Goal: Task Accomplishment & Management: Manage account settings

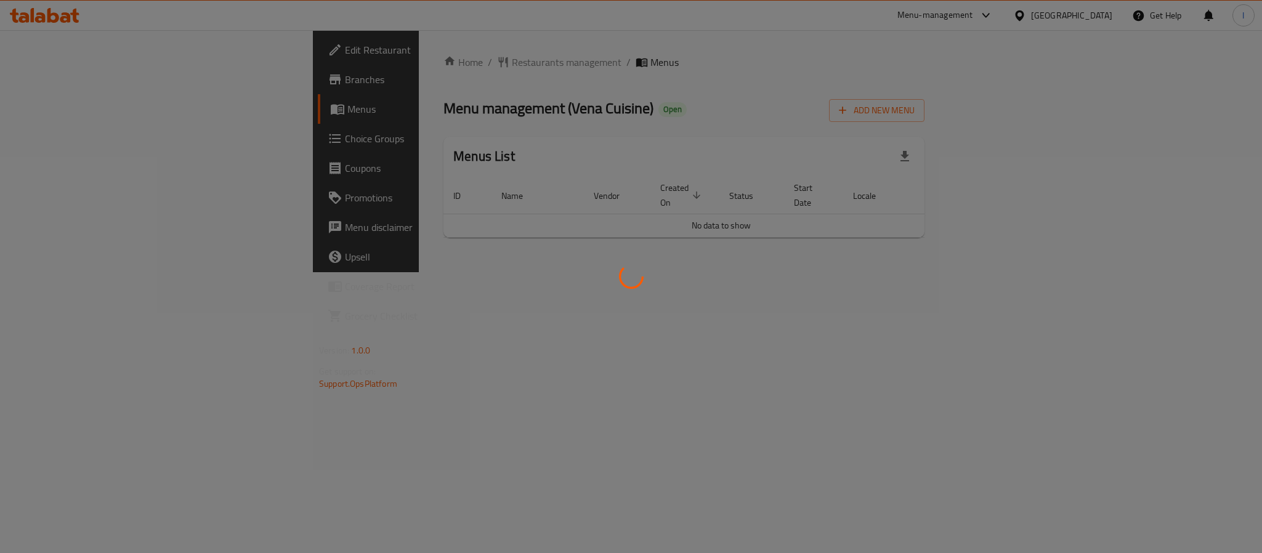
click at [590, 129] on div at bounding box center [631, 276] width 1262 height 553
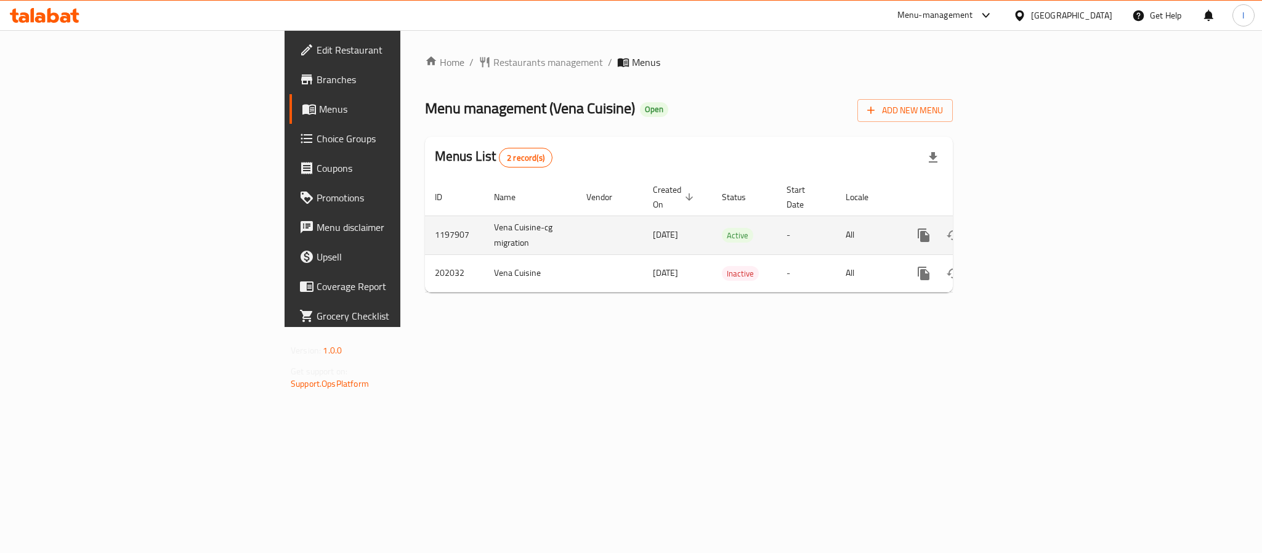
click at [1020, 228] on icon "enhanced table" at bounding box center [1012, 235] width 15 height 15
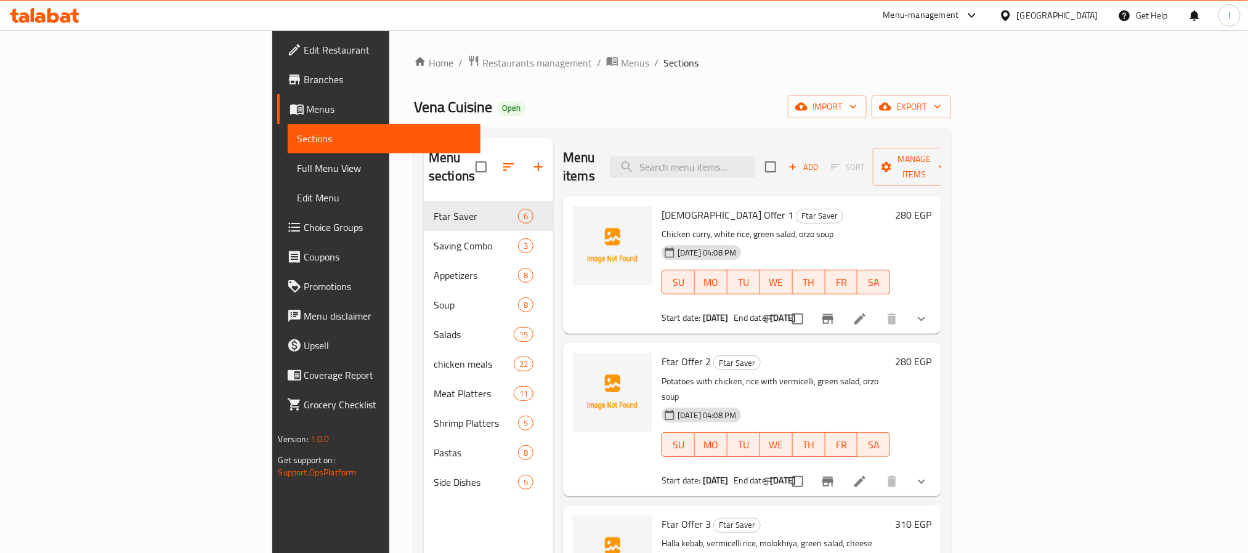
click at [625, 139] on div "Menu items Add Sort Manage items" at bounding box center [752, 167] width 378 height 59
click at [583, 216] on icon "upload picture" at bounding box center [590, 223] width 15 height 15
click at [578, 358] on button "upload picture" at bounding box center [590, 370] width 25 height 25
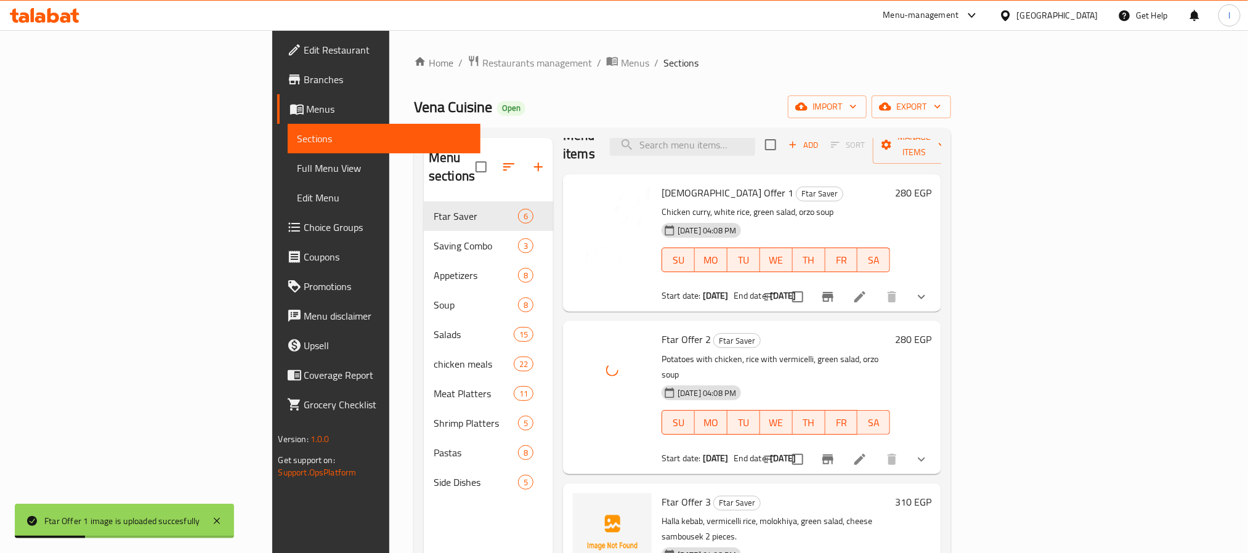
scroll to position [92, 0]
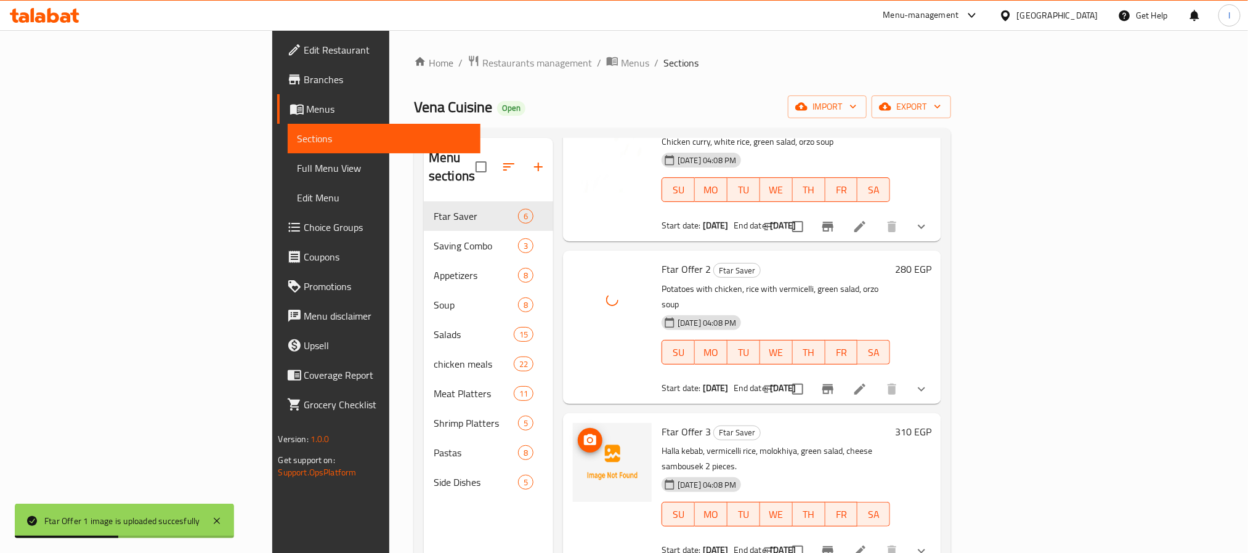
click at [584, 434] on icon "upload picture" at bounding box center [590, 439] width 12 height 11
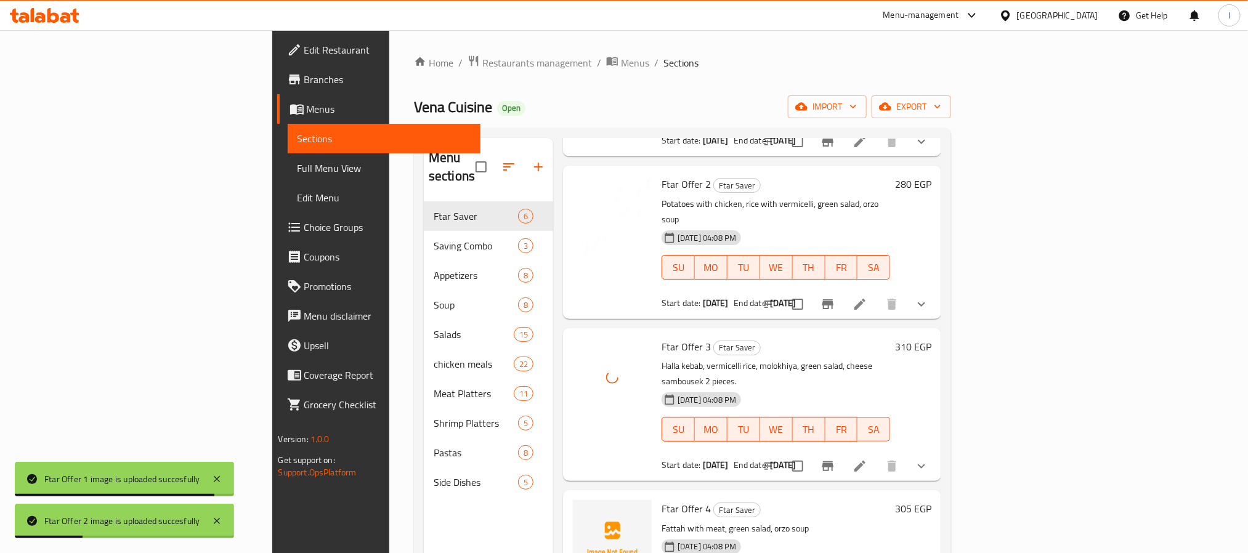
scroll to position [277, 0]
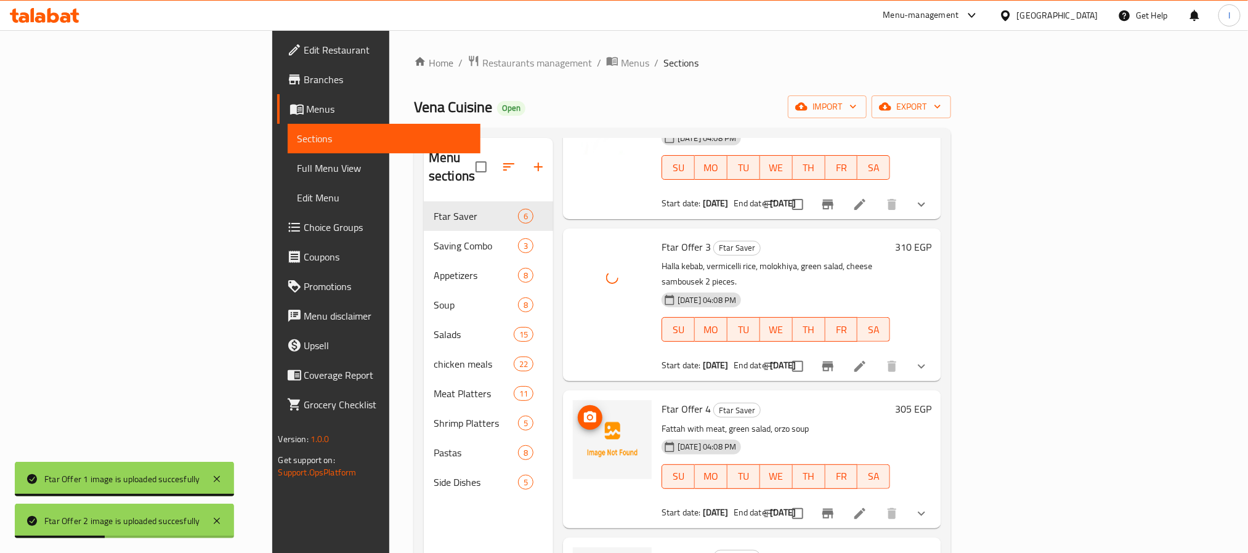
click at [583, 410] on icon "upload picture" at bounding box center [590, 417] width 15 height 15
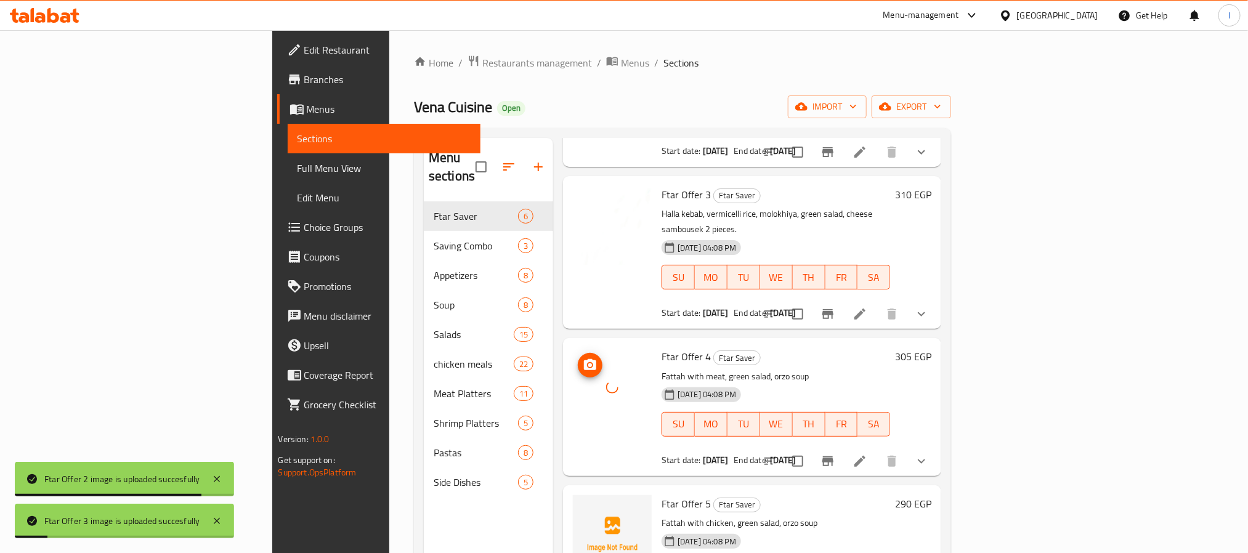
scroll to position [359, 0]
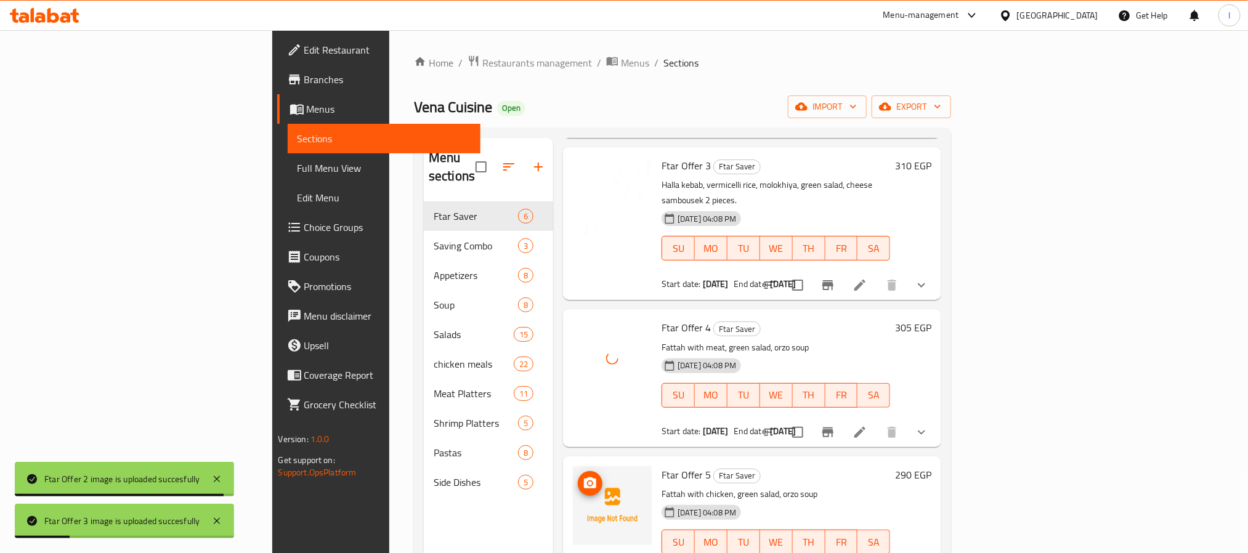
click at [584, 477] on icon "upload picture" at bounding box center [590, 482] width 12 height 11
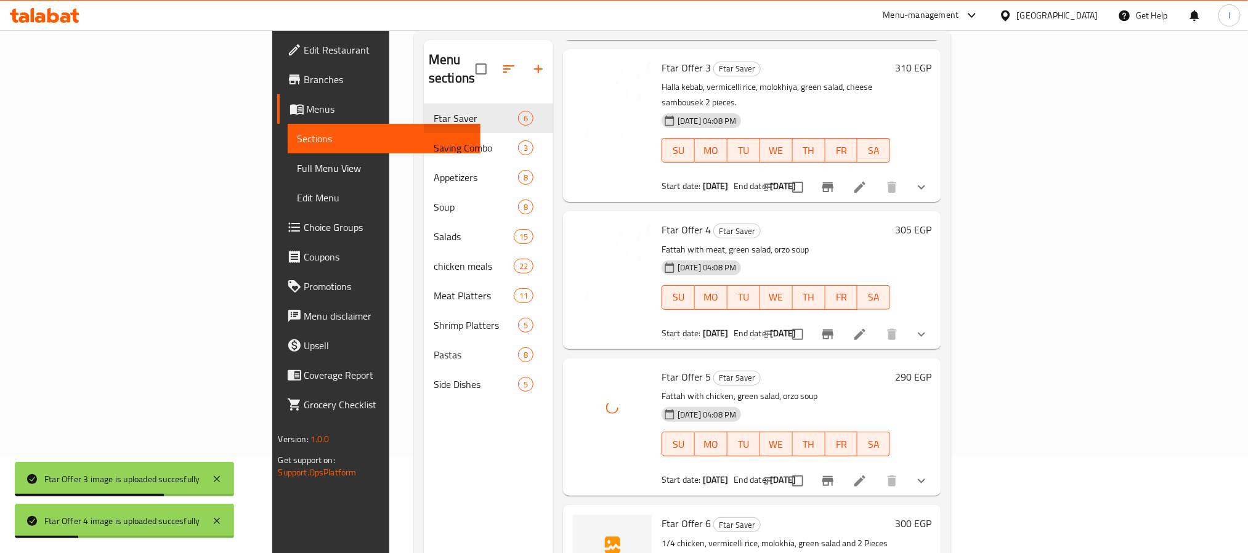
scroll to position [172, 0]
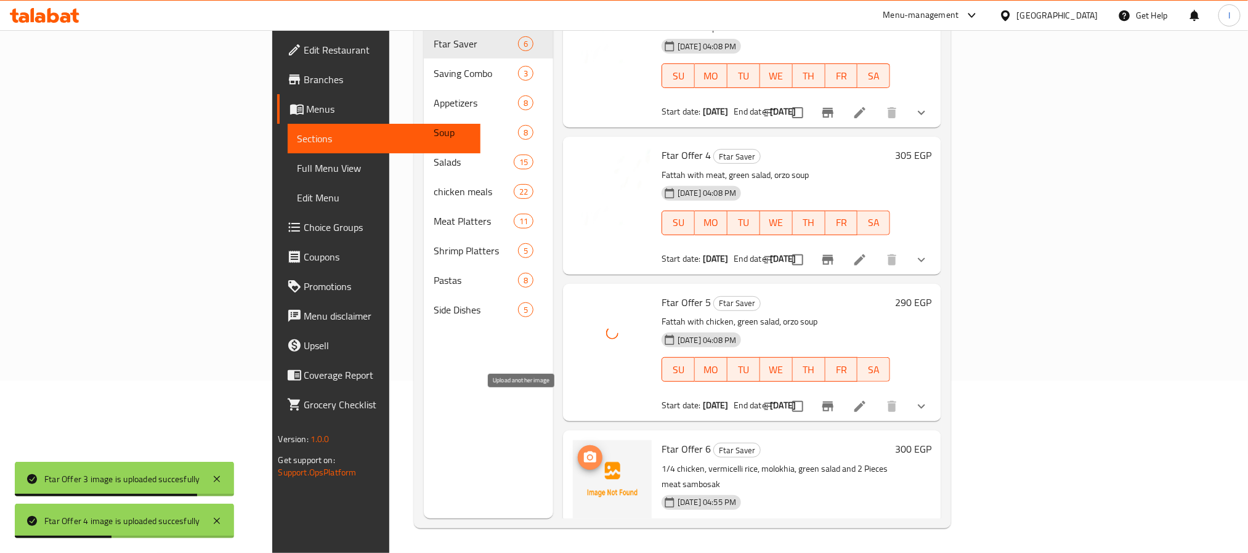
click at [584, 452] on icon "upload picture" at bounding box center [590, 457] width 12 height 11
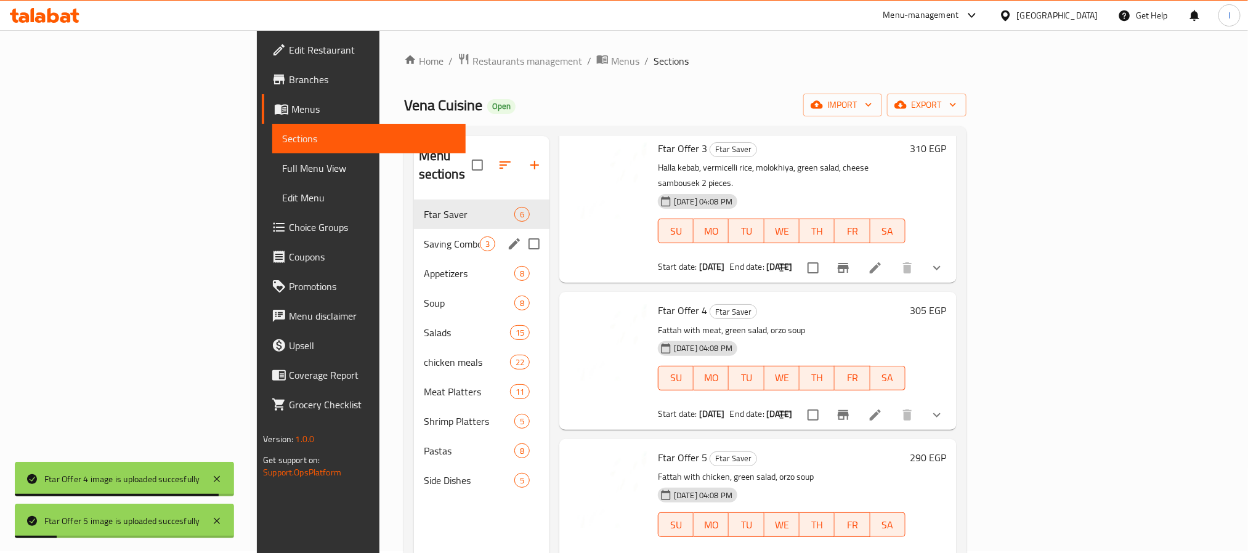
scroll to position [0, 0]
click at [424, 238] on span "Saving Combo" at bounding box center [469, 245] width 91 height 15
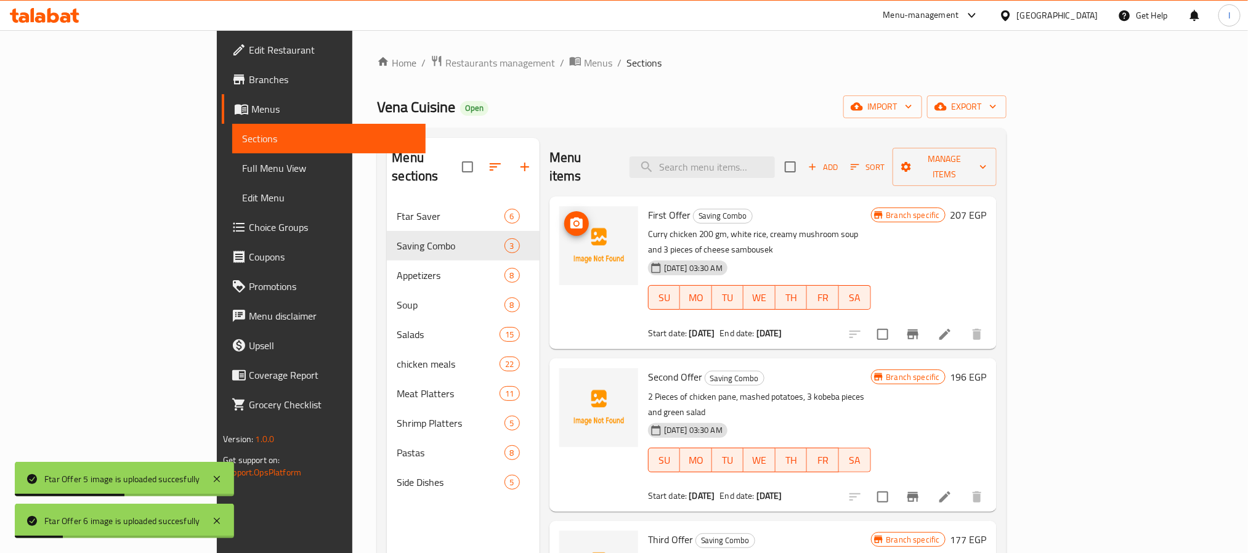
click at [564, 216] on span "upload picture" at bounding box center [576, 223] width 25 height 15
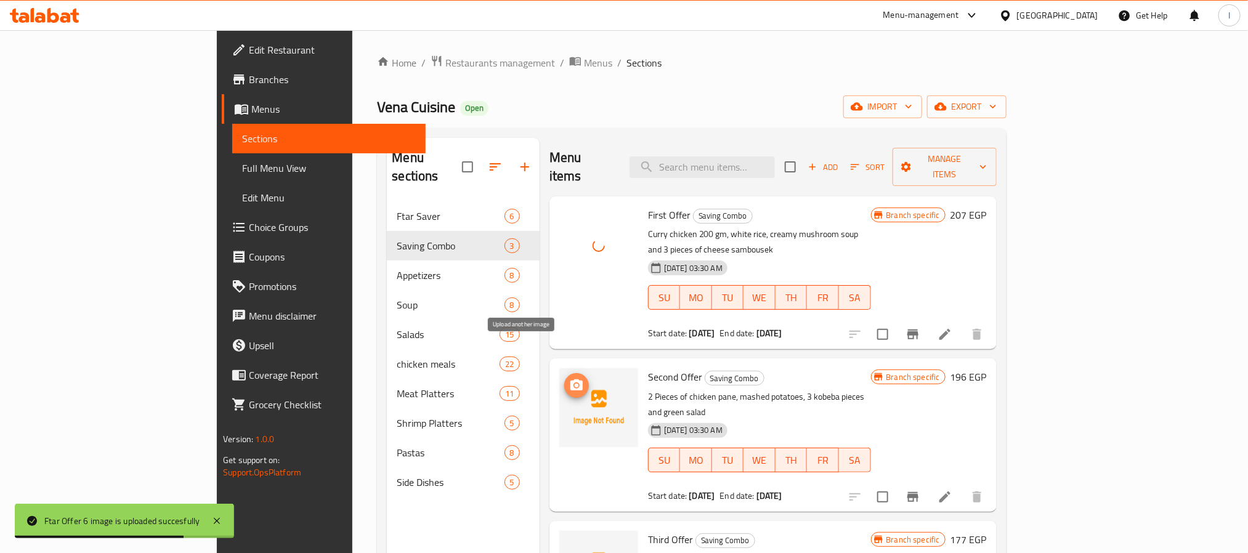
click at [564, 378] on span "upload picture" at bounding box center [576, 385] width 25 height 15
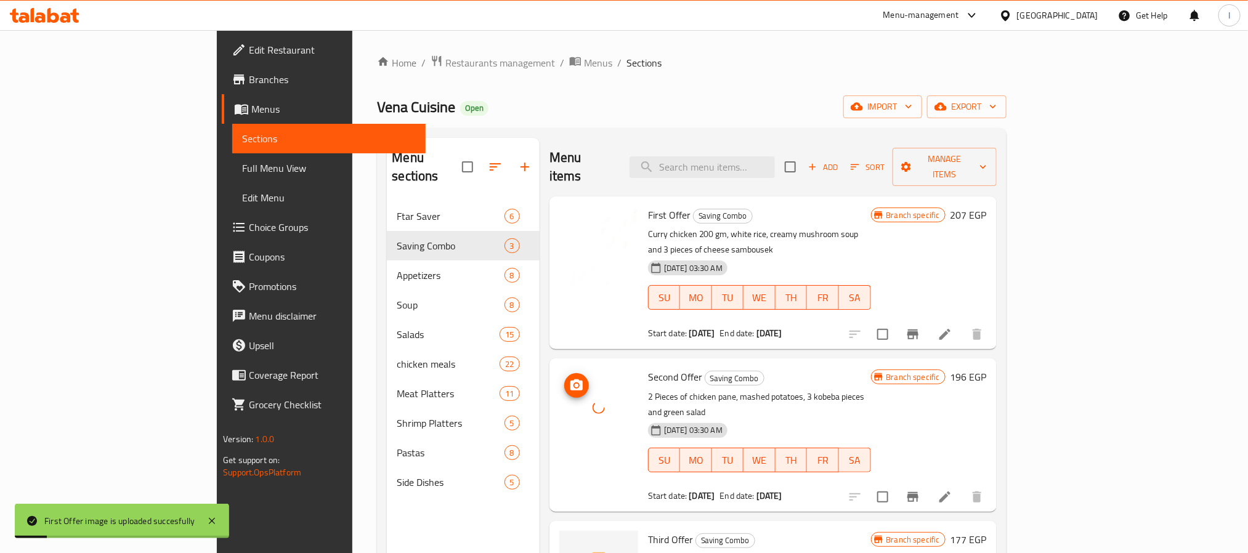
scroll to position [172, 0]
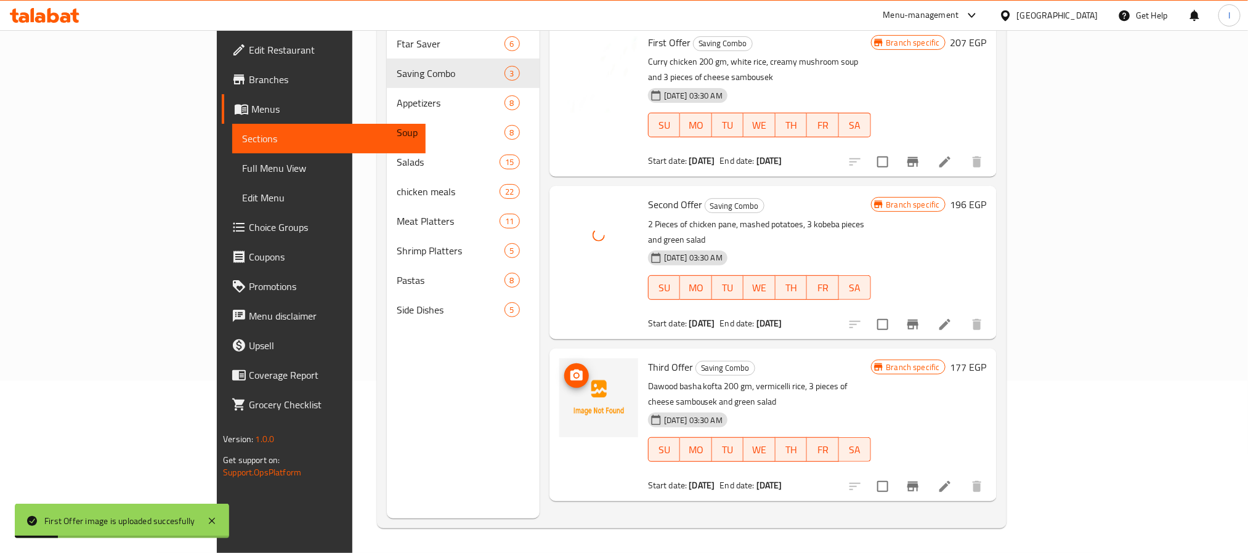
click at [569, 368] on icon "upload picture" at bounding box center [576, 375] width 15 height 15
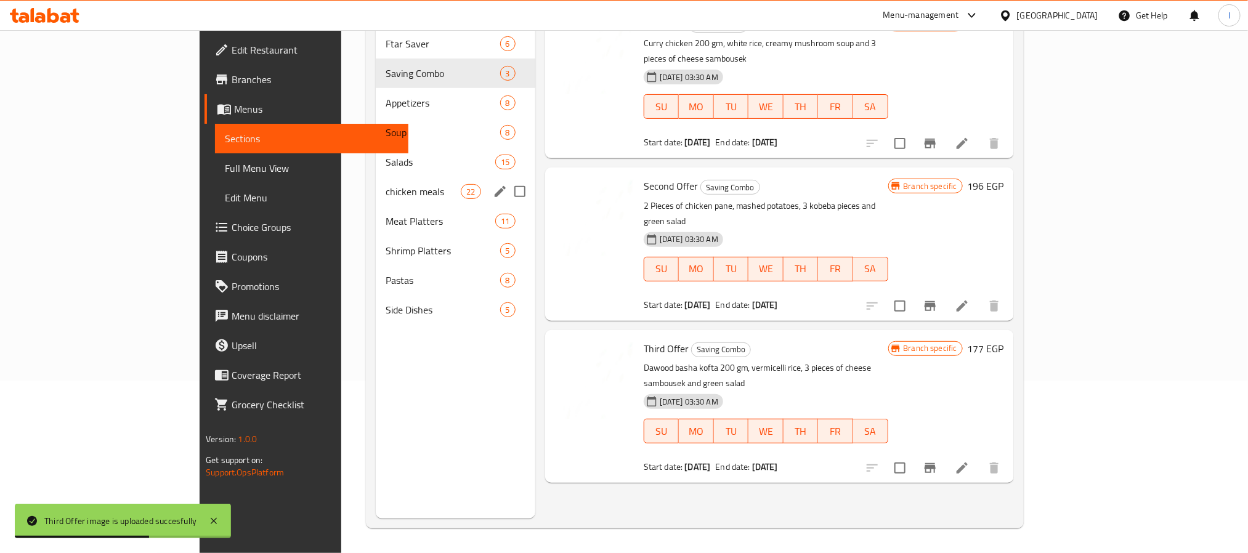
click at [386, 184] on span "chicken meals" at bounding box center [424, 191] width 76 height 15
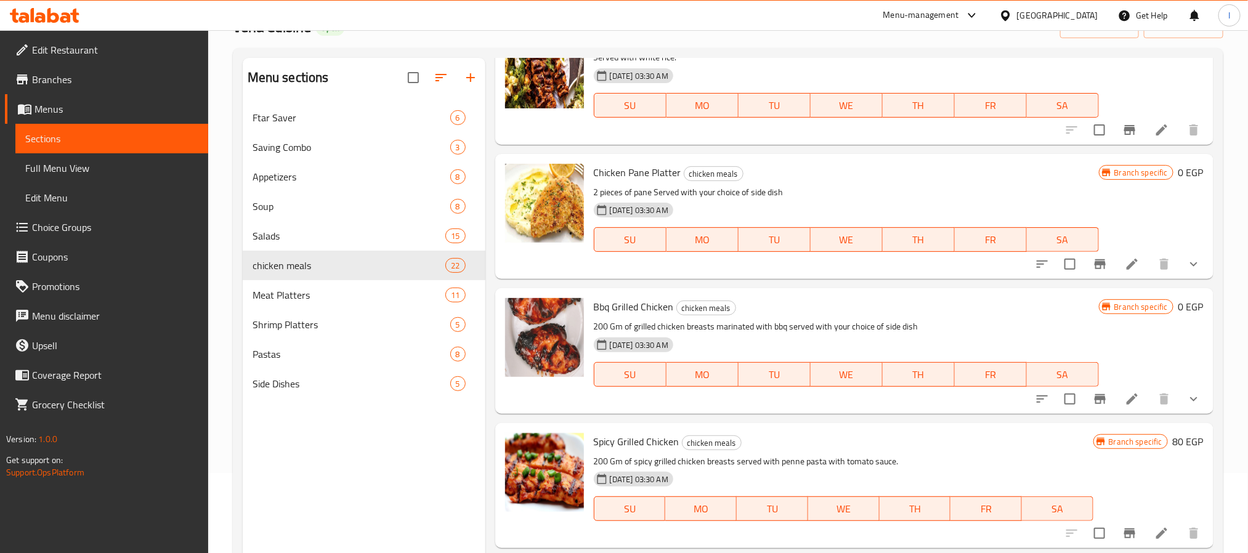
scroll to position [1386, 0]
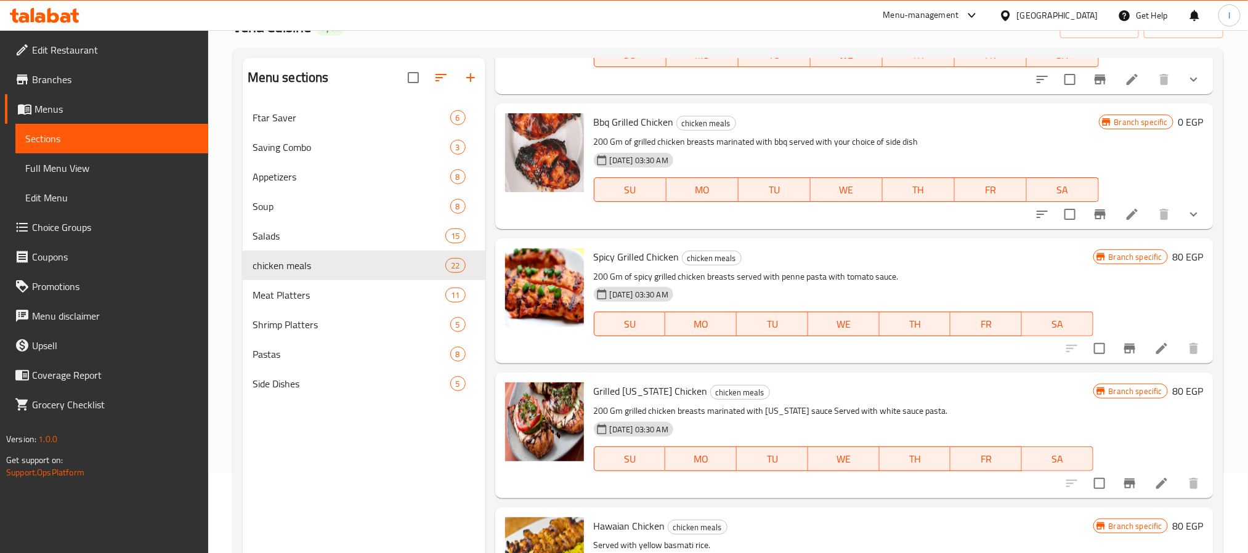
drag, startPoint x: 414, startPoint y: 456, endPoint x: 712, endPoint y: 233, distance: 372.2
click at [414, 456] on div "Menu sections Ftar Saver 6 Saving Combo 3 Appetizers 8 Soup 8 Salads 15 chicken…" at bounding box center [364, 334] width 243 height 553
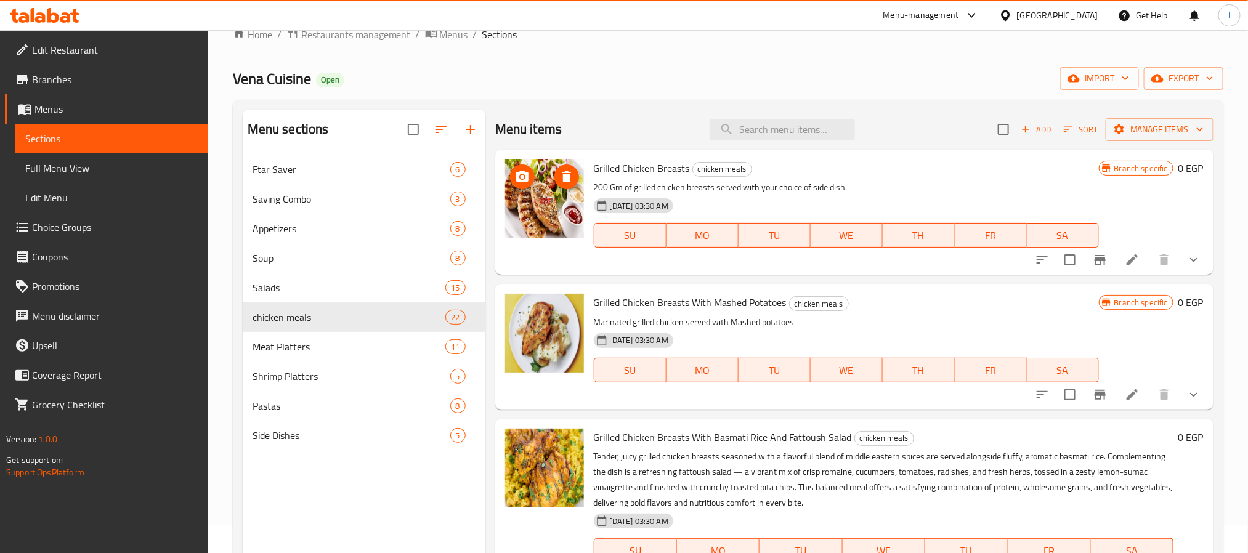
scroll to position [0, 0]
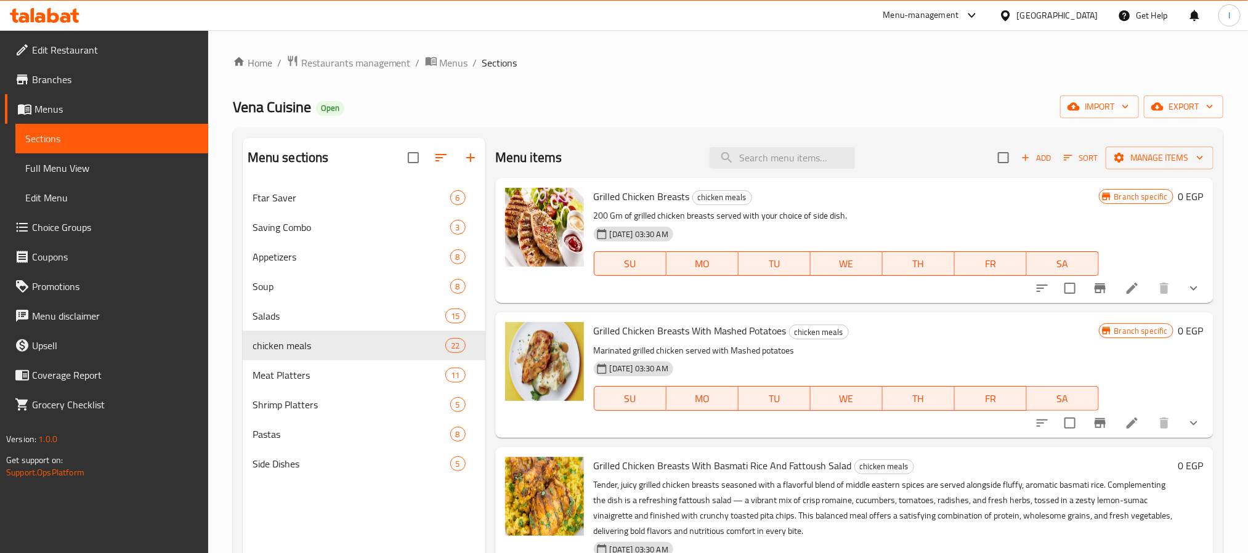
click at [583, 111] on div "Vena Cuisine Open import export" at bounding box center [728, 106] width 991 height 23
click at [764, 154] on input "search" at bounding box center [782, 158] width 145 height 22
paste input "بطاطس"
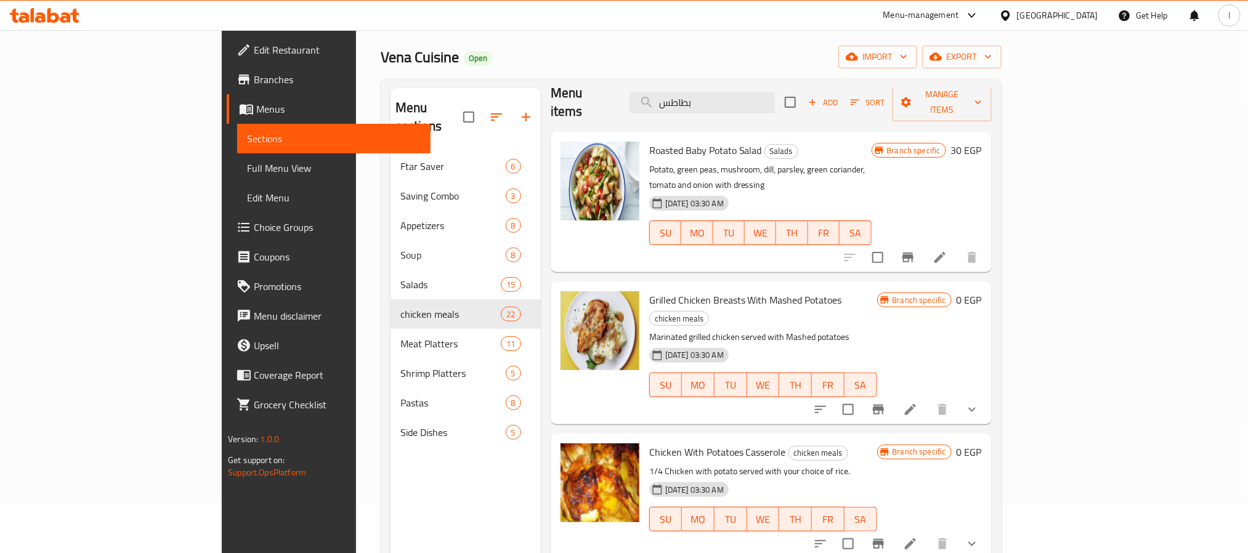
scroll to position [92, 0]
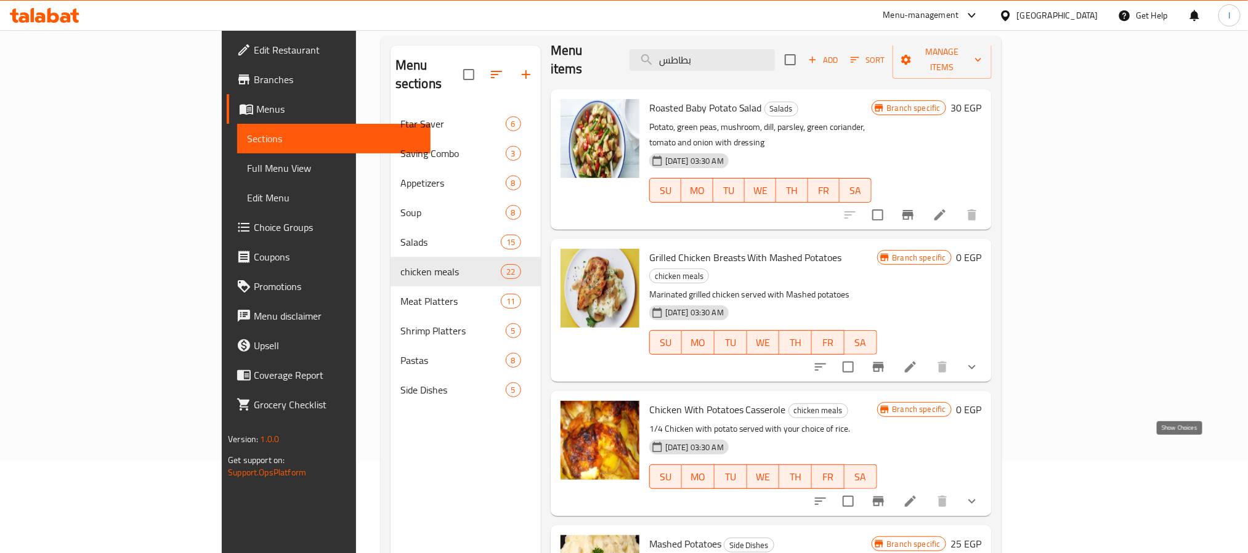
type input "بطاطس"
click at [979, 494] on icon "show more" at bounding box center [972, 501] width 15 height 15
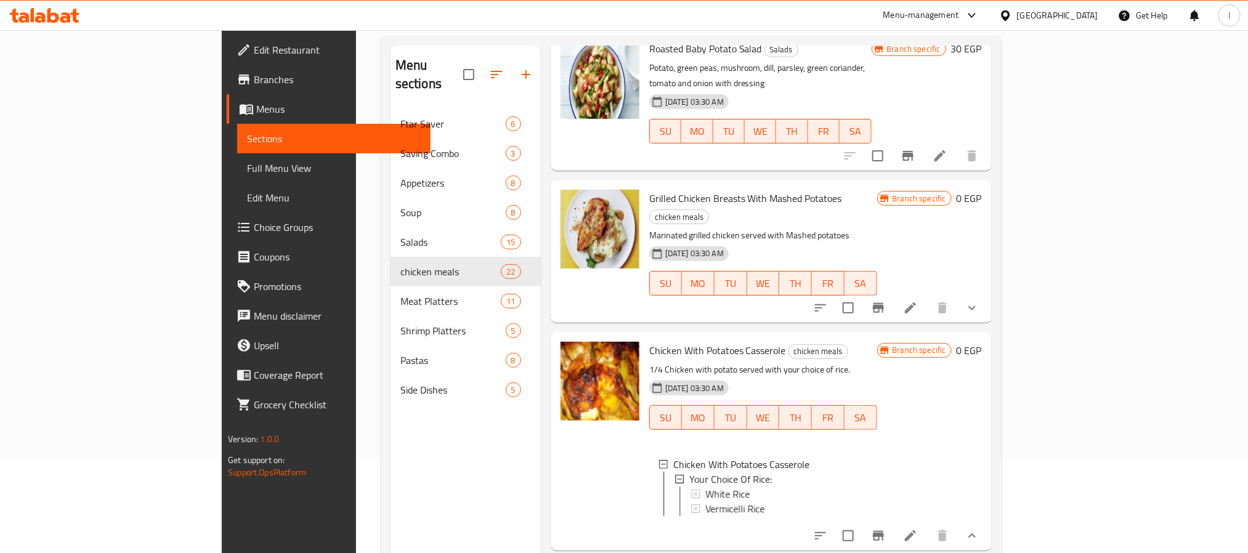
scroll to position [107, 0]
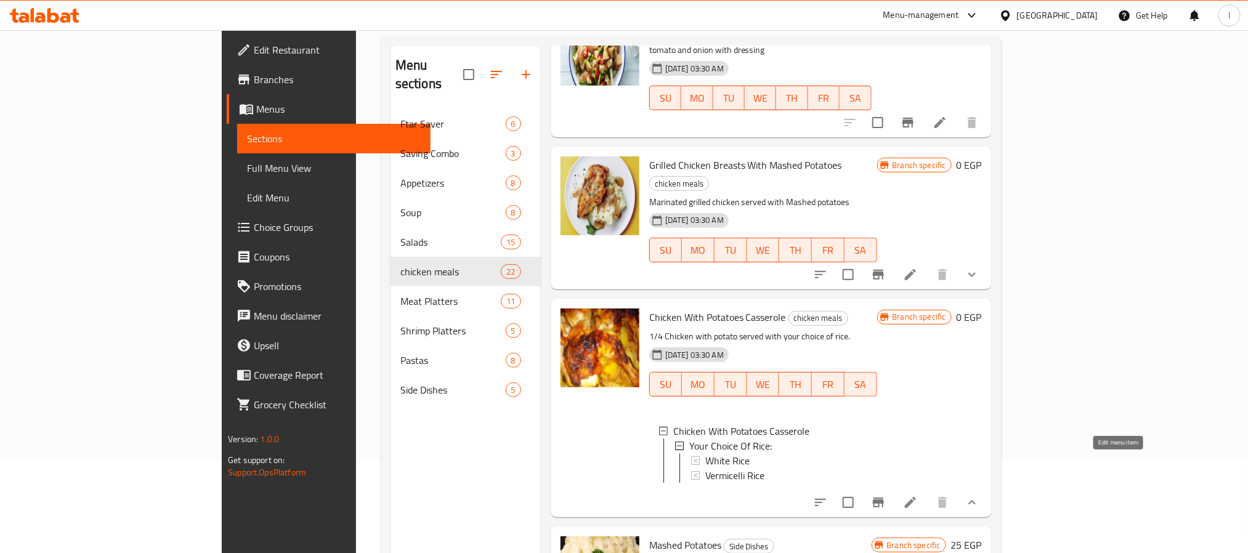
click at [918, 495] on icon at bounding box center [910, 502] width 15 height 15
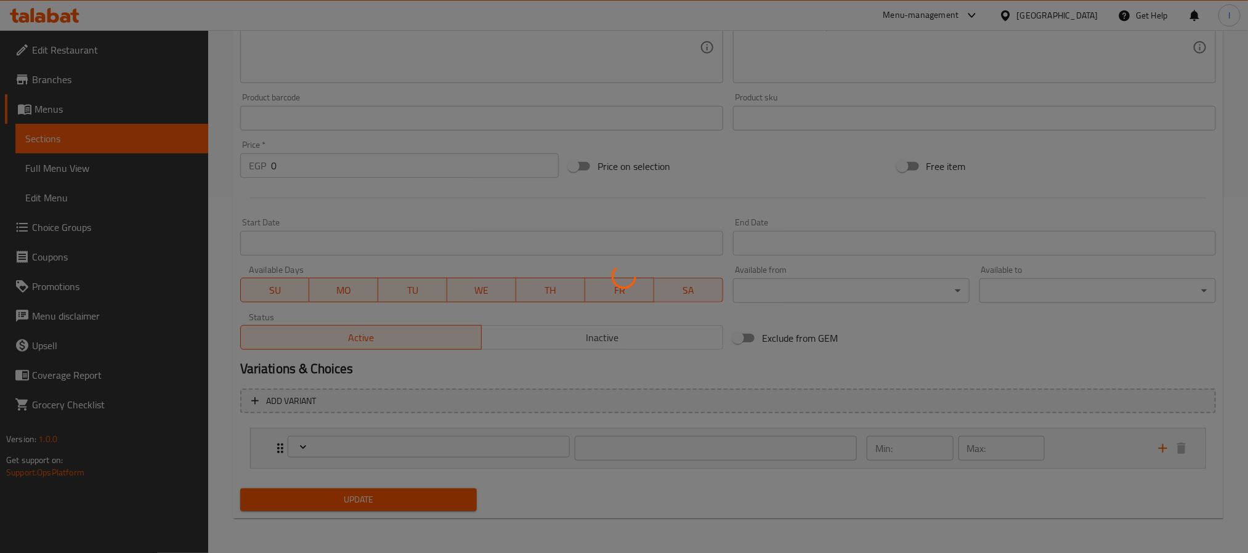
scroll to position [355, 0]
type input "اختيارك من الأرز :"
type input "1"
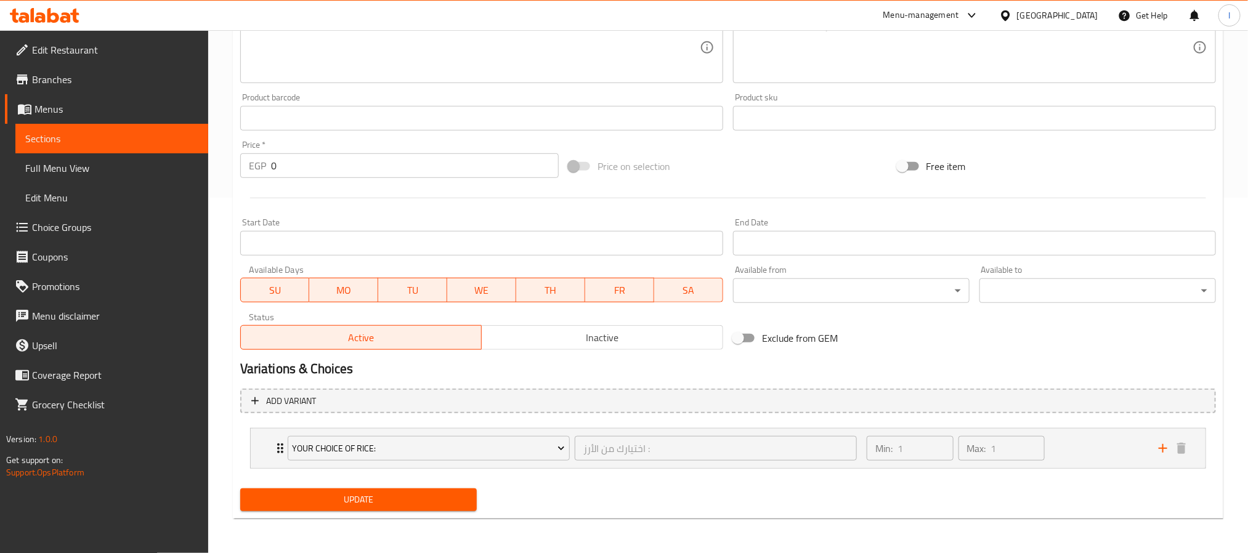
click at [843, 403] on span "Add variant" at bounding box center [728, 401] width 954 height 15
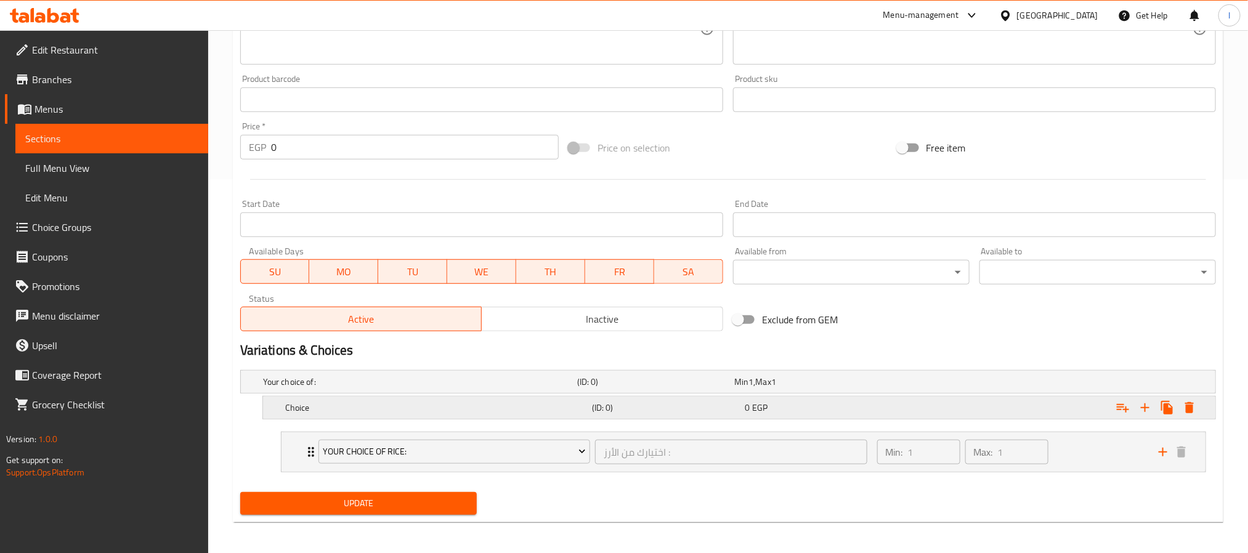
scroll to position [379, 0]
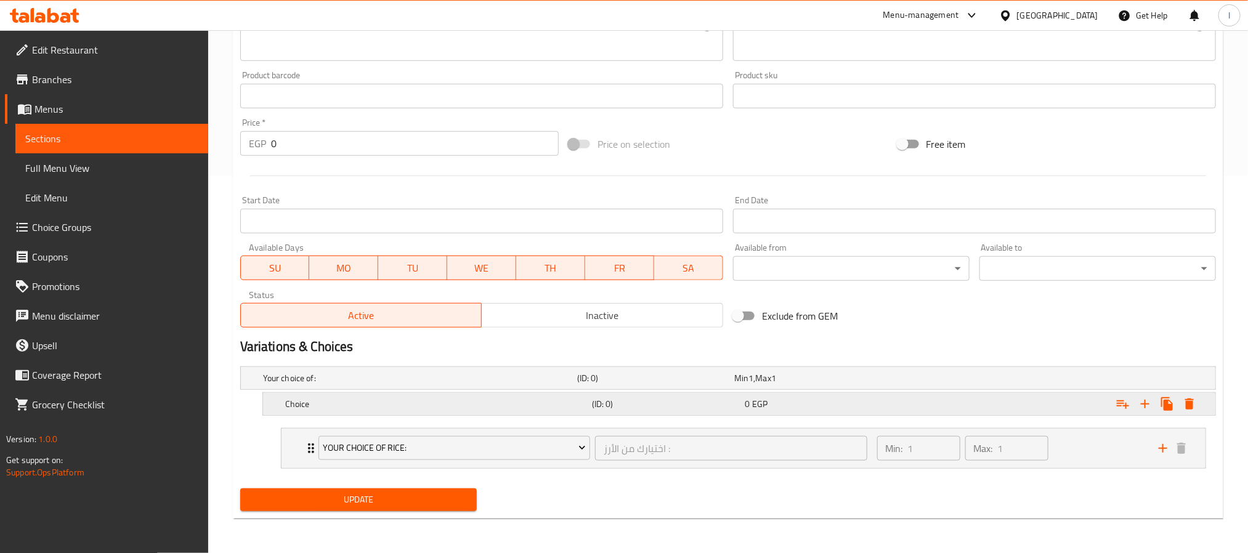
click at [984, 407] on div "Expand" at bounding box center [1049, 404] width 307 height 27
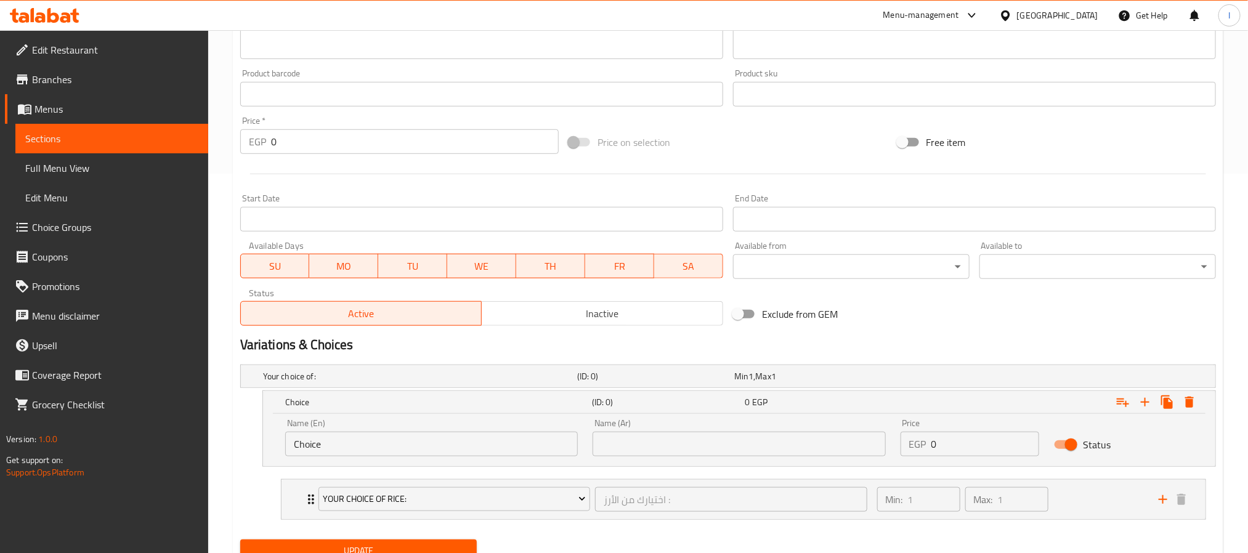
click at [428, 444] on input "Choice" at bounding box center [431, 444] width 293 height 25
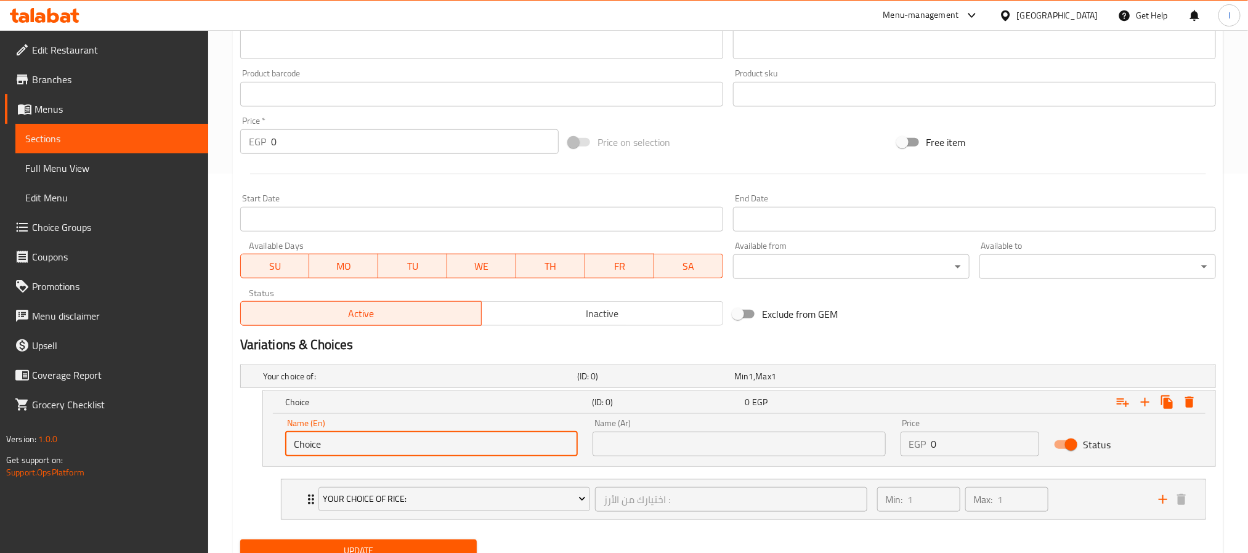
click at [428, 444] on input "Choice" at bounding box center [431, 444] width 293 height 25
paste input "Extra Protein"
type input "Extra Protein"
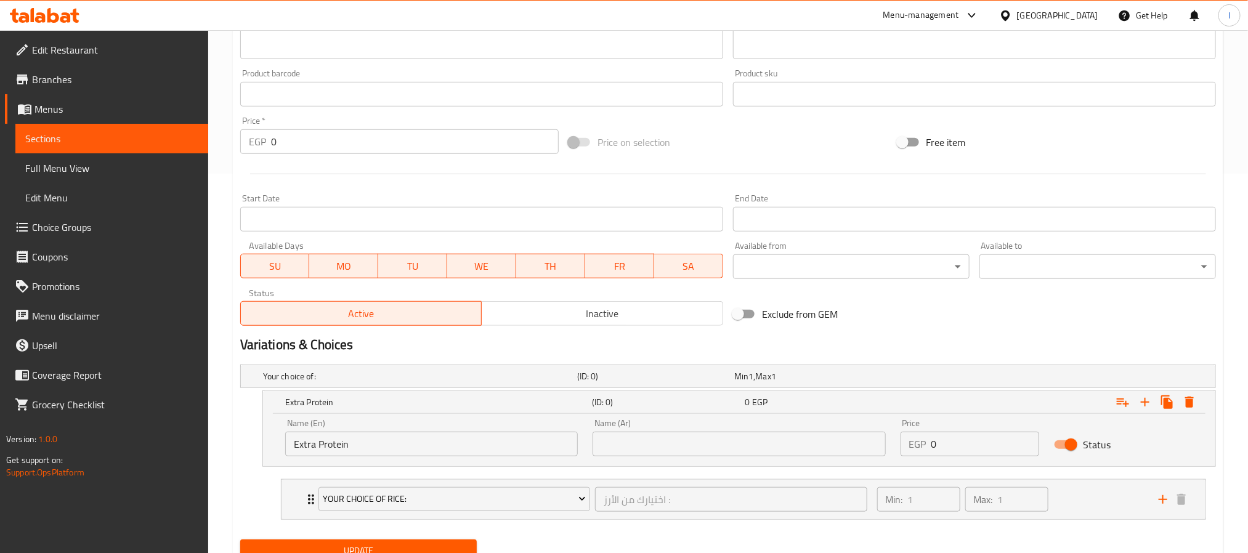
click at [657, 462] on div "Name (Ar) Name (Ar)" at bounding box center [738, 438] width 307 height 52
click at [662, 445] on input "text" at bounding box center [739, 444] width 293 height 25
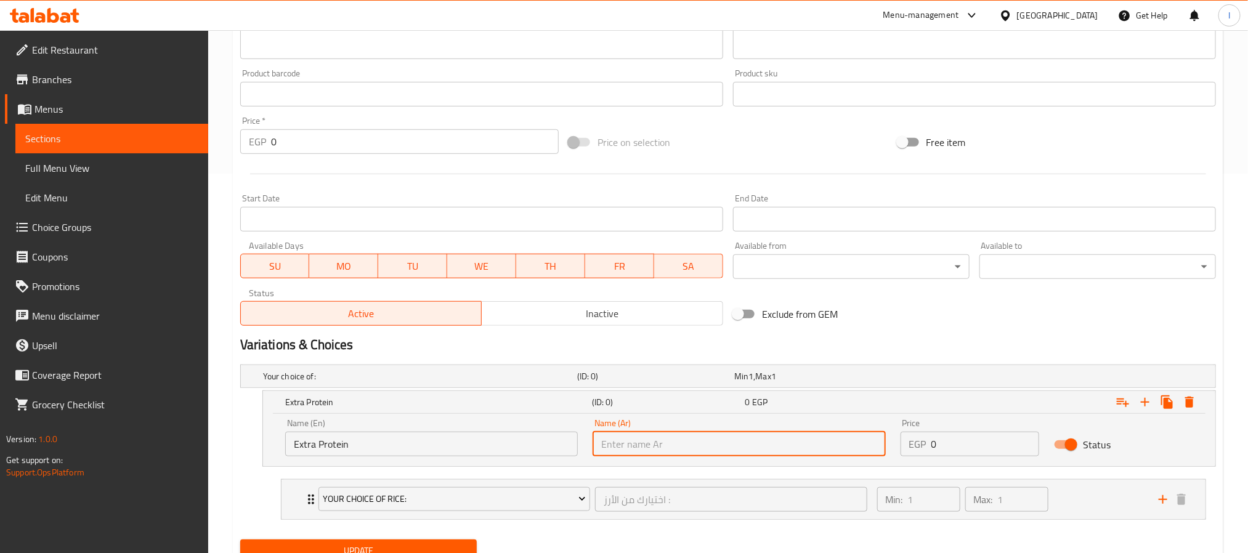
click at [662, 445] on input "text" at bounding box center [739, 444] width 293 height 25
paste input "بروتين إضافي"
type input "بروتين إضافي"
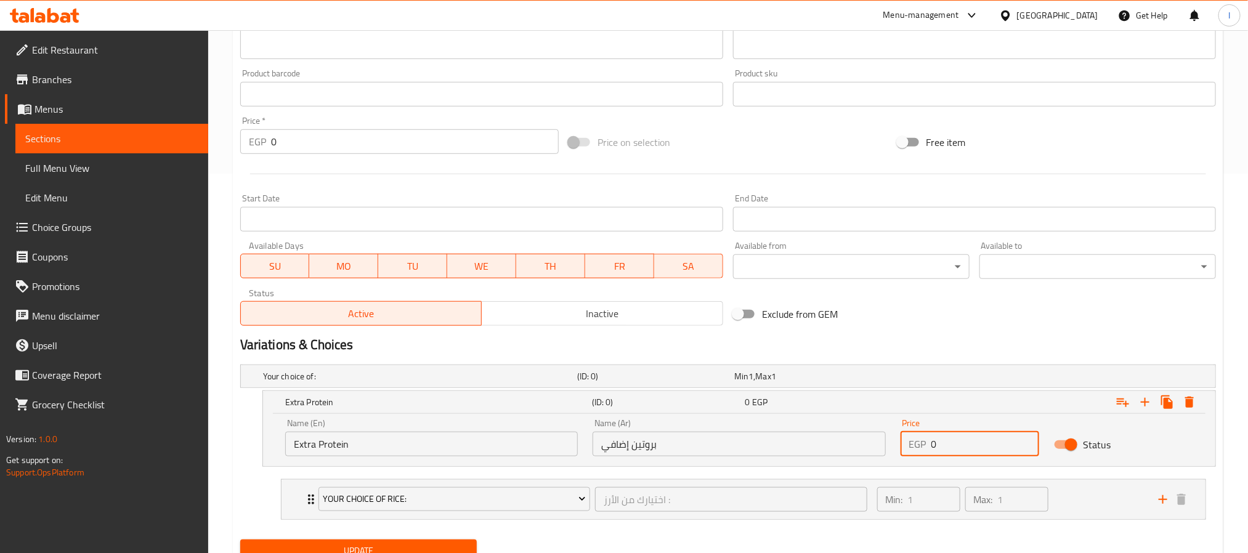
click at [958, 435] on input "0" at bounding box center [985, 444] width 108 height 25
click at [1090, 507] on div "Min: 1 ​ Max: 1 ​" at bounding box center [1011, 499] width 282 height 39
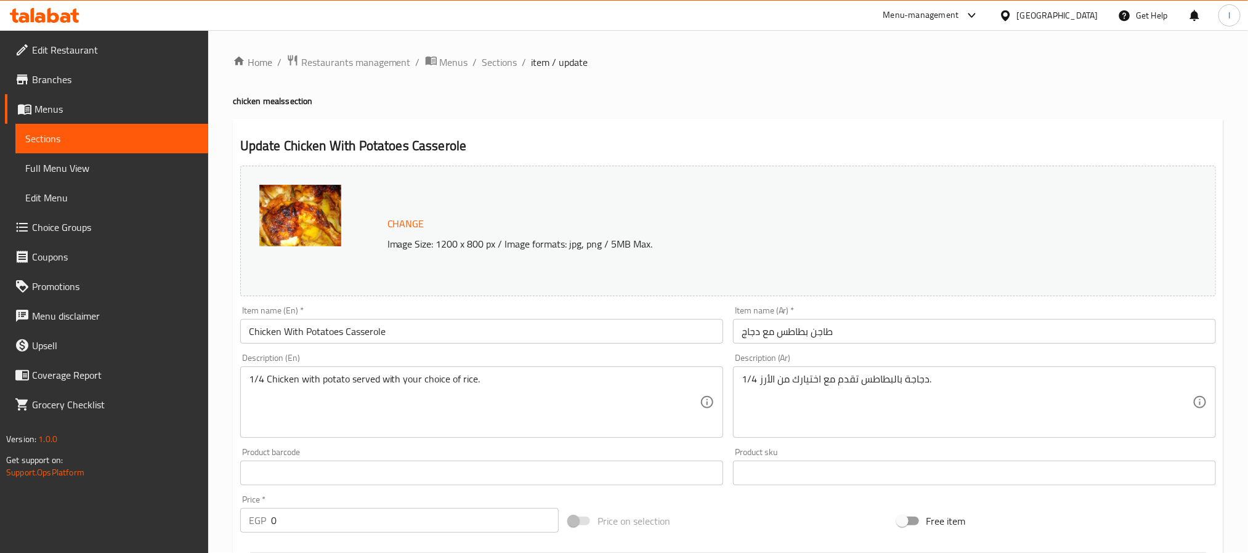
scroll to position [0, 0]
click at [508, 67] on span "Sections" at bounding box center [499, 62] width 35 height 15
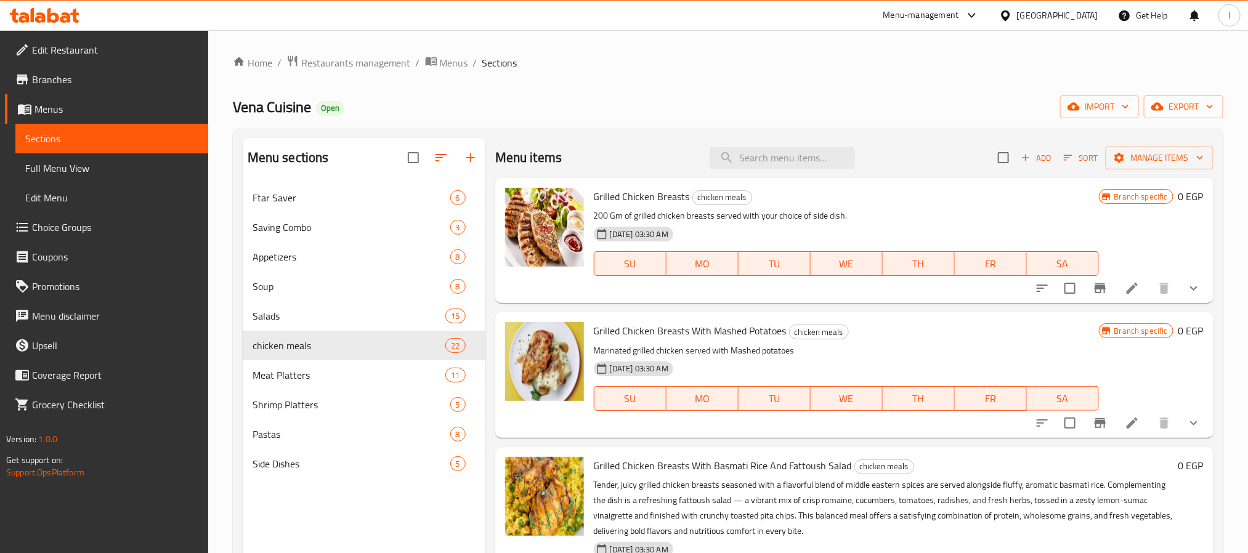
click at [1190, 423] on icon "show more" at bounding box center [1193, 423] width 7 height 4
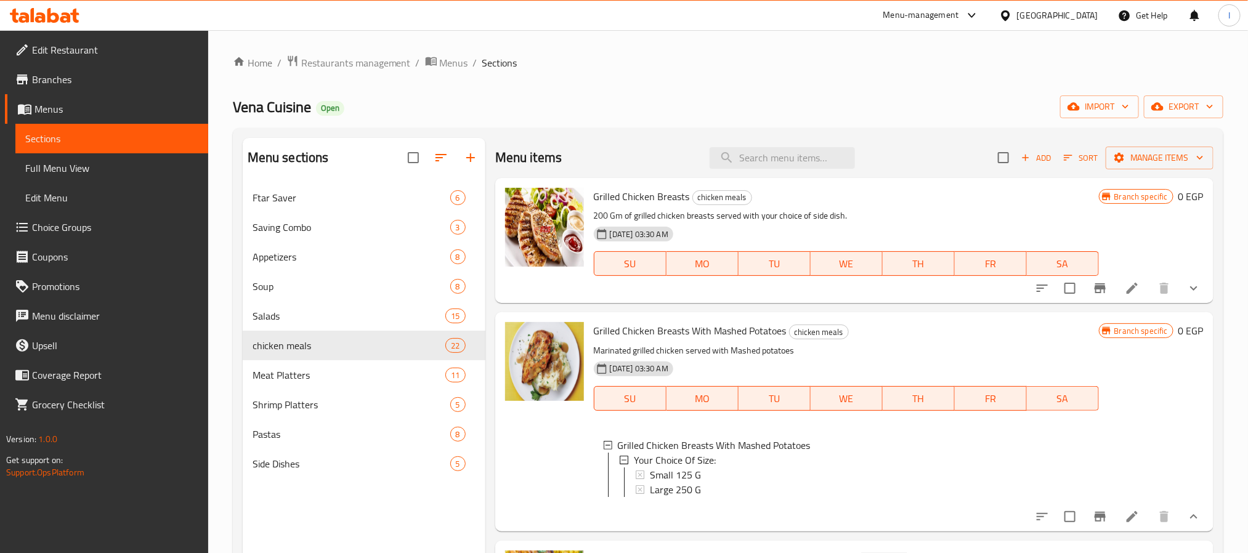
scroll to position [2, 0]
click at [1220, 407] on div "Menu sections Ftar Saver 6 Saving Combo 3 Appetizers 8 Soup 8 Salads 15 chicken…" at bounding box center [728, 414] width 991 height 573
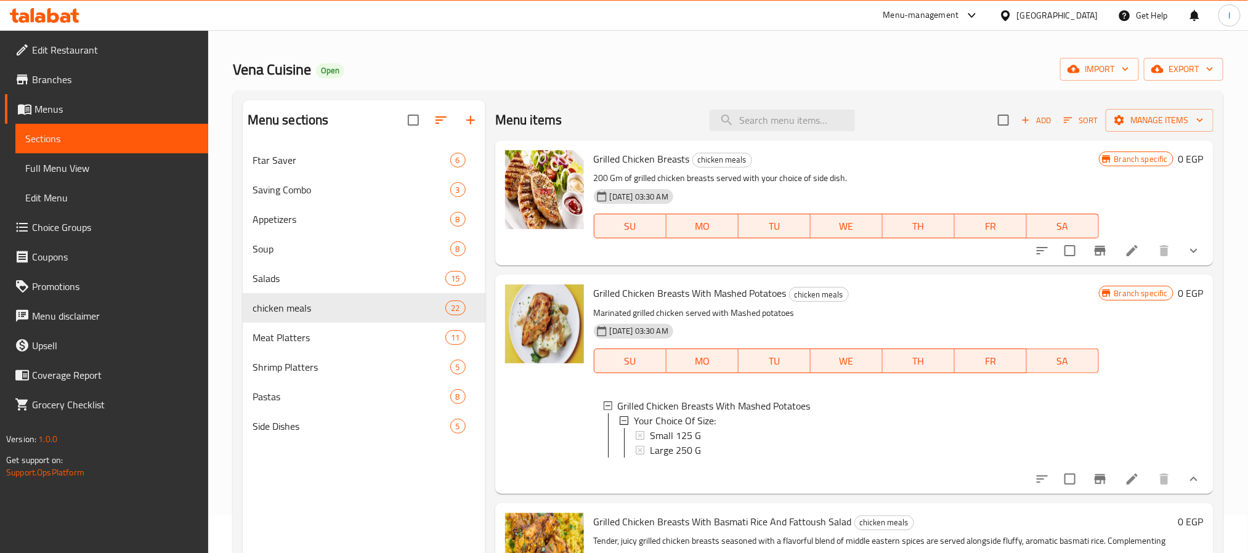
scroll to position [0, 0]
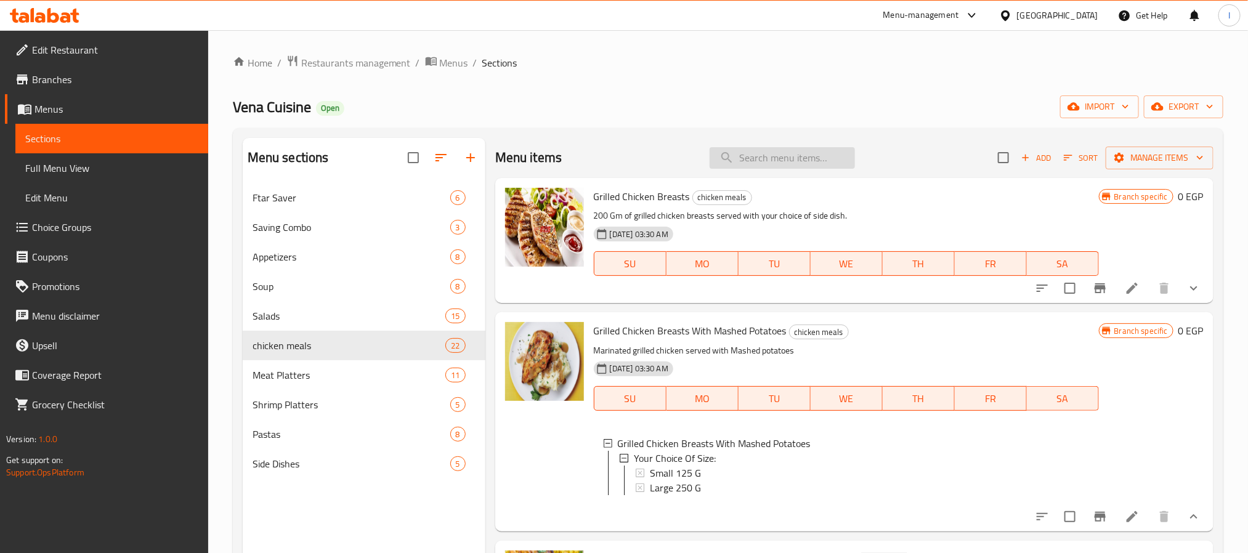
click at [795, 156] on input "search" at bounding box center [782, 158] width 145 height 22
paste input "بروتين إضافي"
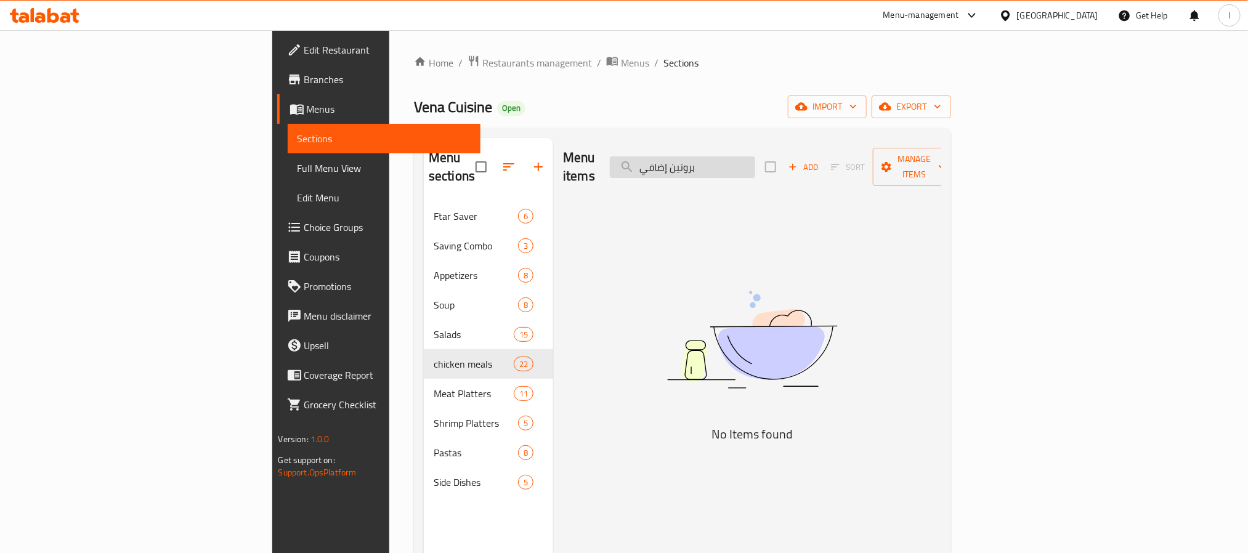
click at [755, 156] on input "بروتين إضافي" at bounding box center [682, 167] width 145 height 22
click at [755, 156] on input "potatos" at bounding box center [682, 167] width 145 height 22
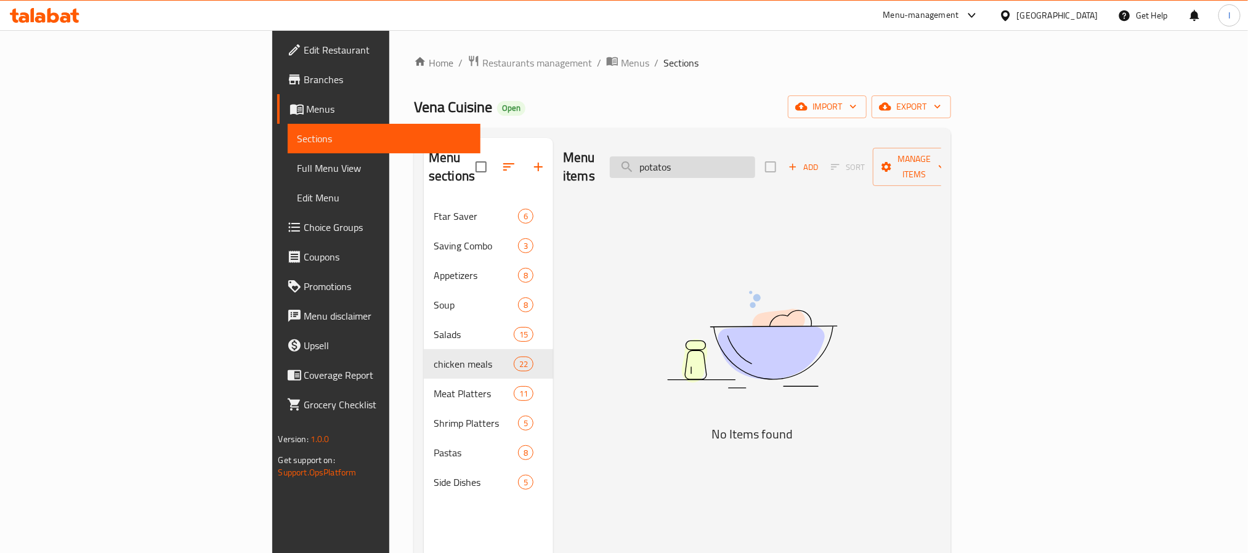
click at [755, 156] on input "potatos" at bounding box center [682, 167] width 145 height 22
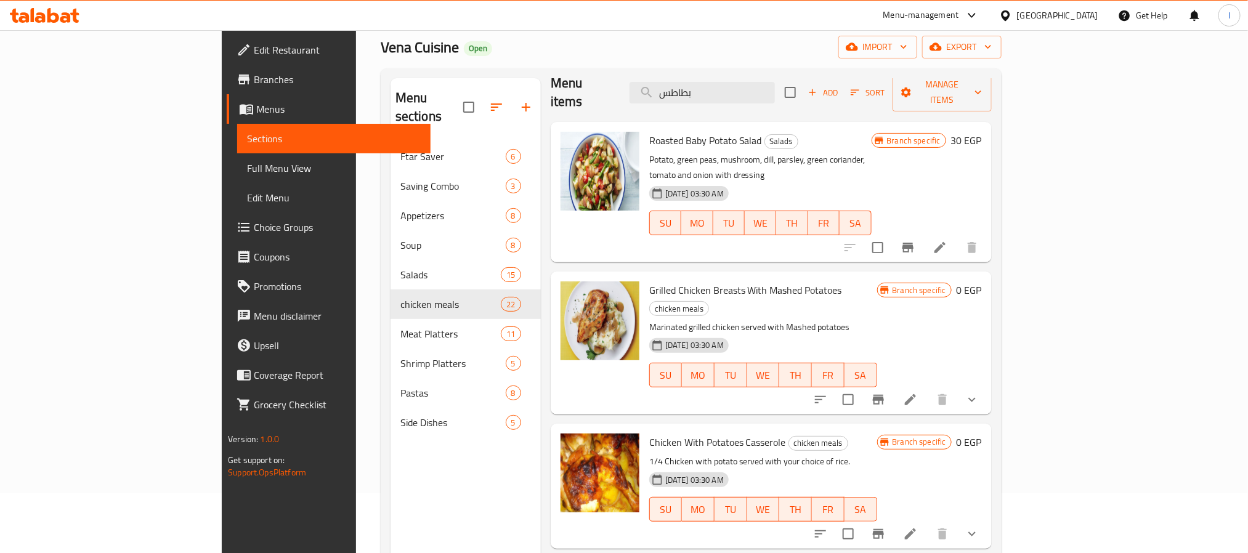
scroll to position [92, 0]
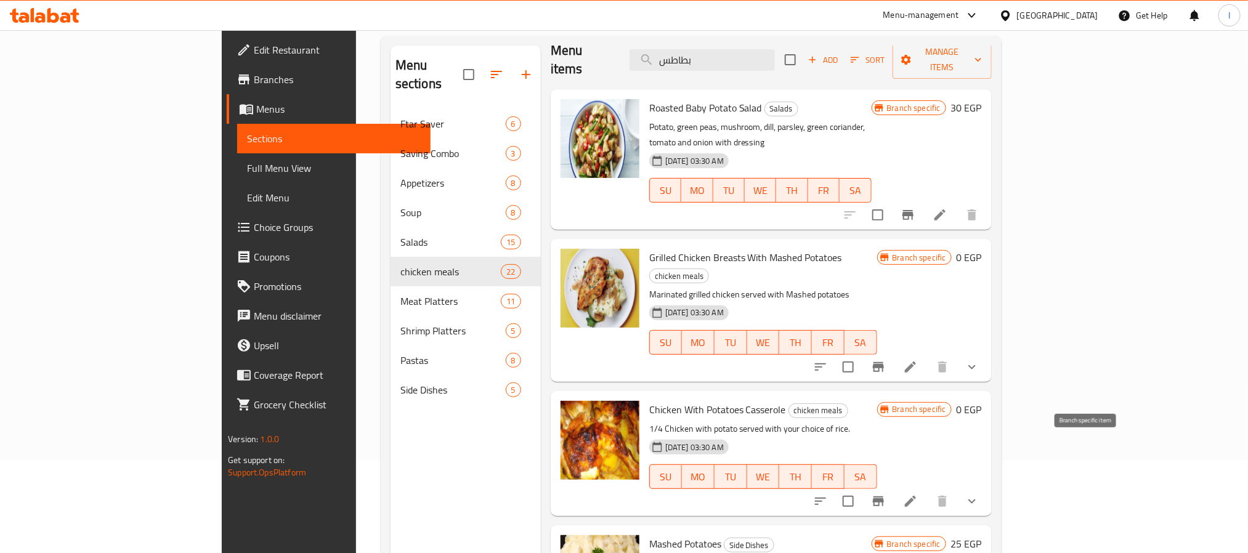
type input "بطاطس"
click at [893, 487] on button "Branch-specific-item" at bounding box center [879, 502] width 30 height 30
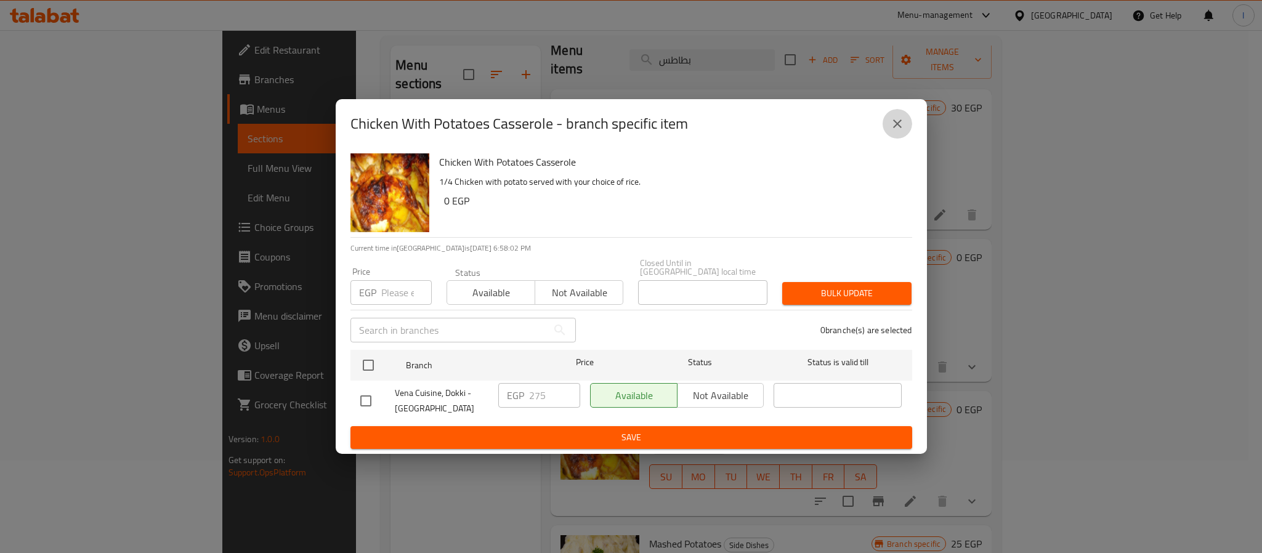
click at [898, 131] on icon "close" at bounding box center [897, 123] width 15 height 15
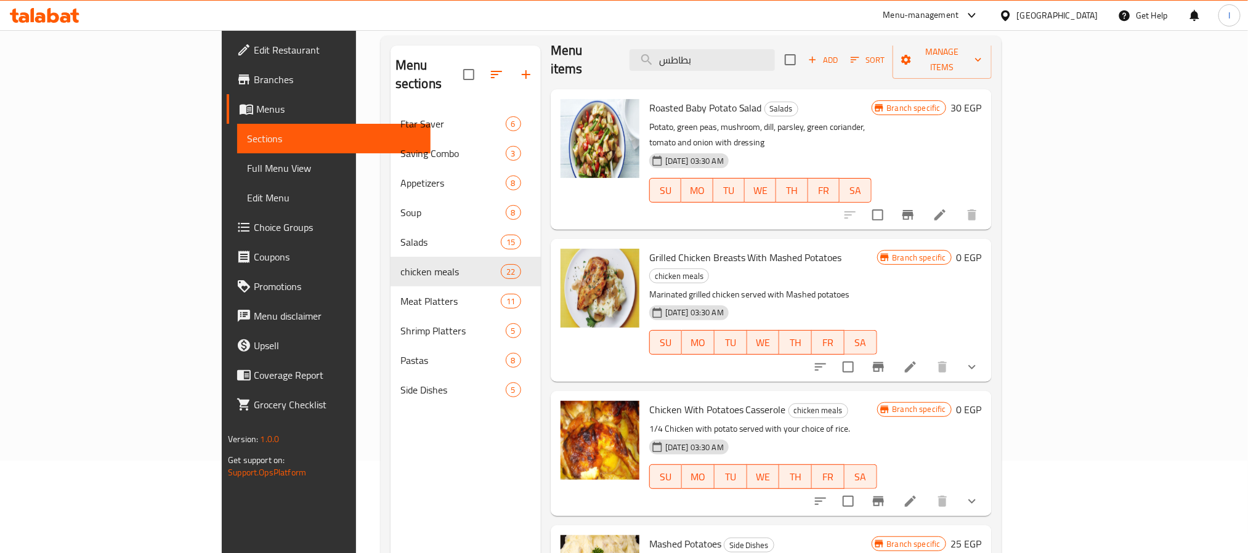
click at [979, 494] on icon "show more" at bounding box center [972, 501] width 15 height 15
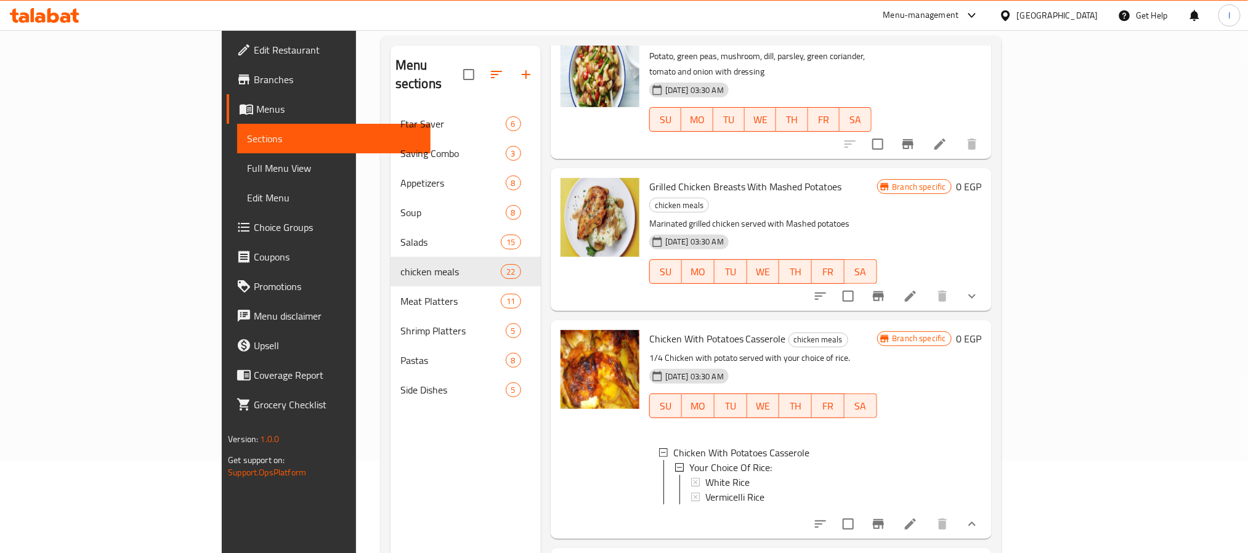
scroll to position [107, 0]
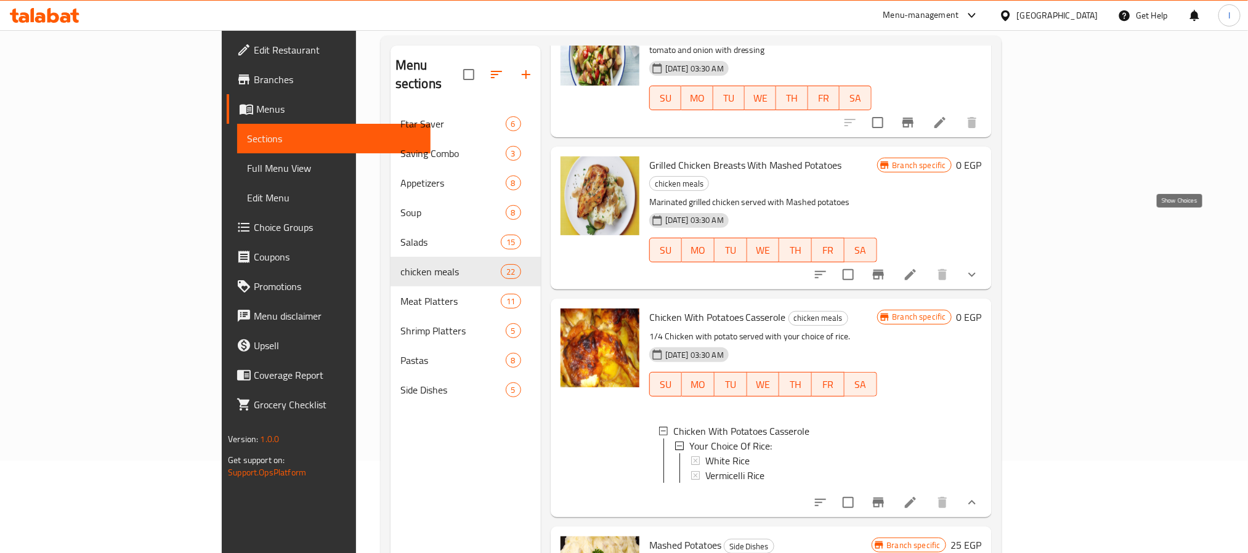
click at [979, 267] on icon "show more" at bounding box center [972, 274] width 15 height 15
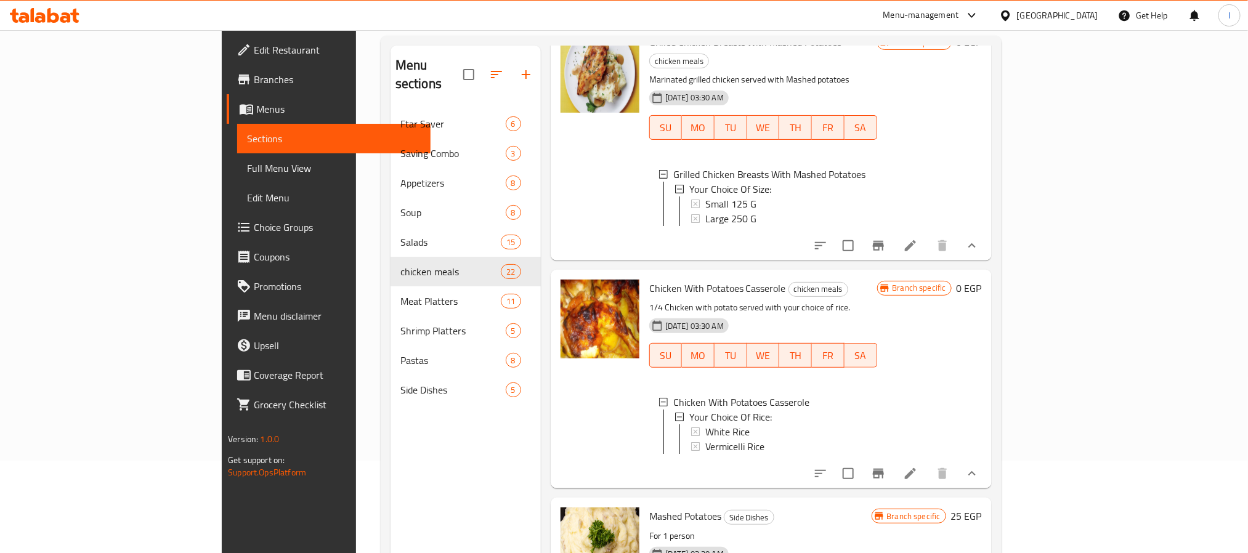
scroll to position [137, 0]
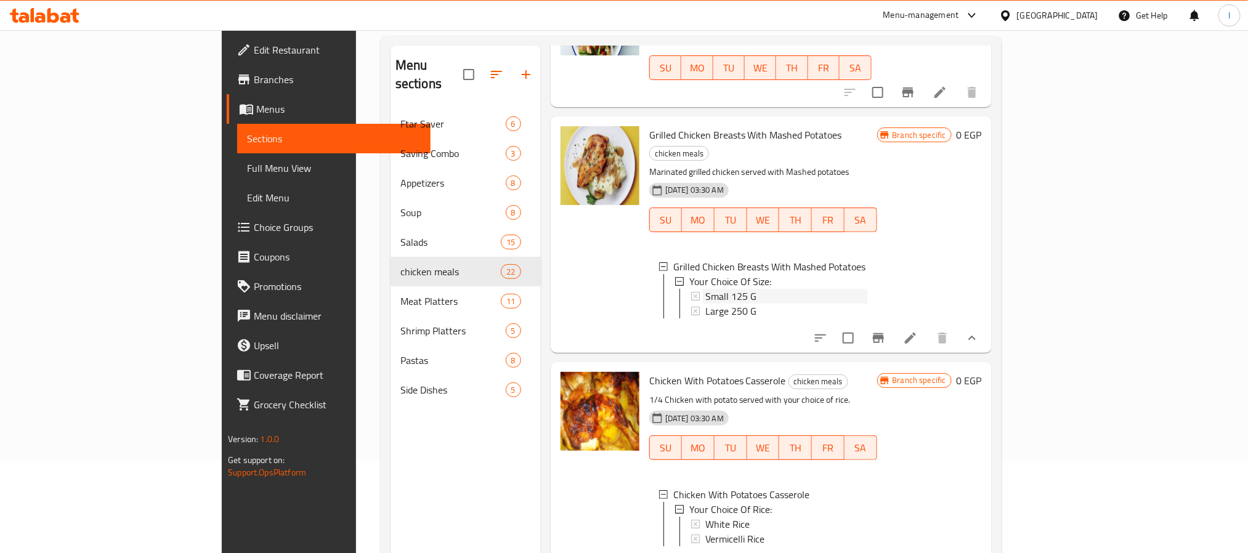
click at [719, 289] on div "Small 125 G" at bounding box center [786, 296] width 162 height 15
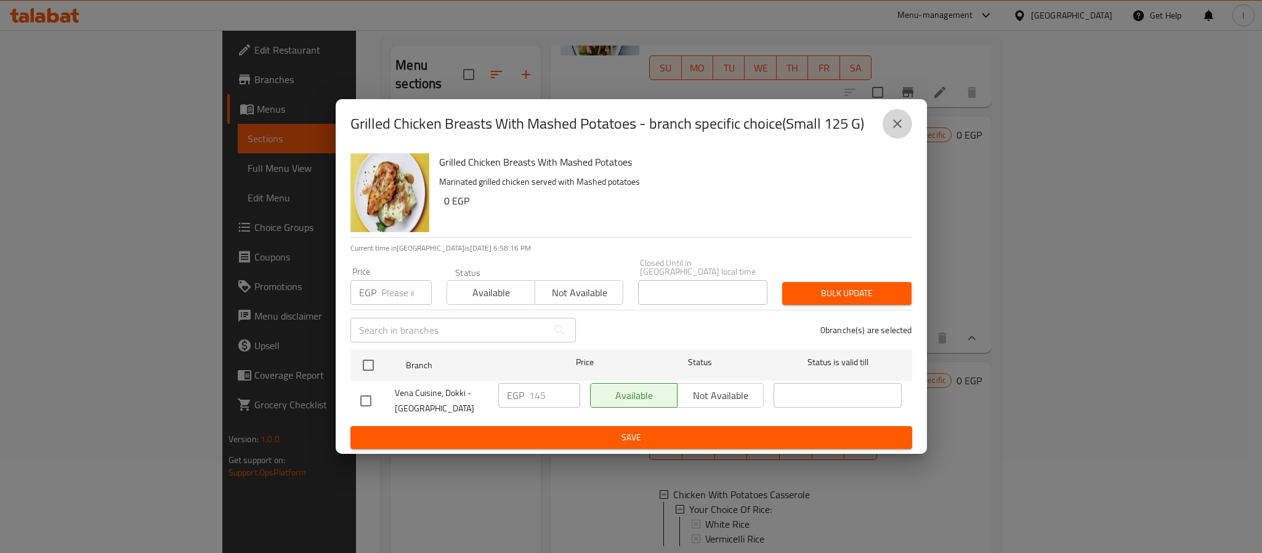
click at [897, 131] on icon "close" at bounding box center [897, 123] width 15 height 15
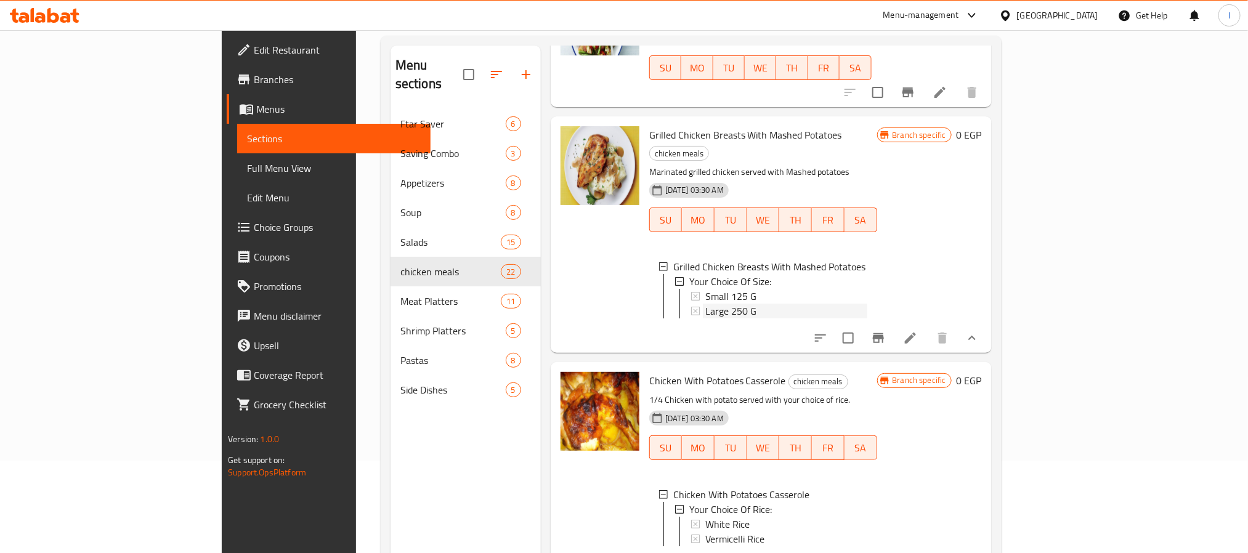
click at [743, 304] on div "Large 250 G" at bounding box center [786, 311] width 162 height 15
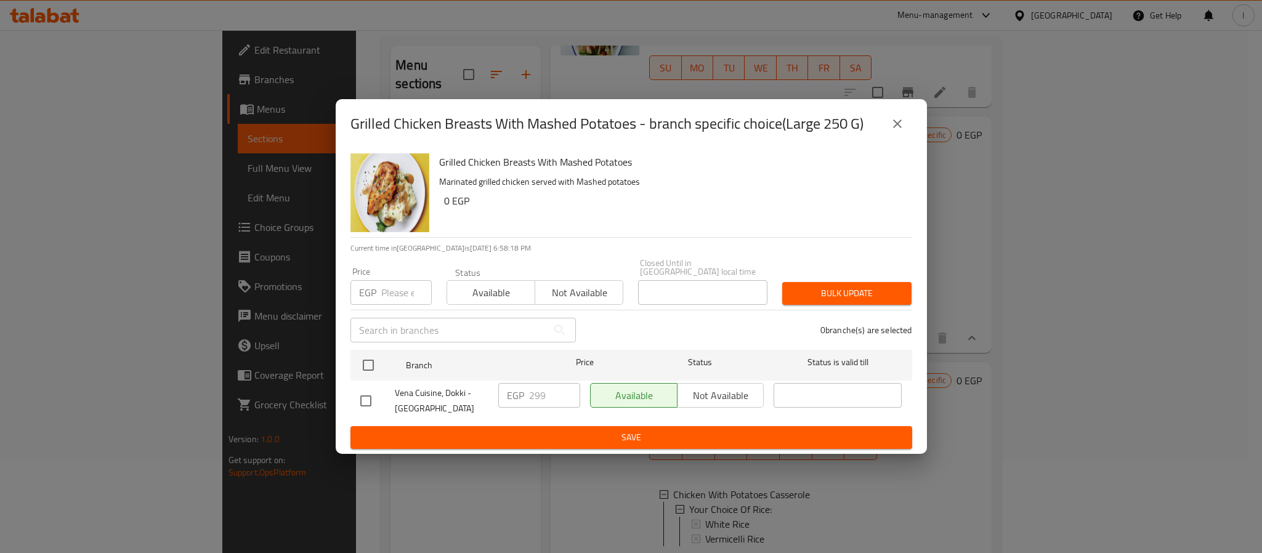
click at [900, 126] on icon "close" at bounding box center [897, 123] width 15 height 15
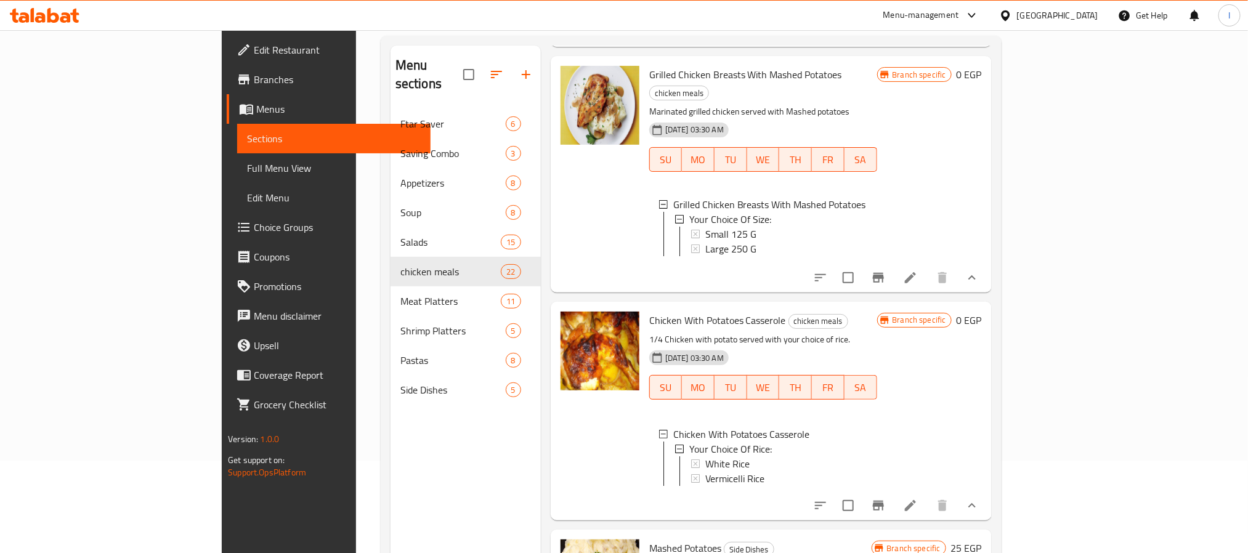
scroll to position [230, 0]
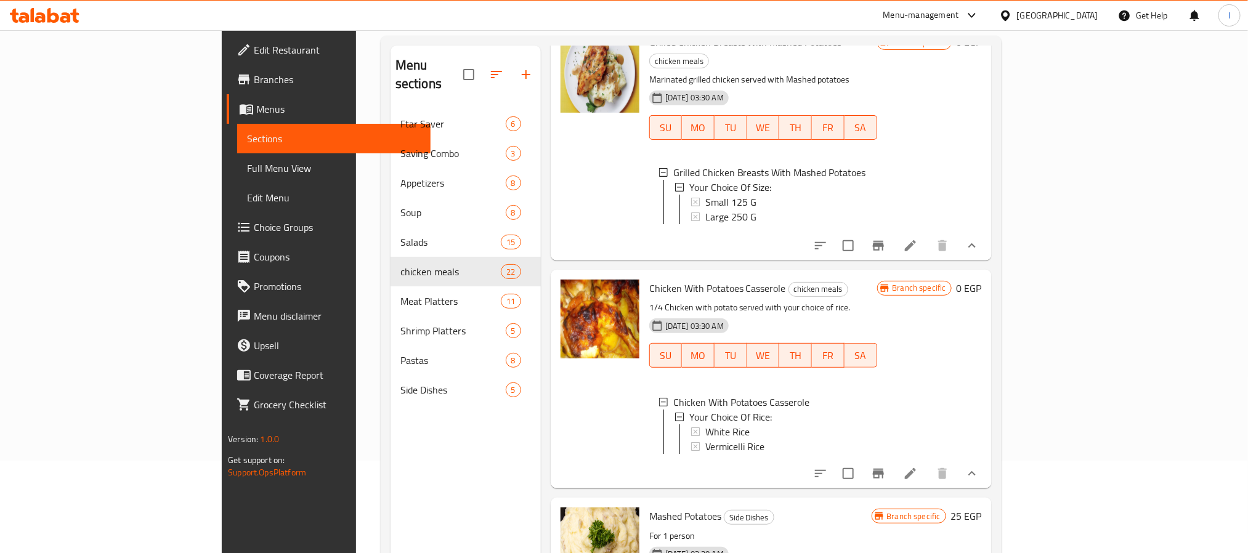
click at [438, 446] on div "Menu sections Ftar Saver 6 Saving Combo 3 Appetizers 8 Soup 8 Salads 15 chicken…" at bounding box center [466, 322] width 150 height 553
click at [886, 466] on icon "Branch-specific-item" at bounding box center [878, 473] width 15 height 15
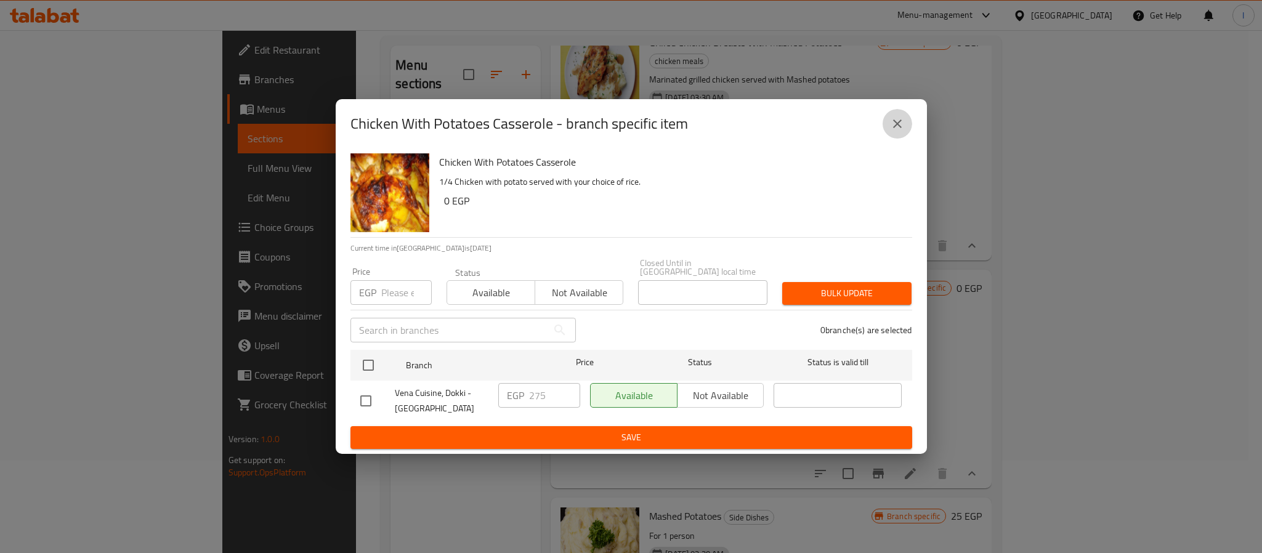
click at [902, 131] on icon "close" at bounding box center [897, 123] width 15 height 15
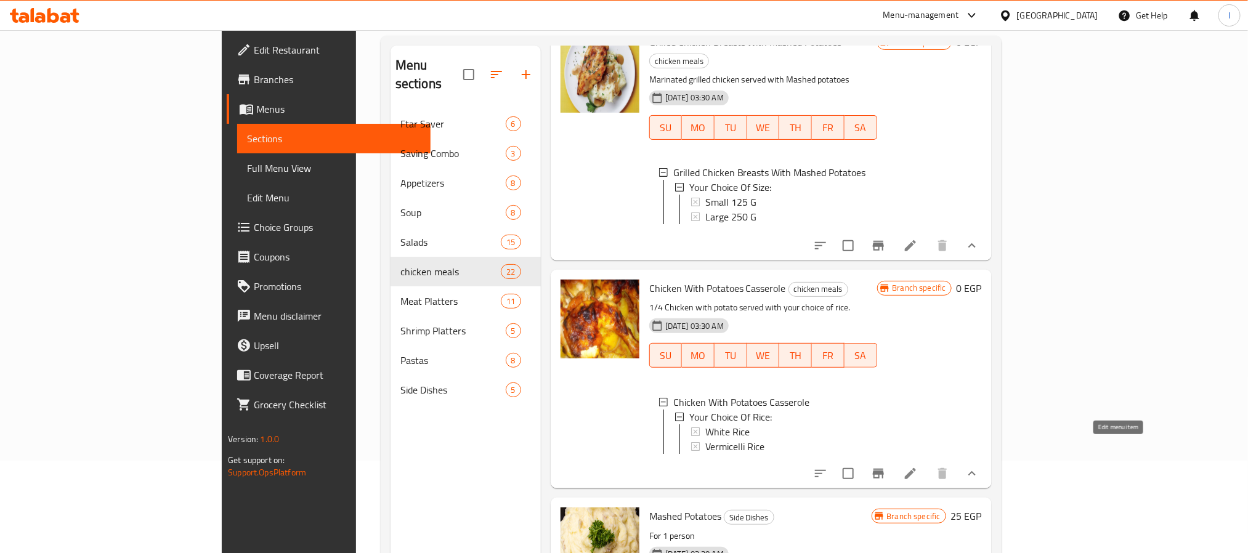
click at [918, 466] on icon at bounding box center [910, 473] width 15 height 15
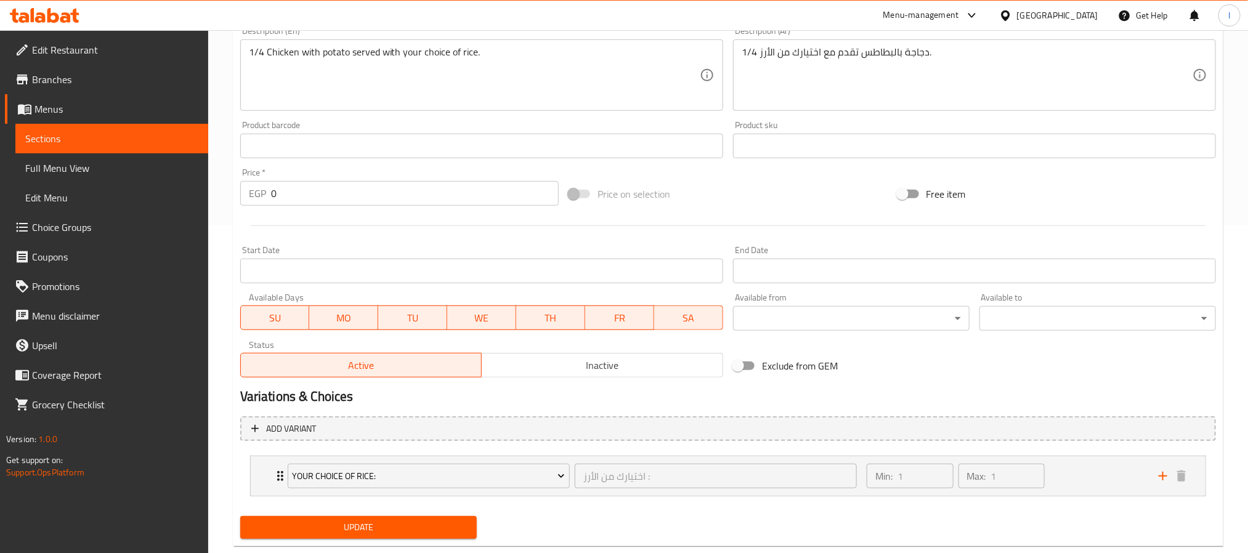
scroll to position [355, 0]
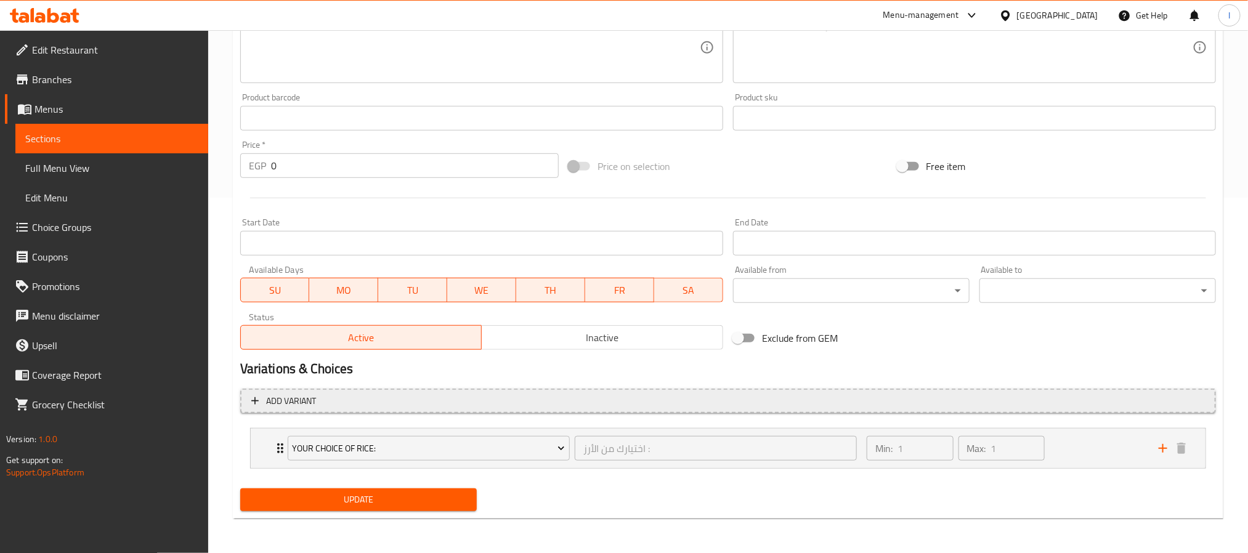
click at [580, 403] on span "Add variant" at bounding box center [728, 401] width 954 height 15
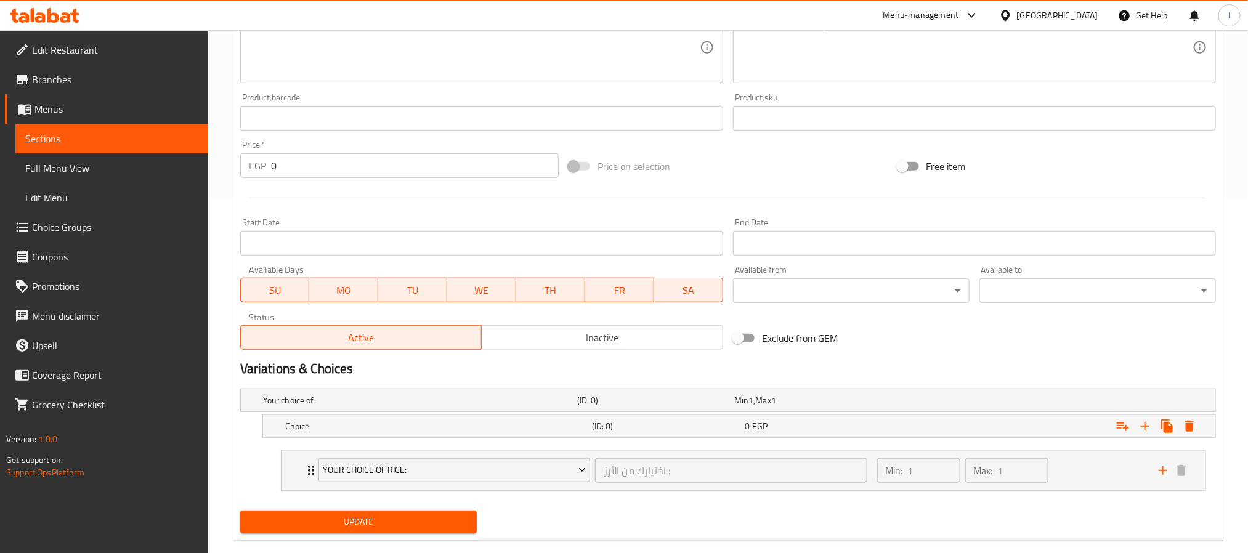
scroll to position [379, 0]
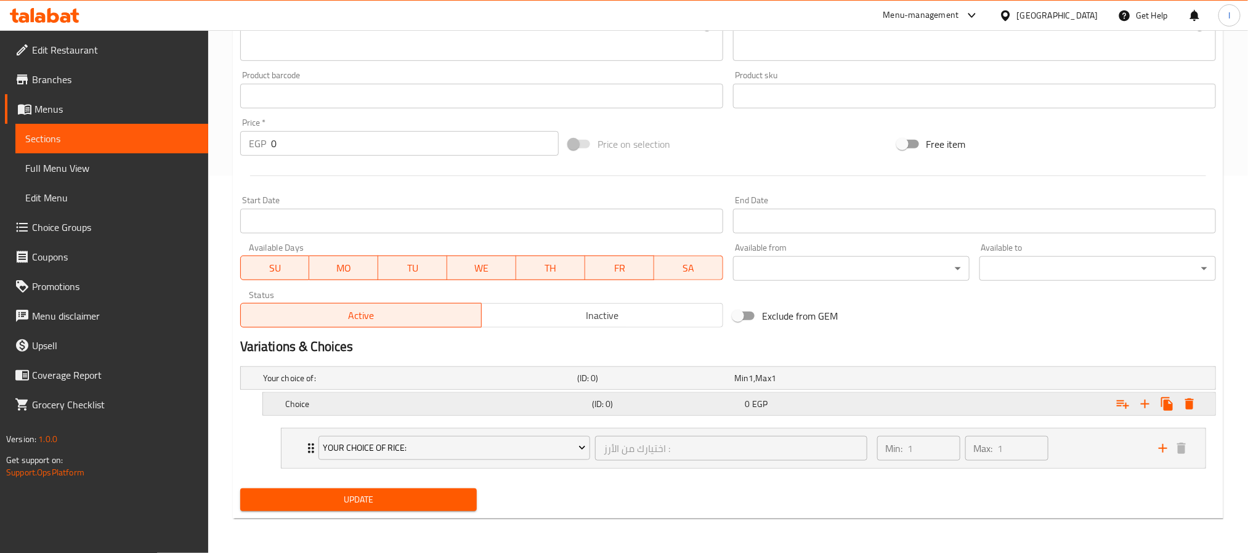
click at [1032, 402] on div "Expand" at bounding box center [1049, 404] width 307 height 27
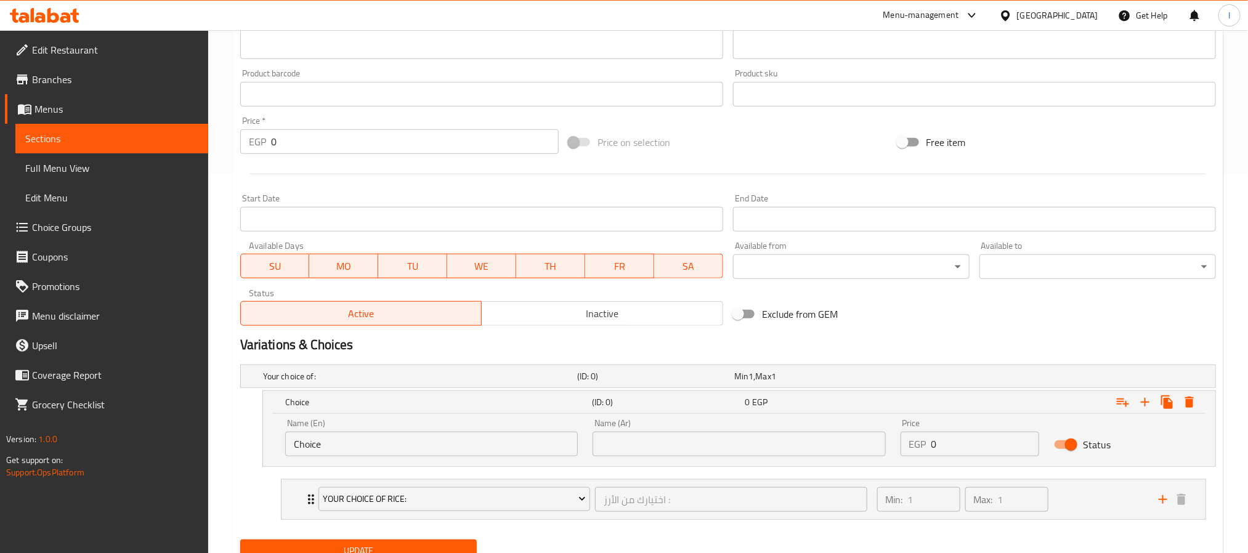
click at [442, 442] on input "Choice" at bounding box center [431, 444] width 293 height 25
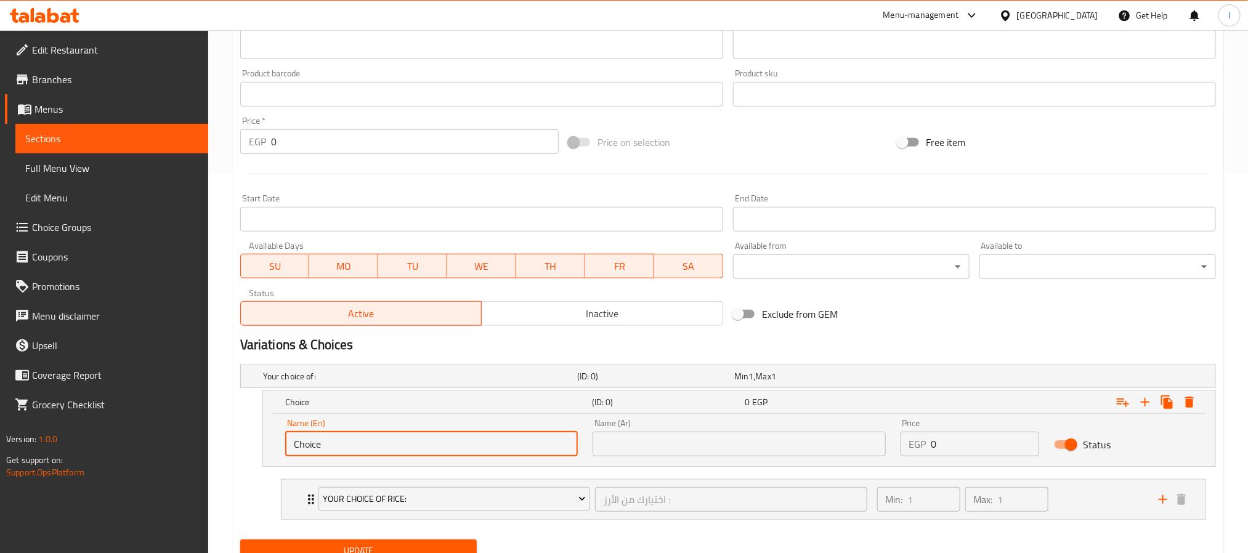
click at [442, 442] on input "Choice" at bounding box center [431, 444] width 293 height 25
paste input "Extra Protein"
type input "Extra Protein"
click at [675, 451] on input "text" at bounding box center [739, 444] width 293 height 25
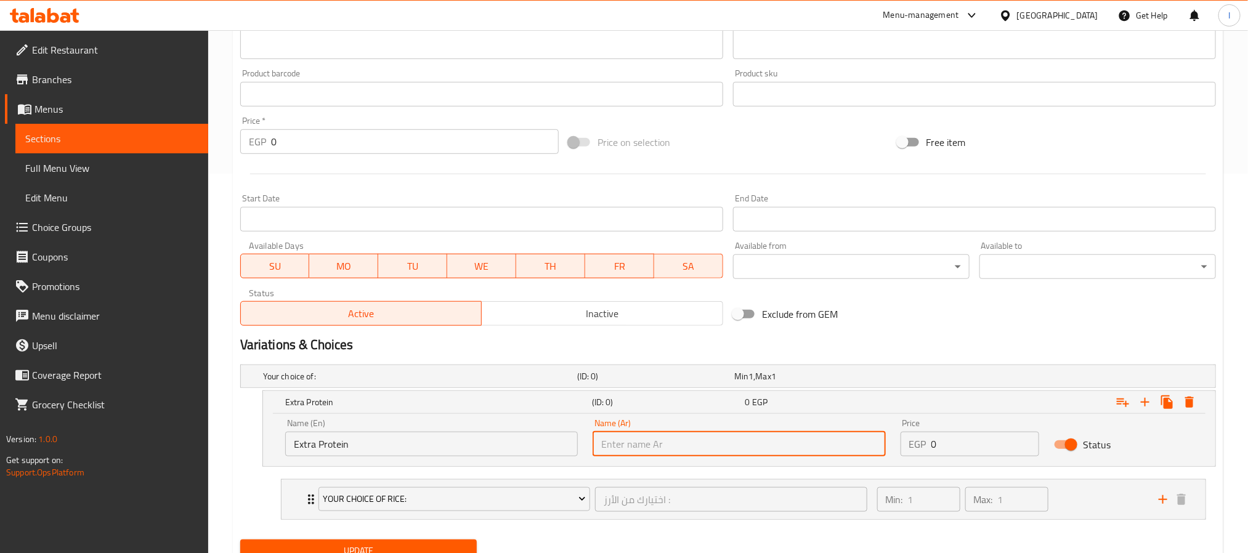
click at [675, 451] on input "text" at bounding box center [739, 444] width 293 height 25
paste input "بروتين إضافي"
type input "بروتين إضافي"
click at [978, 442] on input "0" at bounding box center [985, 444] width 108 height 25
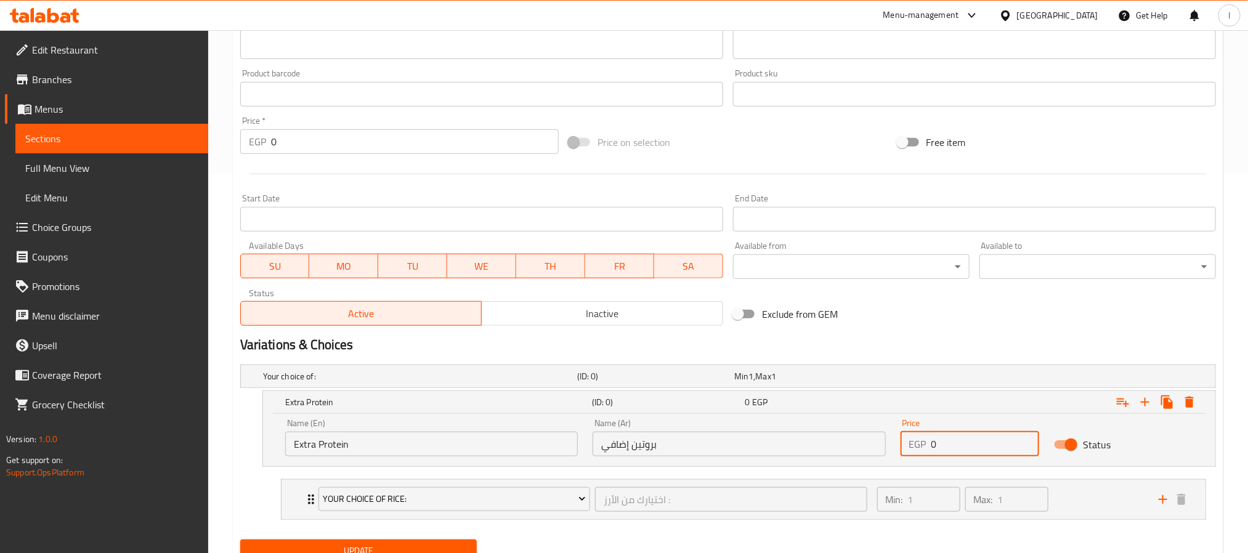
click at [978, 442] on input "0" at bounding box center [985, 444] width 108 height 25
type input "115"
click at [961, 320] on div "Exclude from GEM" at bounding box center [892, 314] width 328 height 33
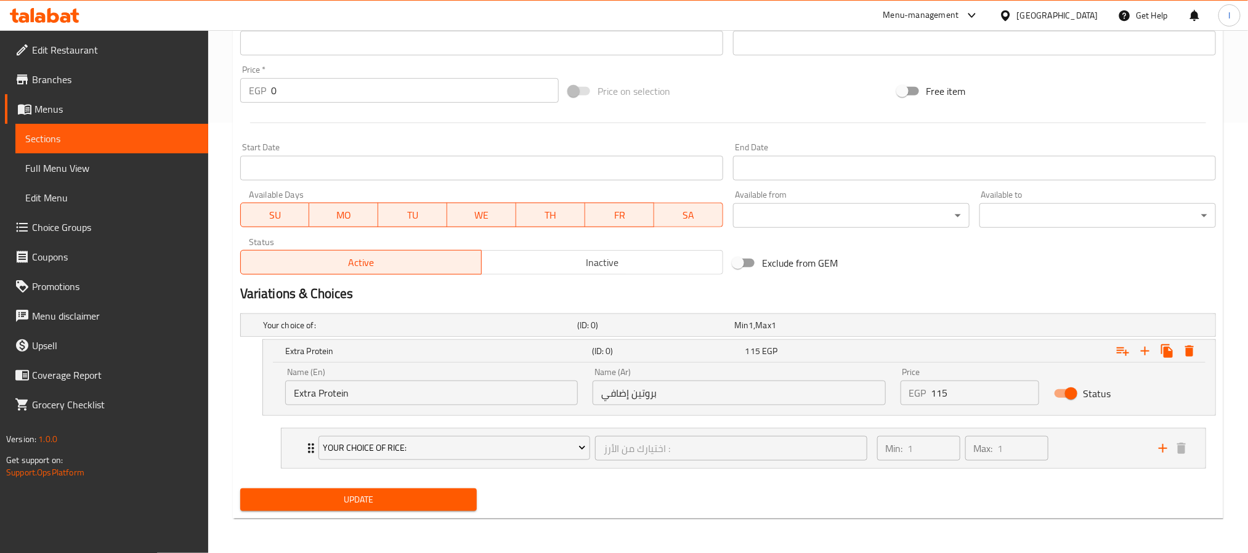
click at [418, 506] on span "Update" at bounding box center [358, 499] width 217 height 15
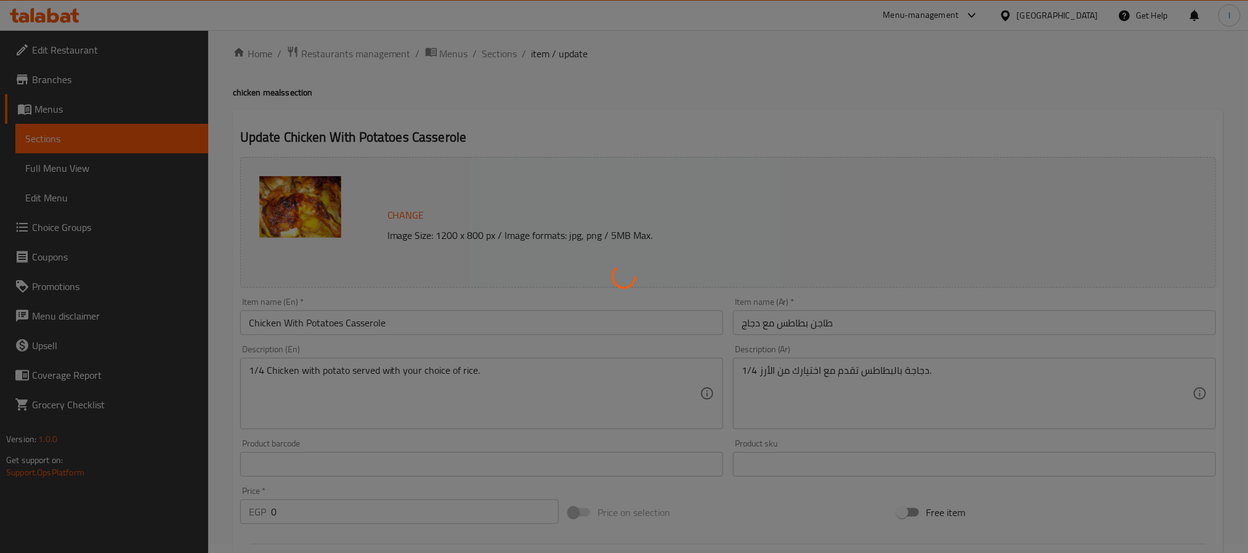
scroll to position [0, 0]
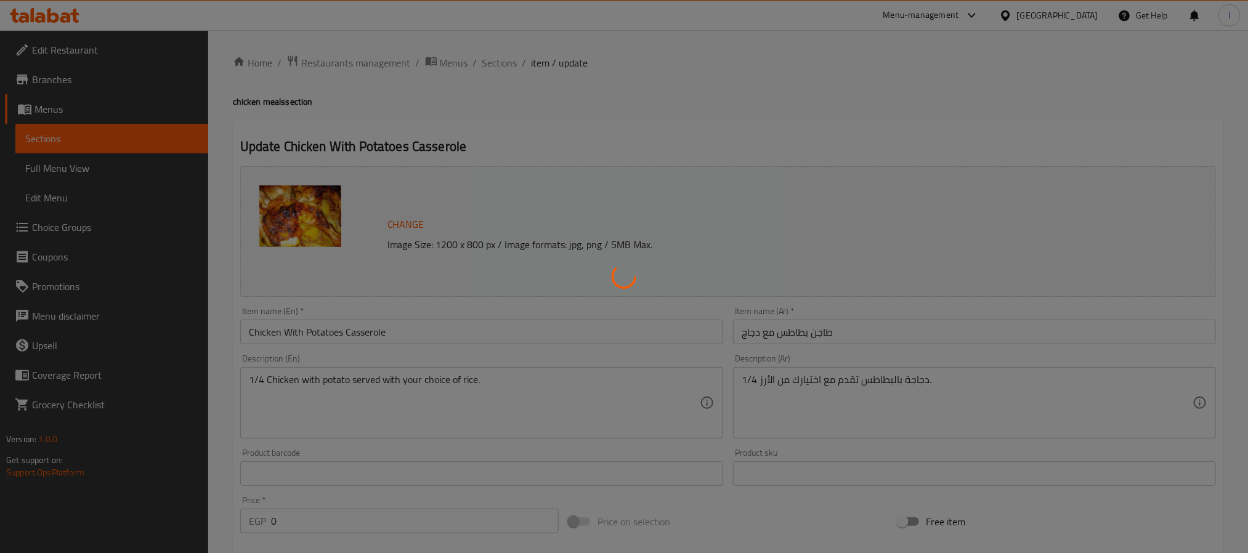
click at [496, 103] on div at bounding box center [624, 276] width 1248 height 553
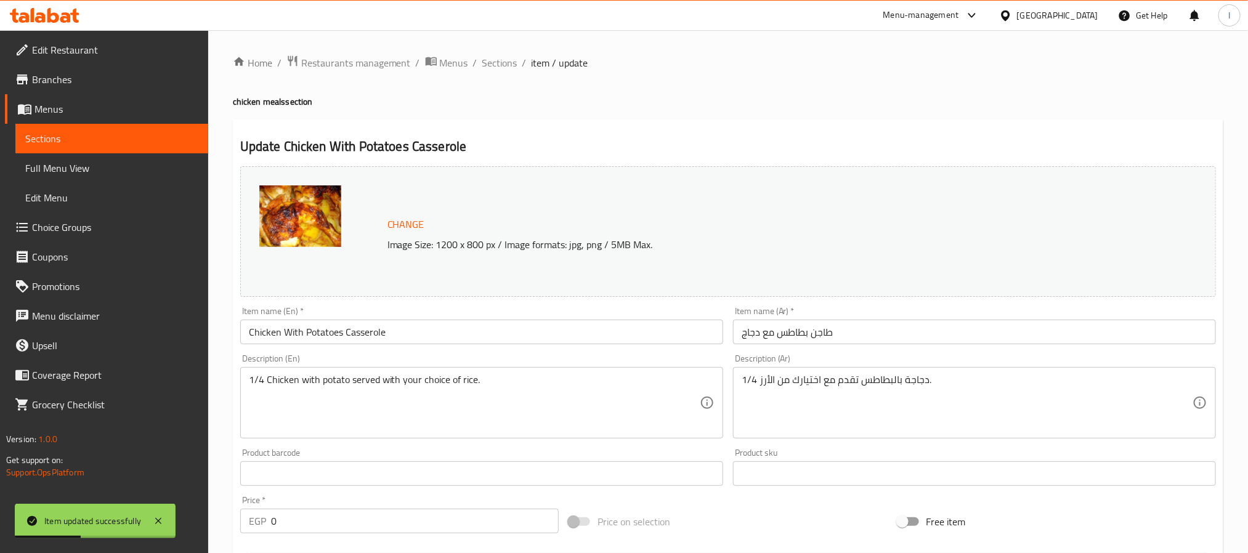
drag, startPoint x: 509, startPoint y: 58, endPoint x: 355, endPoint y: 126, distance: 167.7
click at [509, 58] on span "Sections" at bounding box center [499, 62] width 35 height 15
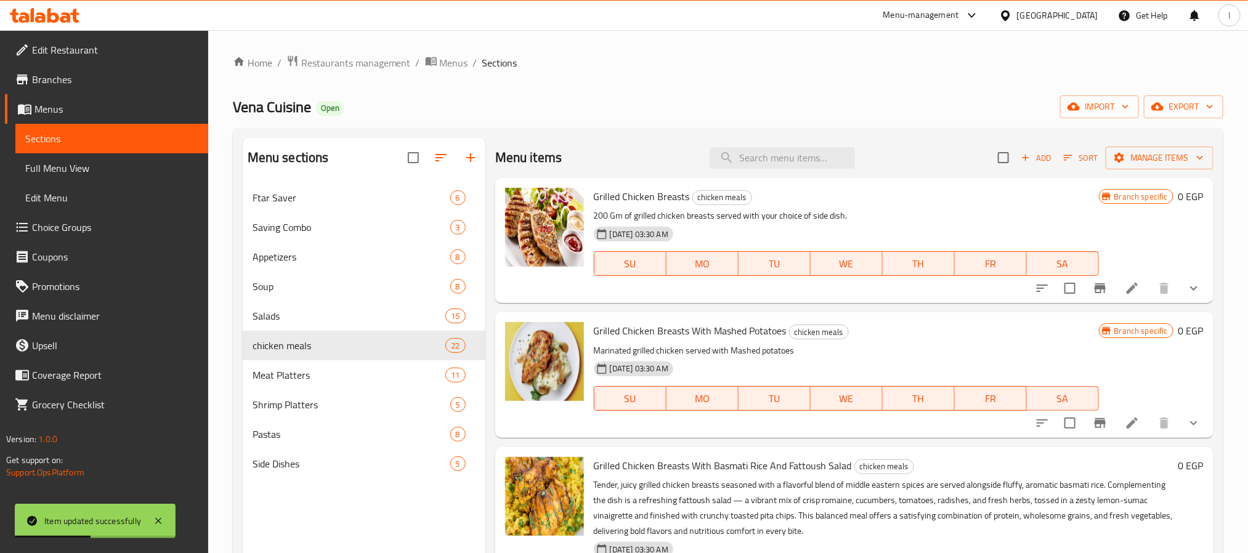
click at [285, 110] on span "Vena Cuisine" at bounding box center [272, 107] width 78 height 28
copy span "Vena Cuisine"
click at [764, 330] on span "Grilled Chicken Breasts With Mashed Potatoes" at bounding box center [690, 331] width 193 height 18
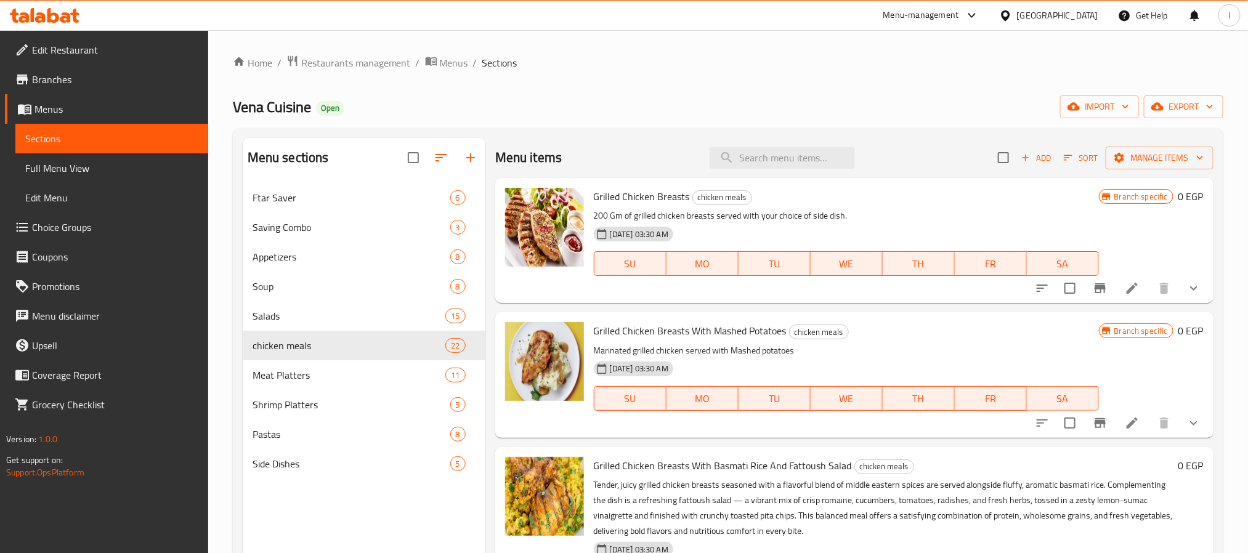
click at [764, 330] on span "Grilled Chicken Breasts With Mashed Potatoes" at bounding box center [690, 331] width 193 height 18
copy span "Potatoes"
click at [782, 158] on input "search" at bounding box center [782, 158] width 145 height 22
paste input "Potatoes"
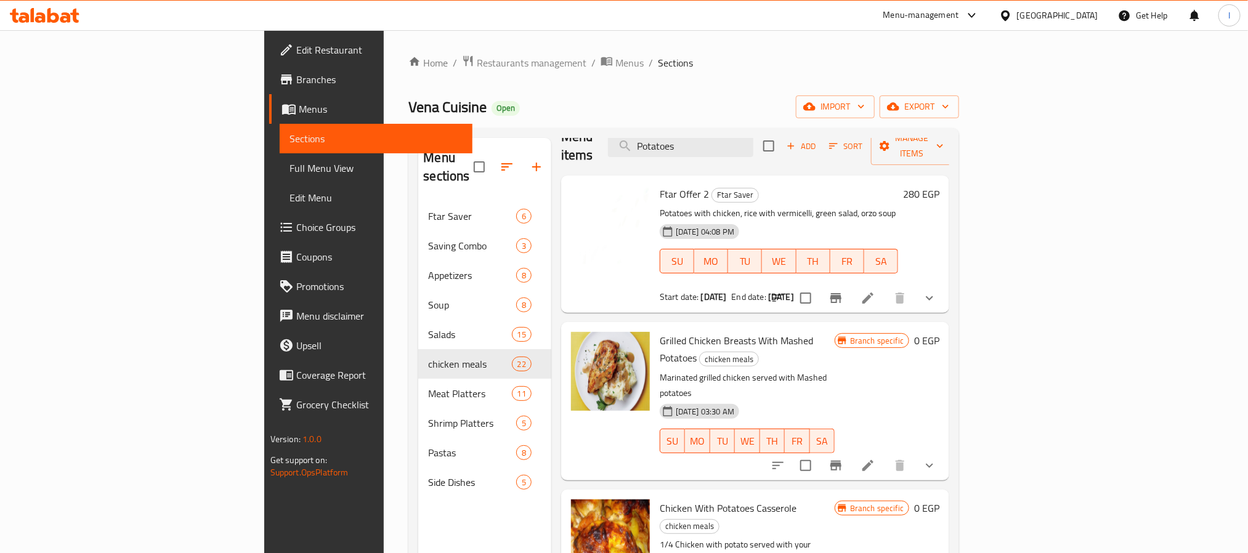
scroll to position [28, 0]
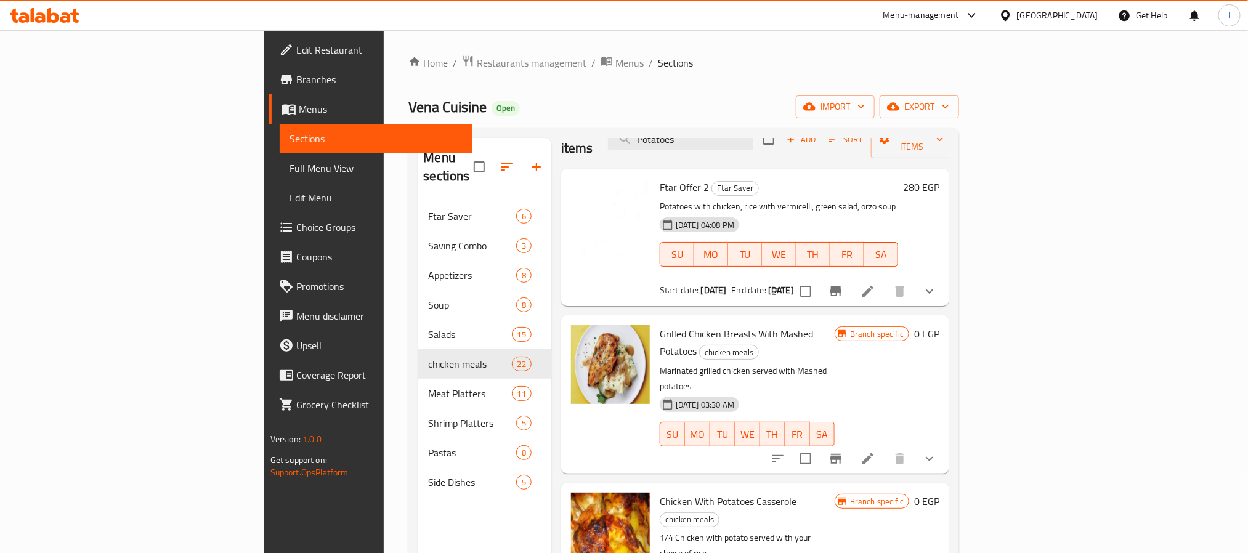
type input "Potatoes"
click at [680, 492] on span "Chicken With Potatoes Casserole" at bounding box center [728, 501] width 137 height 18
copy h6 "Chicken With Potatoes Casserole"
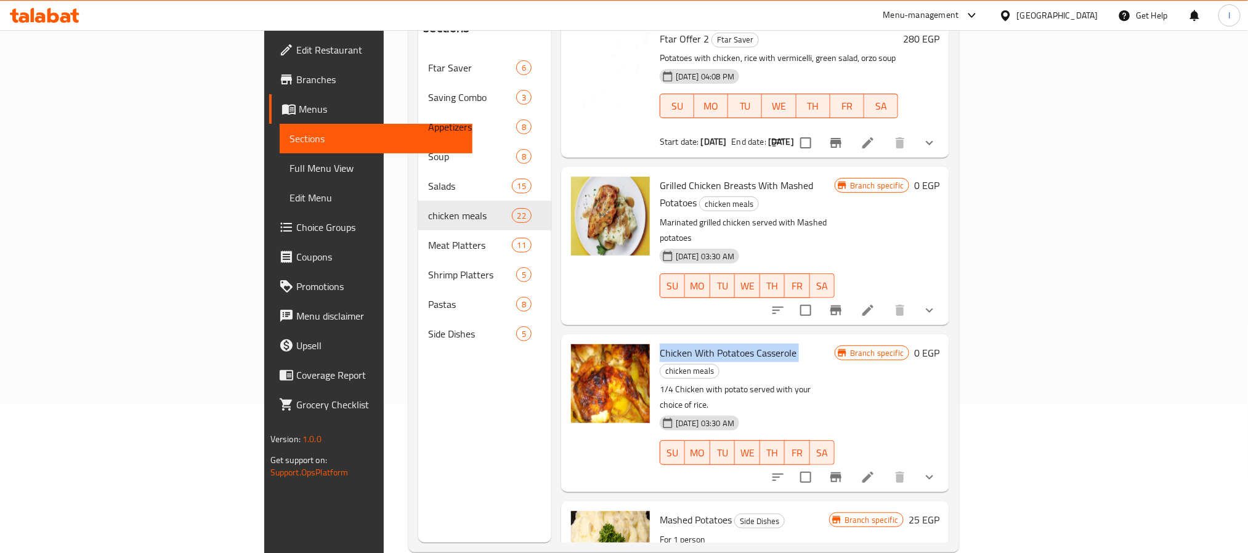
scroll to position [172, 0]
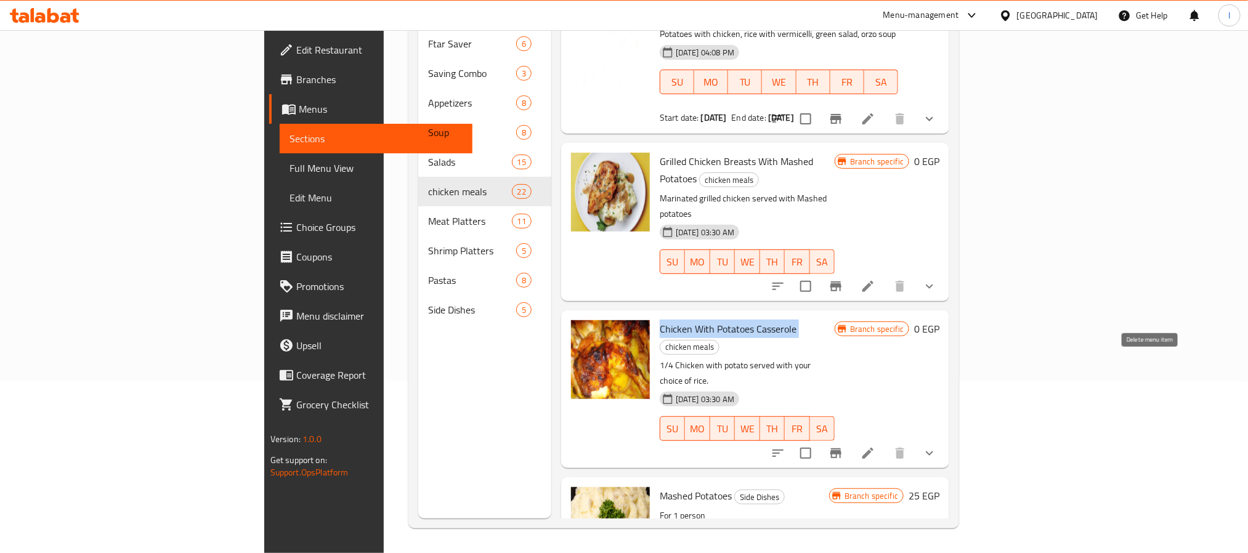
click at [944, 439] on button "show more" at bounding box center [930, 454] width 30 height 30
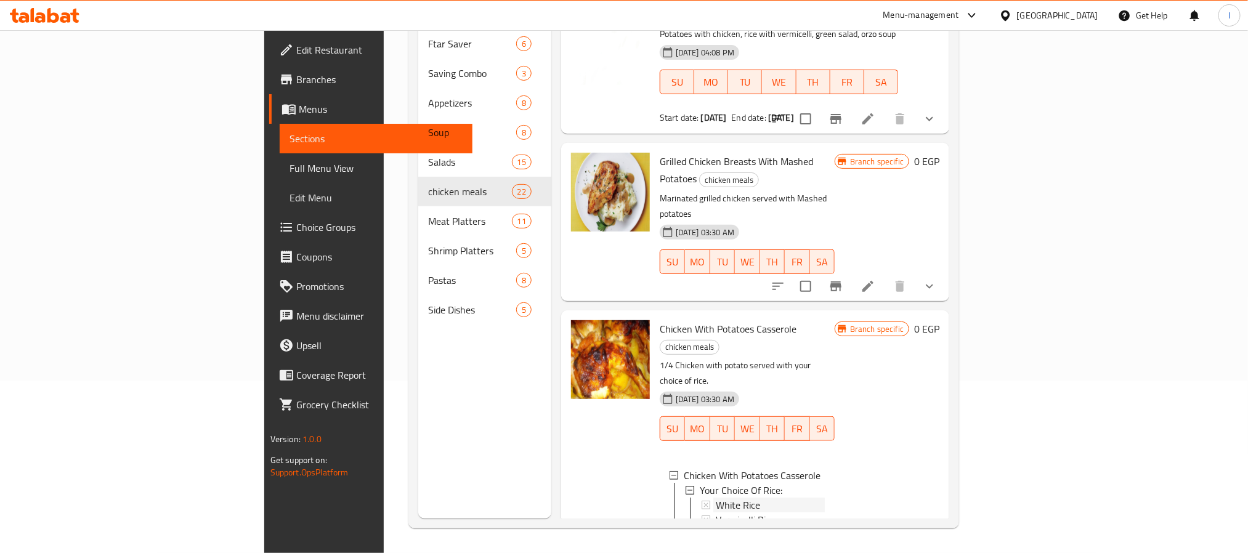
click at [716, 498] on div "White Rice" at bounding box center [770, 505] width 109 height 15
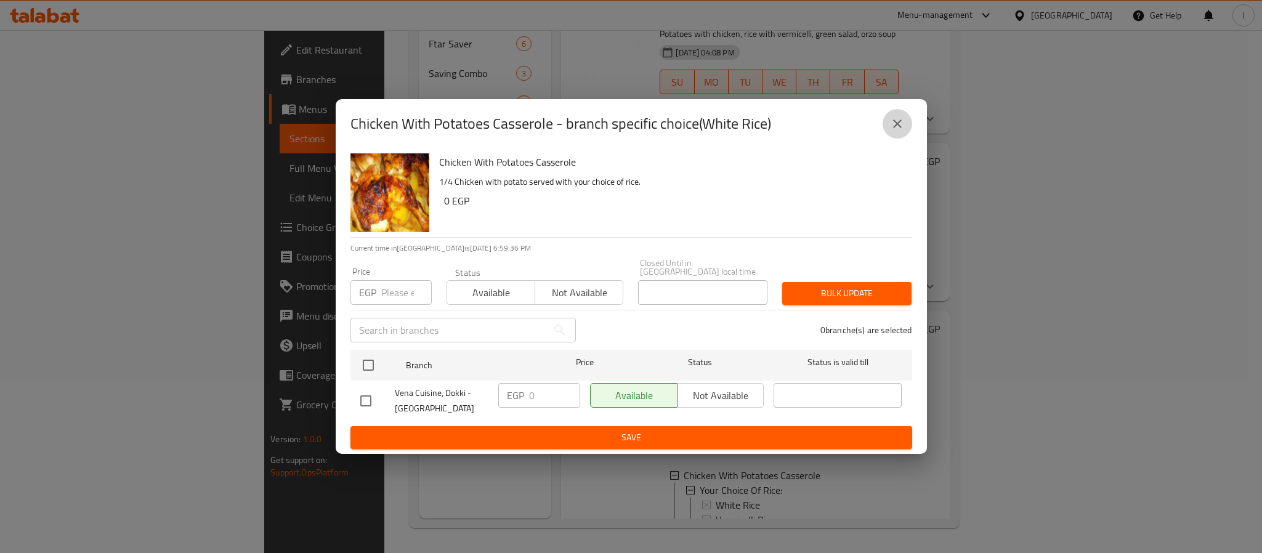
click at [891, 131] on icon "close" at bounding box center [897, 123] width 15 height 15
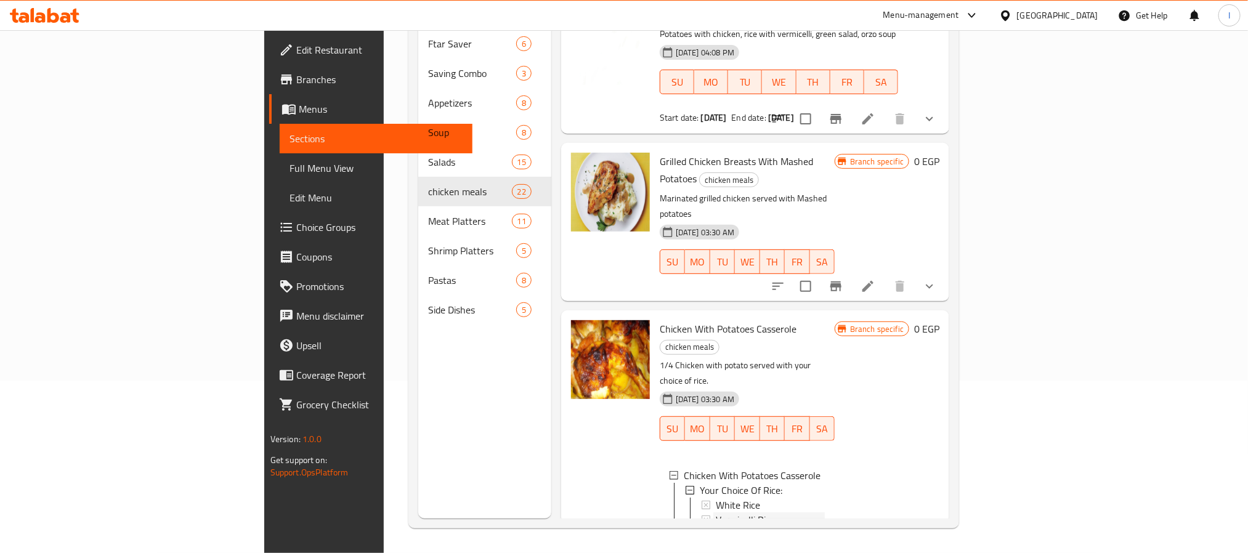
click at [728, 513] on div "Vermicelli Rice" at bounding box center [770, 520] width 109 height 15
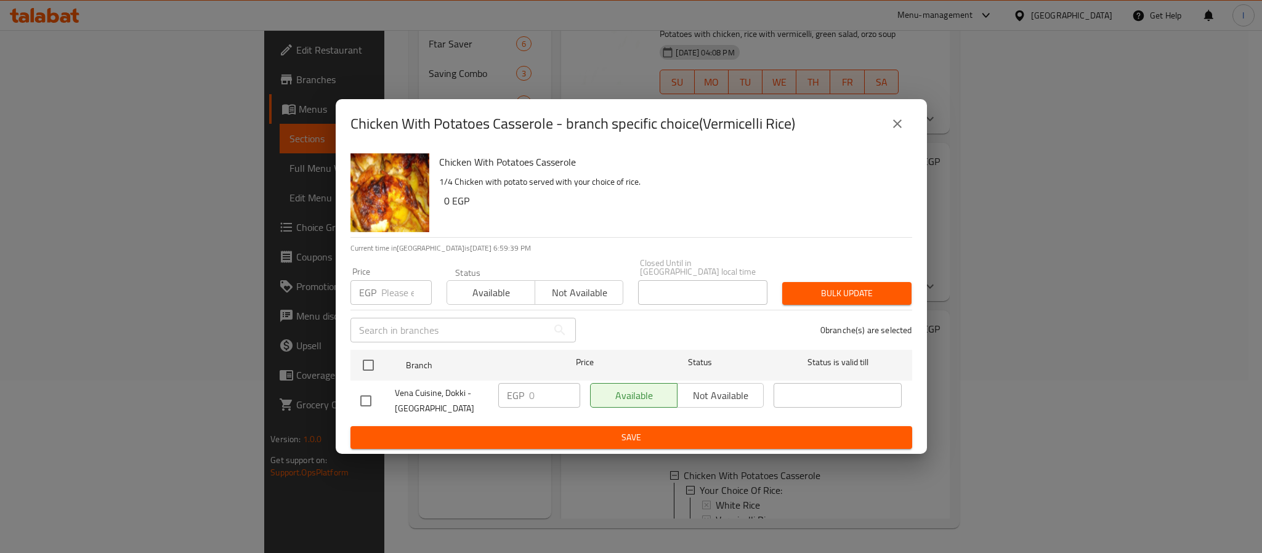
click at [897, 128] on icon "close" at bounding box center [897, 123] width 15 height 15
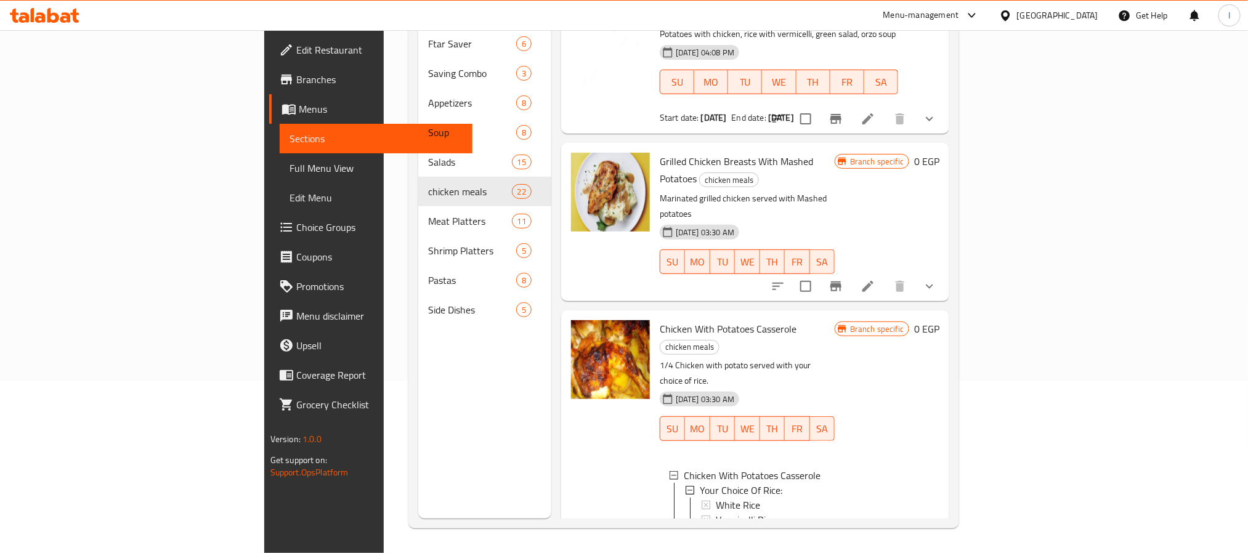
click at [875, 540] on icon at bounding box center [868, 547] width 15 height 15
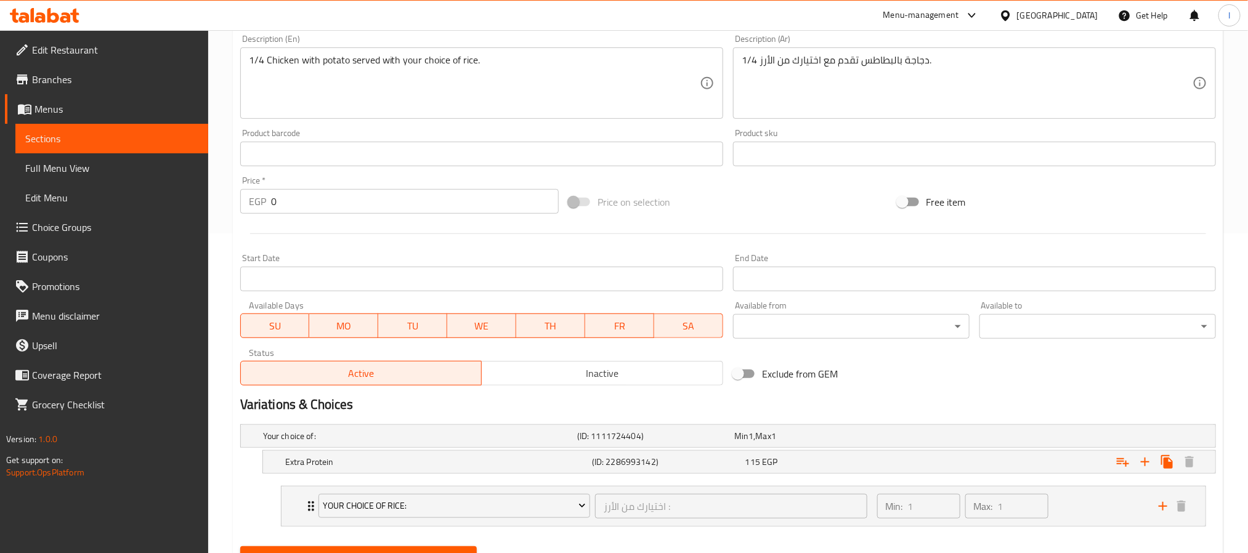
scroll to position [379, 0]
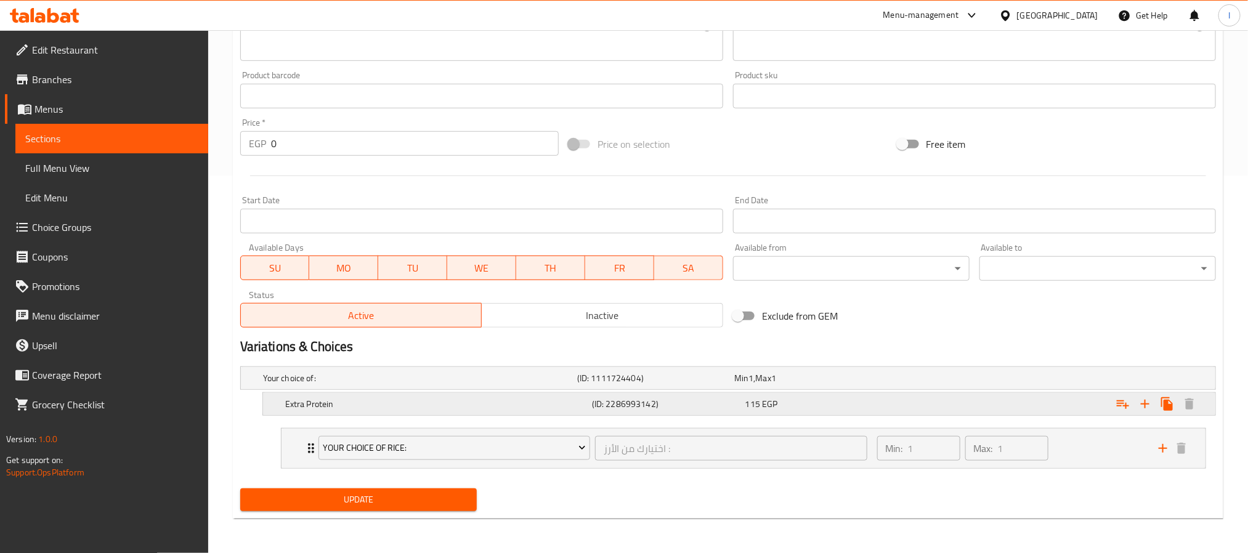
click at [928, 405] on div "Expand" at bounding box center [1049, 404] width 307 height 27
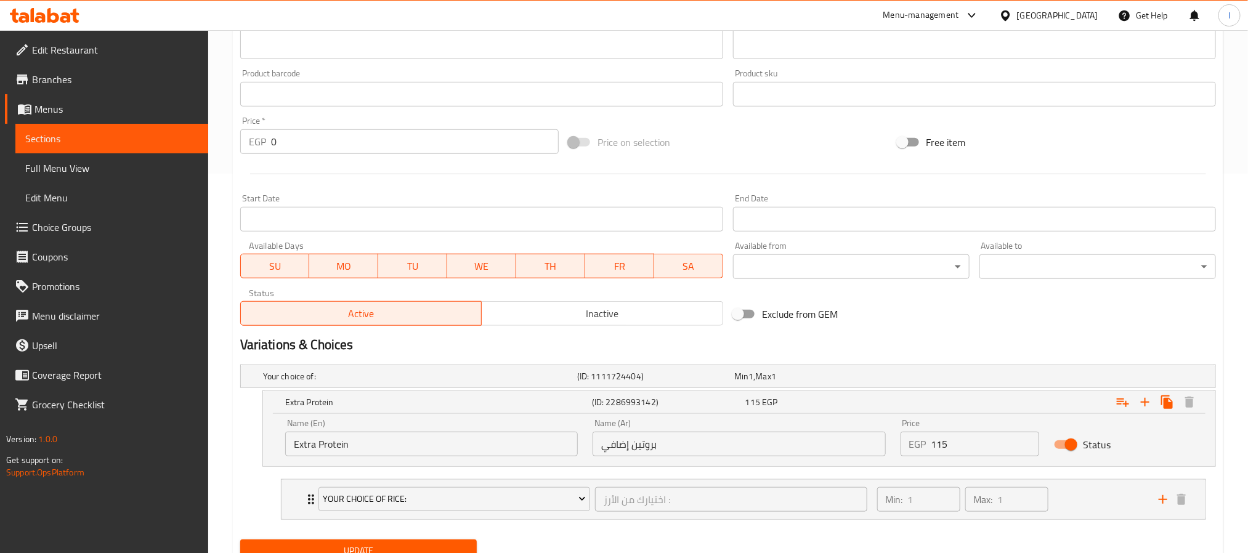
click at [1067, 448] on input "Status" at bounding box center [1071, 444] width 70 height 23
checkbox input "false"
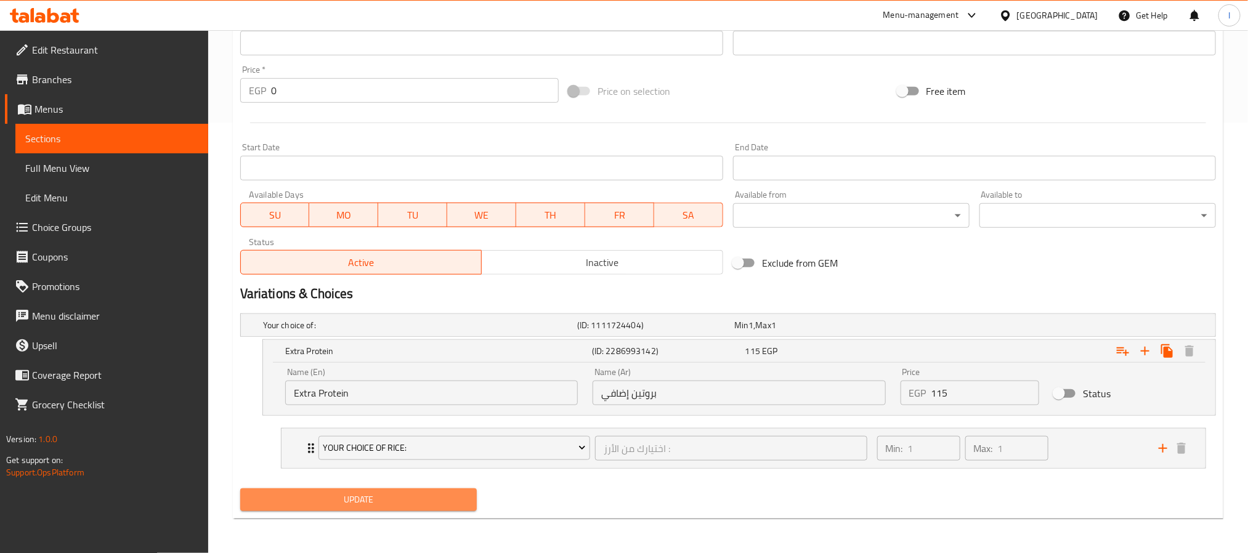
click at [425, 507] on span "Update" at bounding box center [358, 499] width 217 height 15
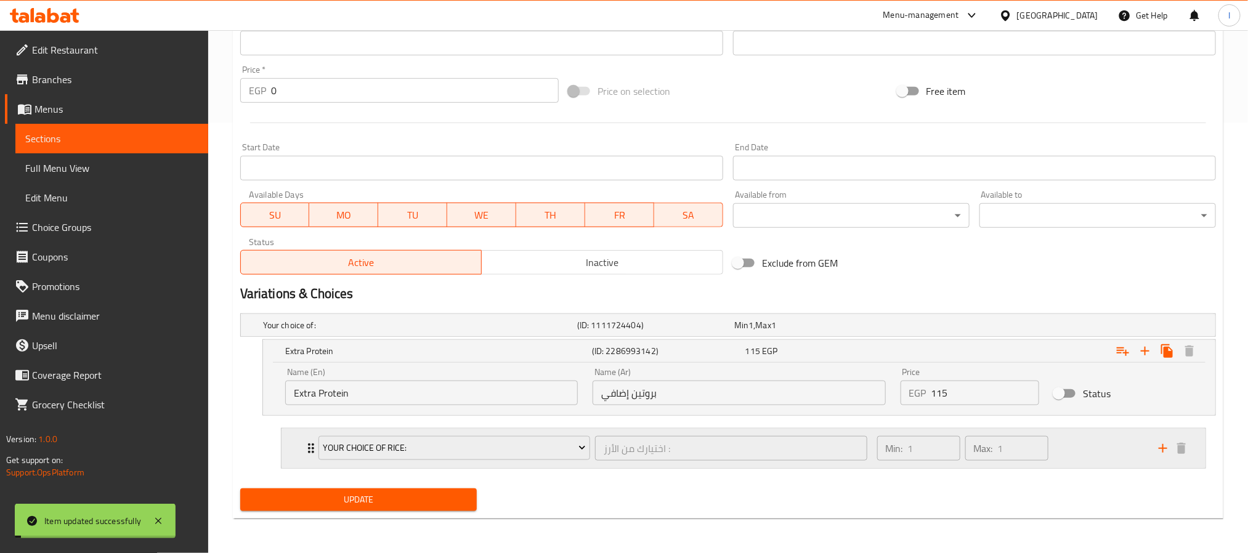
click at [1082, 449] on div "Min: 1 ​ Max: 1 ​" at bounding box center [1011, 448] width 282 height 39
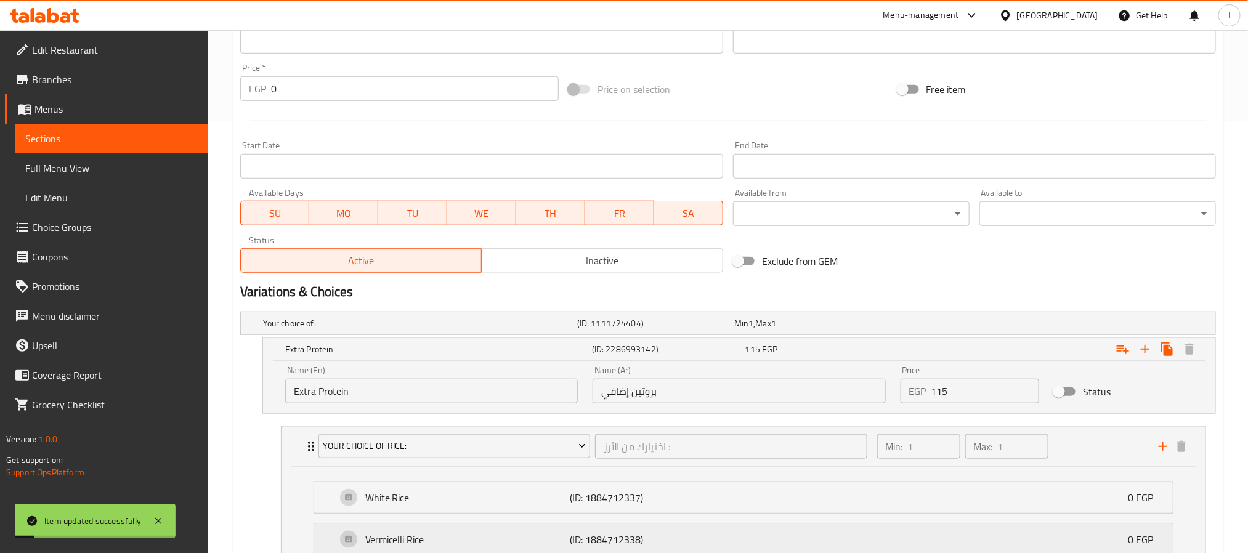
scroll to position [525, 0]
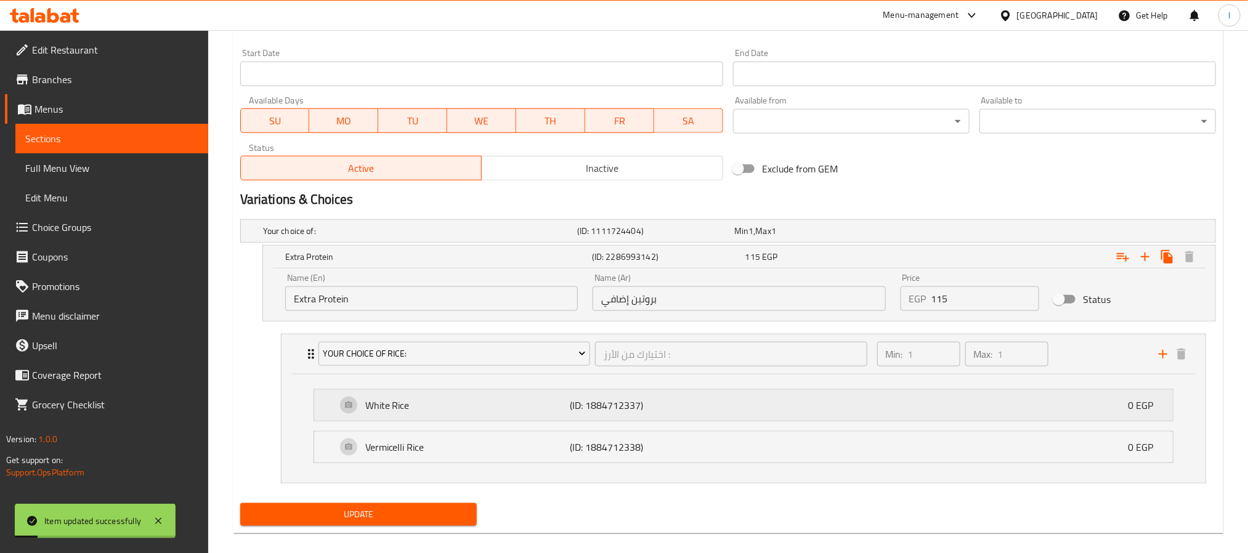
click at [701, 403] on p "(ID: 1884712337)" at bounding box center [638, 405] width 137 height 15
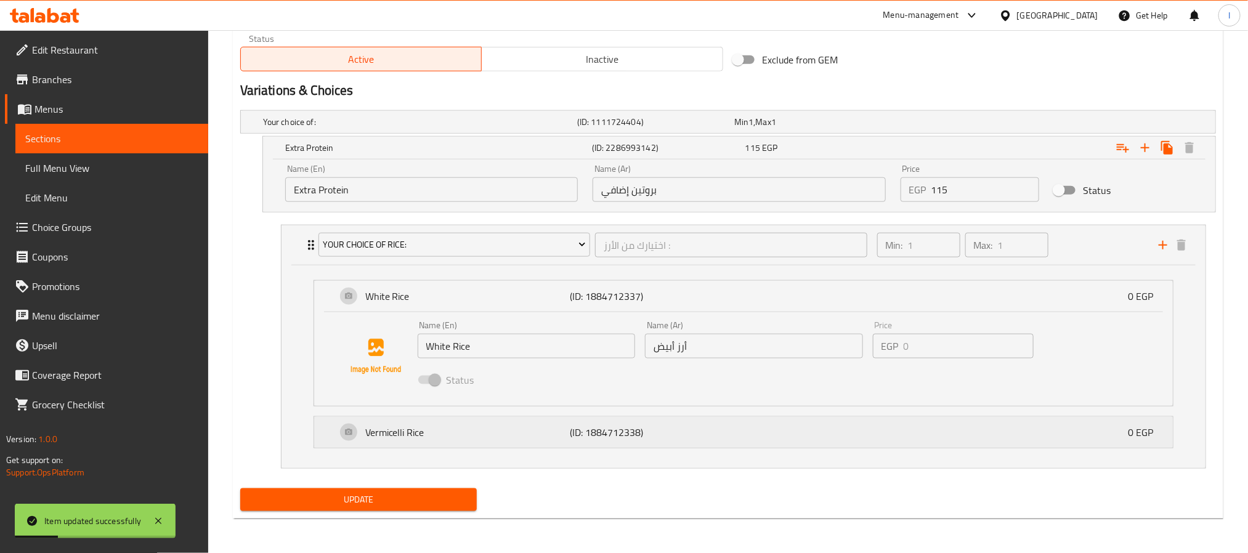
click at [712, 438] on div "Vermicelli Rice (ID: 1884712338) 0 EGP" at bounding box center [747, 432] width 822 height 31
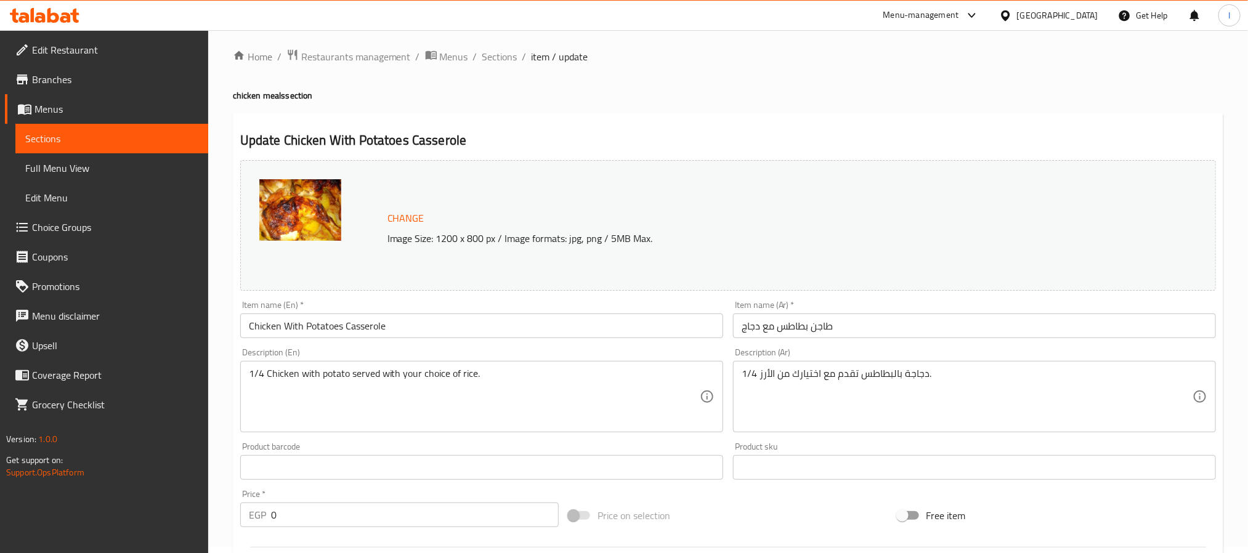
scroll to position [0, 0]
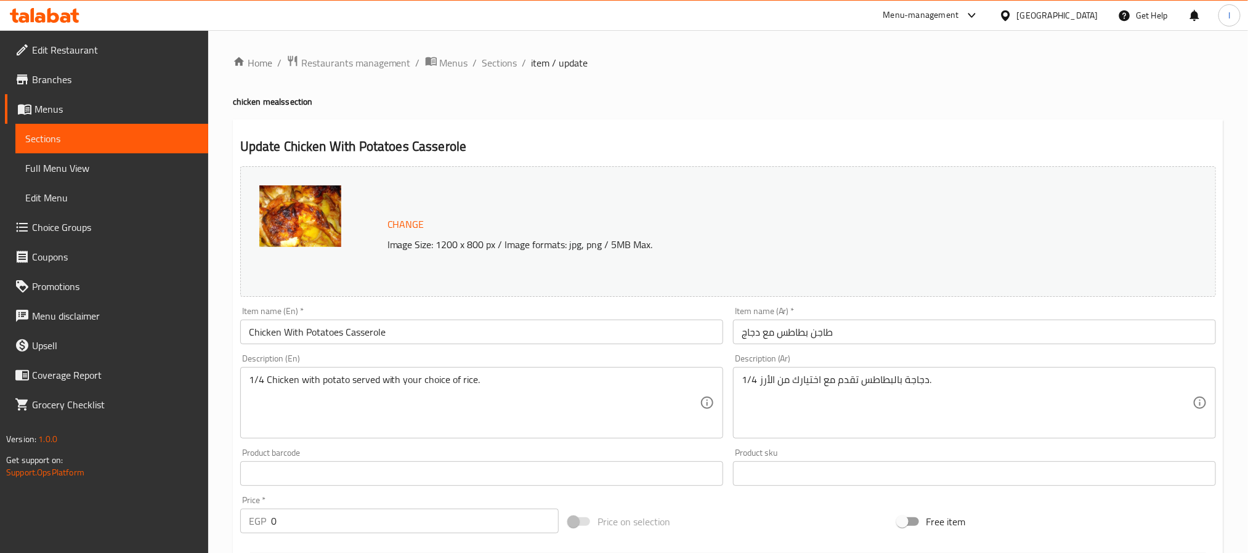
click at [405, 318] on div "Item name (En)   * Chicken With Potatoes Casserole Item name (En) *" at bounding box center [481, 326] width 483 height 38
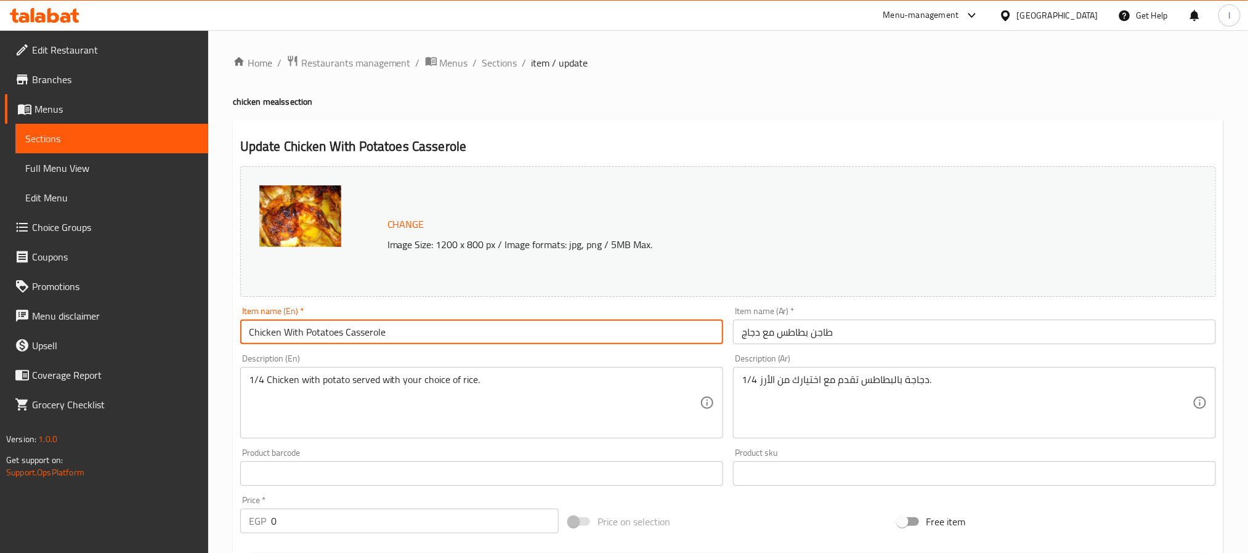
click at [410, 335] on input "Chicken With Potatoes Casserole" at bounding box center [481, 332] width 483 height 25
click at [501, 55] on span "Sections" at bounding box center [499, 62] width 35 height 15
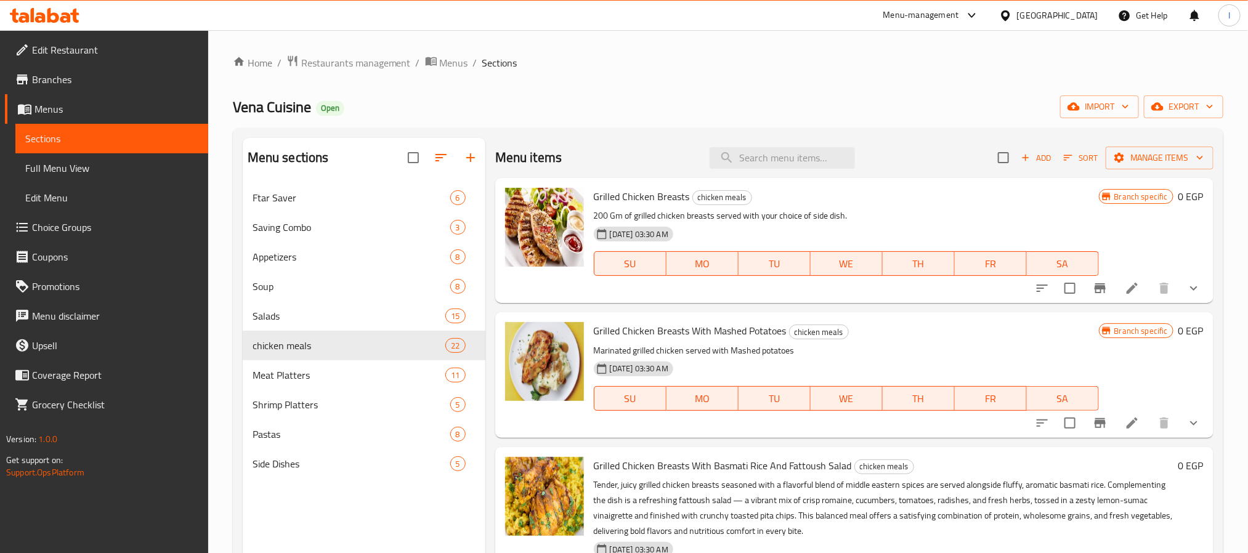
scroll to position [172, 0]
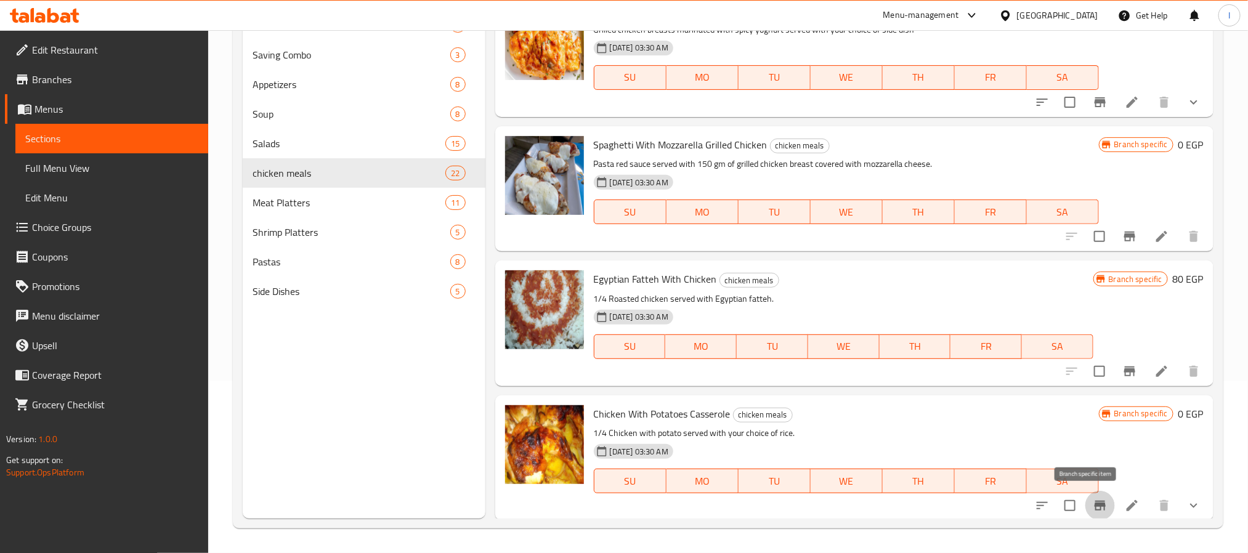
click at [1095, 505] on icon "Branch-specific-item" at bounding box center [1100, 506] width 11 height 10
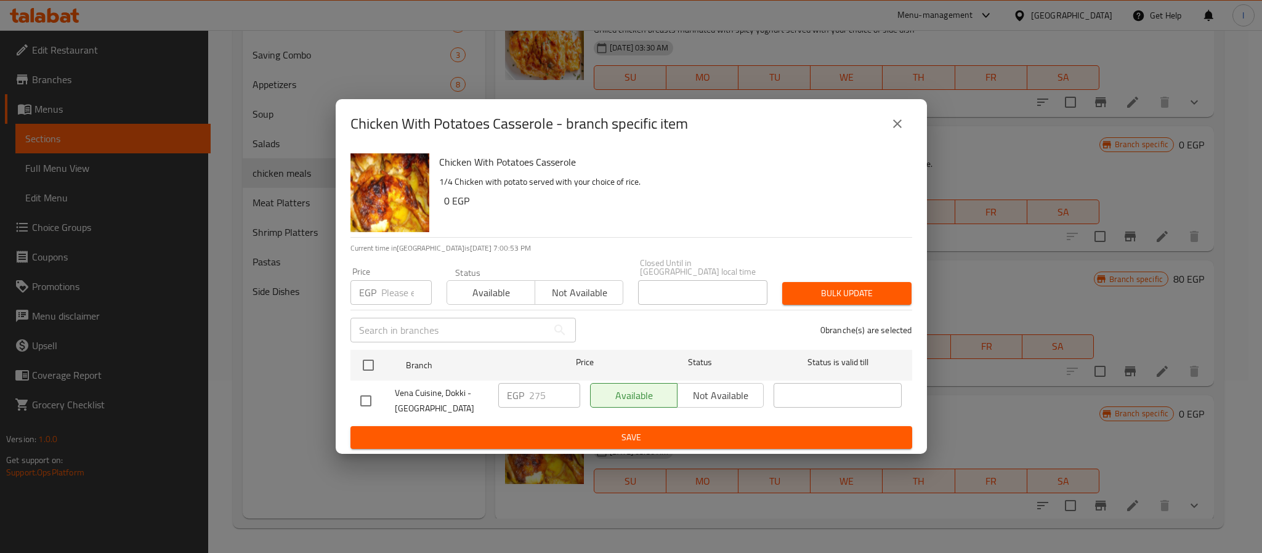
click at [901, 131] on icon "close" at bounding box center [897, 123] width 15 height 15
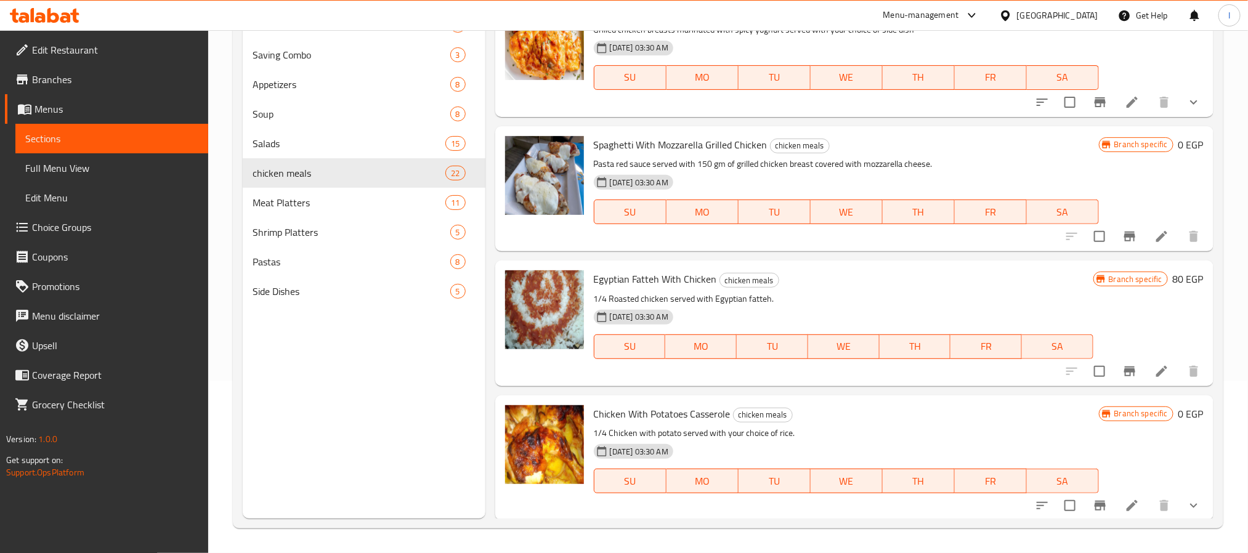
click at [1188, 511] on button "show more" at bounding box center [1194, 506] width 30 height 30
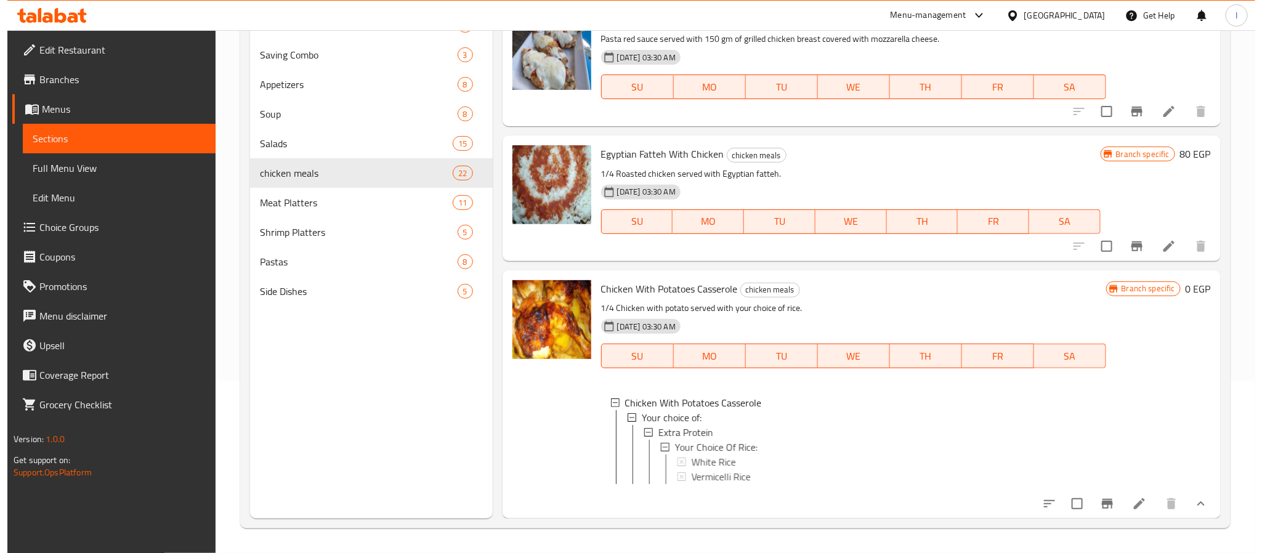
scroll to position [2619, 0]
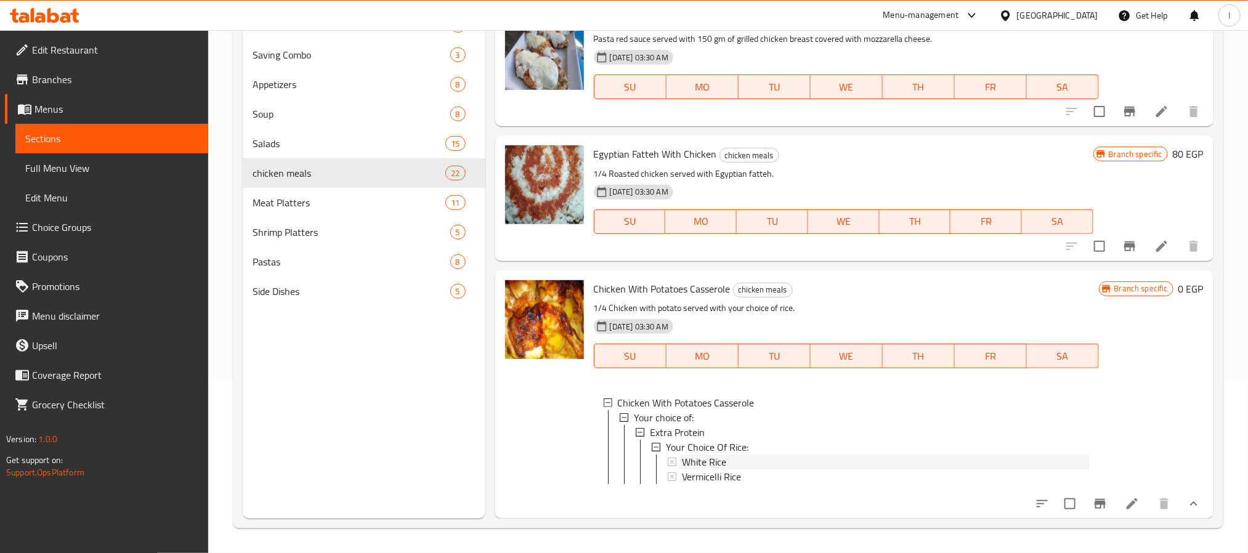
click at [756, 455] on div "White Rice" at bounding box center [885, 462] width 407 height 15
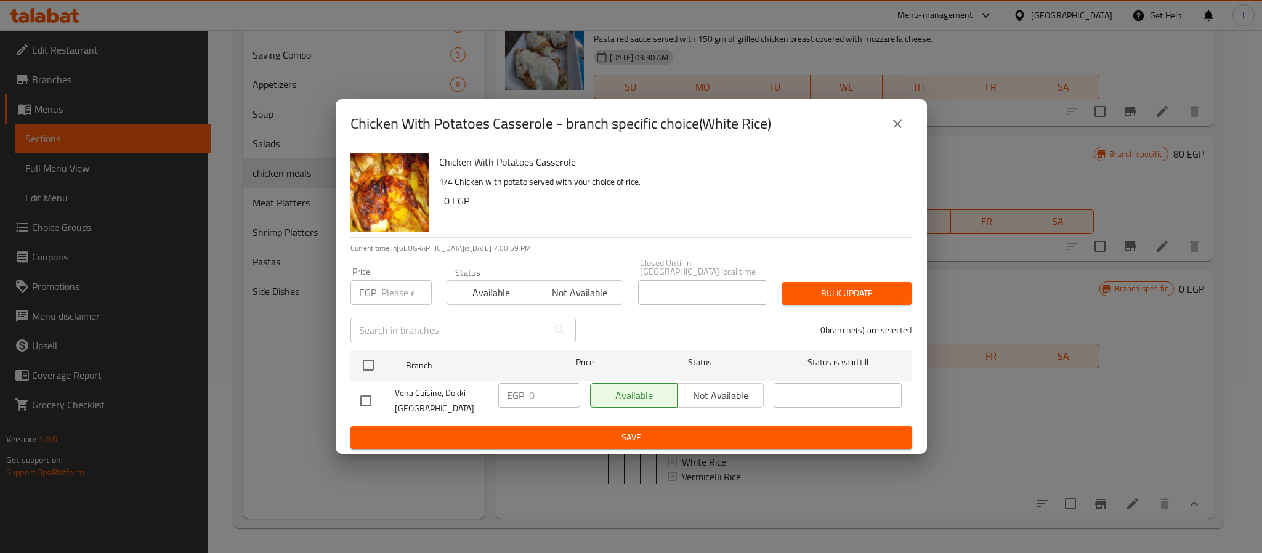
click at [887, 120] on button "close" at bounding box center [898, 124] width 30 height 30
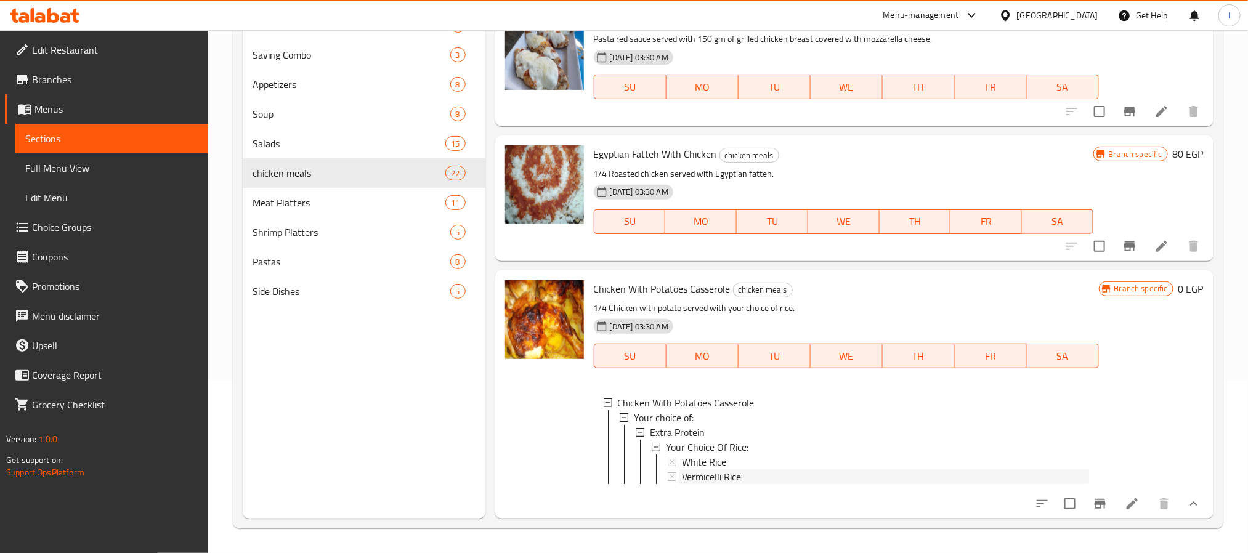
click at [758, 469] on div "Vermicelli Rice" at bounding box center [885, 476] width 407 height 15
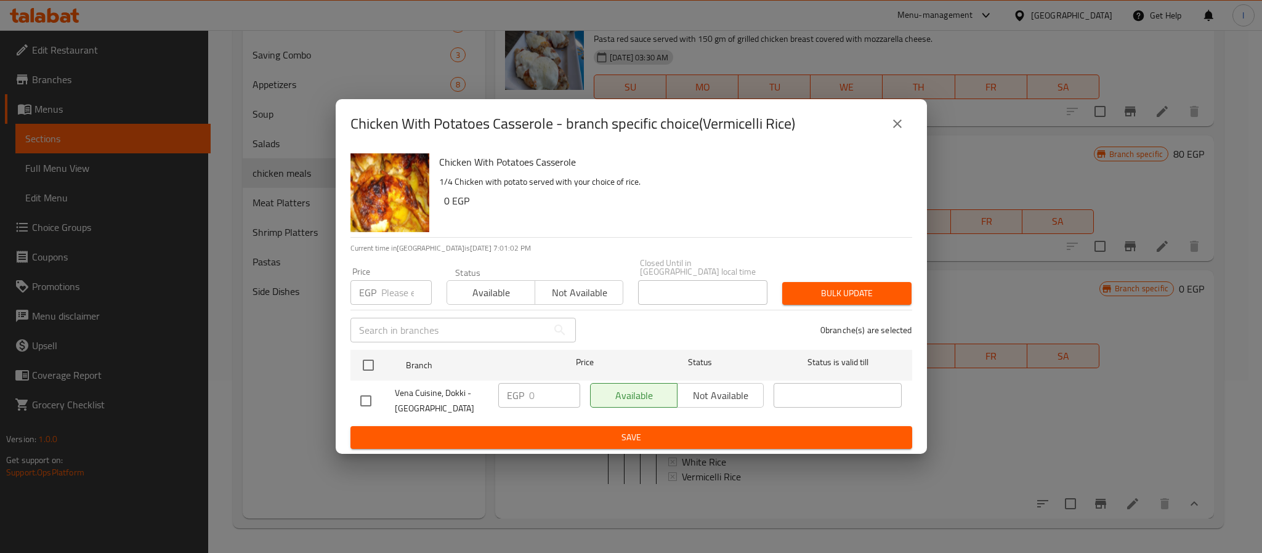
click at [906, 124] on button "close" at bounding box center [898, 124] width 30 height 30
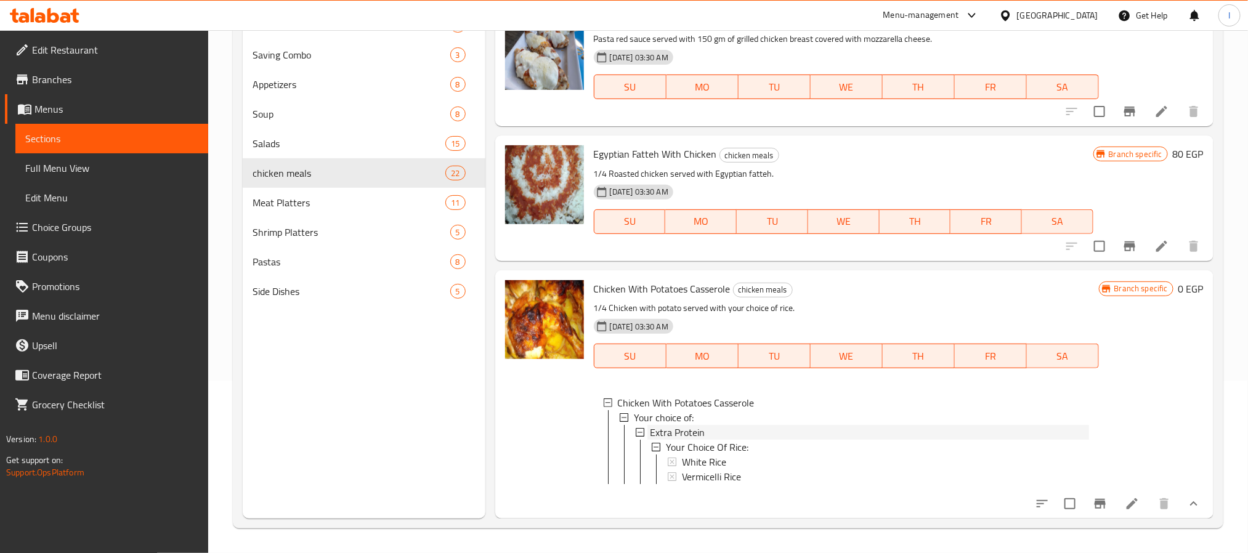
click at [751, 425] on div "Extra Protein" at bounding box center [869, 432] width 439 height 15
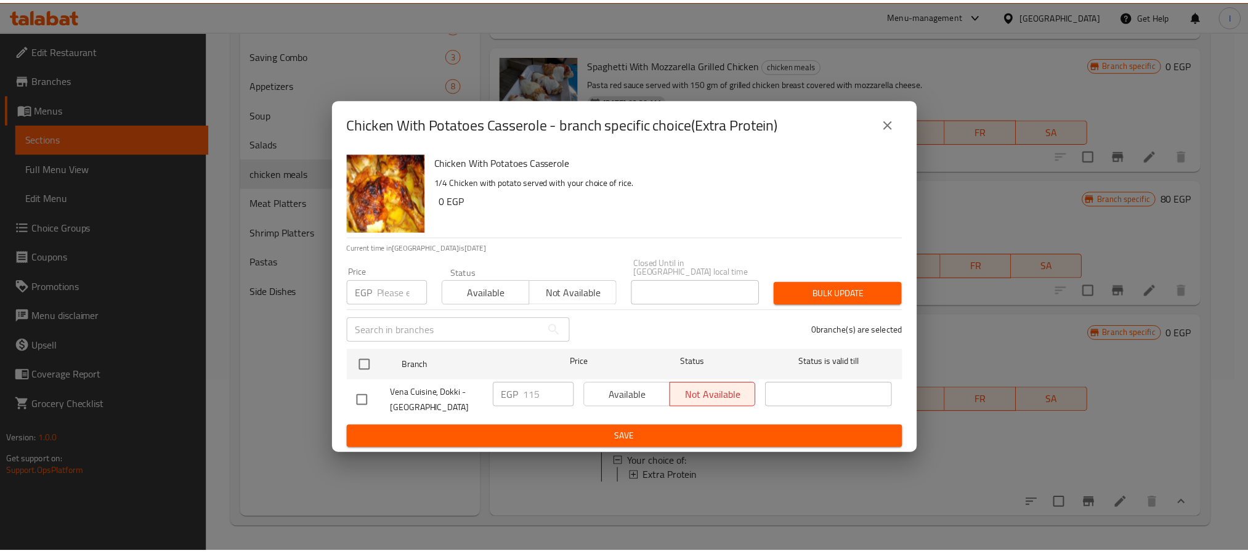
scroll to position [2575, 0]
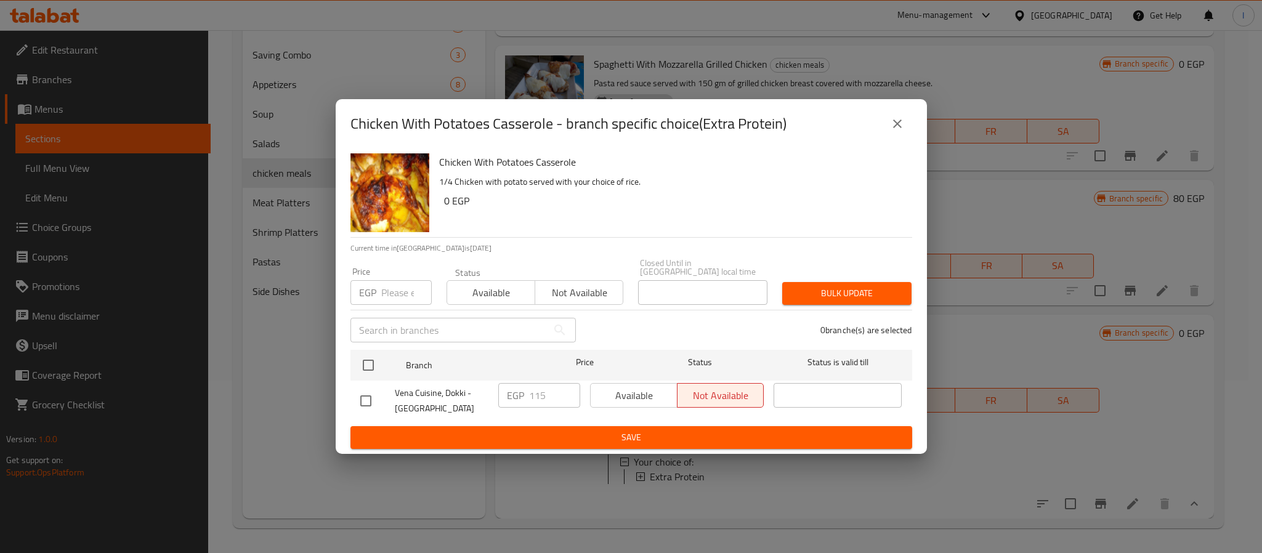
click at [615, 395] on div "Available Not available" at bounding box center [677, 395] width 174 height 25
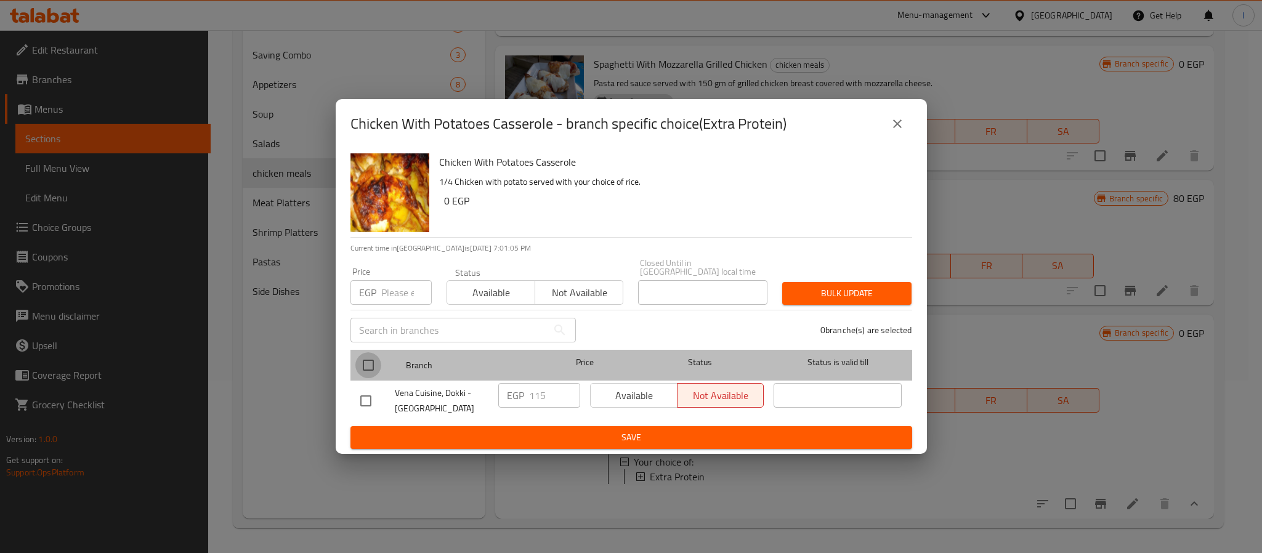
click at [365, 357] on input "checkbox" at bounding box center [368, 365] width 26 height 26
checkbox input "true"
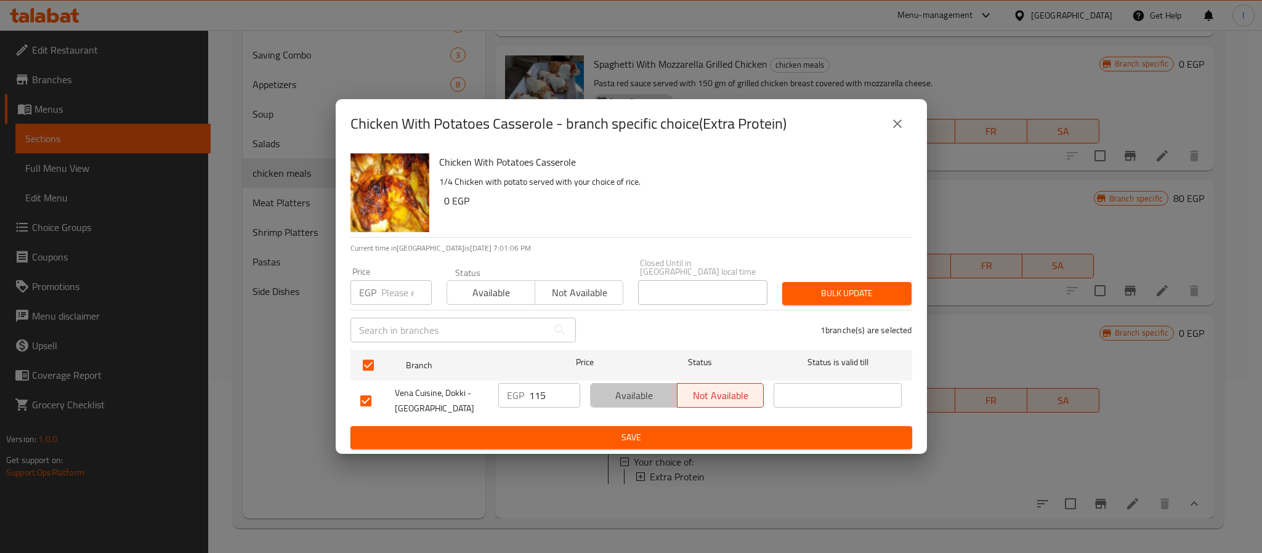
click at [636, 394] on span "Available" at bounding box center [634, 396] width 77 height 18
click at [662, 418] on div "Available Not available" at bounding box center [677, 401] width 184 height 46
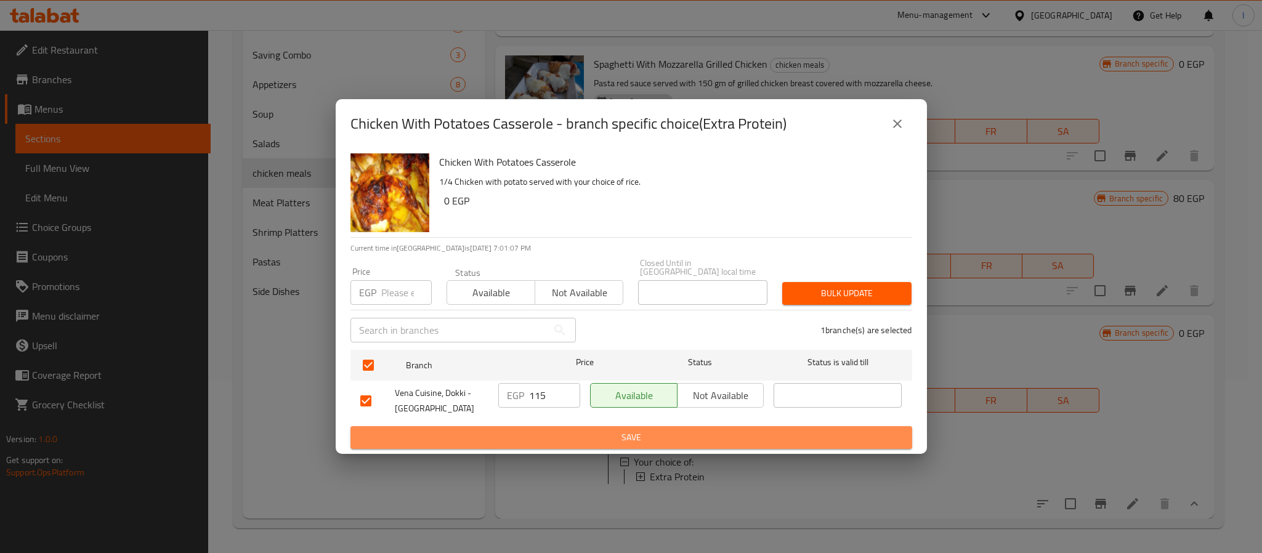
click at [701, 430] on span "Save" at bounding box center [631, 437] width 542 height 15
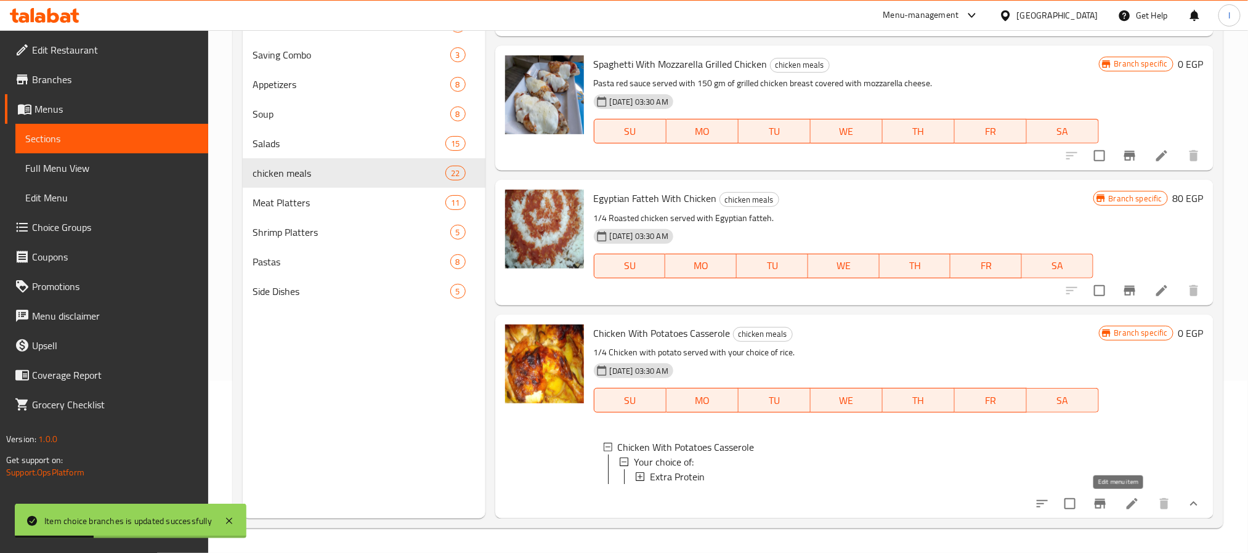
click at [1125, 507] on icon at bounding box center [1132, 504] width 15 height 15
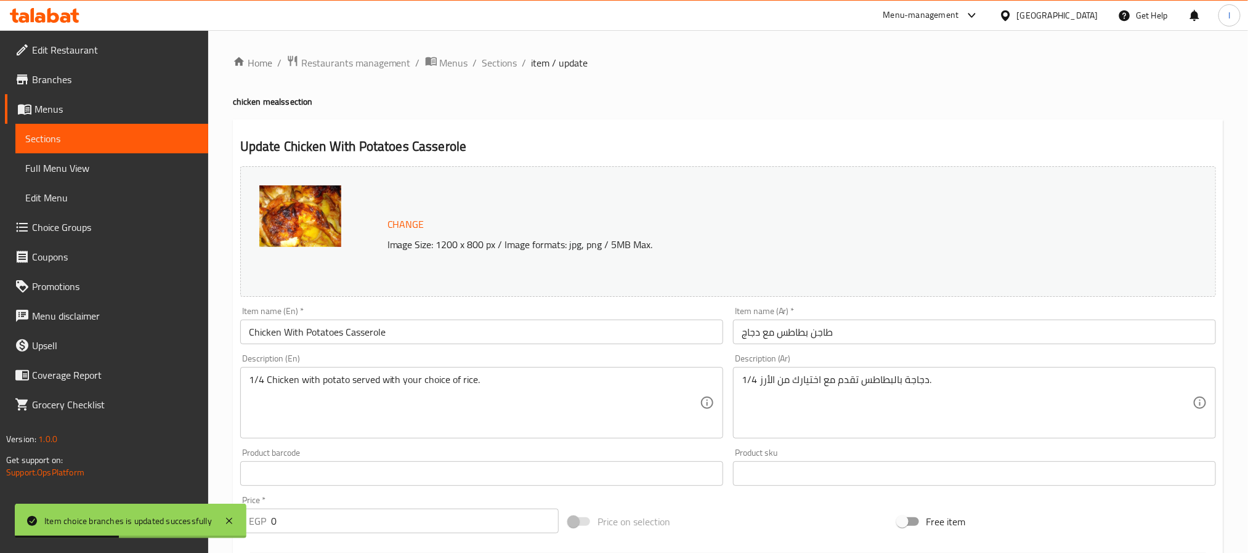
scroll to position [379, 0]
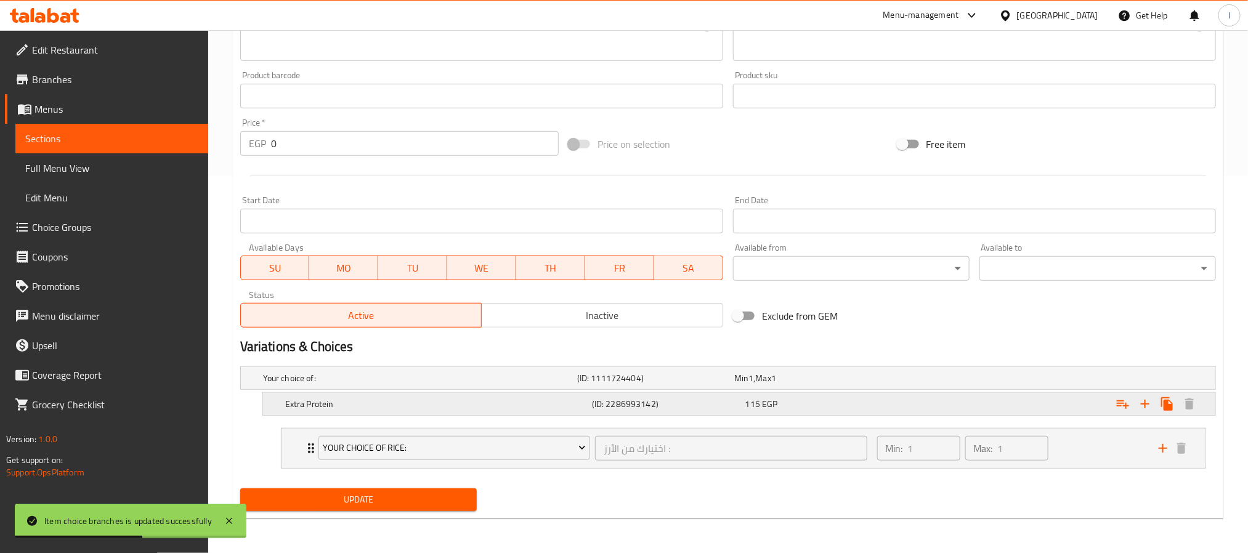
click at [609, 398] on h5 "(ID: 2286993142)" at bounding box center [666, 404] width 148 height 12
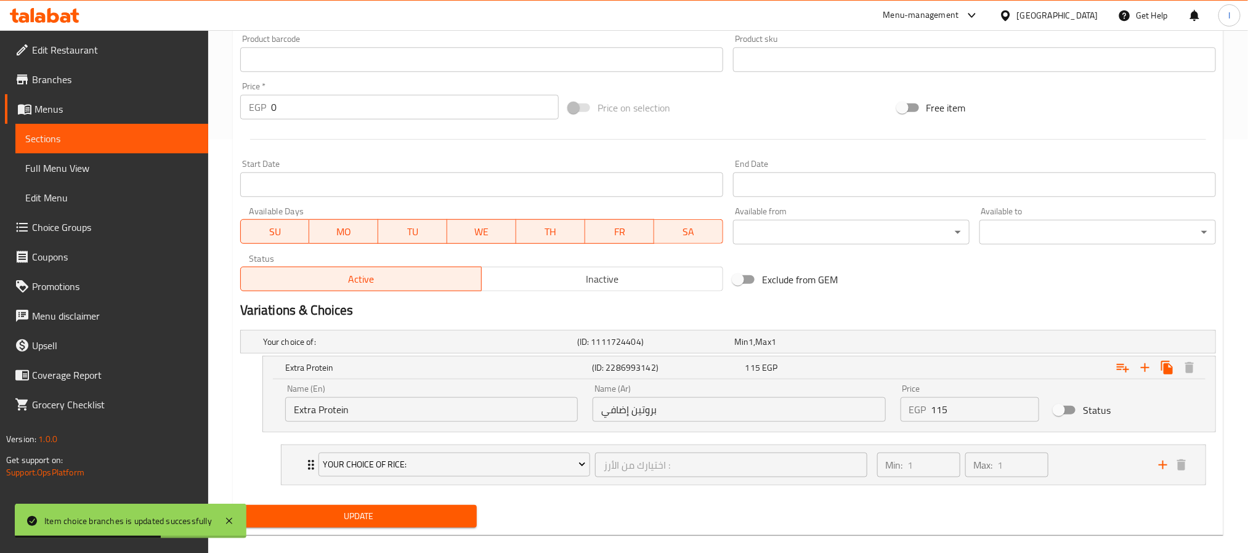
scroll to position [432, 0]
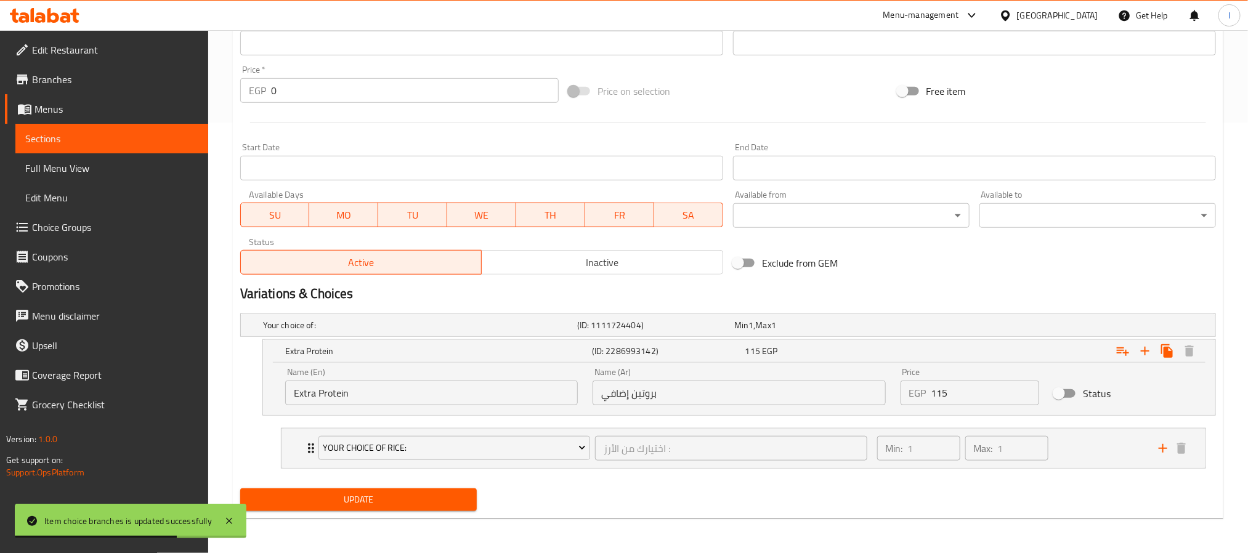
click at [1073, 394] on input "Status" at bounding box center [1059, 393] width 70 height 23
checkbox input "true"
click at [450, 497] on span "Update" at bounding box center [358, 499] width 217 height 15
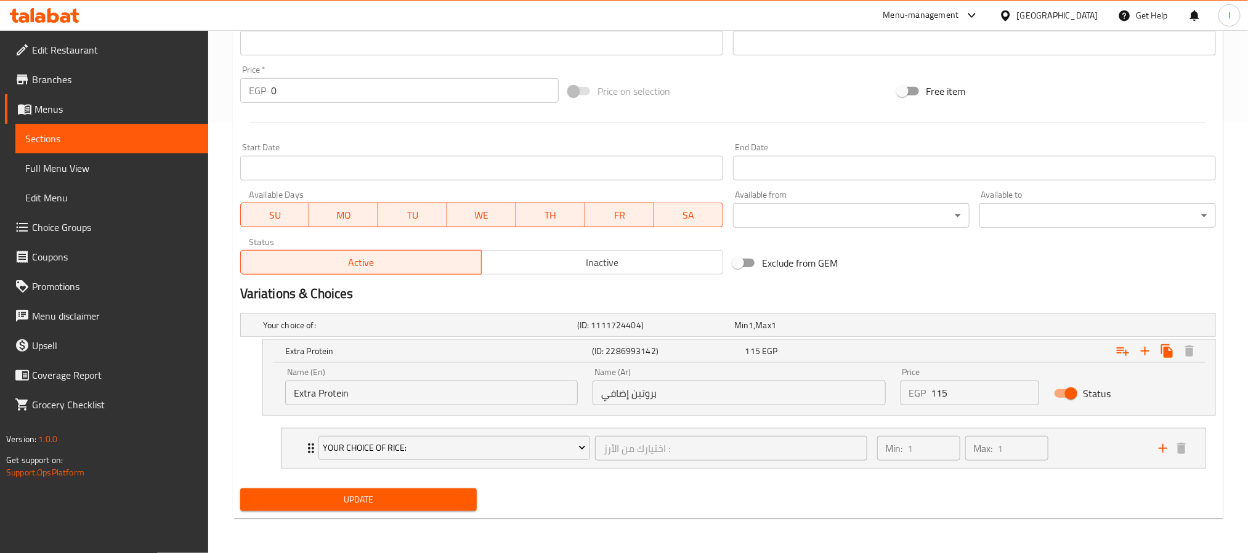
click at [1122, 391] on div "Status" at bounding box center [1124, 394] width 154 height 38
click at [387, 398] on input "Extra Protein" at bounding box center [431, 393] width 293 height 25
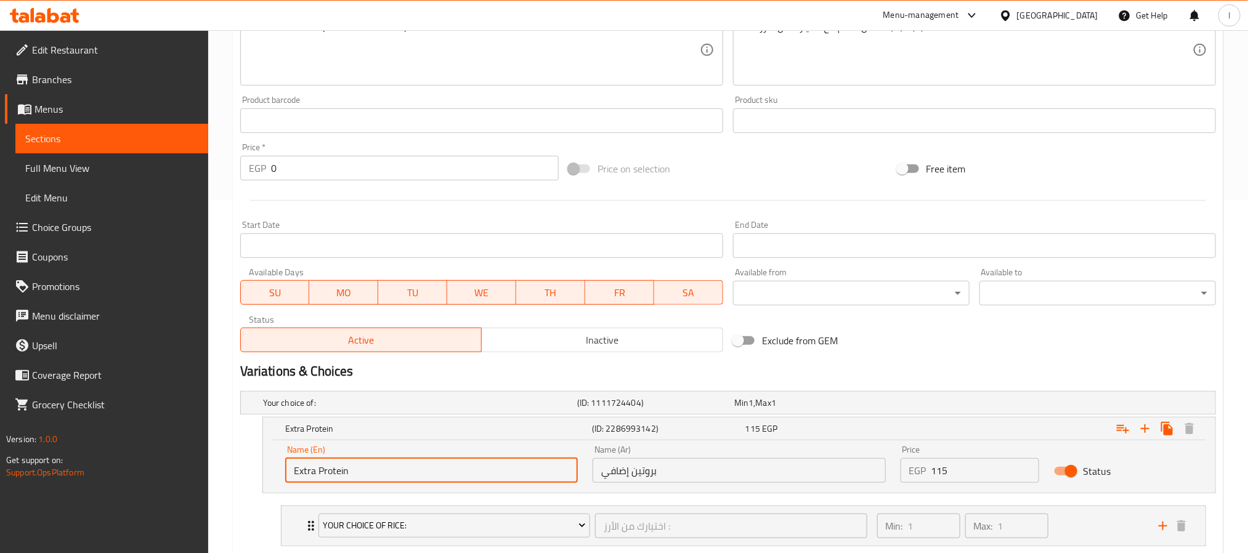
scroll to position [0, 0]
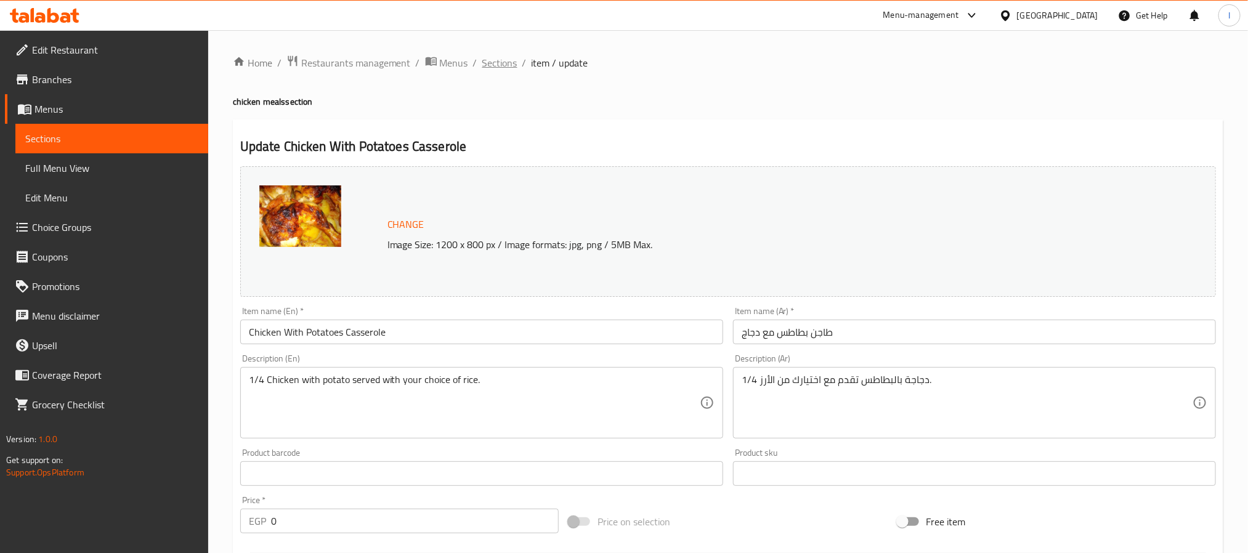
click at [490, 63] on span "Sections" at bounding box center [499, 62] width 35 height 15
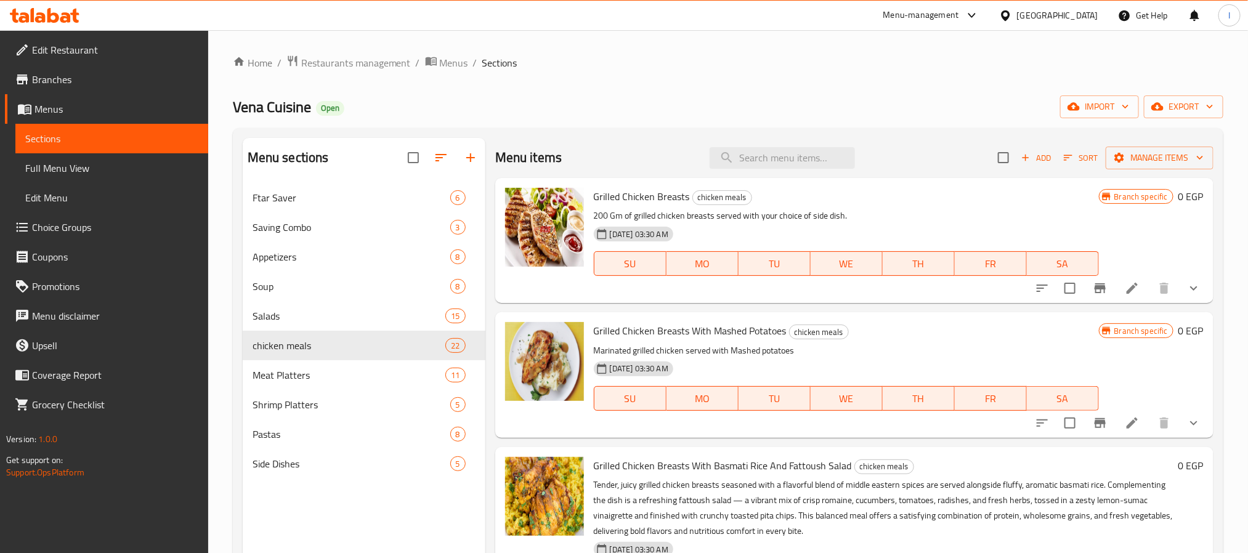
click at [416, 106] on div "Vena Cuisine Open import export" at bounding box center [728, 106] width 991 height 23
click at [394, 109] on div "Vena Cuisine Open import export" at bounding box center [728, 106] width 991 height 23
click at [91, 222] on span "Choice Groups" at bounding box center [115, 227] width 166 height 15
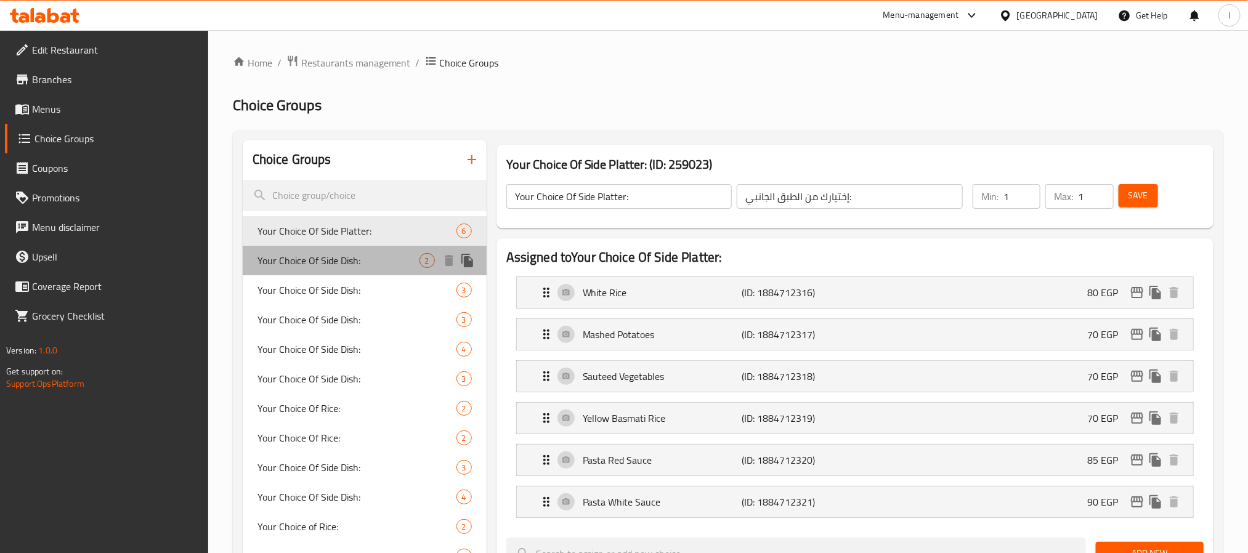
click at [333, 268] on span "Your Choice Of Side Dish:" at bounding box center [338, 260] width 162 height 15
type input "Your Choice Of Side Dish:"
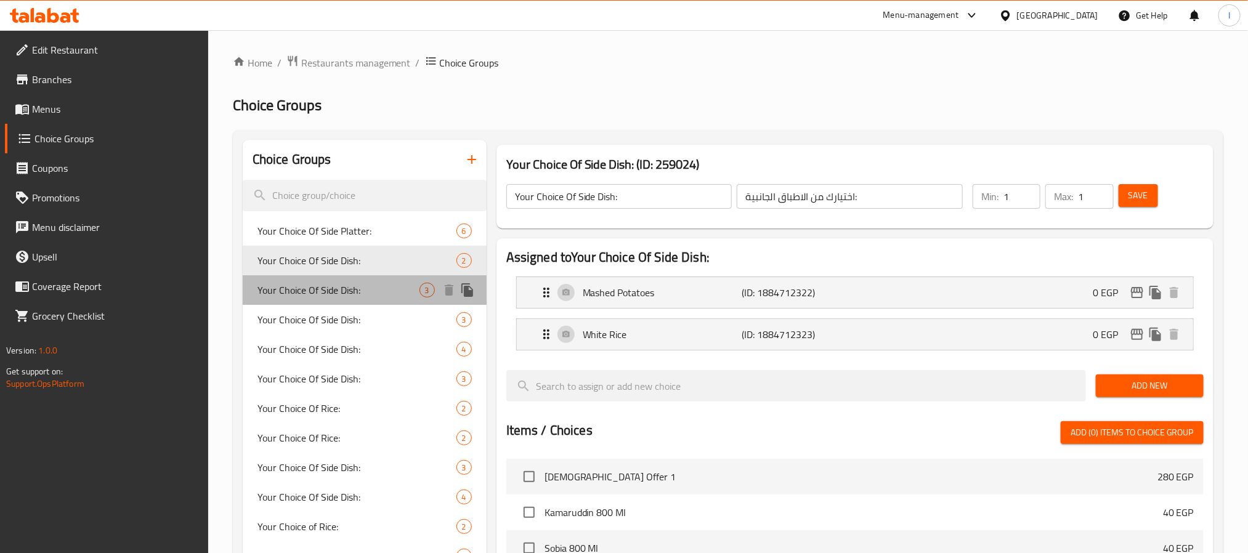
click at [333, 296] on span "Your Choice Of Side Dish:" at bounding box center [338, 290] width 162 height 15
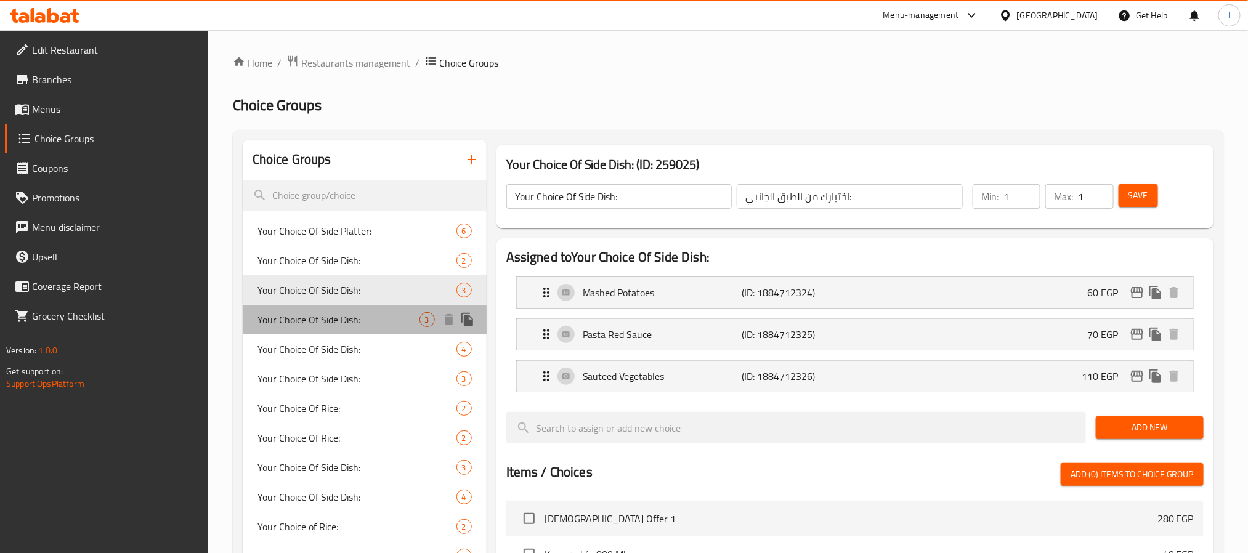
click at [322, 316] on span "Your Choice Of Side Dish:" at bounding box center [338, 319] width 162 height 15
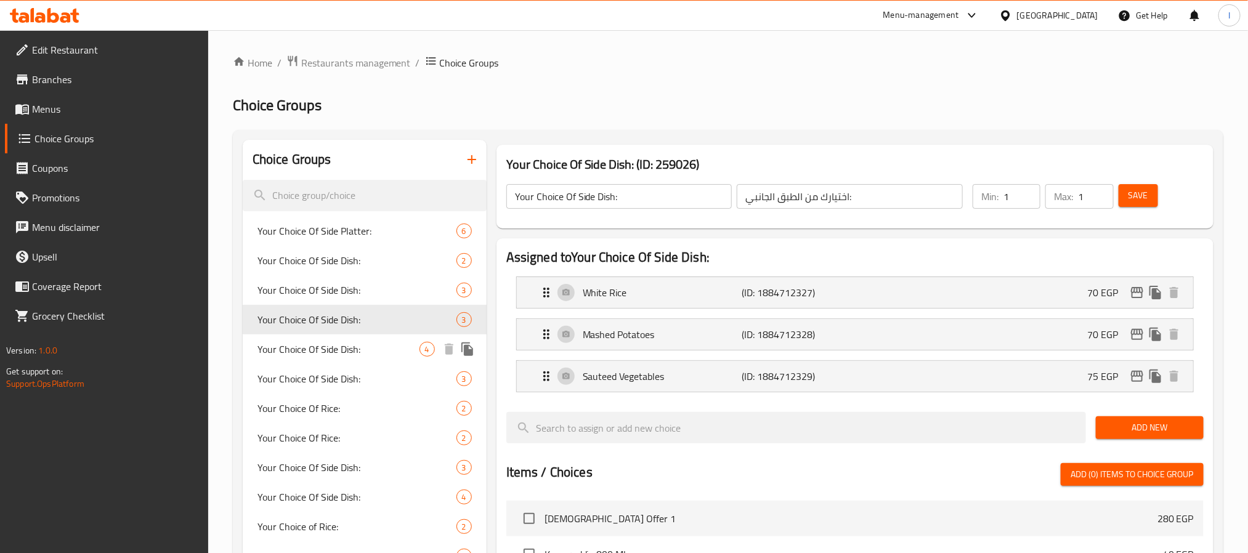
click at [322, 335] on div "Your Choice Of Side Dish: 4" at bounding box center [365, 350] width 244 height 30
type input "إختيارك من الطبق الجانبي:"
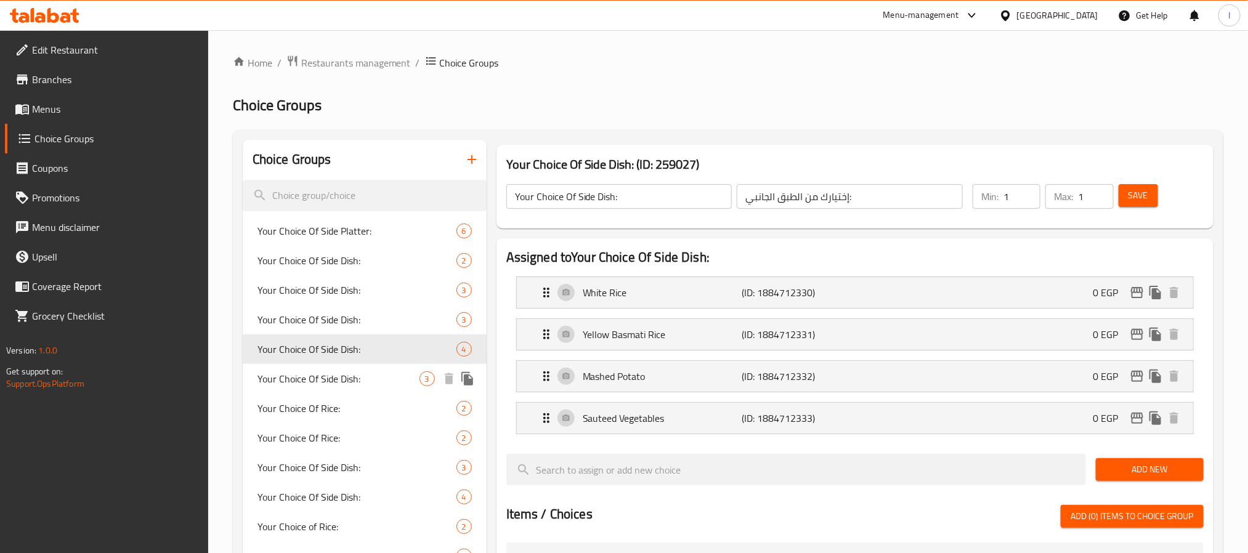
click at [329, 364] on div "Your Choice Of Side Dish: 3" at bounding box center [365, 379] width 244 height 30
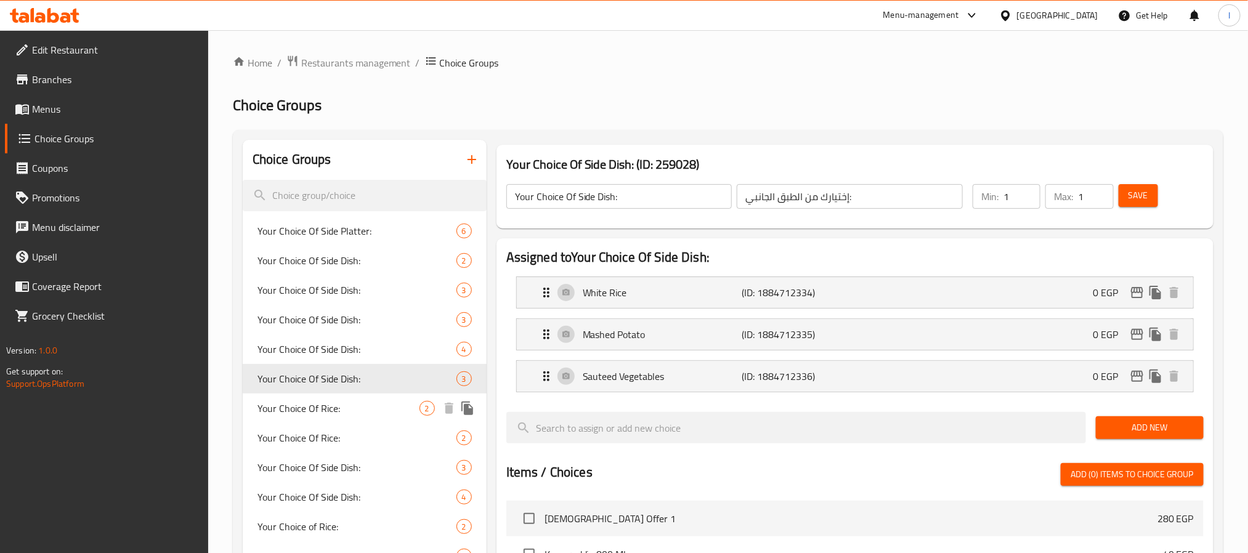
click at [346, 398] on div "Your Choice Of Rice: 2" at bounding box center [365, 409] width 244 height 30
type input "Your Choice Of Rice:"
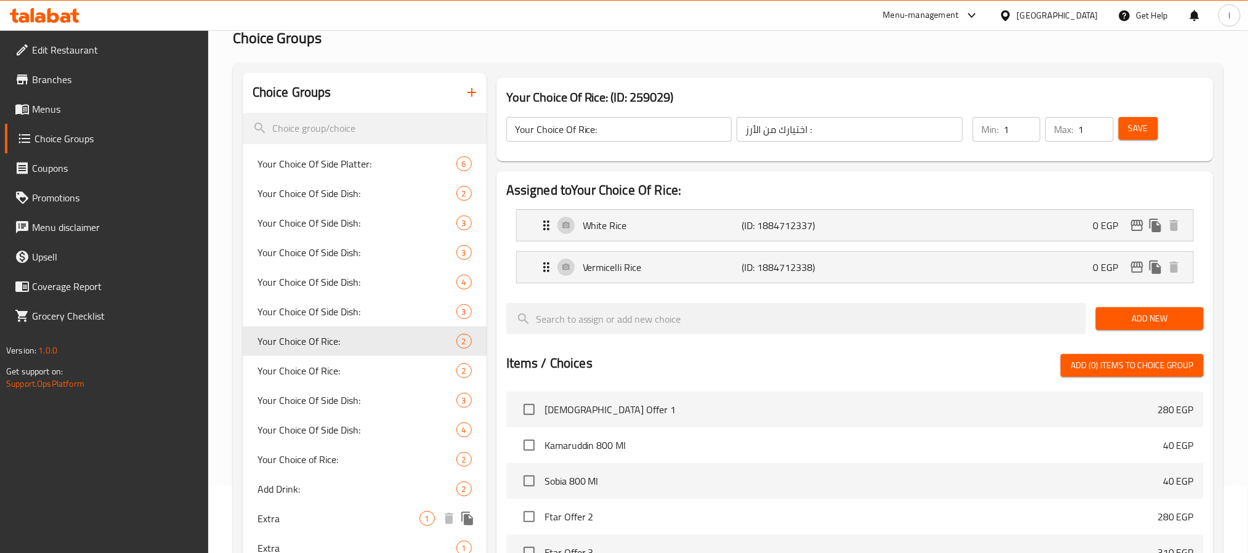
scroll to position [185, 0]
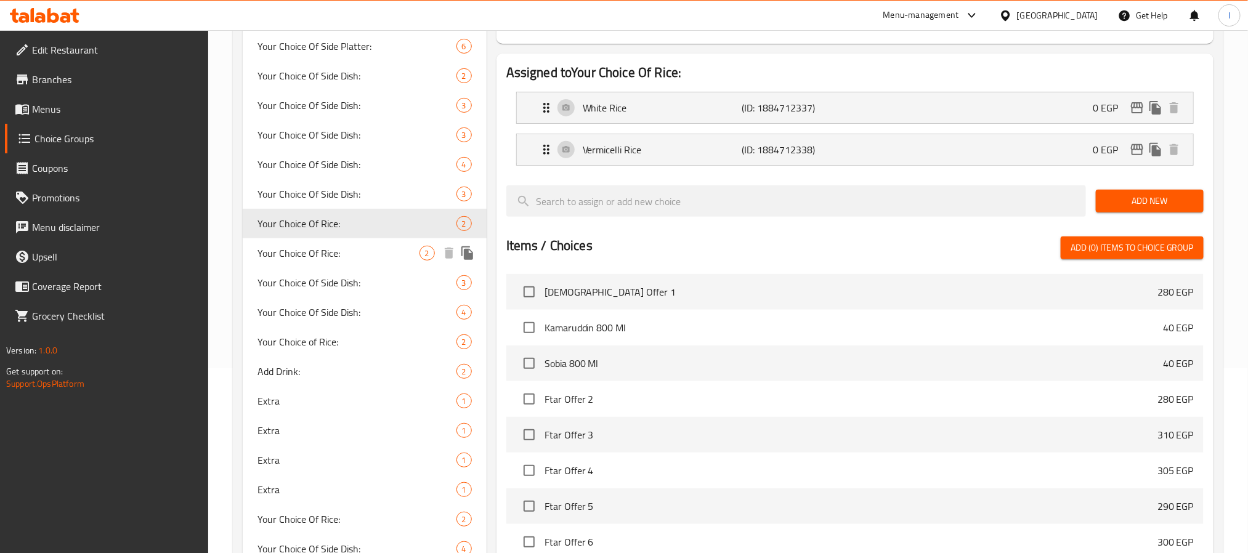
click at [335, 259] on span "Your Choice Of Rice:" at bounding box center [338, 253] width 162 height 15
type input "إختيارك من الأرز :"
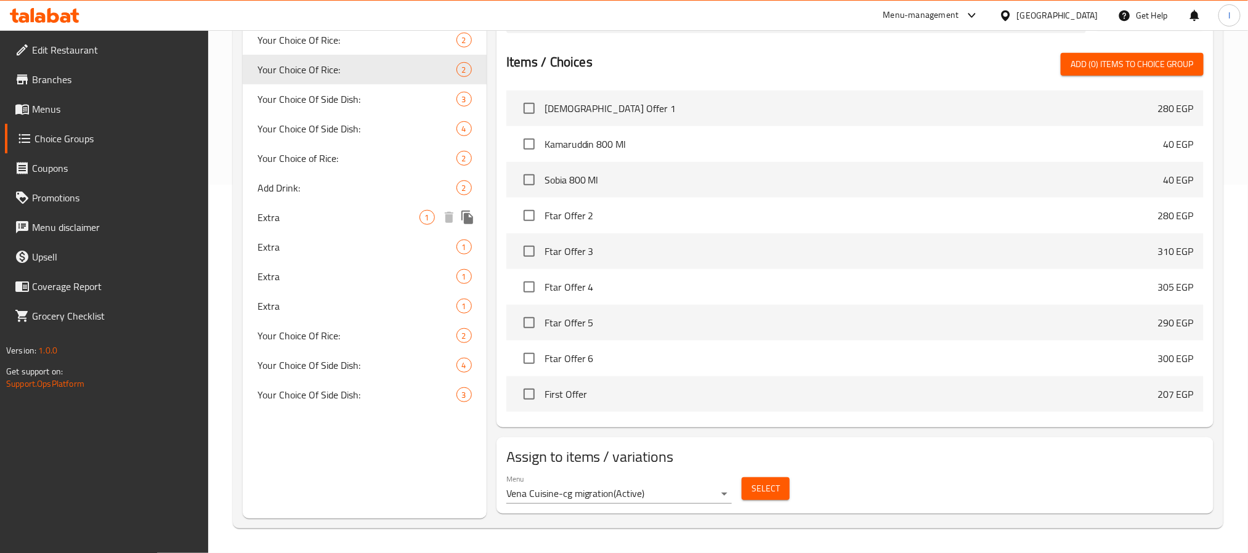
click at [309, 222] on span "Extra" at bounding box center [338, 217] width 162 height 15
type input "Extra"
type input "اضافة"
type input "0"
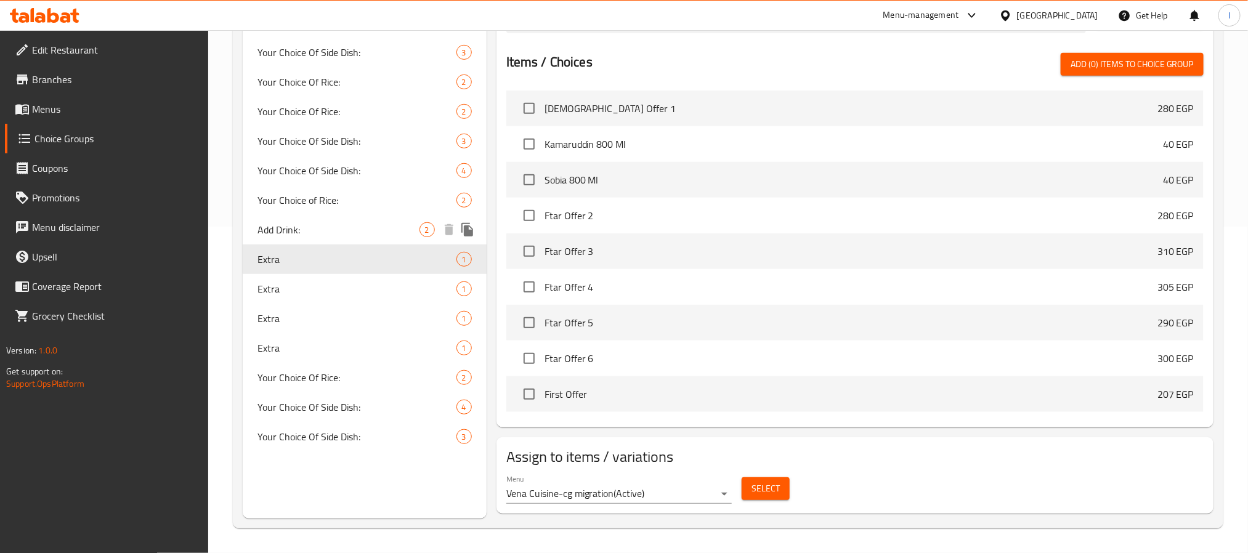
scroll to position [326, 0]
click at [298, 277] on div "Extra 1" at bounding box center [365, 290] width 244 height 30
type input "Extra"
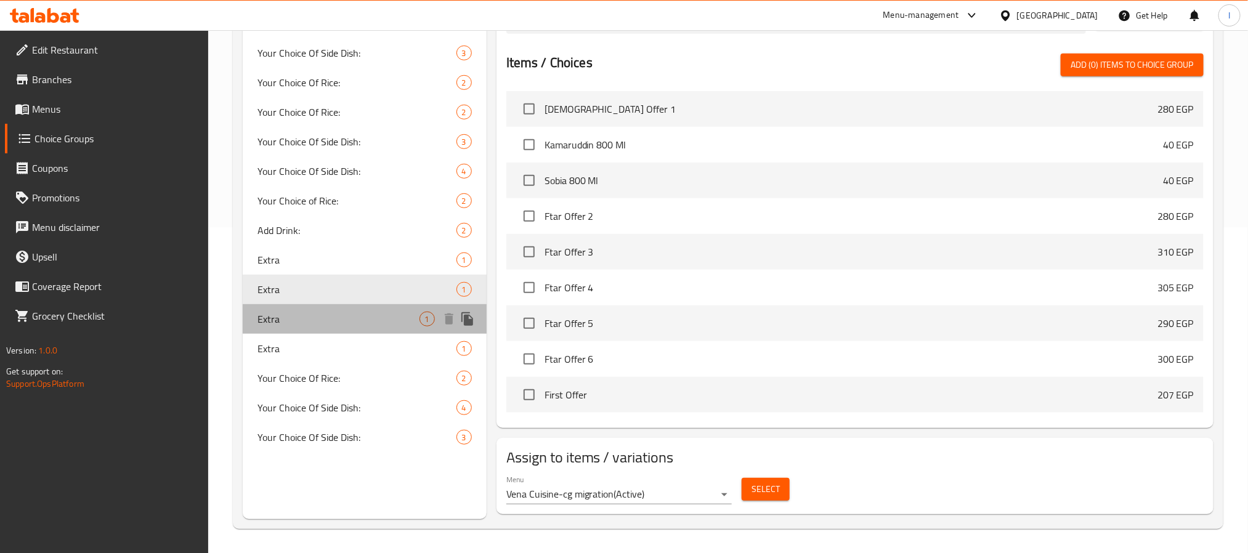
click at [299, 312] on span "Extra" at bounding box center [338, 319] width 162 height 15
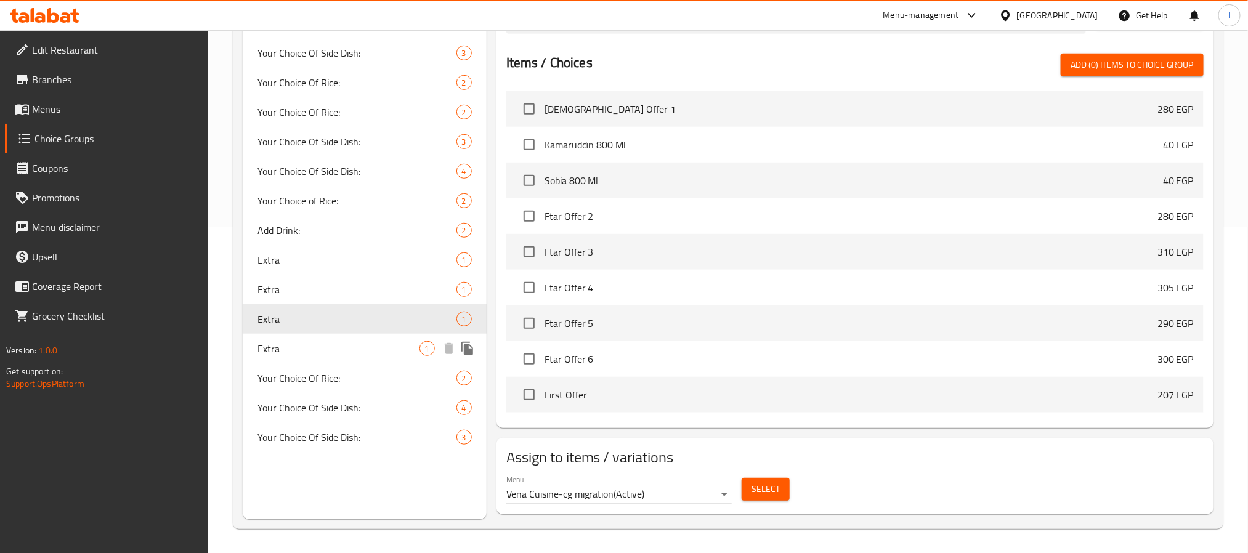
click at [301, 341] on span "Extra" at bounding box center [338, 348] width 162 height 15
type input "اضافة"
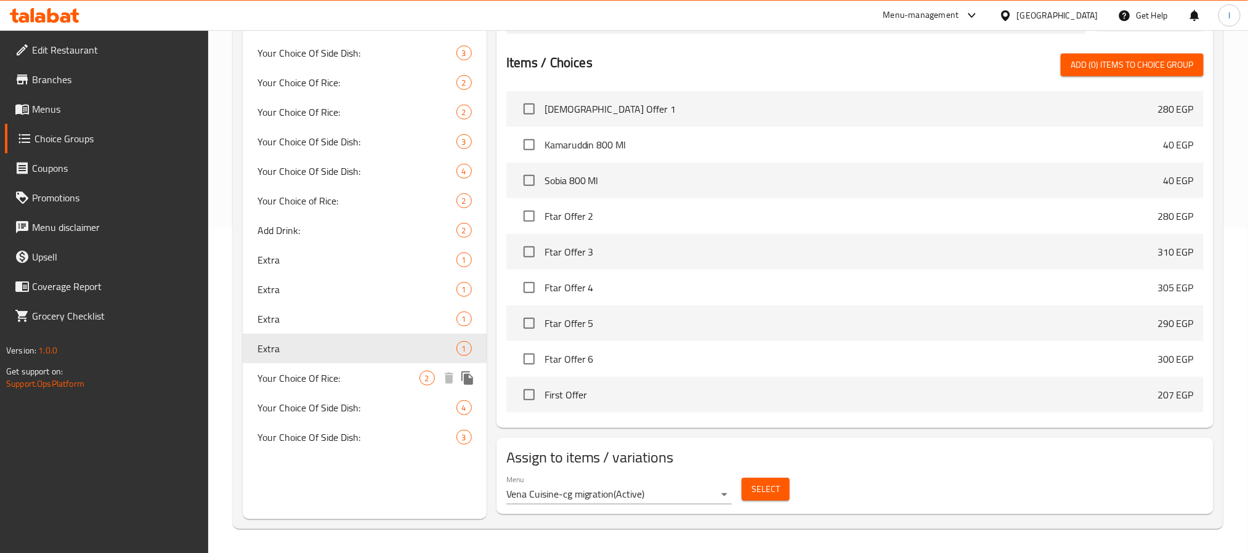
click at [313, 371] on span "Your Choice Of Rice:" at bounding box center [338, 378] width 162 height 15
type input "Your Choice Of Rice:"
type input "إختيارك من الارز:"
type input "1"
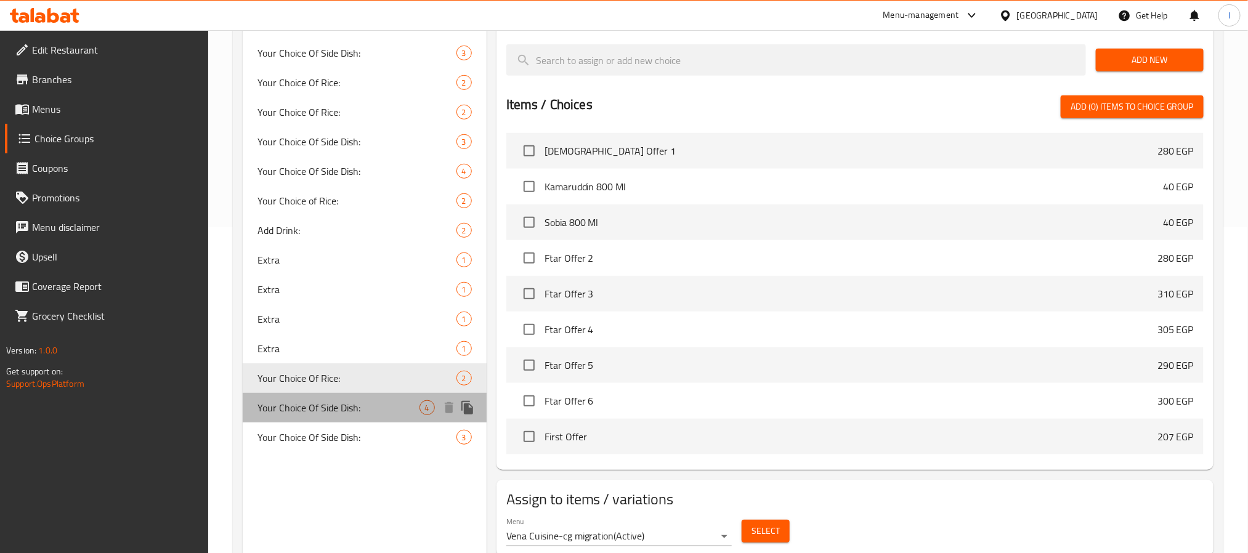
click at [322, 416] on div "Your Choice Of Side Dish: 4" at bounding box center [365, 408] width 244 height 30
type input "Your Choice Of Side Dish:"
type input "إختيارك من الأطبق الجانبية:"
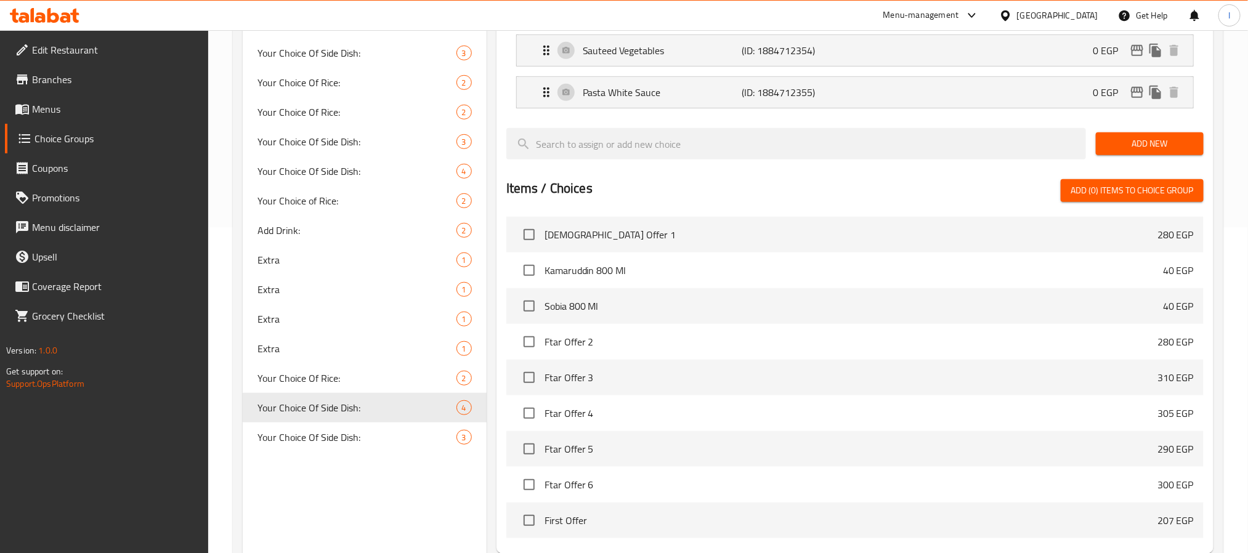
click at [322, 445] on div "Your Choice Of Side Dish: 3" at bounding box center [365, 438] width 244 height 30
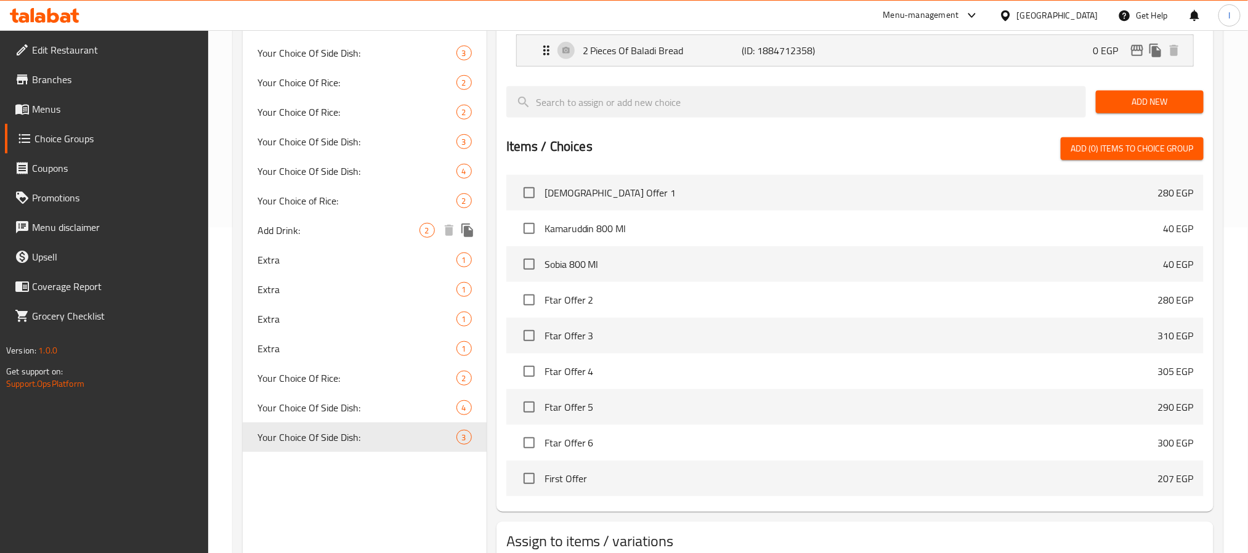
click at [299, 233] on span "Add Drink:" at bounding box center [338, 230] width 162 height 15
type input "Add Drink:"
type input "أضافة مشروب:"
type input "0"
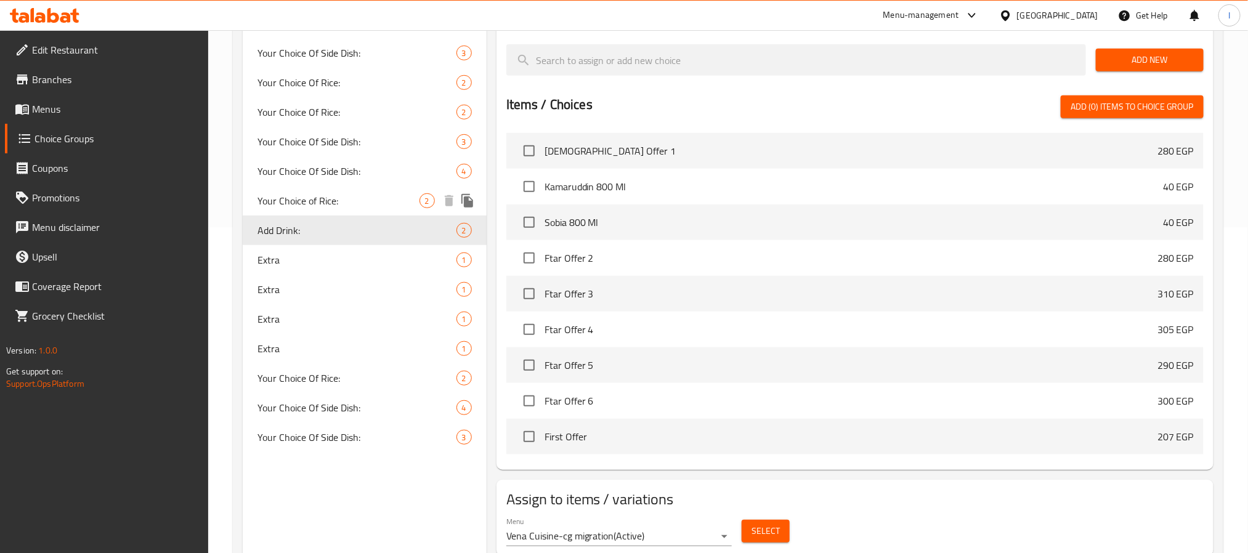
click at [318, 202] on span "Your Choice of Rice:" at bounding box center [338, 200] width 162 height 15
type input "Your Choice of Rice:"
type input "اختيارك من الارز:"
type input "1"
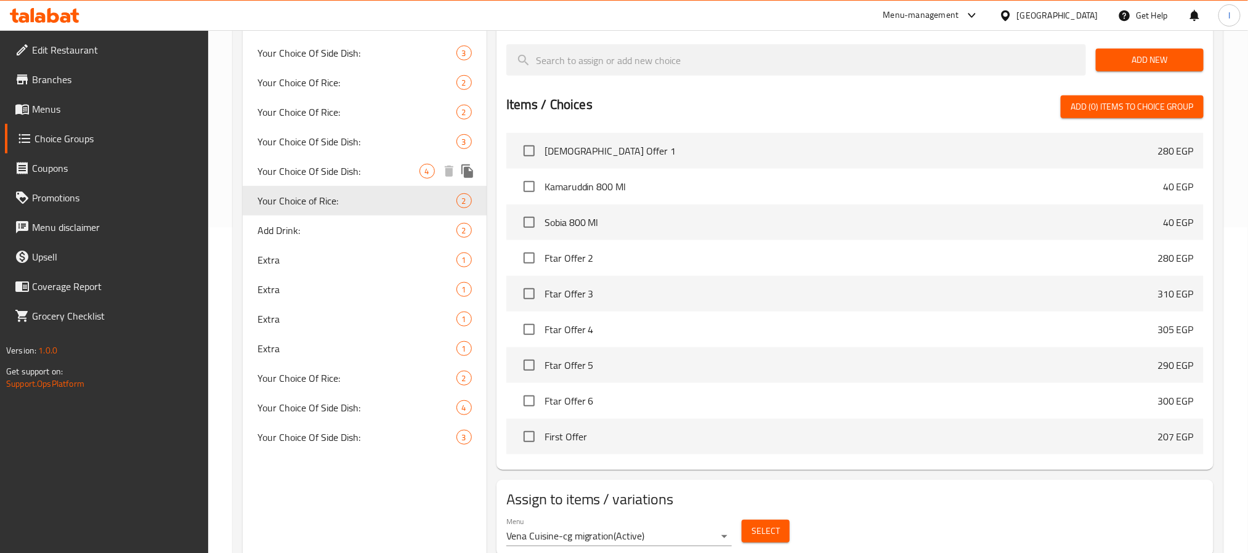
click at [323, 179] on span "Your Choice Of Side Dish:" at bounding box center [338, 171] width 162 height 15
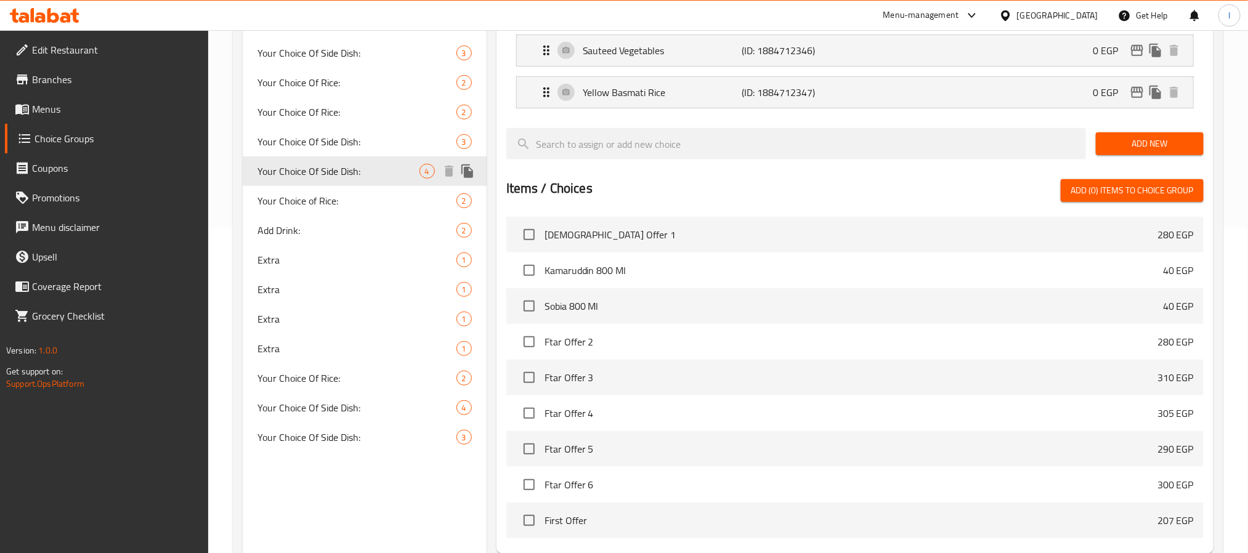
type input "Your Choice Of Side Dish:"
type input "إختيارك من الطبق الجانبي:"
click at [325, 148] on span "Your Choice Of Side Dish:" at bounding box center [338, 141] width 162 height 15
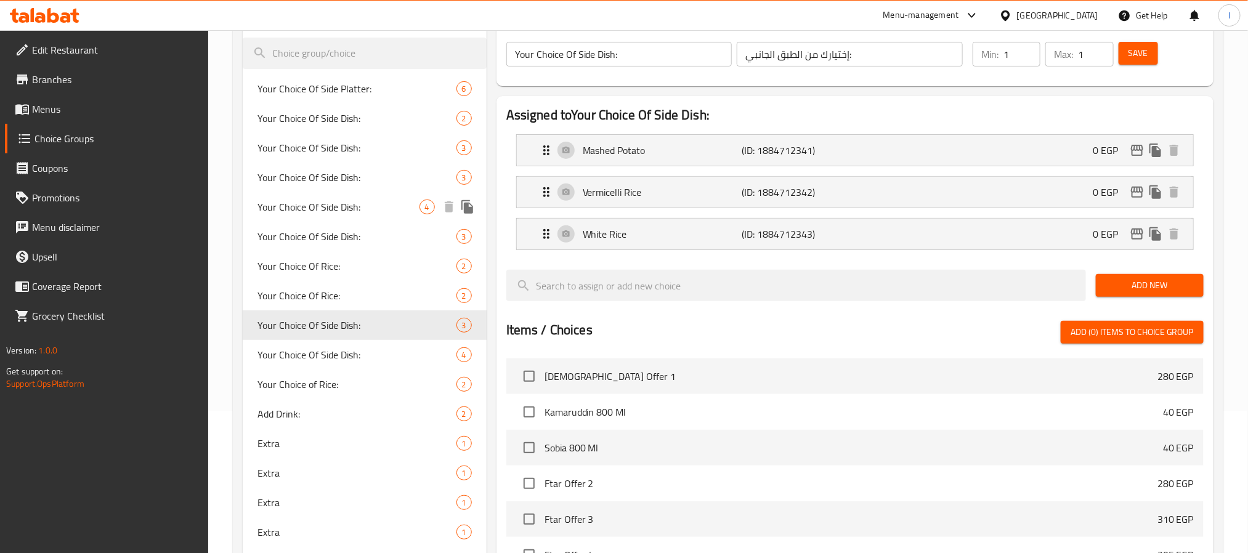
scroll to position [141, 0]
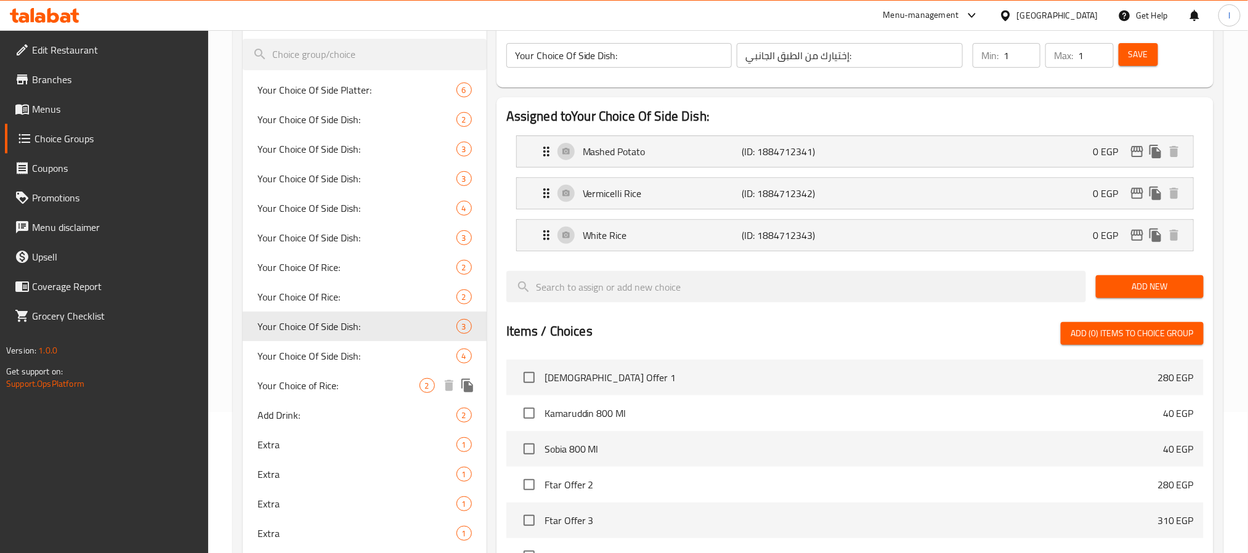
click at [320, 378] on span "Your Choice of Rice:" at bounding box center [338, 385] width 162 height 15
type input "Your Choice of Rice:"
type input "اختيارك من الارز:"
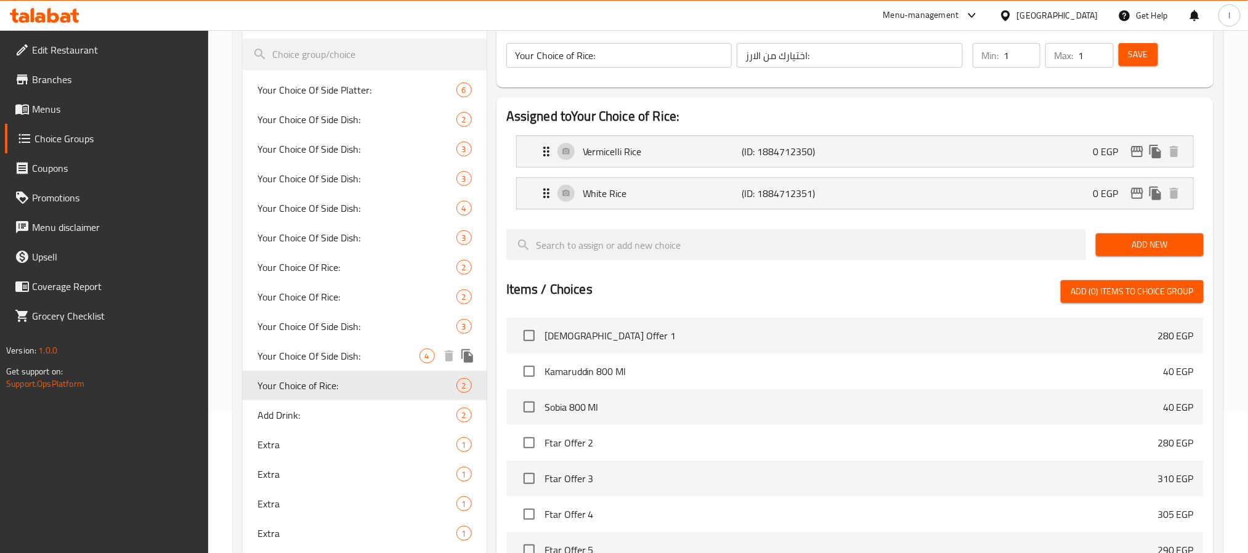
click at [322, 354] on span "Your Choice Of Side Dish:" at bounding box center [338, 356] width 162 height 15
type input "Your Choice Of Side Dish:"
type input "إختيارك من الطبق الجانبي:"
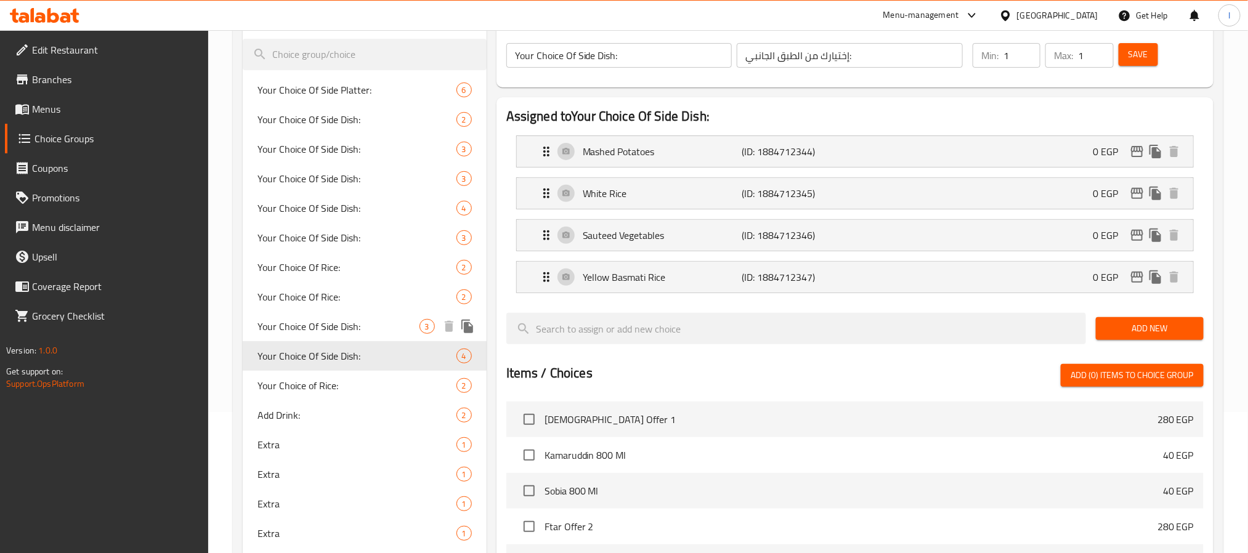
click at [322, 326] on span "Your Choice Of Side Dish:" at bounding box center [338, 326] width 162 height 15
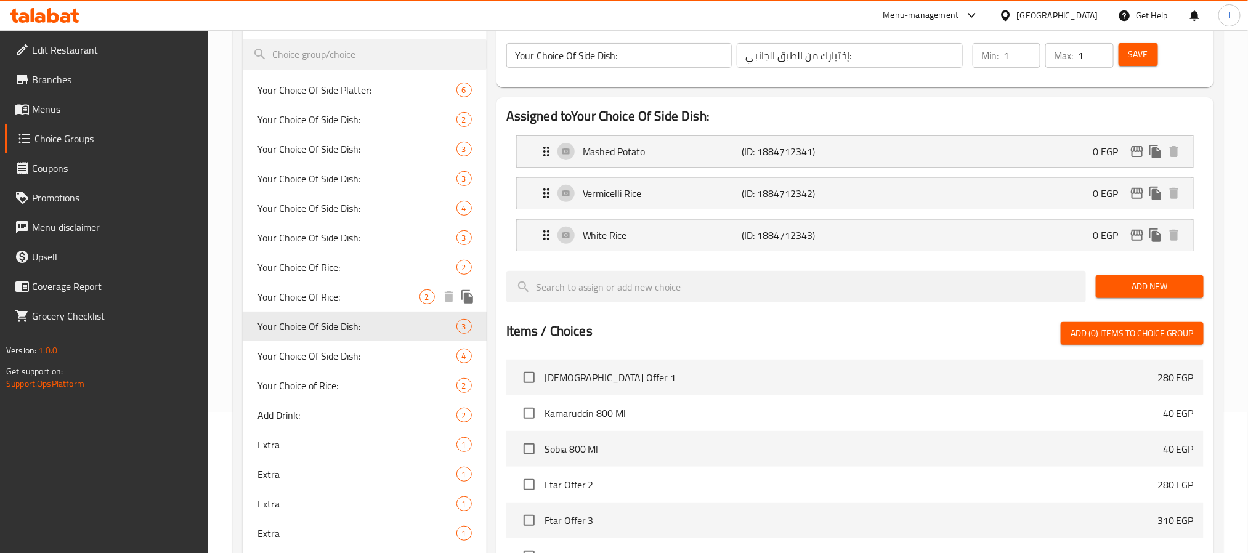
click at [325, 299] on span "Your Choice Of Rice:" at bounding box center [338, 297] width 162 height 15
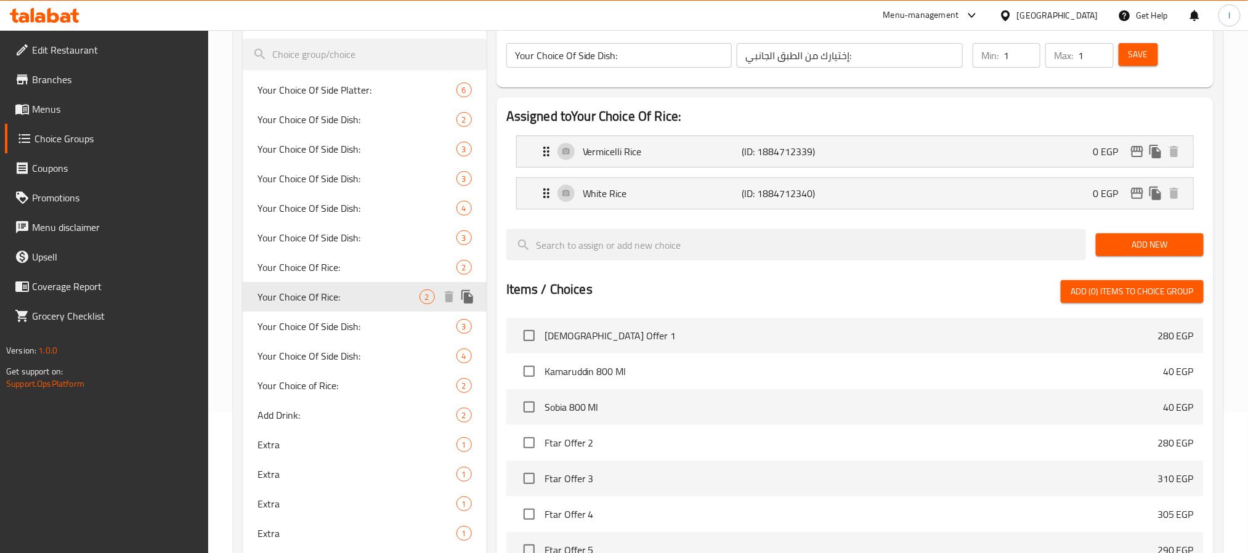
type input "Your Choice Of Rice:"
click at [322, 275] on span "Your Choice Of Rice:" at bounding box center [338, 267] width 162 height 15
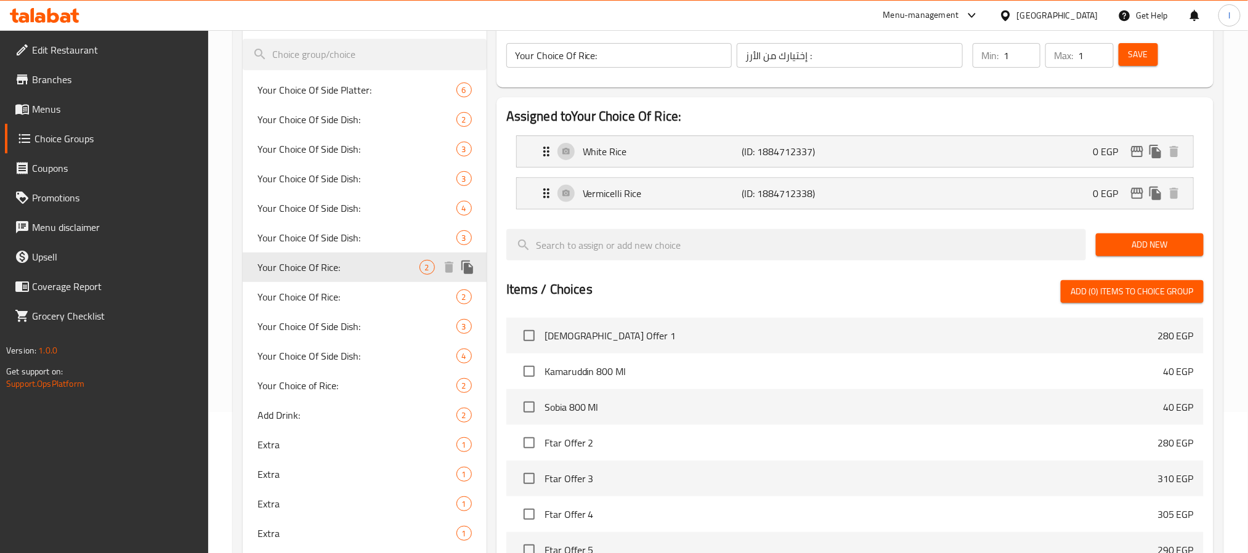
type input "اختيارك من الأرز :"
click at [324, 241] on span "Your Choice Of Side Dish:" at bounding box center [338, 237] width 162 height 15
type input "Your Choice Of Side Dish:"
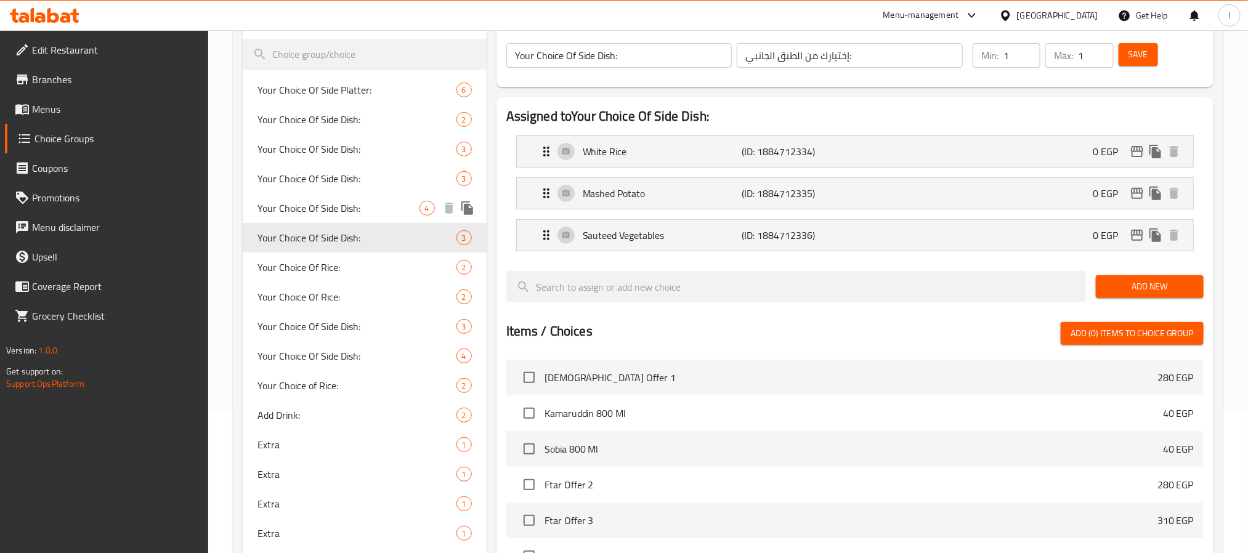
click at [329, 213] on span "Your Choice Of Side Dish:" at bounding box center [338, 208] width 162 height 15
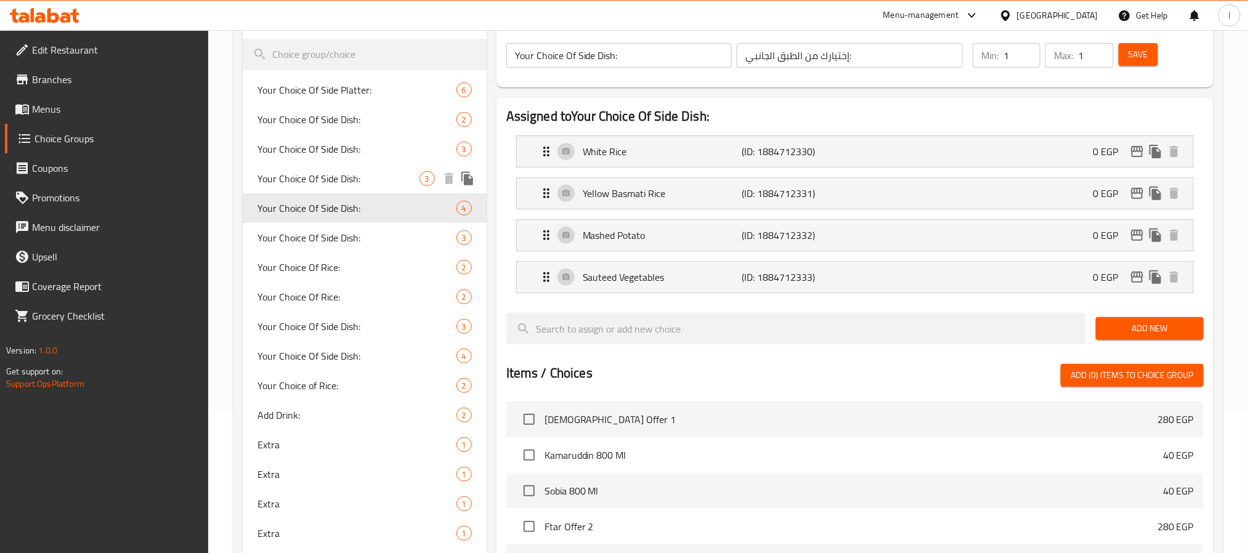
click at [329, 177] on span "Your Choice Of Side Dish:" at bounding box center [338, 178] width 162 height 15
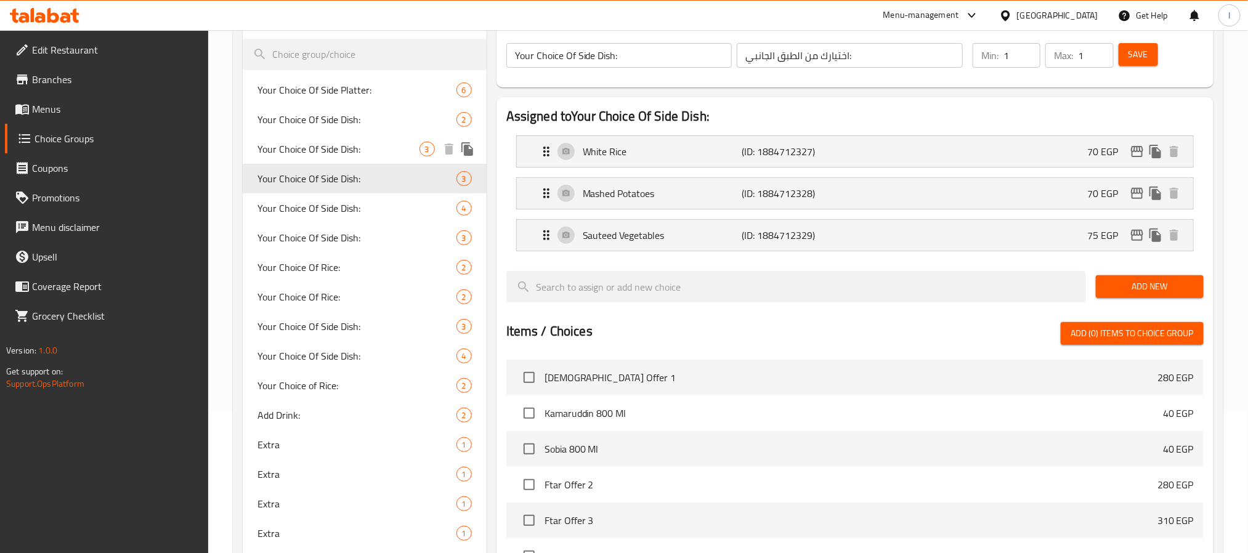
click at [331, 143] on span "Your Choice Of Side Dish:" at bounding box center [338, 149] width 162 height 15
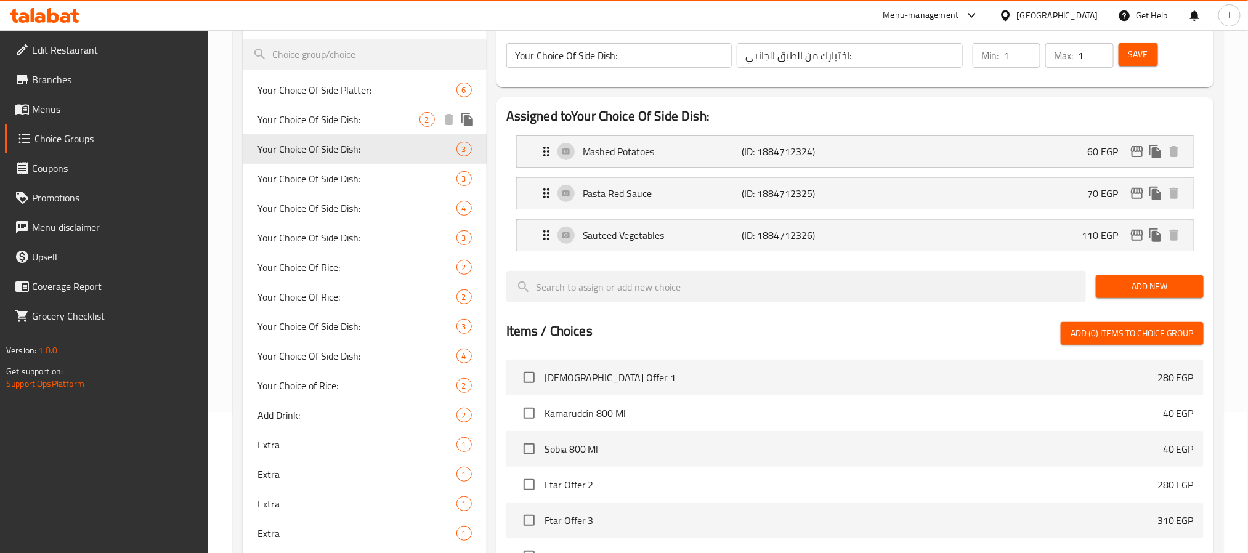
click at [335, 120] on span "Your Choice Of Side Dish:" at bounding box center [338, 119] width 162 height 15
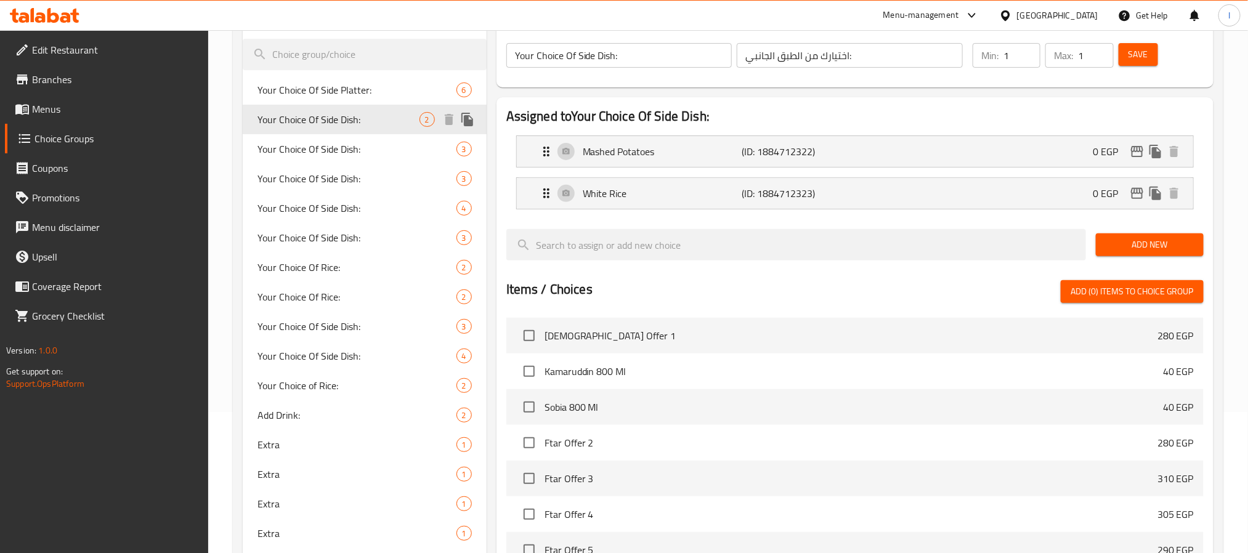
type input "اختيارك من الاطباق الجانبية:"
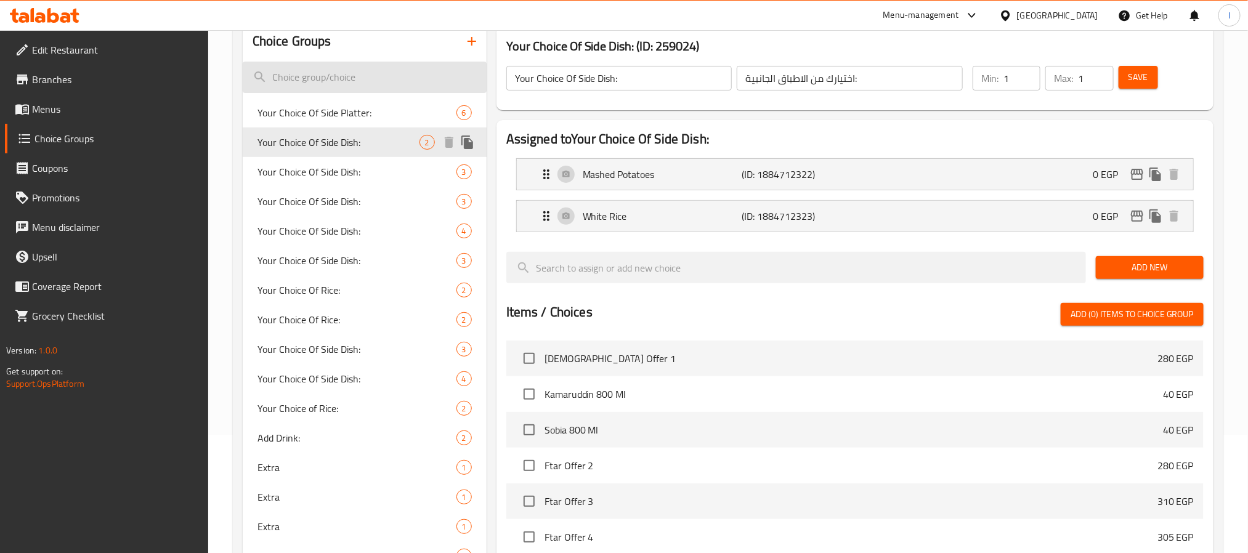
scroll to position [49, 0]
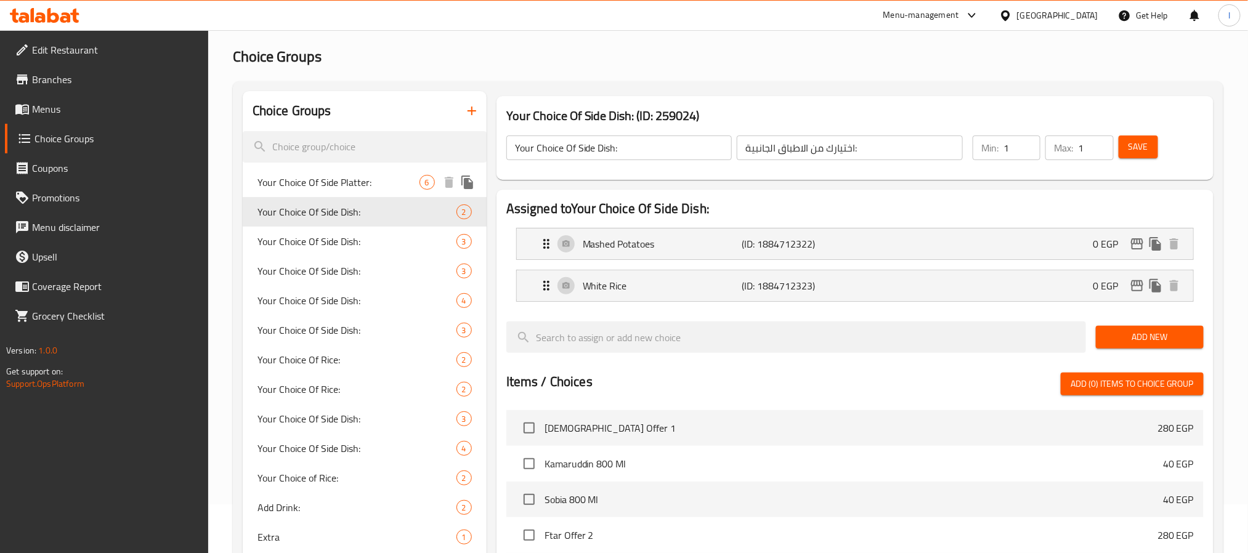
click at [336, 182] on span "Your Choice Of Side Platter:" at bounding box center [338, 182] width 162 height 15
type input "Your Choice Of Side Platter:"
type input "إختيارك من الطبق الجانبي:"
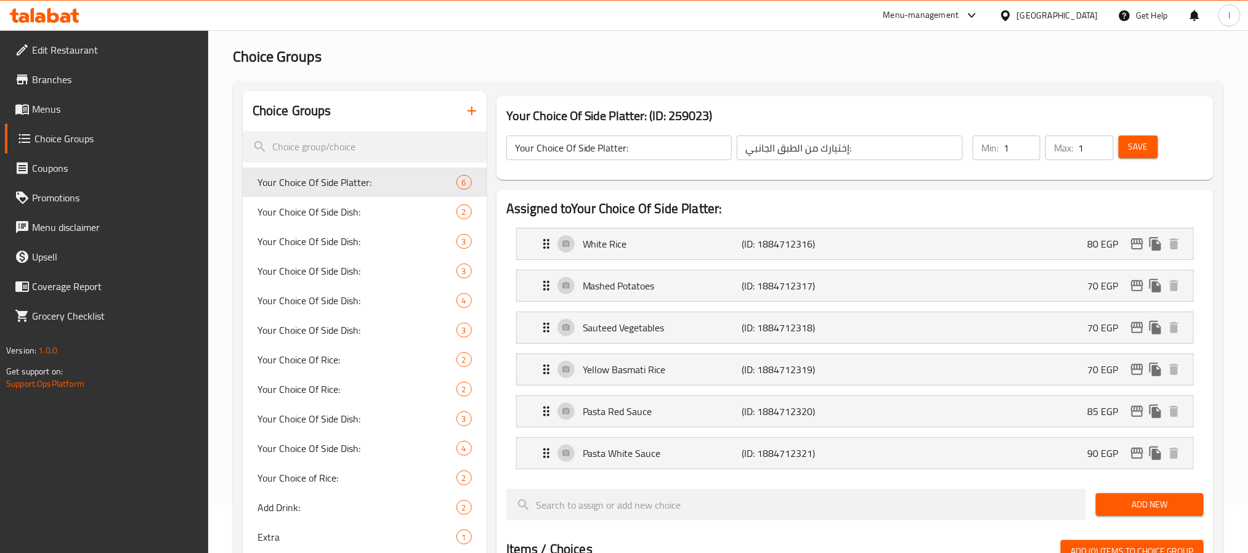
click at [91, 86] on span "Branches" at bounding box center [115, 79] width 166 height 15
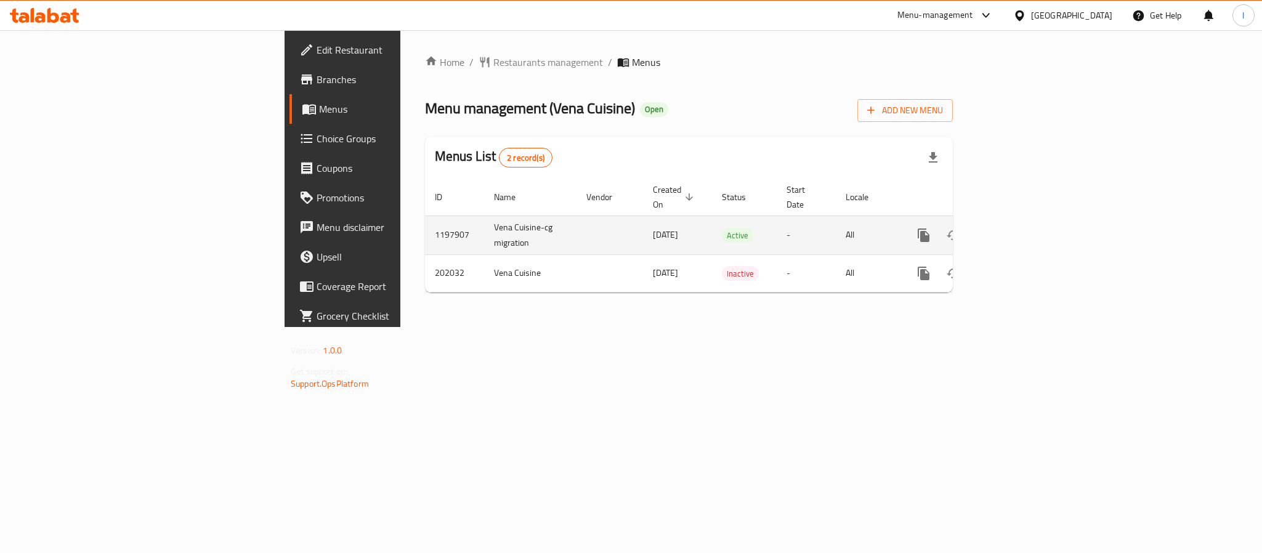
click at [1020, 228] on icon "enhanced table" at bounding box center [1012, 235] width 15 height 15
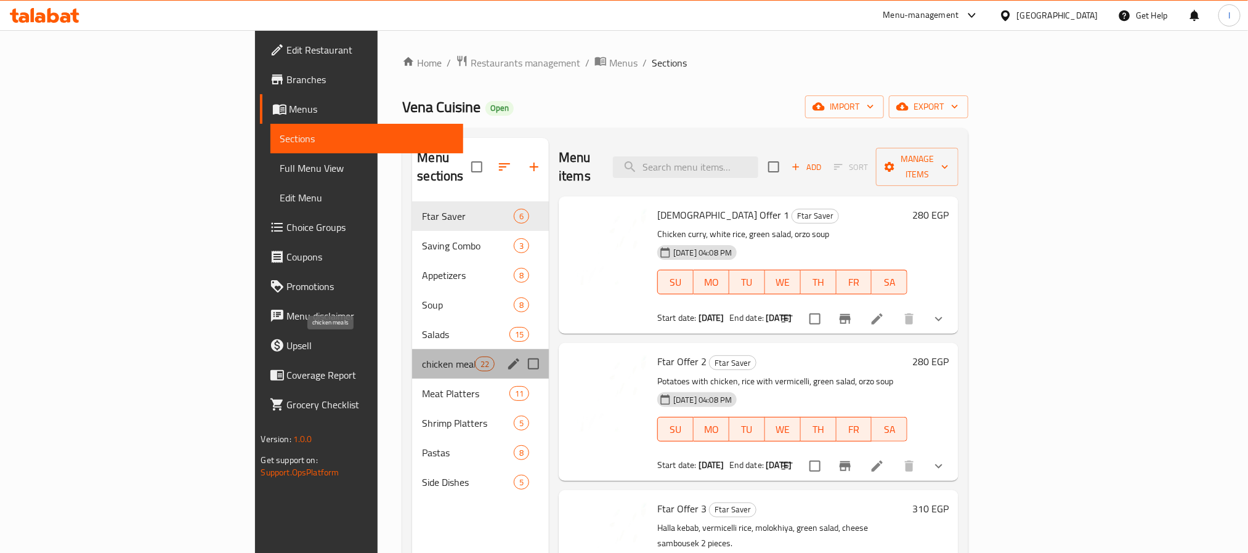
click at [422, 357] on span "chicken meals" at bounding box center [448, 364] width 52 height 15
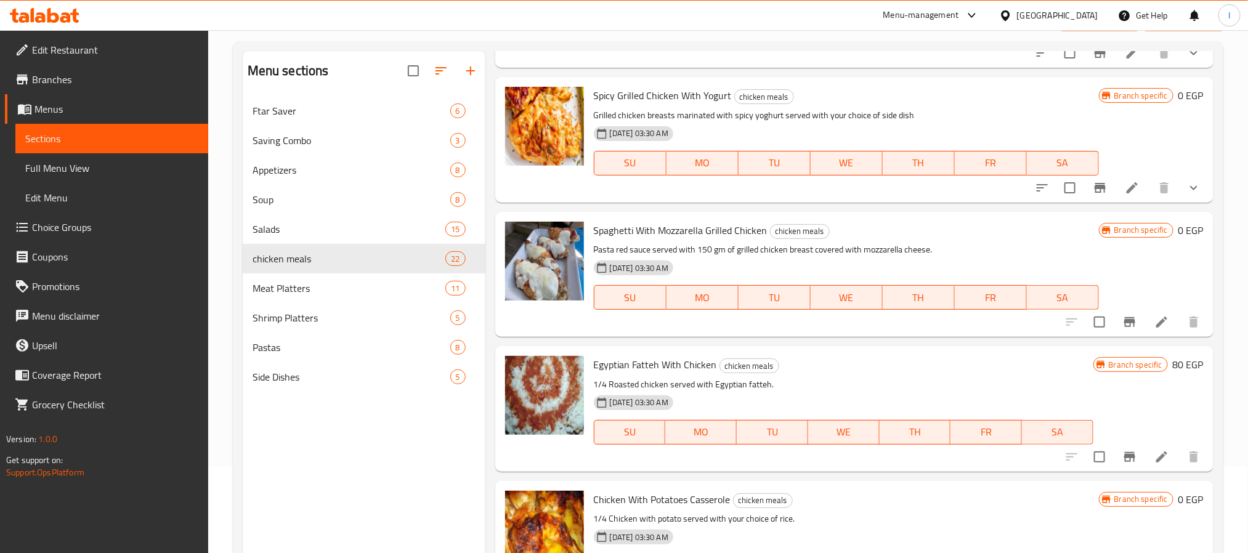
scroll to position [172, 0]
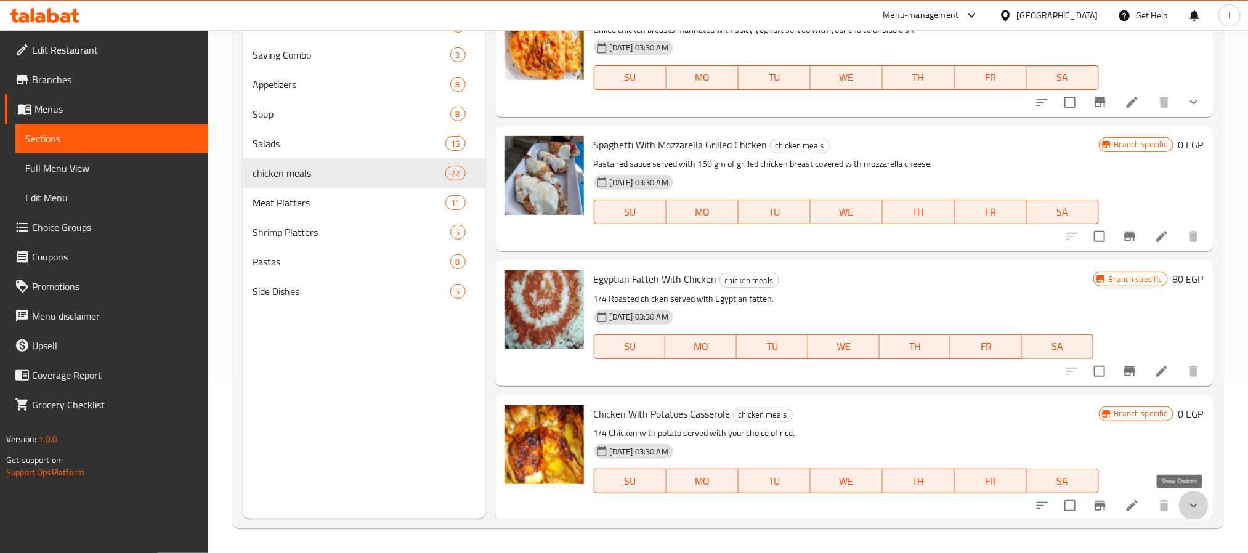
drag, startPoint x: 1180, startPoint y: 505, endPoint x: 1157, endPoint y: 489, distance: 27.9
click at [1186, 505] on icon "show more" at bounding box center [1193, 505] width 15 height 15
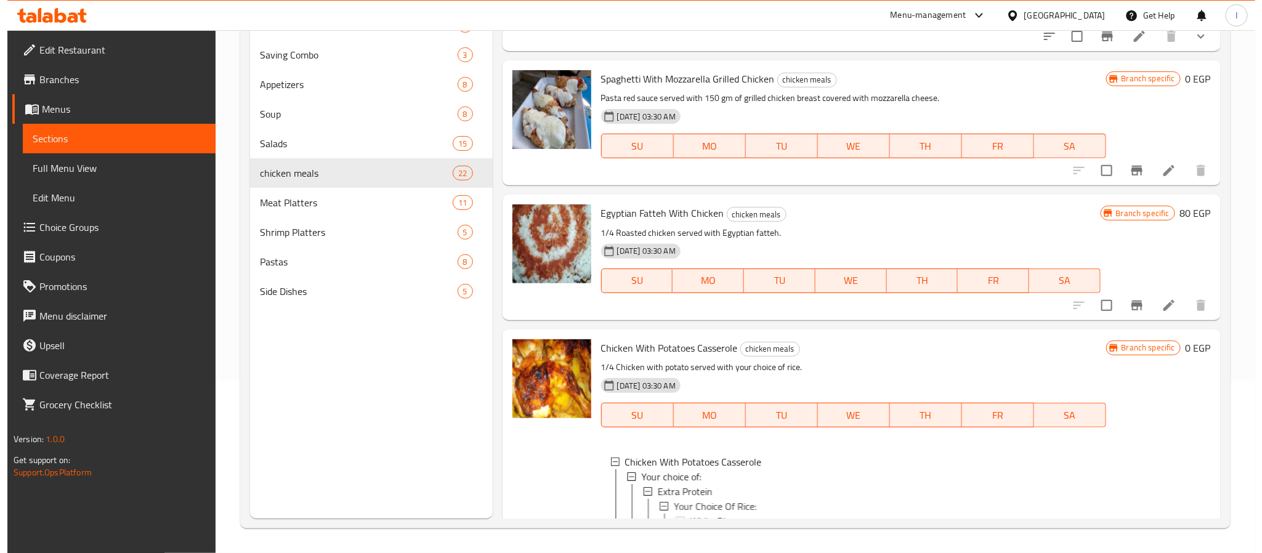
scroll to position [2615, 0]
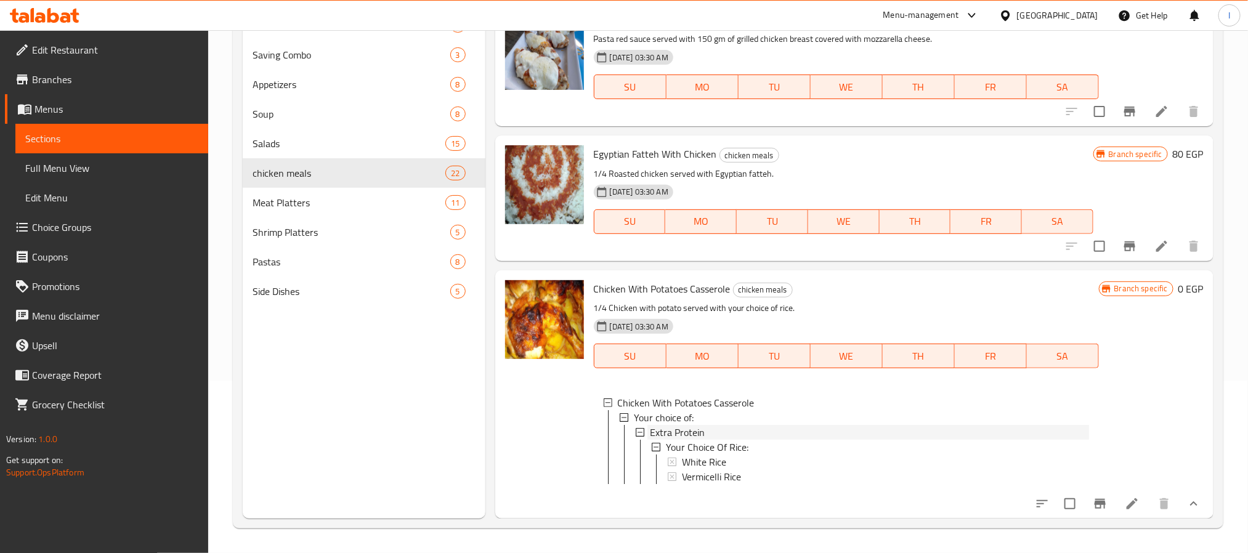
click at [797, 425] on div "Extra Protein" at bounding box center [869, 432] width 439 height 15
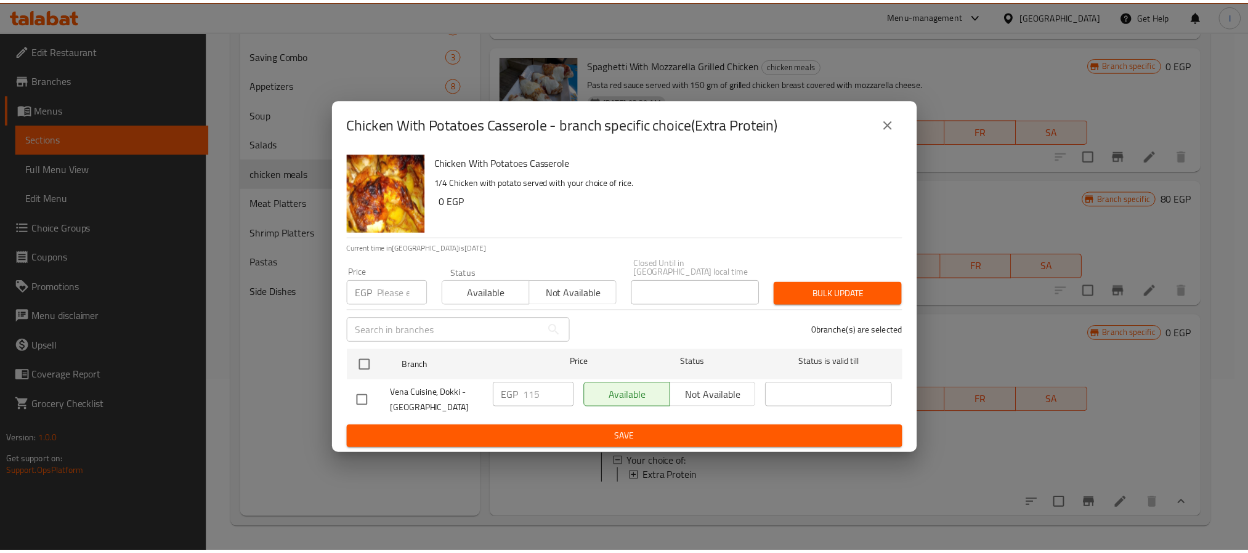
scroll to position [2575, 0]
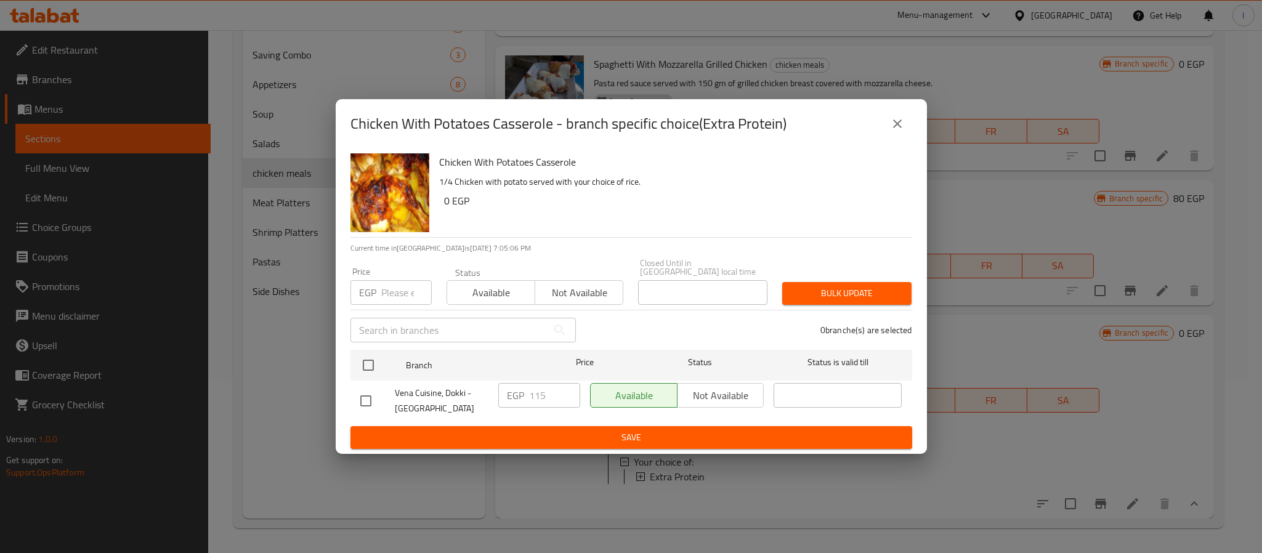
click at [894, 124] on icon "close" at bounding box center [897, 123] width 15 height 15
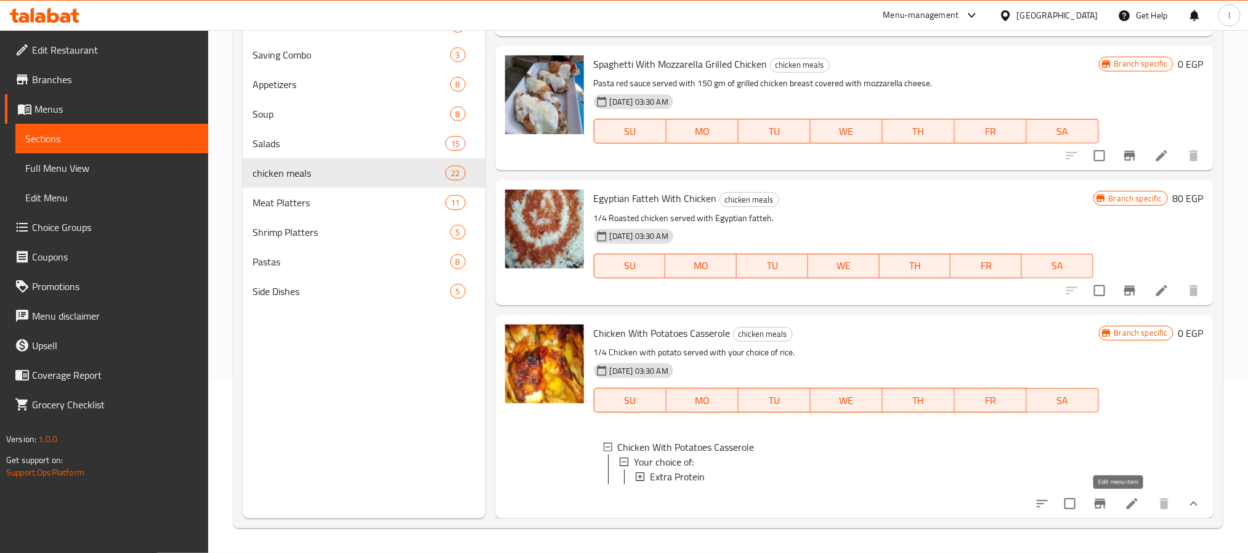
click at [1125, 509] on icon at bounding box center [1132, 504] width 15 height 15
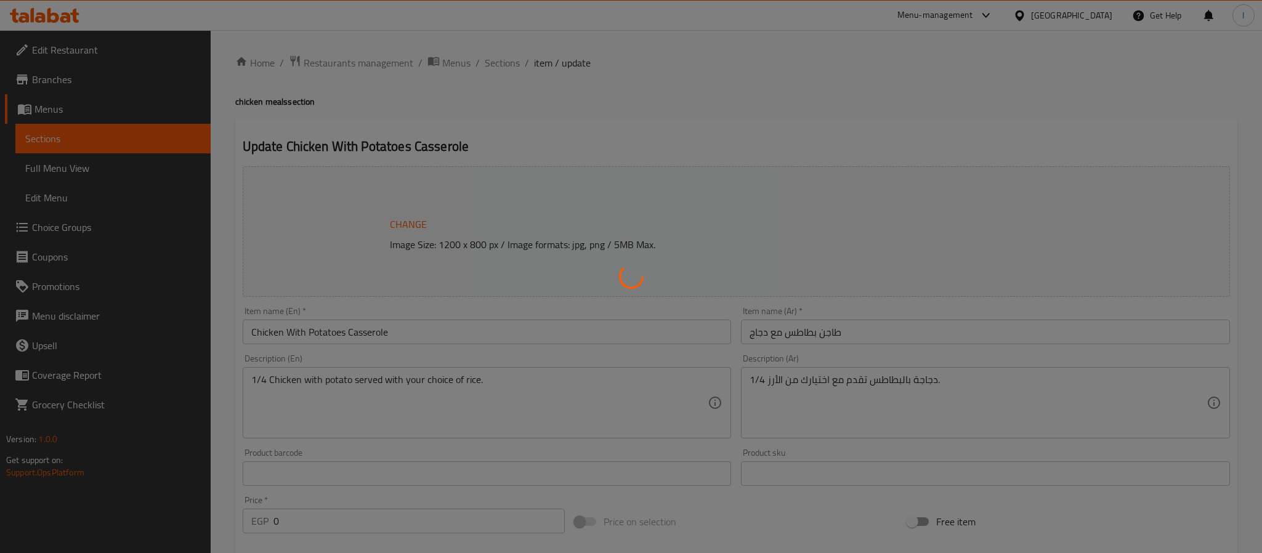
type input "اختيارك من الأرز :"
type input "1"
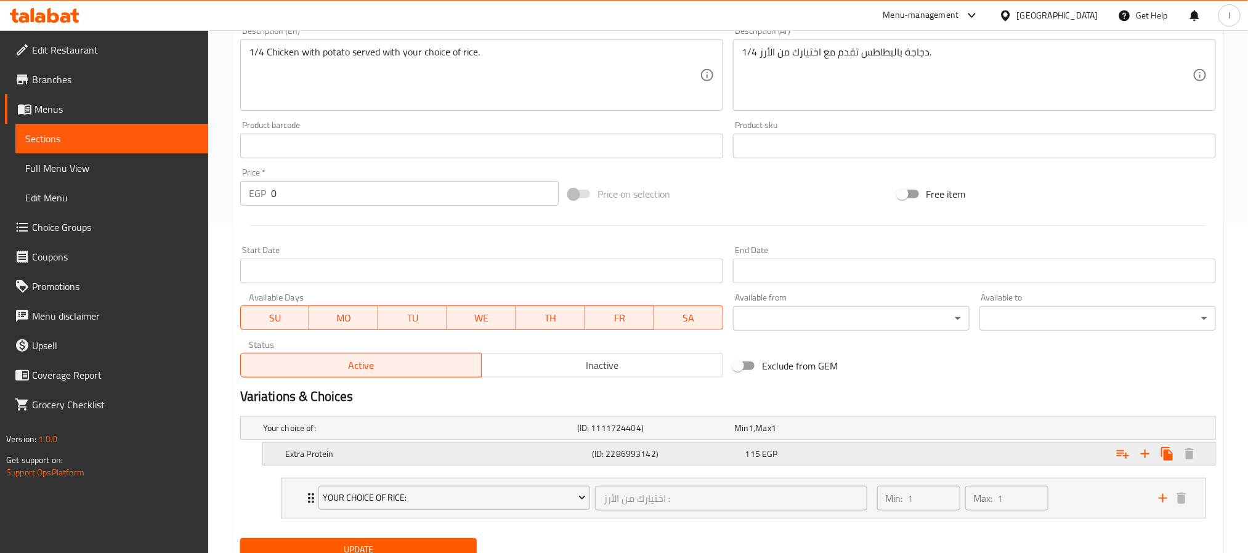
scroll to position [379, 0]
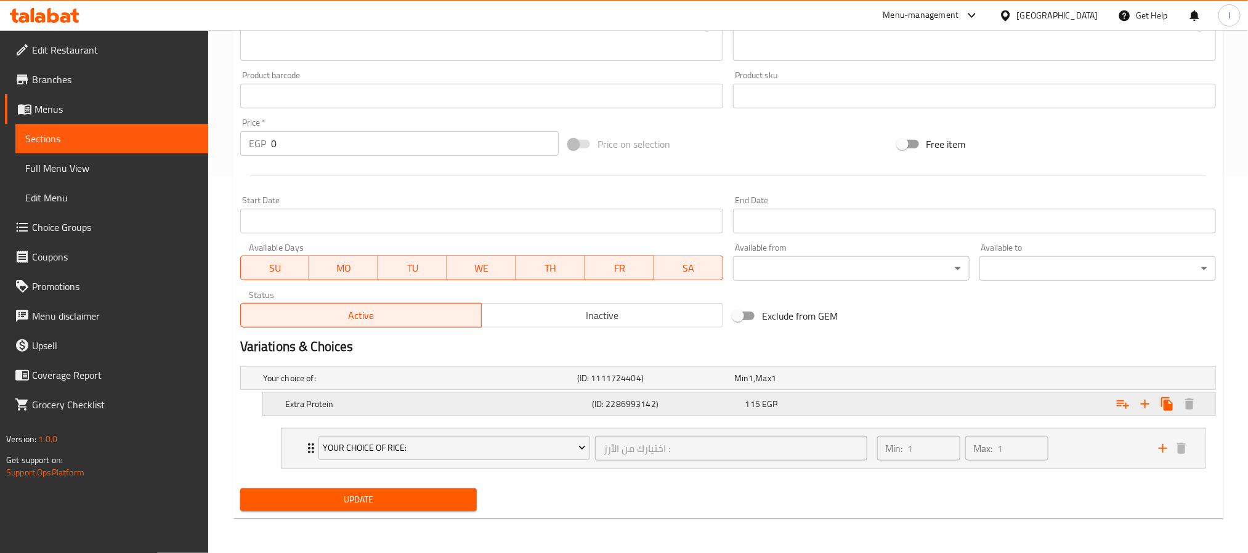
click at [762, 405] on span "EGP" at bounding box center [769, 404] width 15 height 16
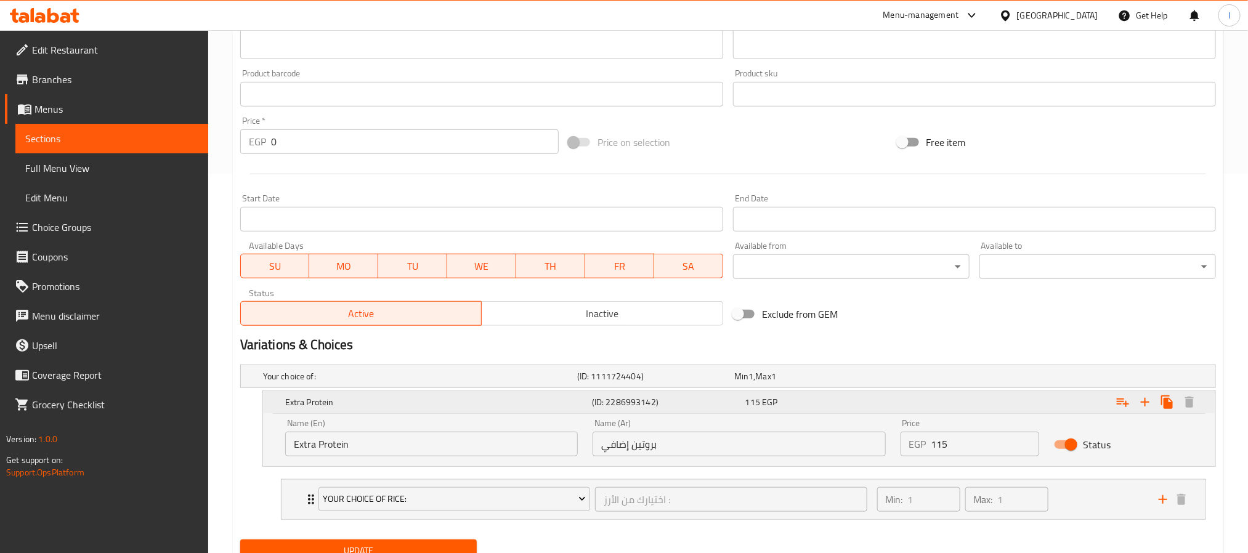
scroll to position [432, 0]
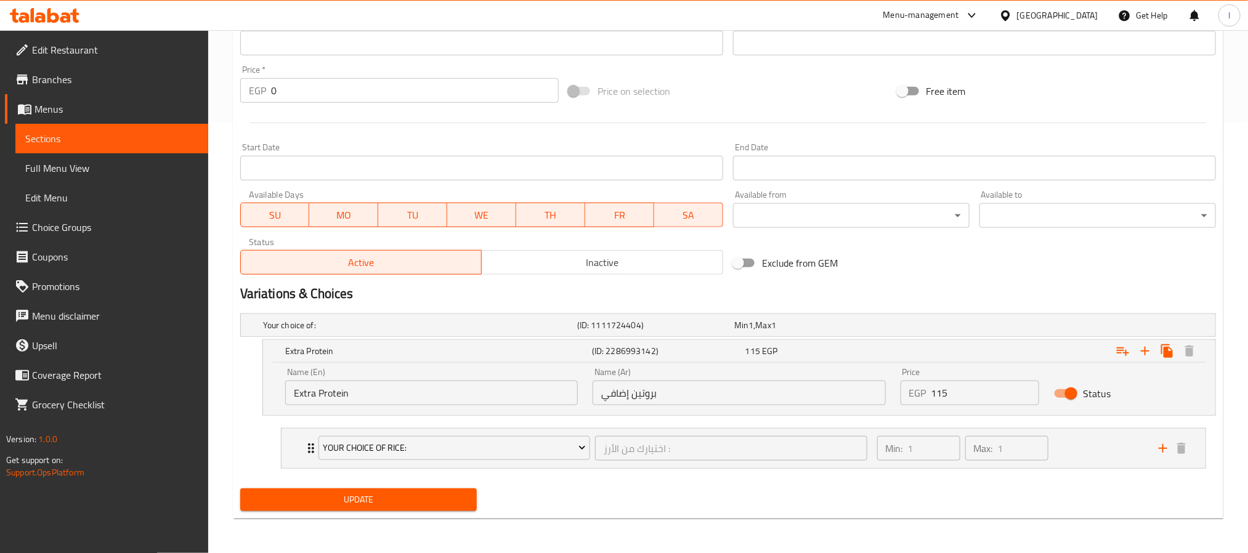
click at [969, 282] on div "Variations & Choices" at bounding box center [728, 294] width 986 height 28
click at [1094, 455] on div "Min: 1 ​ Max: 1 ​" at bounding box center [1011, 448] width 282 height 39
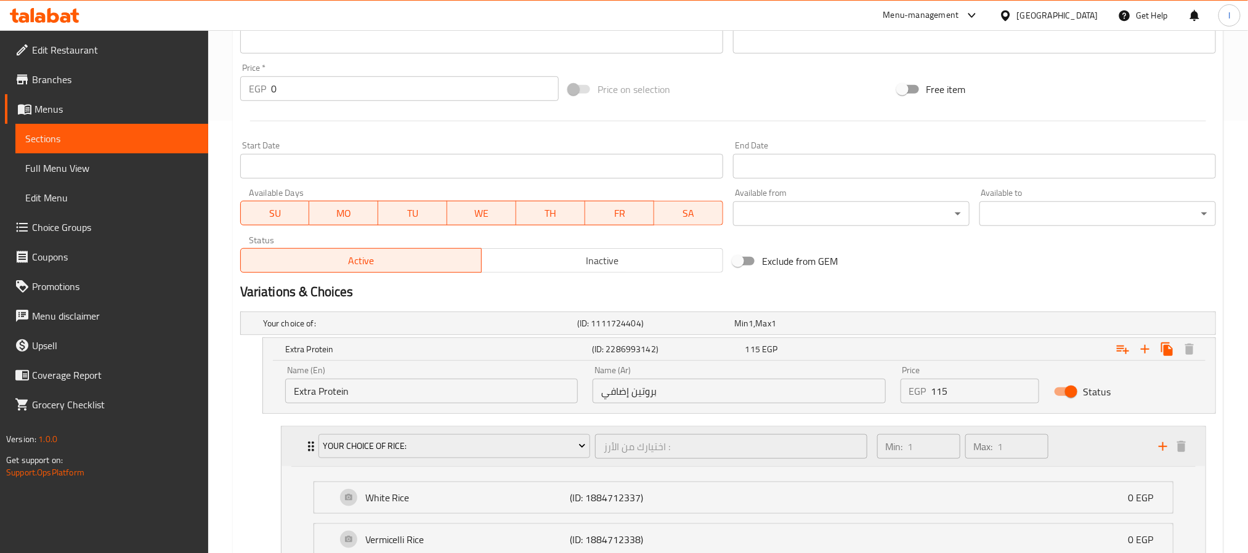
scroll to position [542, 0]
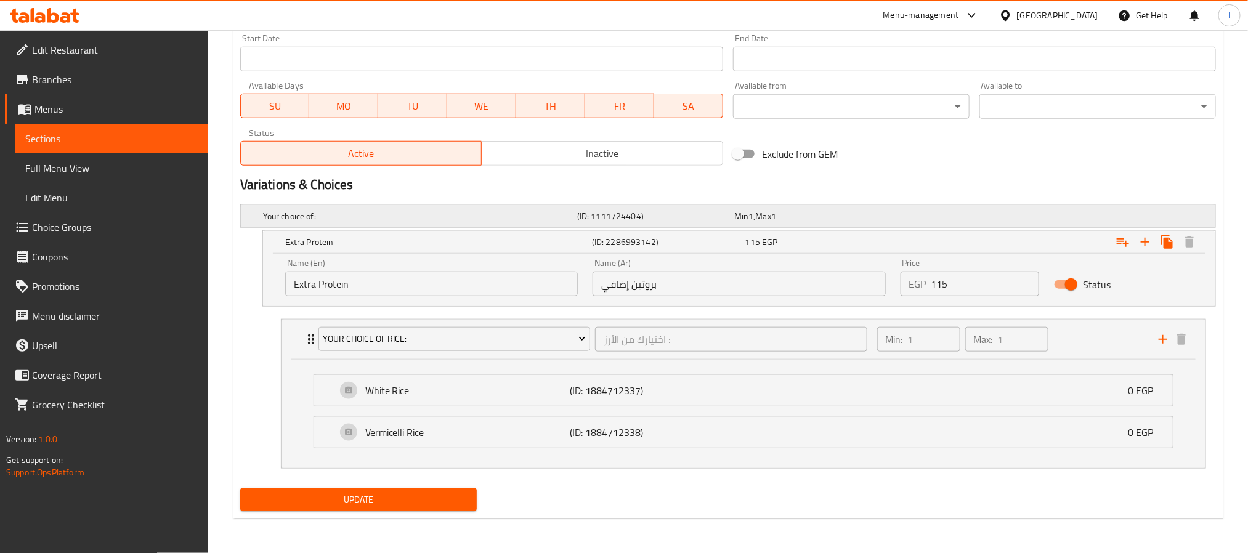
drag, startPoint x: 251, startPoint y: 213, endPoint x: 327, endPoint y: 218, distance: 76.0
click at [327, 218] on div "Your choice of: (ID: 1111724404) Min 1 , Max 1" at bounding box center [728, 216] width 975 height 22
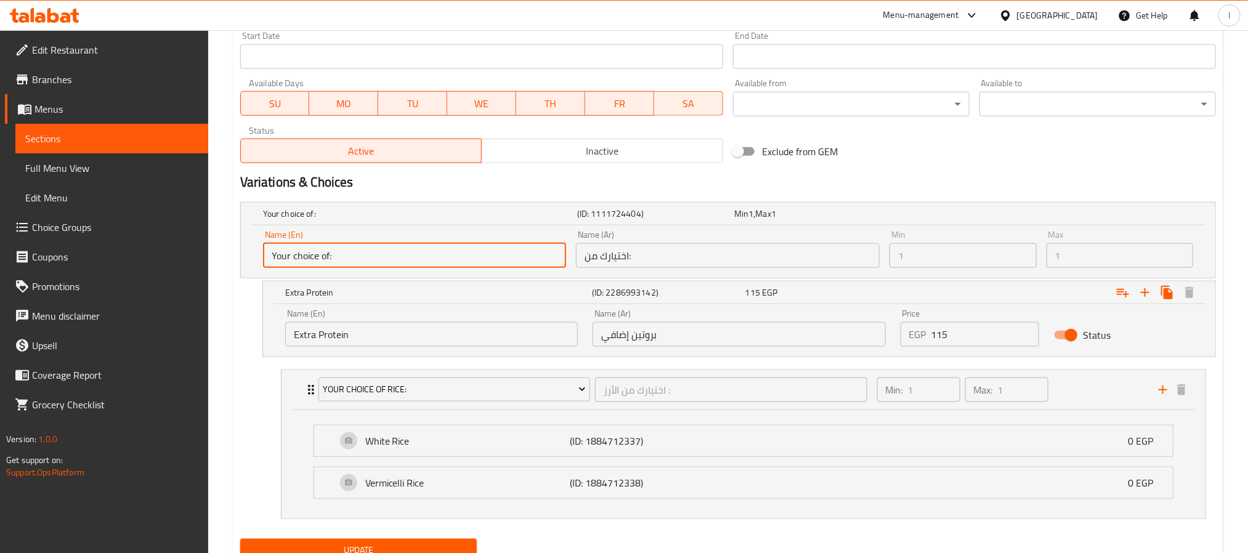
drag, startPoint x: 375, startPoint y: 256, endPoint x: 263, endPoint y: 256, distance: 112.1
click at [263, 256] on input "Your choice of:" at bounding box center [415, 255] width 304 height 25
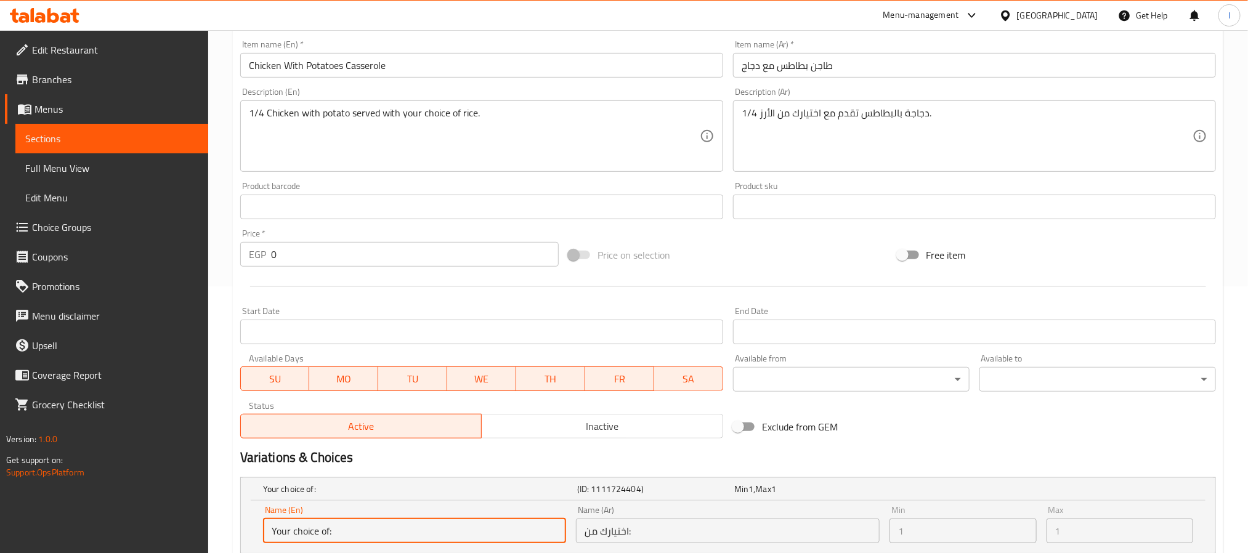
scroll to position [0, 0]
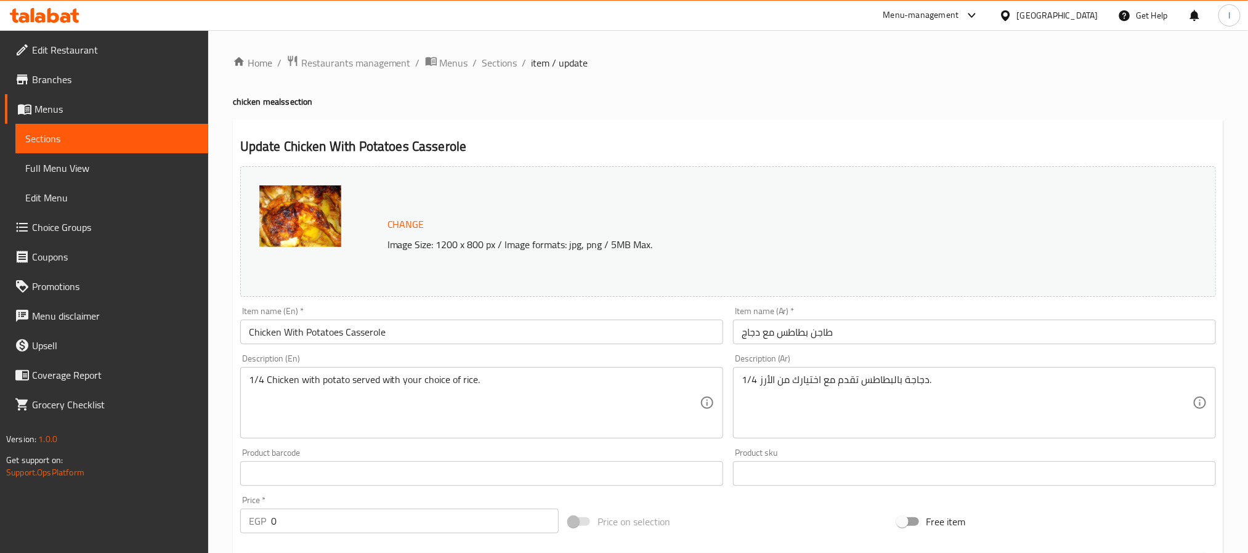
drag, startPoint x: 495, startPoint y: 58, endPoint x: 529, endPoint y: 126, distance: 75.5
click at [495, 58] on span "Sections" at bounding box center [499, 62] width 35 height 15
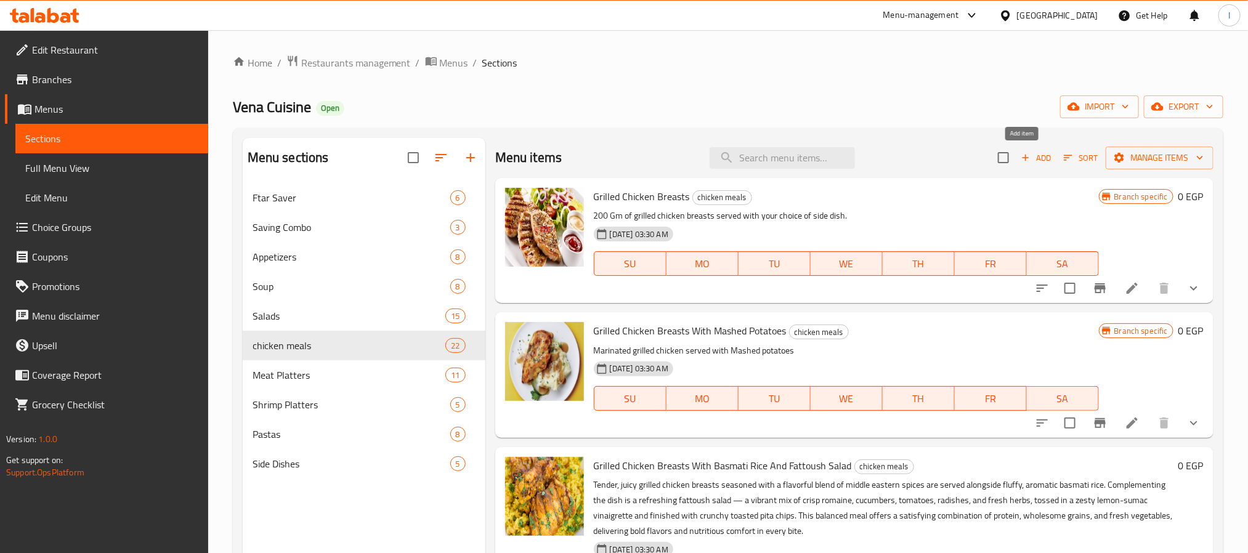
click at [1034, 152] on span "Add" at bounding box center [1036, 158] width 33 height 14
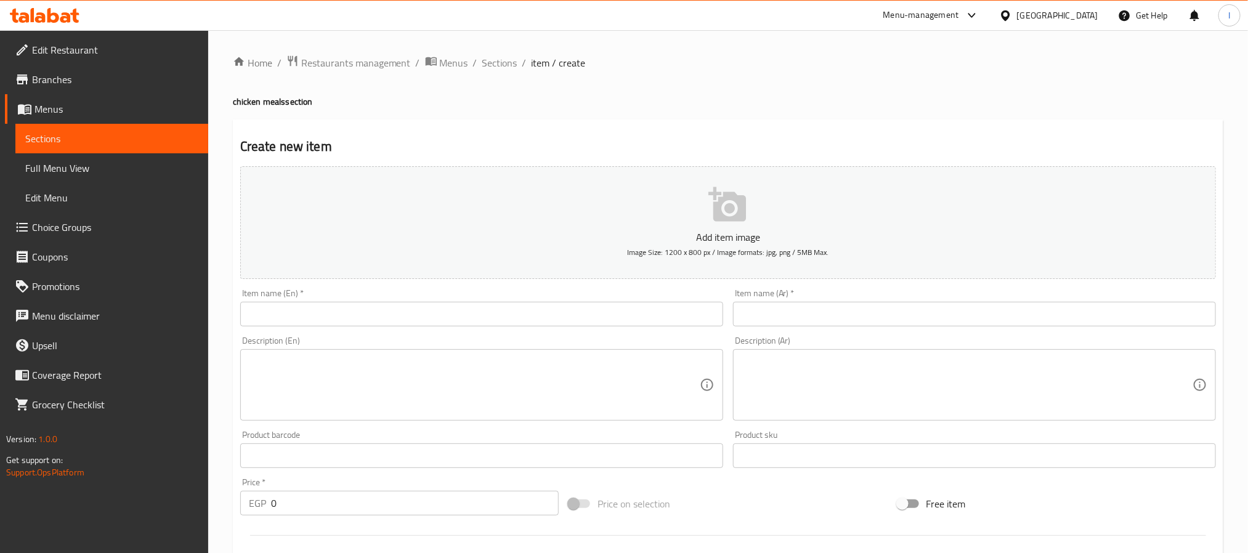
click at [442, 322] on input "text" at bounding box center [481, 314] width 483 height 25
paste input "Chicken With Potatoes Casserole"
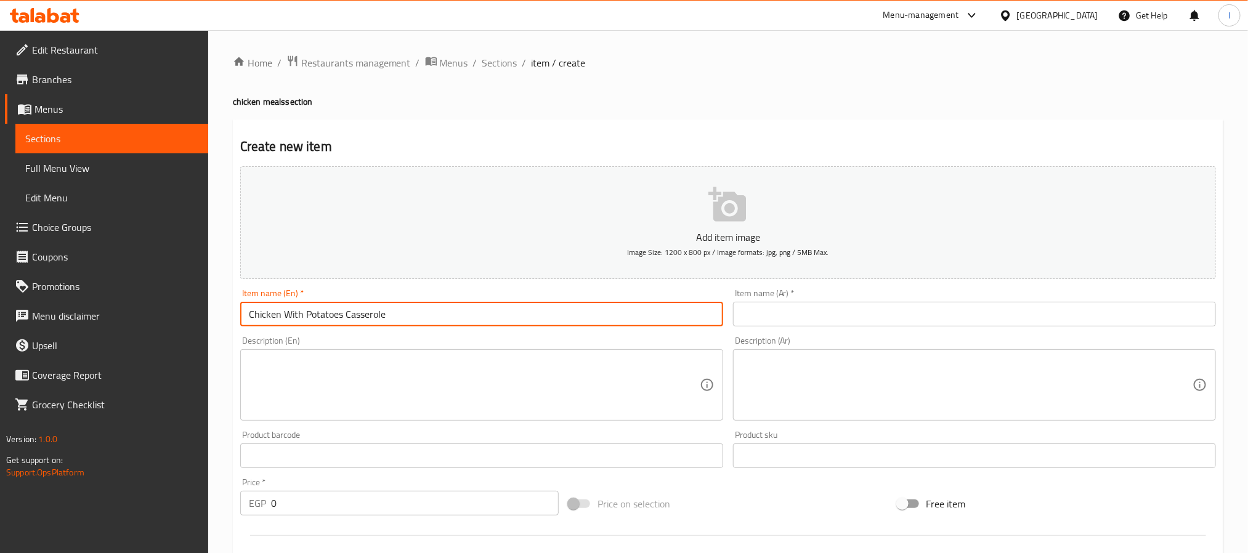
type input "Chicken With Potatoes Casserole"
click at [821, 309] on input "text" at bounding box center [974, 314] width 483 height 25
paste input "طاجن بطاطس مع دجاج"
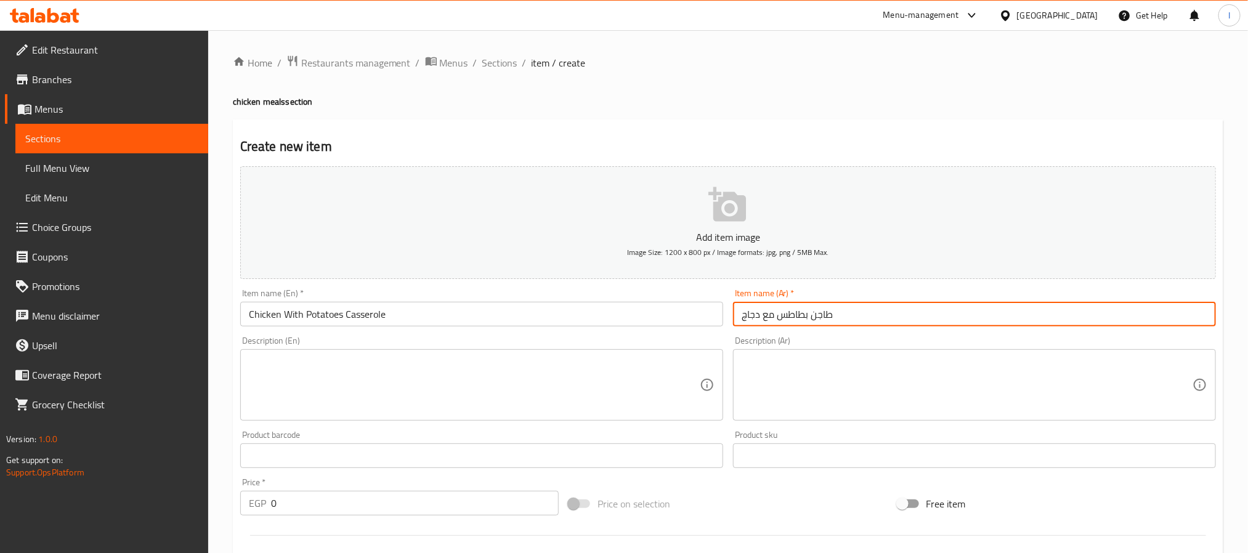
type input "طاجن بطاطس مع دجاج"
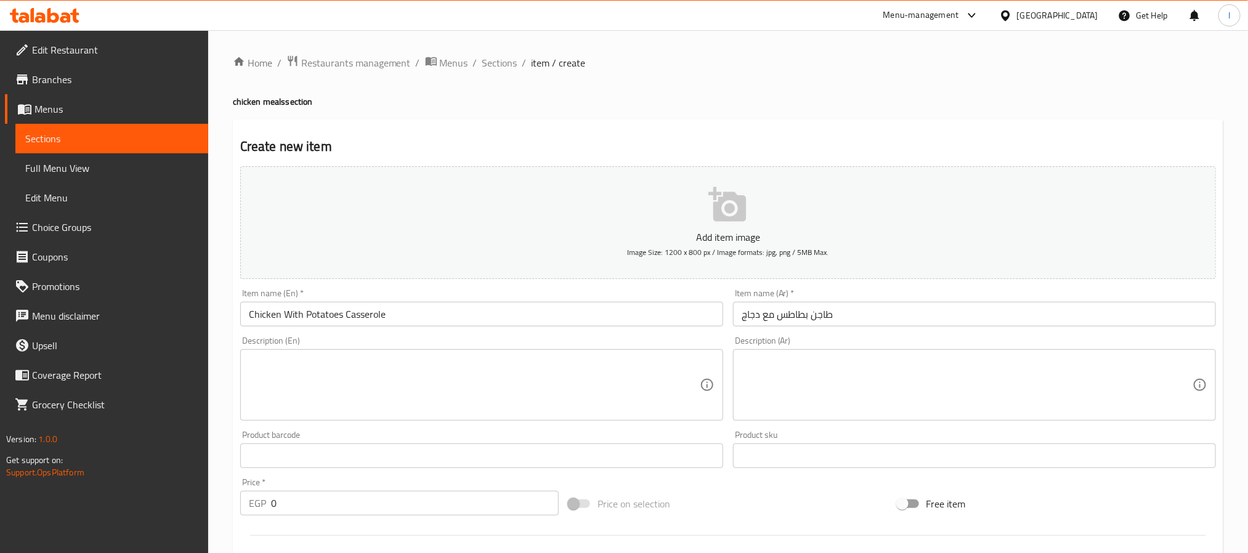
drag, startPoint x: 601, startPoint y: 374, endPoint x: 605, endPoint y: 392, distance: 18.2
click at [601, 374] on textarea at bounding box center [474, 385] width 451 height 59
paste textarea "1/4 Chicken with potato served with your choice of rice."
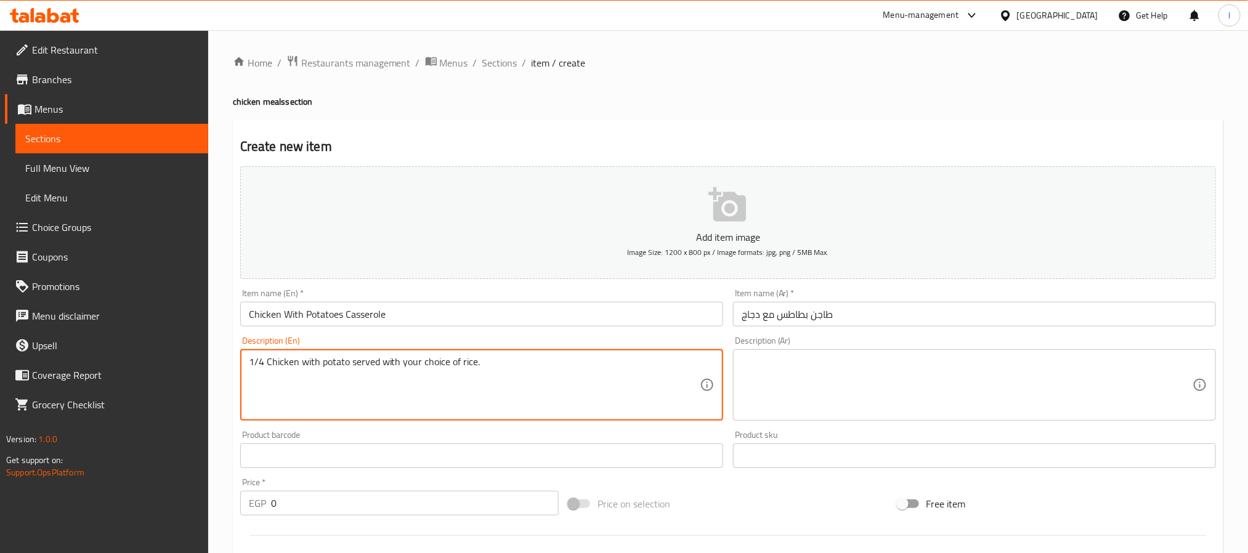
type textarea "1/4 Chicken with potato served with your choice of rice."
click at [852, 381] on textarea at bounding box center [967, 385] width 451 height 59
paste textarea "1/4 دجاجة بالبطاطس تقدم مع اختيارك من الأرز."
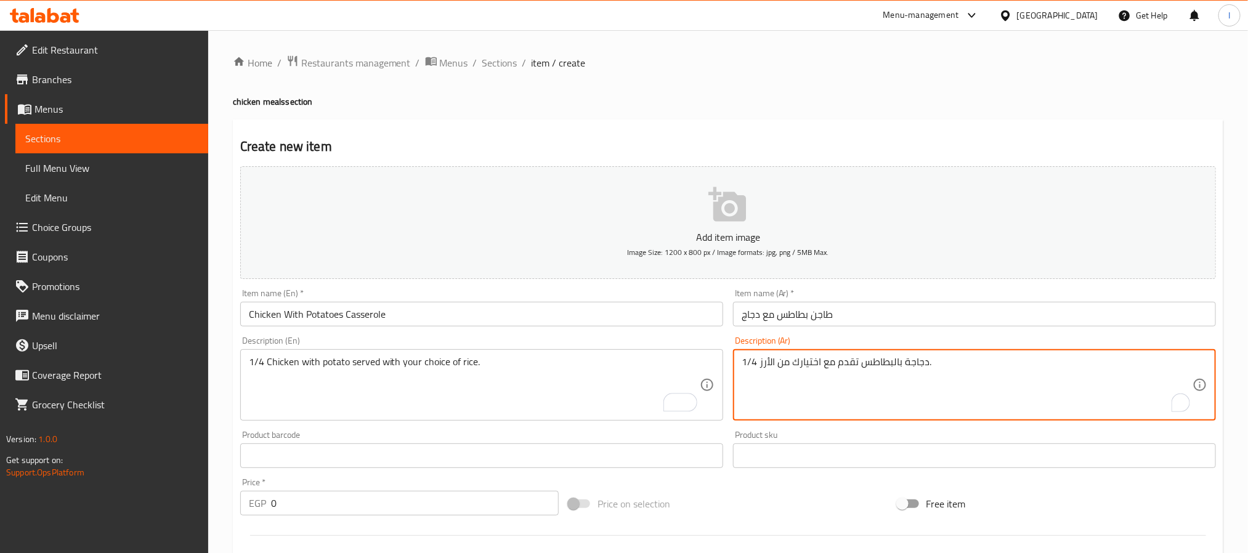
type textarea "1/4 دجاجة بالبطاطس تقدم مع اختيارك من الأرز."
click at [777, 93] on div "Home / Restaurants management / Menus / Sections / item / create chicken meals …" at bounding box center [728, 450] width 991 height 791
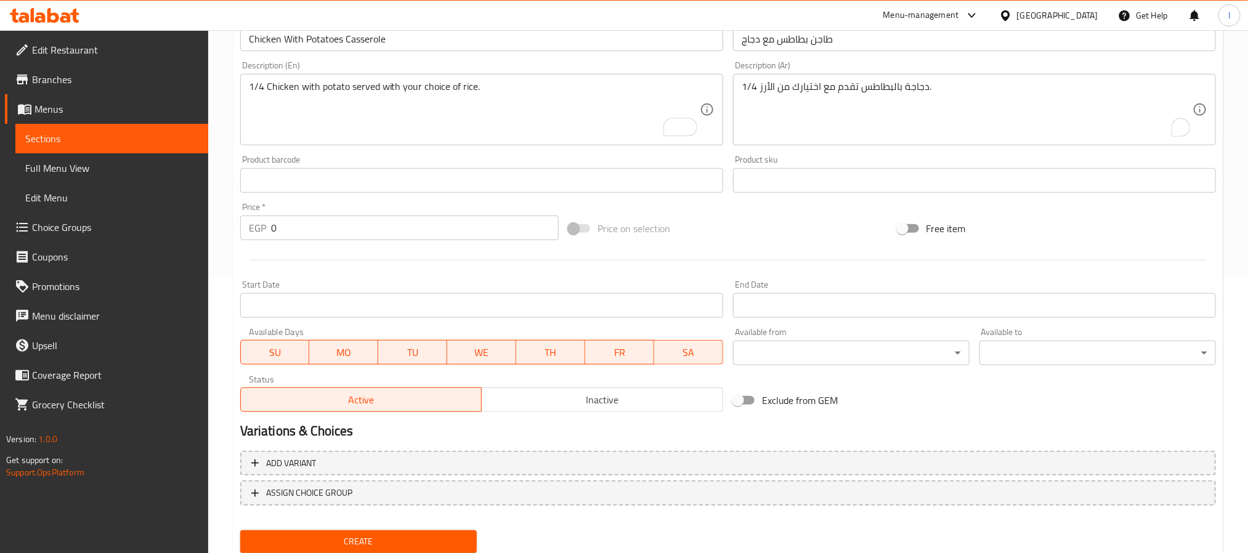
scroll to position [277, 0]
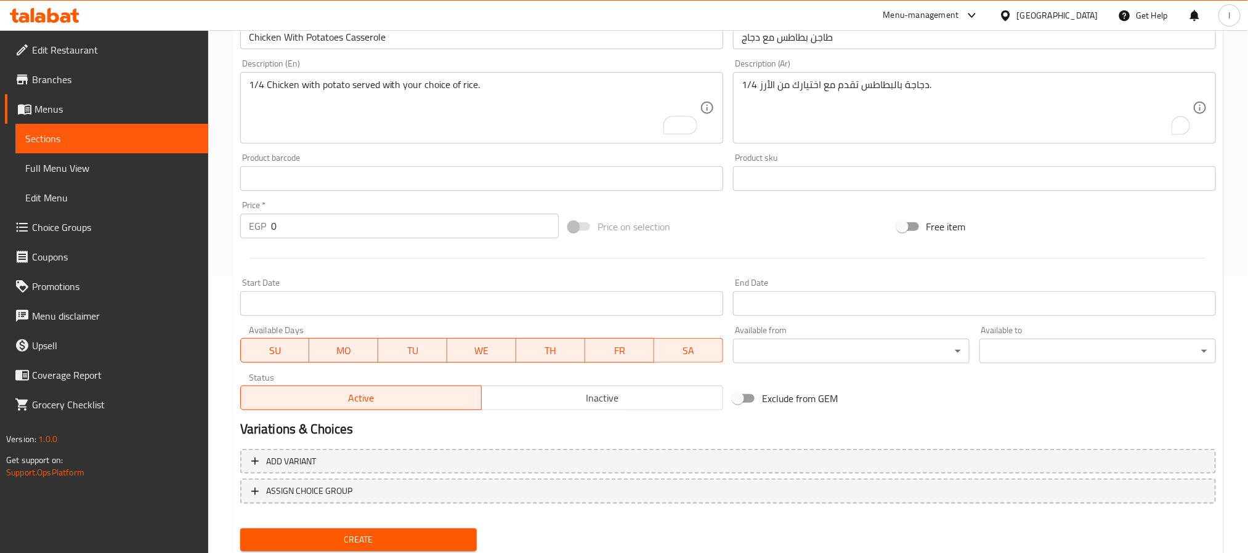
click at [427, 228] on input "0" at bounding box center [415, 226] width 288 height 25
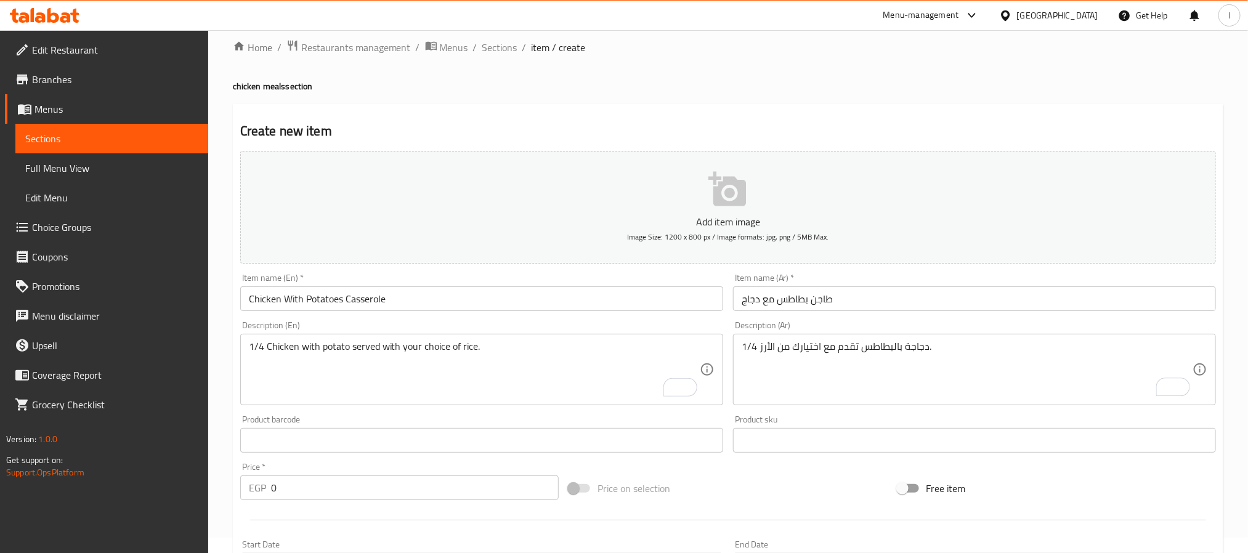
scroll to position [0, 0]
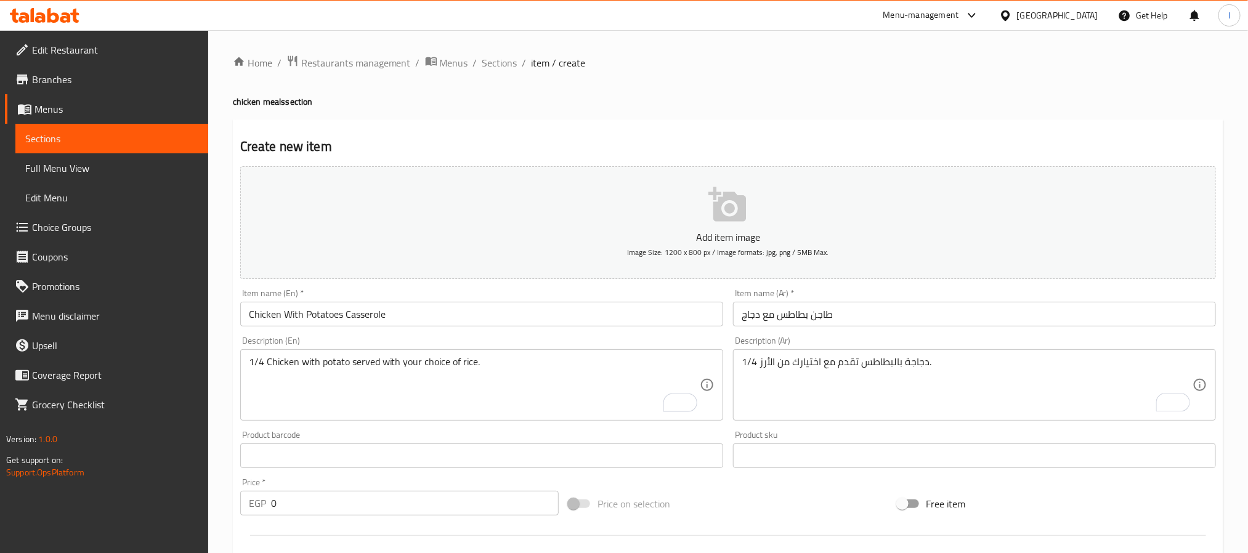
click at [590, 108] on div "Home / Restaurants management / Menus / Sections / item / create chicken meals …" at bounding box center [728, 450] width 991 height 791
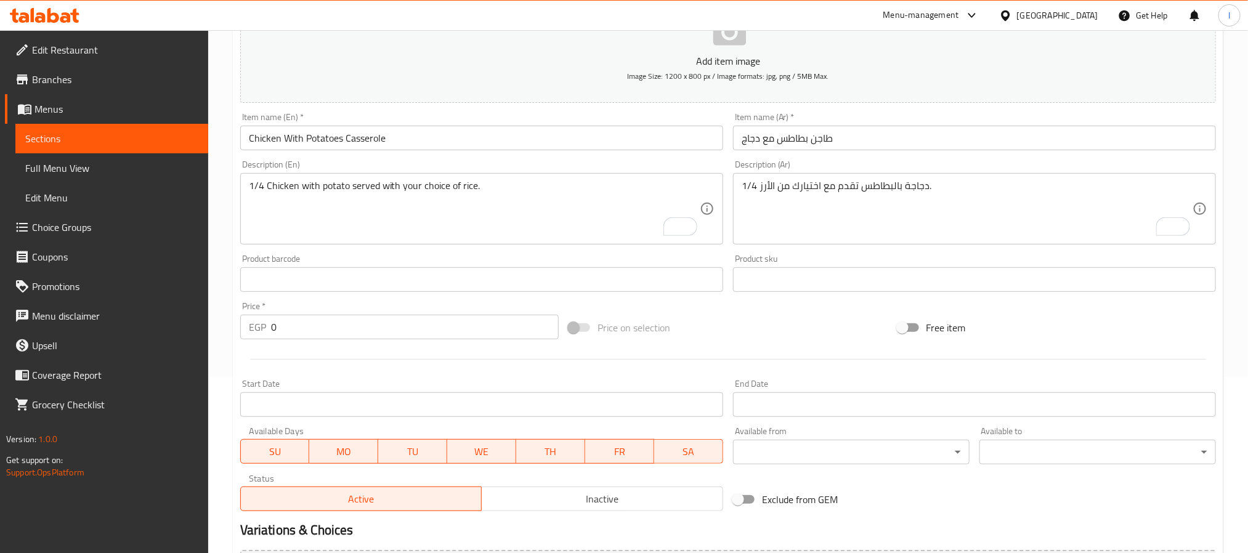
scroll to position [316, 0]
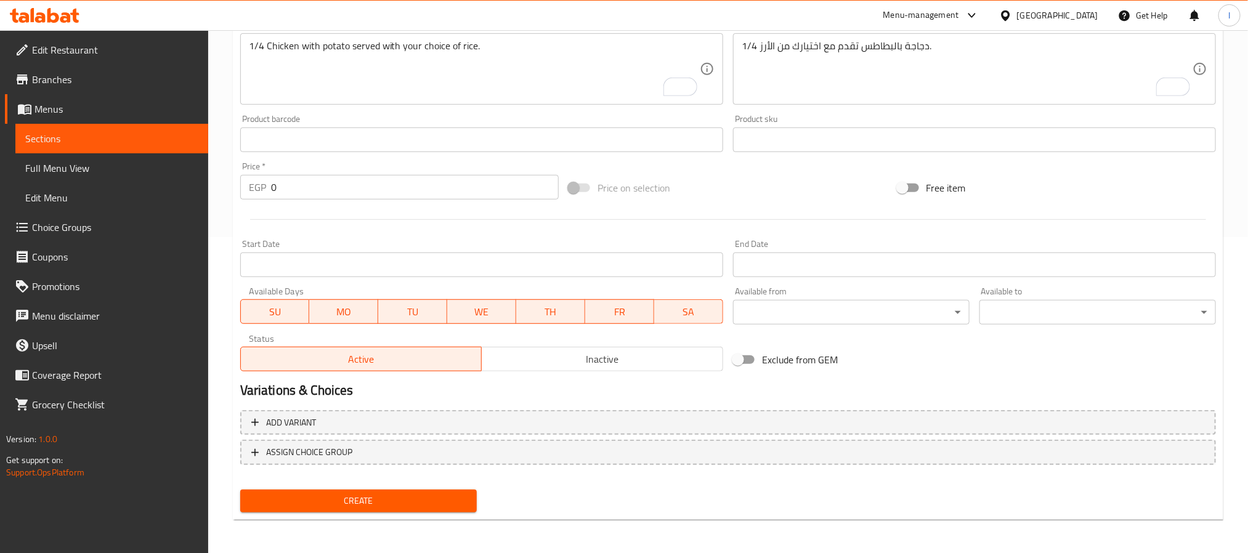
click at [736, 189] on div "Price on selection" at bounding box center [728, 187] width 328 height 33
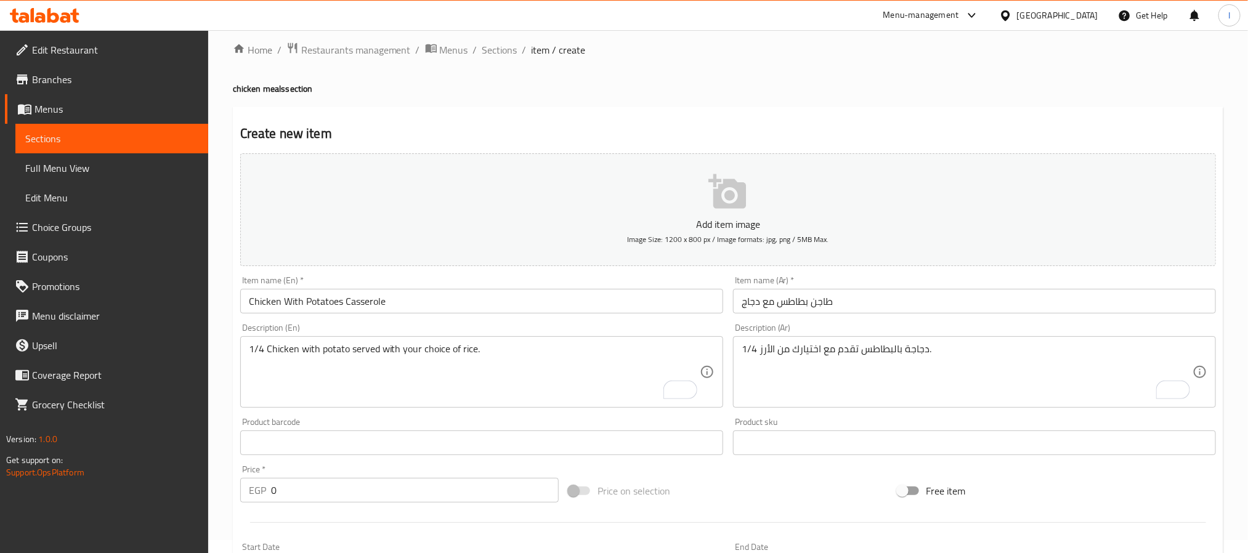
scroll to position [0, 0]
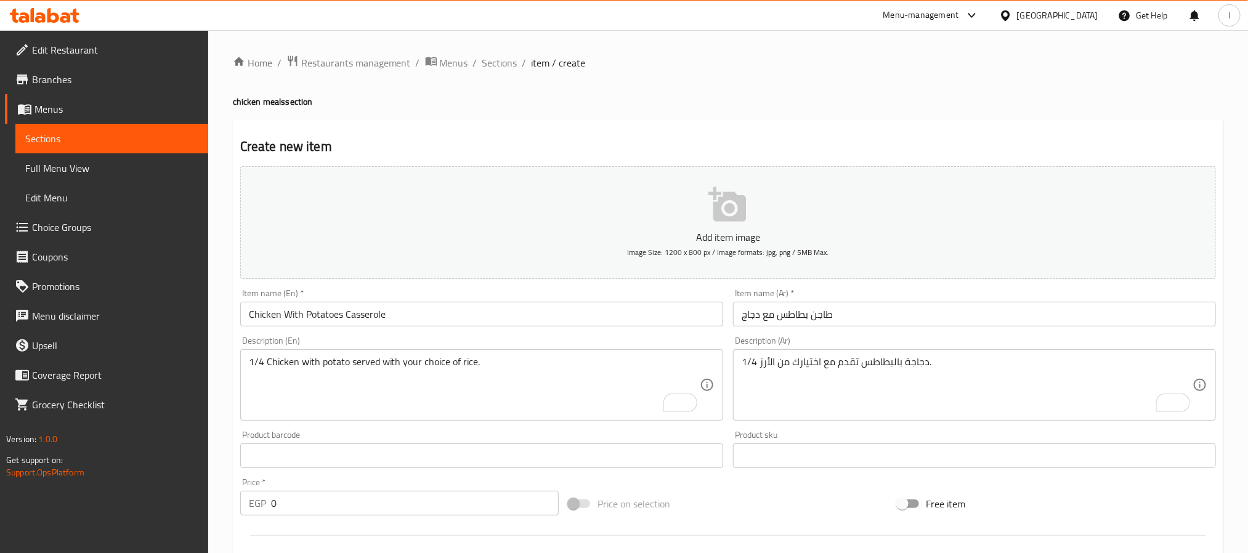
click at [527, 120] on div "Create new item Add item image Image Size: 1200 x 800 px / Image formats: jpg, …" at bounding box center [728, 478] width 991 height 717
click at [708, 214] on icon "button" at bounding box center [727, 204] width 39 height 39
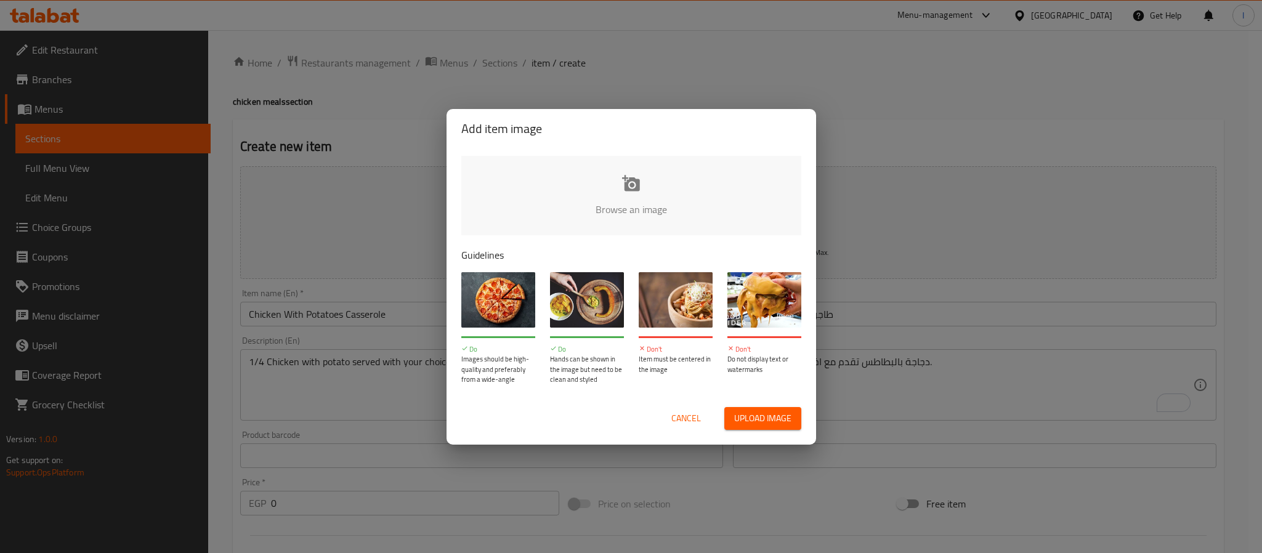
click at [915, 86] on div "Add item image Browse an image Guidelines Do Images should be high-quality and …" at bounding box center [631, 276] width 1262 height 553
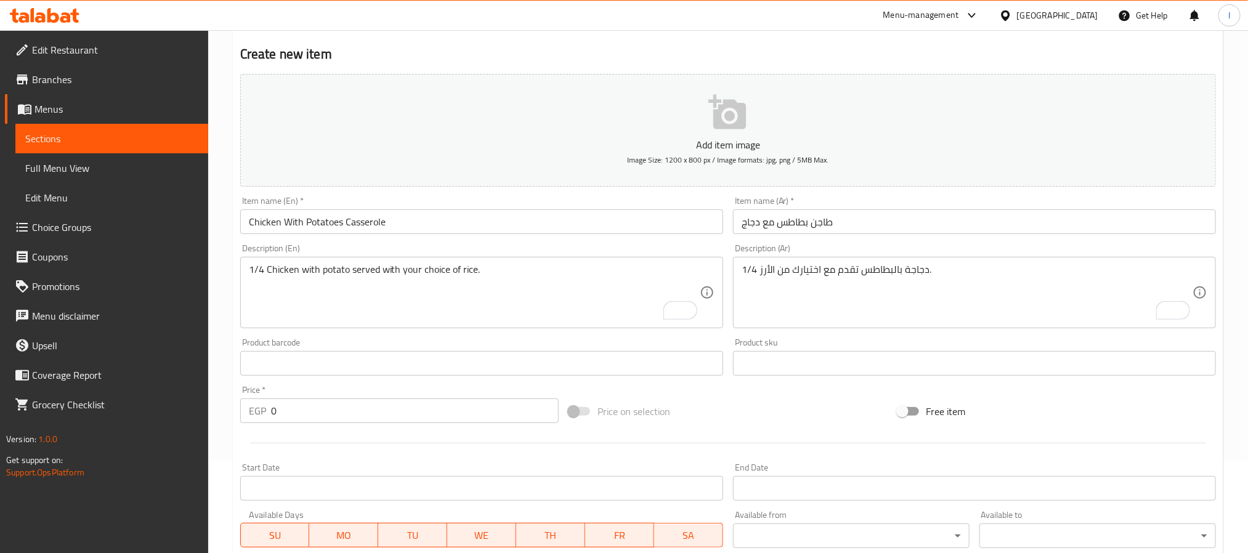
scroll to position [185, 0]
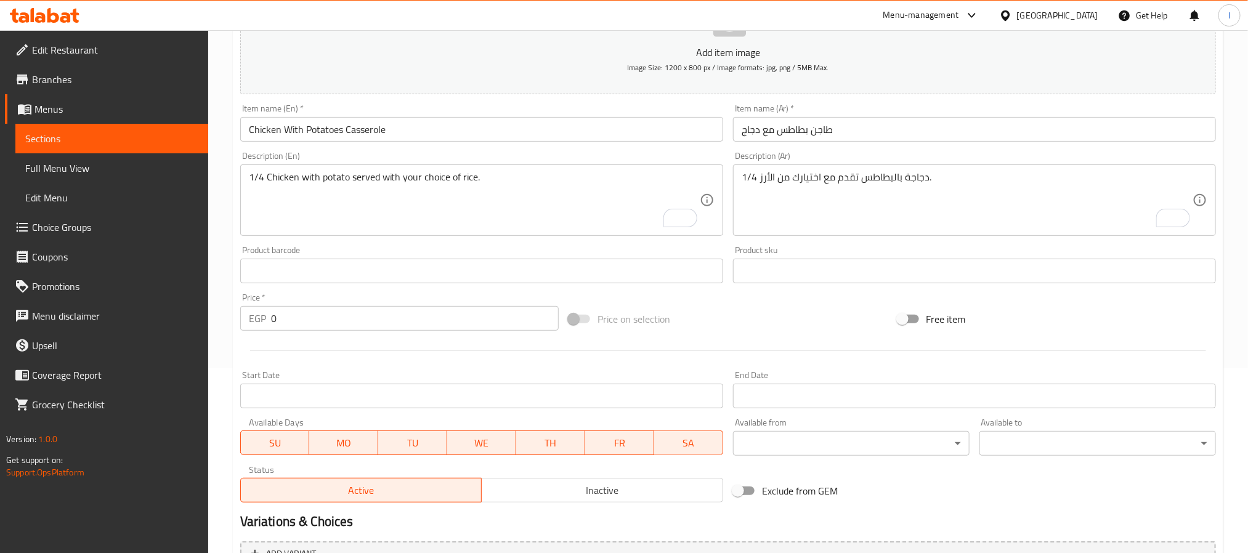
click at [394, 326] on input "0" at bounding box center [415, 318] width 288 height 25
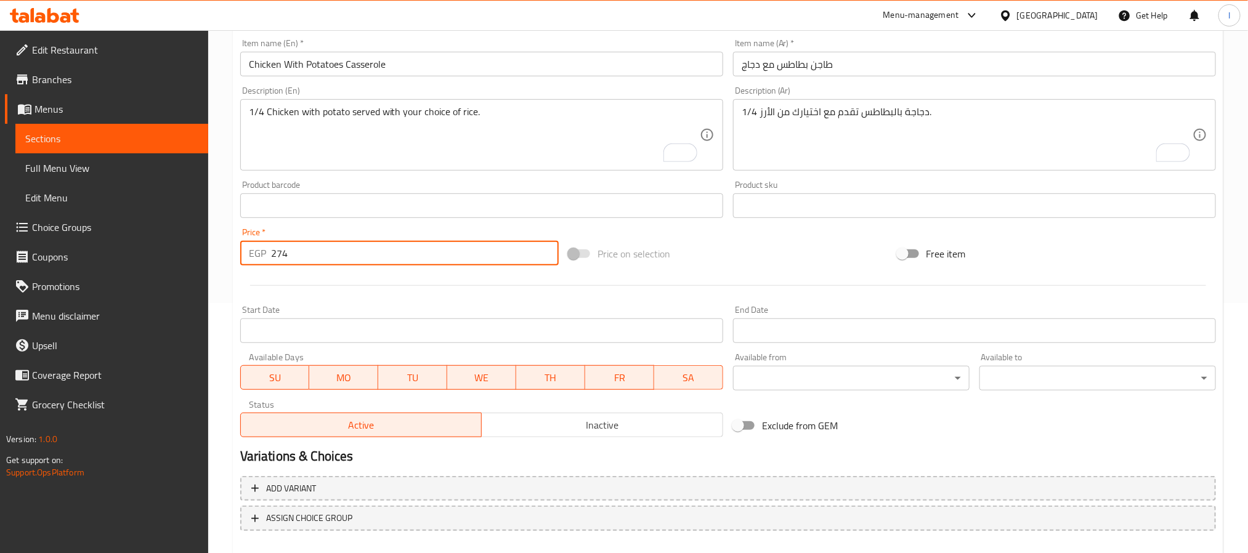
scroll to position [277, 0]
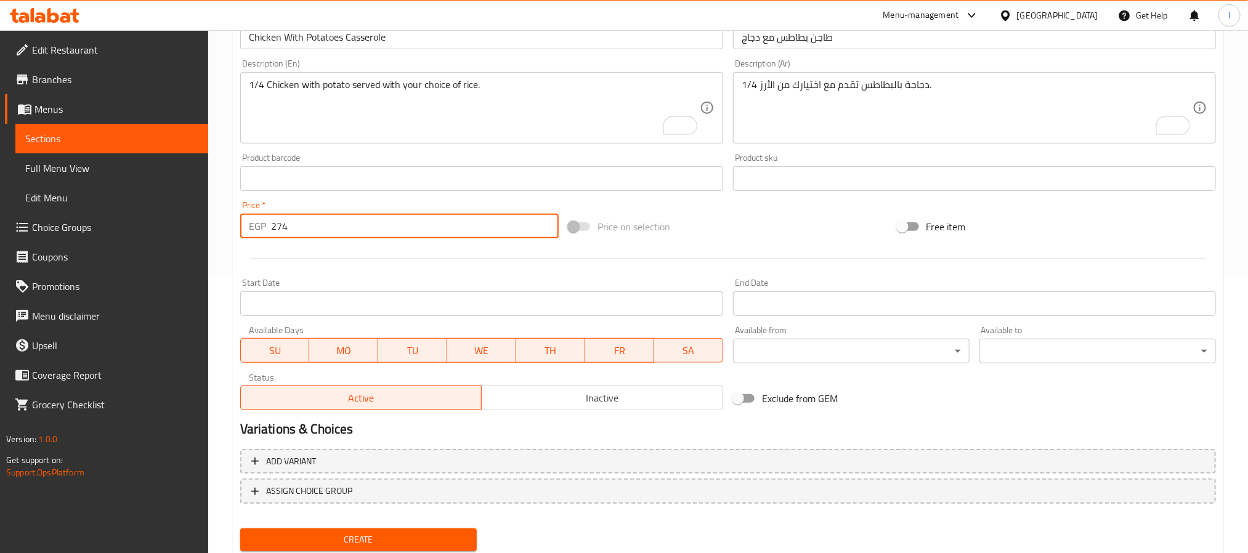
type input "274"
click at [410, 535] on span "Create" at bounding box center [358, 539] width 217 height 15
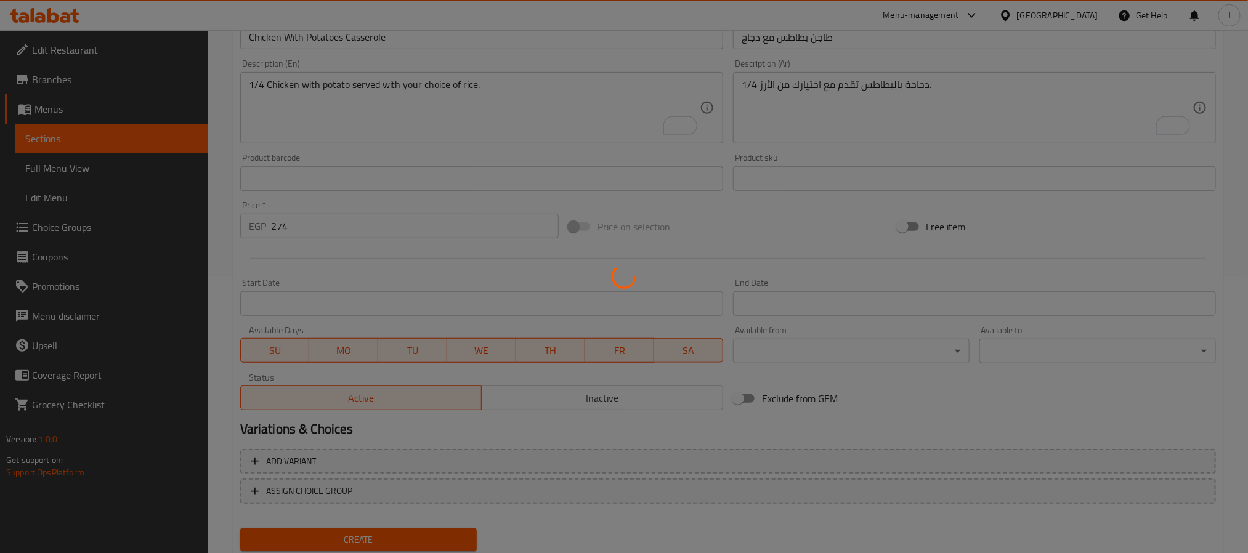
type input "0"
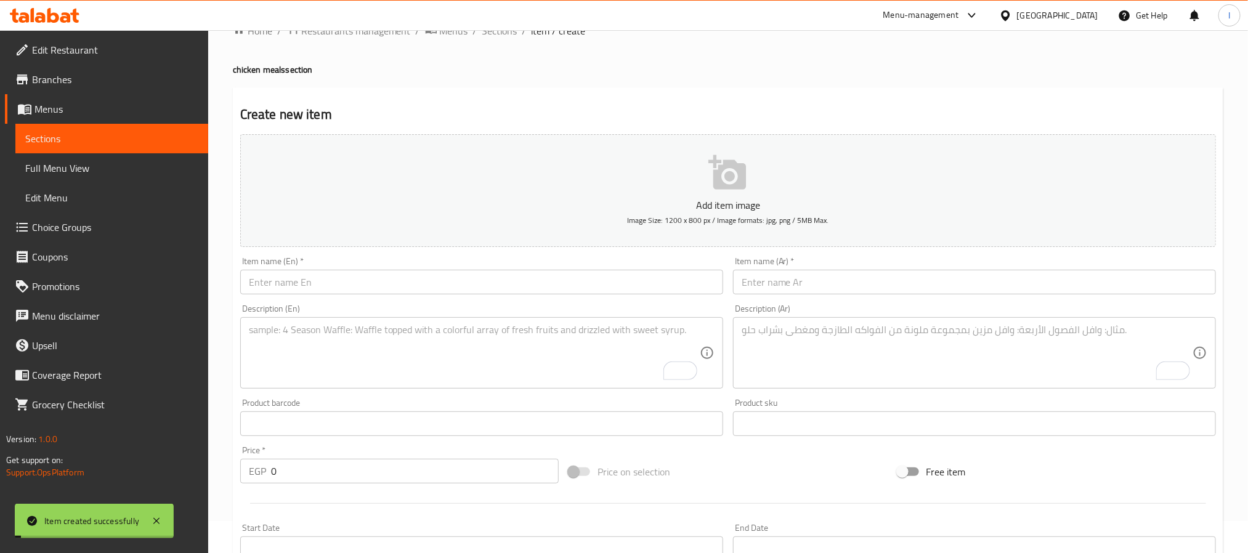
scroll to position [0, 0]
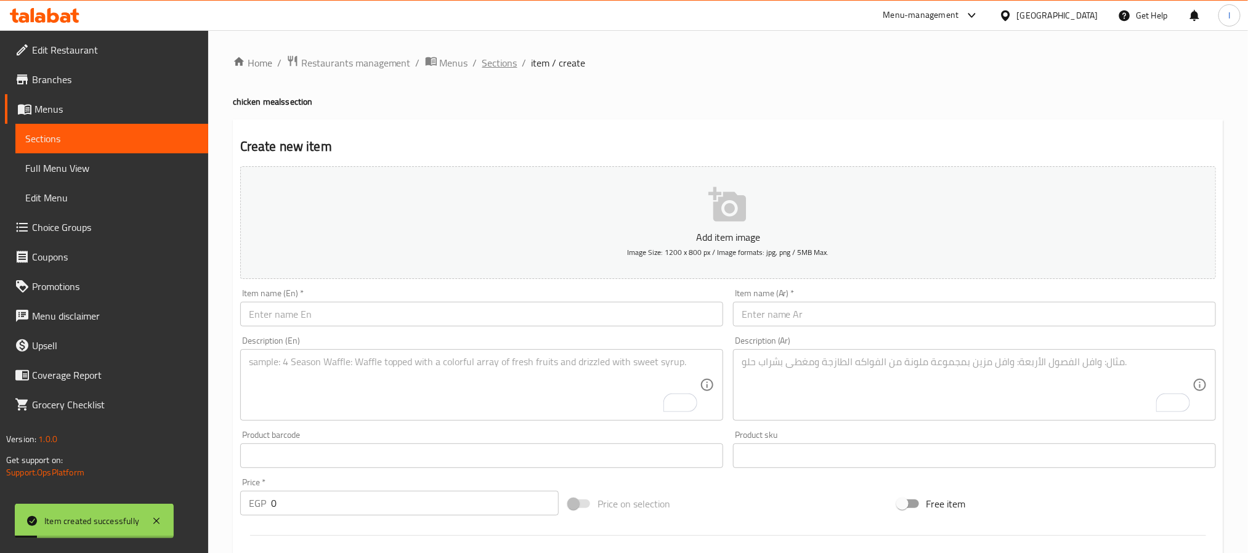
click at [505, 63] on span "Sections" at bounding box center [499, 62] width 35 height 15
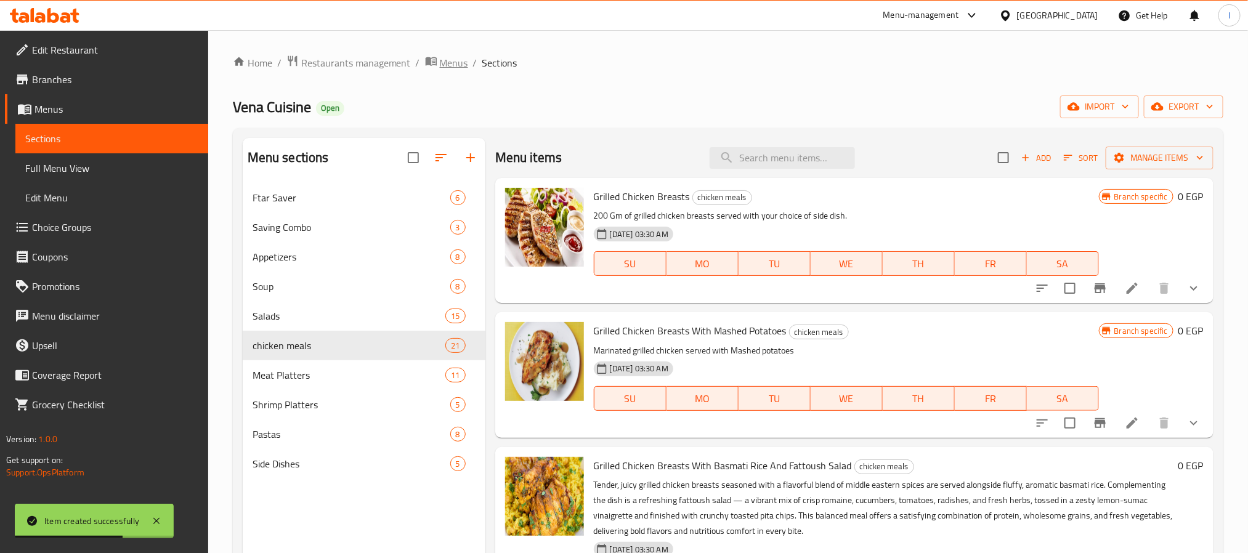
click at [442, 59] on span "Menus" at bounding box center [454, 62] width 28 height 15
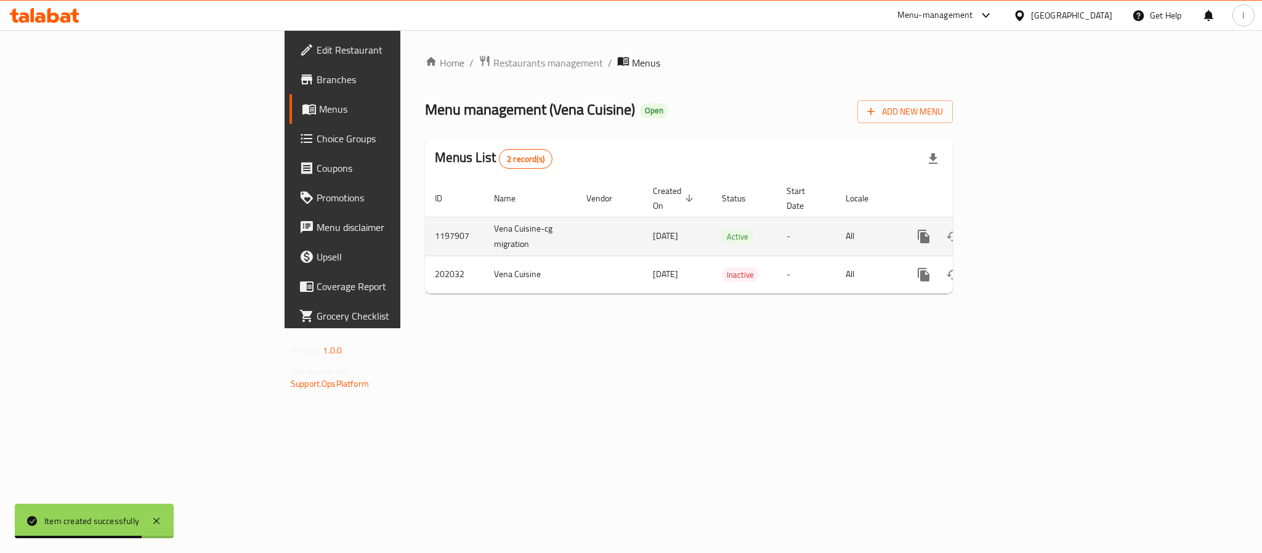
click at [1018, 231] on icon "enhanced table" at bounding box center [1012, 236] width 11 height 11
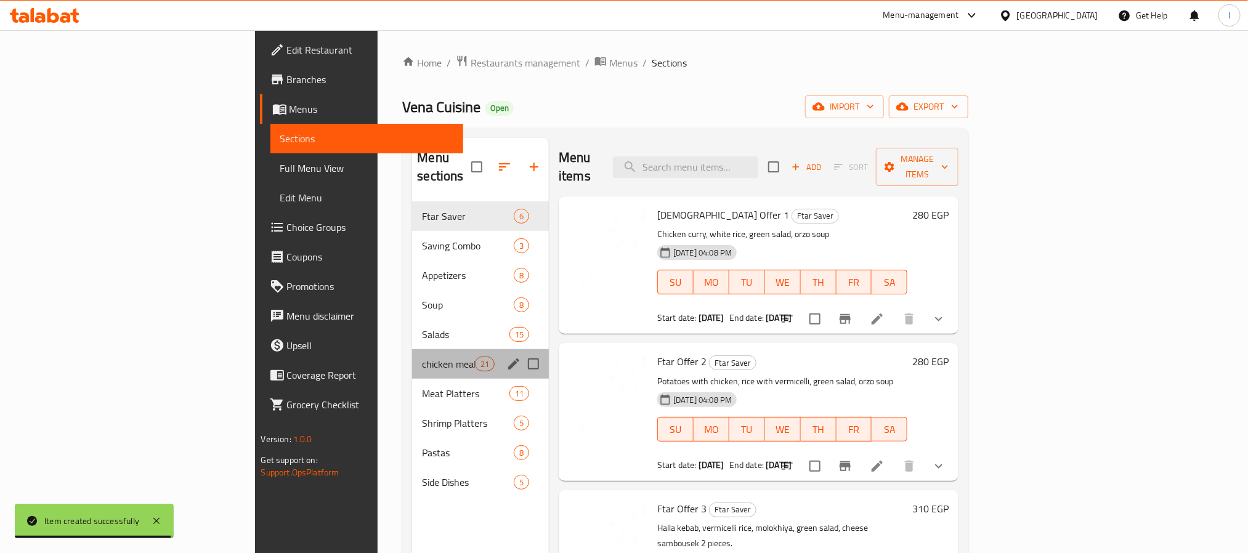
click at [412, 355] on div "chicken meals 21" at bounding box center [480, 364] width 137 height 30
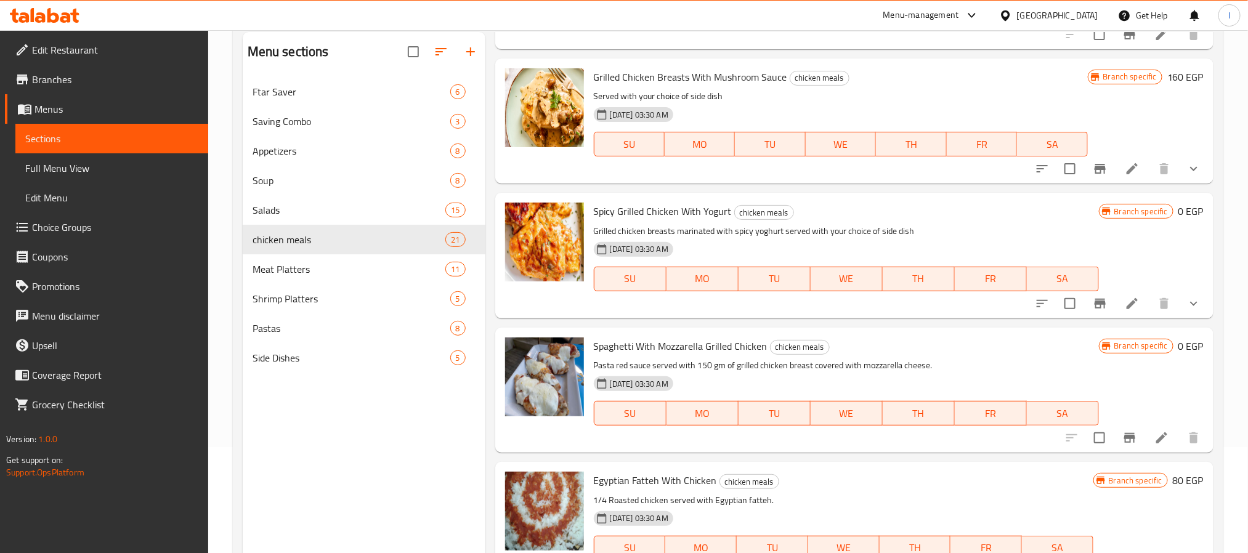
scroll to position [172, 0]
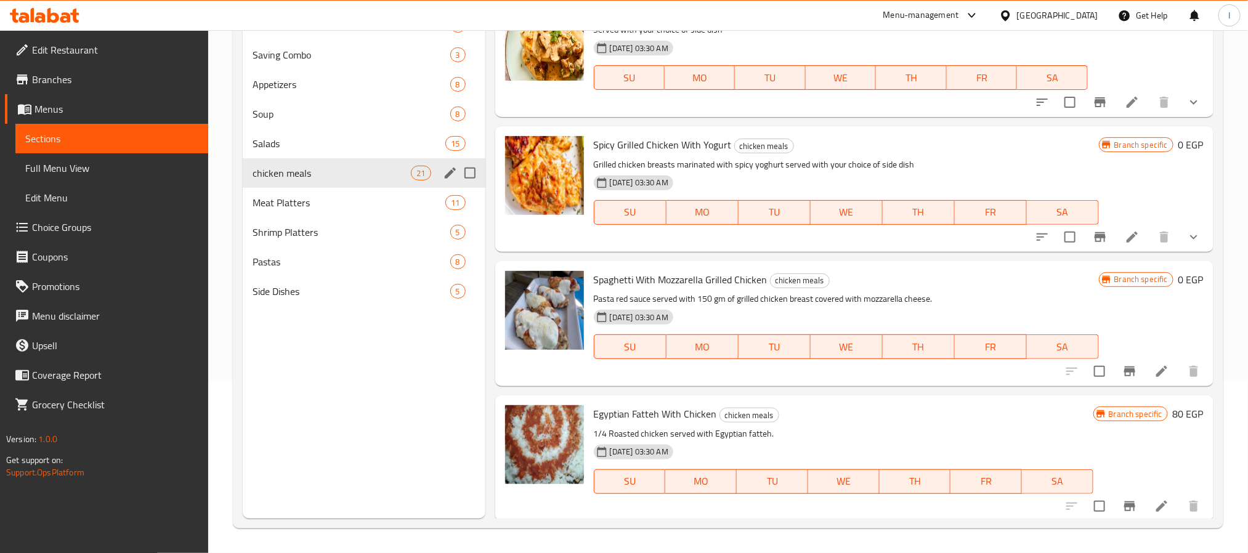
click at [322, 167] on span "chicken meals" at bounding box center [332, 173] width 159 height 15
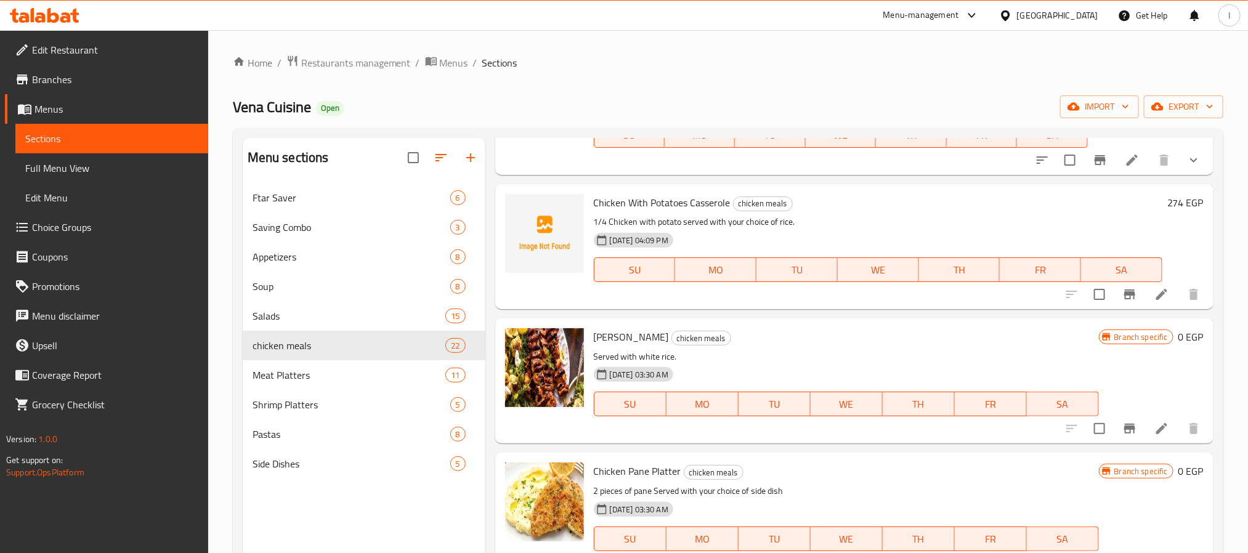
scroll to position [1109, 0]
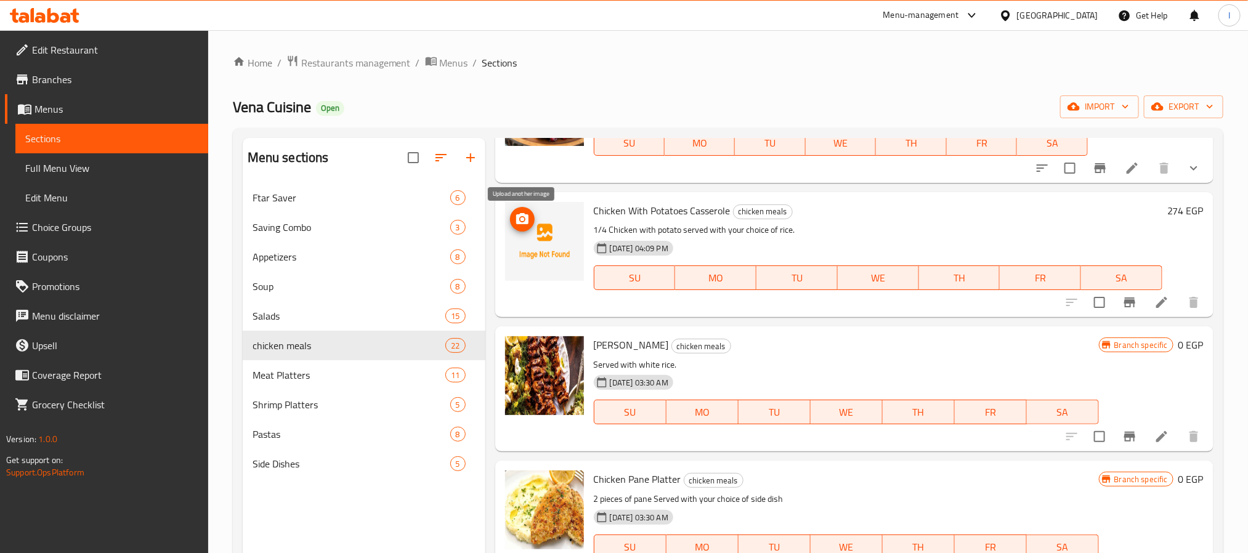
click at [517, 216] on icon "upload picture" at bounding box center [522, 218] width 12 height 11
click at [520, 222] on icon "upload picture" at bounding box center [522, 218] width 12 height 11
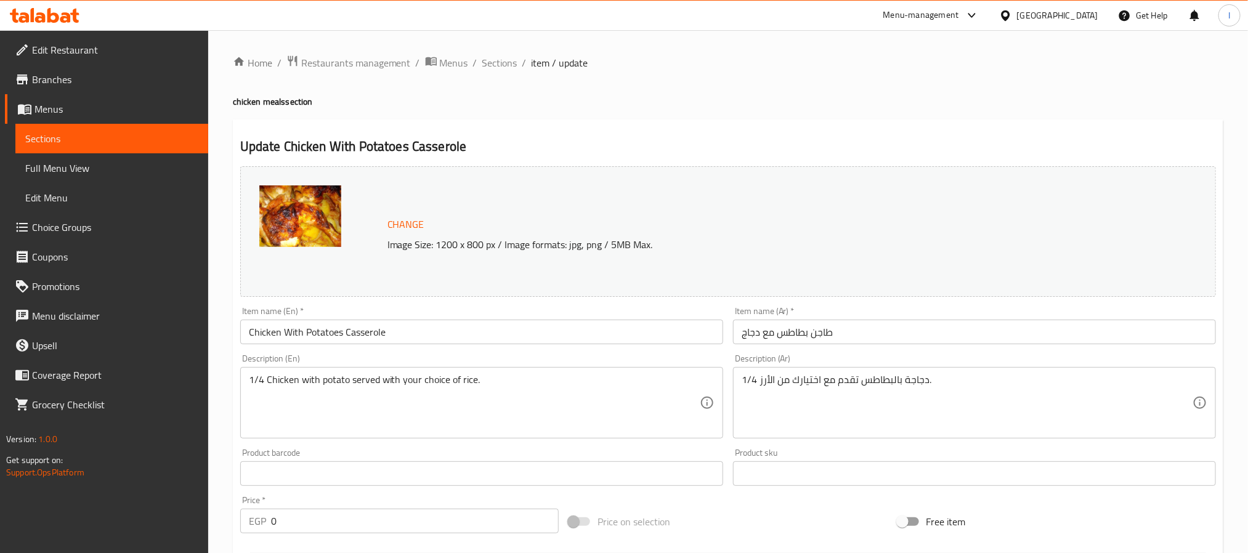
click at [116, 237] on link "Choice Groups" at bounding box center [106, 228] width 203 height 30
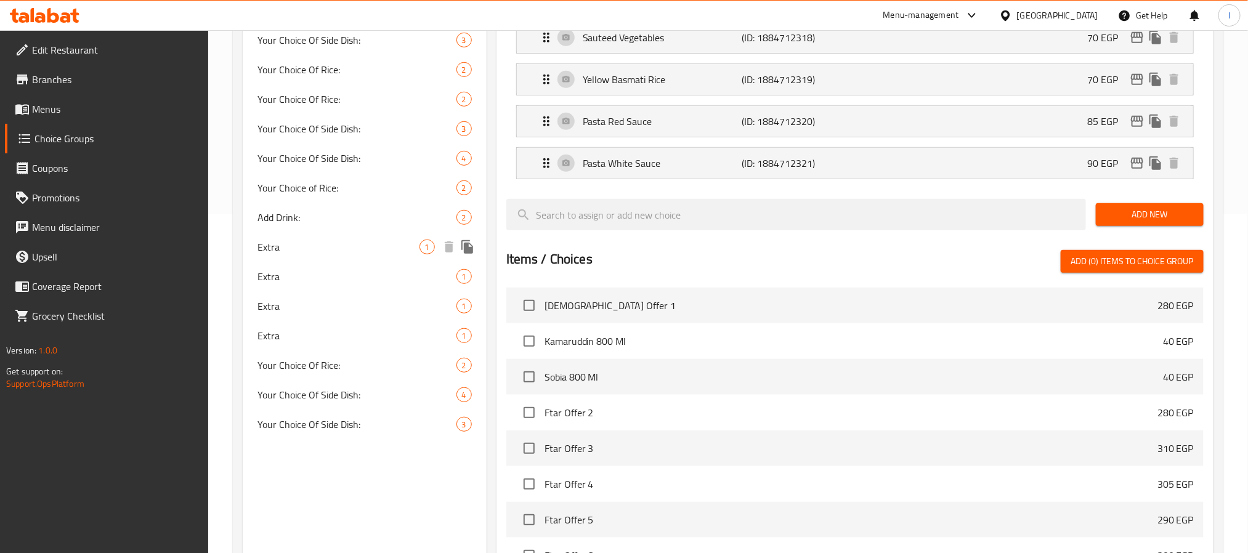
scroll to position [370, 0]
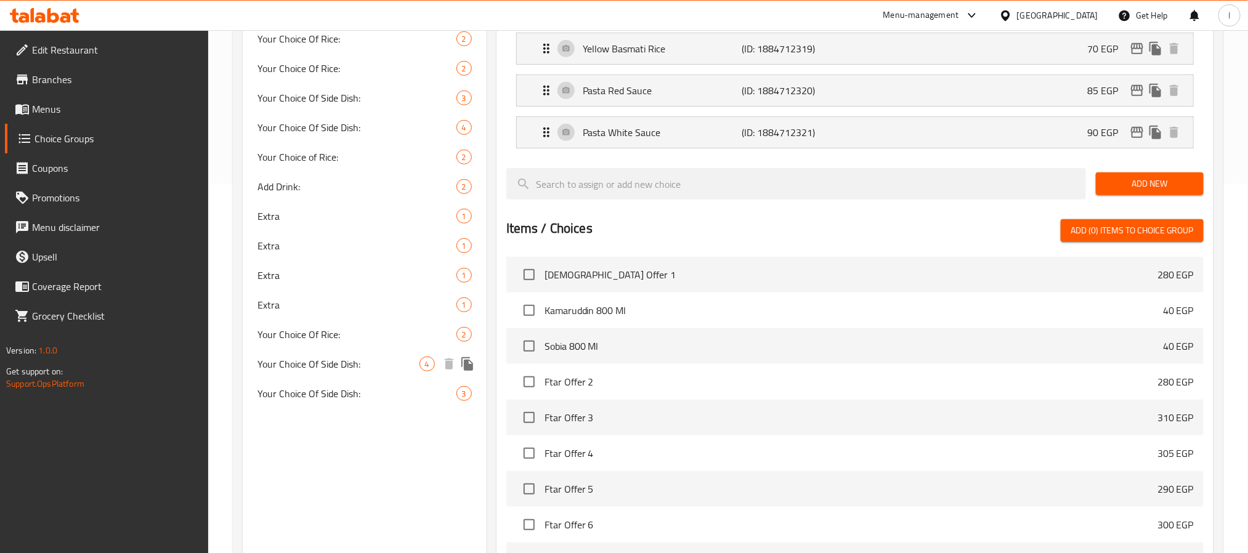
click at [347, 367] on span "Your Choice Of Side Dish:" at bounding box center [338, 364] width 162 height 15
type input "Your Choice Of Side Dish:"
type input "إختيارك من الأطبق الجانبية:"
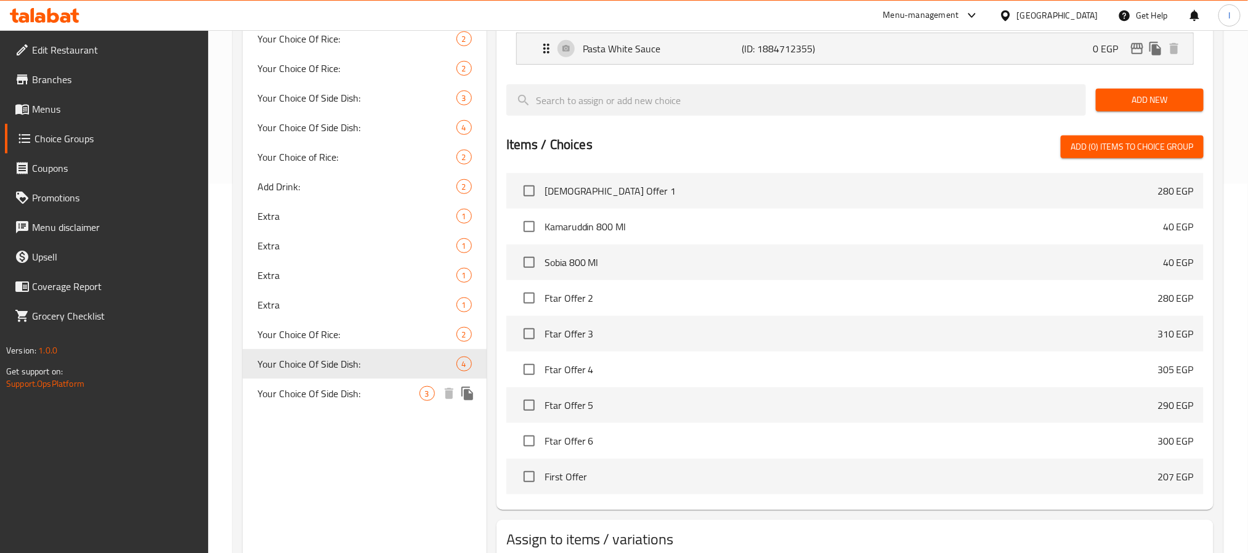
click at [351, 389] on span "Your Choice Of Side Dish:" at bounding box center [338, 393] width 162 height 15
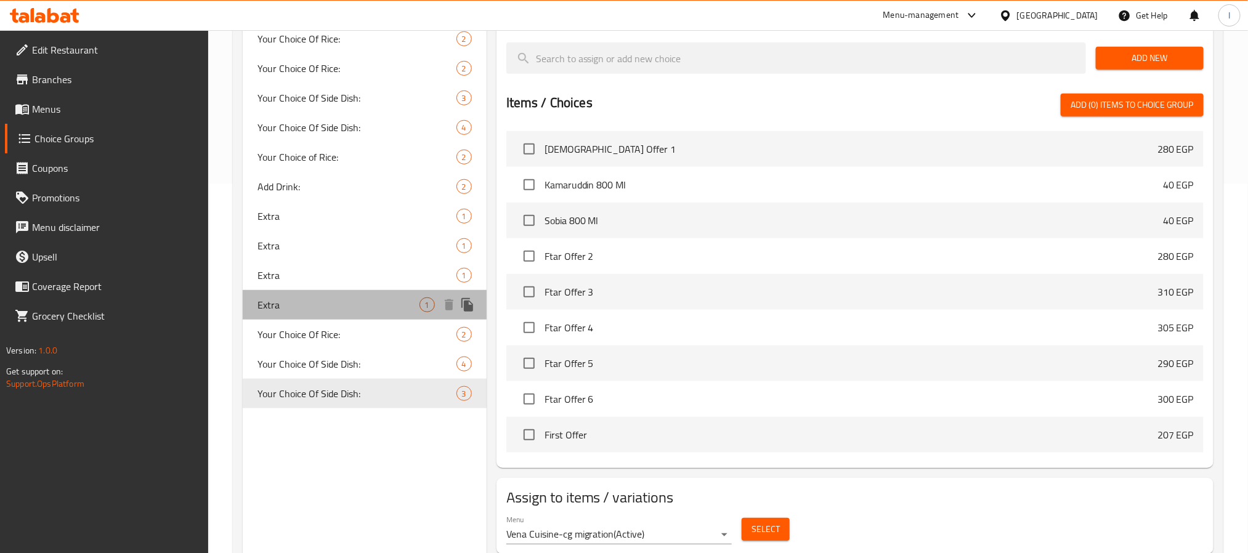
click at [333, 310] on span "Extra" at bounding box center [338, 305] width 162 height 15
type input "Extra"
type input "اضافة"
type input "0"
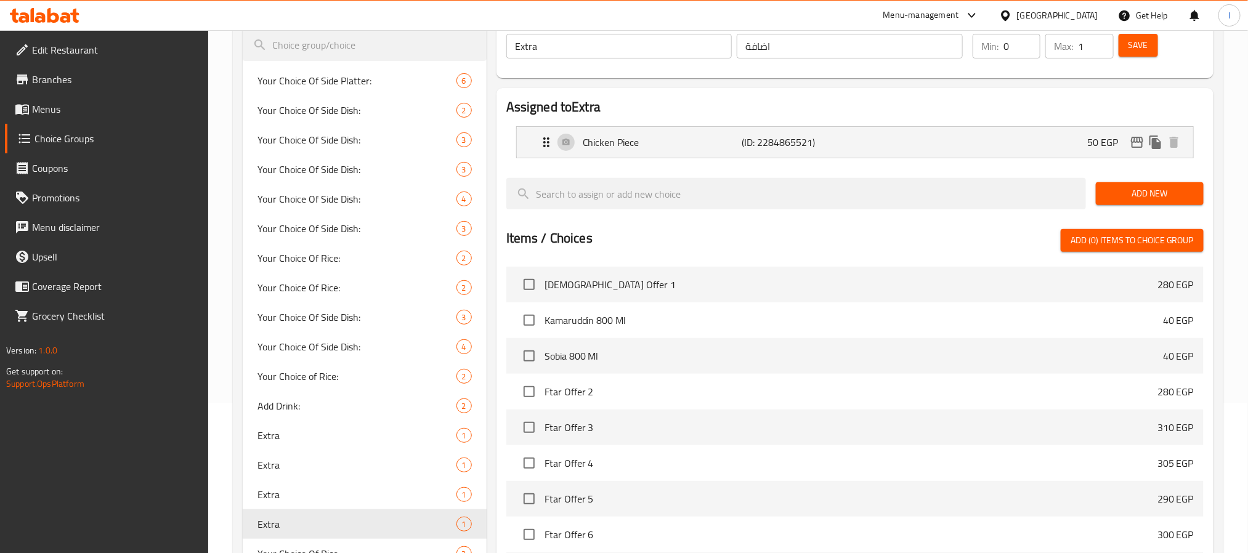
scroll to position [0, 0]
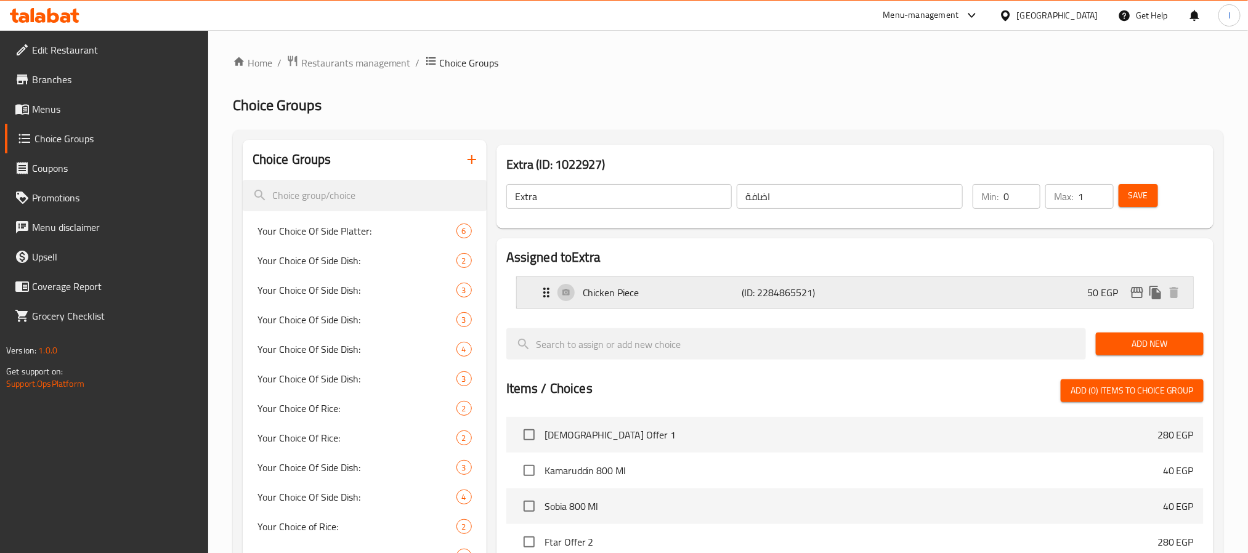
click at [822, 291] on p "(ID: 2284865521)" at bounding box center [795, 292] width 106 height 15
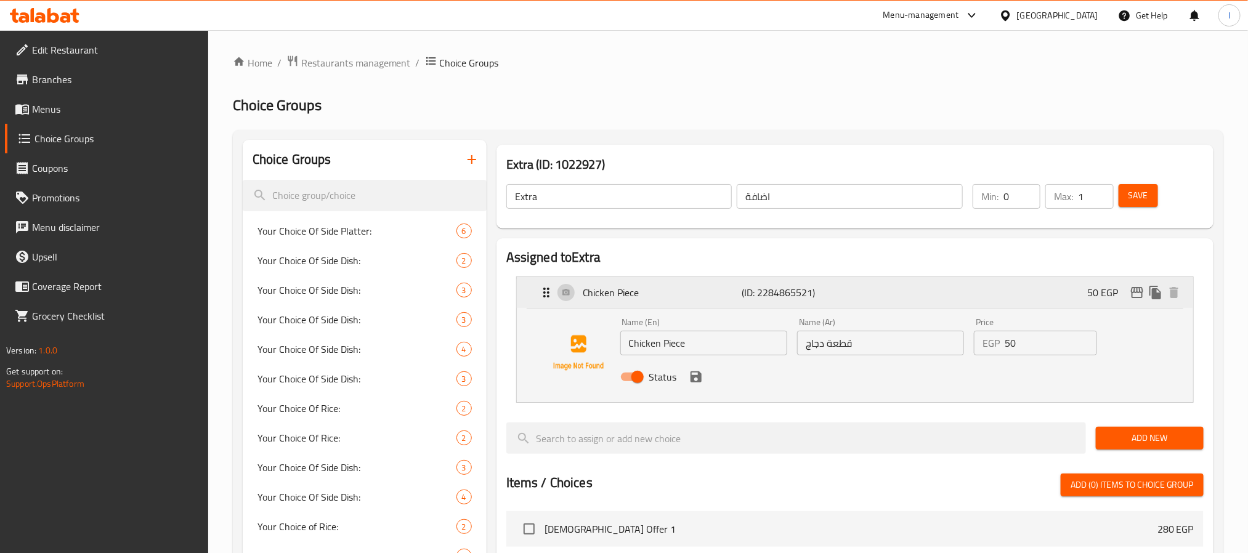
click at [822, 292] on p "(ID: 2284865521)" at bounding box center [795, 292] width 106 height 15
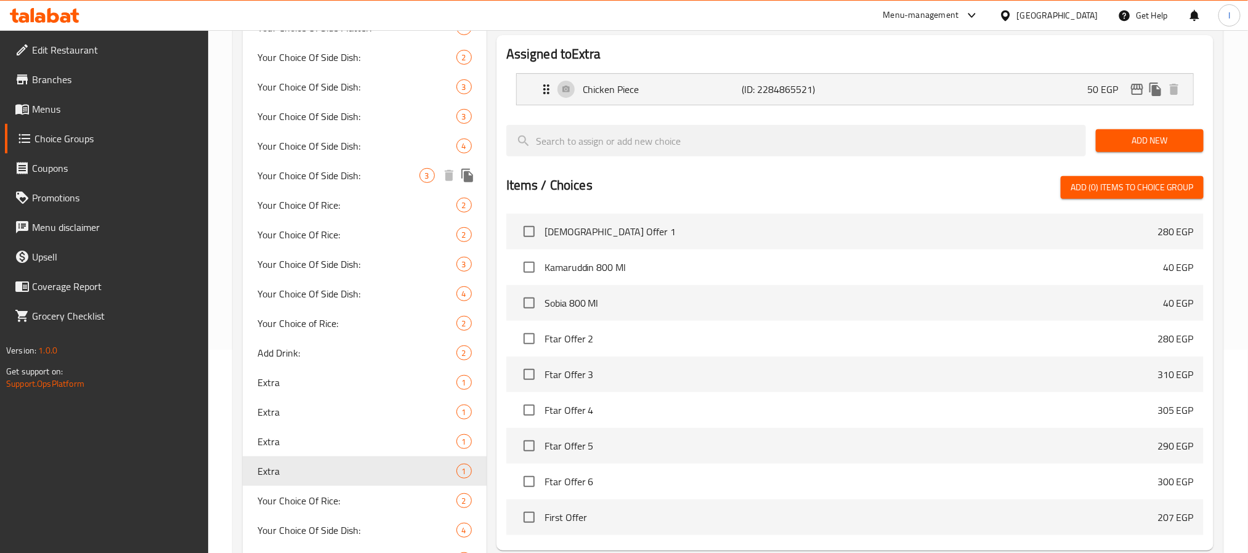
scroll to position [326, 0]
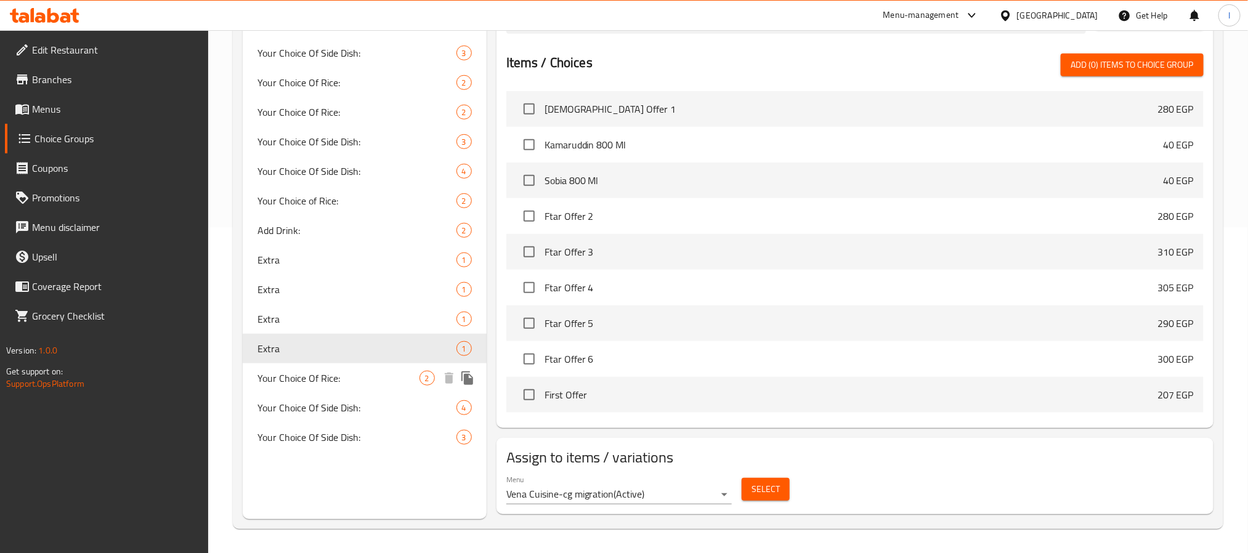
click at [392, 381] on span "Your Choice Of Rice:" at bounding box center [338, 378] width 162 height 15
type input "Your Choice Of Rice:"
type input "إختيارك من الارز:"
type input "1"
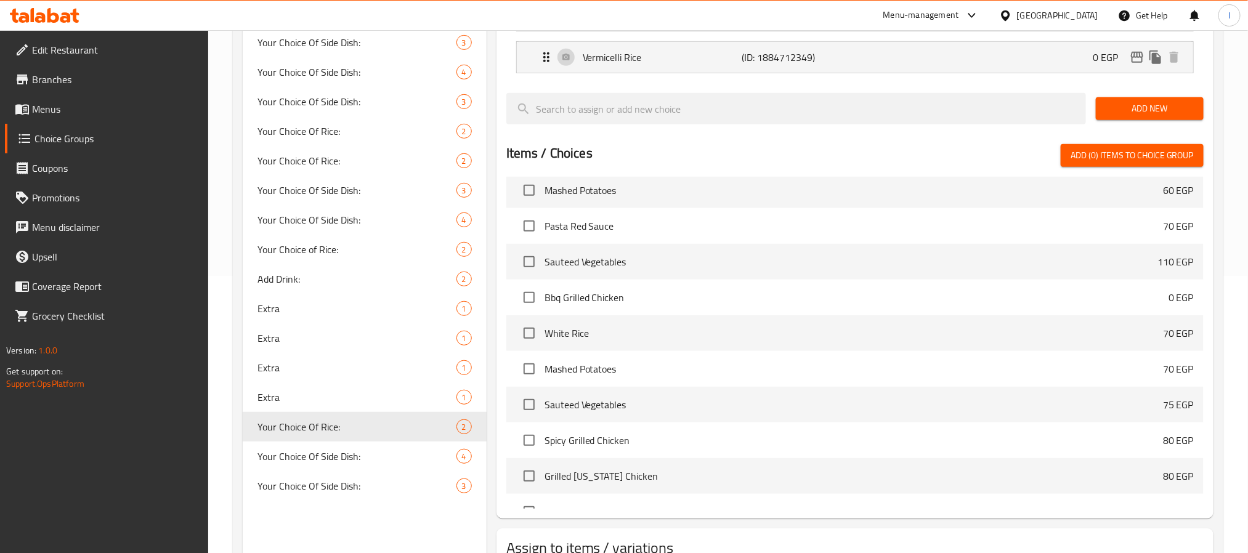
scroll to position [2772, 0]
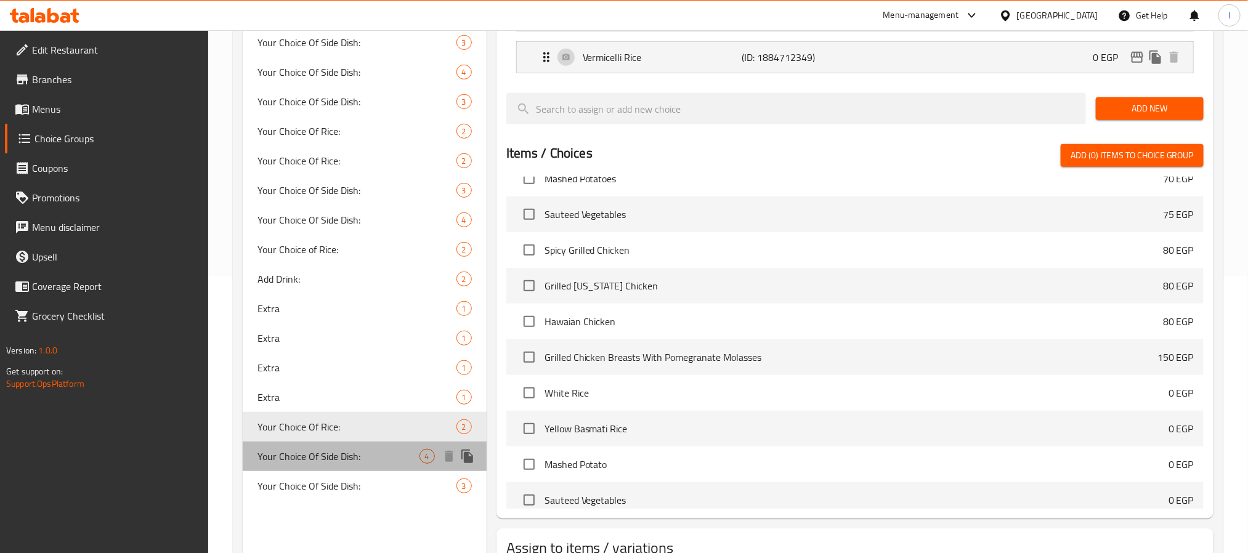
click at [353, 457] on span "Your Choice Of Side Dish:" at bounding box center [338, 456] width 162 height 15
type input "Your Choice Of Side Dish:"
type input "إختيارك من الأطبق الجانبية:"
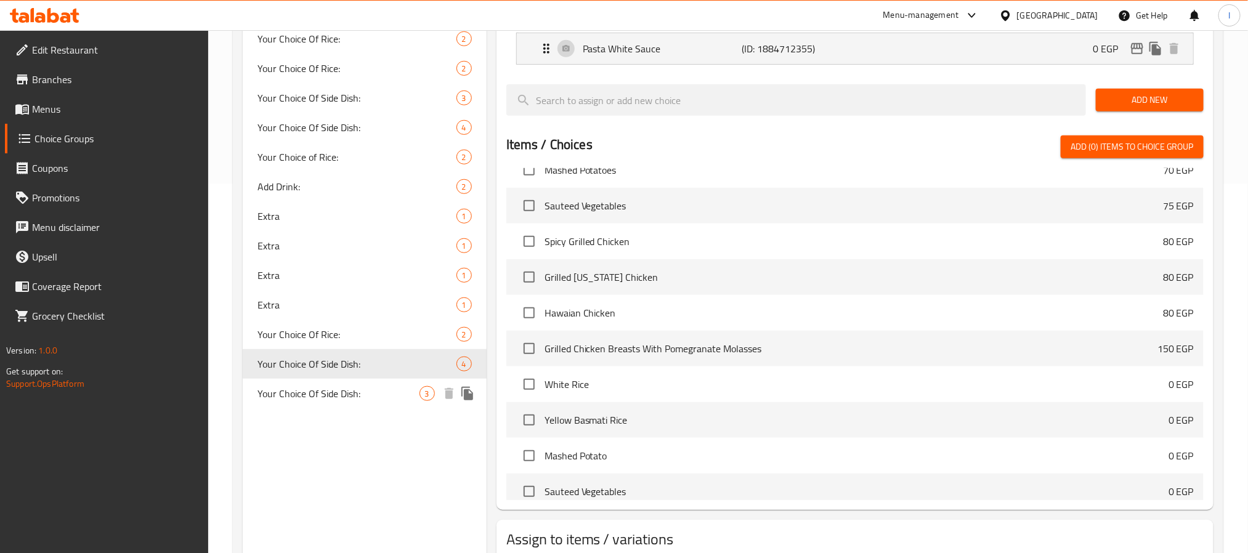
click at [349, 398] on span "Your Choice Of Side Dish:" at bounding box center [338, 393] width 162 height 15
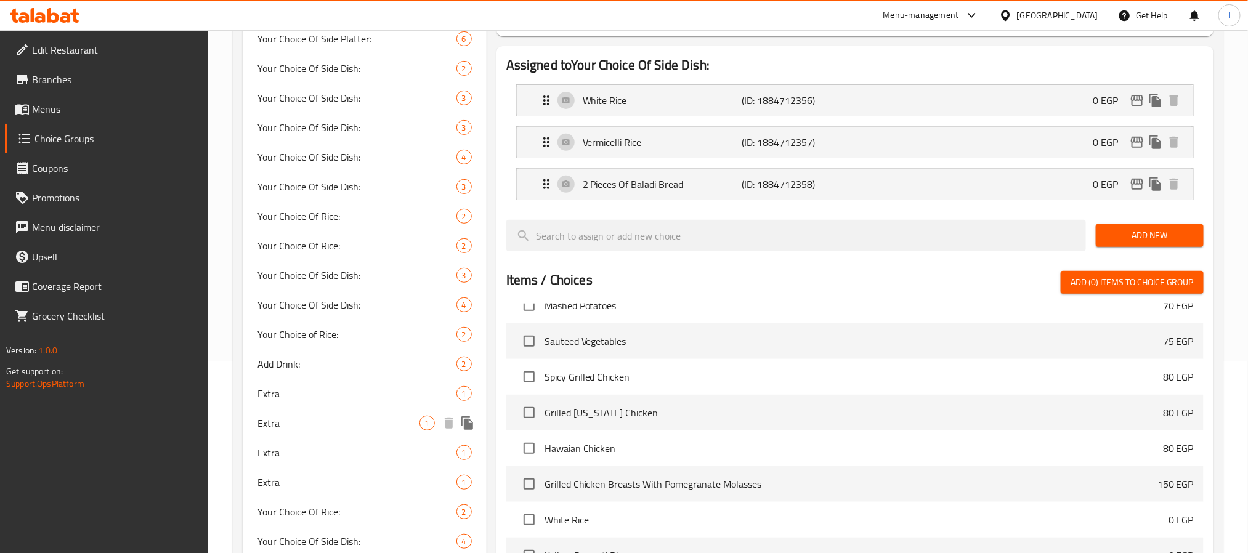
scroll to position [185, 0]
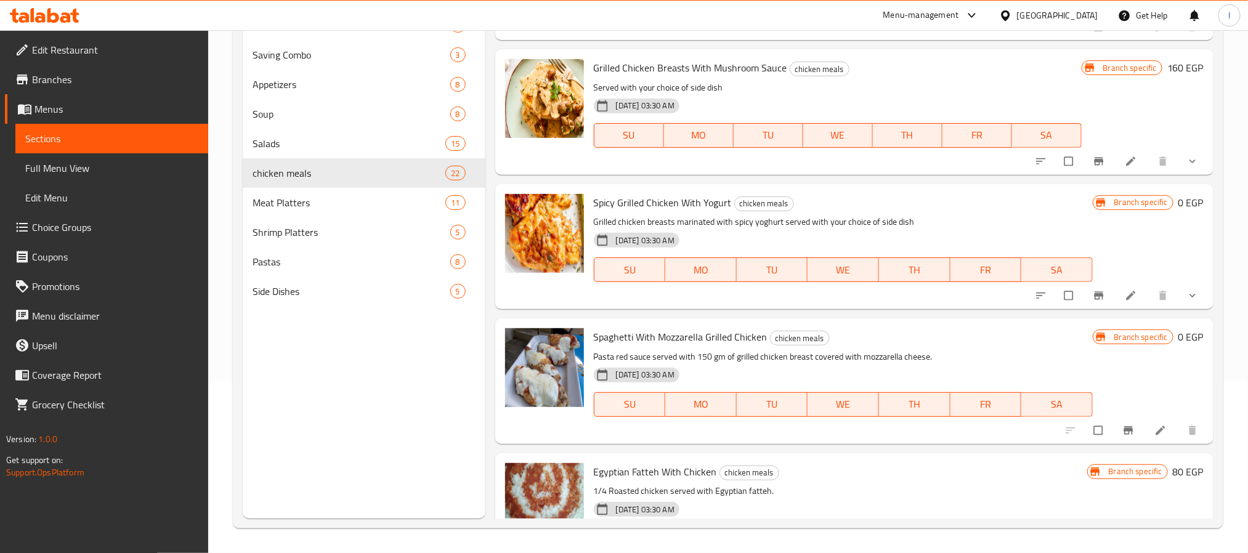
scroll to position [2483, 0]
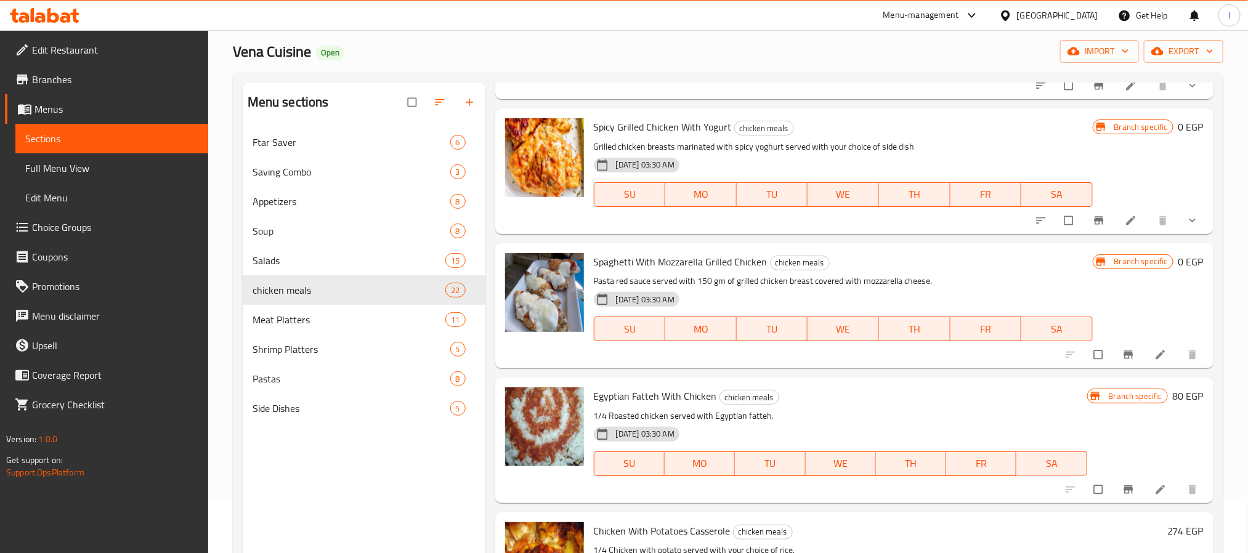
scroll to position [172, 0]
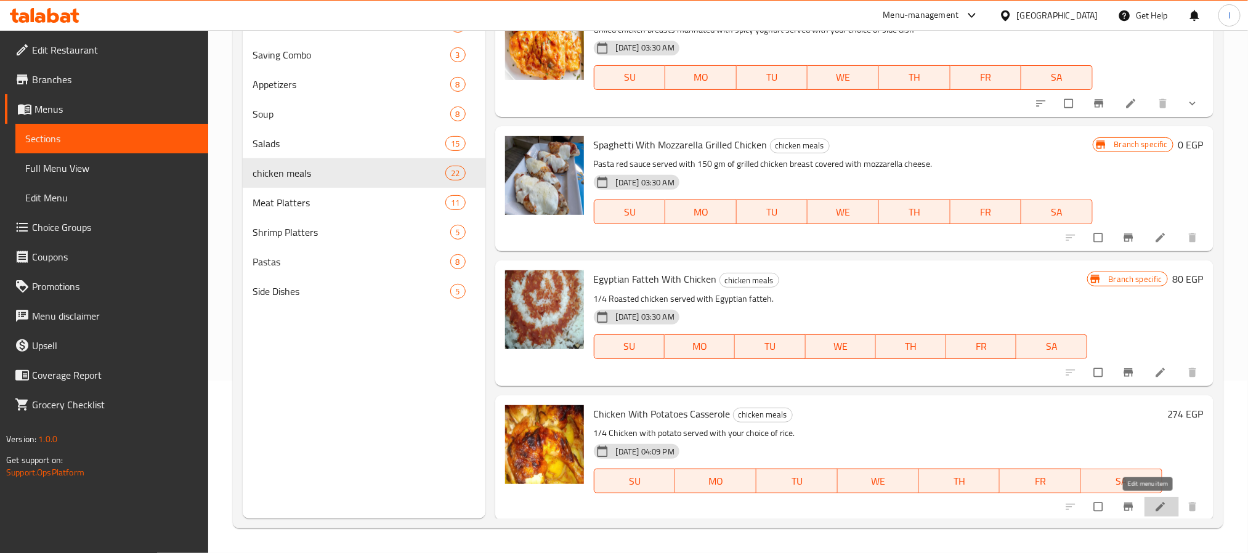
click at [1154, 506] on icon at bounding box center [1160, 507] width 12 height 12
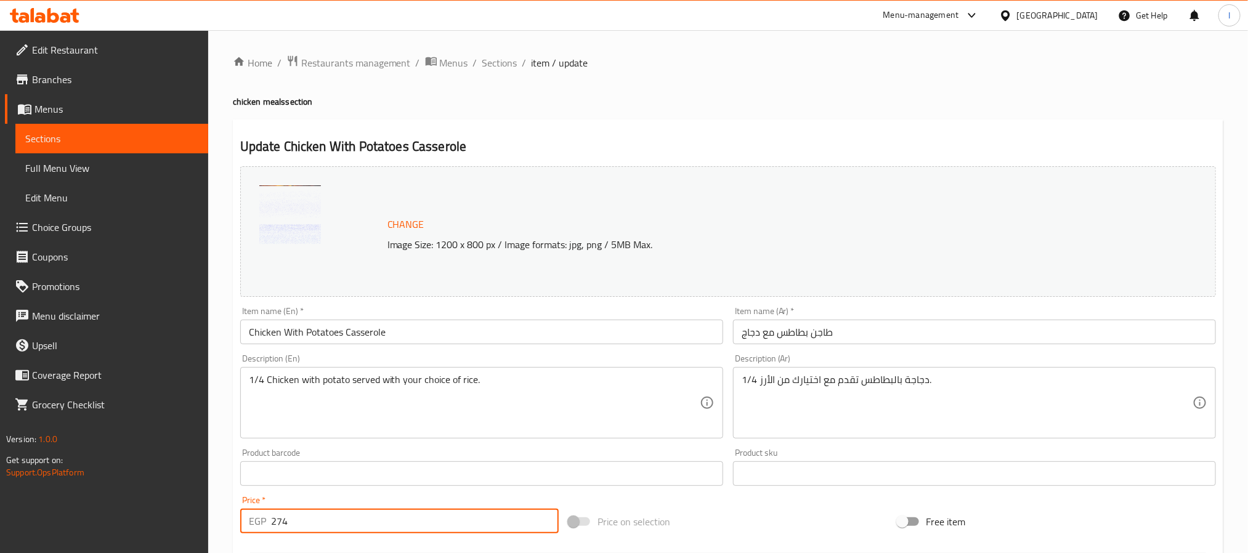
click at [313, 517] on input "274" at bounding box center [415, 521] width 288 height 25
type input "275"
click at [828, 517] on div "Price on selection" at bounding box center [728, 521] width 328 height 33
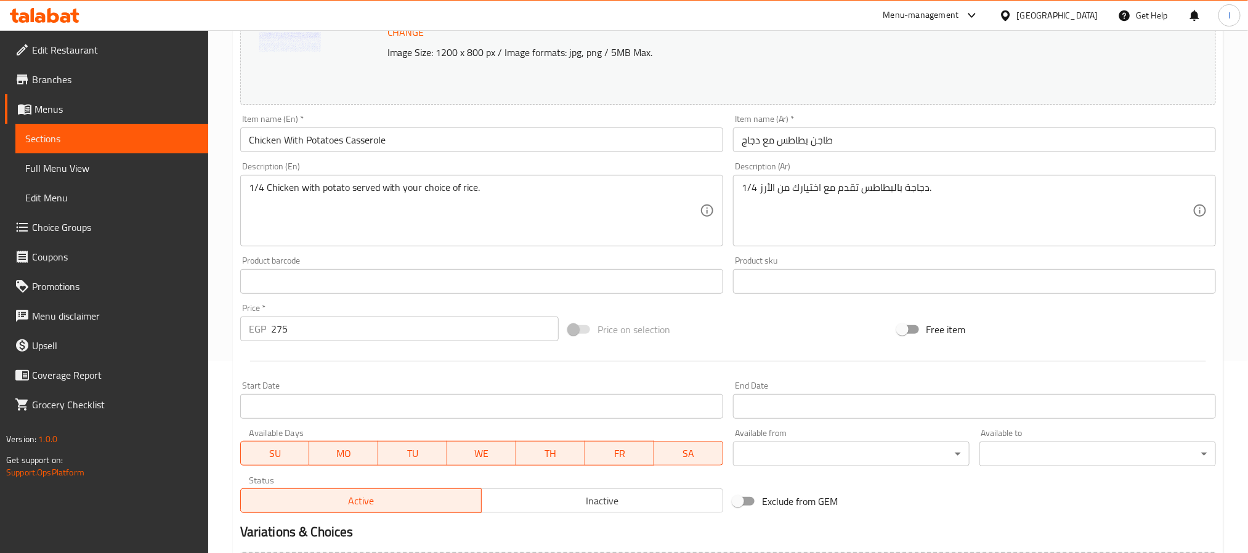
scroll to position [333, 0]
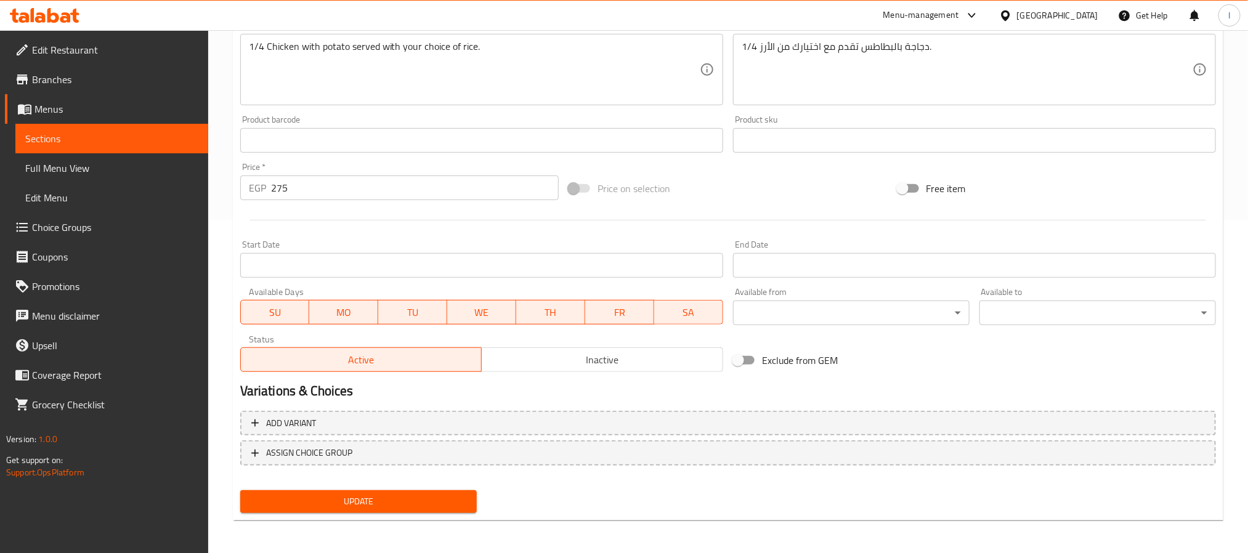
click at [434, 500] on span "Update" at bounding box center [358, 501] width 217 height 15
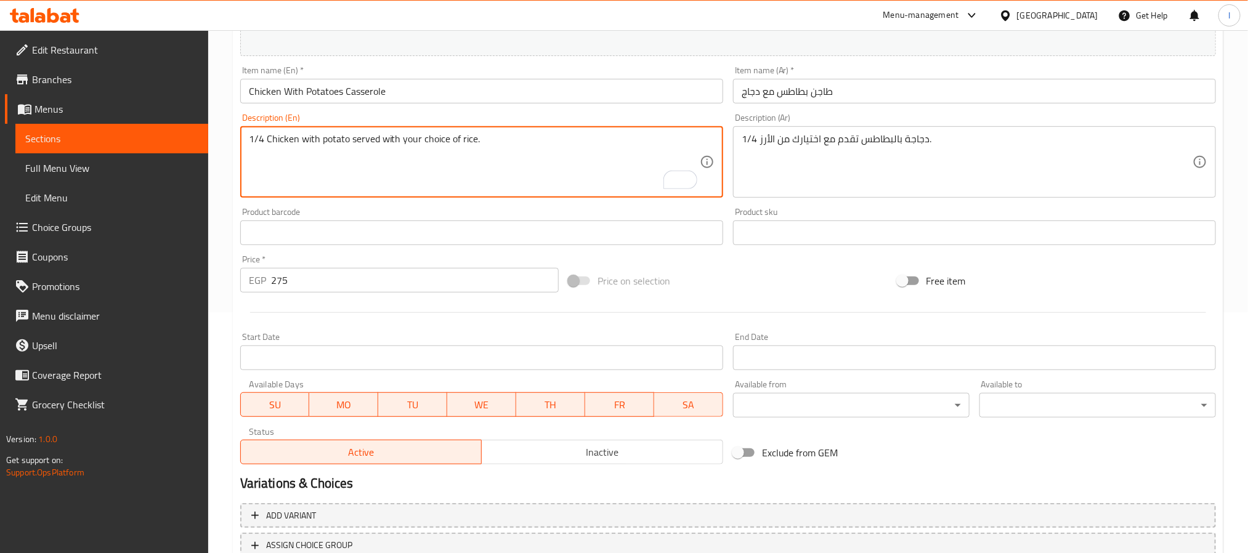
click at [769, 288] on div "Price on selection" at bounding box center [728, 280] width 328 height 33
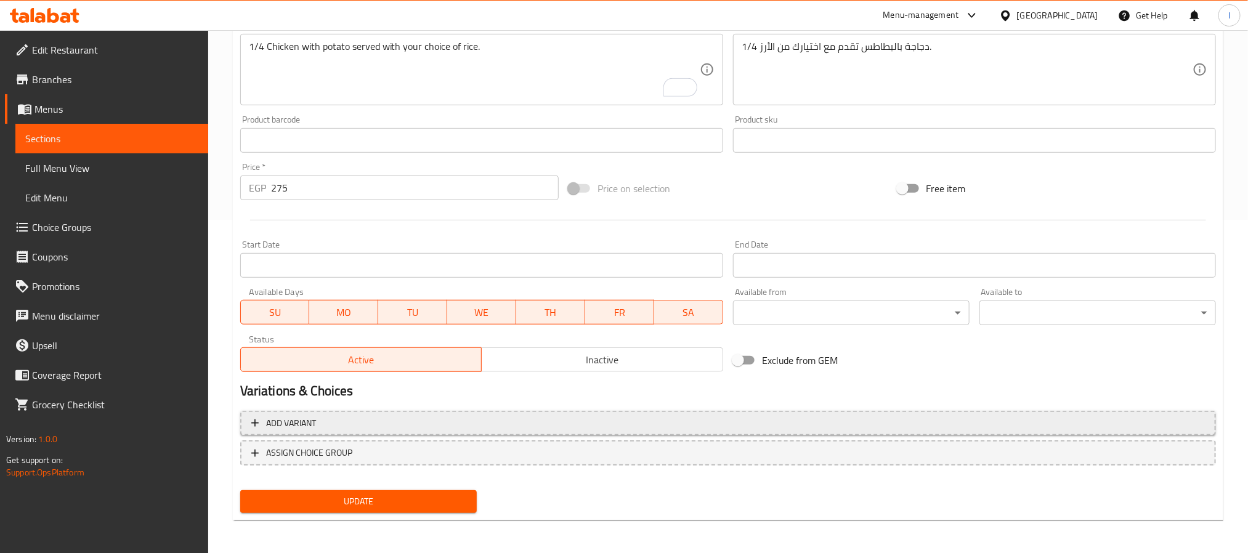
click at [738, 420] on span "Add variant" at bounding box center [728, 423] width 954 height 15
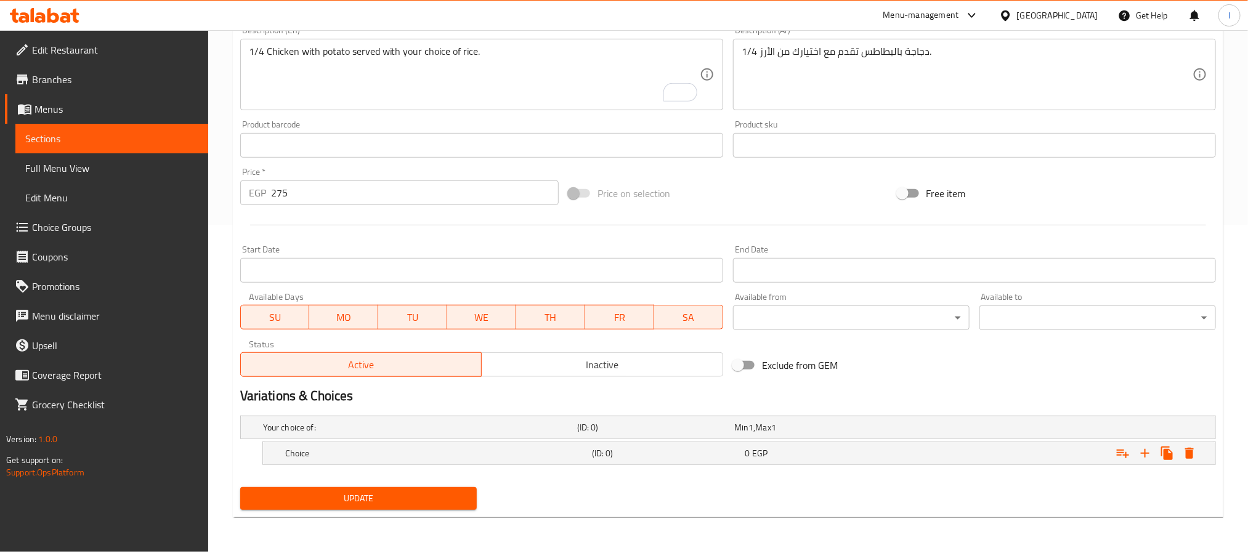
scroll to position [328, 0]
click at [806, 455] on div "0 EGP" at bounding box center [819, 454] width 148 height 12
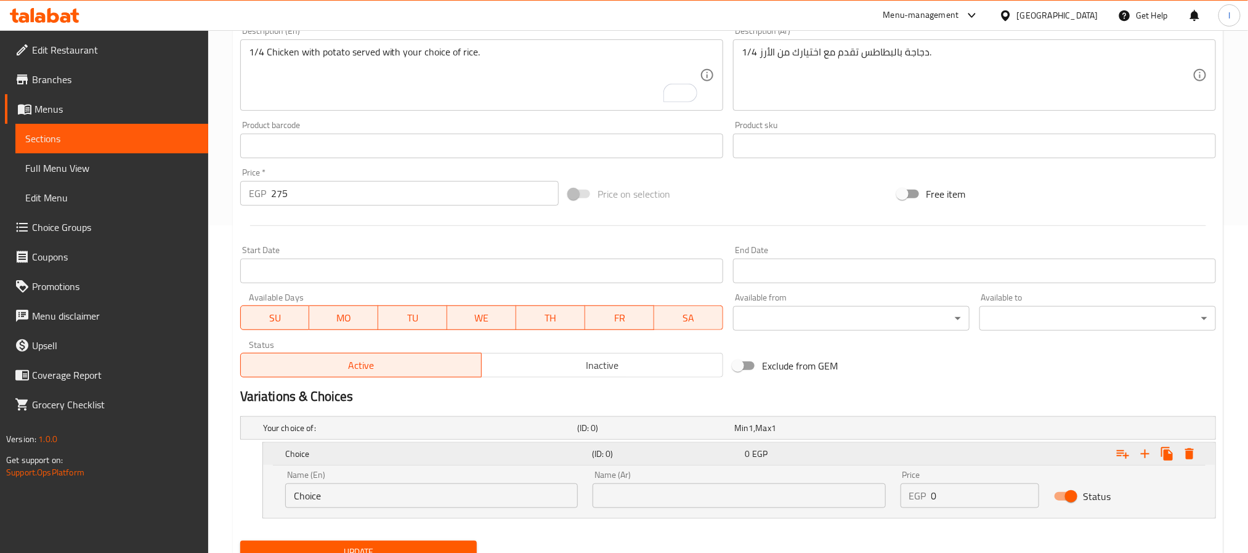
scroll to position [378, 0]
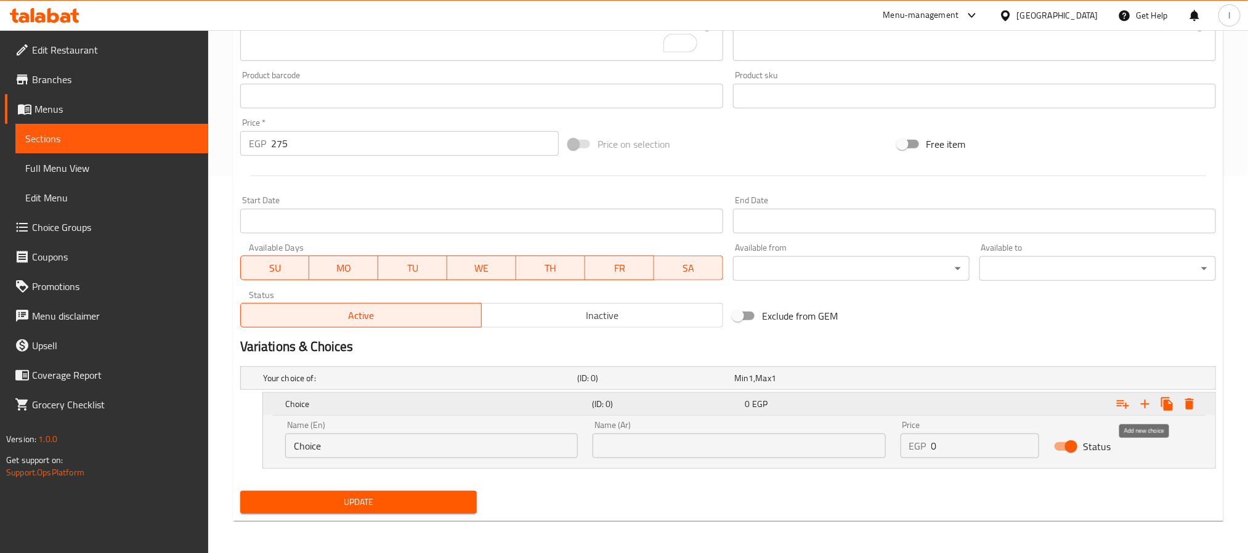
click at [1142, 407] on icon "Expand" at bounding box center [1145, 404] width 15 height 15
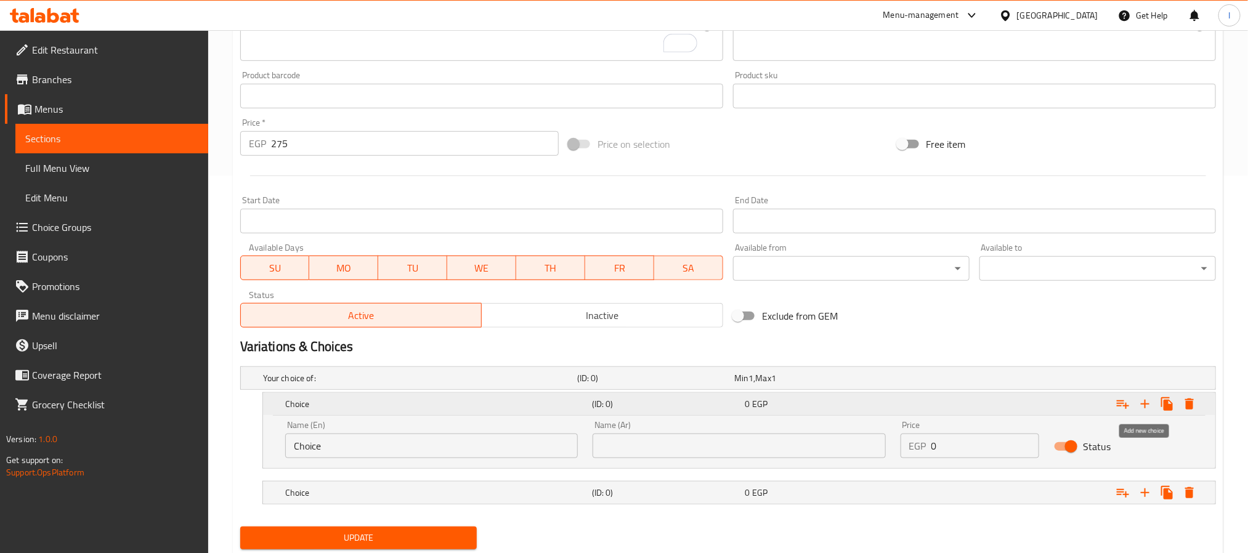
click at [1142, 407] on icon "Expand" at bounding box center [1145, 404] width 15 height 15
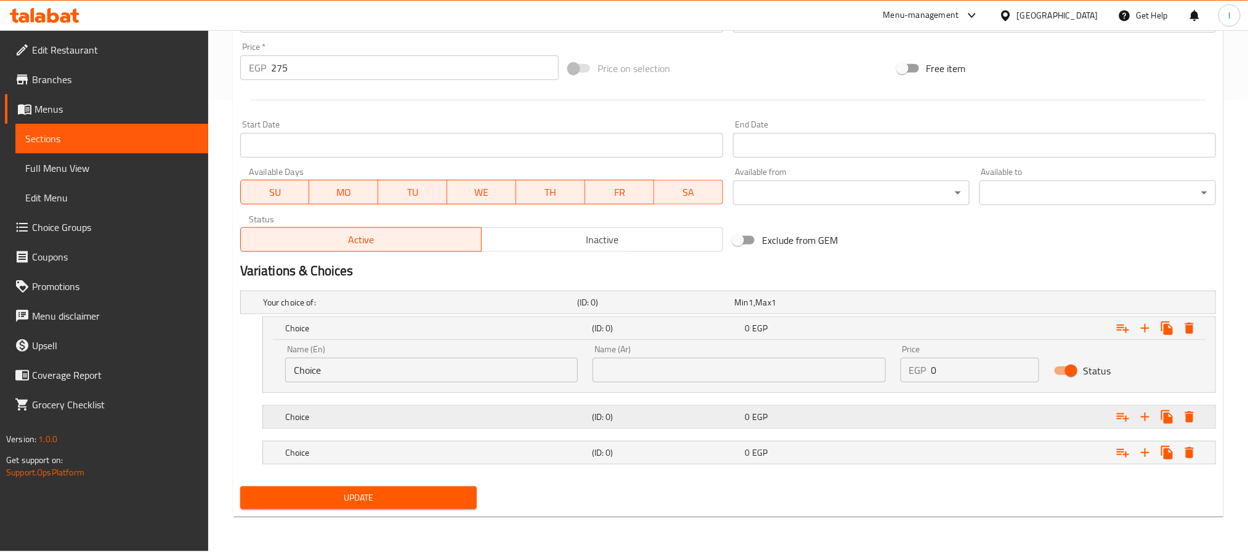
click at [830, 416] on div "0 EGP" at bounding box center [819, 417] width 148 height 12
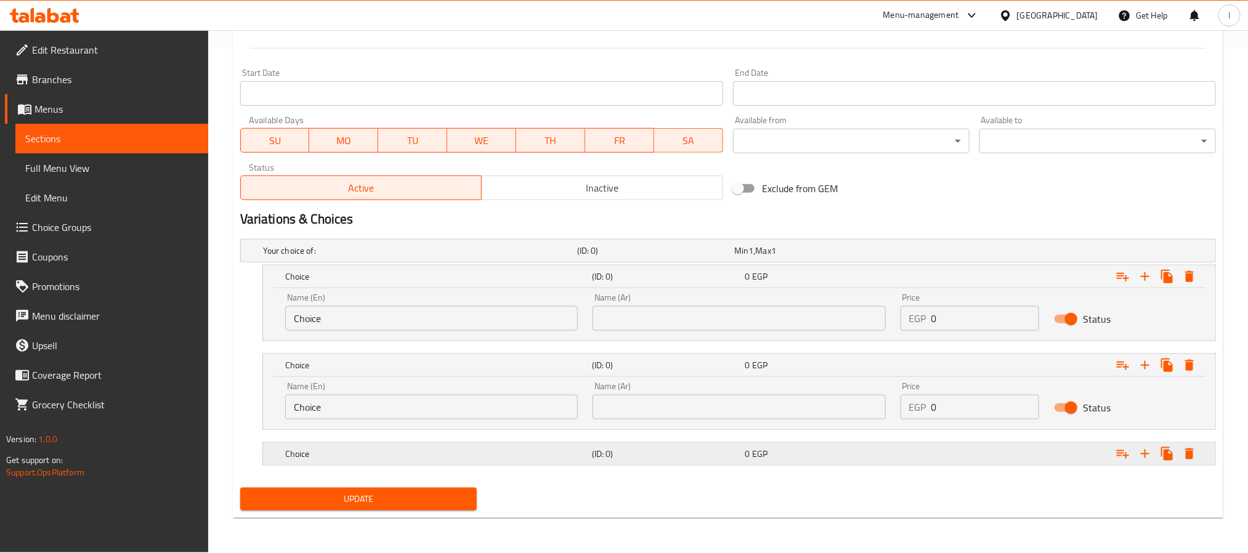
click at [829, 453] on div "0 EGP" at bounding box center [819, 454] width 148 height 12
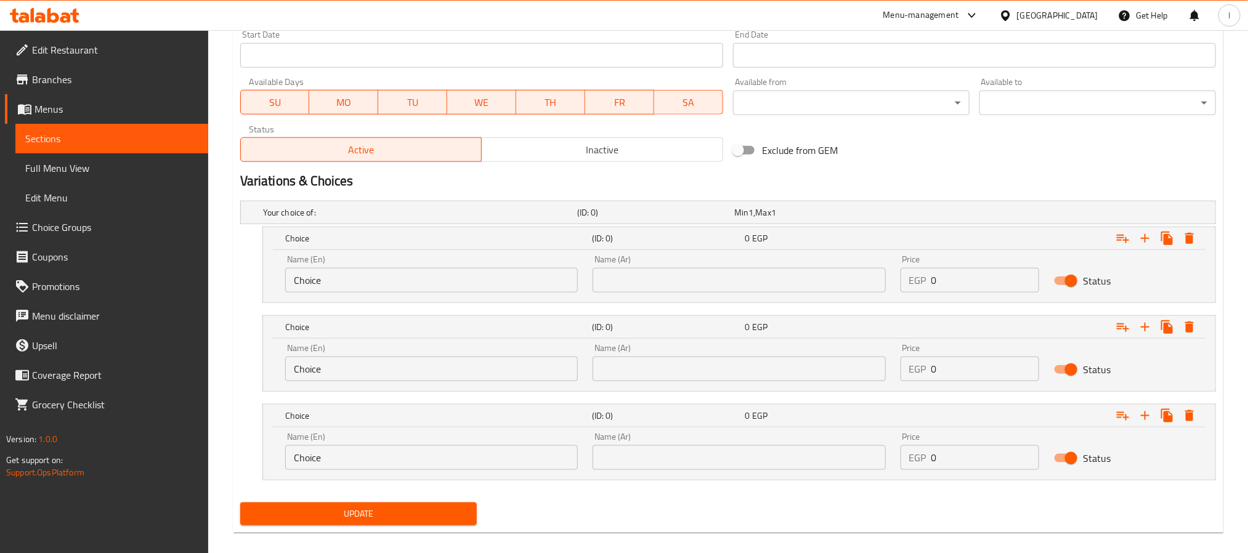
scroll to position [559, 0]
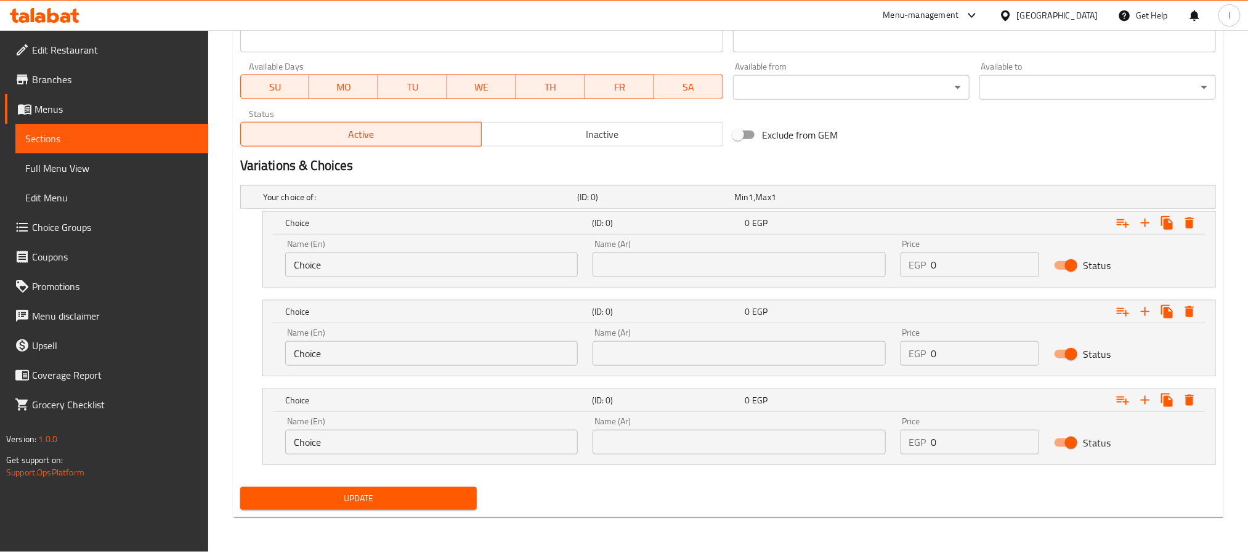
click at [519, 274] on input "Choice" at bounding box center [431, 265] width 293 height 25
click at [366, 263] on input "Choice" at bounding box center [431, 265] width 293 height 25
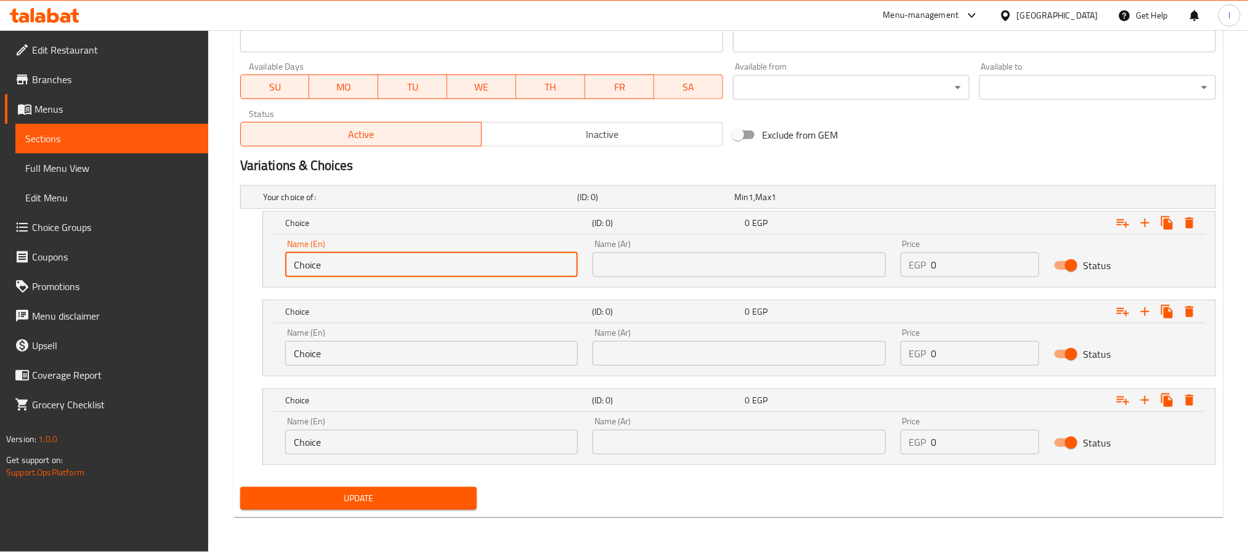
paste input "White Rice"
type input "White Rice"
click at [727, 270] on input "text" at bounding box center [739, 265] width 293 height 25
paste input "أرز أبيض"
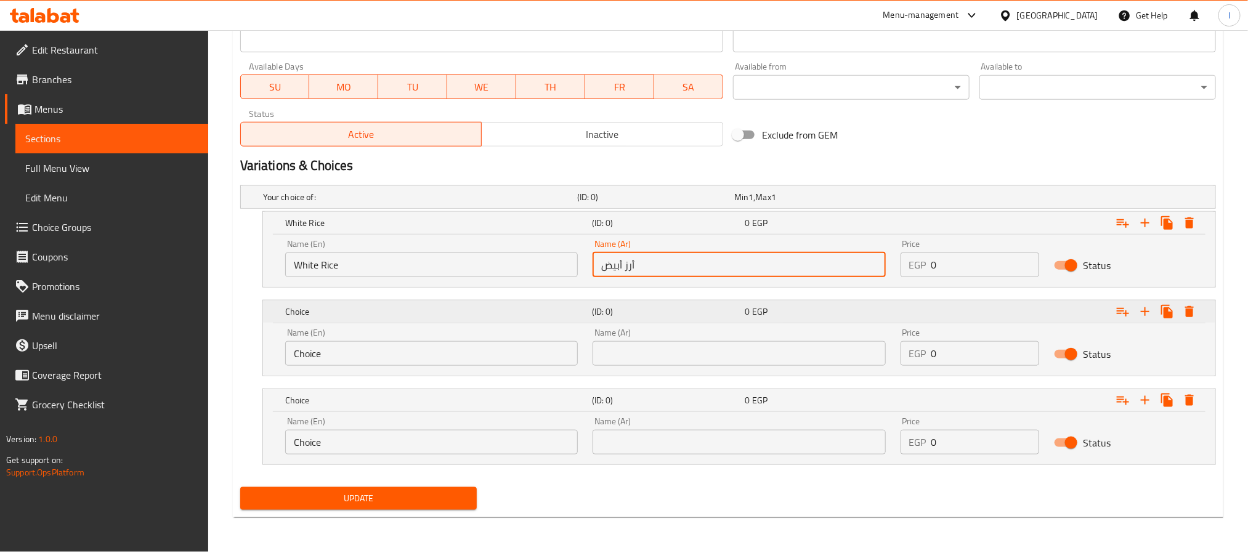
type input "أرز أبيض"
click at [440, 359] on input "Choice" at bounding box center [431, 353] width 293 height 25
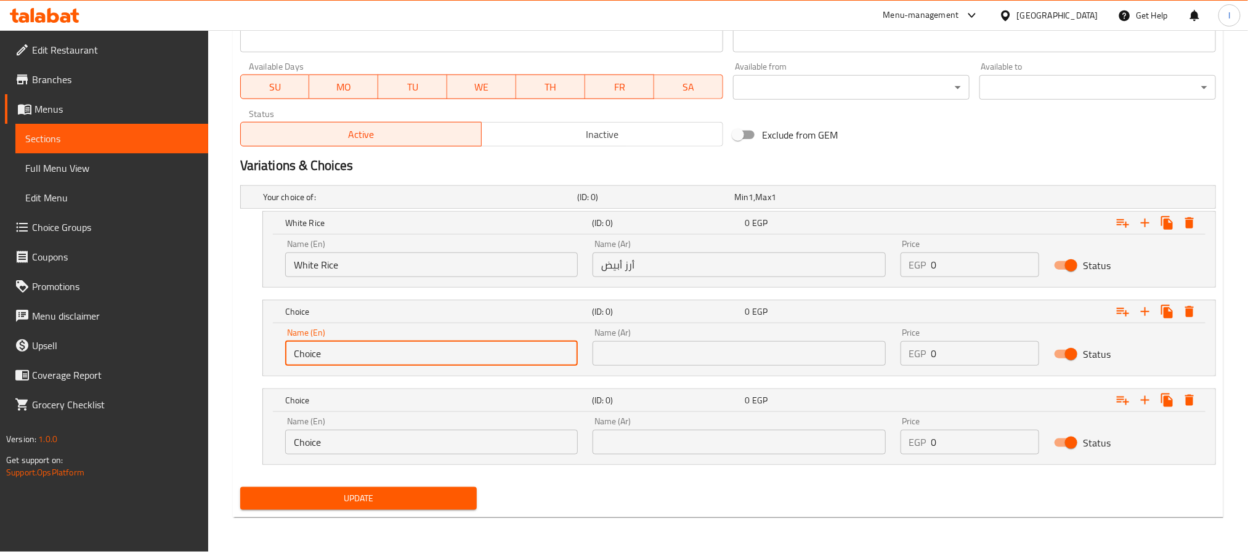
click at [440, 359] on input "Choice" at bounding box center [431, 353] width 293 height 25
paste input "Vermicelli R"
type input "Vermicelli Rice"
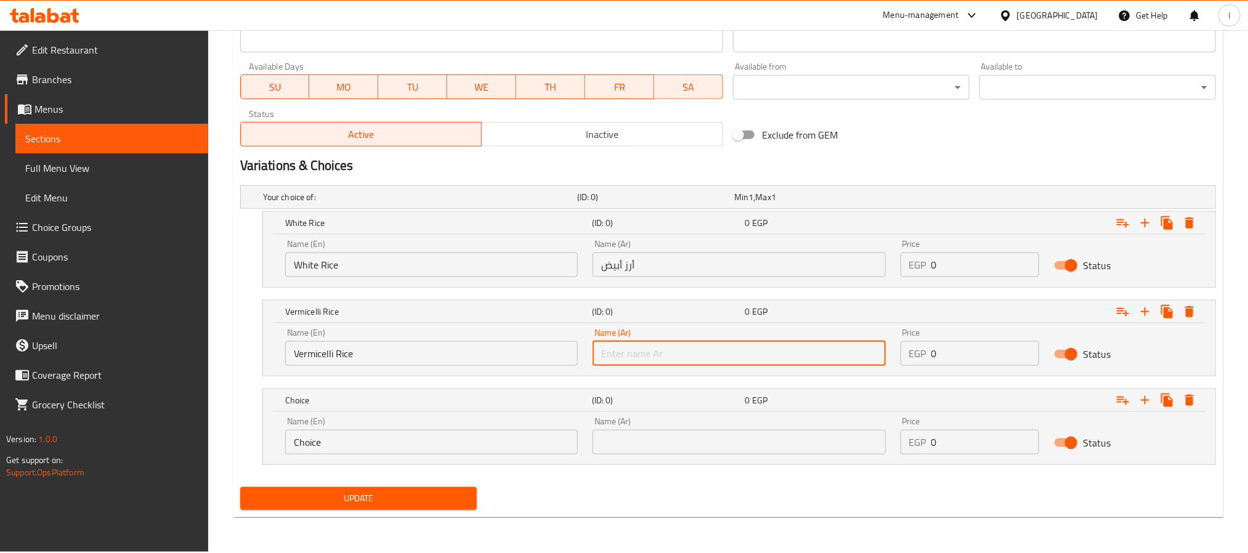
click at [686, 352] on input "text" at bounding box center [739, 353] width 293 height 25
paste input "أرز بالشعيرية"
type input "أرز بالشعيرية"
click at [464, 455] on input "Choice" at bounding box center [431, 442] width 293 height 25
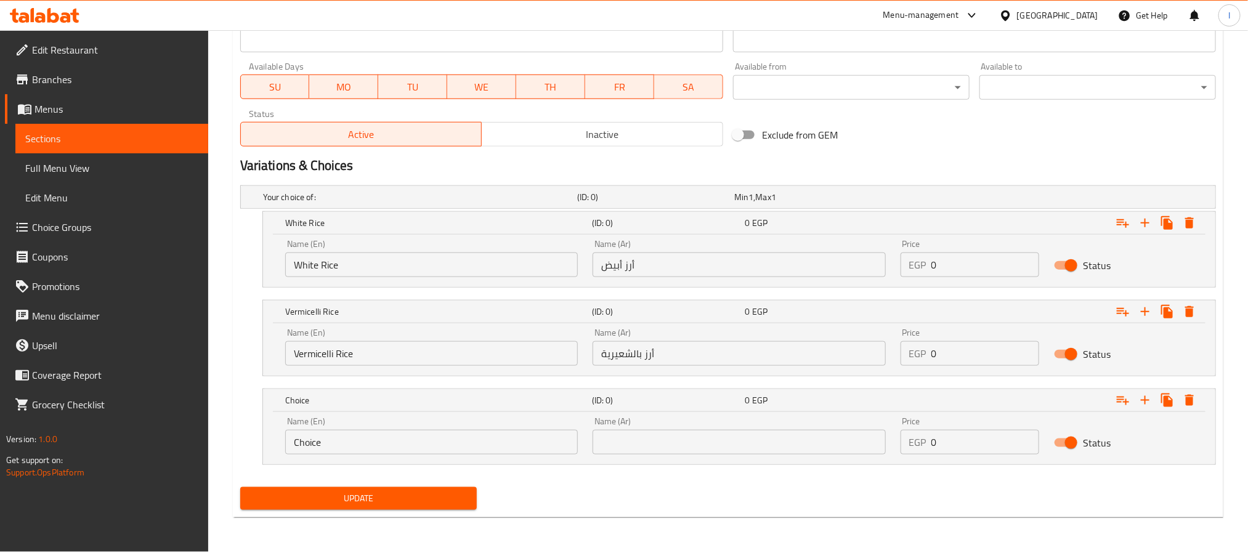
click at [464, 455] on input "Choice" at bounding box center [431, 442] width 293 height 25
paste input "Extra Protein"
type input "Extra Protein"
click at [647, 444] on input "text" at bounding box center [739, 442] width 293 height 25
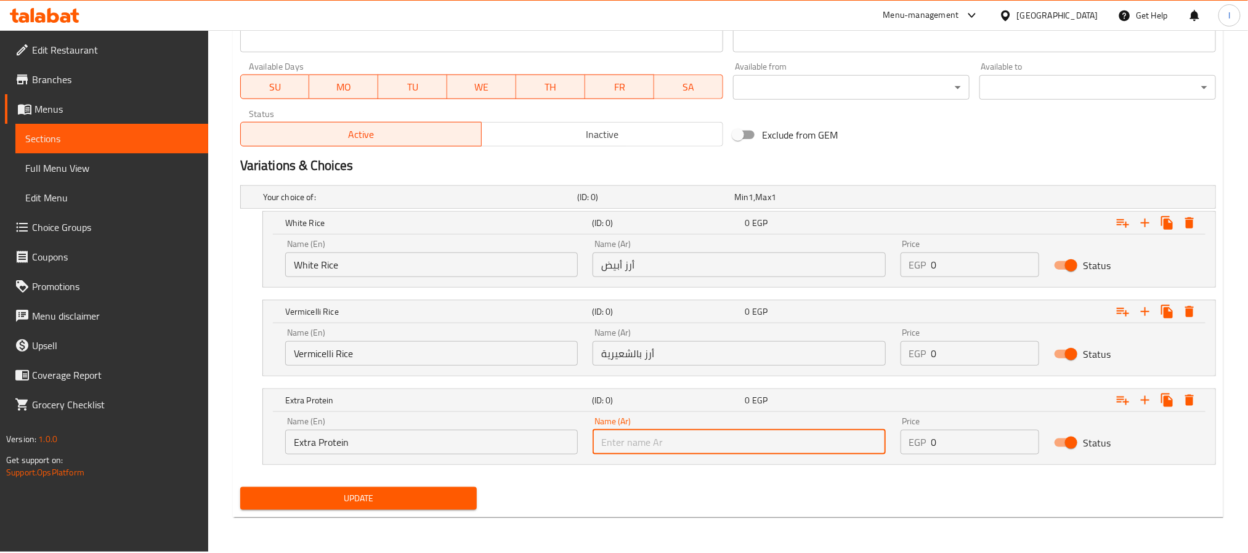
click at [647, 444] on input "text" at bounding box center [739, 442] width 293 height 25
paste input "بروتين إضافي"
type input "بروتين إضافي"
click at [623, 501] on div "Update" at bounding box center [728, 498] width 986 height 33
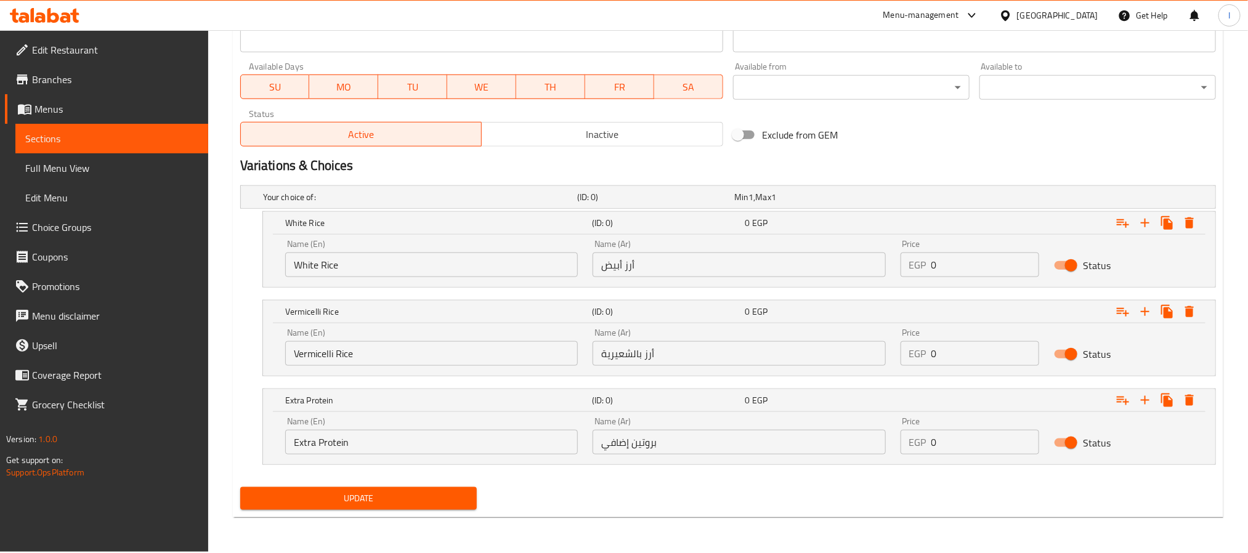
click at [954, 446] on input "0" at bounding box center [985, 442] width 108 height 25
type input "115"
click at [902, 505] on div "Update" at bounding box center [728, 498] width 986 height 33
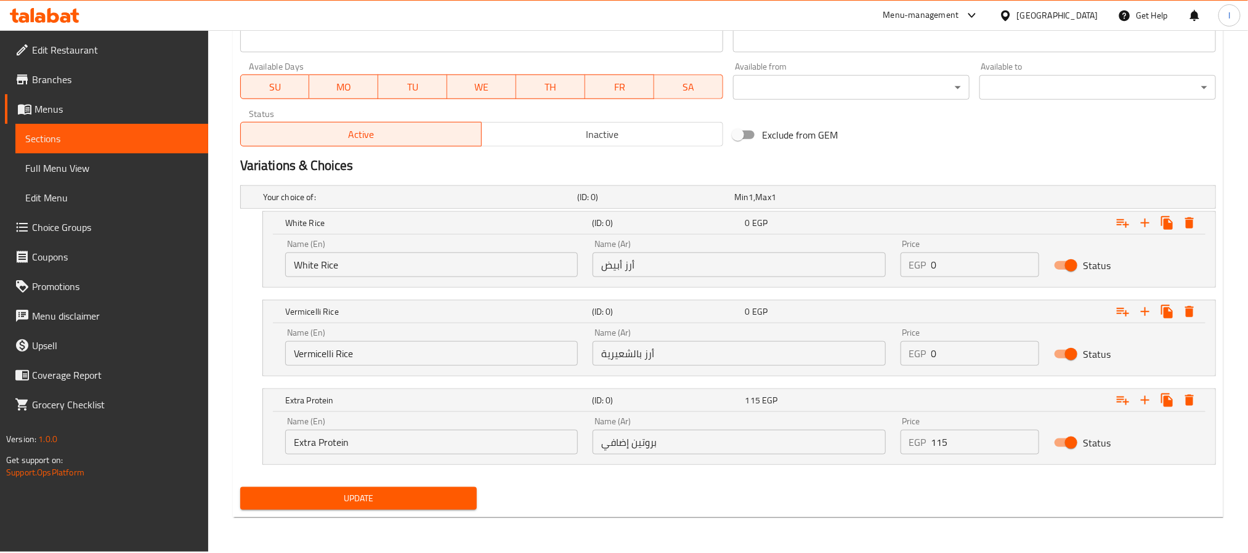
click at [411, 501] on span "Update" at bounding box center [358, 498] width 217 height 15
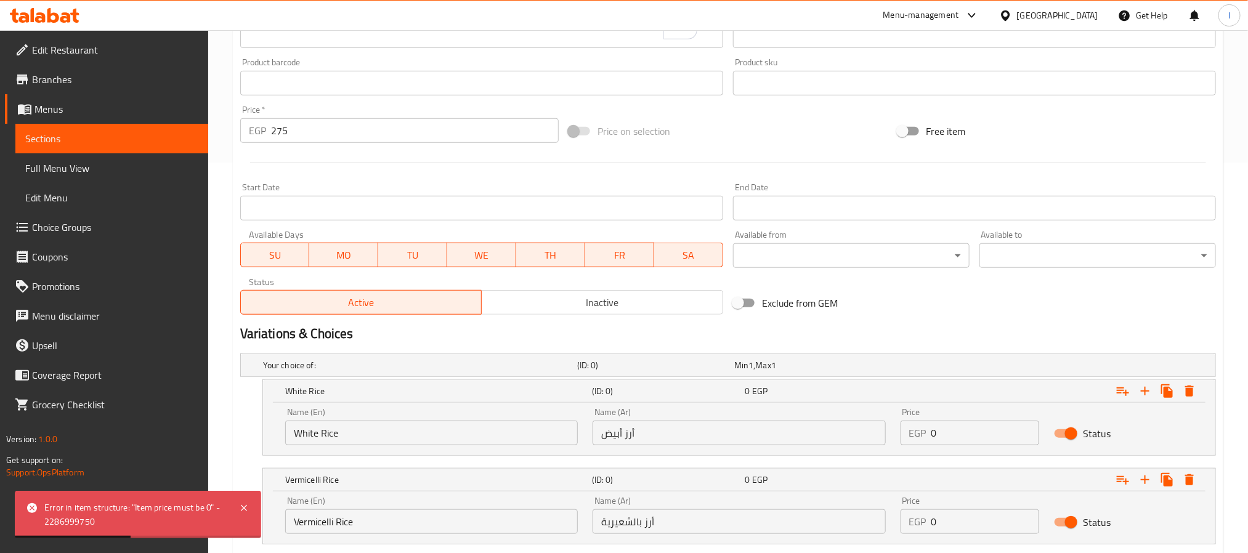
scroll to position [189, 0]
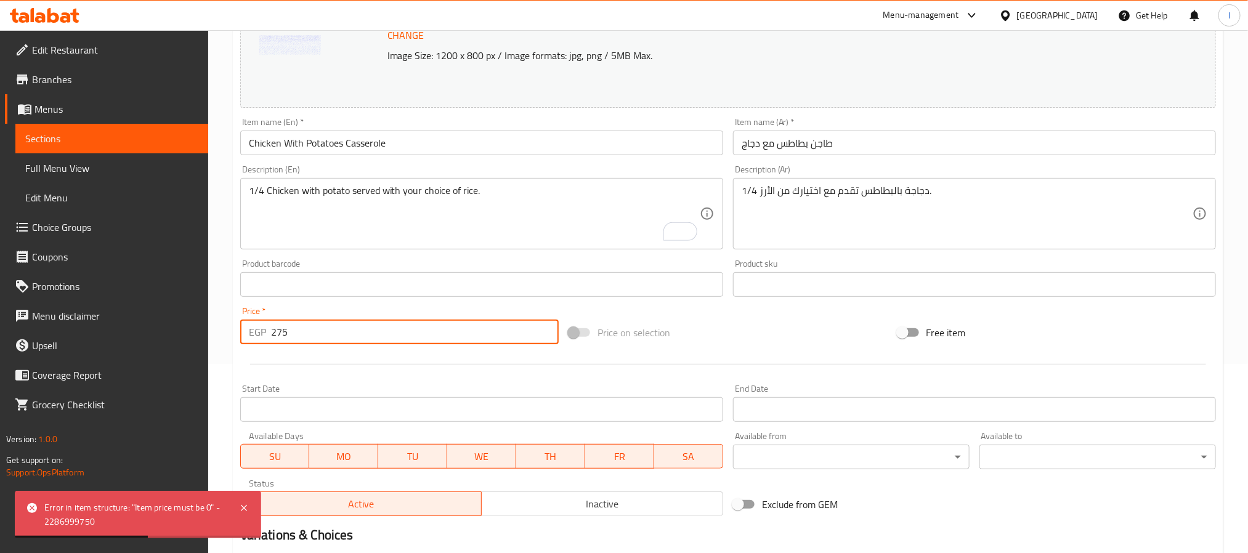
click at [307, 330] on input "275" at bounding box center [415, 332] width 288 height 25
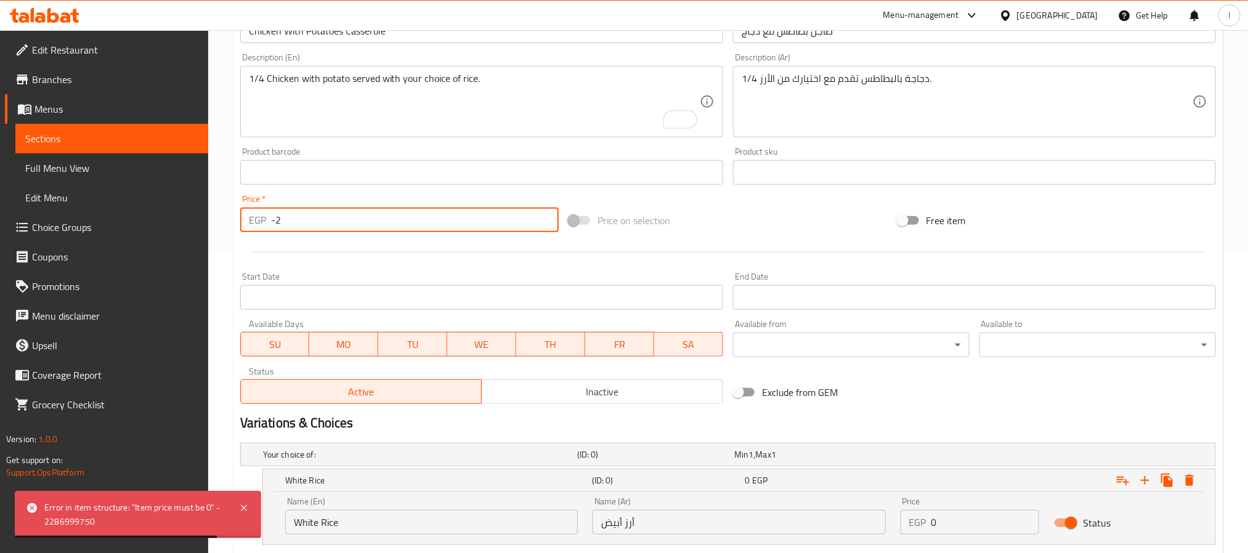
scroll to position [282, 0]
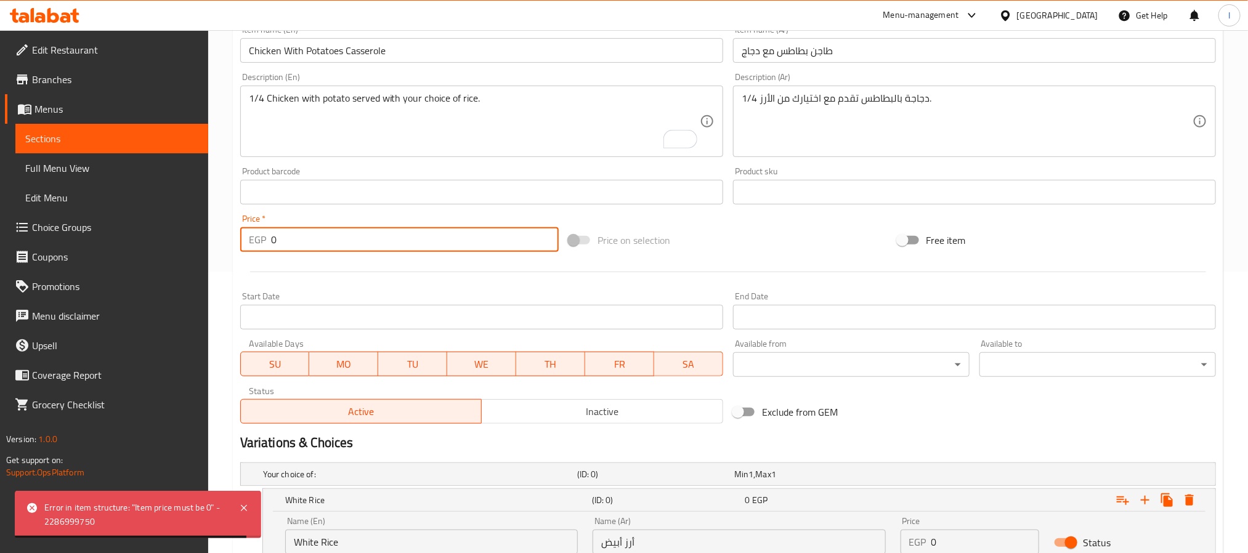
type input "0"
click at [693, 235] on div "Price on selection" at bounding box center [728, 240] width 328 height 33
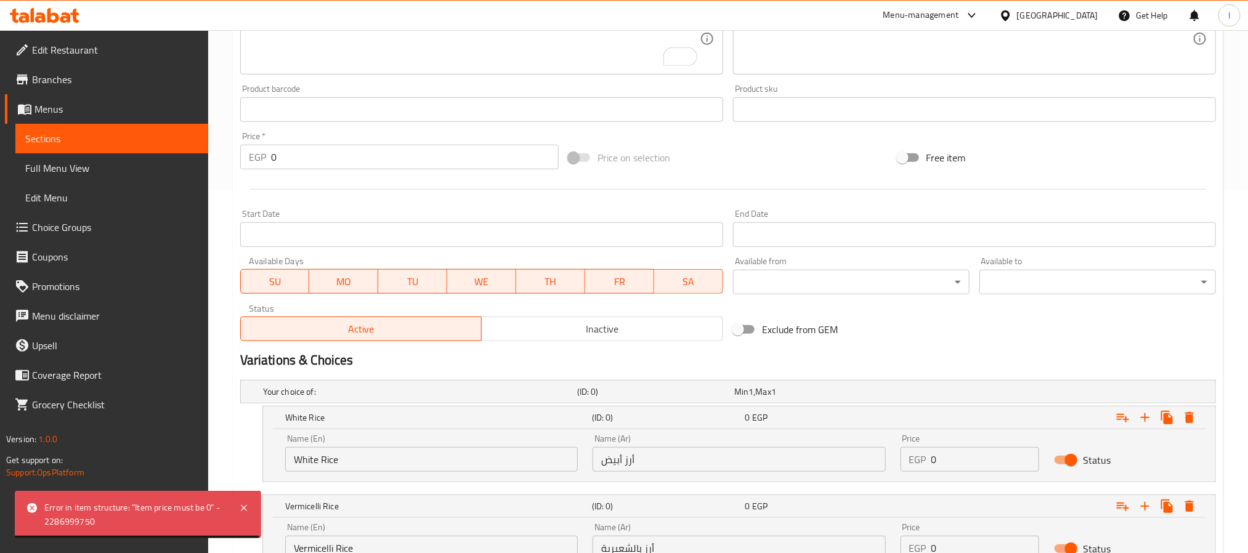
scroll to position [559, 0]
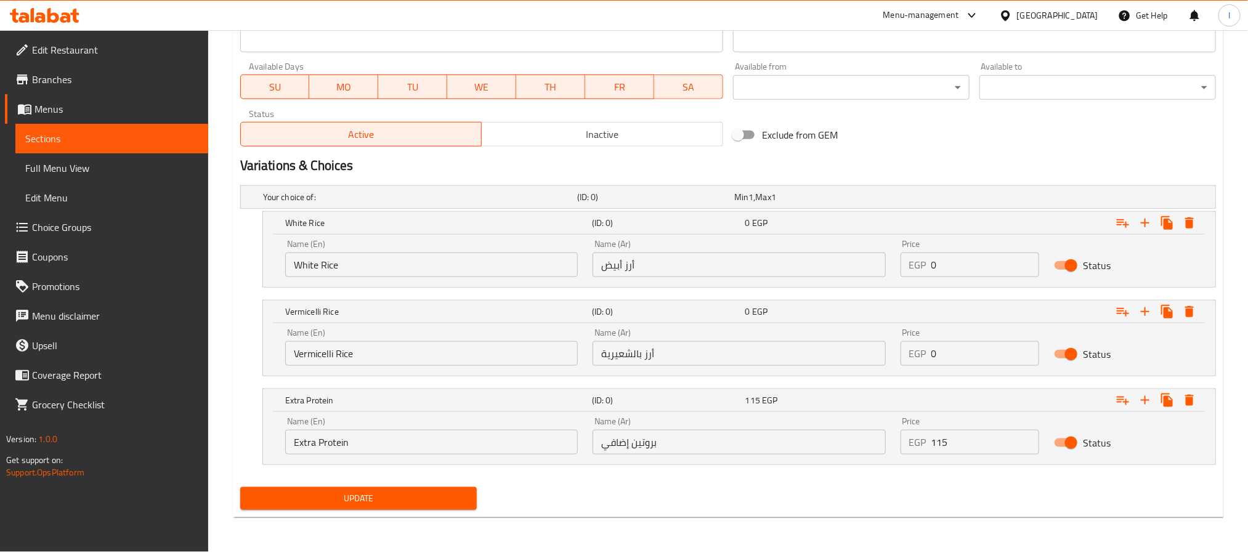
click at [442, 513] on div "Update" at bounding box center [358, 498] width 246 height 33
click at [442, 490] on button "Update" at bounding box center [358, 498] width 237 height 23
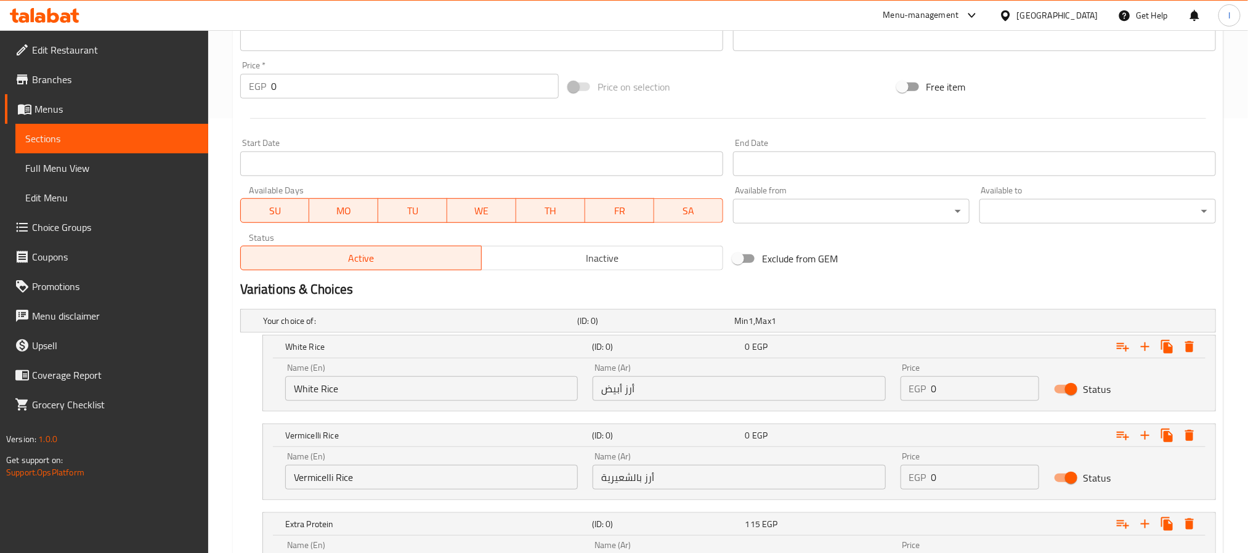
scroll to position [466, 0]
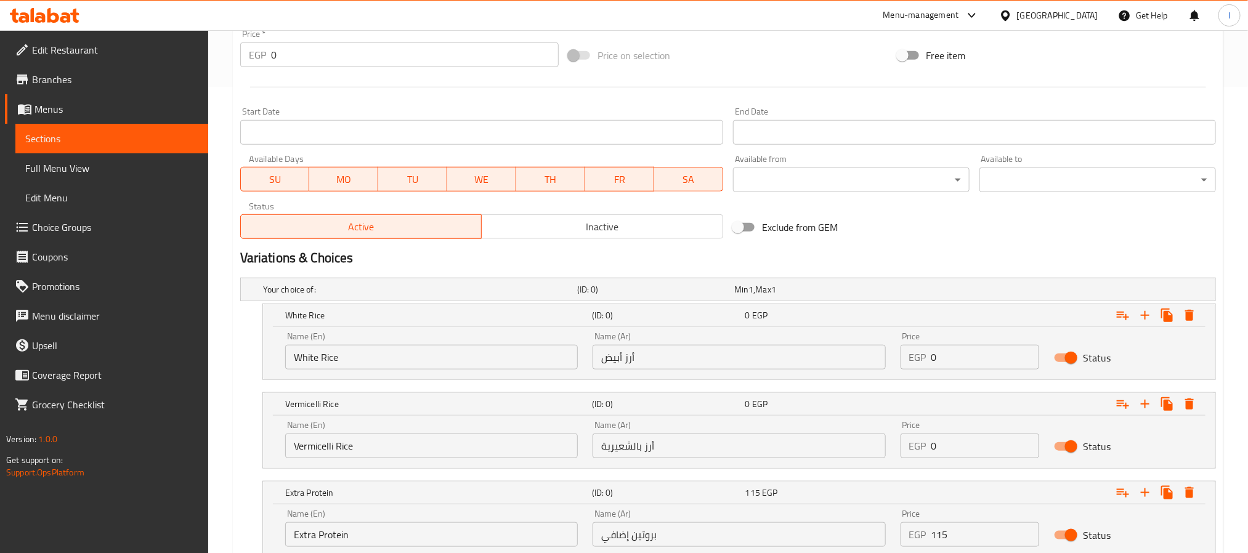
click at [970, 360] on input "0" at bounding box center [985, 357] width 108 height 25
type input "275"
click at [962, 439] on input "0" at bounding box center [985, 446] width 108 height 25
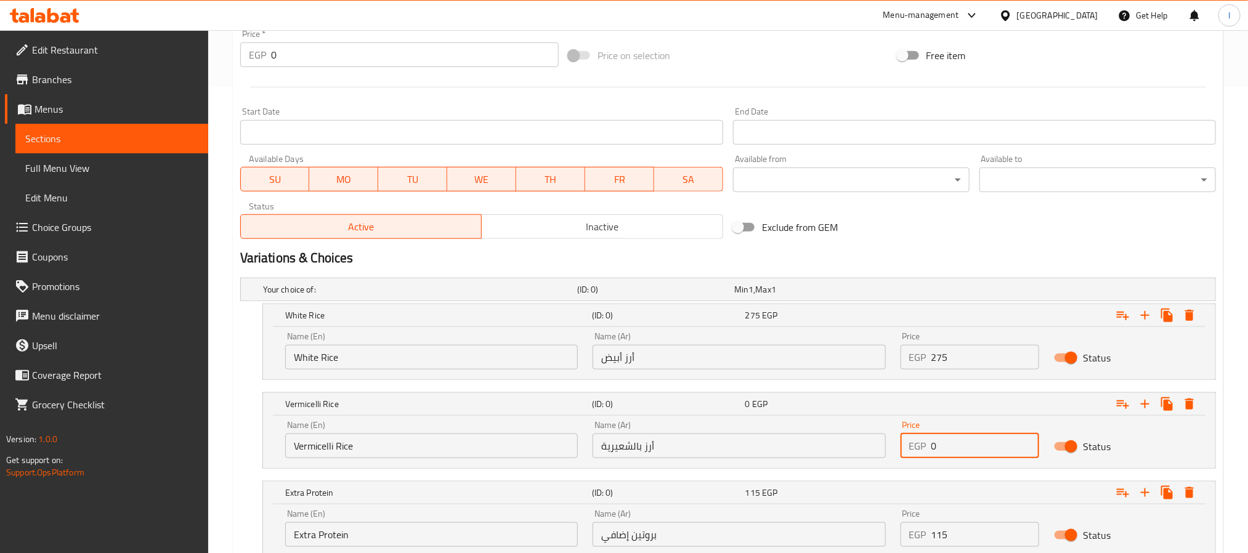
click at [962, 439] on input "0" at bounding box center [985, 446] width 108 height 25
type input "275"
click at [930, 235] on div "Exclude from GEM" at bounding box center [892, 227] width 328 height 33
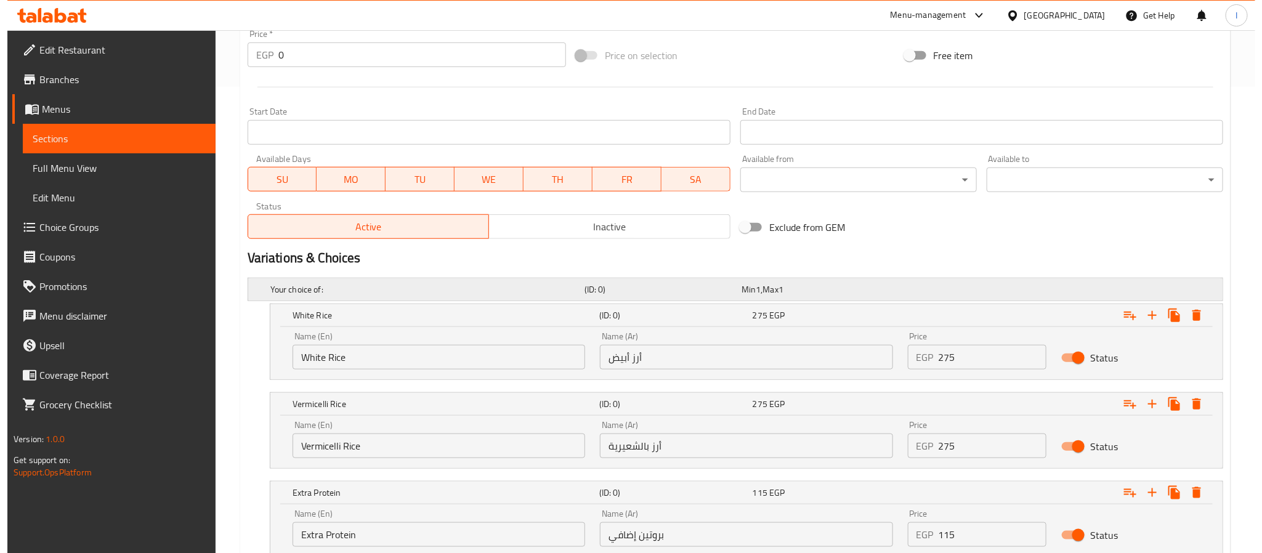
scroll to position [559, 0]
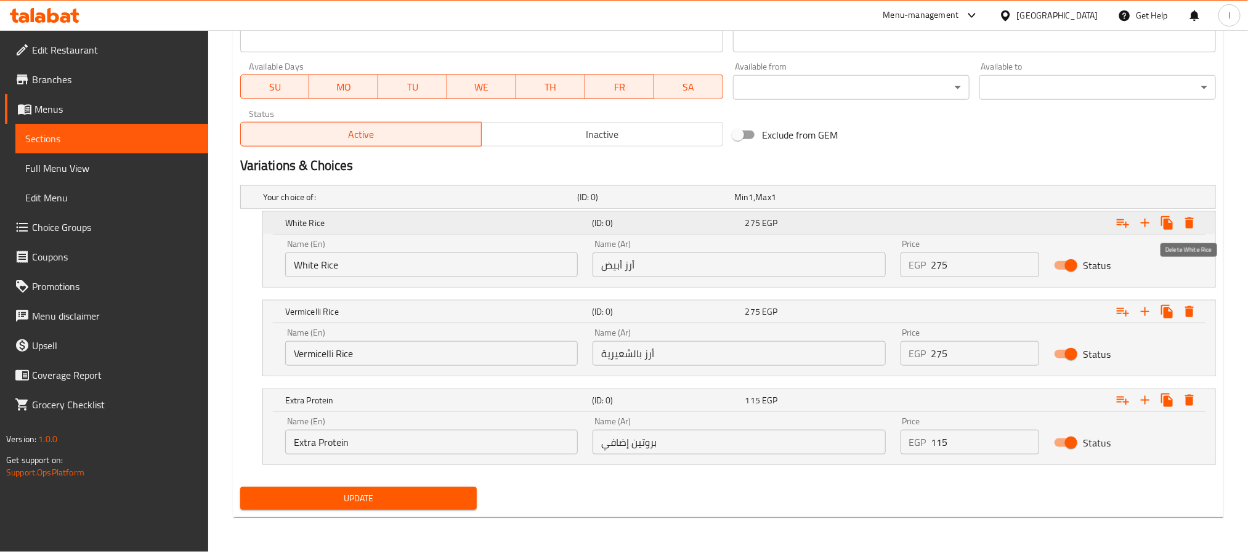
click at [1190, 226] on icon "Expand" at bounding box center [1189, 222] width 9 height 11
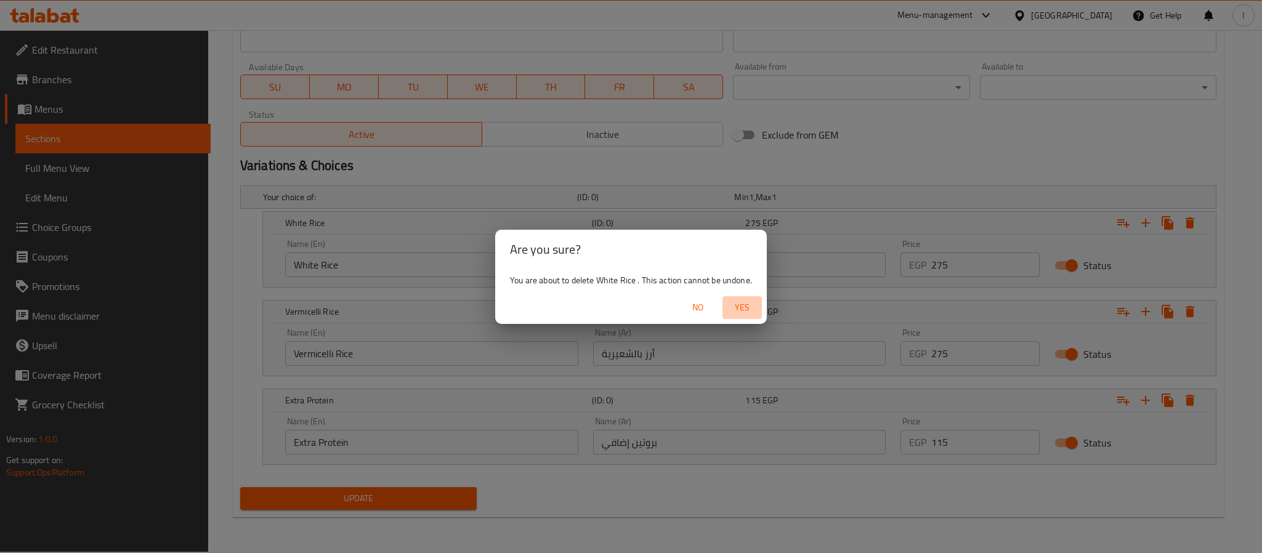
click at [747, 301] on span "Yes" at bounding box center [743, 307] width 30 height 15
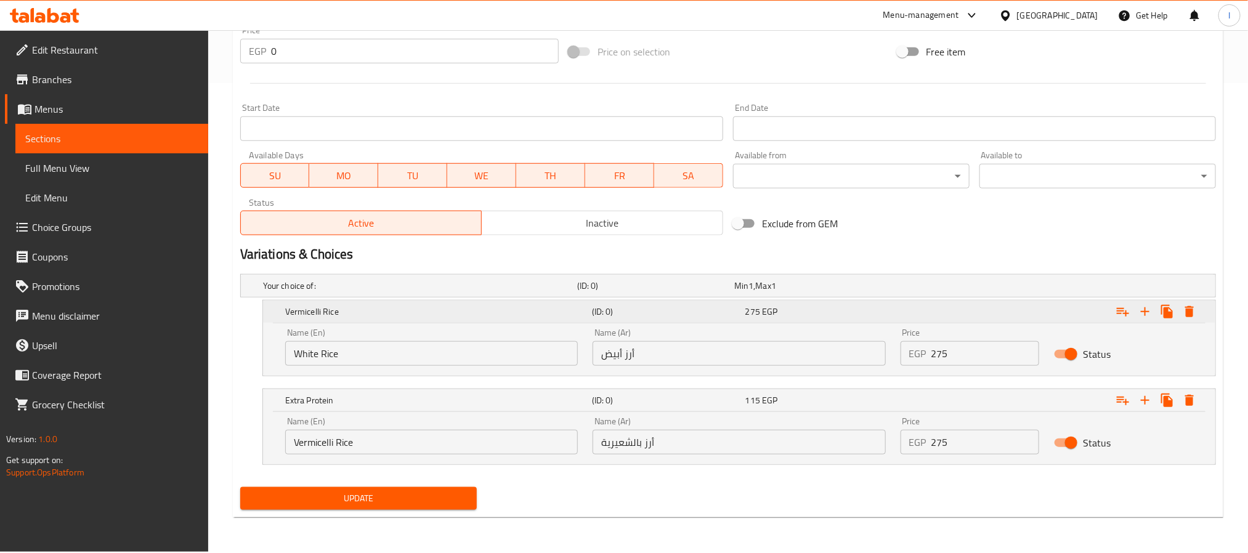
click at [1191, 309] on icon "Expand" at bounding box center [1189, 311] width 9 height 11
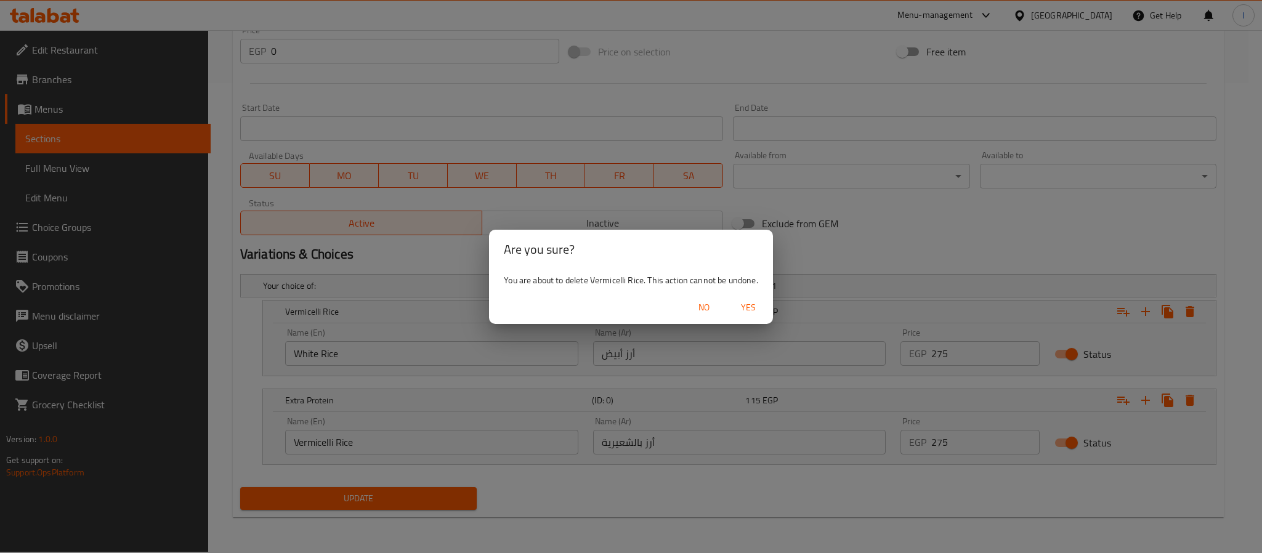
click at [734, 310] on span "Yes" at bounding box center [749, 307] width 30 height 15
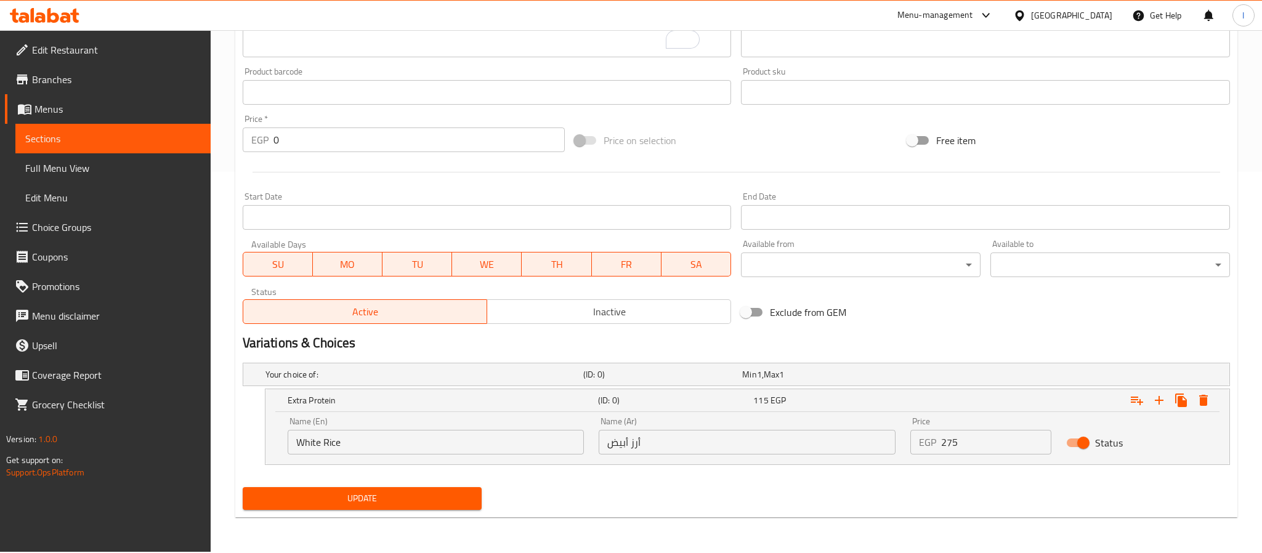
scroll to position [381, 0]
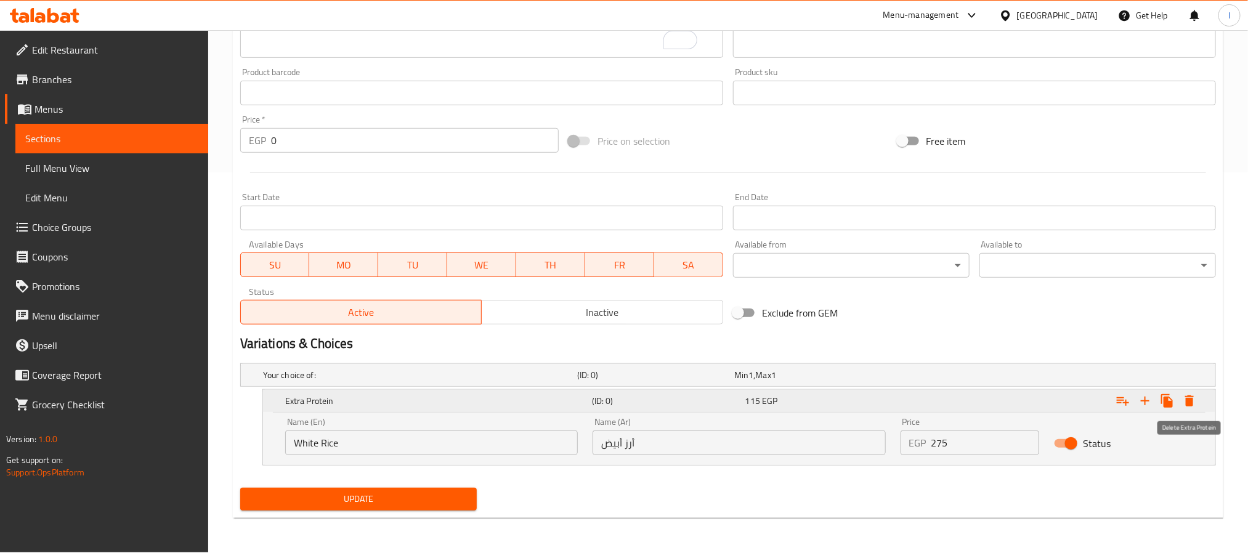
click at [1194, 401] on icon "Expand" at bounding box center [1189, 401] width 15 height 15
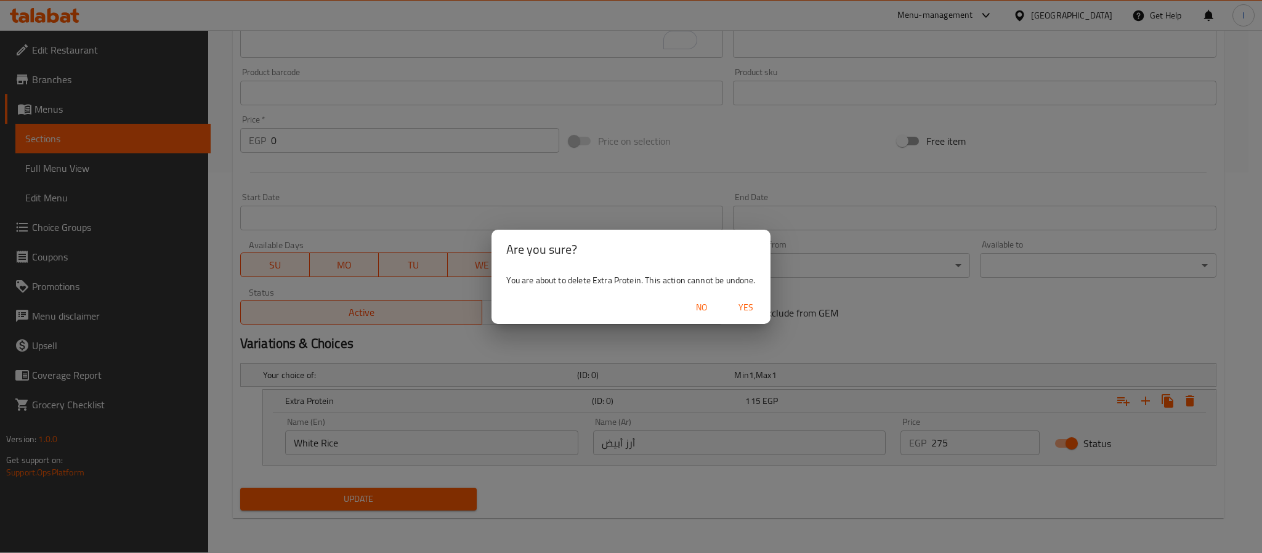
click at [753, 307] on span "Yes" at bounding box center [746, 307] width 30 height 15
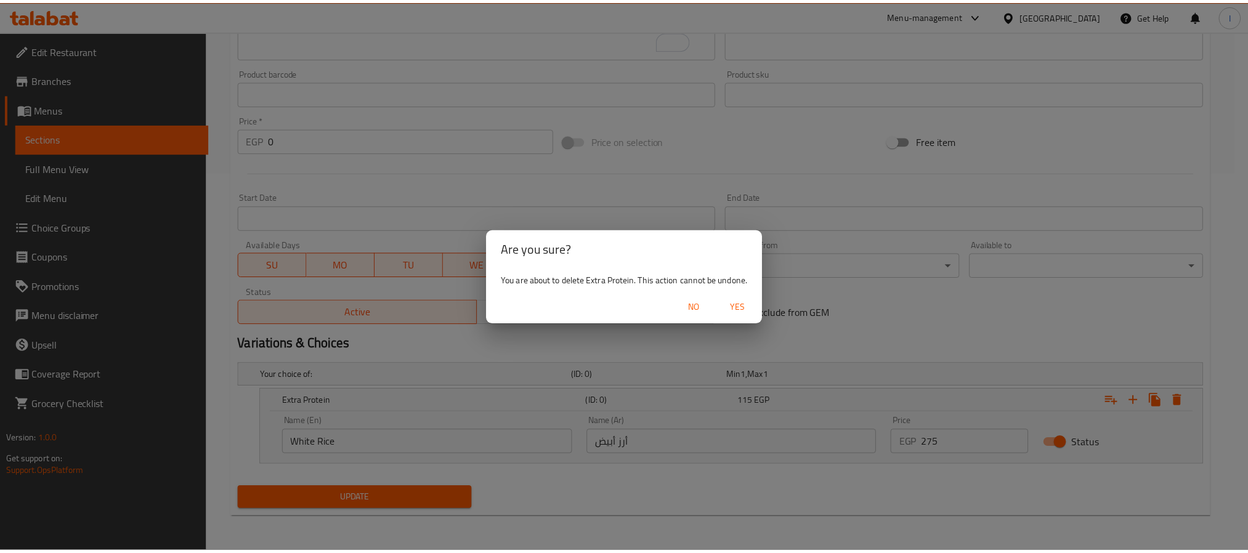
scroll to position [333, 0]
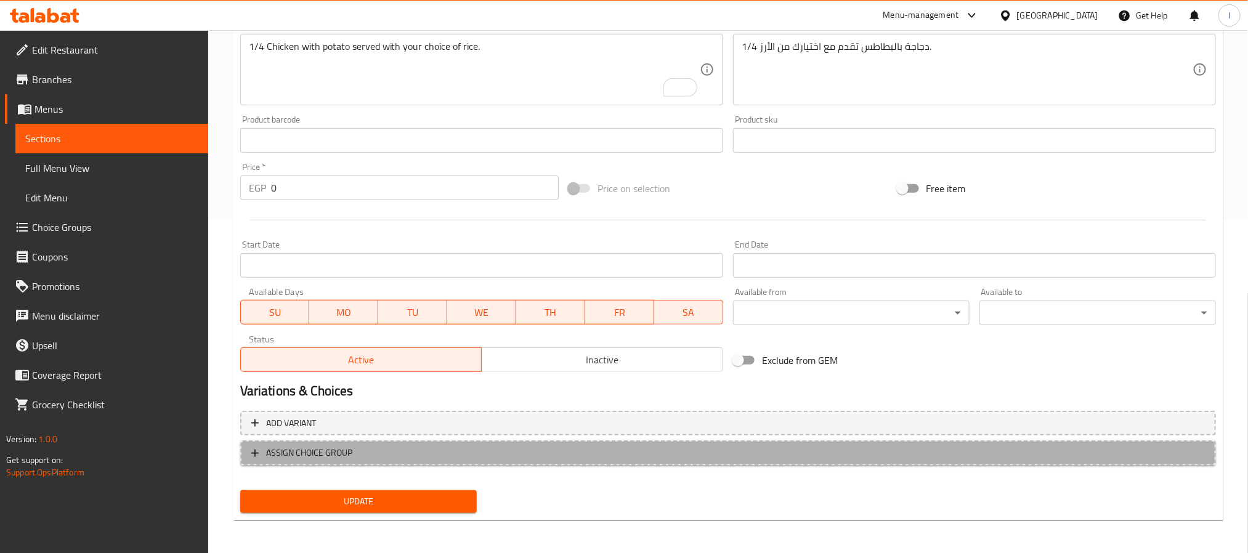
click at [422, 447] on span "ASSIGN CHOICE GROUP" at bounding box center [728, 452] width 954 height 15
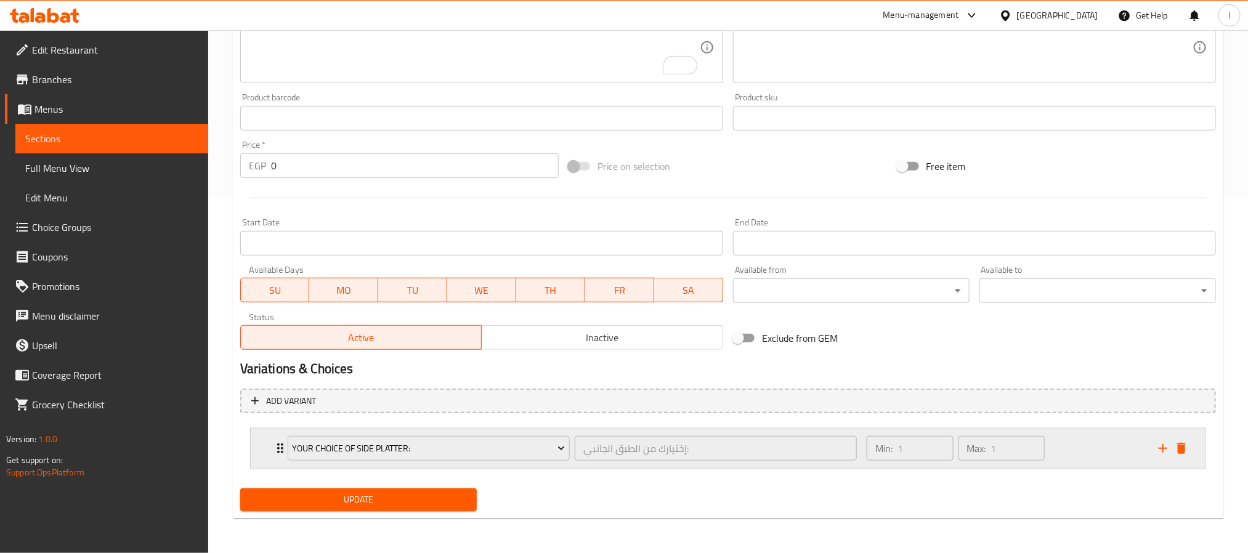
click at [1070, 449] on div "Min: 1 ​ Max: 1 ​" at bounding box center [1005, 448] width 292 height 39
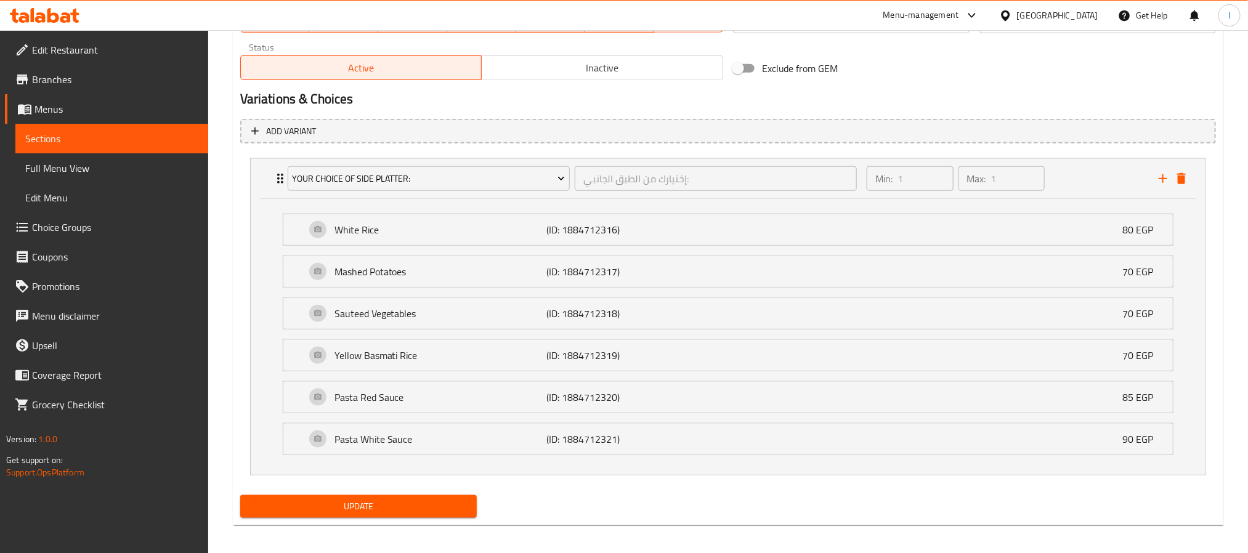
scroll to position [633, 0]
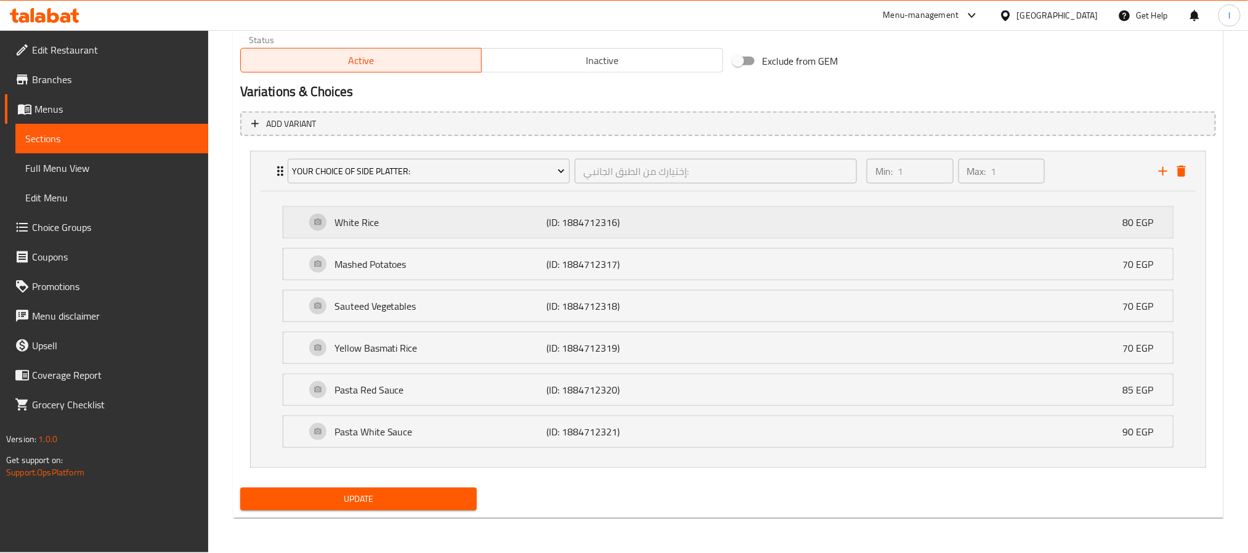
click at [538, 222] on p "White Rice" at bounding box center [441, 222] width 213 height 15
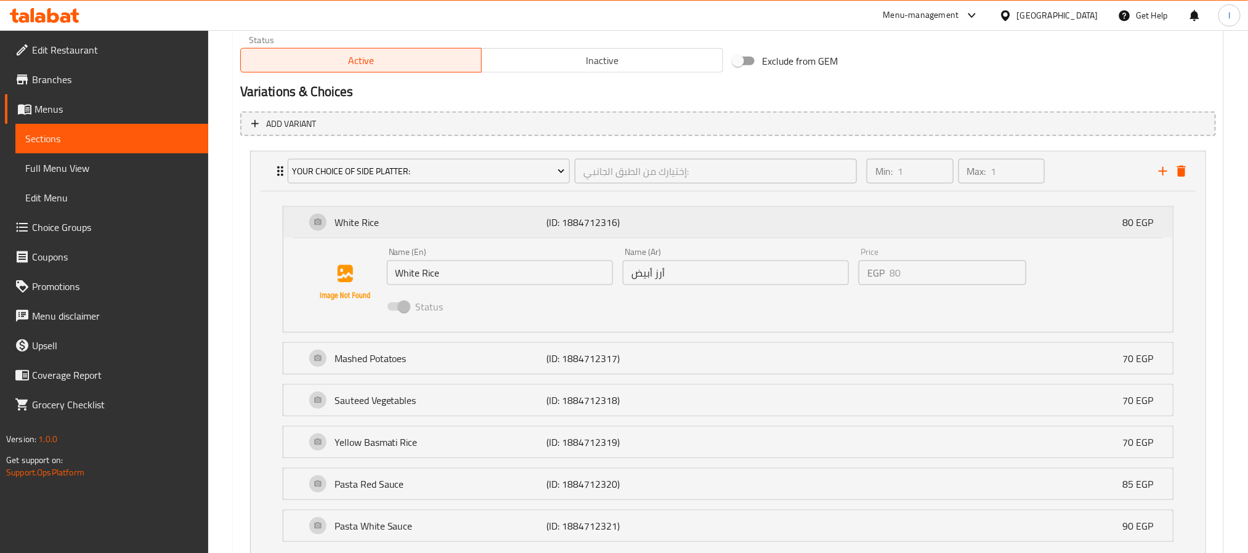
click at [538, 224] on p "White Rice" at bounding box center [441, 222] width 213 height 15
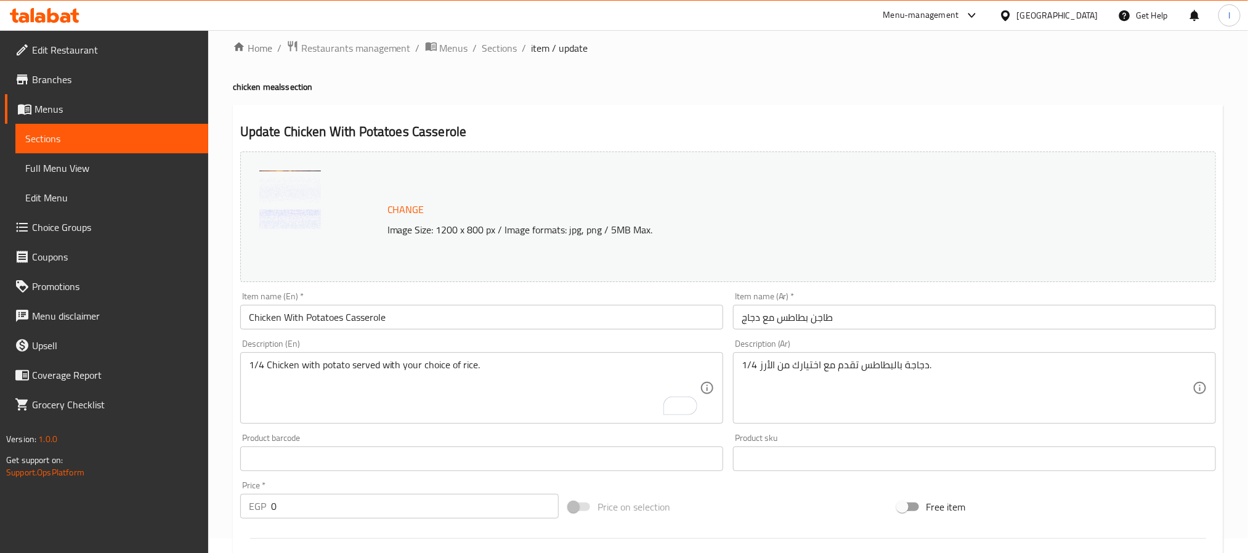
scroll to position [0, 0]
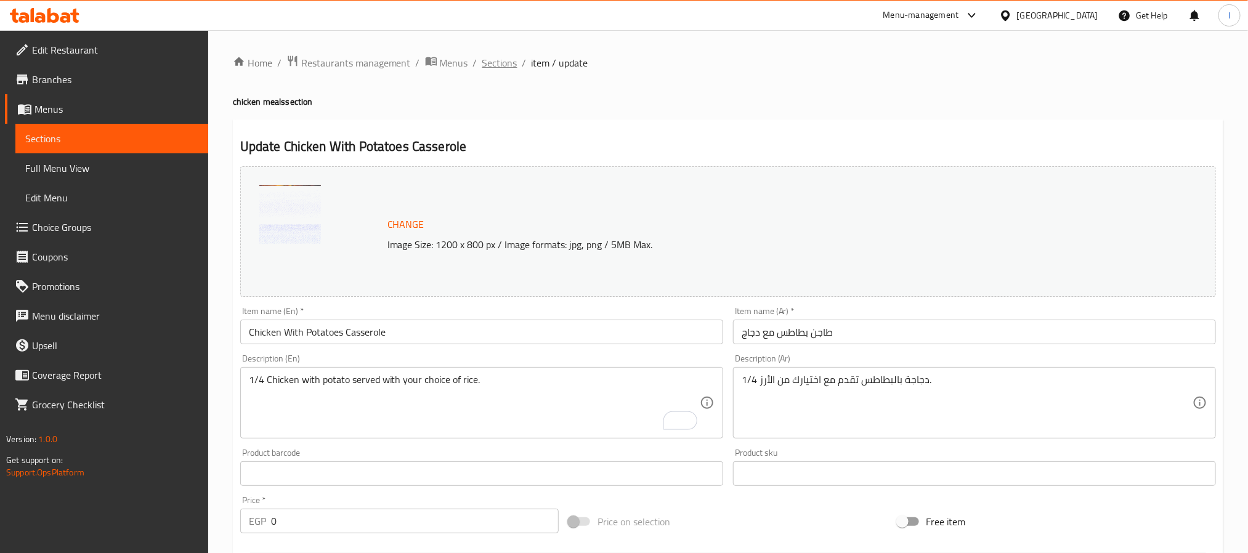
click at [508, 63] on span "Sections" at bounding box center [499, 62] width 35 height 15
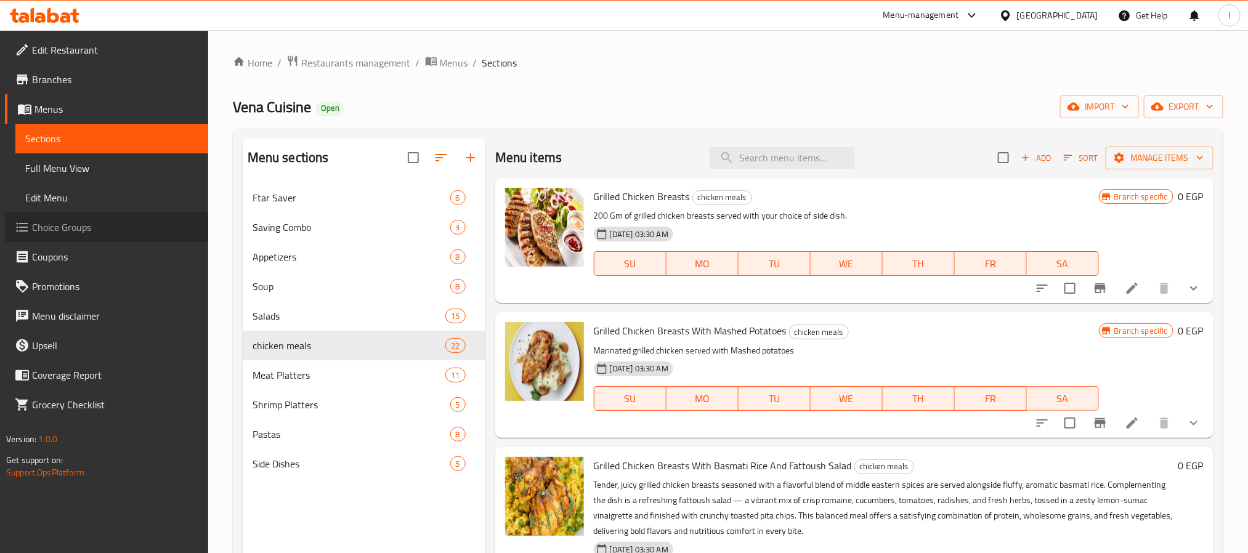
click at [79, 235] on span "Choice Groups" at bounding box center [115, 227] width 166 height 15
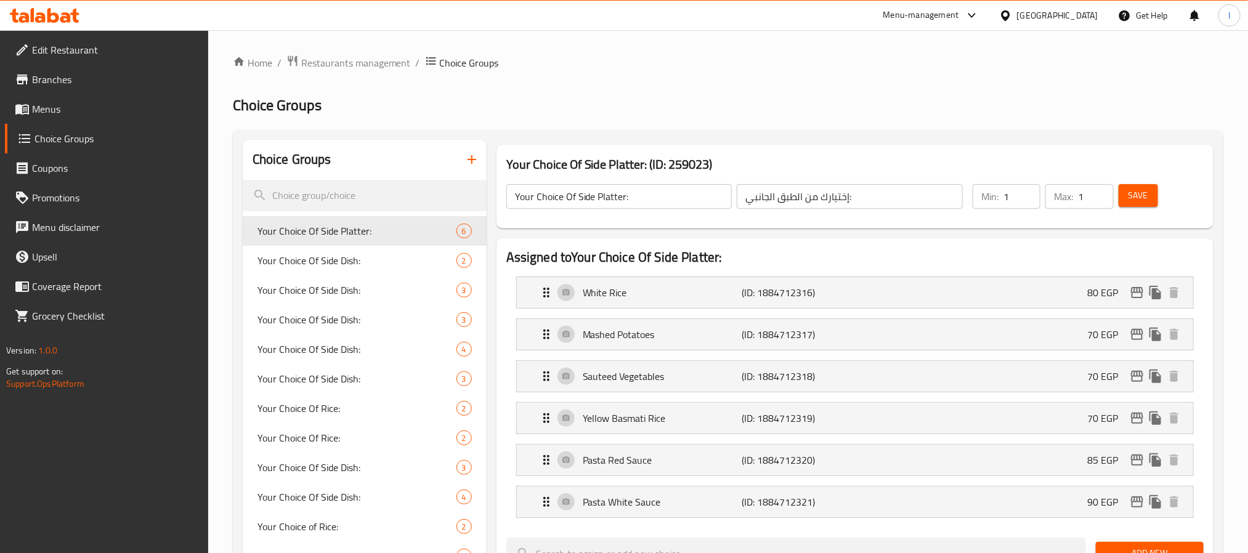
click at [530, 80] on div "Home / Restaurants management / Choice Groups Choice Groups Choice Groups Your …" at bounding box center [728, 560] width 991 height 1010
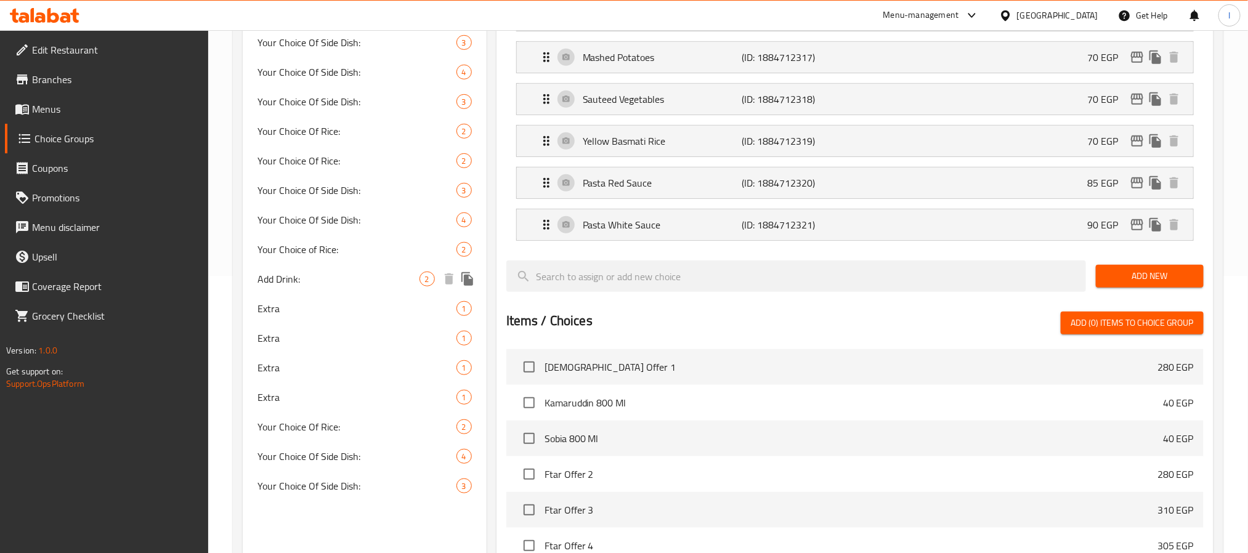
scroll to position [92, 0]
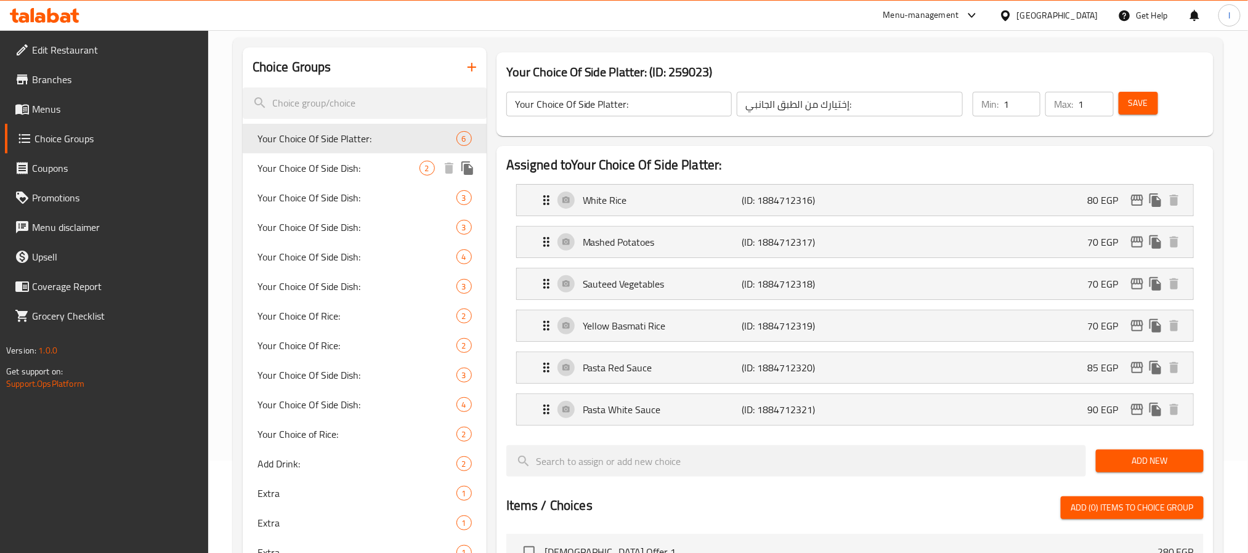
click at [354, 170] on span "Your Choice Of Side Dish:" at bounding box center [338, 168] width 162 height 15
type input "Your Choice Of Side Dish:"
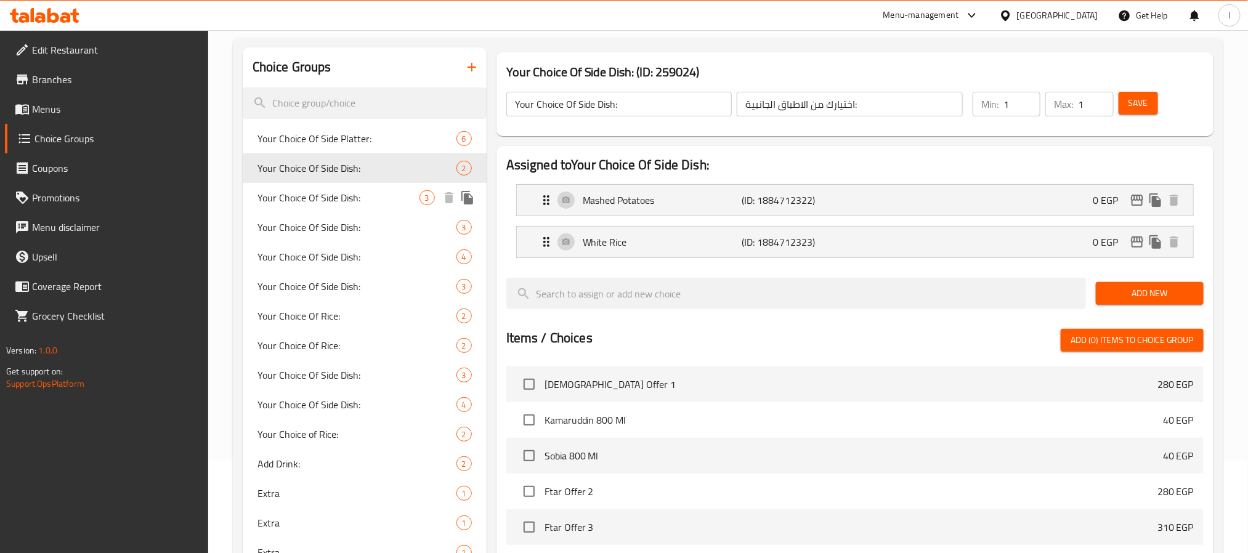
click at [343, 196] on span "Your Choice Of Side Dish:" at bounding box center [338, 197] width 162 height 15
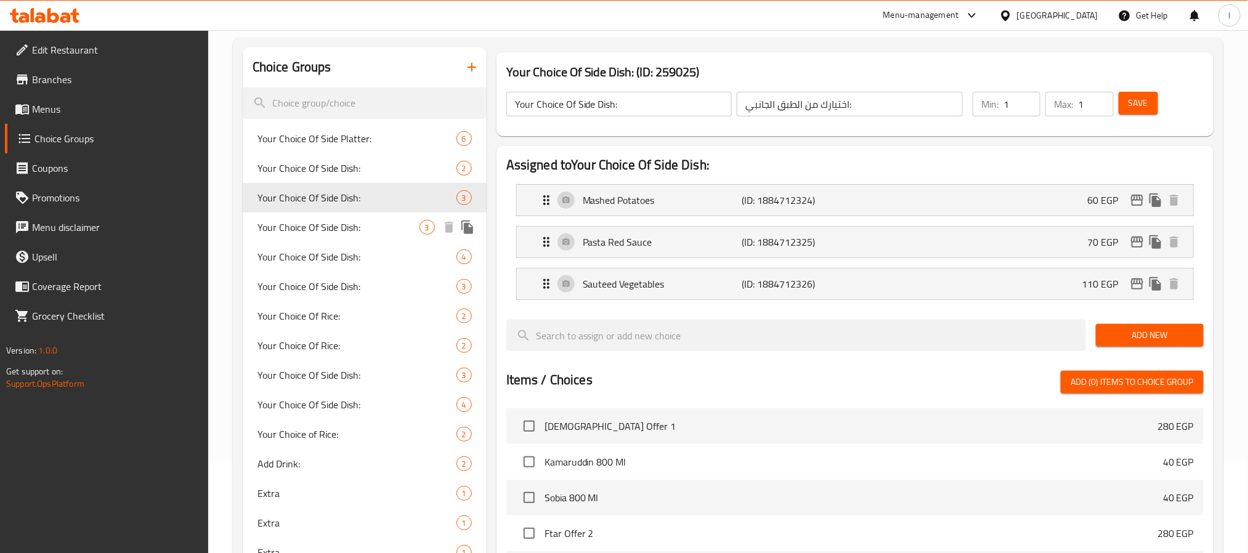
click at [333, 233] on span "Your Choice Of Side Dish:" at bounding box center [338, 227] width 162 height 15
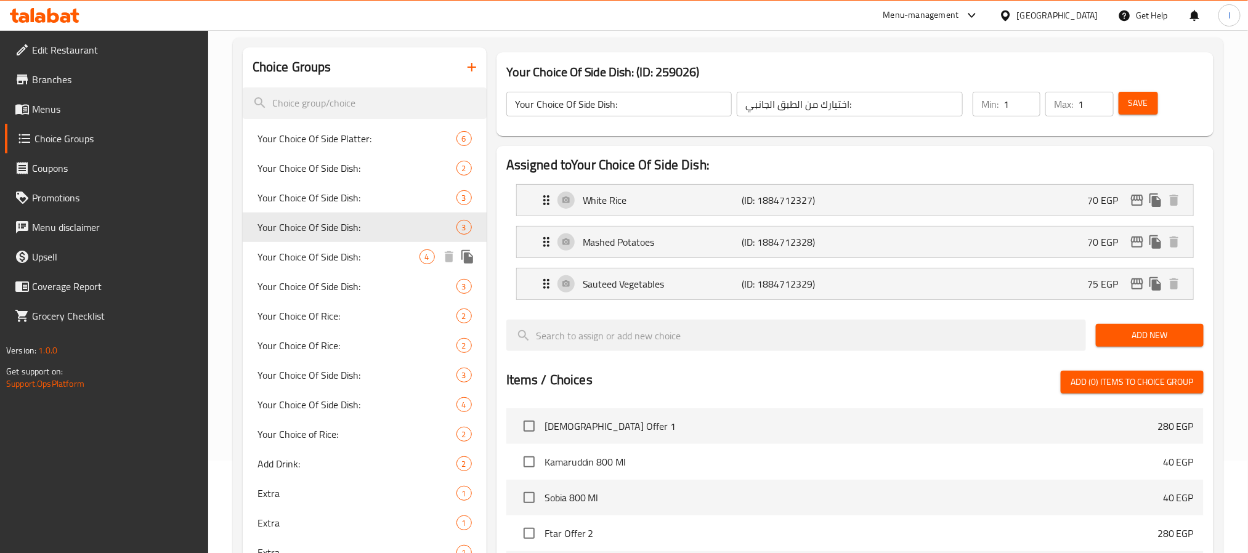
click at [333, 261] on span "Your Choice Of Side Dish:" at bounding box center [338, 256] width 162 height 15
type input "إختيارك من الطبق الجانبي:"
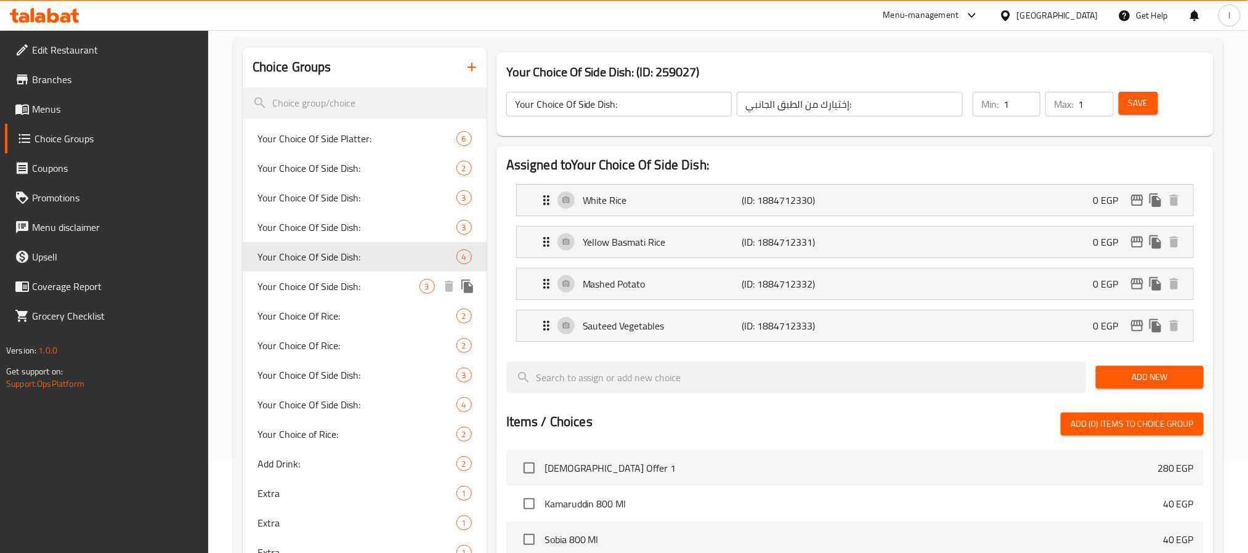
click at [333, 288] on span "Your Choice Of Side Dish:" at bounding box center [338, 286] width 162 height 15
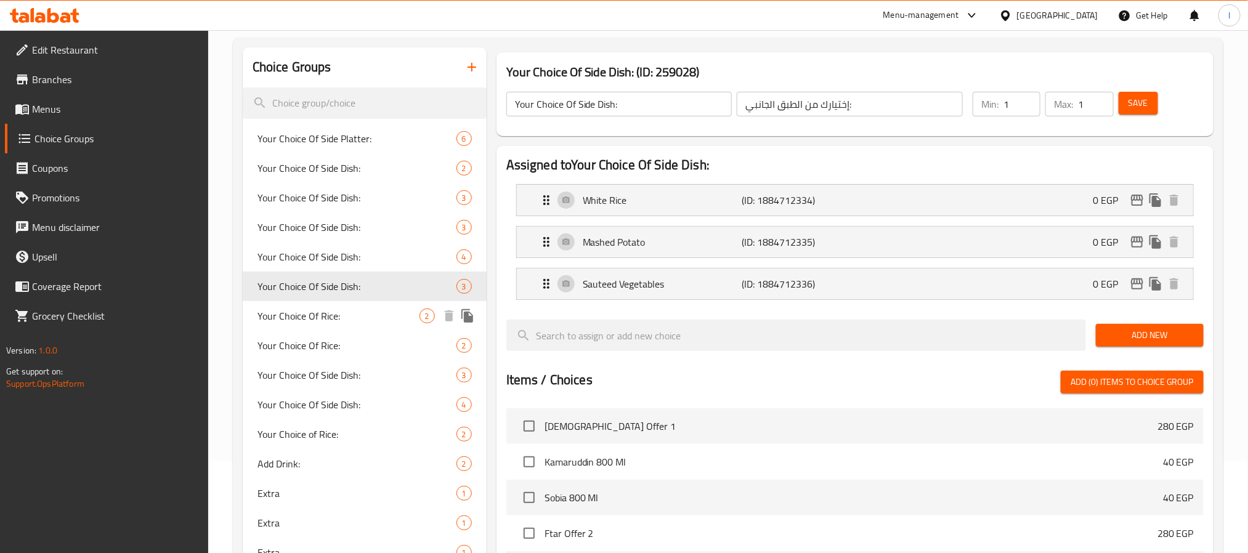
click at [331, 322] on span "Your Choice Of Rice:" at bounding box center [338, 316] width 162 height 15
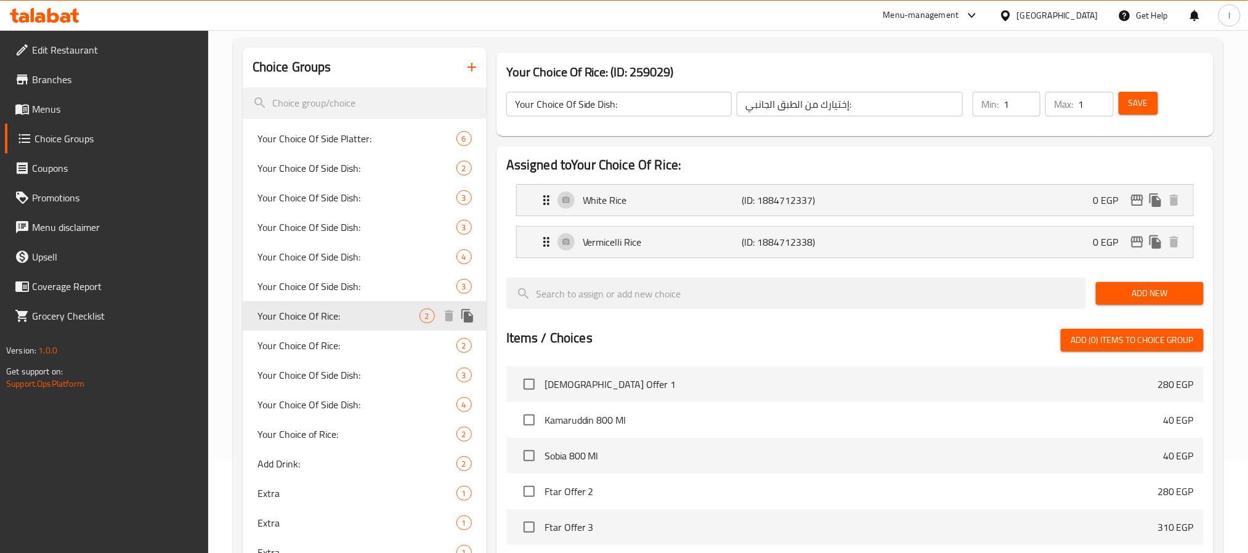
type input "Your Choice Of Rice:"
type input "اختيارك من الأرز :"
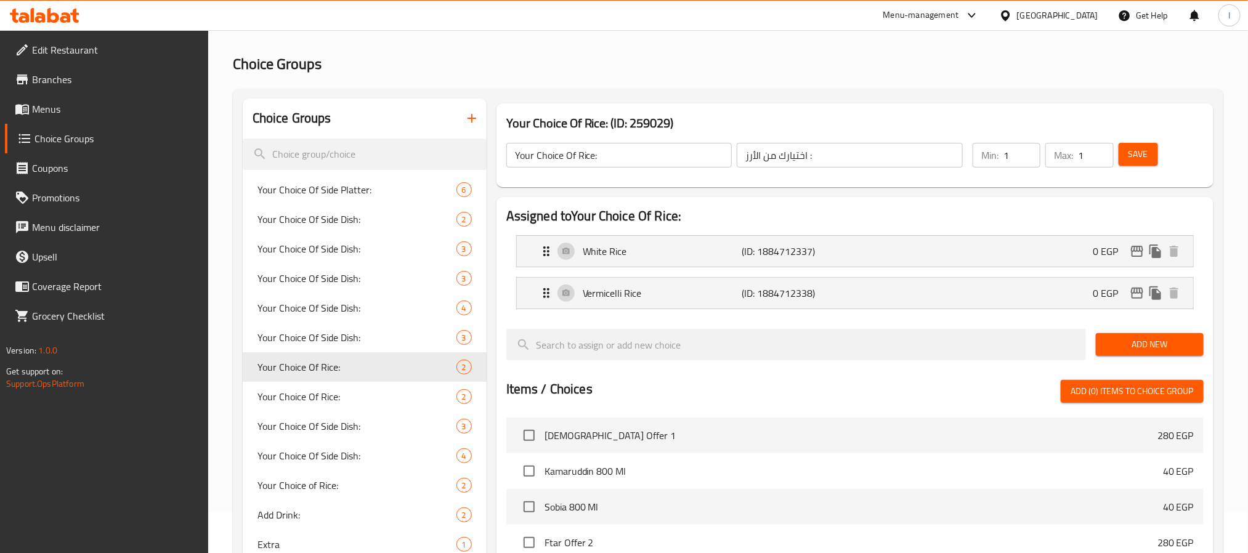
scroll to position [0, 0]
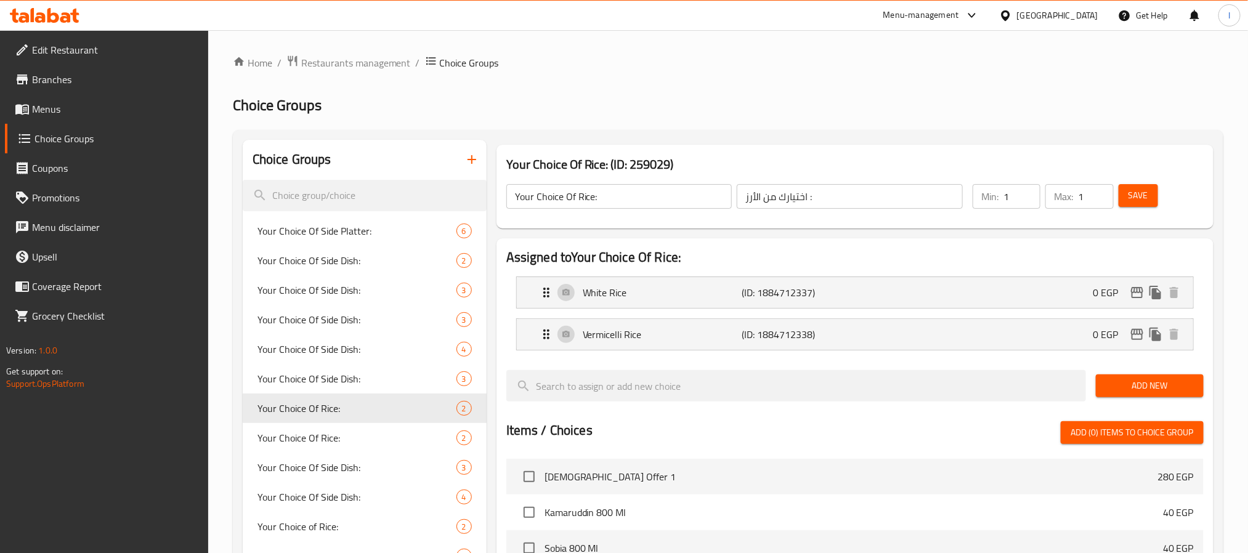
click at [921, 158] on h3 "Your Choice Of Rice: (ID: 259029)" at bounding box center [854, 165] width 697 height 20
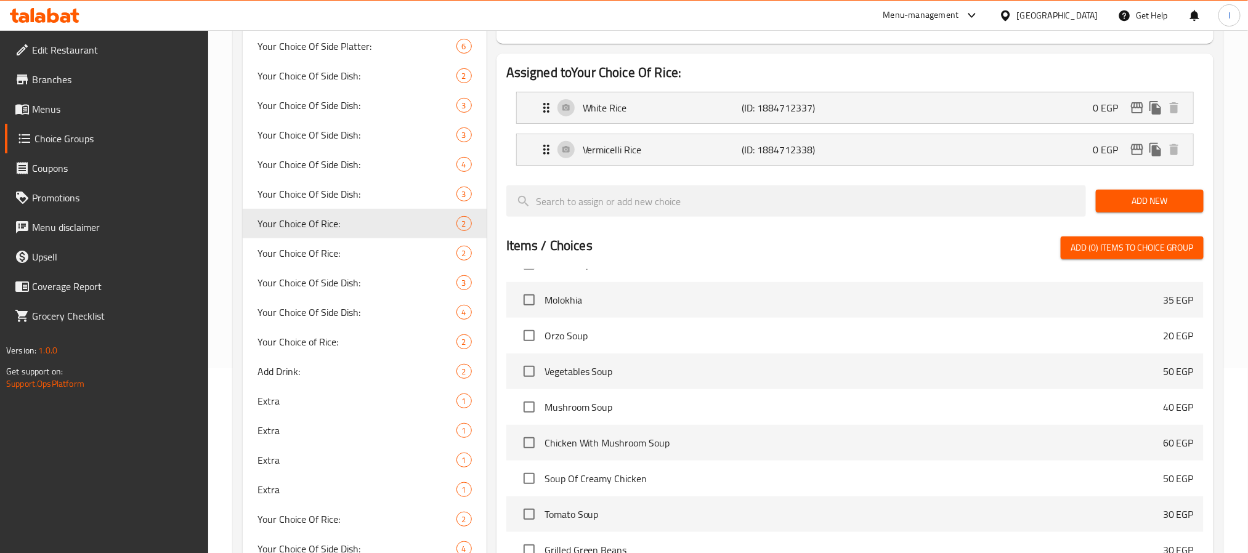
scroll to position [739, 0]
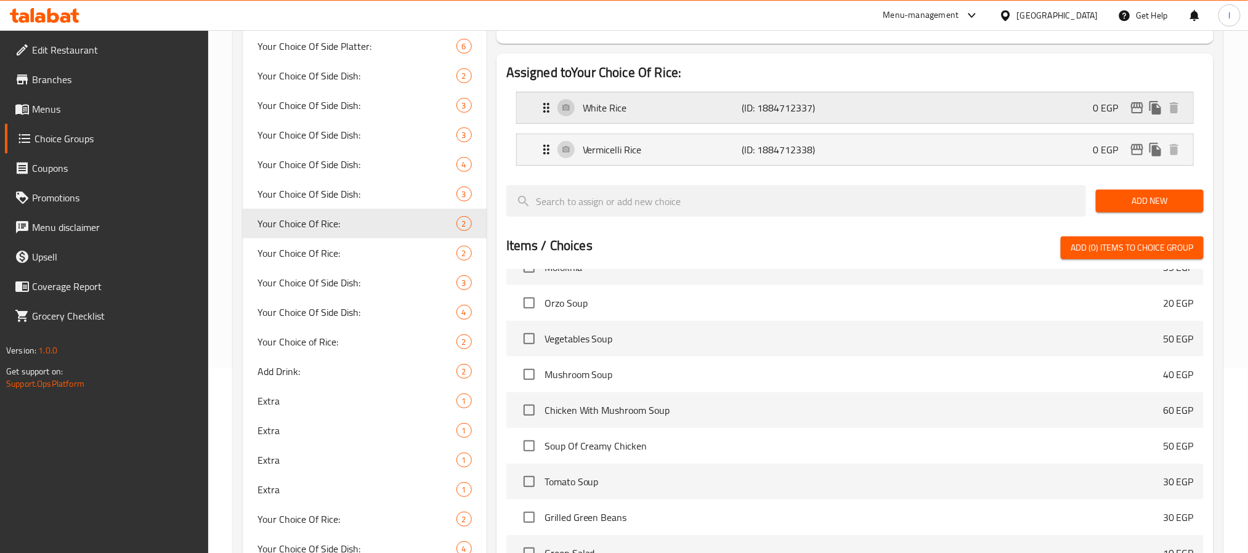
click at [764, 115] on p "(ID: 1884712337)" at bounding box center [795, 107] width 106 height 15
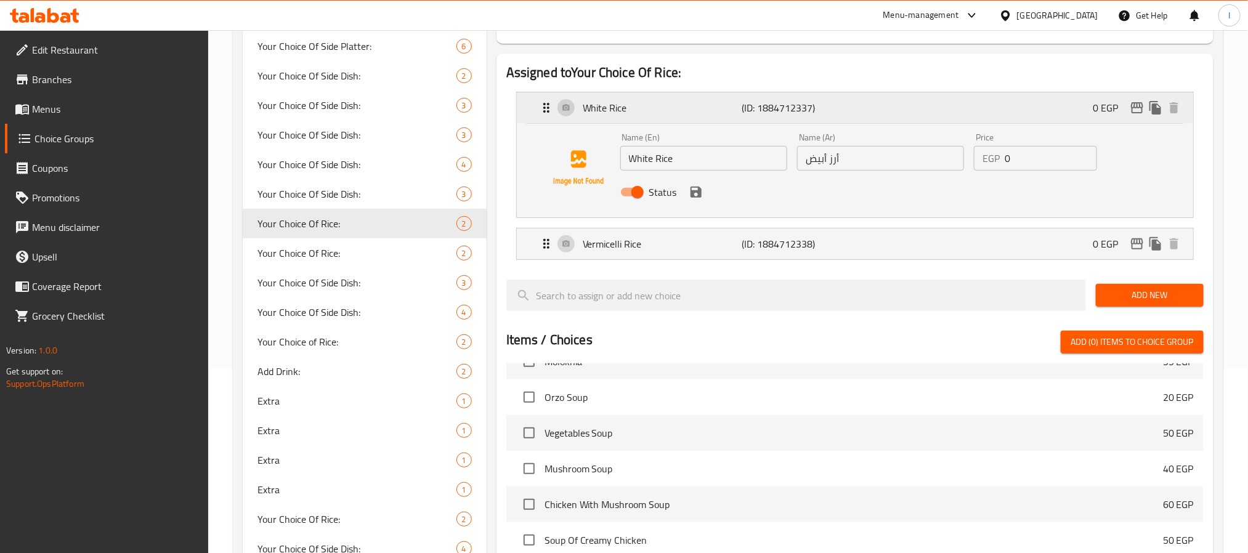
click at [764, 115] on p "(ID: 1884712337)" at bounding box center [795, 107] width 106 height 15
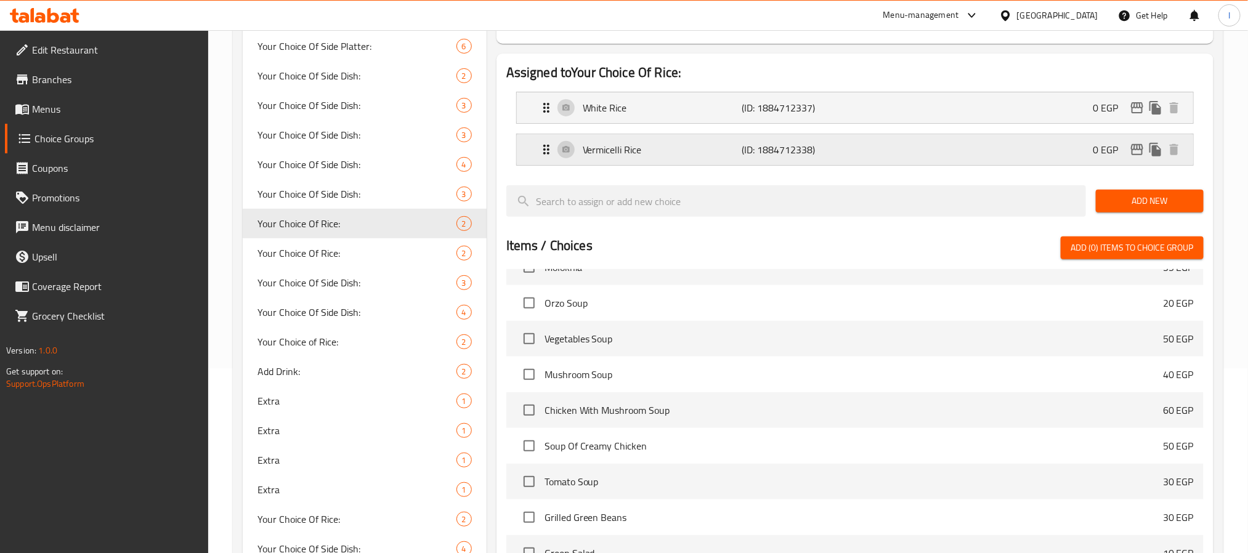
click at [789, 161] on div "Vermicelli Rice (ID: 1884712338) 0 EGP" at bounding box center [858, 149] width 639 height 31
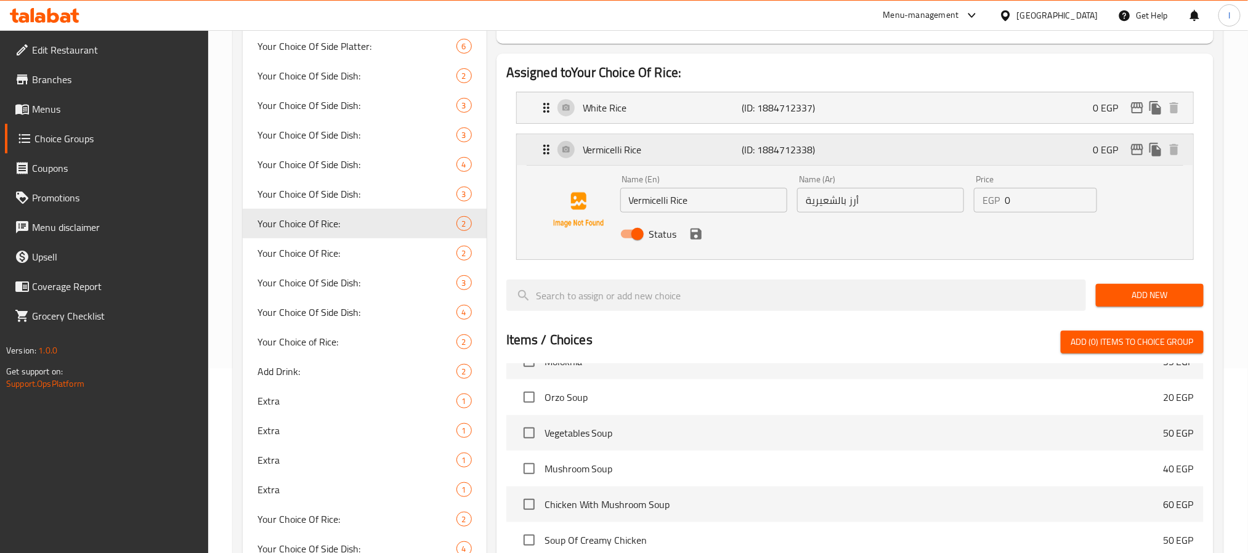
click at [789, 161] on div "Vermicelli Rice (ID: 1884712338) 0 EGP" at bounding box center [858, 149] width 639 height 31
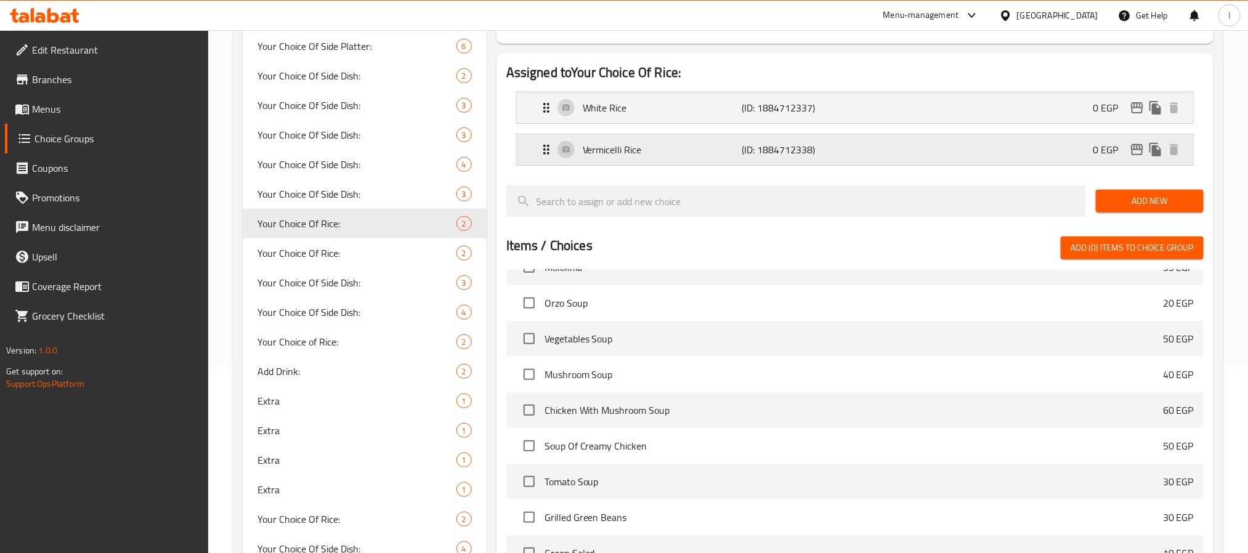
click at [789, 161] on div "Vermicelli Rice (ID: 1884712338) 0 EGP" at bounding box center [858, 149] width 639 height 31
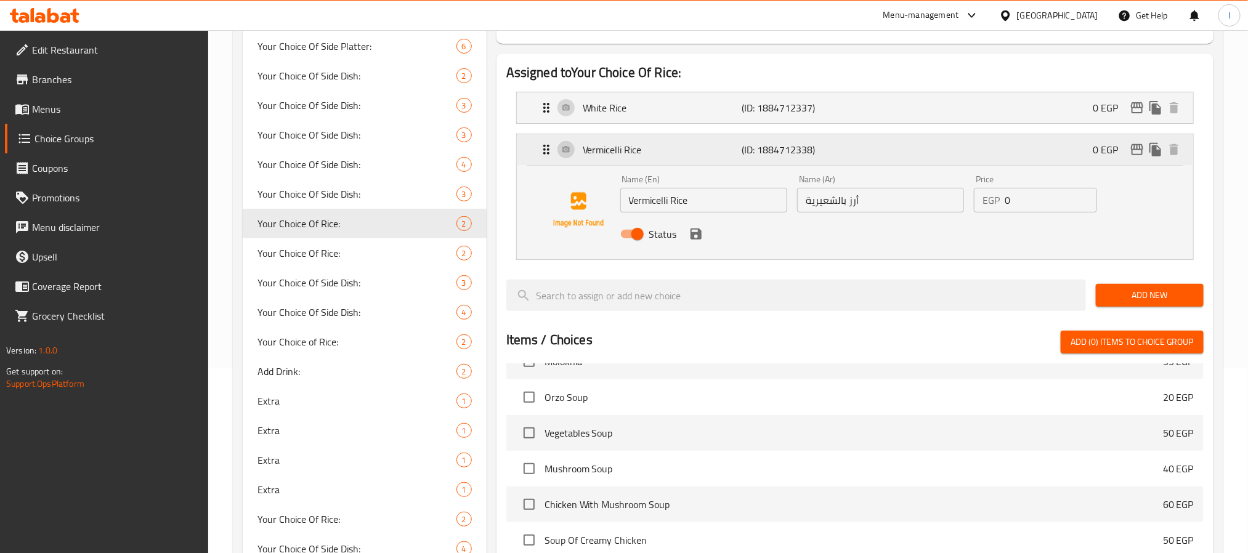
click at [789, 161] on div "Vermicelli Rice (ID: 1884712338) 0 EGP" at bounding box center [858, 149] width 639 height 31
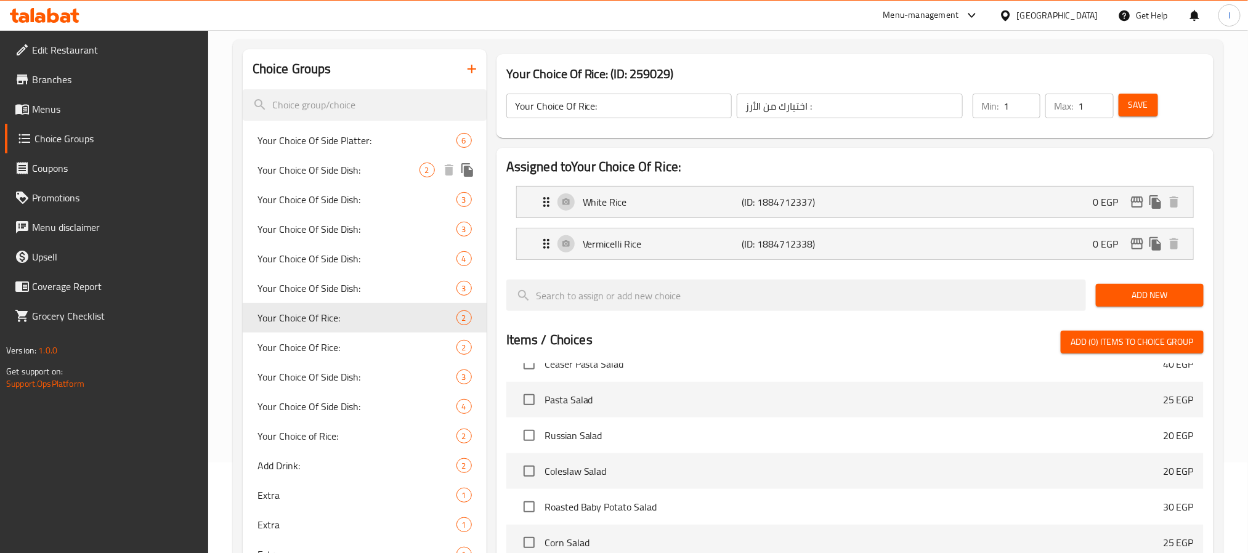
scroll to position [0, 0]
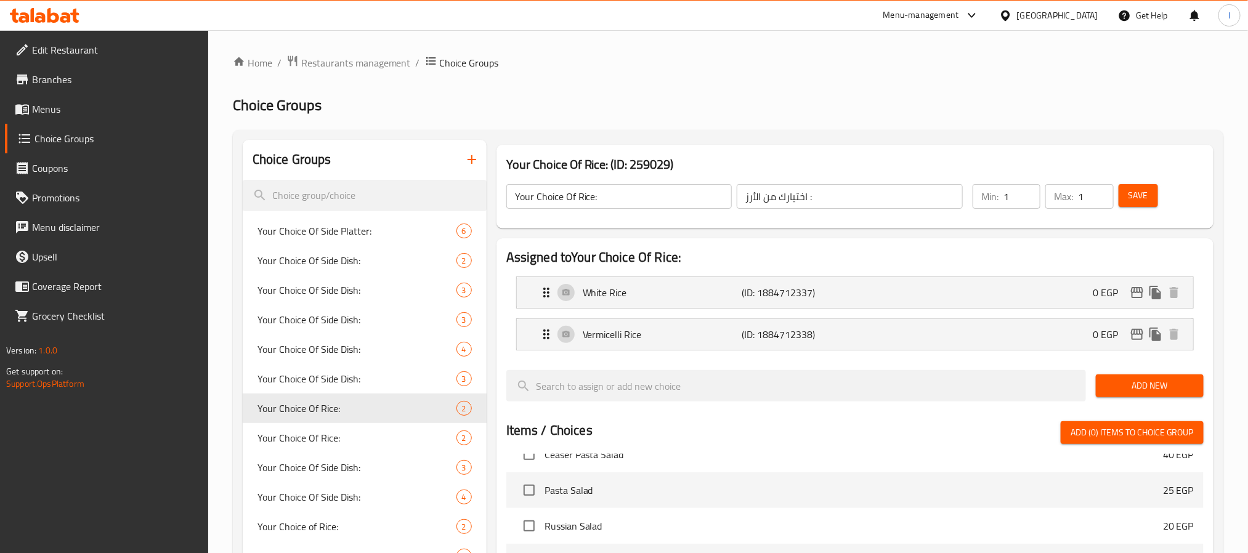
click at [551, 91] on div "Home / Restaurants management / Choice Groups Choice Groups Choice Groups Your …" at bounding box center [728, 476] width 991 height 842
click at [67, 116] on link "Menus" at bounding box center [106, 109] width 203 height 30
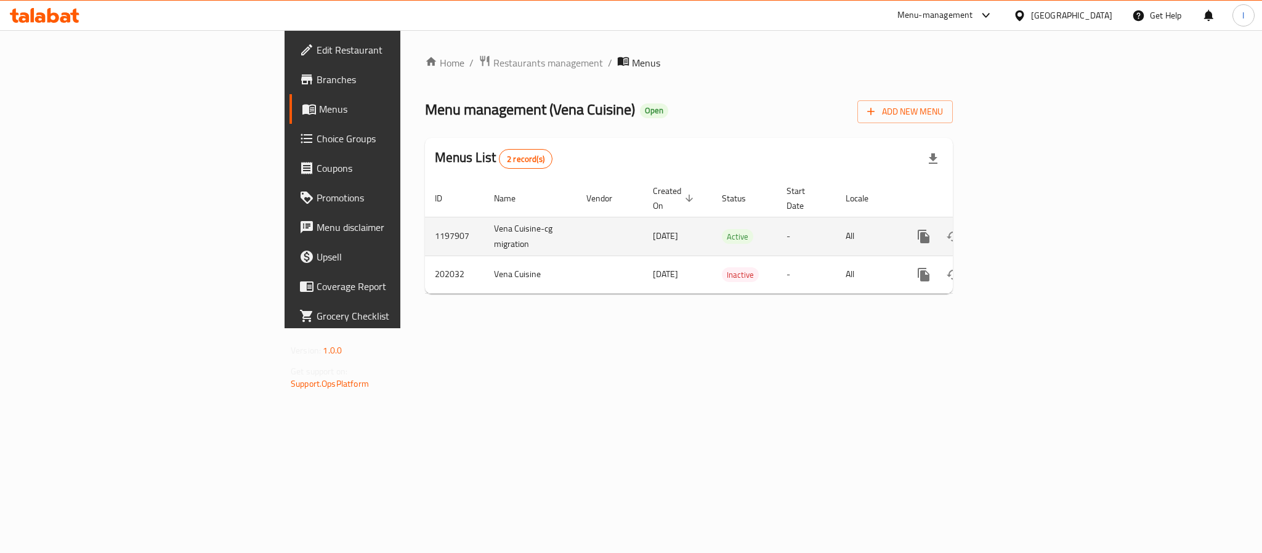
click at [1018, 231] on icon "enhanced table" at bounding box center [1012, 236] width 11 height 11
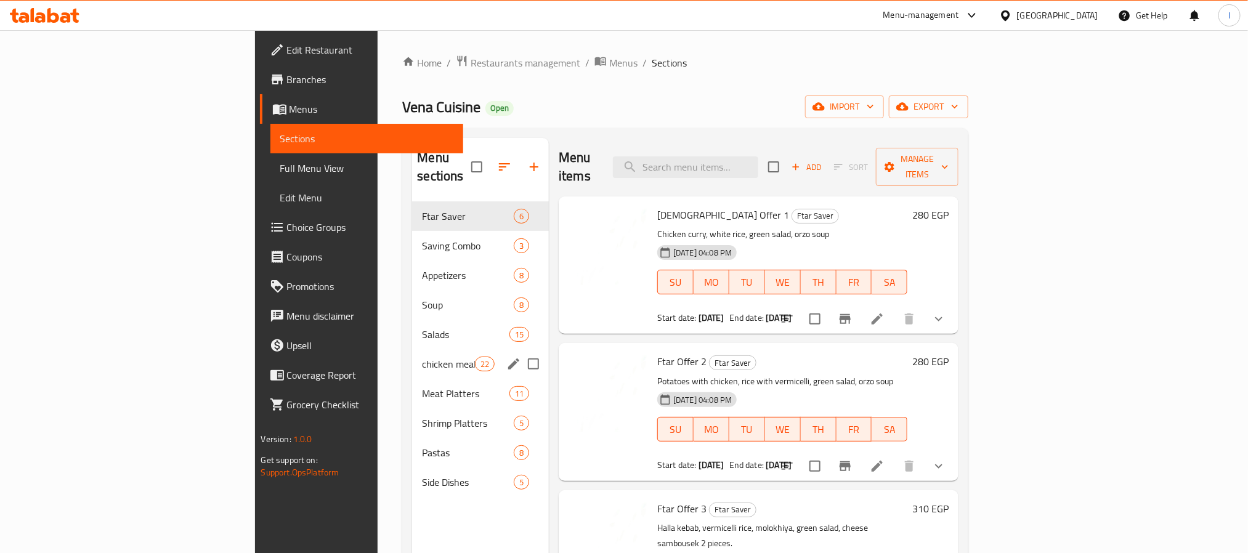
click at [412, 355] on div "chicken meals 22" at bounding box center [480, 364] width 137 height 30
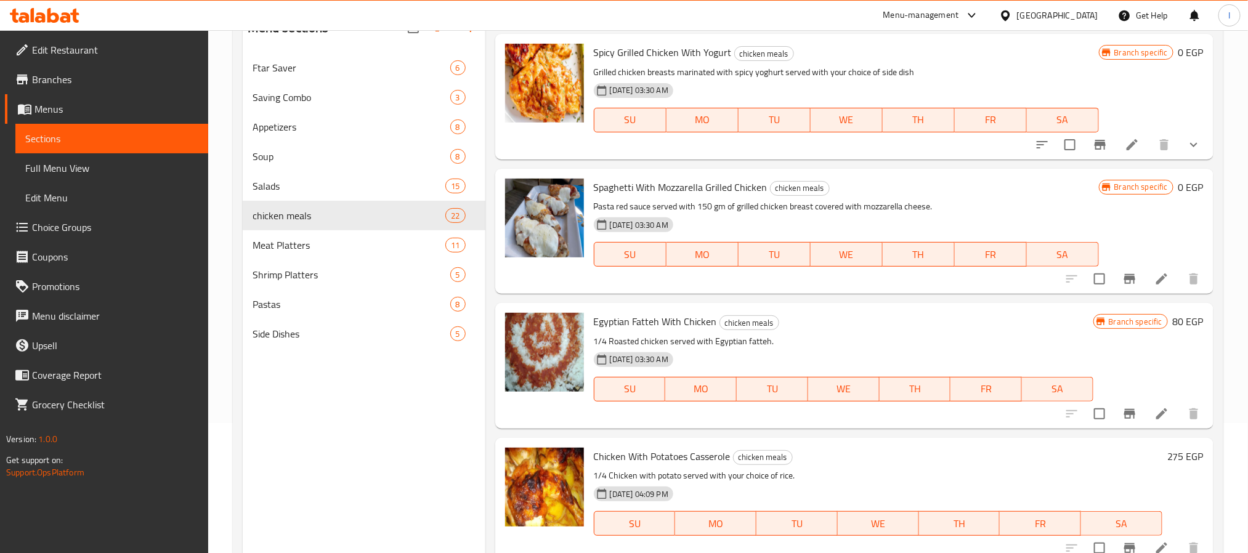
scroll to position [172, 0]
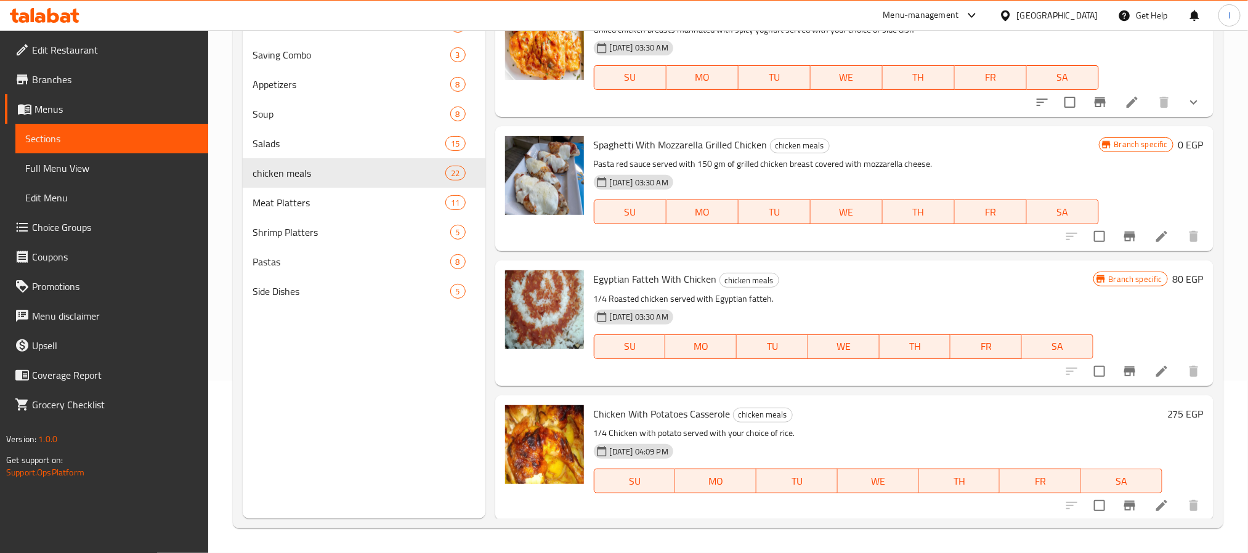
click at [1154, 505] on icon at bounding box center [1161, 505] width 15 height 15
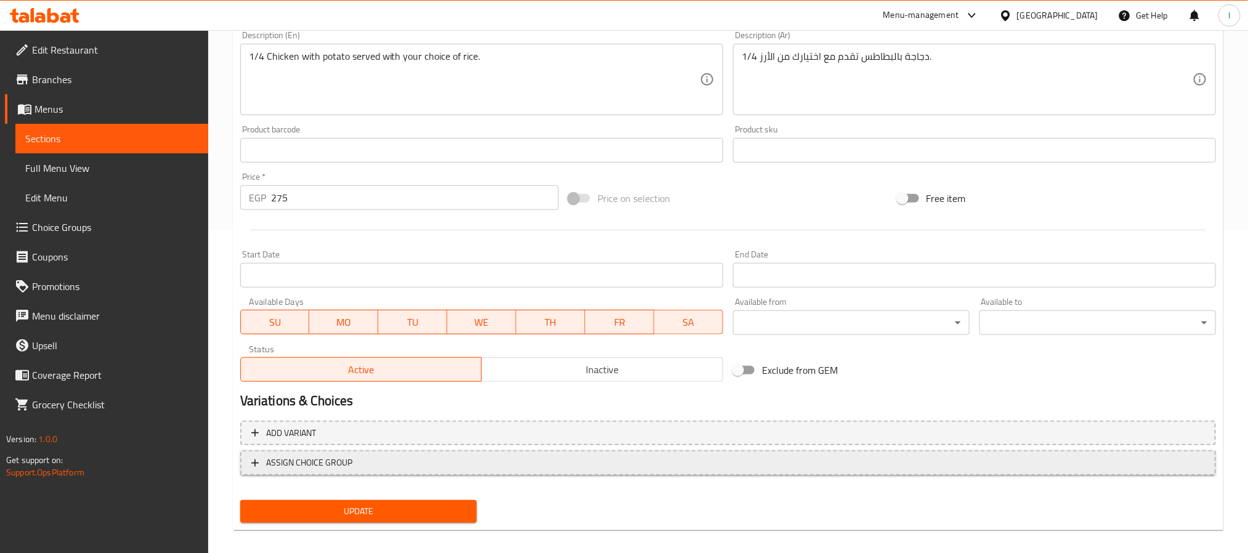
scroll to position [333, 0]
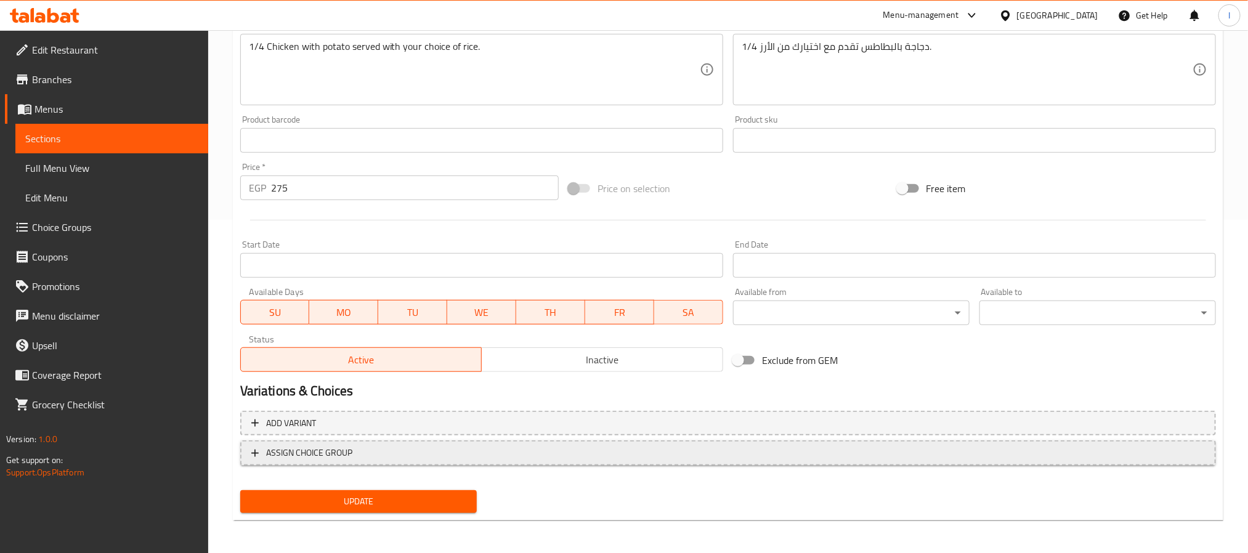
click at [590, 453] on span "ASSIGN CHOICE GROUP" at bounding box center [728, 452] width 954 height 15
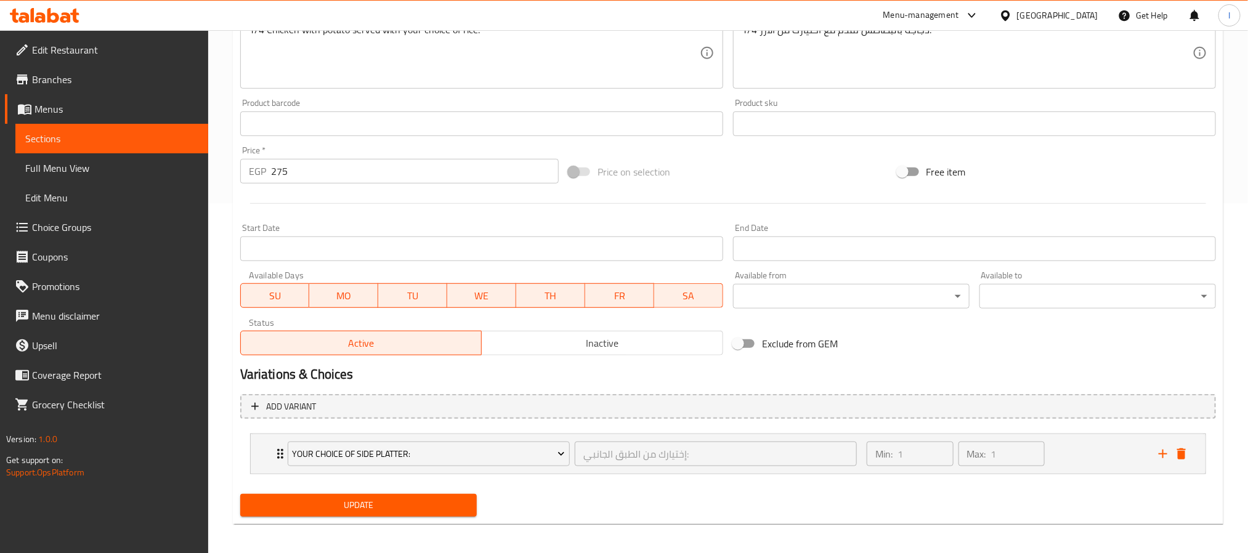
scroll to position [355, 0]
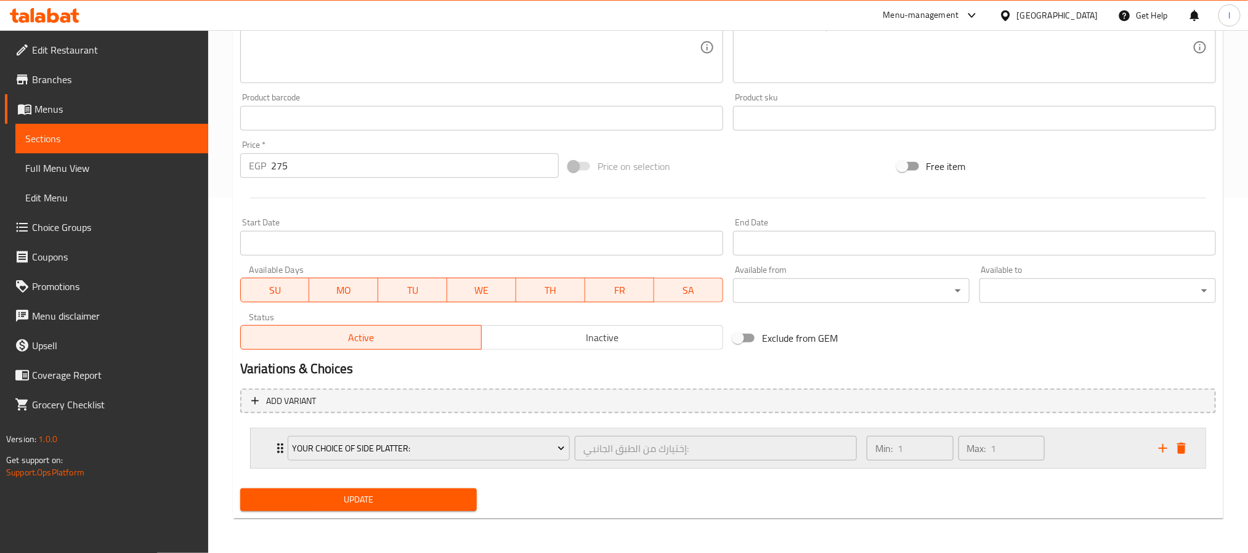
click at [1081, 455] on div "Min: 1 ​ Max: 1 ​" at bounding box center [1005, 448] width 292 height 39
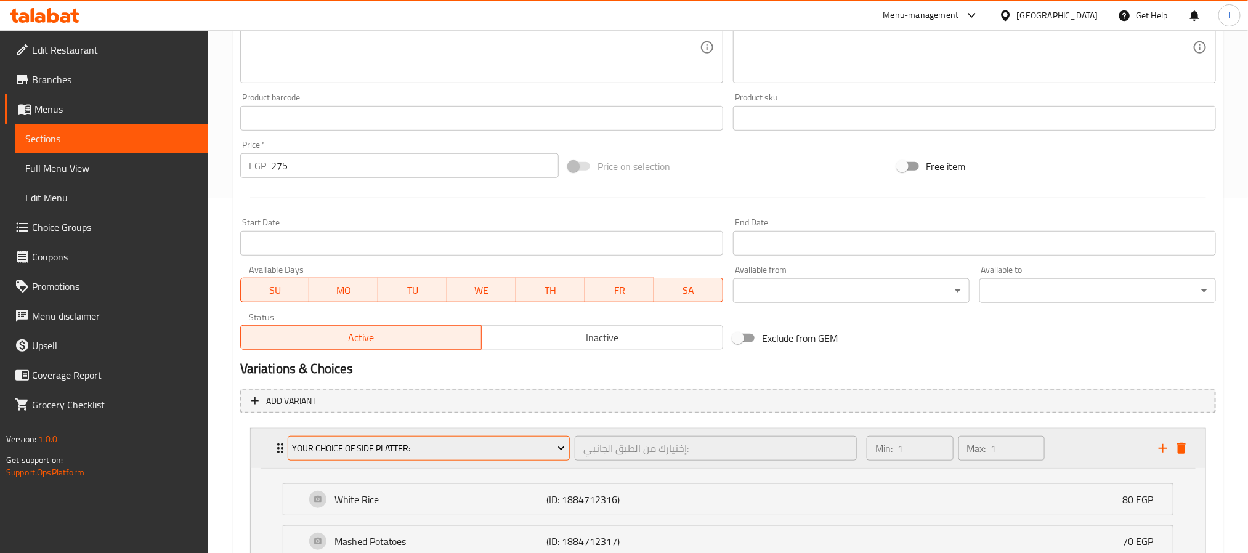
click at [490, 453] on span "Your Choice Of Side Platter:" at bounding box center [428, 448] width 273 height 15
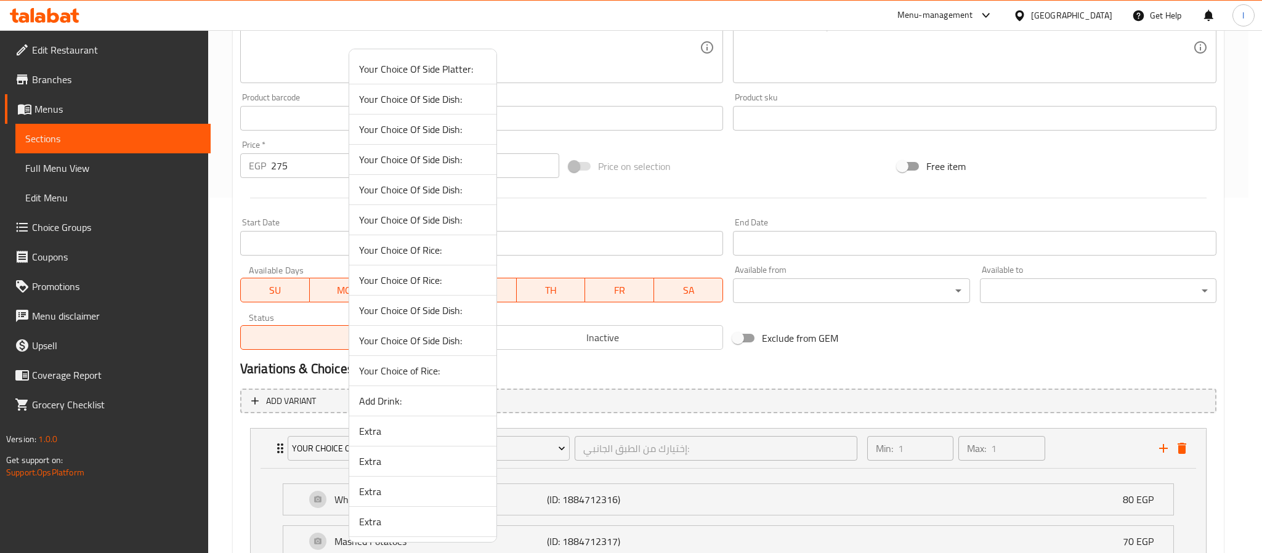
click at [444, 375] on span "Your Choice of Rice:" at bounding box center [423, 370] width 128 height 15
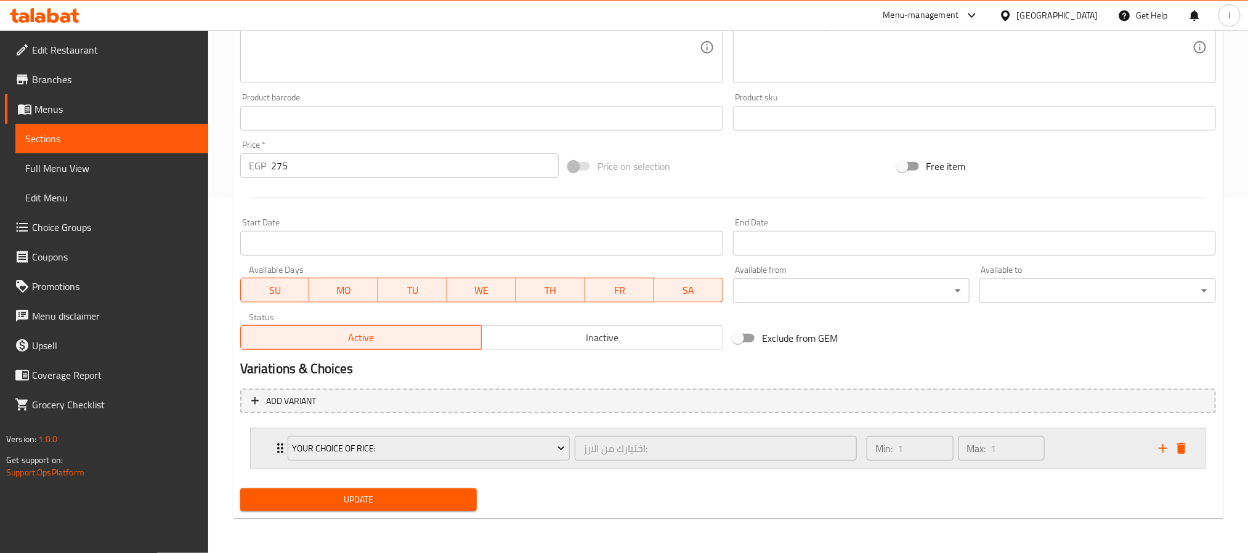
click at [1090, 455] on div "Min: 1 ​ Max: 1 ​" at bounding box center [1005, 448] width 292 height 39
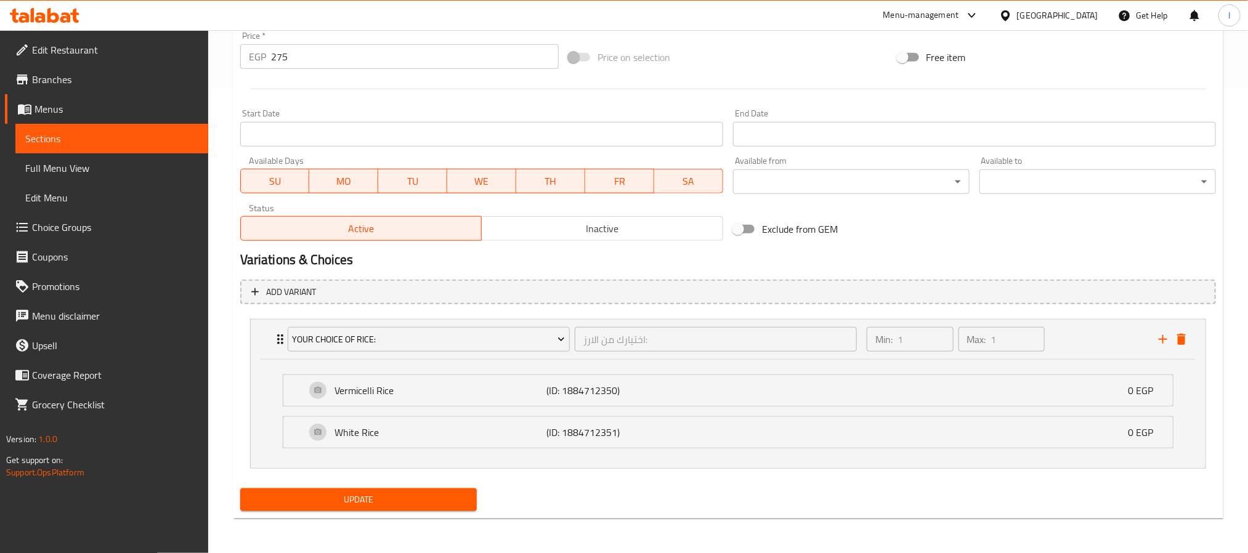
scroll to position [466, 0]
click at [403, 503] on span "Update" at bounding box center [358, 499] width 217 height 15
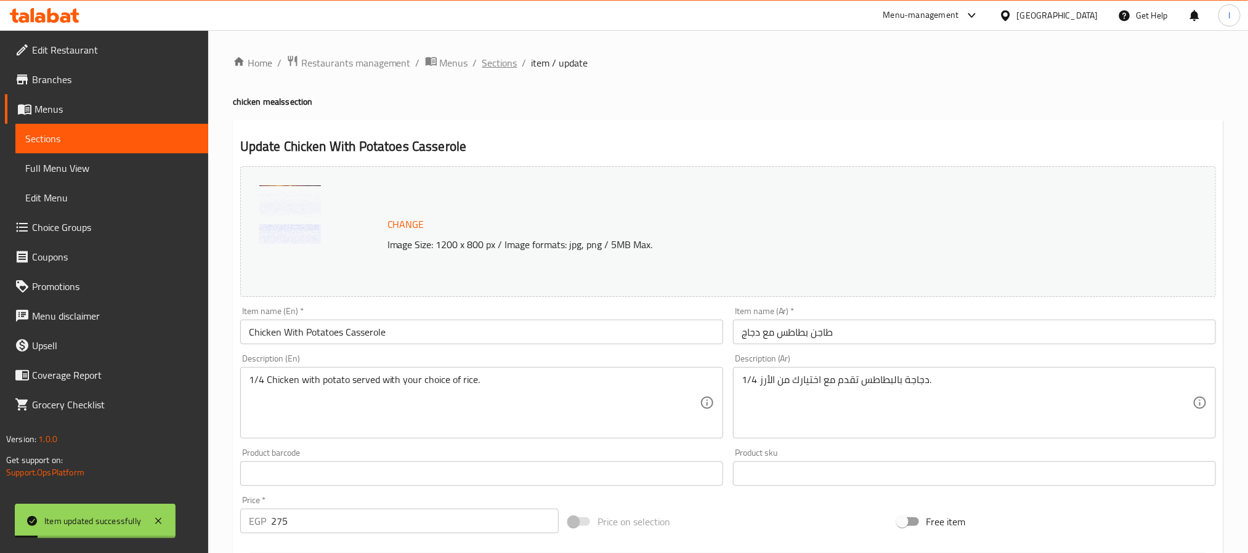
click at [501, 62] on span "Sections" at bounding box center [499, 62] width 35 height 15
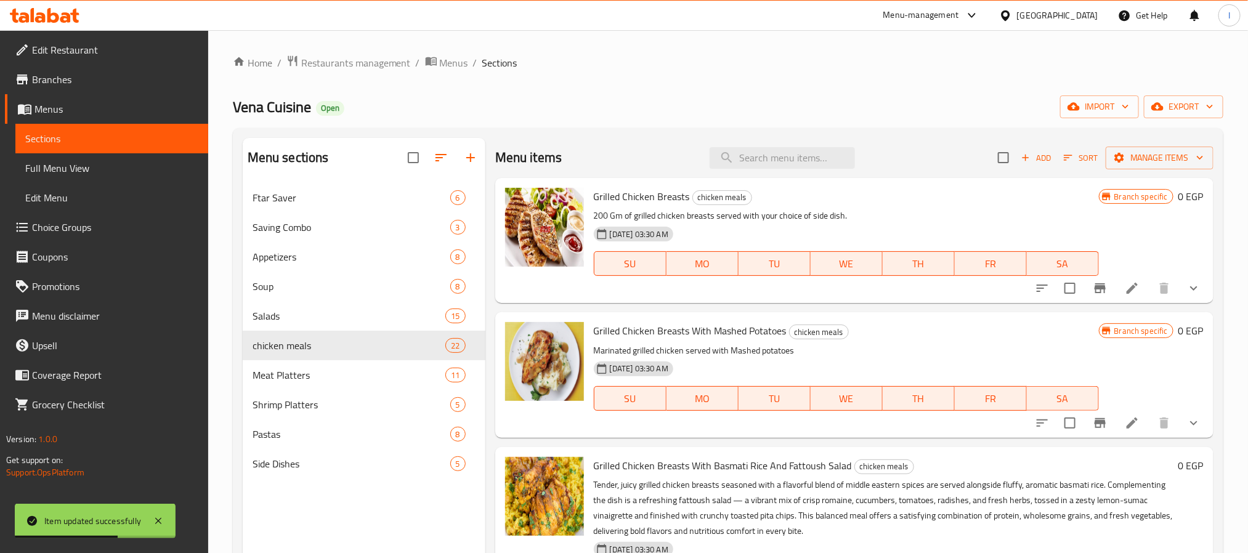
click at [618, 112] on div "Vena Cuisine Open import export" at bounding box center [728, 106] width 991 height 23
click at [621, 113] on div "Vena Cuisine Open import export" at bounding box center [728, 106] width 991 height 23
click at [105, 224] on span "Choice Groups" at bounding box center [115, 227] width 166 height 15
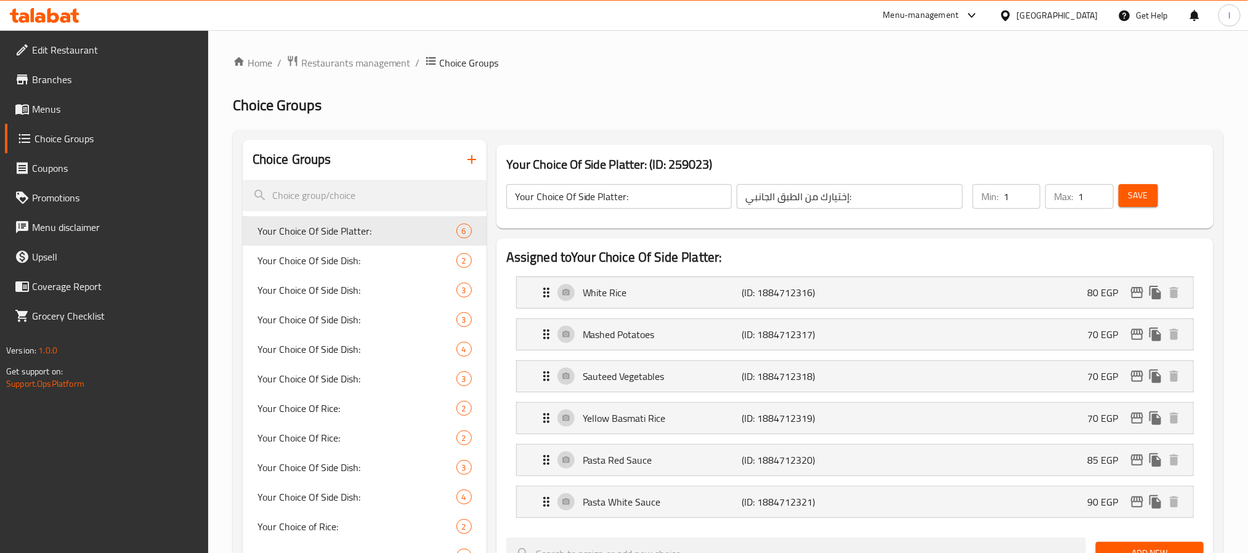
click at [564, 113] on h2 "Choice Groups" at bounding box center [728, 105] width 991 height 20
click at [660, 194] on input "Your Choice Of Side Platter:" at bounding box center [619, 196] width 226 height 25
click at [658, 194] on input "Your Choice Of Side Platter:" at bounding box center [619, 196] width 226 height 25
click at [788, 120] on div "Home / Restaurants management / Choice Groups Choice Groups Choice Groups Your …" at bounding box center [728, 560] width 991 height 1010
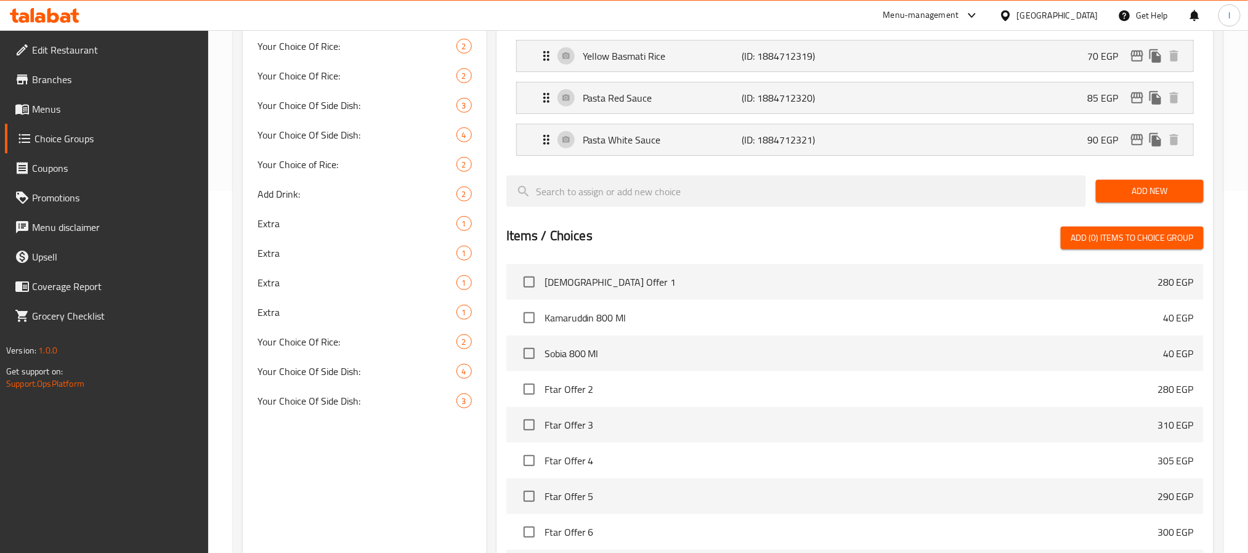
scroll to position [370, 0]
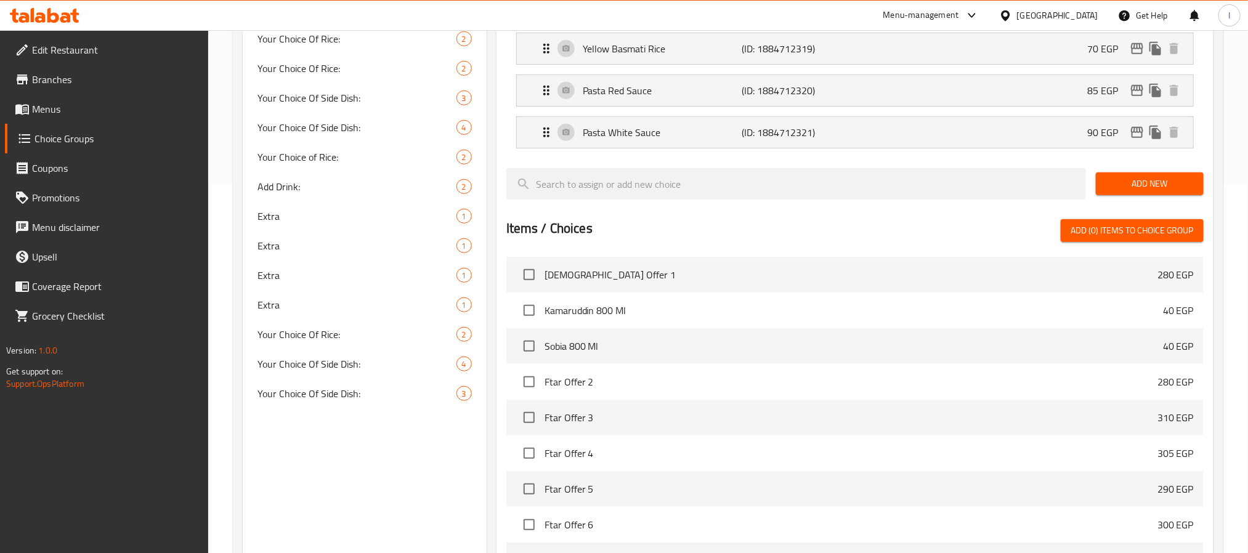
click at [1133, 184] on span "Add New" at bounding box center [1150, 183] width 88 height 15
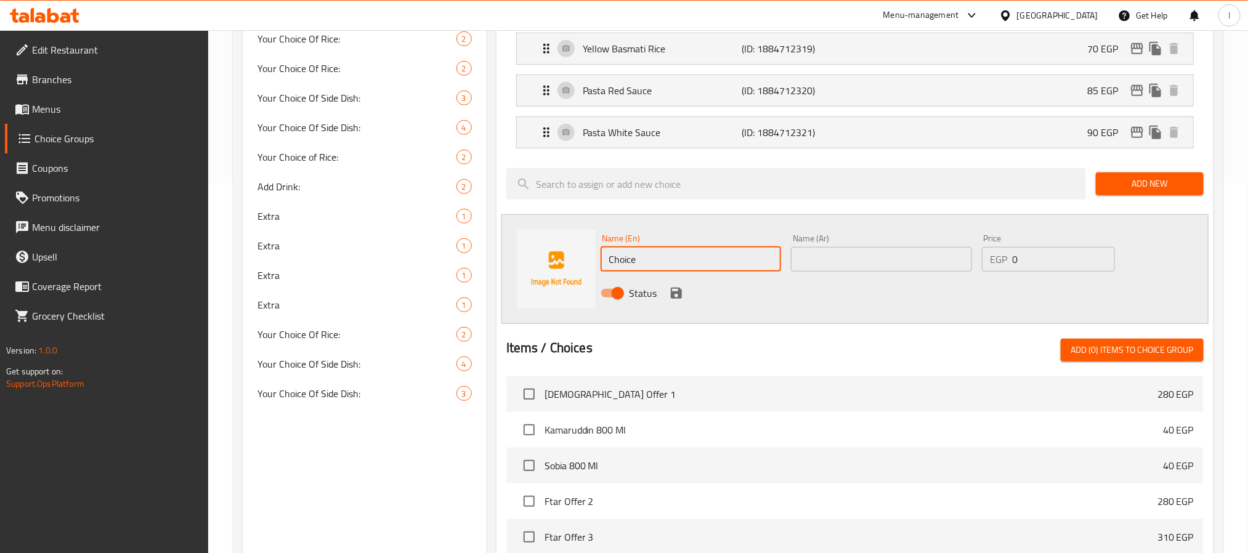
click at [715, 261] on input "Choice" at bounding box center [691, 259] width 181 height 25
click at [655, 265] on input "Choice" at bounding box center [691, 259] width 181 height 25
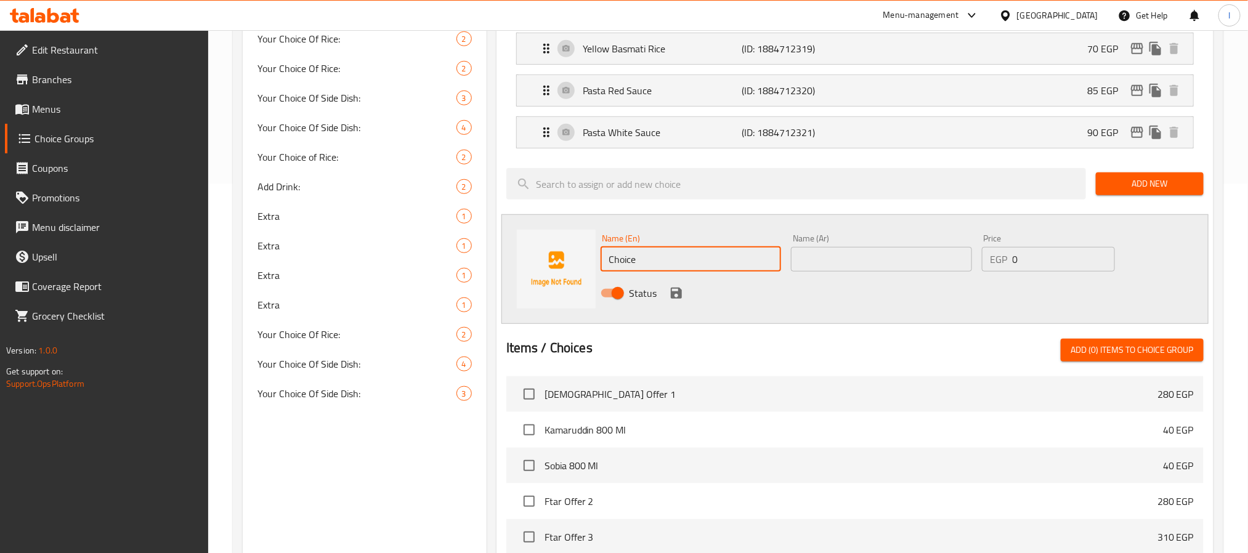
click at [655, 265] on input "Choice" at bounding box center [691, 259] width 181 height 25
paste input "Extra Protein"
type input "Extra Protein"
click at [904, 272] on input "text" at bounding box center [881, 259] width 181 height 25
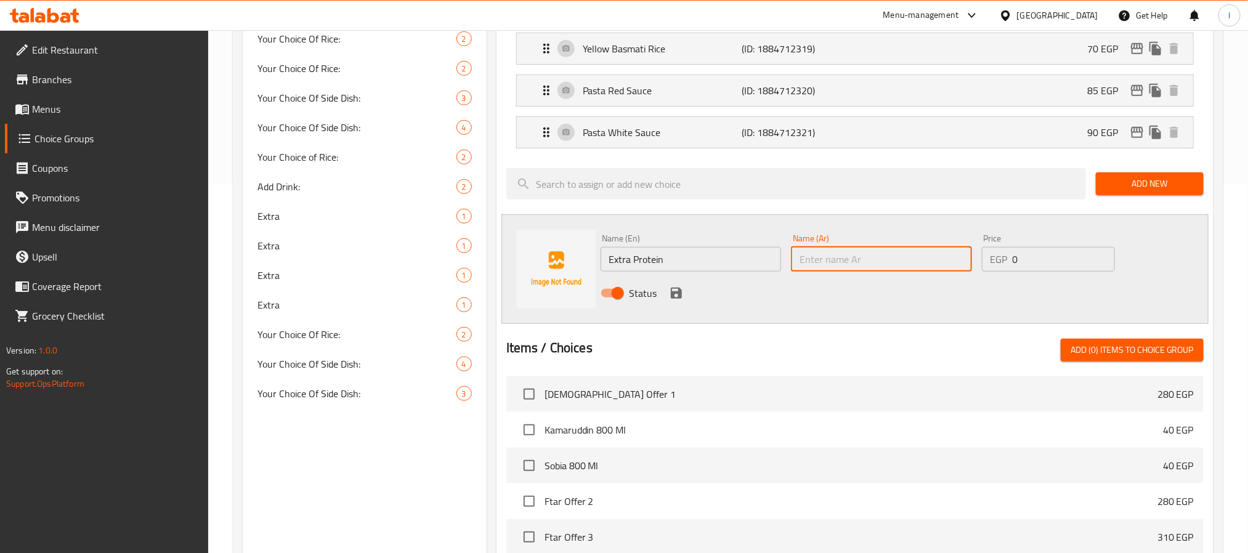
click at [904, 272] on input "text" at bounding box center [881, 259] width 181 height 25
paste input "بروتين إضافي"
type input "بروتين إضافي"
click at [1029, 267] on input "0" at bounding box center [1064, 259] width 102 height 25
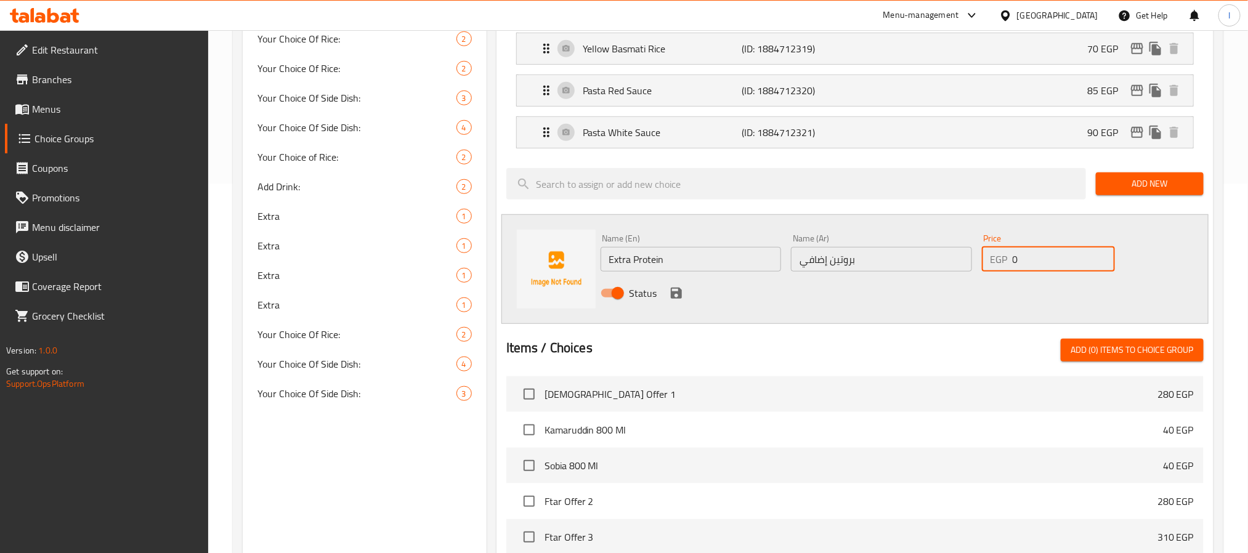
click at [1029, 267] on input "0" at bounding box center [1064, 259] width 102 height 25
click at [1029, 266] on input "0" at bounding box center [1064, 259] width 102 height 25
type input "115"
click at [1142, 190] on span "Add New" at bounding box center [1150, 183] width 88 height 15
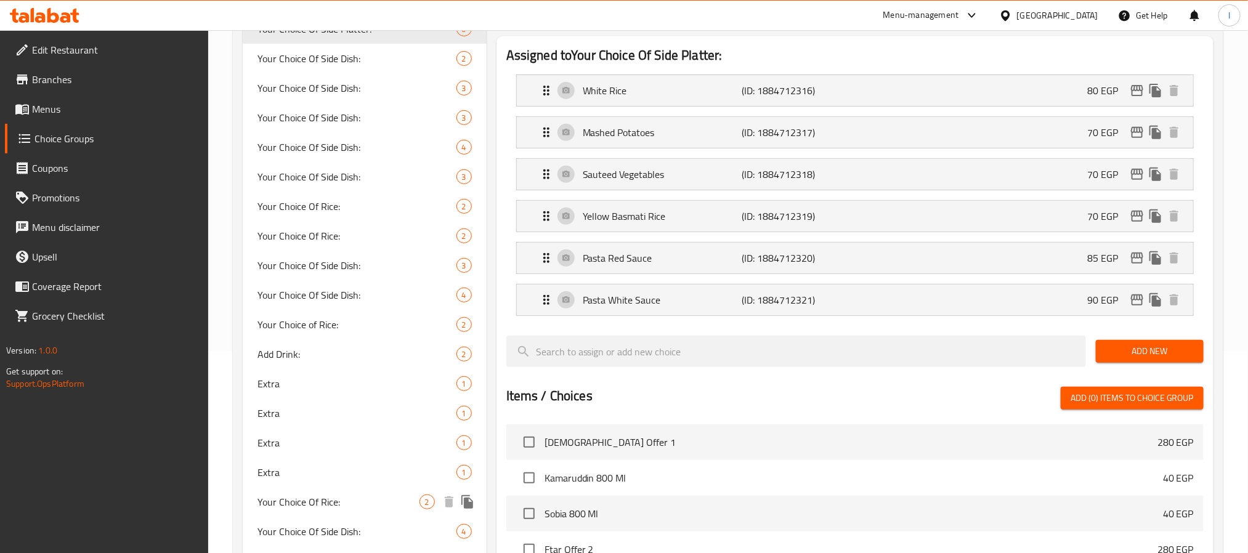
scroll to position [171, 0]
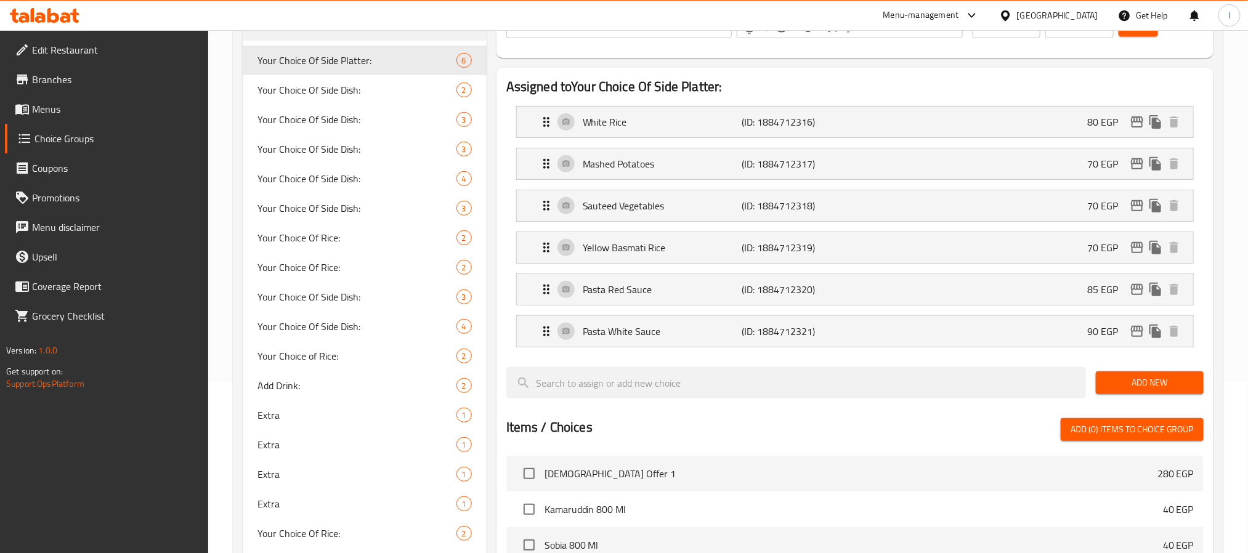
drag, startPoint x: 104, startPoint y: 103, endPoint x: 209, endPoint y: 139, distance: 111.2
click at [104, 103] on span "Menus" at bounding box center [115, 109] width 166 height 15
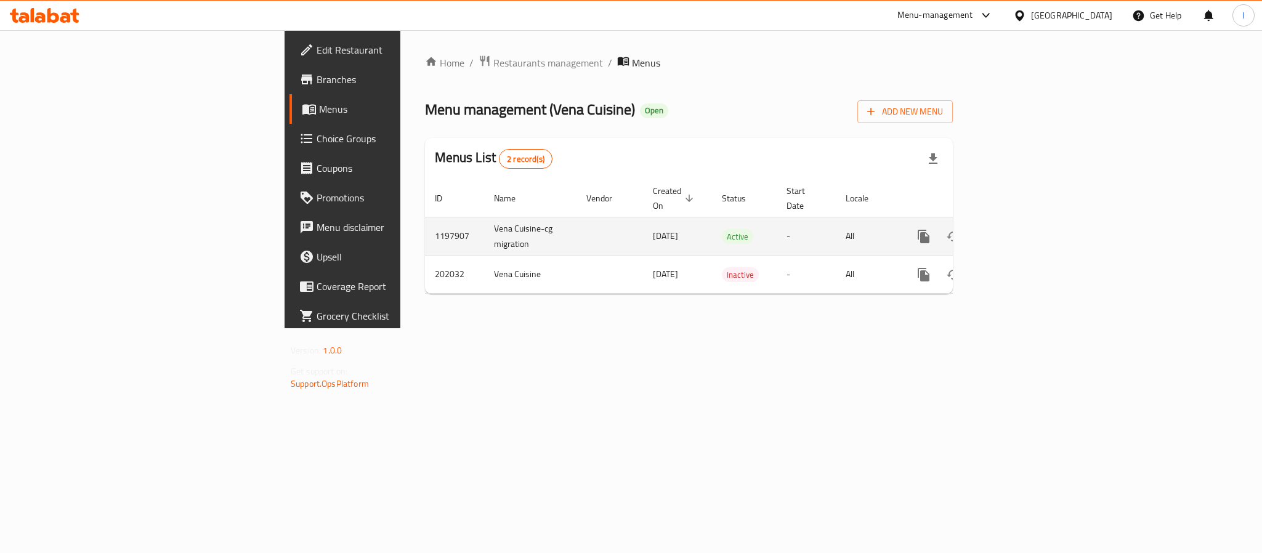
click at [1020, 229] on icon "enhanced table" at bounding box center [1012, 236] width 15 height 15
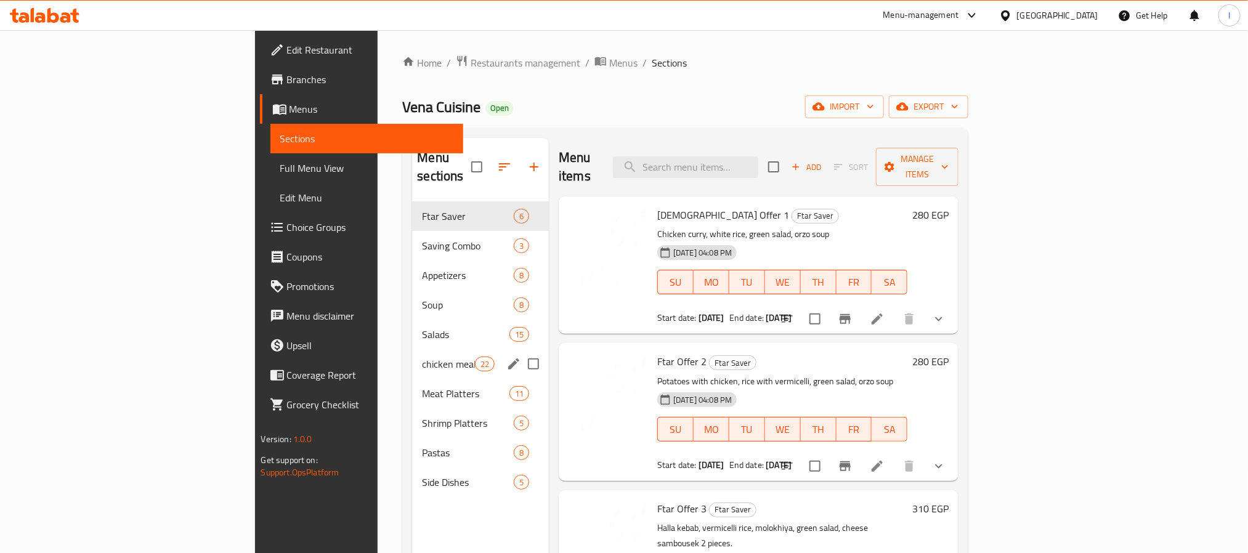
click at [422, 357] on span "chicken meals" at bounding box center [448, 364] width 52 height 15
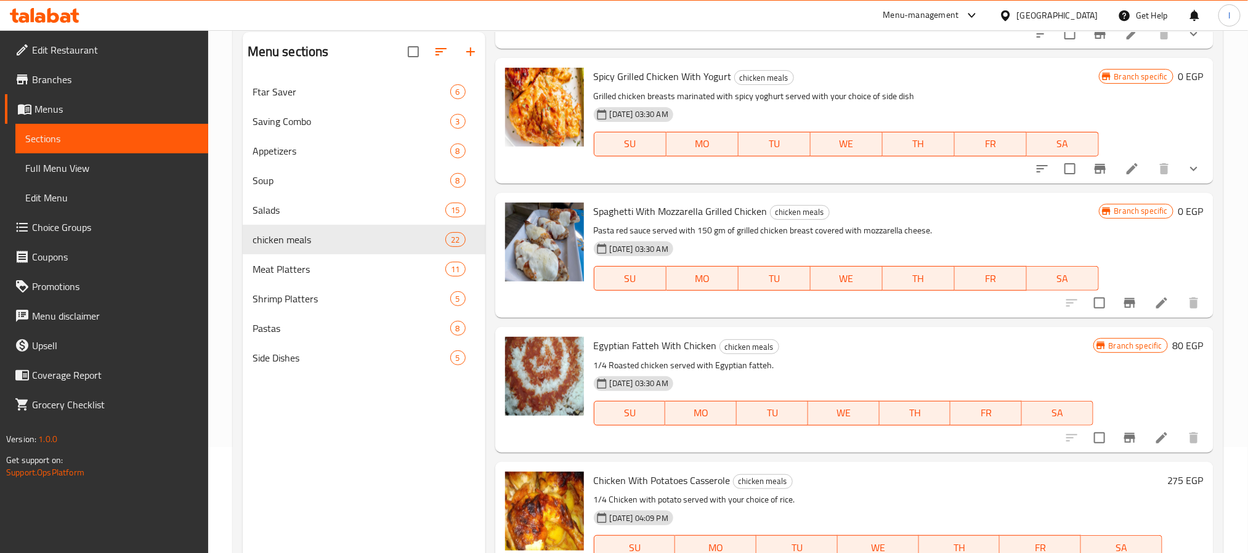
scroll to position [172, 0]
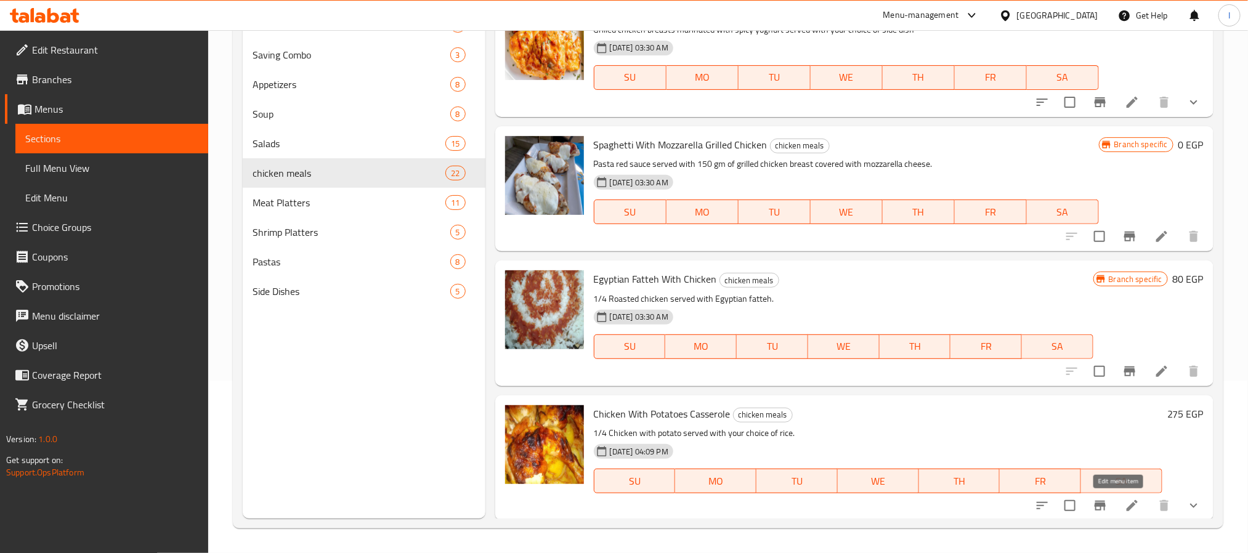
click at [1125, 509] on icon at bounding box center [1132, 505] width 15 height 15
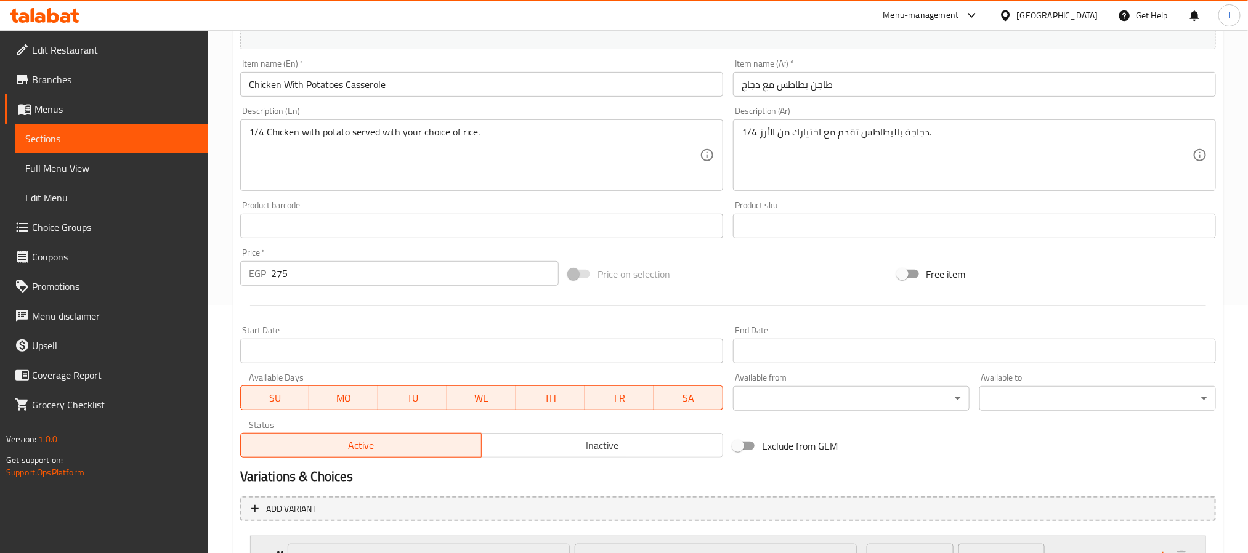
scroll to position [355, 0]
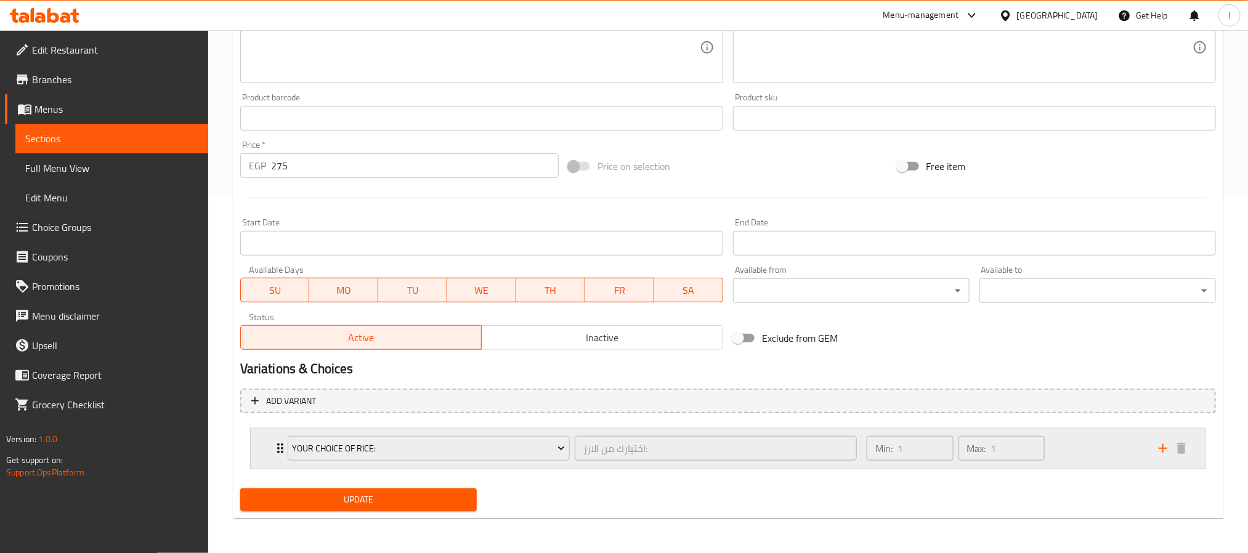
click at [1093, 456] on div "Min: 1 ​ Max: 1 ​" at bounding box center [1005, 448] width 292 height 39
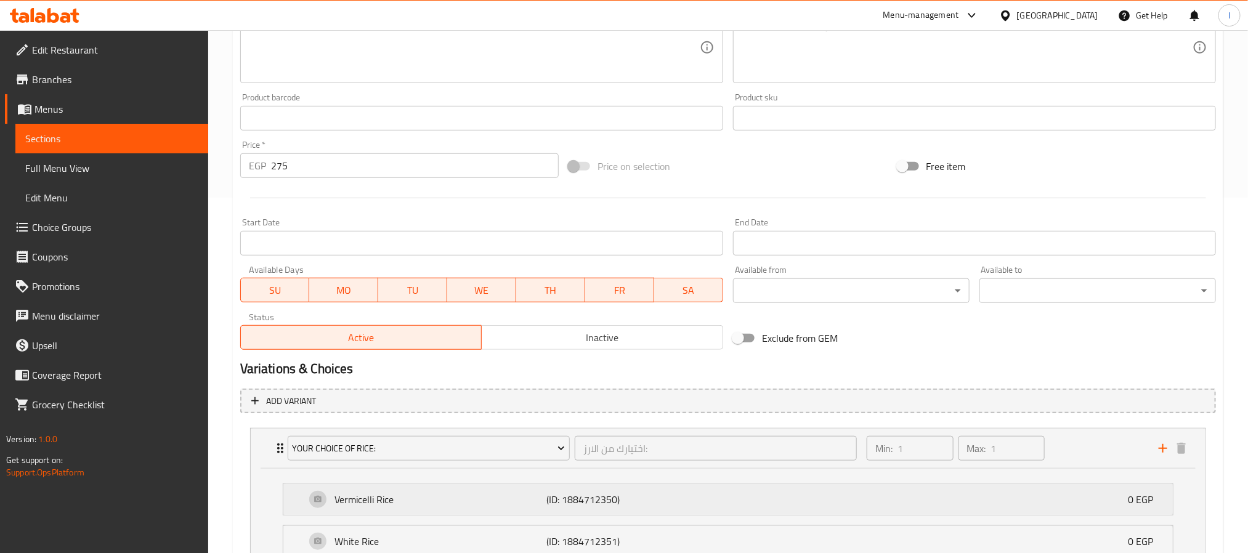
scroll to position [466, 0]
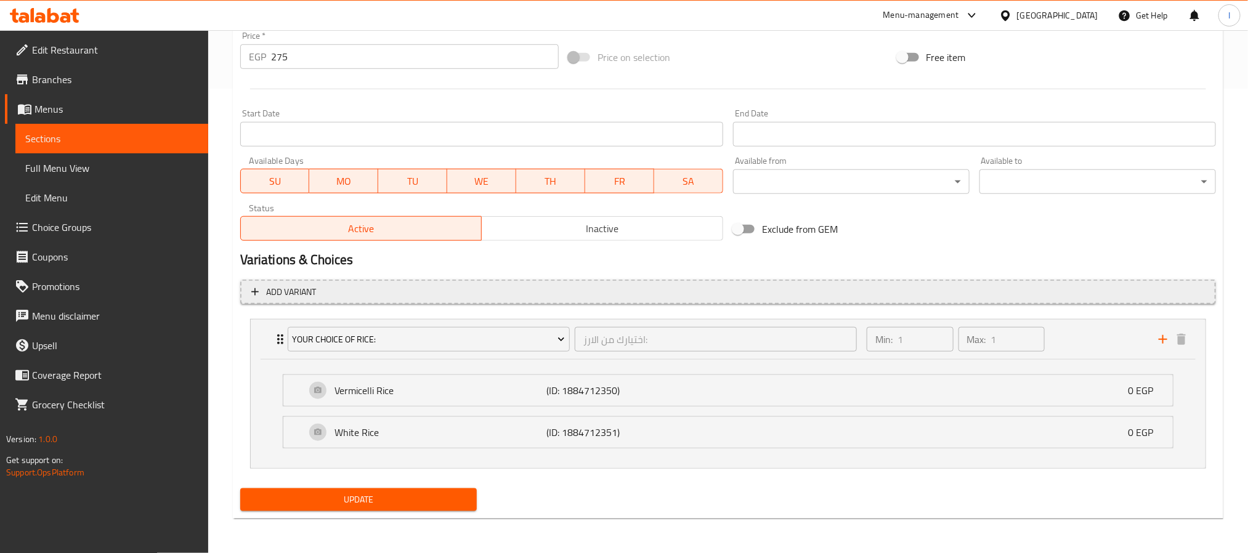
click at [261, 294] on span "Add variant" at bounding box center [728, 292] width 954 height 15
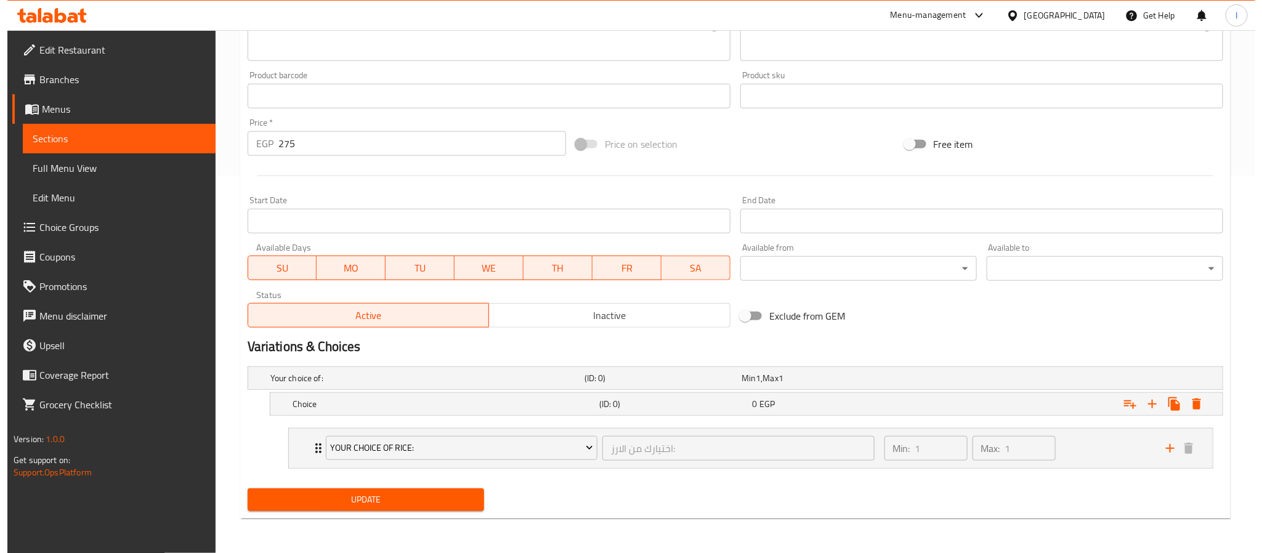
scroll to position [379, 0]
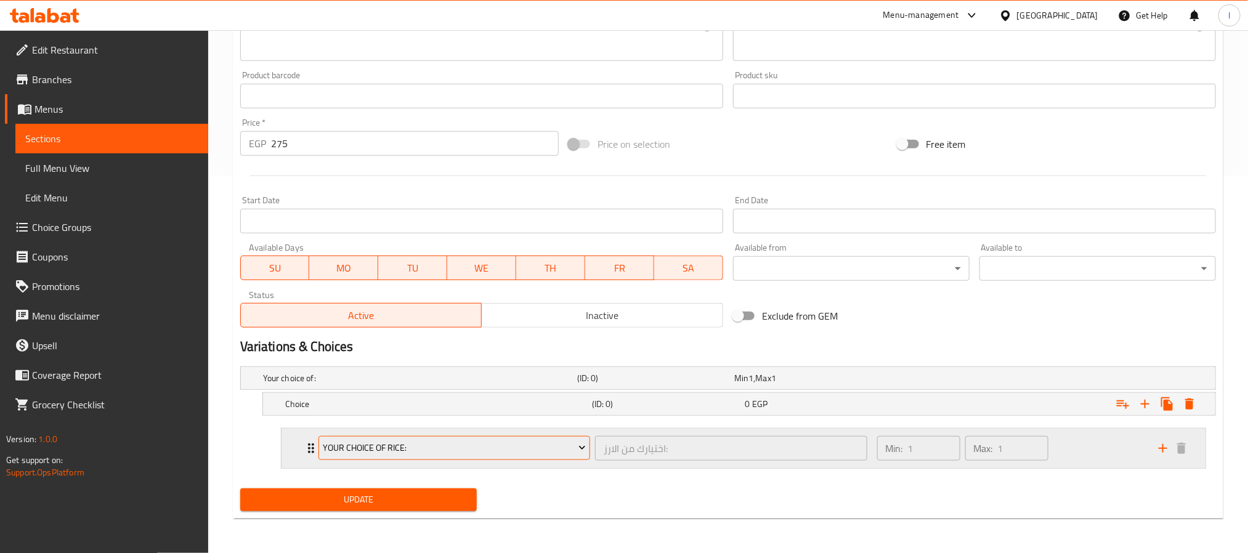
click at [429, 444] on span "Your Choice of Rice:" at bounding box center [454, 447] width 263 height 15
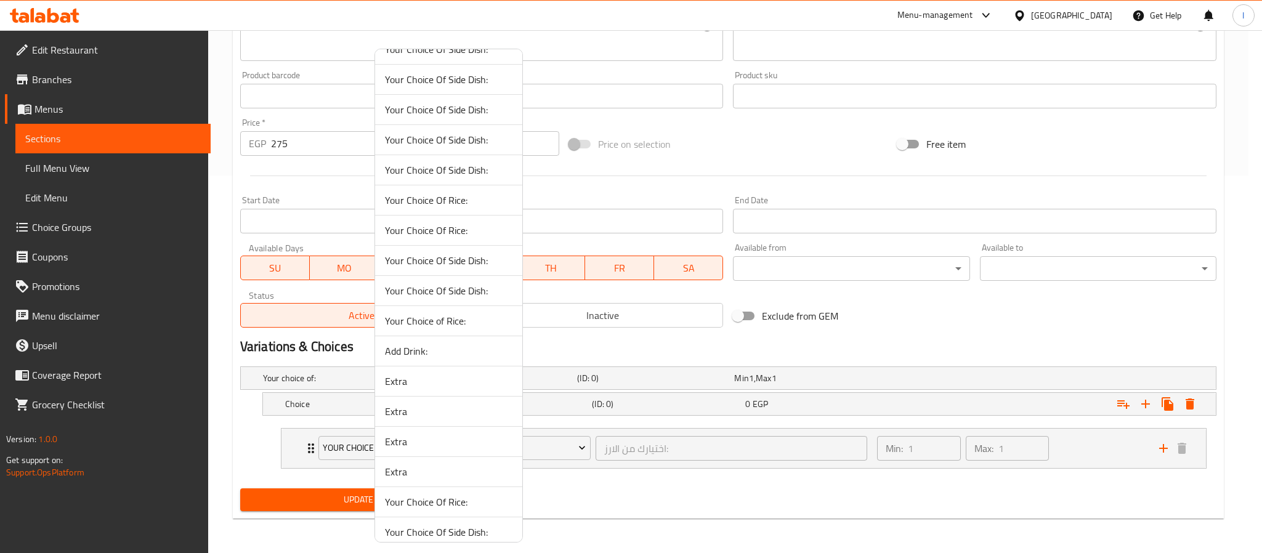
scroll to position [95, 0]
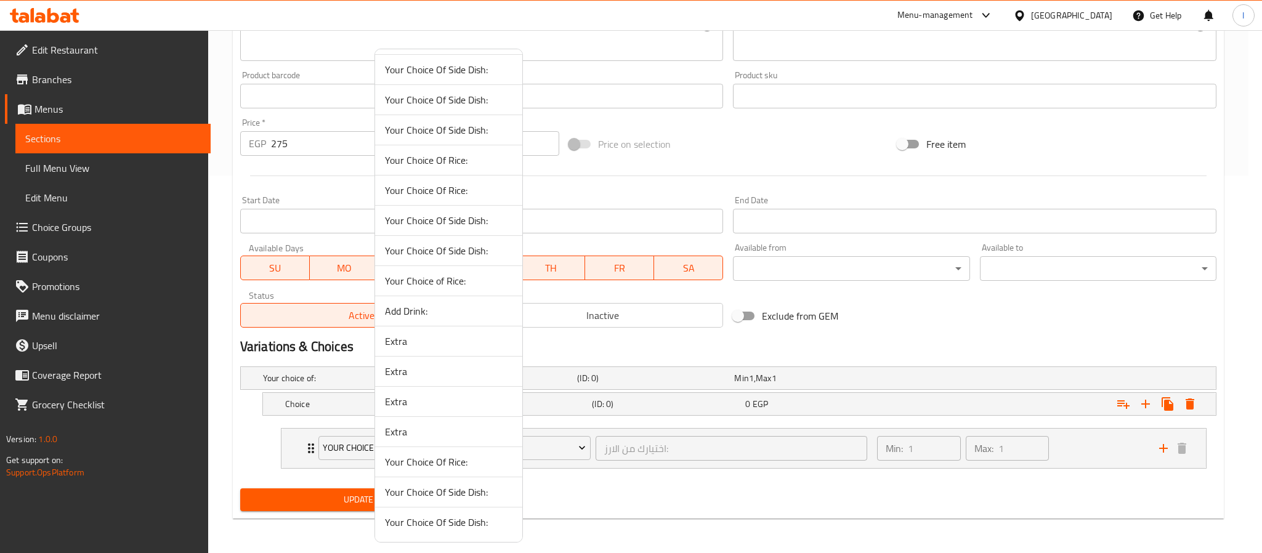
click at [428, 344] on span "Extra" at bounding box center [449, 341] width 128 height 15
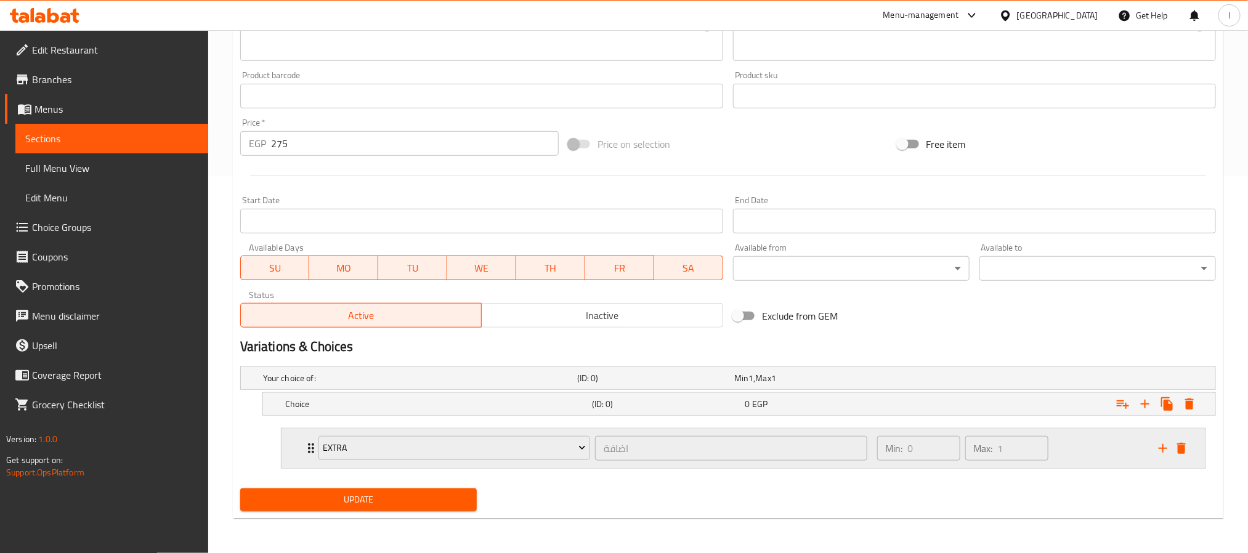
click at [1105, 447] on div "Min: 0 ​ Max: 1 ​" at bounding box center [1011, 448] width 282 height 39
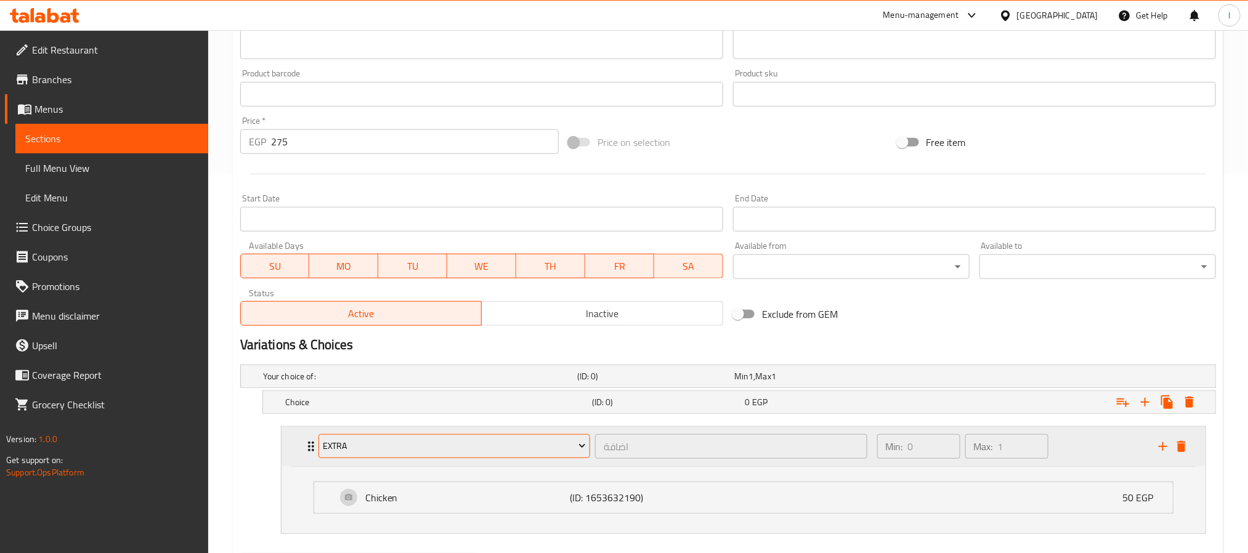
click at [484, 447] on span "Extra" at bounding box center [454, 446] width 263 height 15
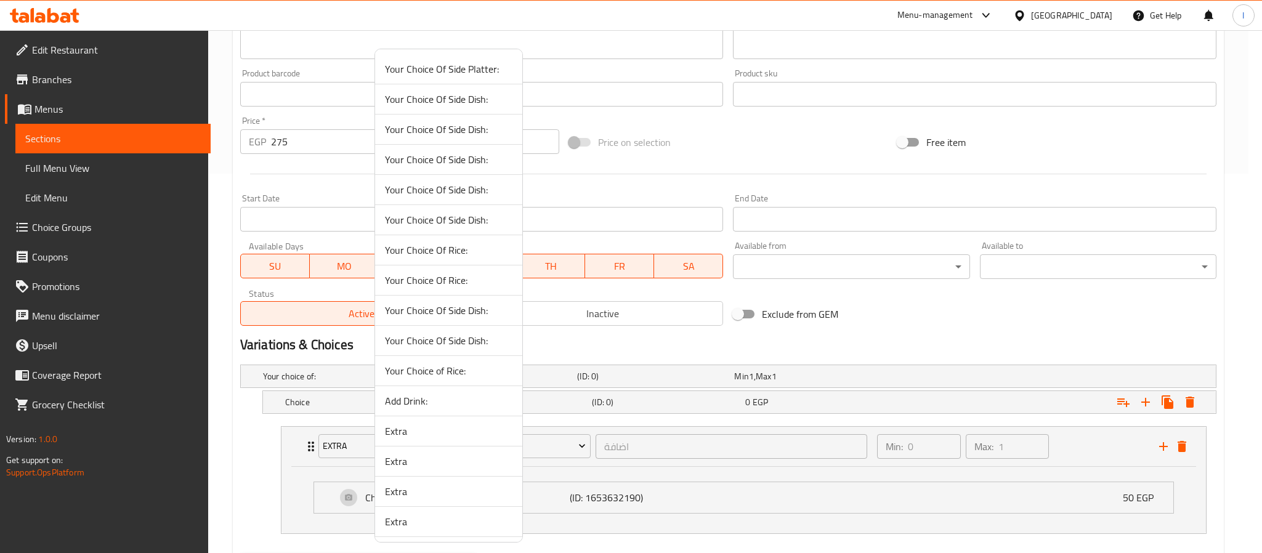
click at [439, 457] on span "Extra" at bounding box center [449, 461] width 128 height 15
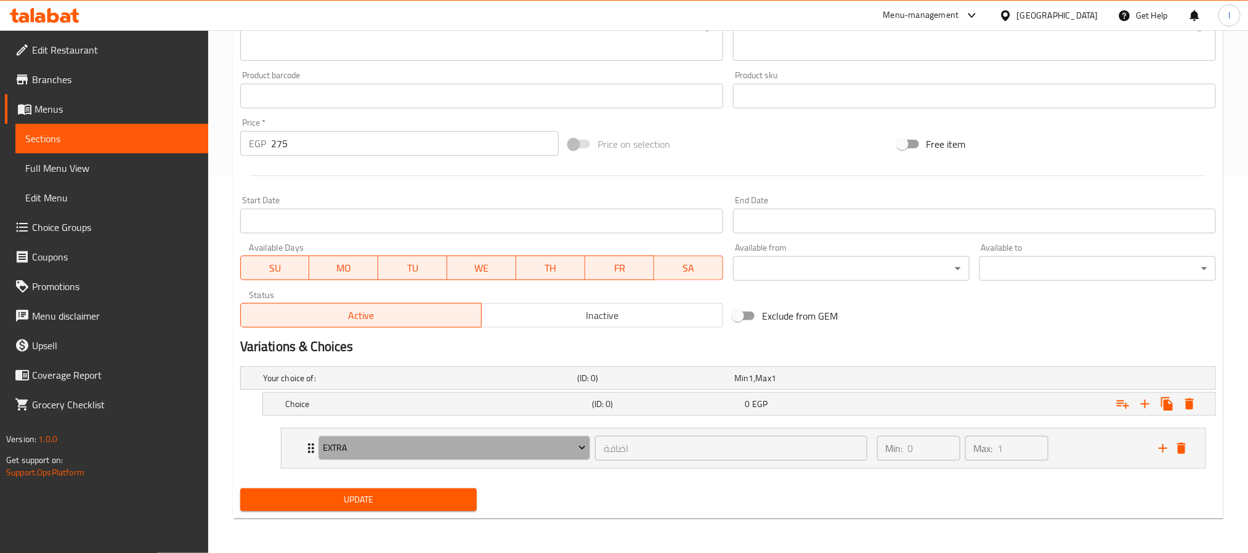
click at [439, 457] on button "Extra" at bounding box center [454, 448] width 272 height 25
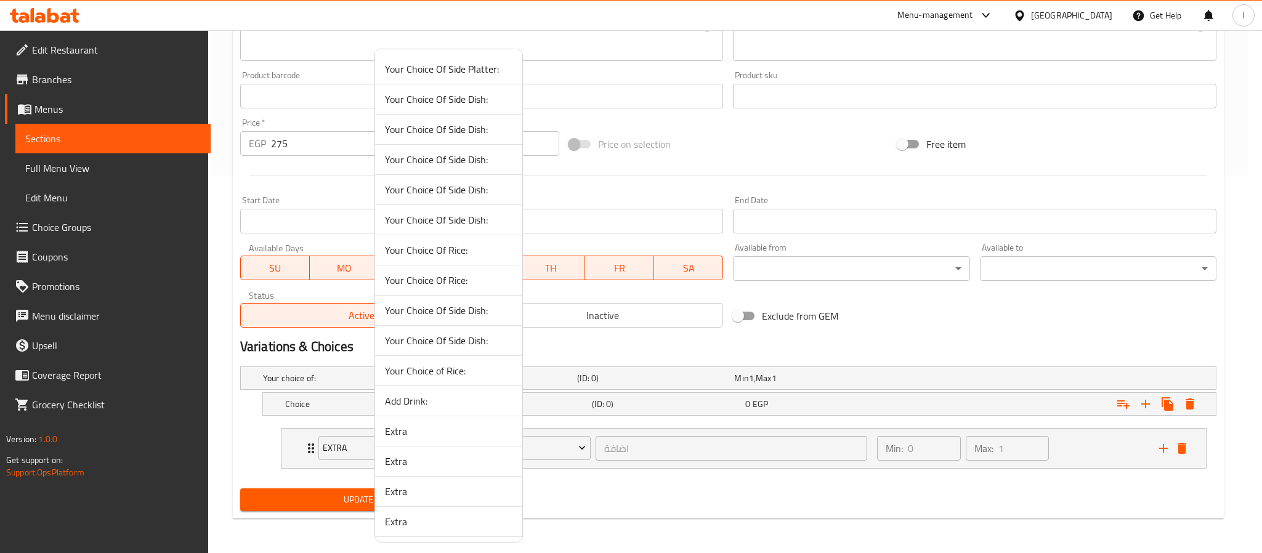
click at [418, 490] on span "Extra" at bounding box center [449, 491] width 128 height 15
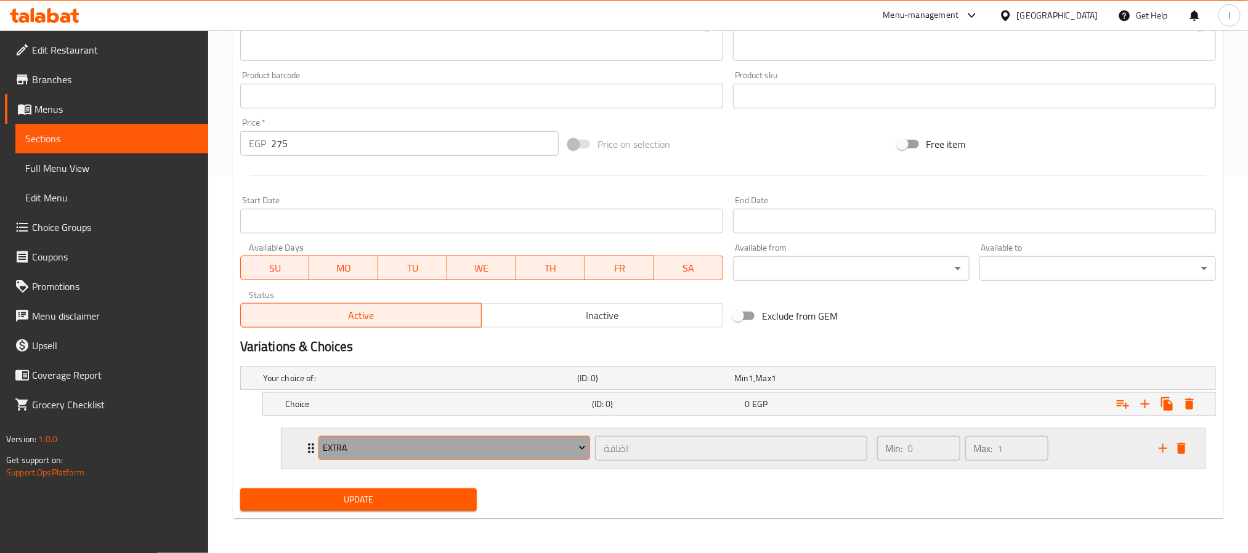
click at [444, 449] on span "Extra" at bounding box center [454, 447] width 263 height 15
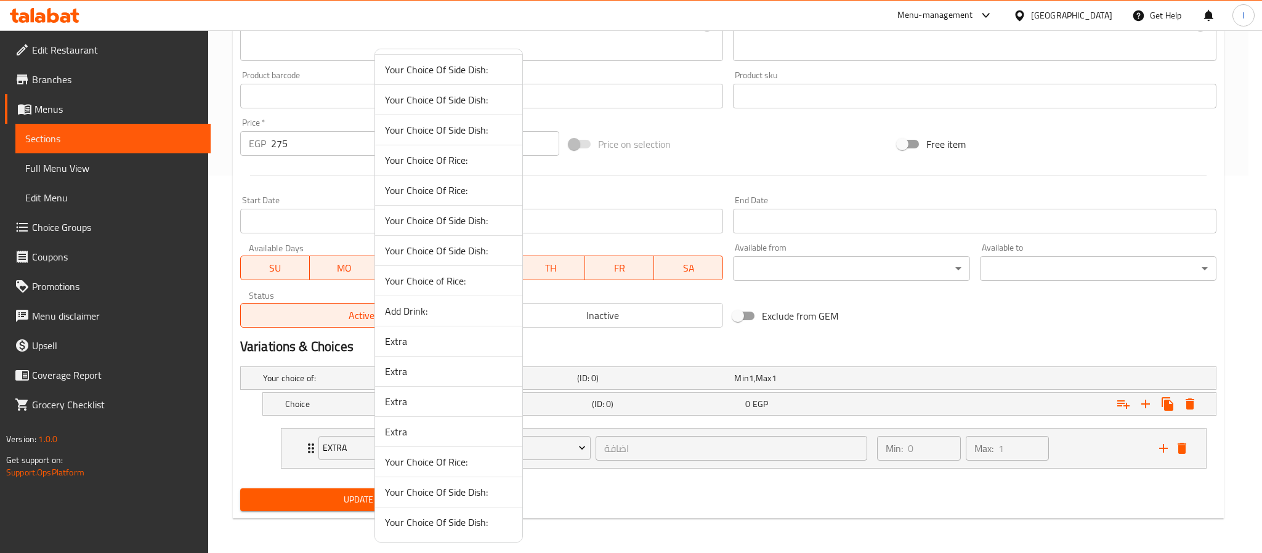
click at [1087, 457] on div at bounding box center [631, 276] width 1262 height 553
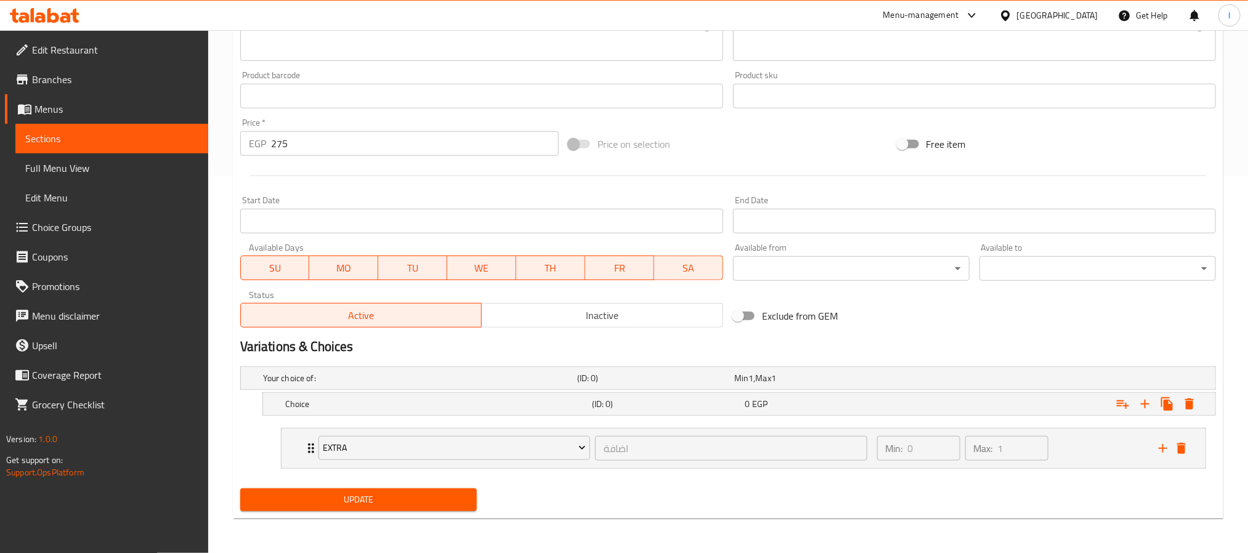
click at [72, 111] on span "Menus" at bounding box center [116, 109] width 164 height 15
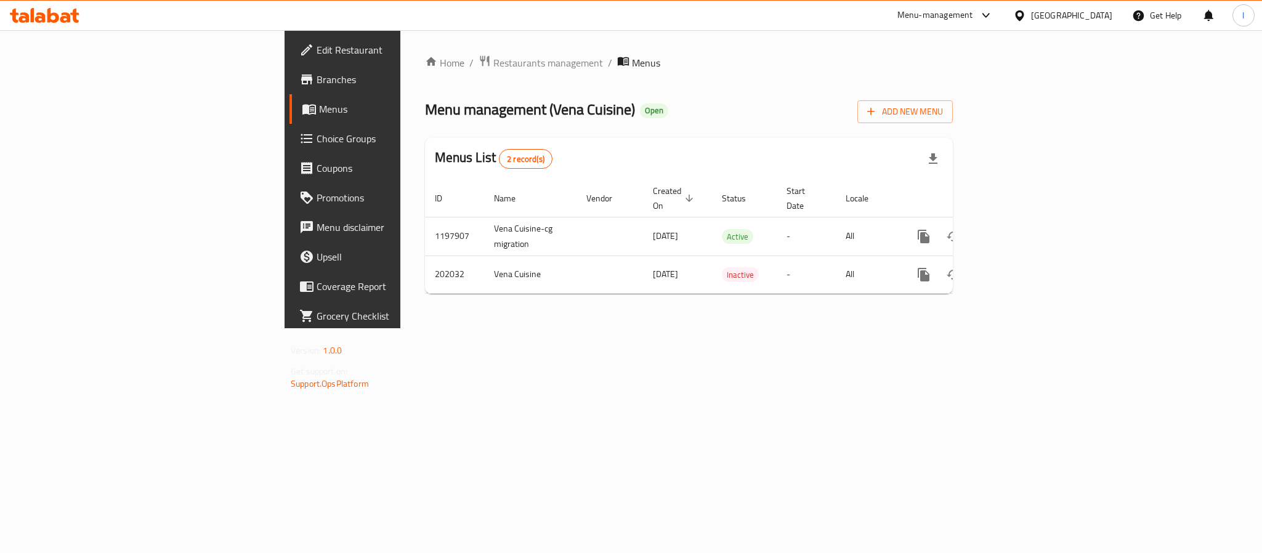
click at [317, 145] on span "Choice Groups" at bounding box center [401, 138] width 169 height 15
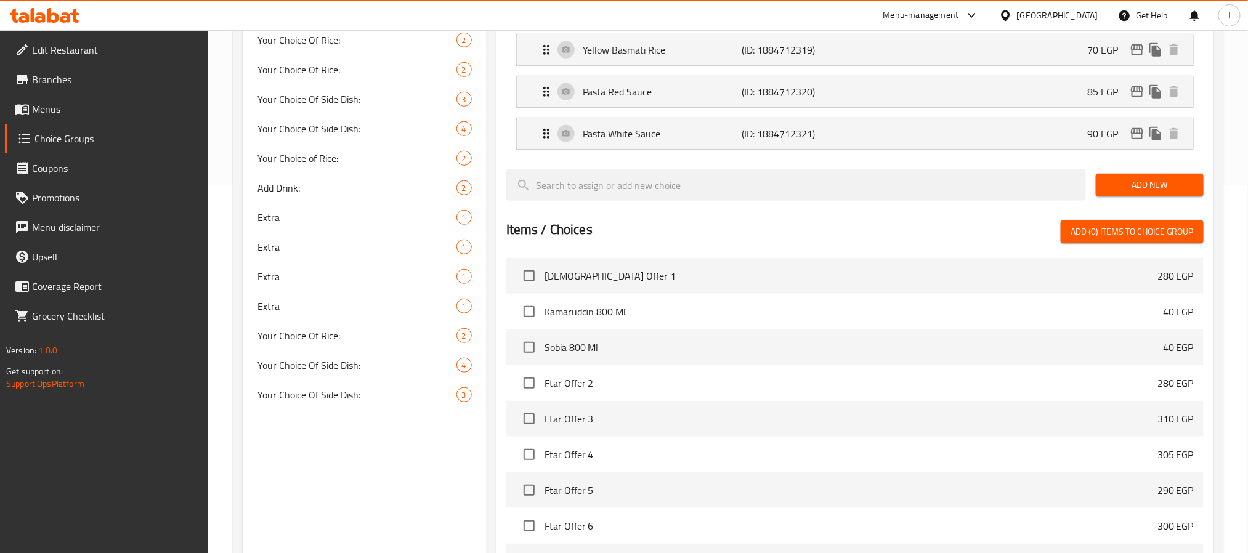
scroll to position [370, 0]
click at [348, 364] on span "Your Choice Of Side Dish:" at bounding box center [338, 364] width 162 height 15
type input "Your Choice Of Side Dish:"
type input "إختيارك من الأطبق الجانبية:"
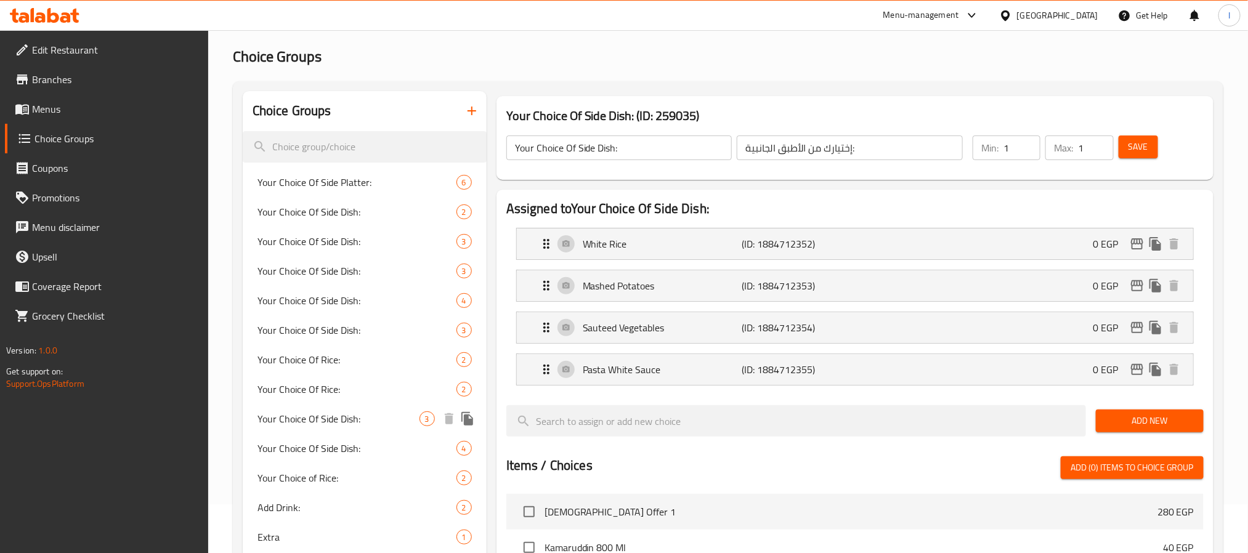
scroll to position [92, 0]
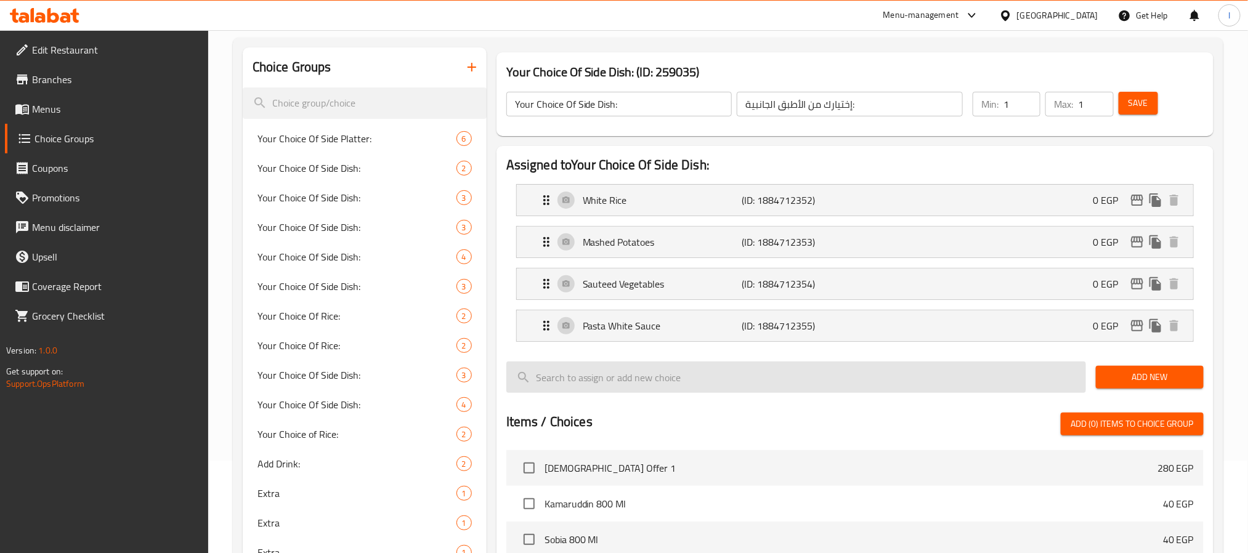
click at [715, 379] on input "search" at bounding box center [796, 377] width 580 height 31
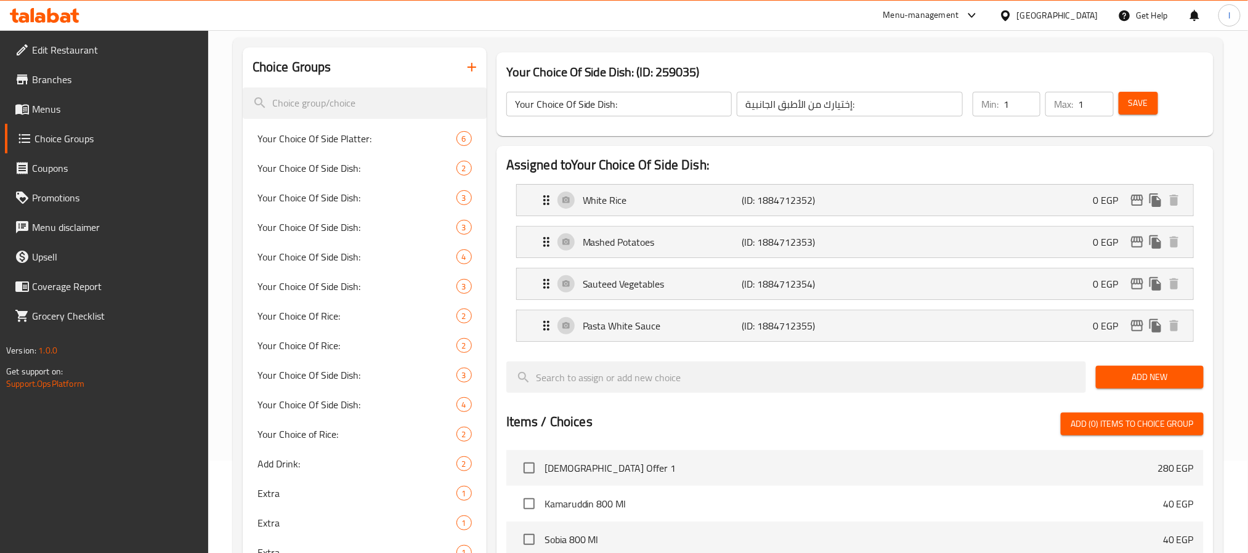
drag, startPoint x: 1170, startPoint y: 379, endPoint x: 1182, endPoint y: 381, distance: 11.8
click at [1172, 379] on span "Add New" at bounding box center [1150, 377] width 88 height 15
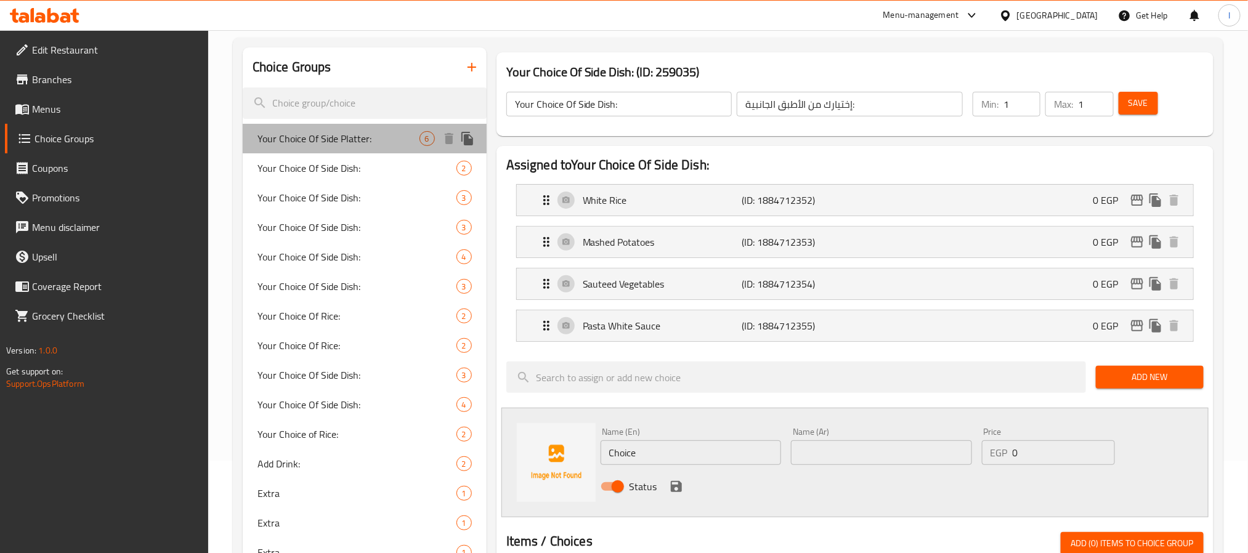
click at [362, 140] on span "Your Choice Of Side Platter:" at bounding box center [338, 138] width 162 height 15
type input "Your Choice Of Side Platter:"
type input "إختيارك من الطبق الجانبي:"
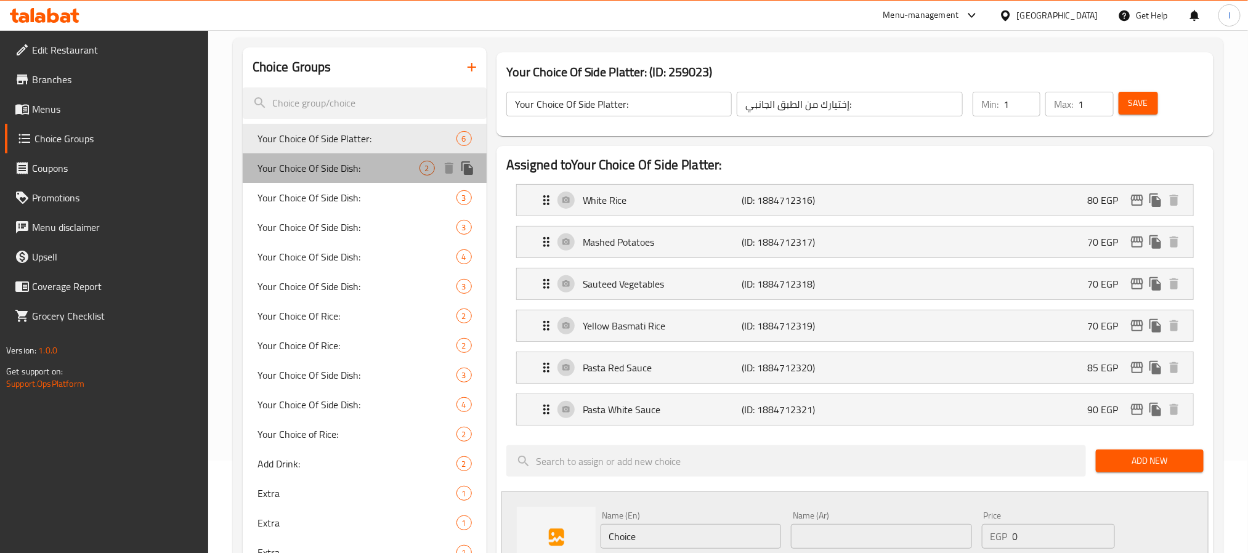
click at [333, 168] on span "Your Choice Of Side Dish:" at bounding box center [338, 168] width 162 height 15
type input "Your Choice Of Side Dish:"
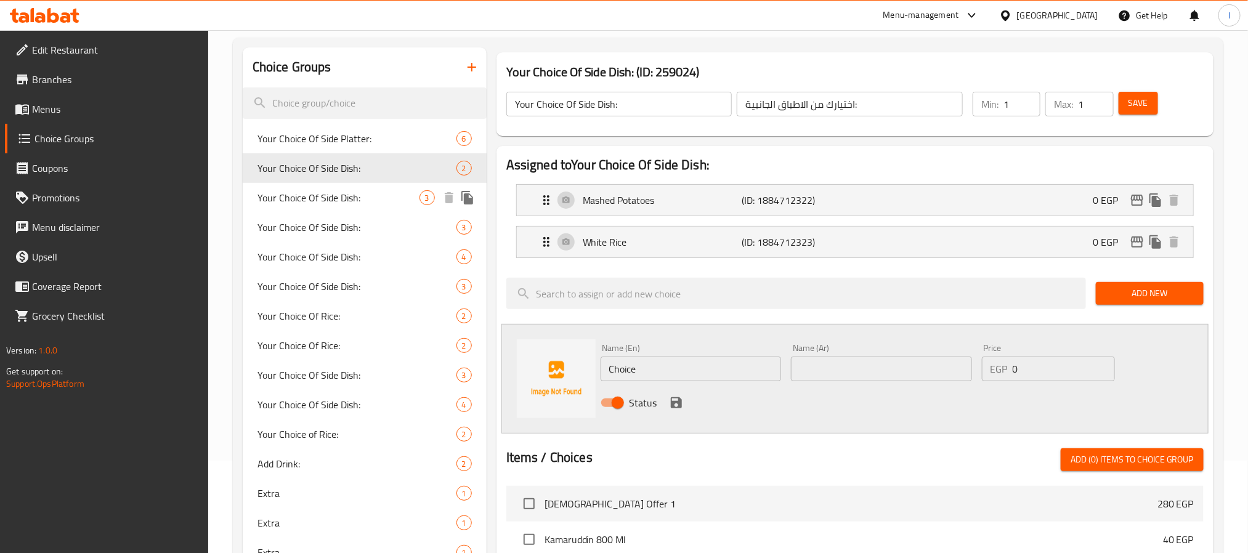
click at [326, 195] on span "Your Choice Of Side Dish:" at bounding box center [338, 197] width 162 height 15
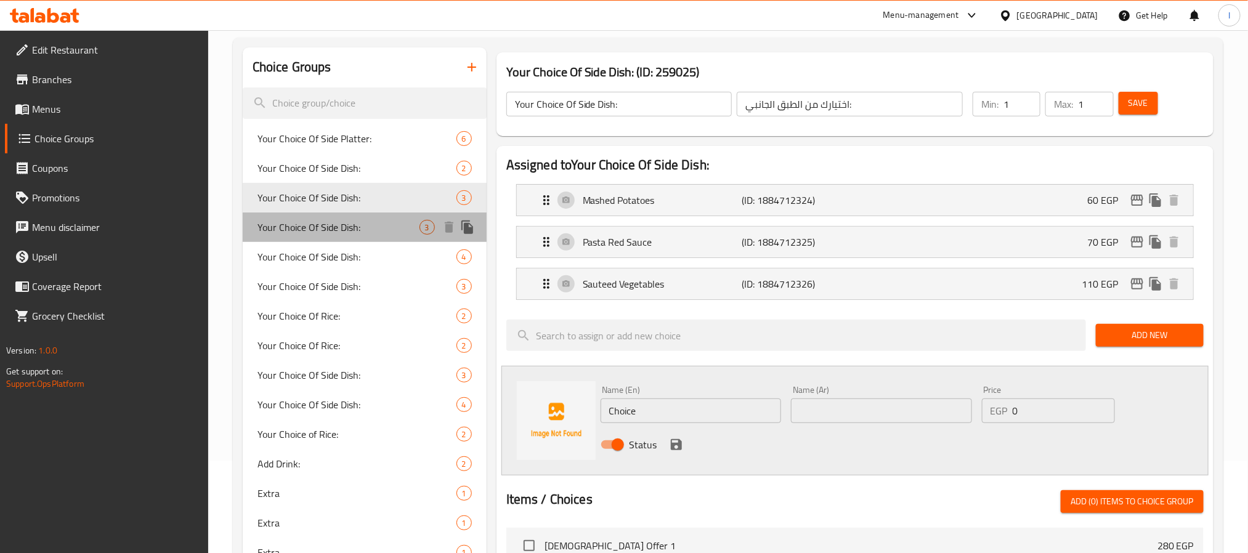
click at [322, 222] on span "Your Choice Of Side Dish:" at bounding box center [338, 227] width 162 height 15
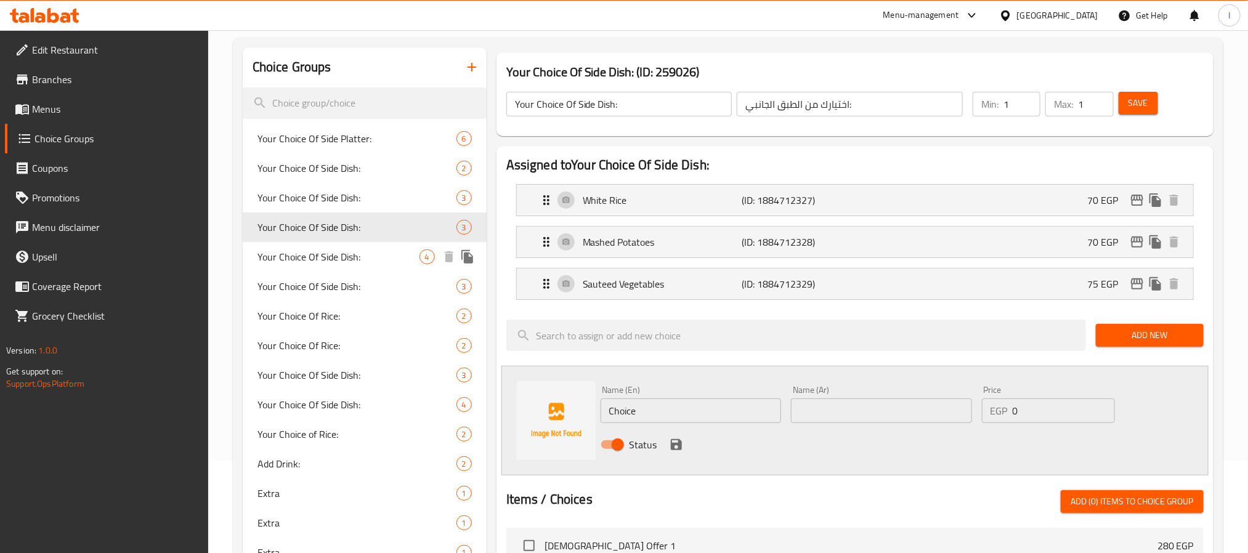
click at [329, 255] on span "Your Choice Of Side Dish:" at bounding box center [338, 256] width 162 height 15
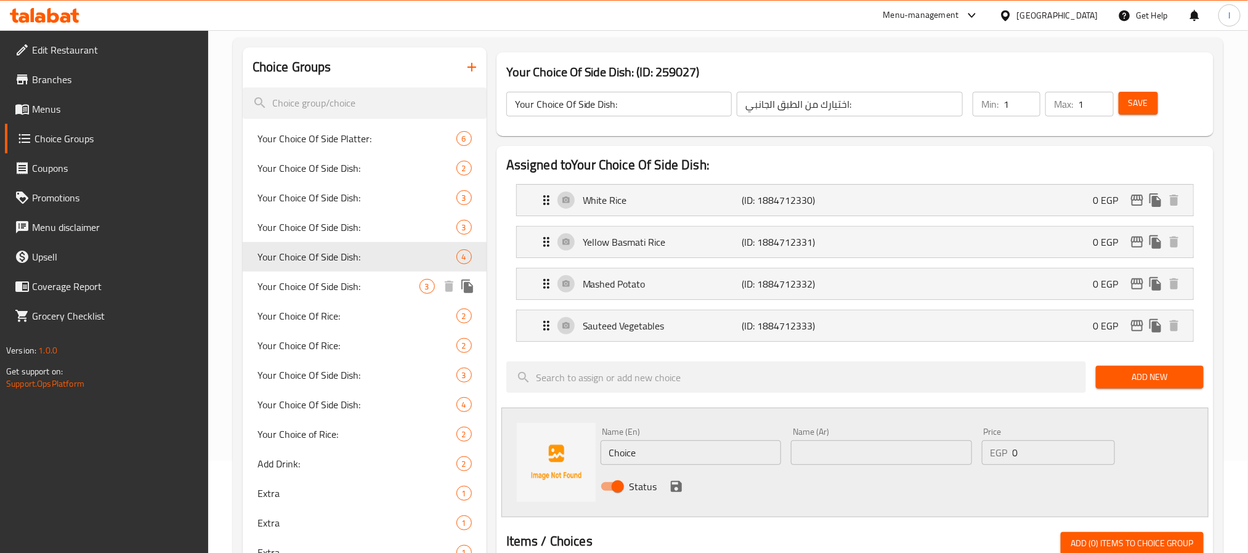
type input "إختيارك من الطبق الجانبي:"
click at [346, 289] on span "Your Choice Of Side Dish:" at bounding box center [338, 286] width 162 height 15
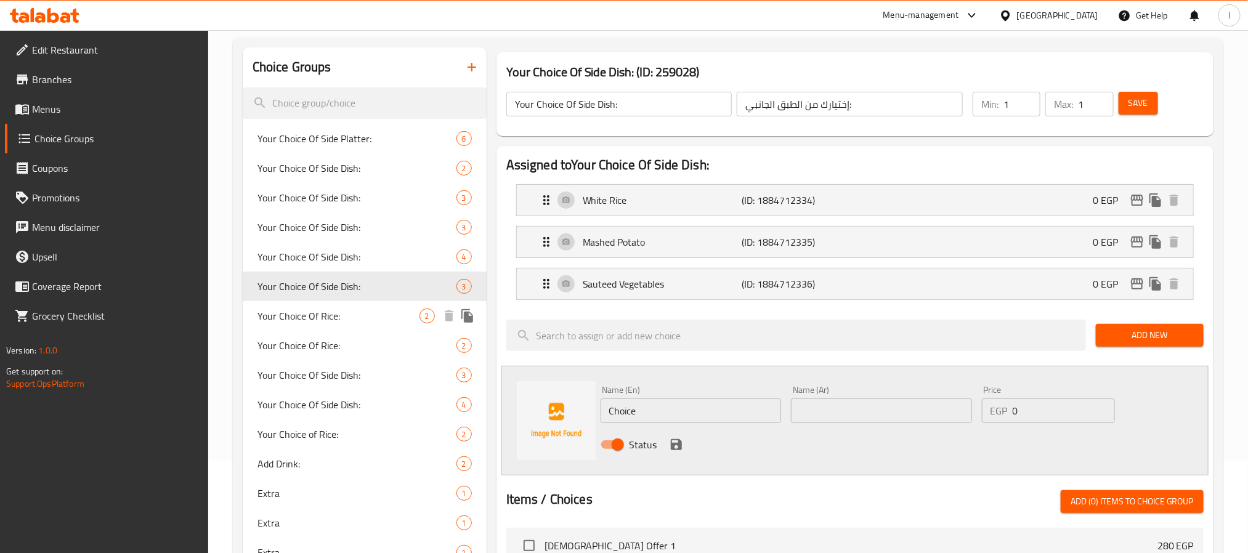
click at [346, 310] on span "Your Choice Of Rice:" at bounding box center [338, 316] width 162 height 15
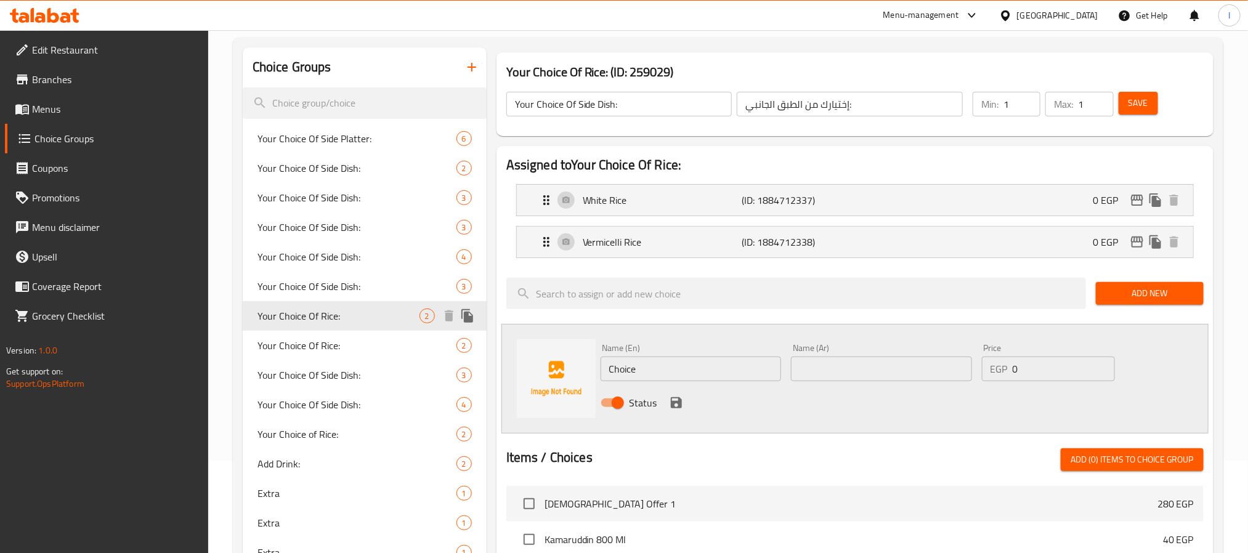
type input "Your Choice Of Rice:"
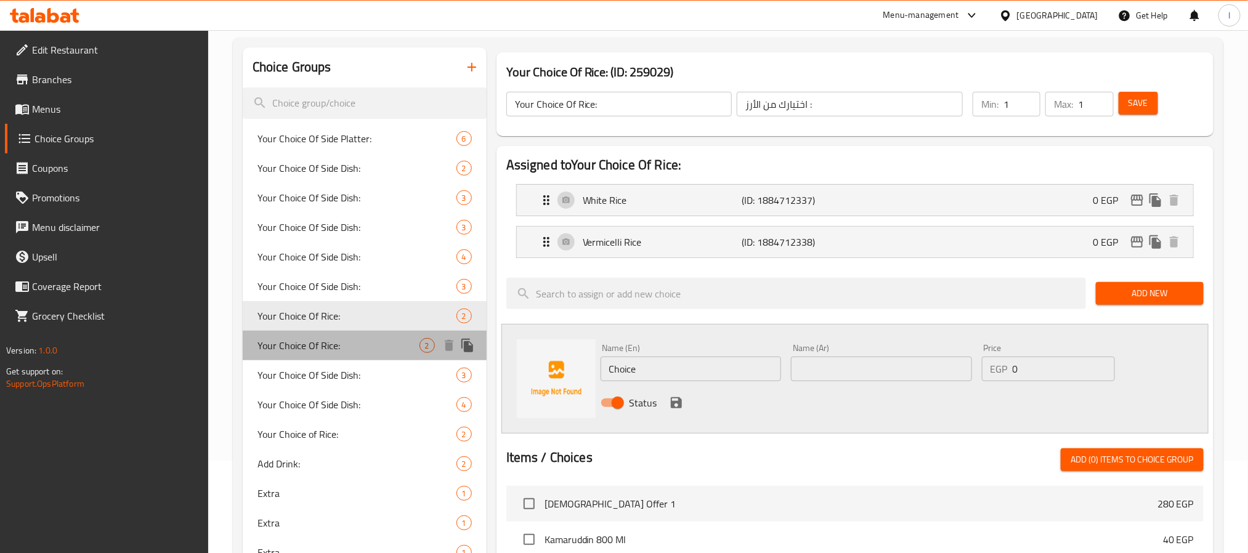
click at [338, 335] on div "Your Choice Of Rice: 2" at bounding box center [365, 346] width 244 height 30
type input "إختيارك من الأرز :"
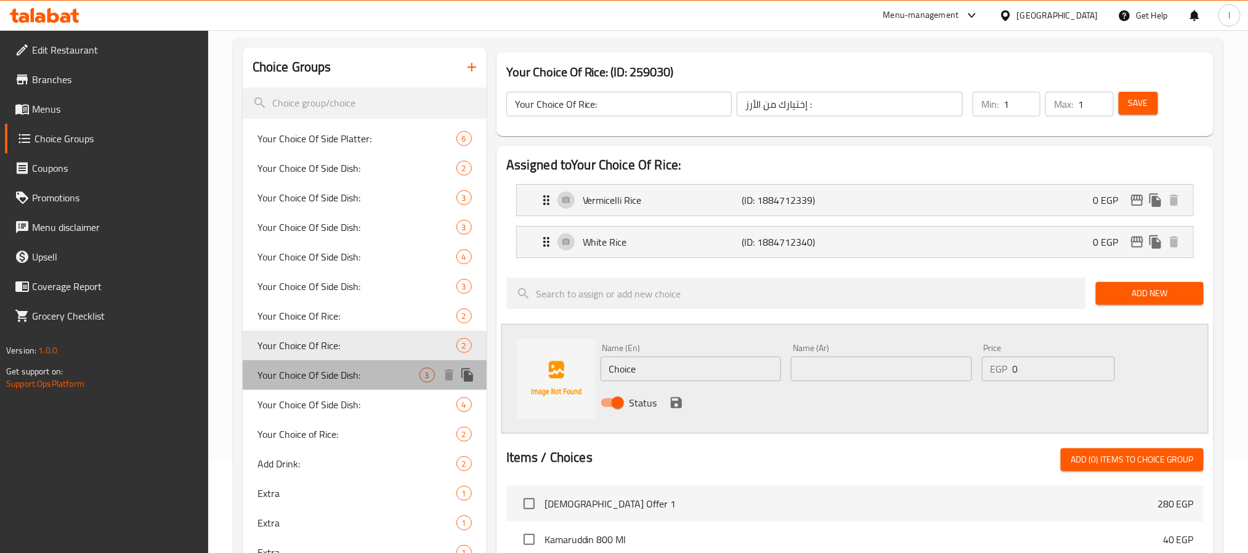
click at [333, 368] on span "Your Choice Of Side Dish:" at bounding box center [338, 375] width 162 height 15
type input "Your Choice Of Side Dish:"
type input "إختيارك من الطبق الجانبي:"
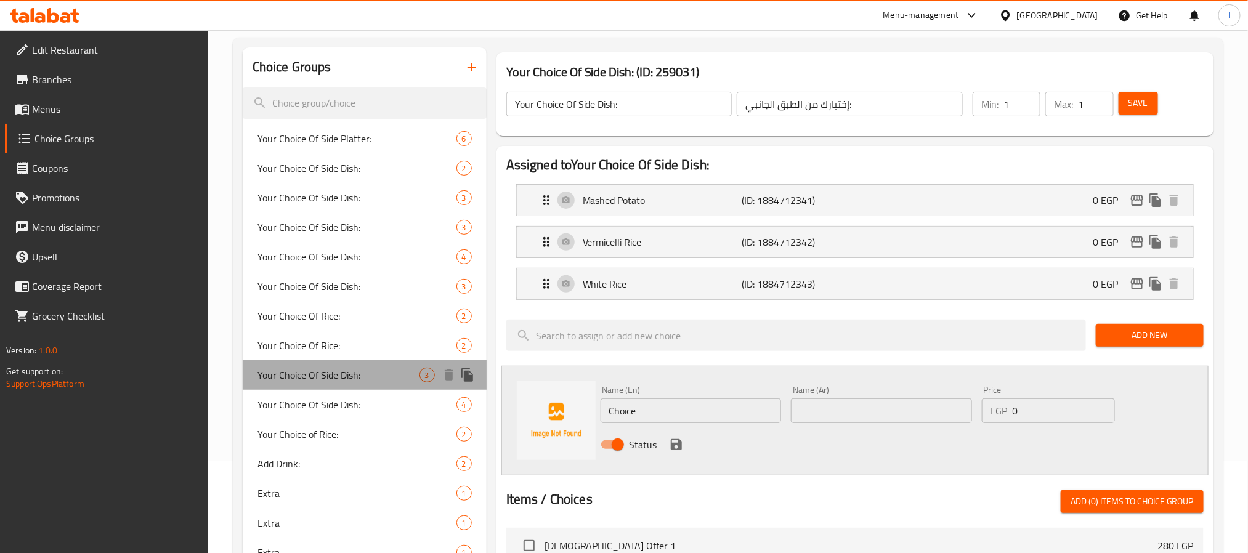
click at [351, 383] on span "Your Choice Of Side Dish:" at bounding box center [338, 375] width 162 height 15
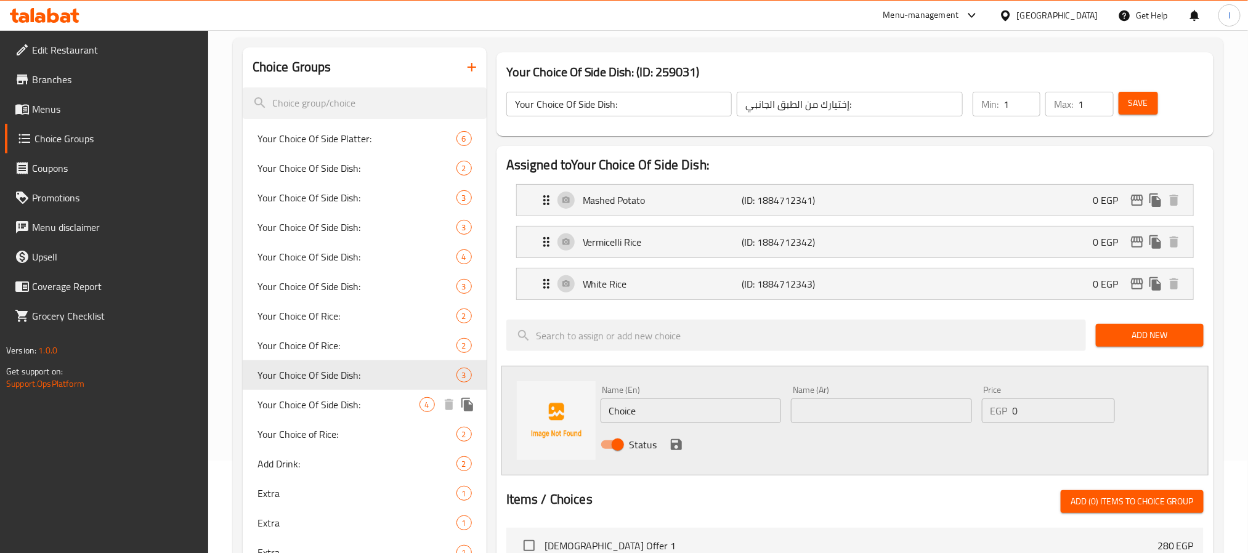
click at [352, 402] on span "Your Choice Of Side Dish:" at bounding box center [338, 404] width 162 height 15
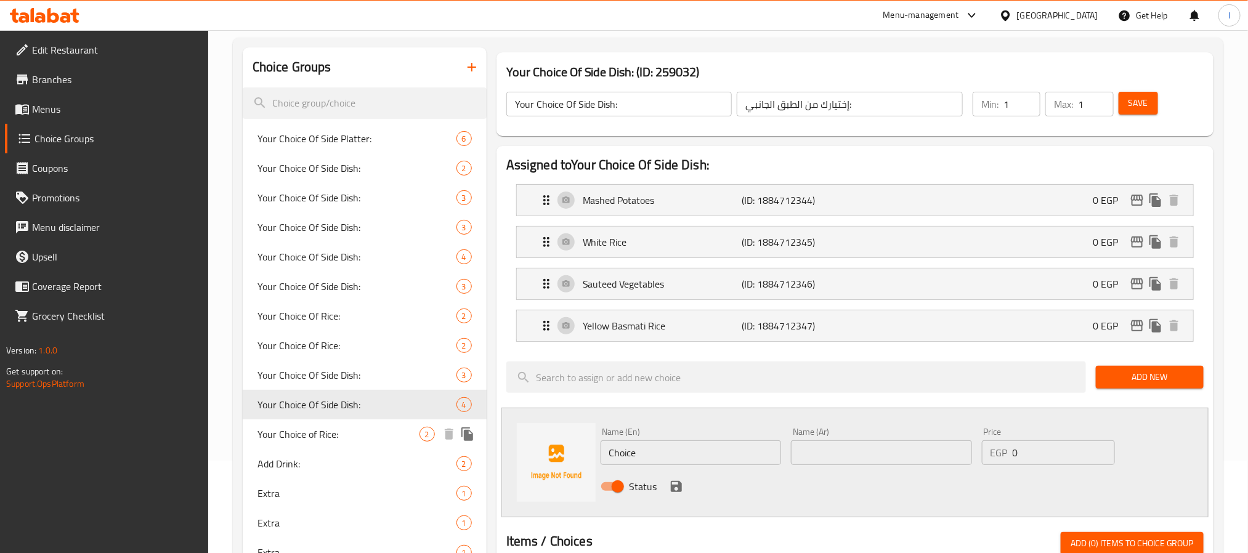
click at [343, 429] on span "Your Choice of Rice:" at bounding box center [338, 434] width 162 height 15
type input "Your Choice of Rice:"
type input "اختيارك من الارز:"
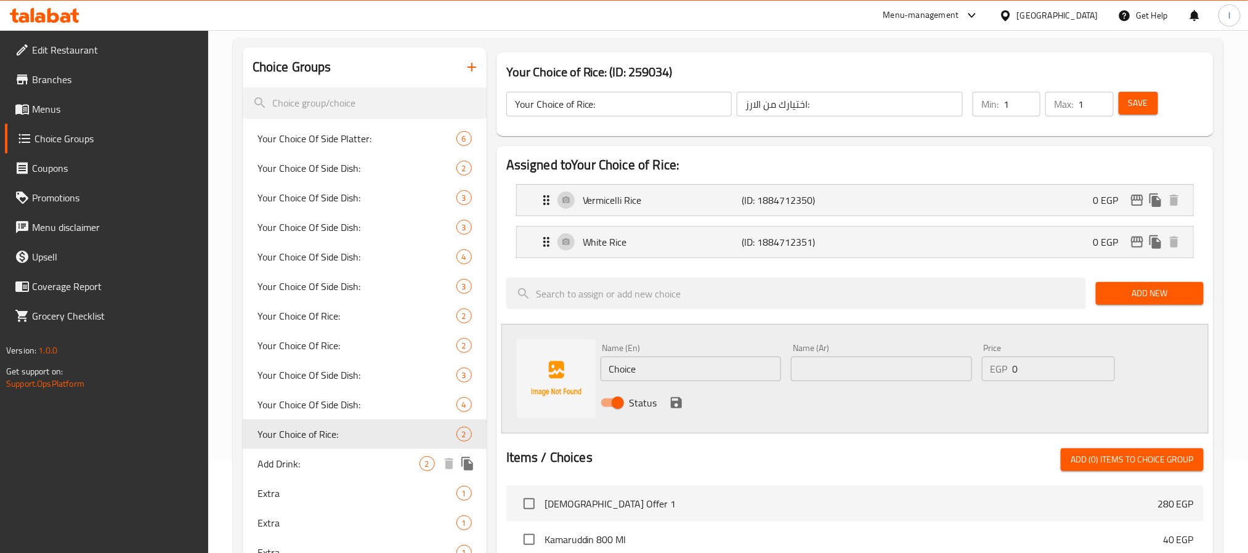
click at [324, 469] on span "Add Drink:" at bounding box center [338, 463] width 162 height 15
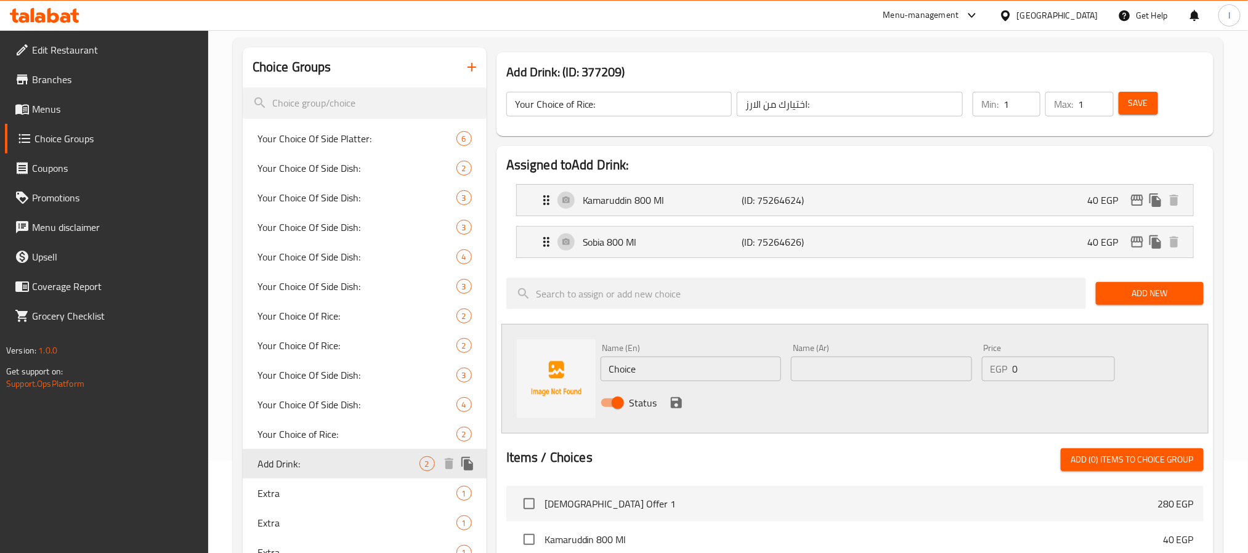
type input "Add Drink:"
type input "أضافة مشروب:"
type input "0"
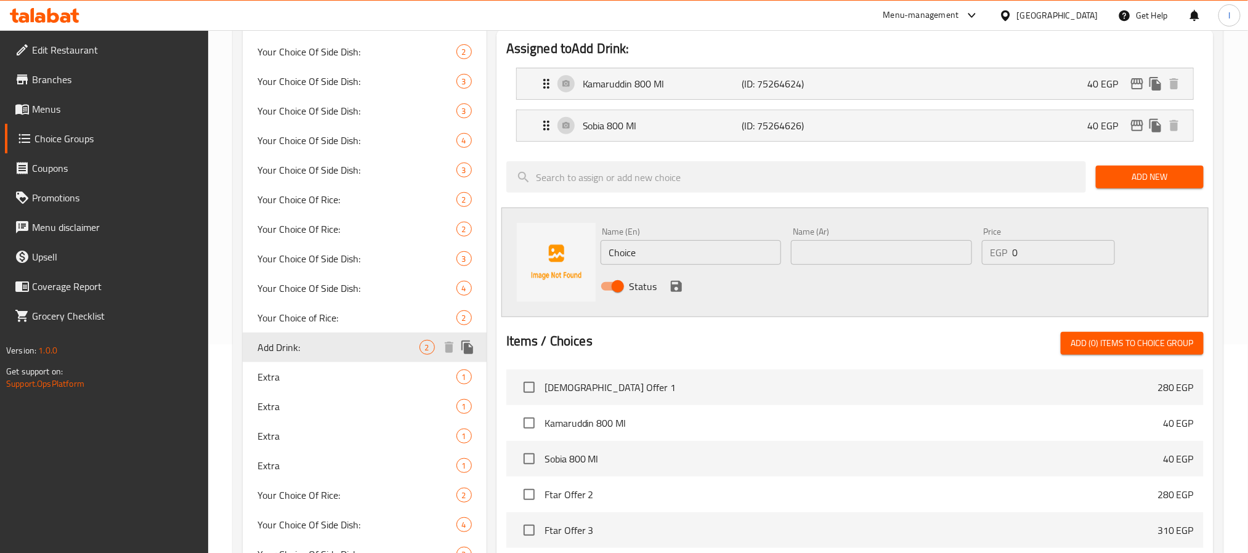
scroll to position [277, 0]
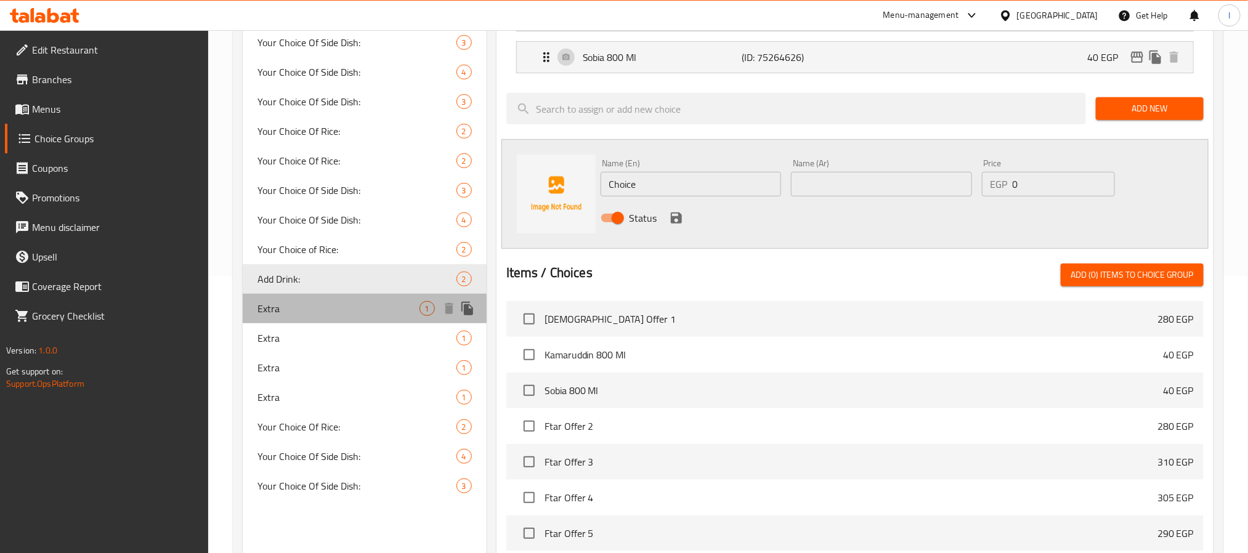
click at [302, 320] on div "Extra 1" at bounding box center [365, 309] width 244 height 30
type input "Extra"
type input "اضافة"
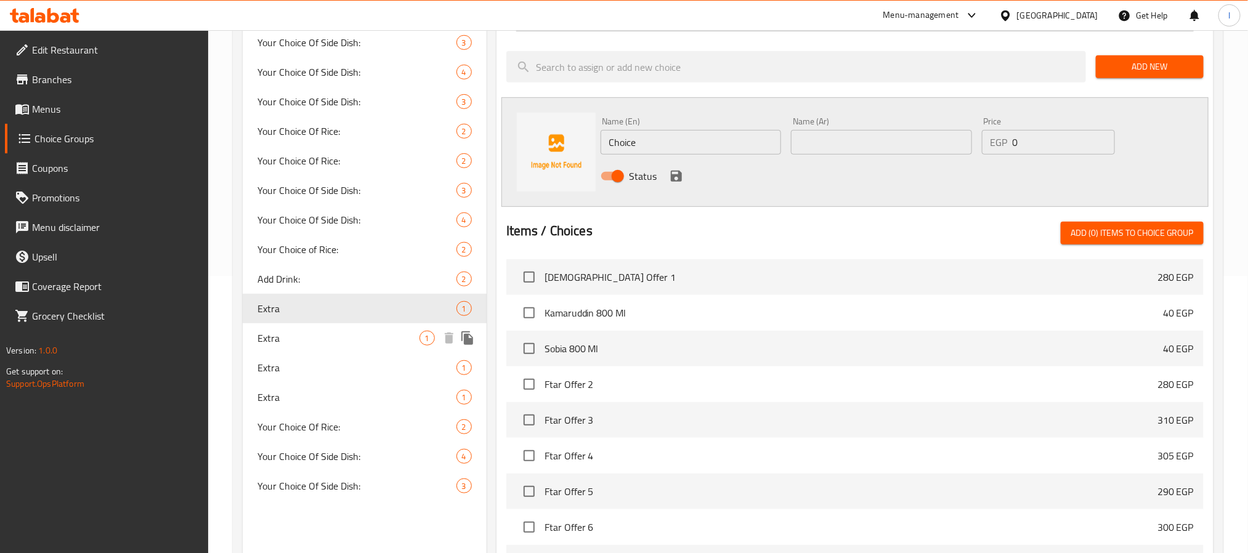
click at [303, 336] on span "Extra" at bounding box center [338, 338] width 162 height 15
type input "Extra"
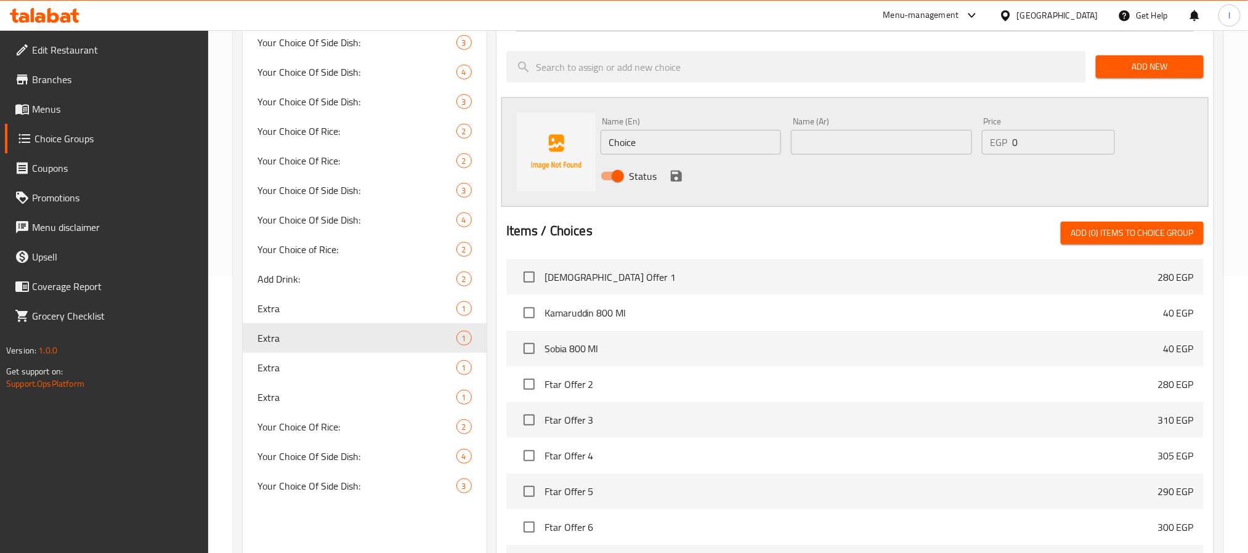
click at [1164, 229] on span "Add (0) items to choice group" at bounding box center [1132, 232] width 123 height 15
click at [1133, 235] on span "Add (0) items to choice group" at bounding box center [1132, 232] width 123 height 15
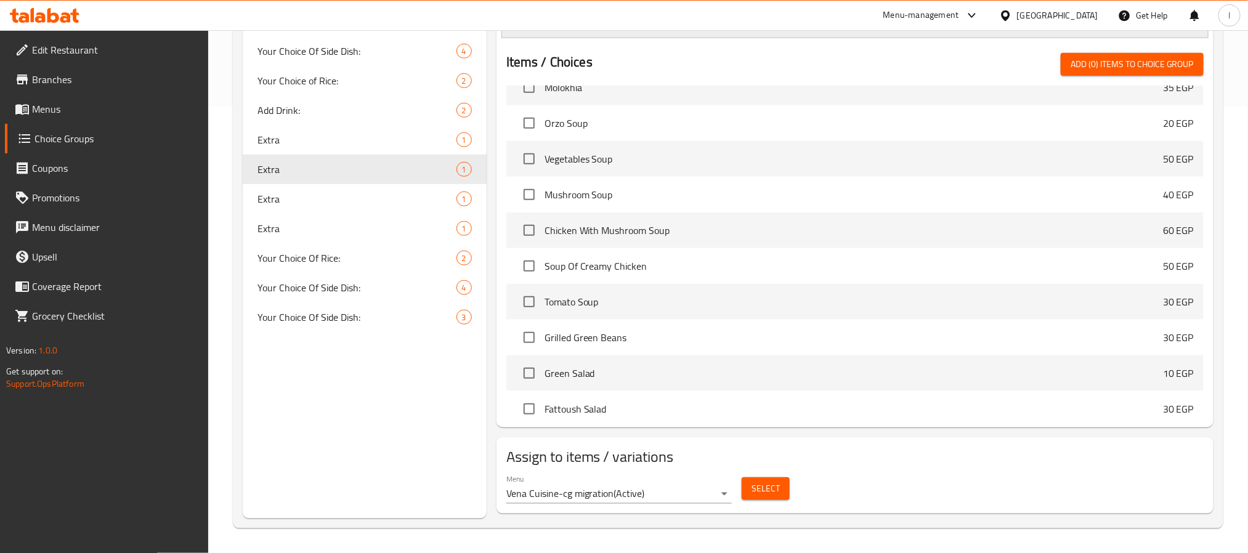
scroll to position [0, 0]
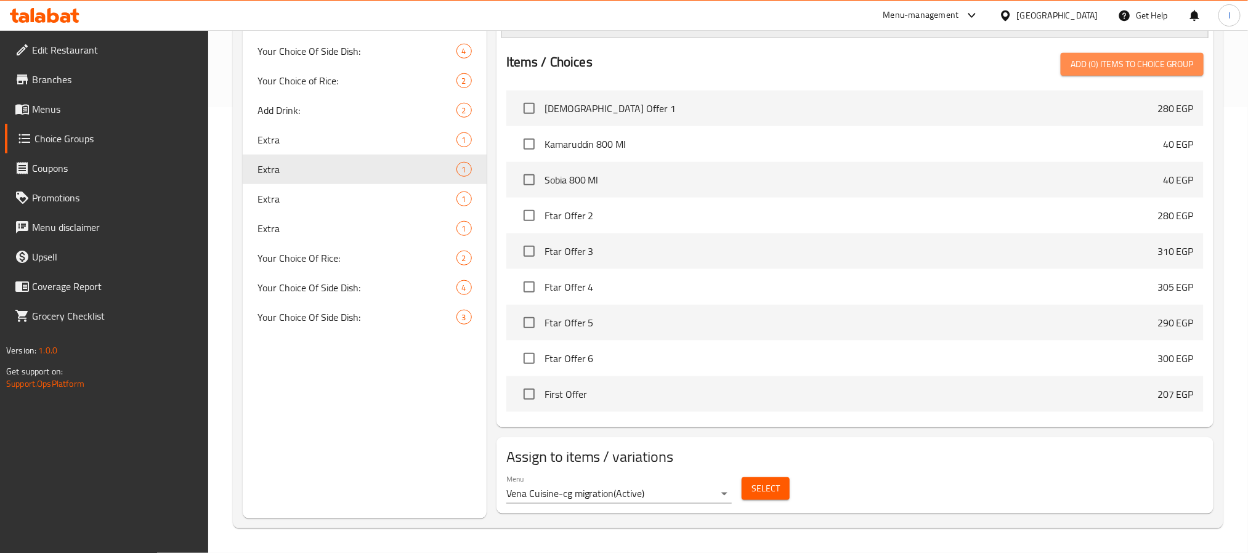
click at [1116, 62] on span "Add (0) items to choice group" at bounding box center [1132, 64] width 123 height 15
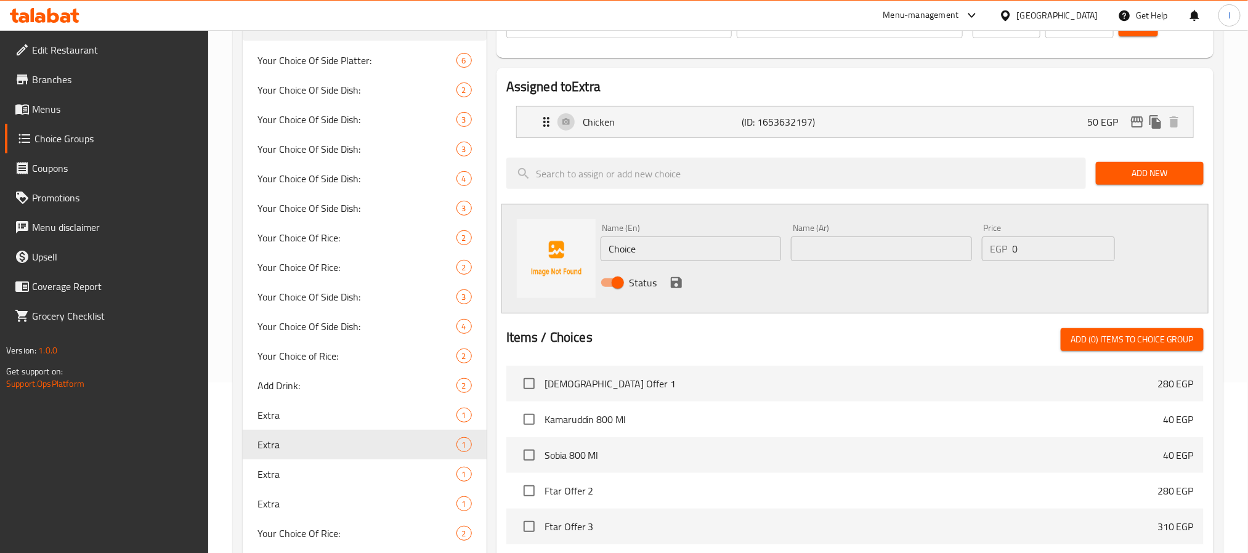
scroll to position [169, 0]
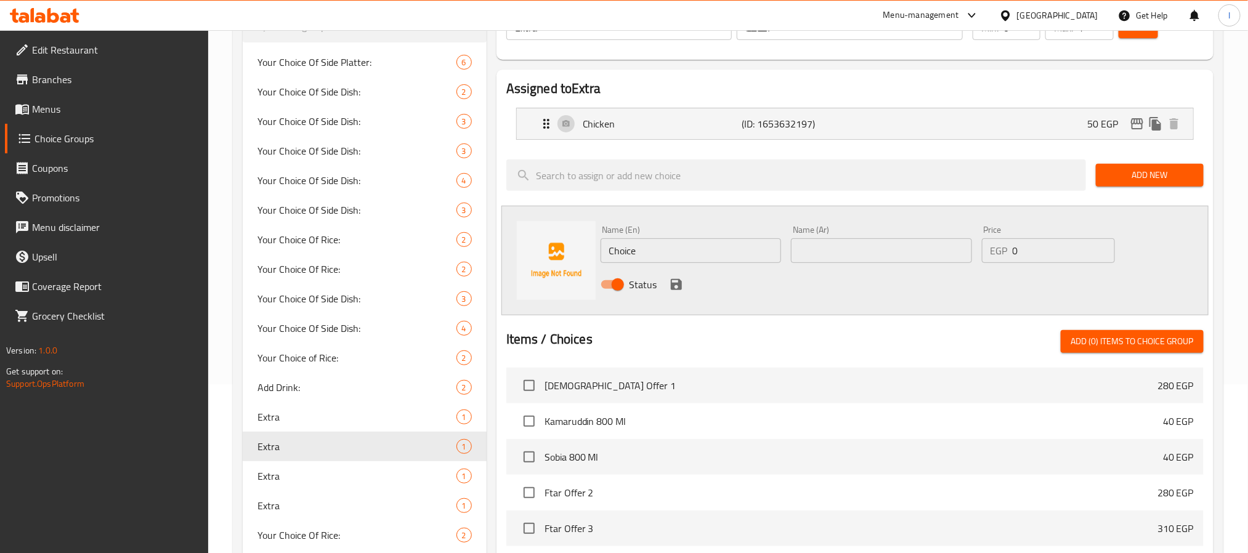
click at [745, 324] on div at bounding box center [854, 325] width 697 height 10
click at [688, 259] on input "Choice" at bounding box center [691, 250] width 181 height 25
paste input "بروتين إضافي"
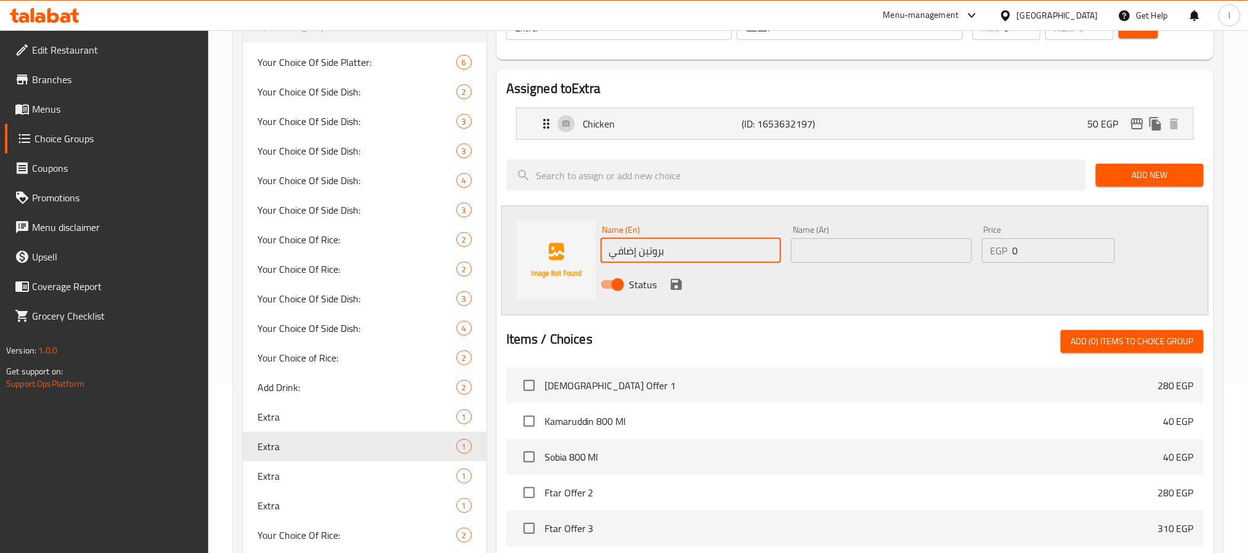
type input "Choice"
click at [856, 251] on input "text" at bounding box center [881, 250] width 181 height 25
paste input "بروتين إضافي"
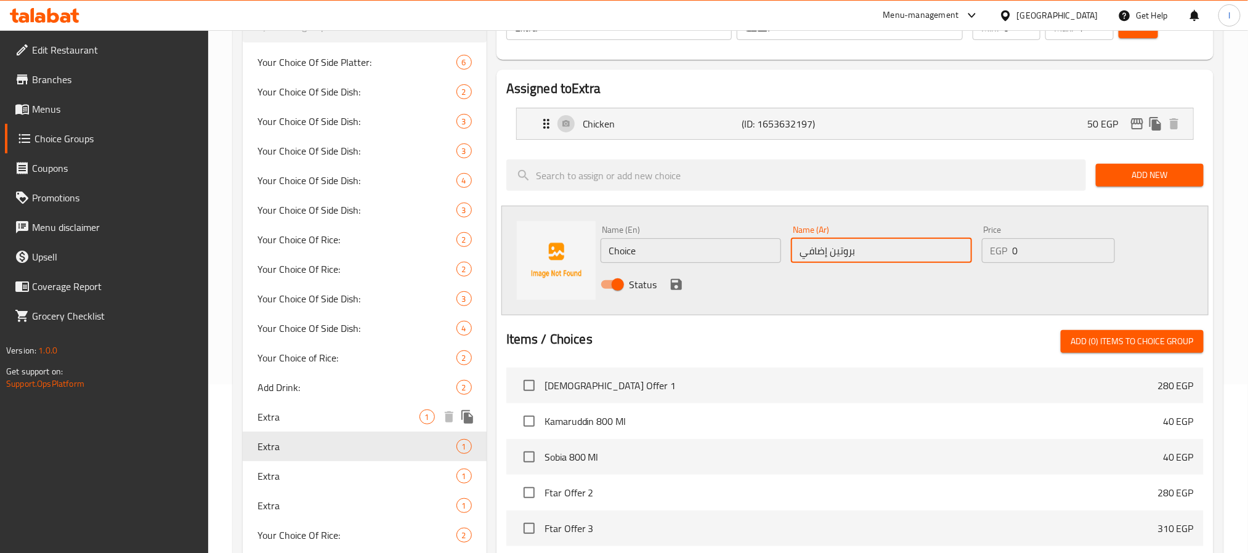
type input "بروتين إضافي"
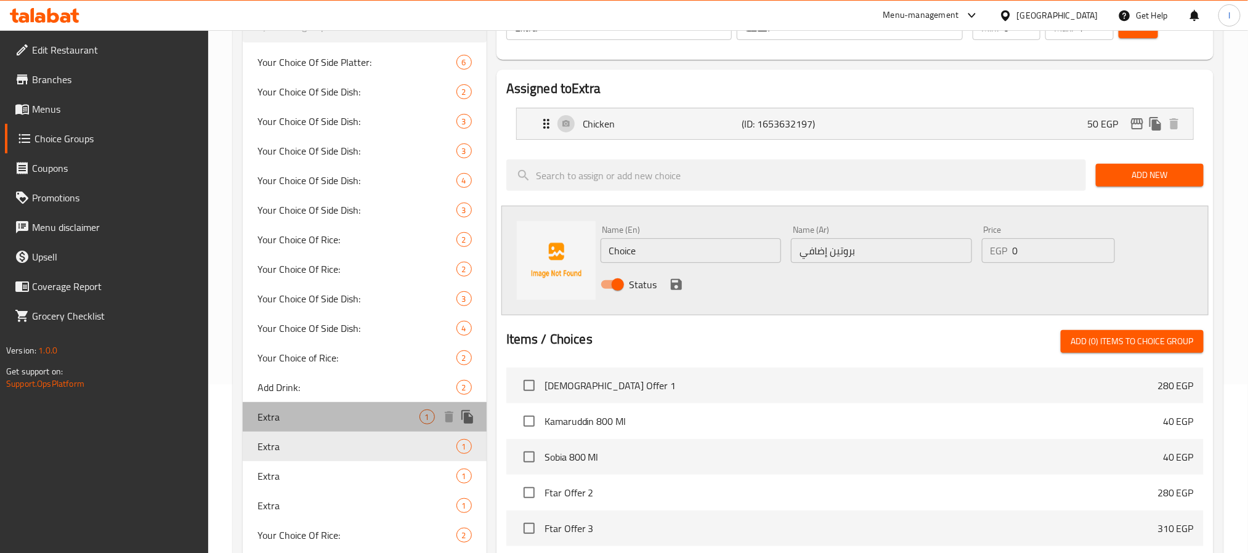
click at [329, 420] on span "Extra" at bounding box center [338, 417] width 162 height 15
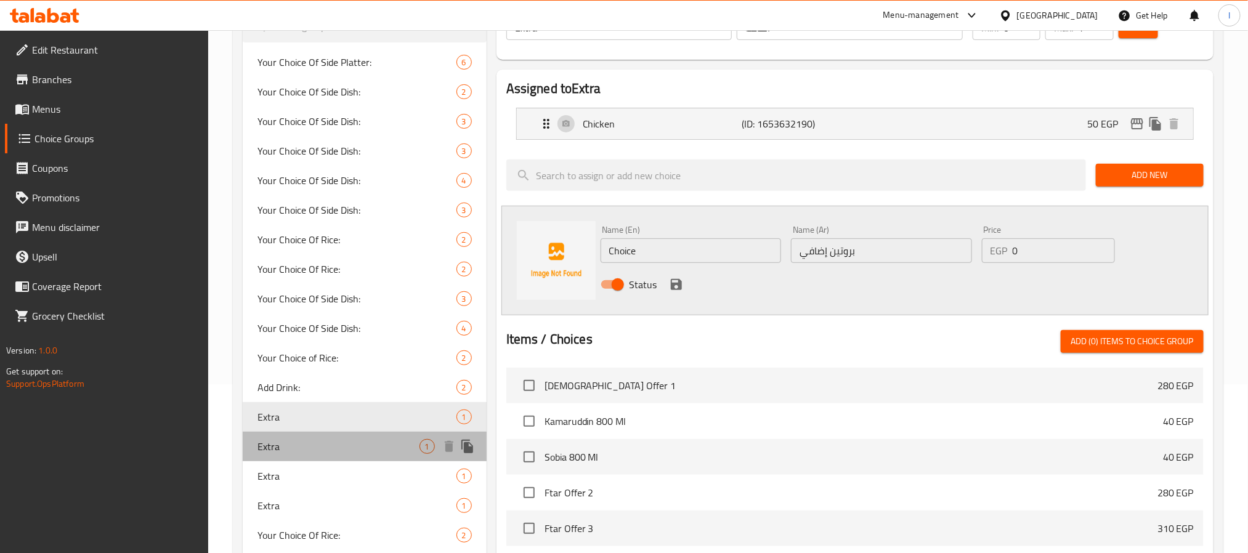
click at [320, 437] on div "Extra 1" at bounding box center [365, 447] width 244 height 30
type input "Extra"
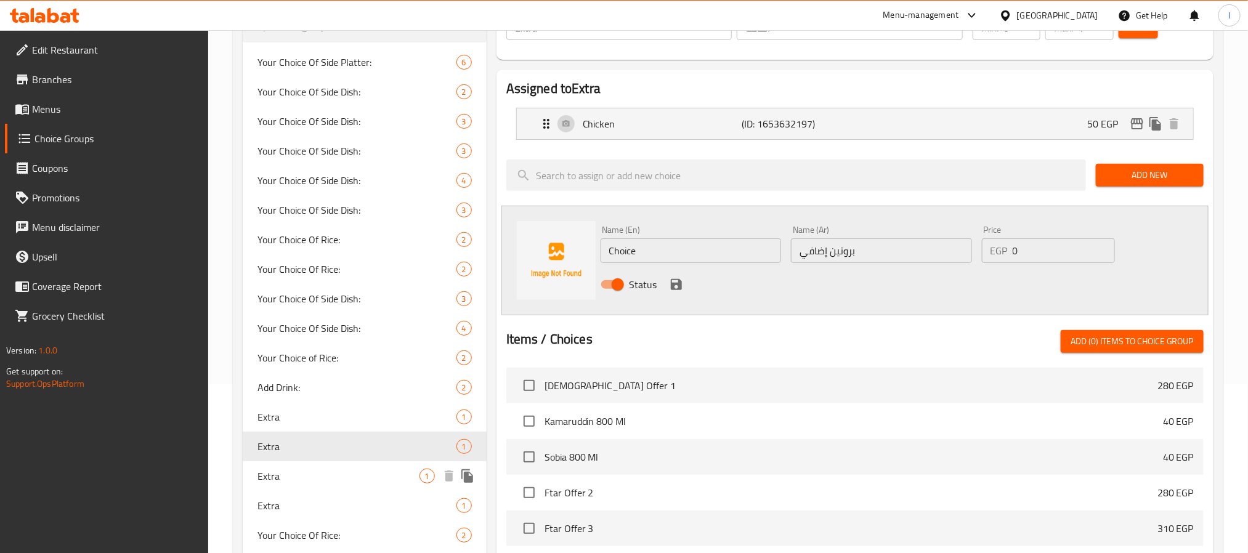
click at [305, 469] on span "Extra" at bounding box center [338, 476] width 162 height 15
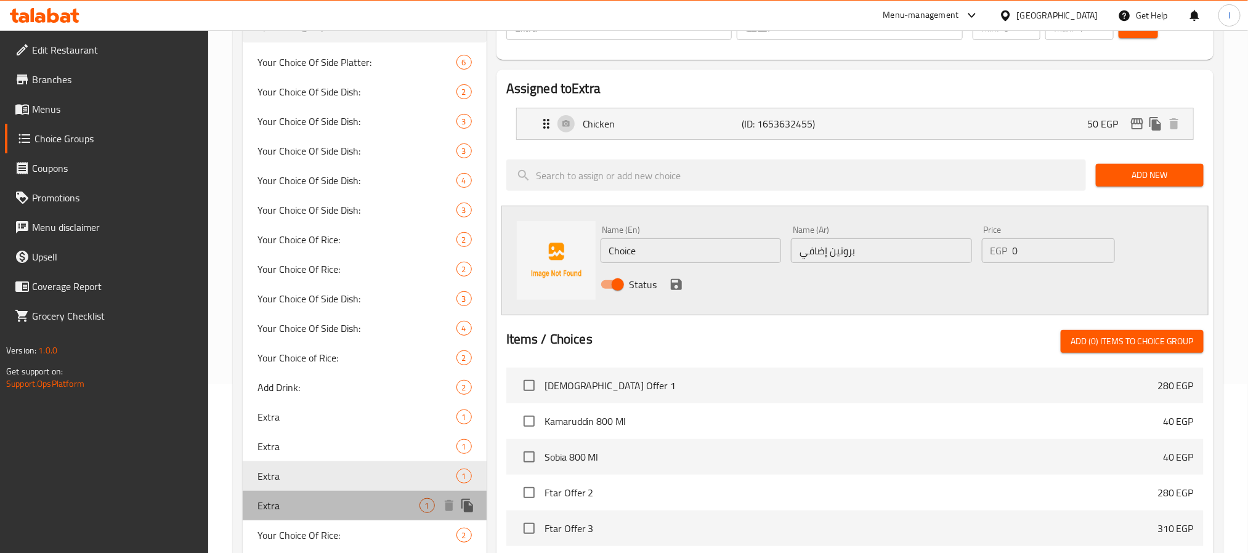
click at [302, 495] on div "Extra 1" at bounding box center [365, 506] width 244 height 30
type input "اضافة"
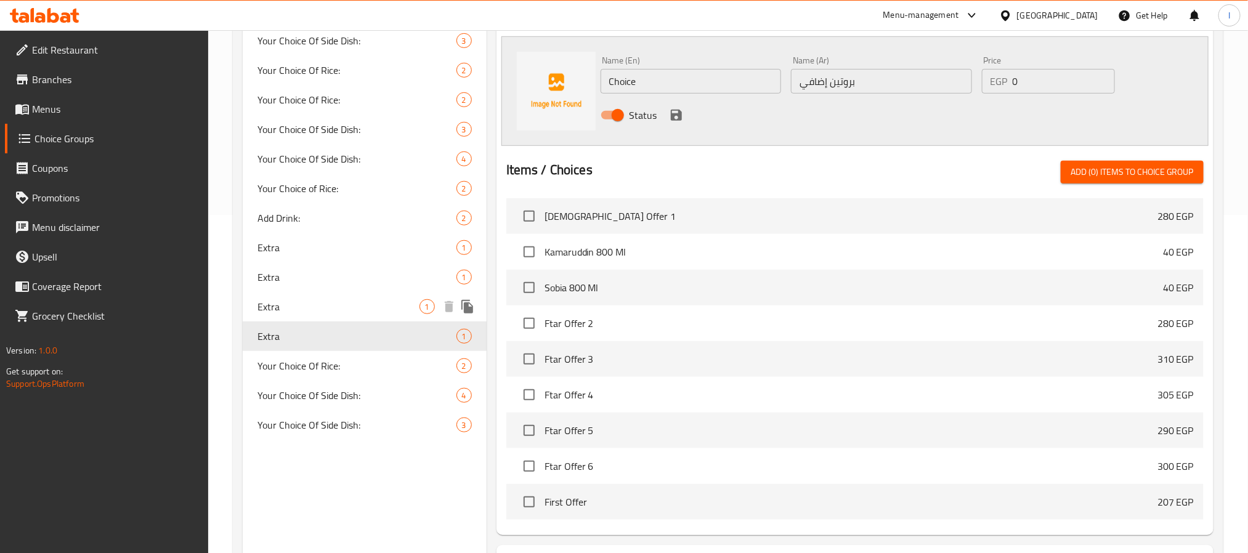
scroll to position [354, 0]
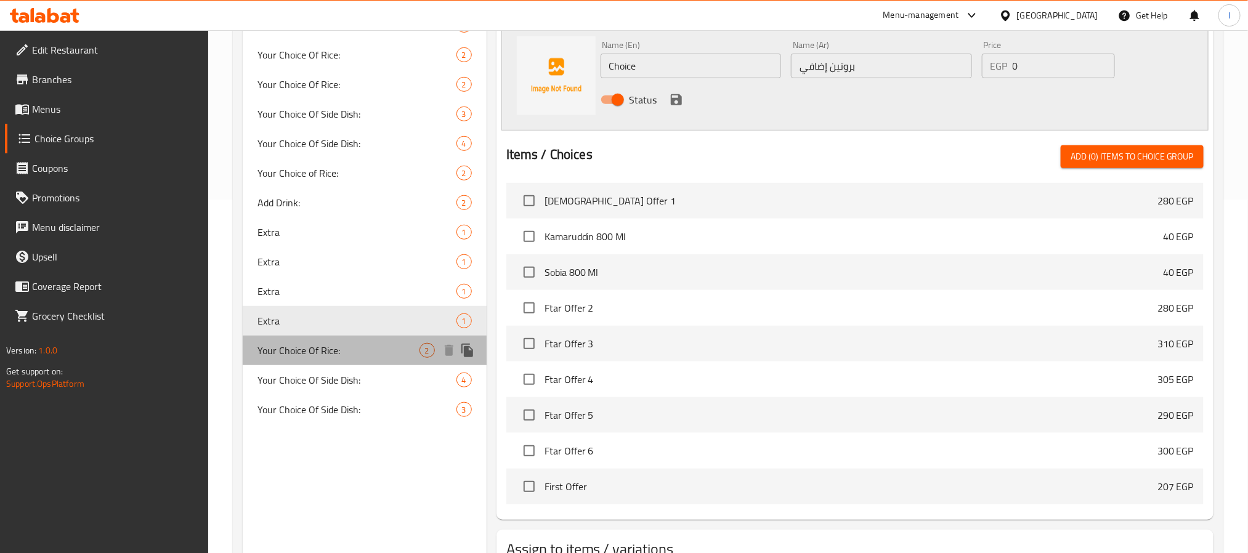
click at [347, 359] on div "Your Choice Of Rice: 2" at bounding box center [365, 351] width 244 height 30
type input "Your Choice Of Rice:"
type input "إختيارك من الارز:"
type input "1"
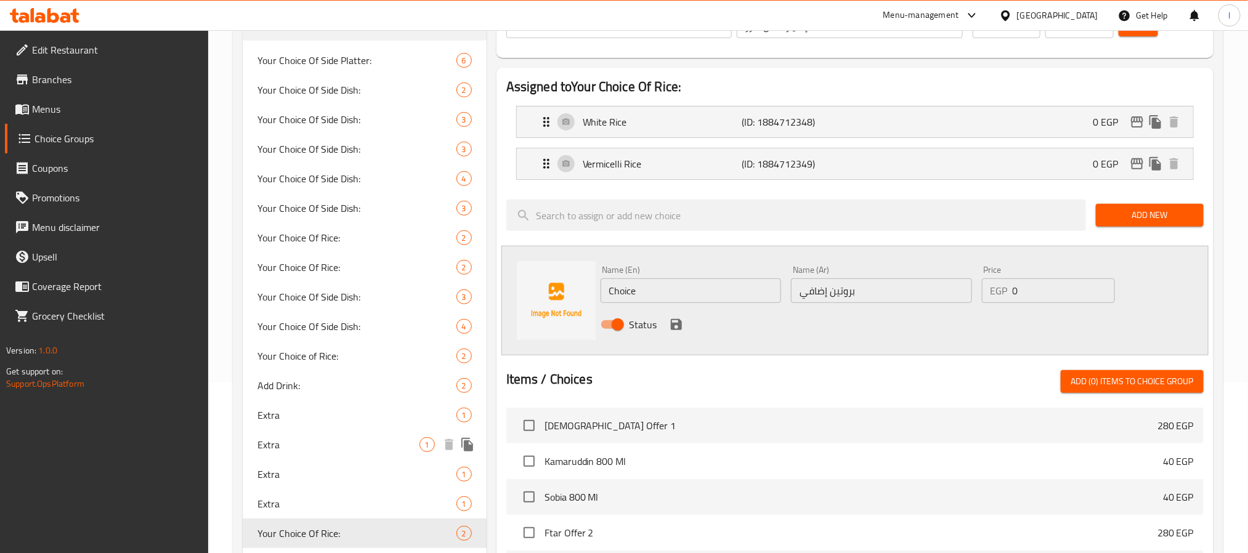
scroll to position [169, 0]
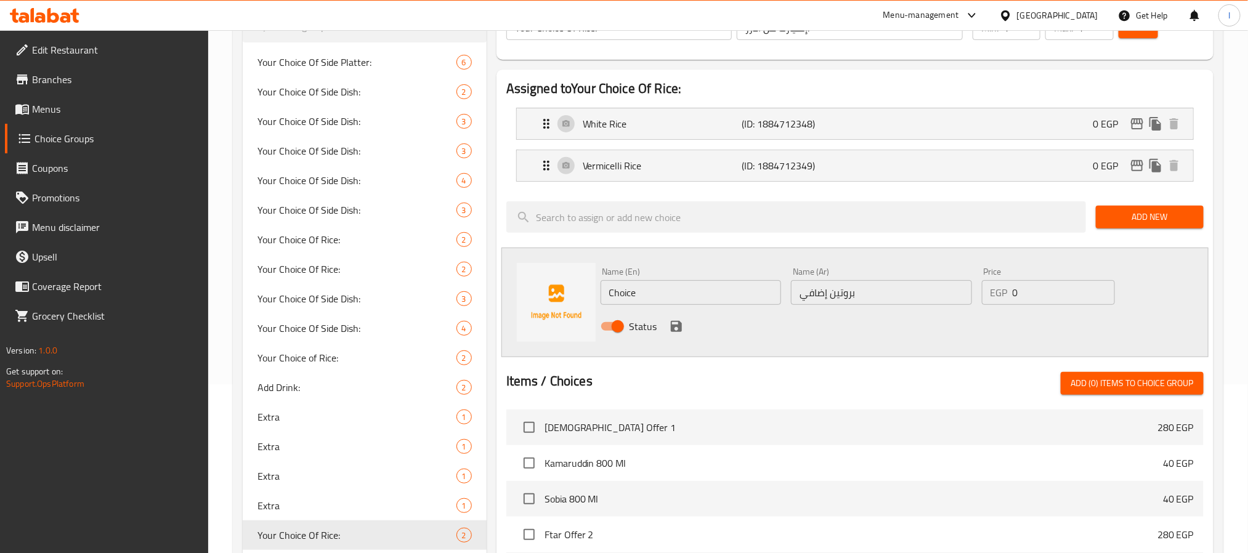
click at [1042, 291] on input "0" at bounding box center [1064, 292] width 102 height 25
click at [660, 291] on input "Choice" at bounding box center [691, 292] width 181 height 25
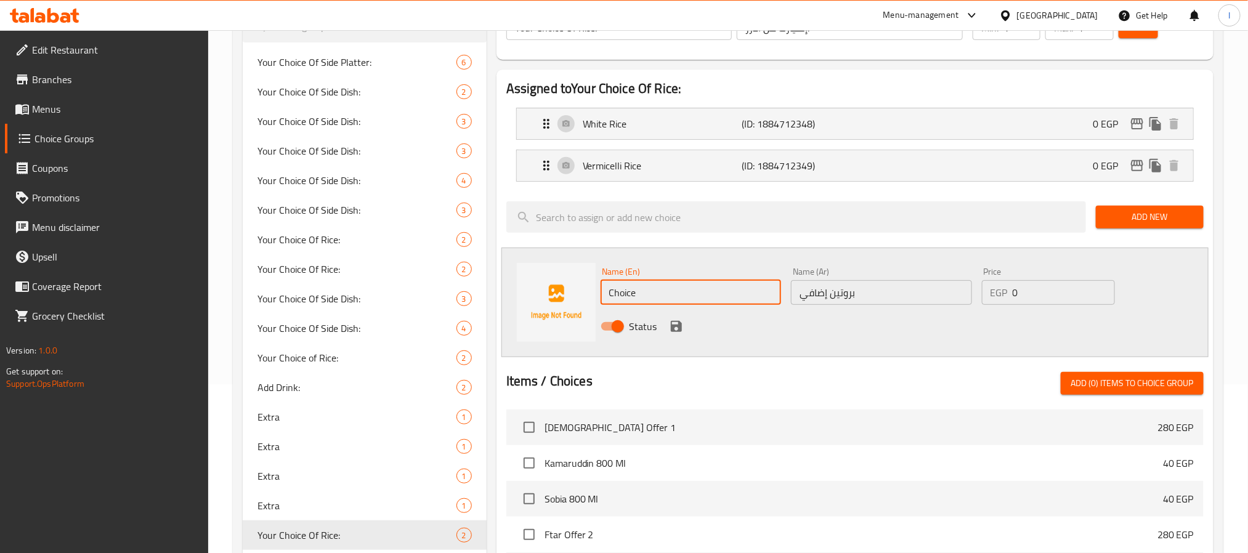
click at [660, 291] on input "Choice" at bounding box center [691, 292] width 181 height 25
paste input "Extra Protein"
type input "Extra Protein"
click at [1028, 298] on input "0" at bounding box center [1064, 292] width 102 height 25
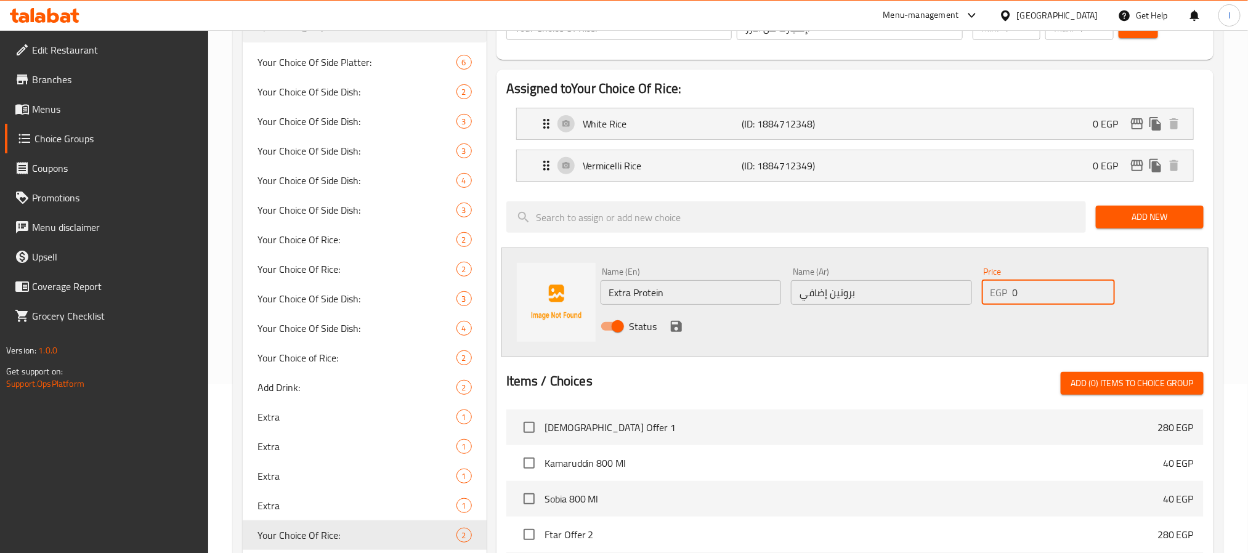
click at [1028, 298] on input "0" at bounding box center [1064, 292] width 102 height 25
type input "115"
click at [1159, 209] on span "Add New" at bounding box center [1150, 216] width 88 height 15
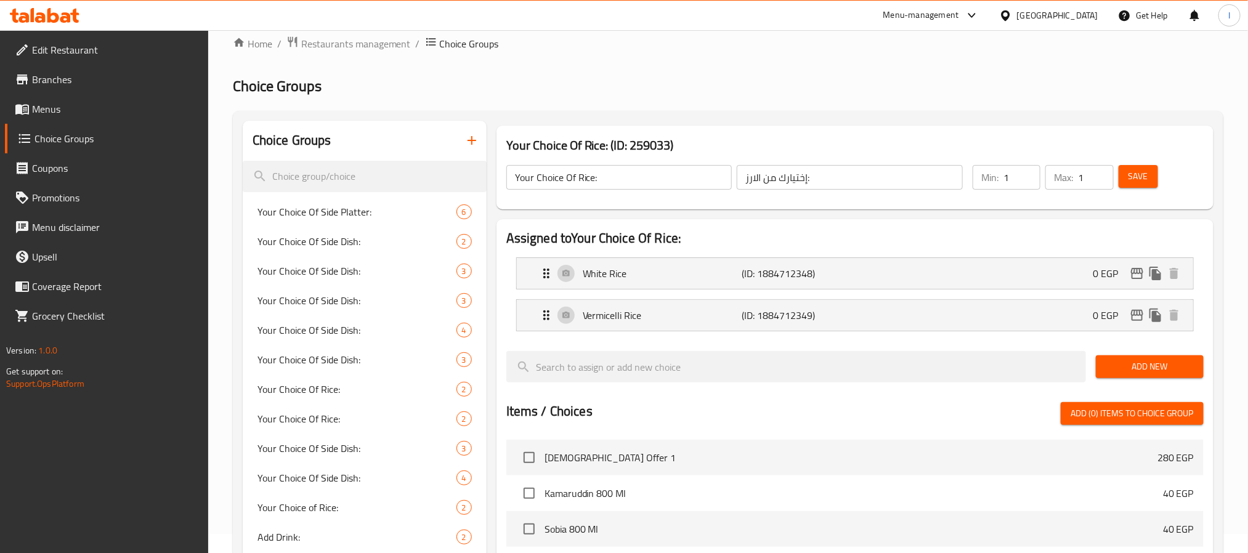
scroll to position [0, 0]
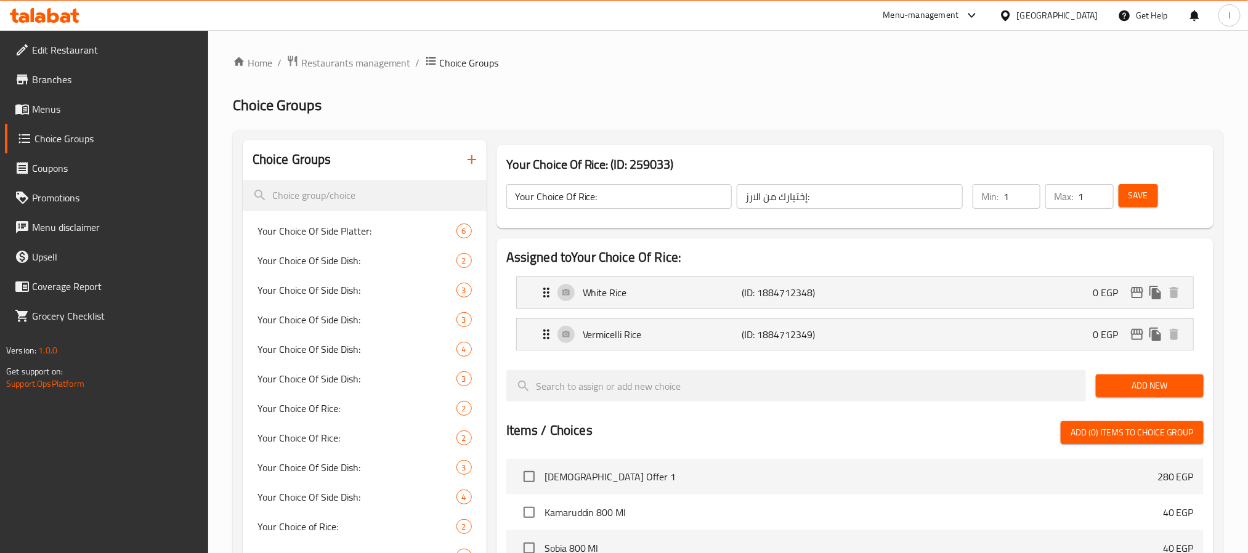
click at [965, 257] on h2 "Assigned to Your Choice Of Rice:" at bounding box center [854, 257] width 697 height 18
click at [1146, 194] on span "Save" at bounding box center [1139, 195] width 20 height 15
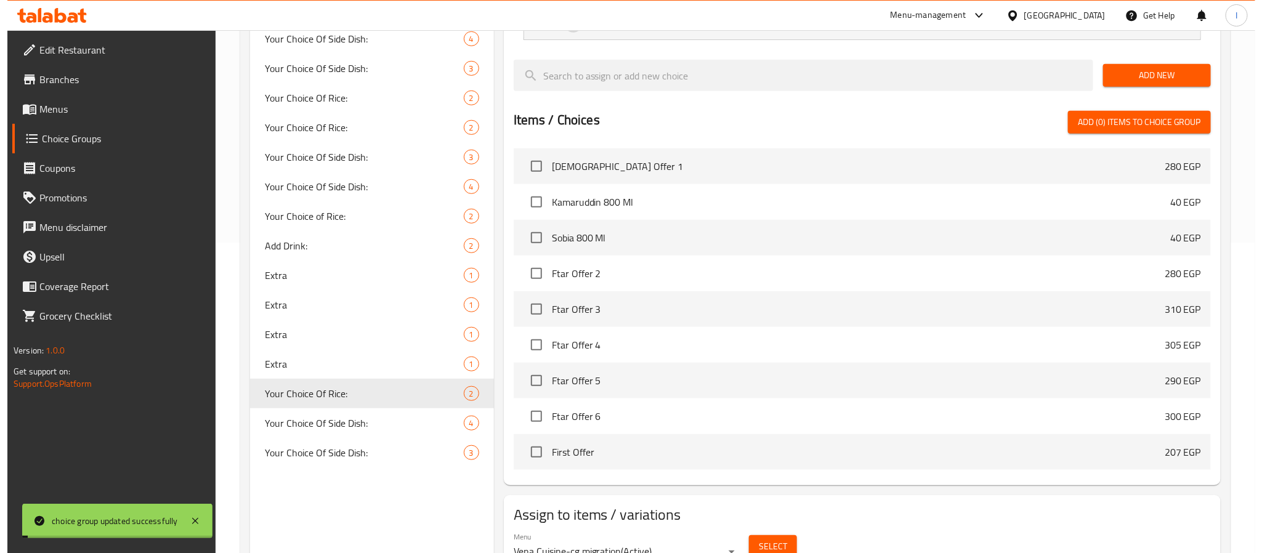
scroll to position [368, 0]
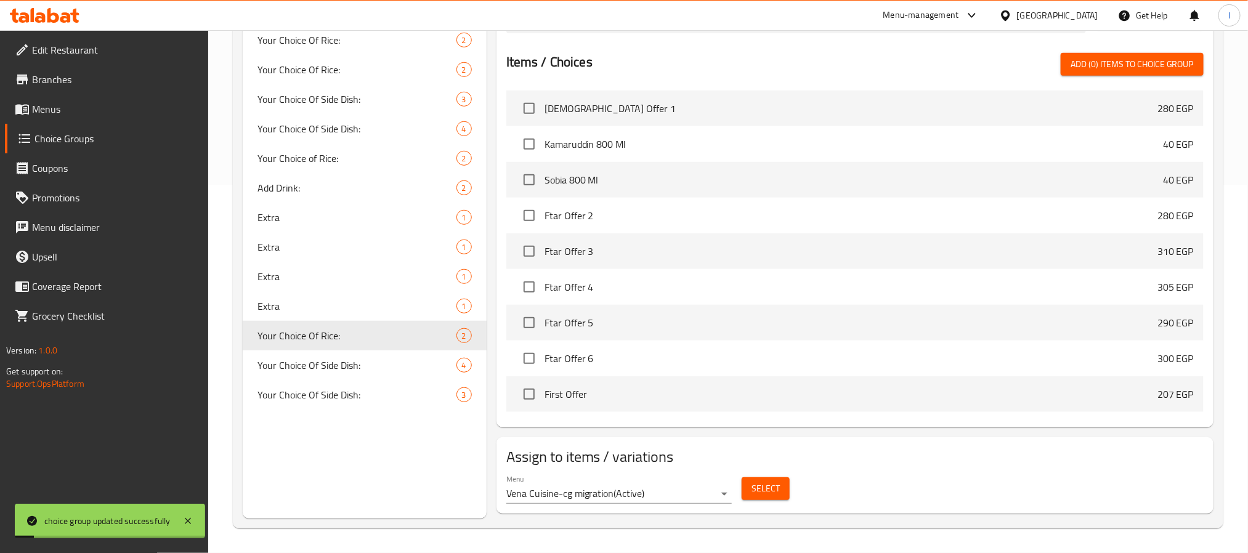
click at [773, 490] on span "Select" at bounding box center [766, 488] width 28 height 15
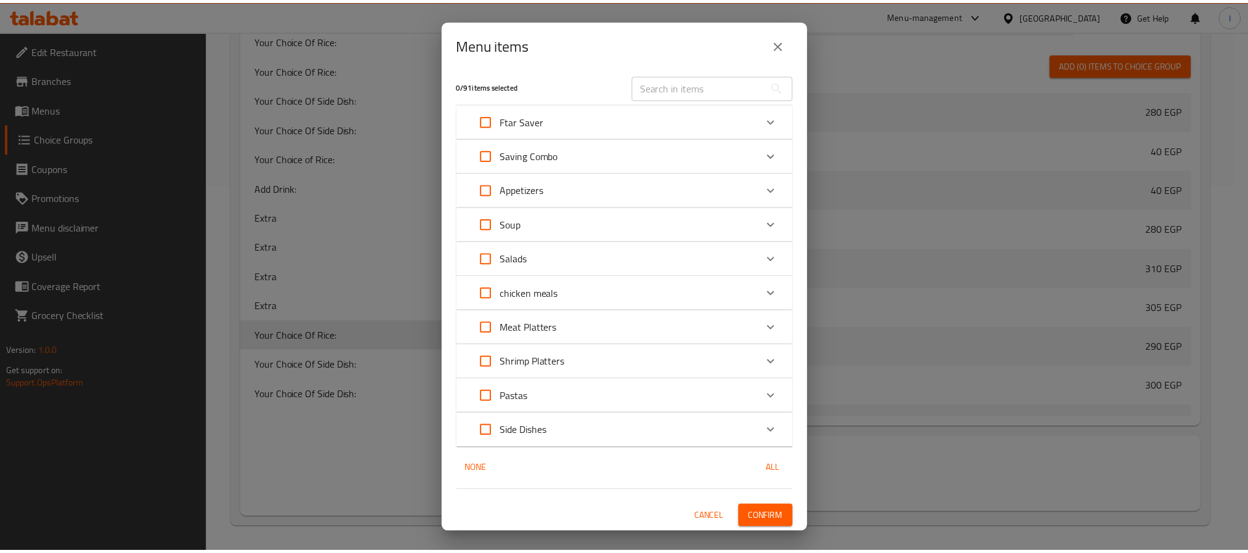
scroll to position [0, 0]
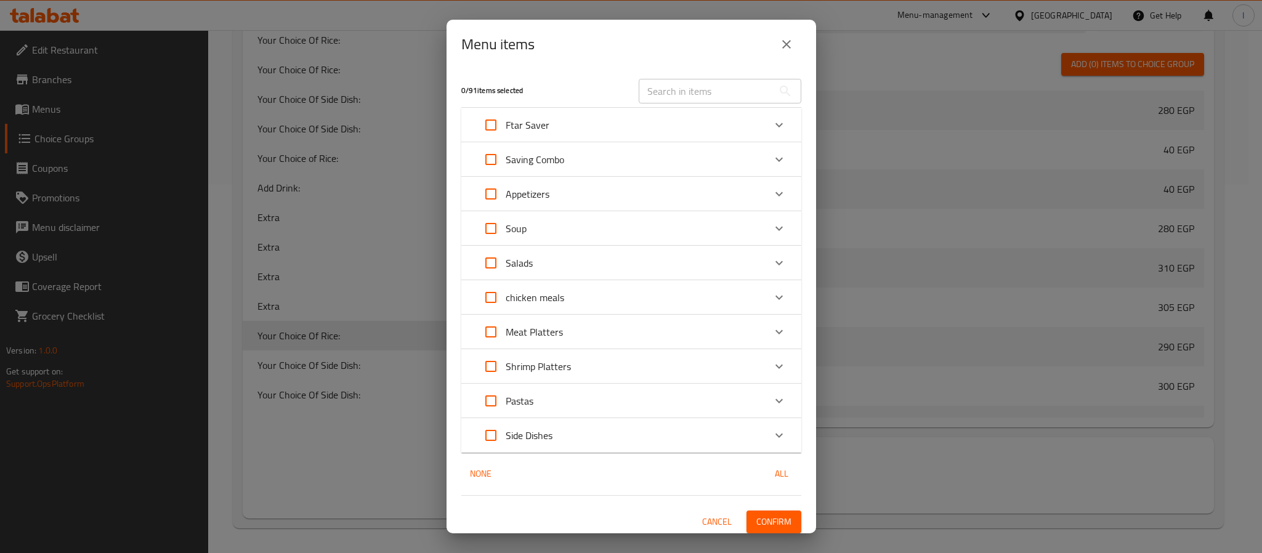
click at [786, 43] on icon "close" at bounding box center [786, 44] width 15 height 15
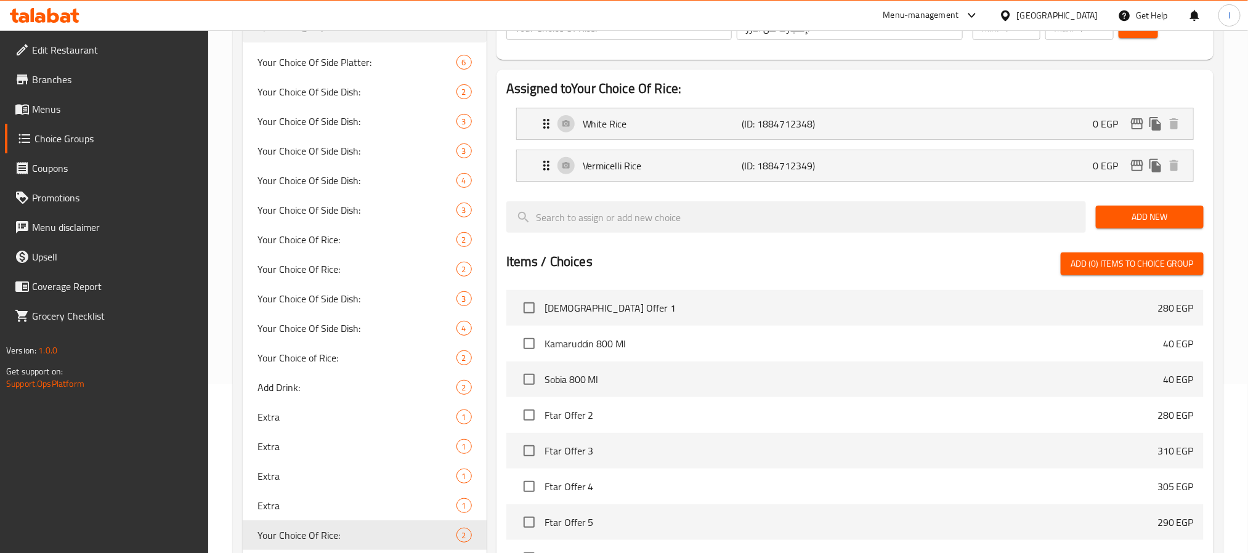
scroll to position [91, 0]
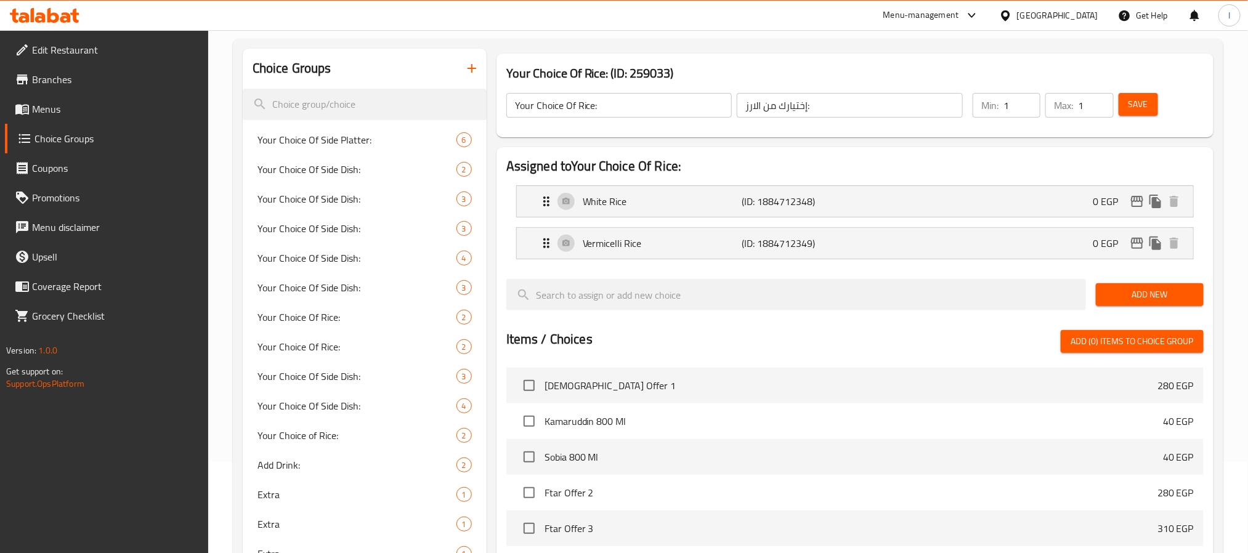
click at [630, 111] on input "Your Choice Of Rice:" at bounding box center [619, 105] width 226 height 25
paste input "Extra Protein"
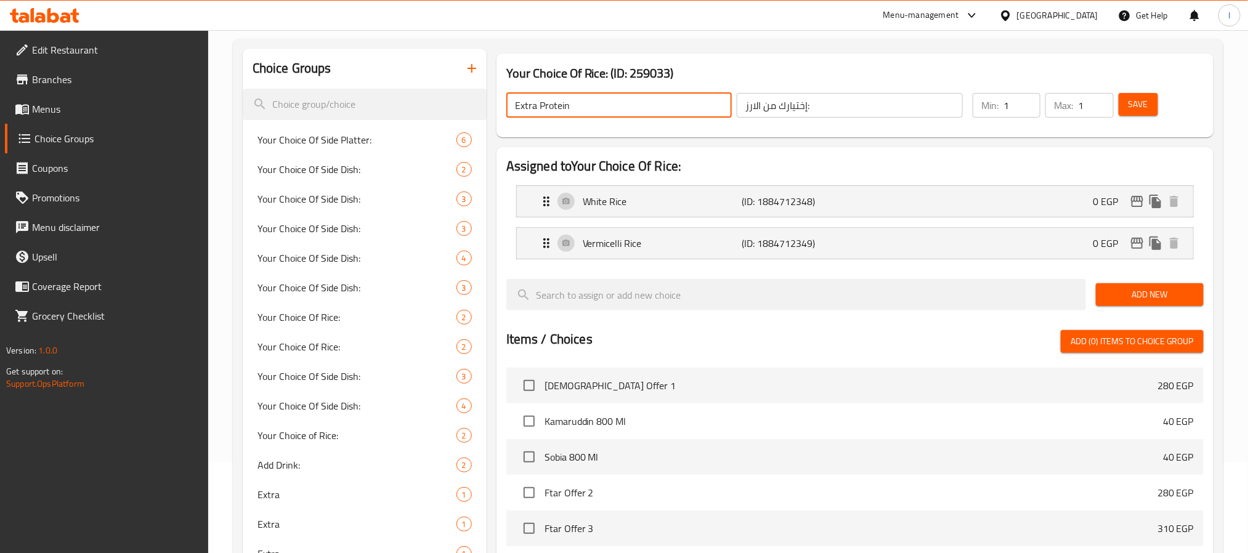
type input "Extra Protein"
click at [837, 103] on input "إختيارك من الارز:" at bounding box center [850, 105] width 226 height 25
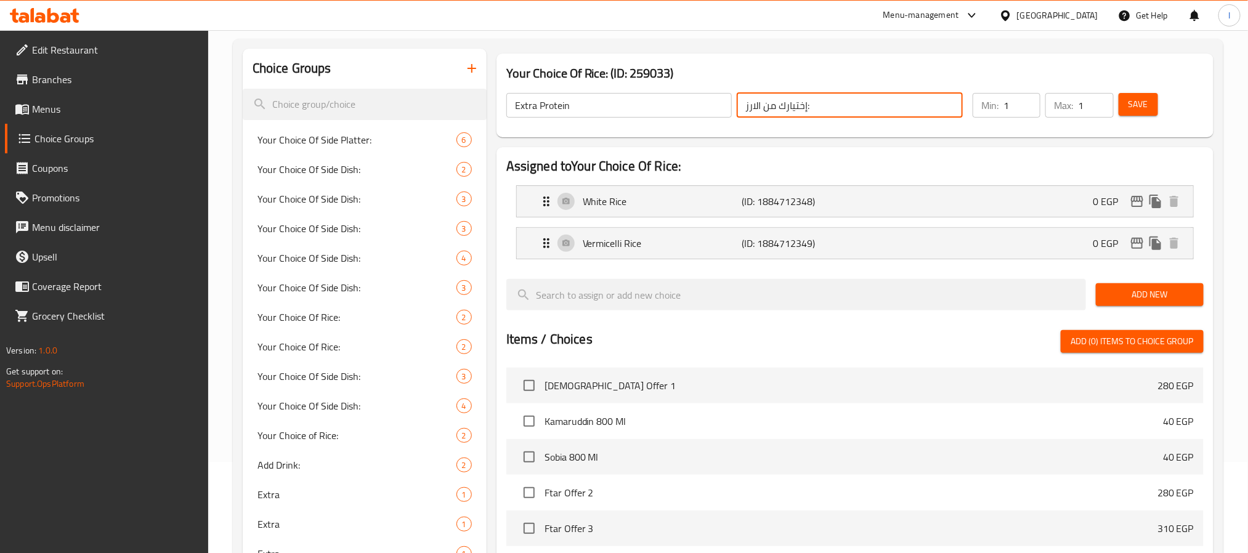
click at [837, 103] on input "إختيارك من الارز:" at bounding box center [850, 105] width 226 height 25
paste input "روتين إضافي"
type input "إختيارك من الارز:"
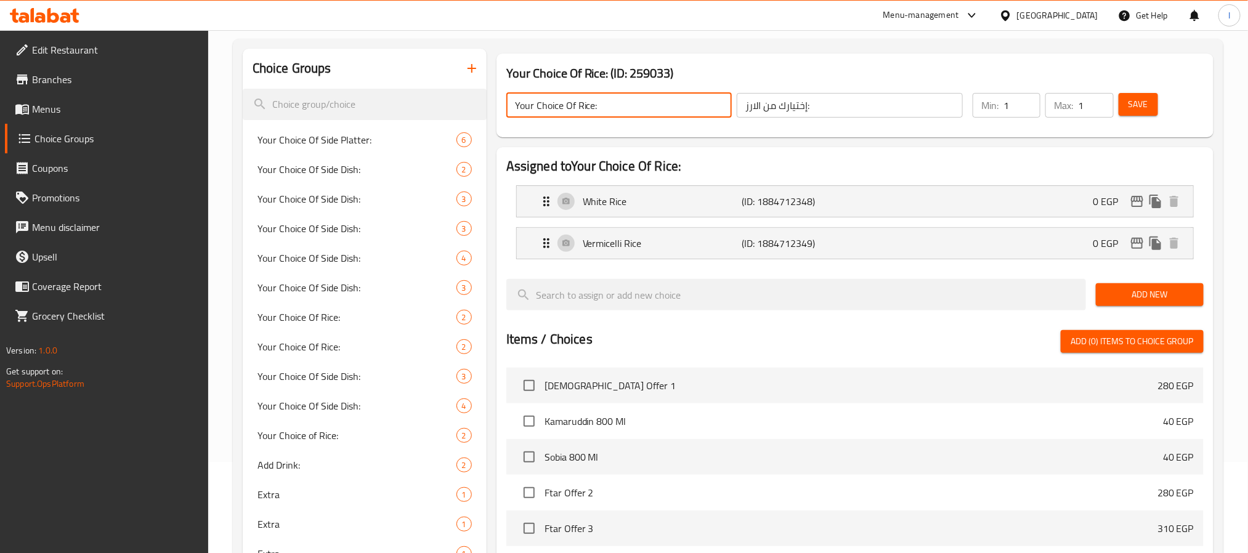
type input "Your Choice Of Rice:"
click at [847, 71] on h3 "Your Choice Of Rice: (ID: 259033)" at bounding box center [854, 73] width 697 height 20
click at [1165, 294] on span "Add New" at bounding box center [1150, 294] width 88 height 15
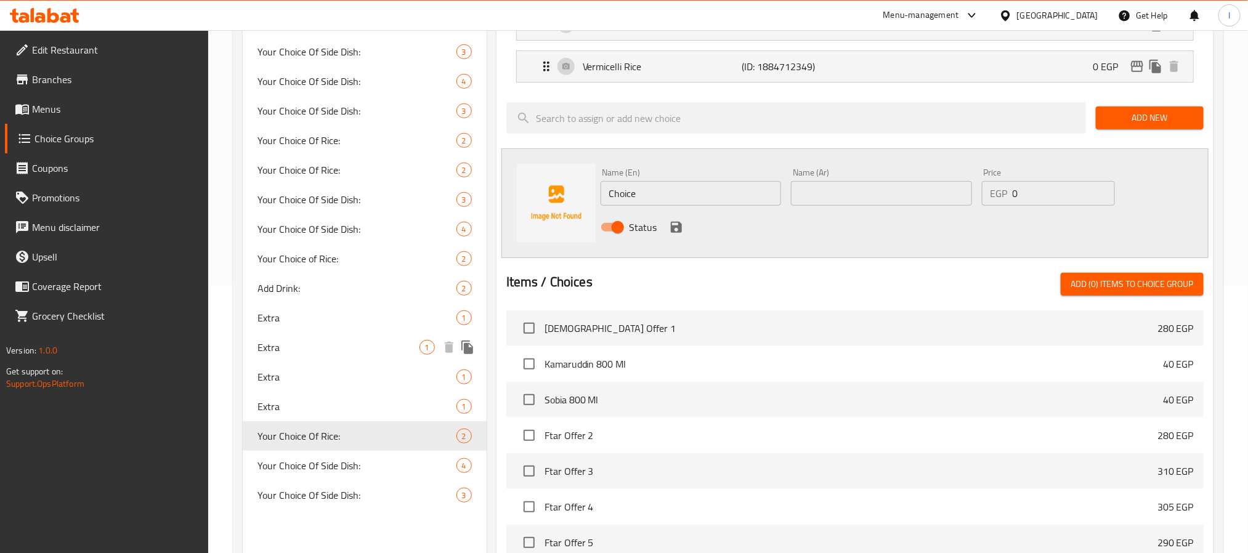
scroll to position [276, 0]
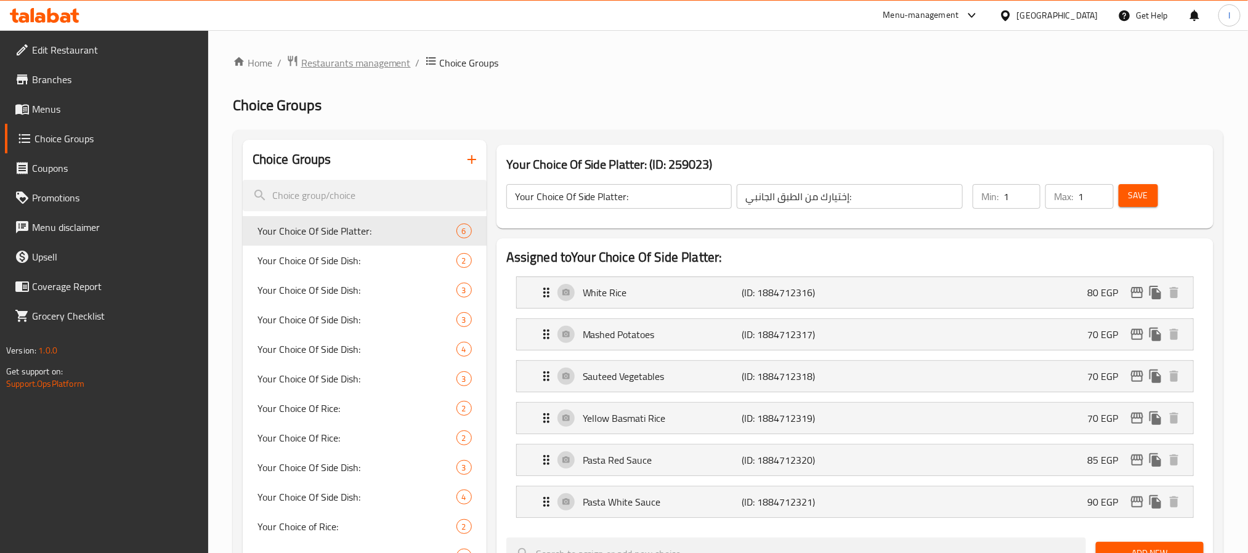
click at [384, 61] on span "Restaurants management" at bounding box center [356, 62] width 110 height 15
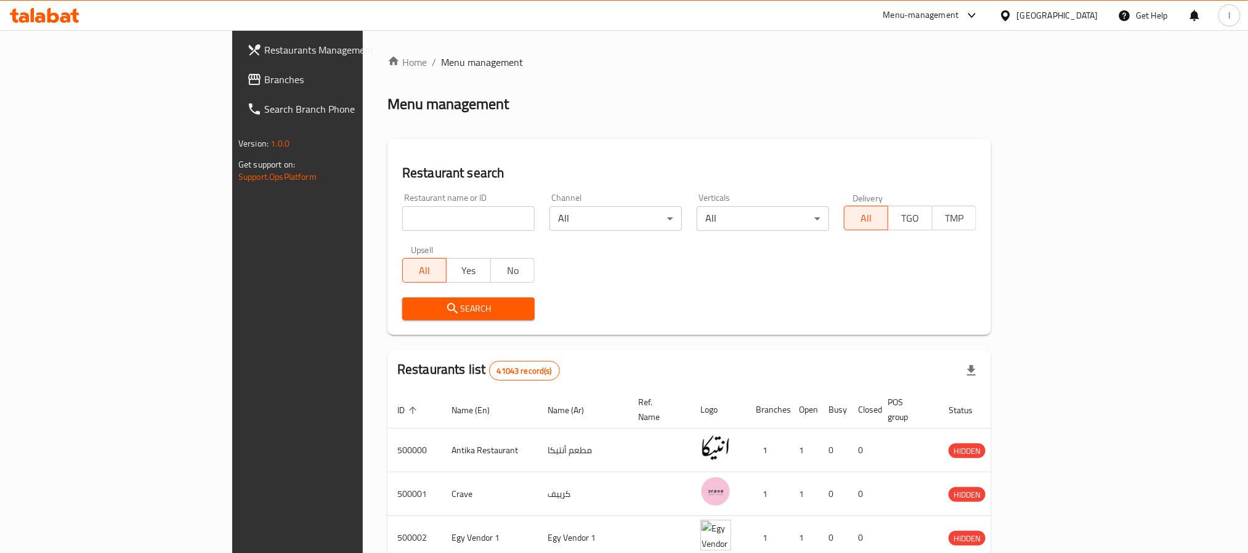
click at [402, 213] on input "search" at bounding box center [468, 218] width 132 height 25
type input "Vena Cuisine"
click button "Search" at bounding box center [468, 309] width 132 height 23
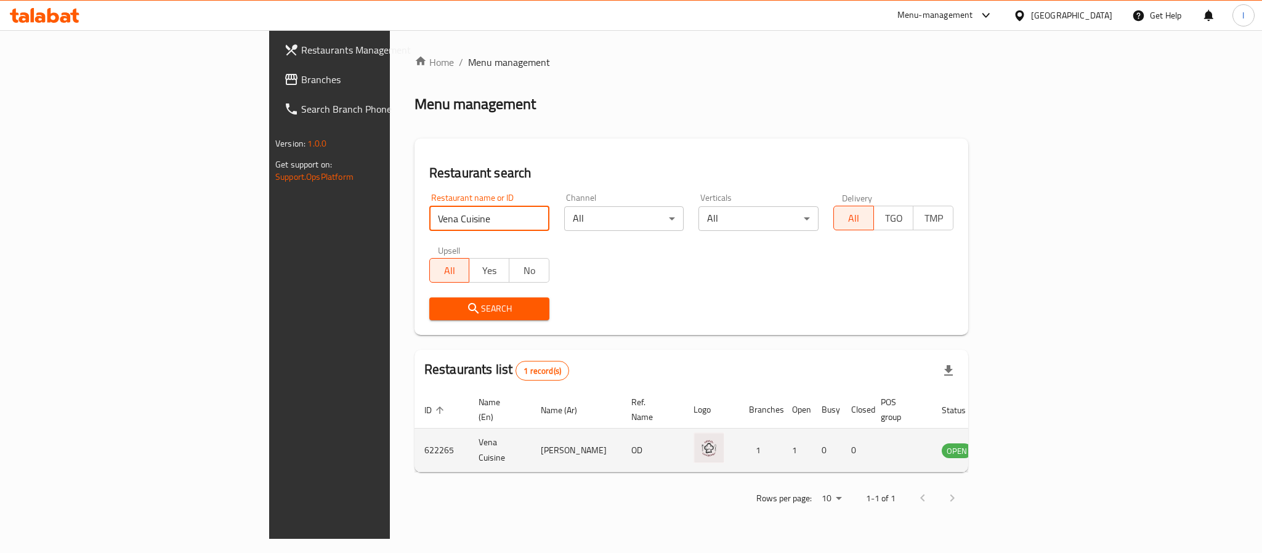
click at [1021, 444] on icon "enhanced table" at bounding box center [1014, 450] width 15 height 15
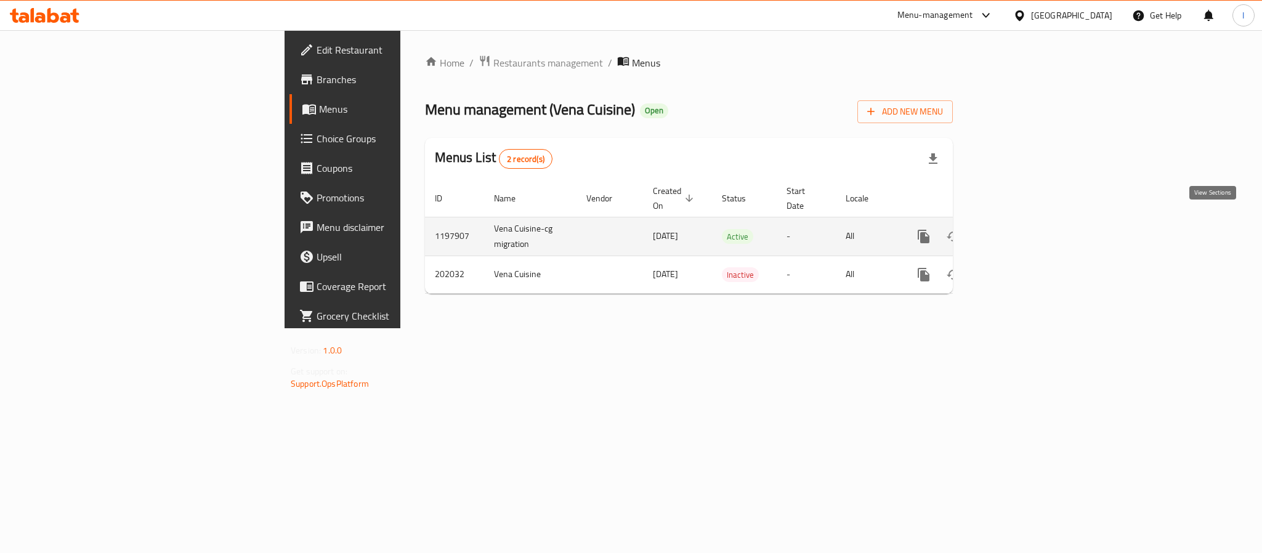
click at [1020, 229] on icon "enhanced table" at bounding box center [1012, 236] width 15 height 15
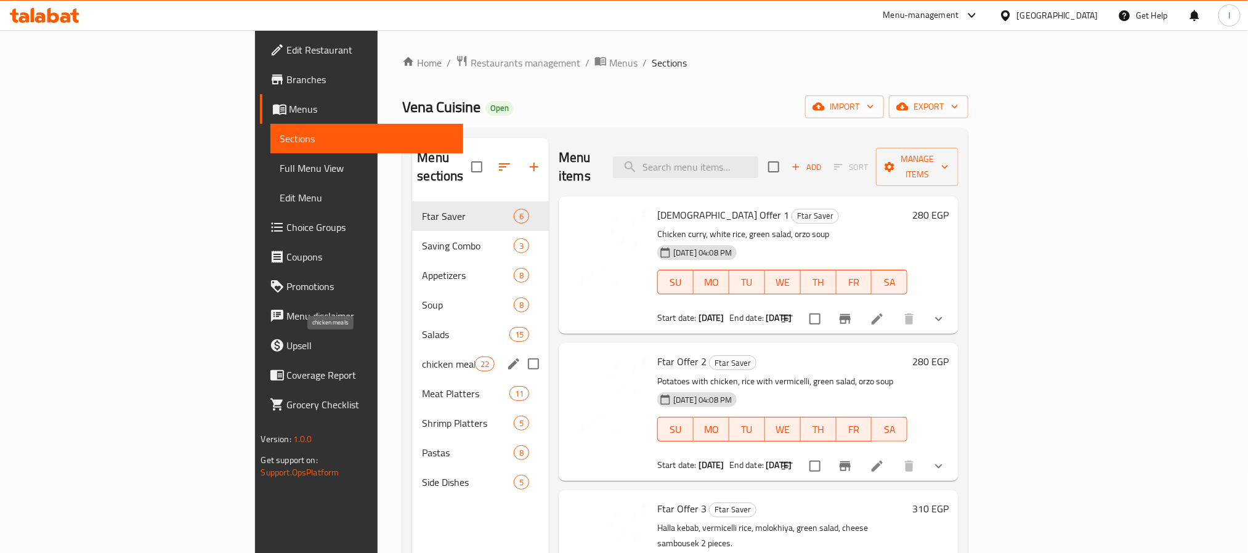
click at [422, 357] on span "chicken meals" at bounding box center [448, 364] width 52 height 15
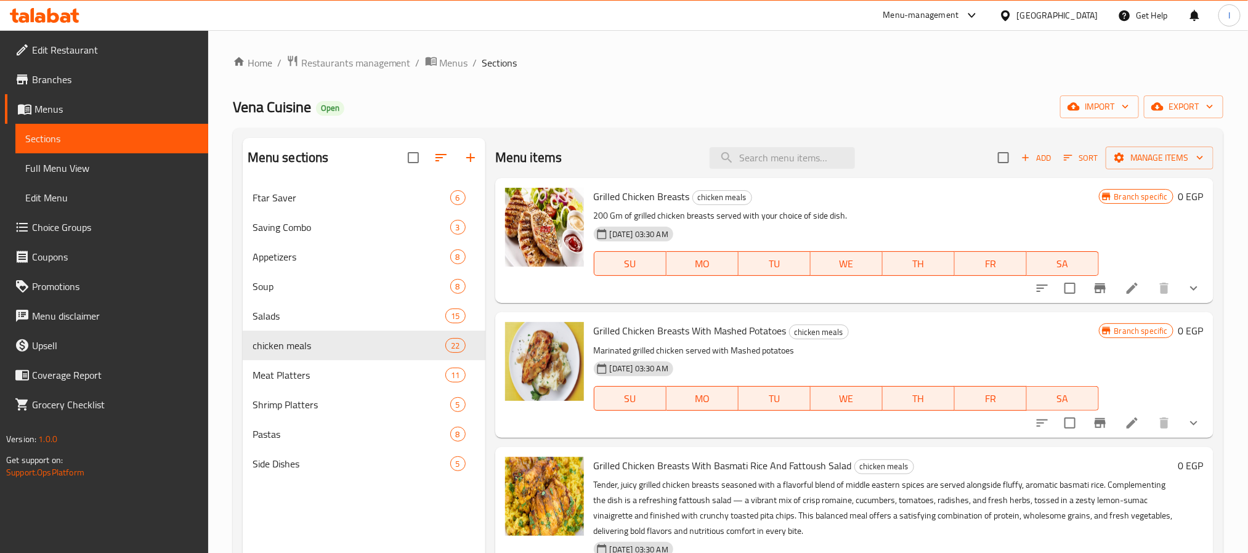
click at [594, 143] on div "Menu items Add Sort Manage items" at bounding box center [854, 158] width 718 height 40
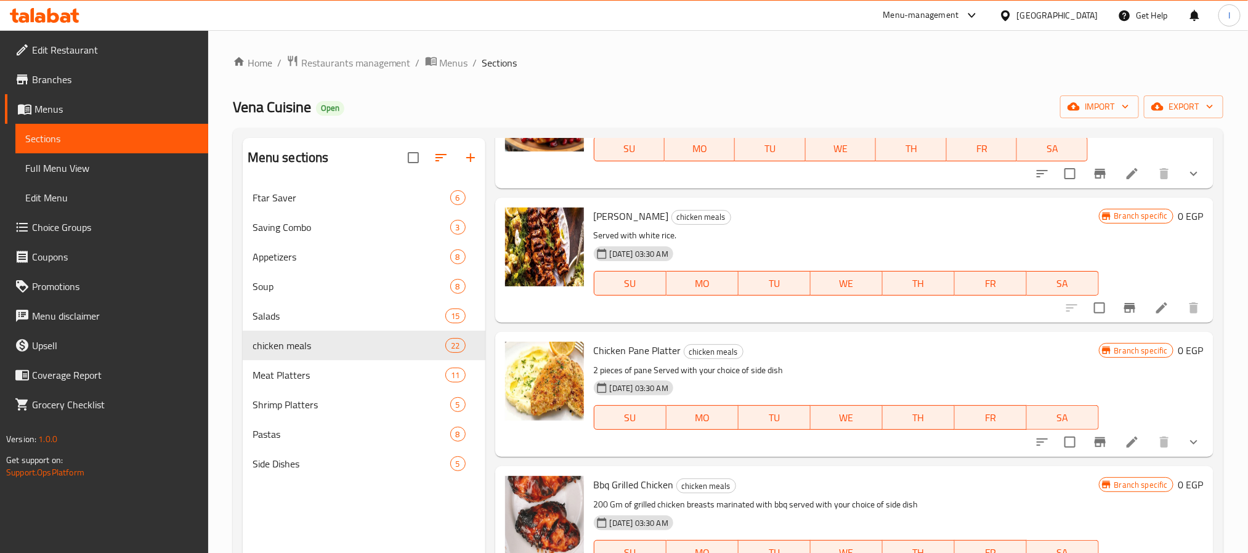
scroll to position [1201, 0]
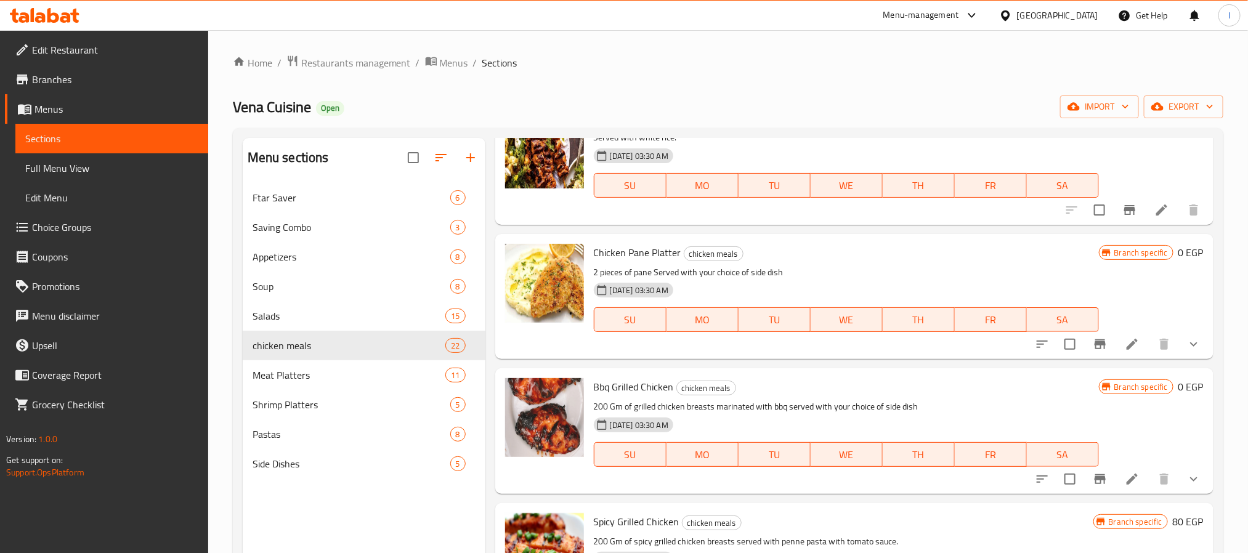
click at [54, 225] on span "Choice Groups" at bounding box center [115, 227] width 166 height 15
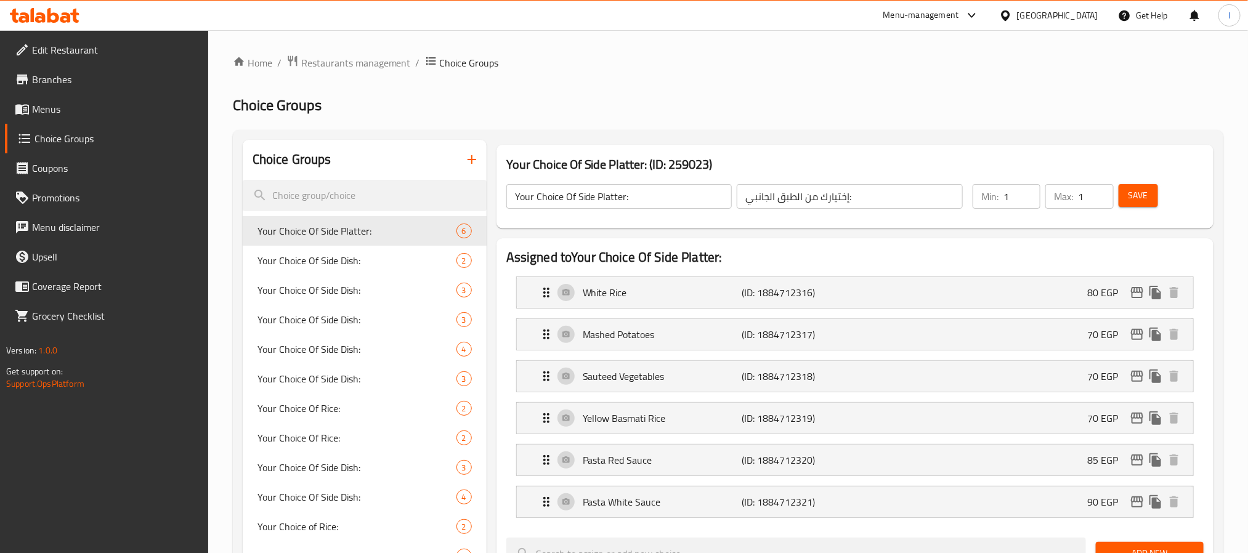
click at [466, 159] on icon "button" at bounding box center [471, 159] width 15 height 15
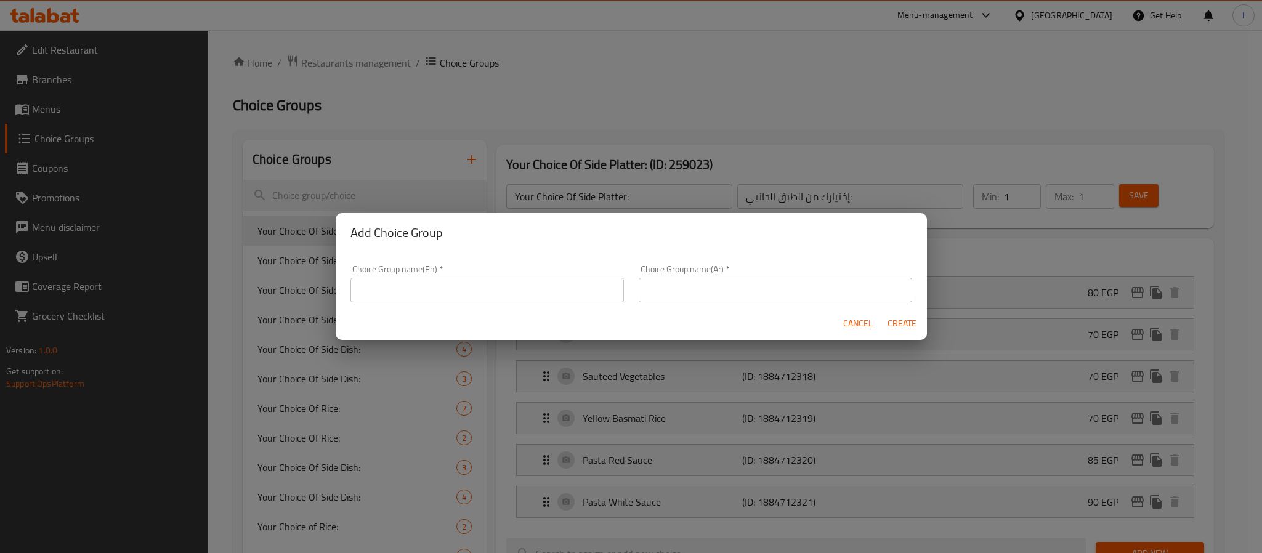
click at [470, 288] on input "text" at bounding box center [488, 290] width 274 height 25
click at [851, 320] on button "Cancel" at bounding box center [857, 323] width 39 height 23
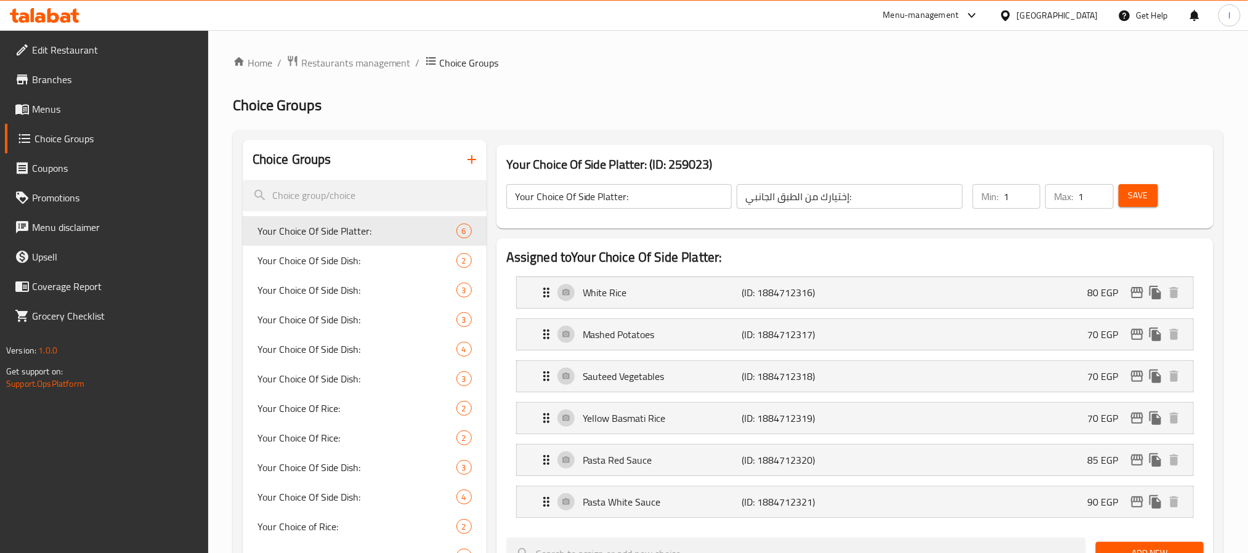
click at [588, 91] on div "Home / Restaurants management / Choice Groups Choice Groups Choice Groups Your …" at bounding box center [728, 560] width 991 height 1010
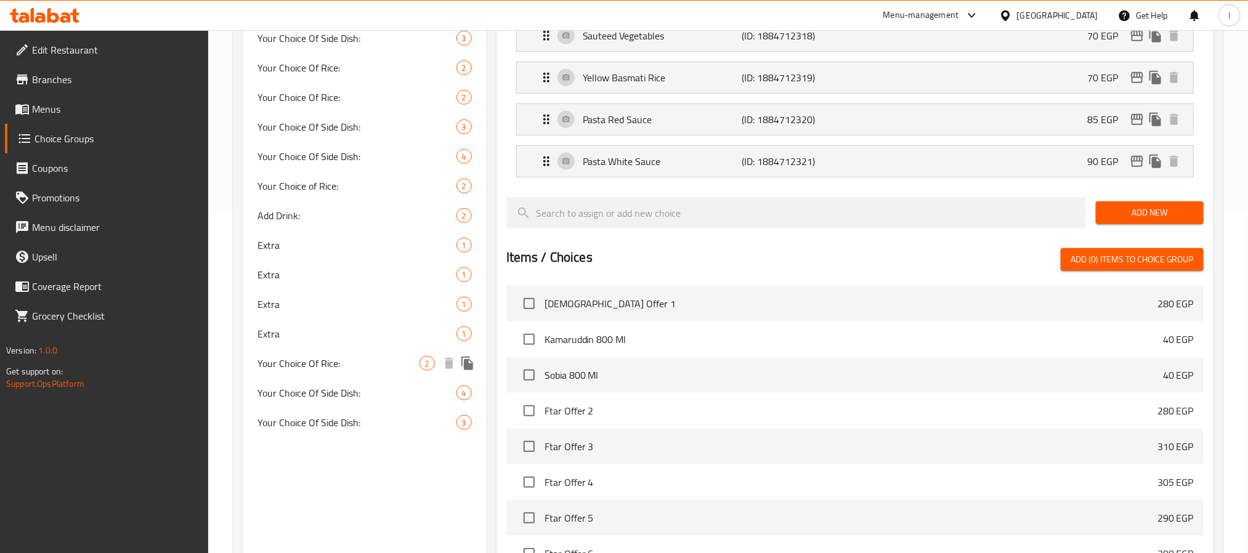
scroll to position [370, 0]
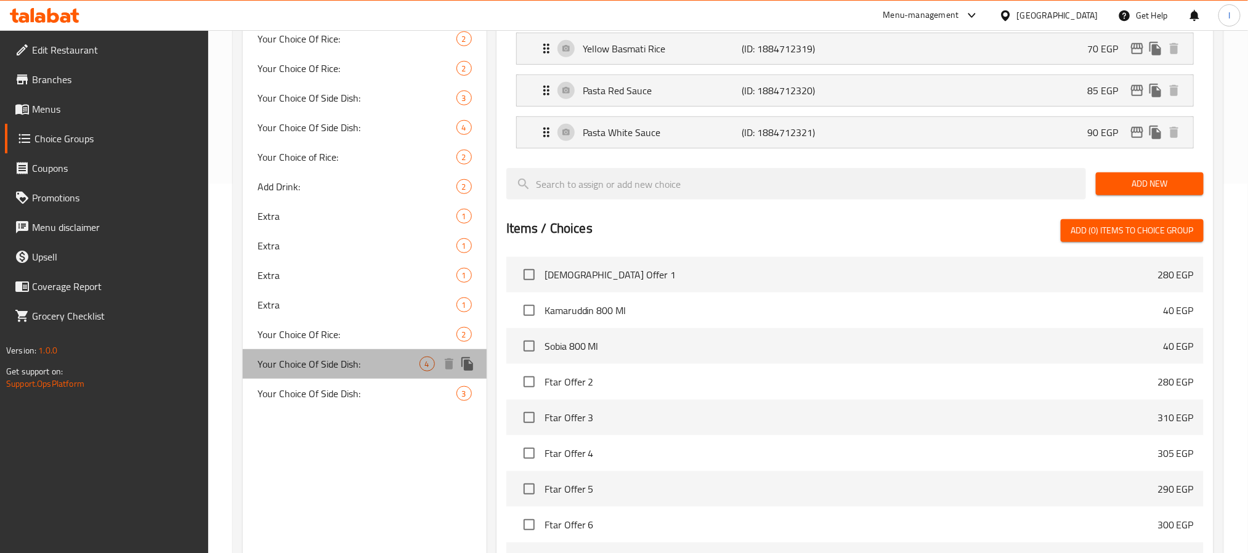
drag, startPoint x: 248, startPoint y: 367, endPoint x: 276, endPoint y: 370, distance: 28.5
click at [276, 370] on div "Your Choice Of Side Dish: 4" at bounding box center [365, 364] width 244 height 30
type input "Your Choice Of Side Dish:"
type input "إختيارك من الأطبق الجانبية:"
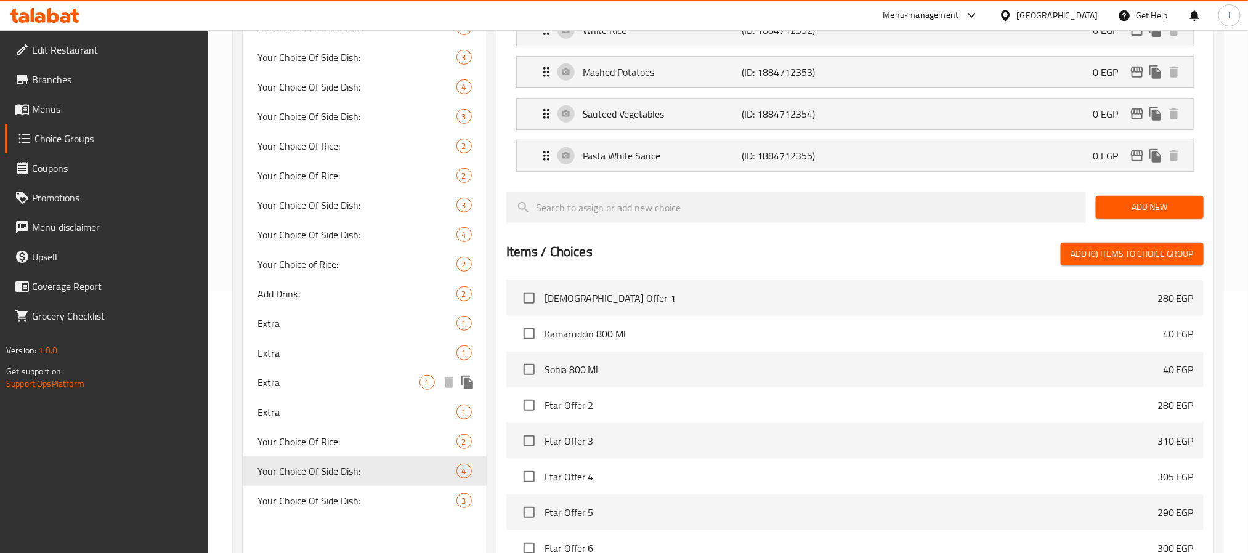
scroll to position [92, 0]
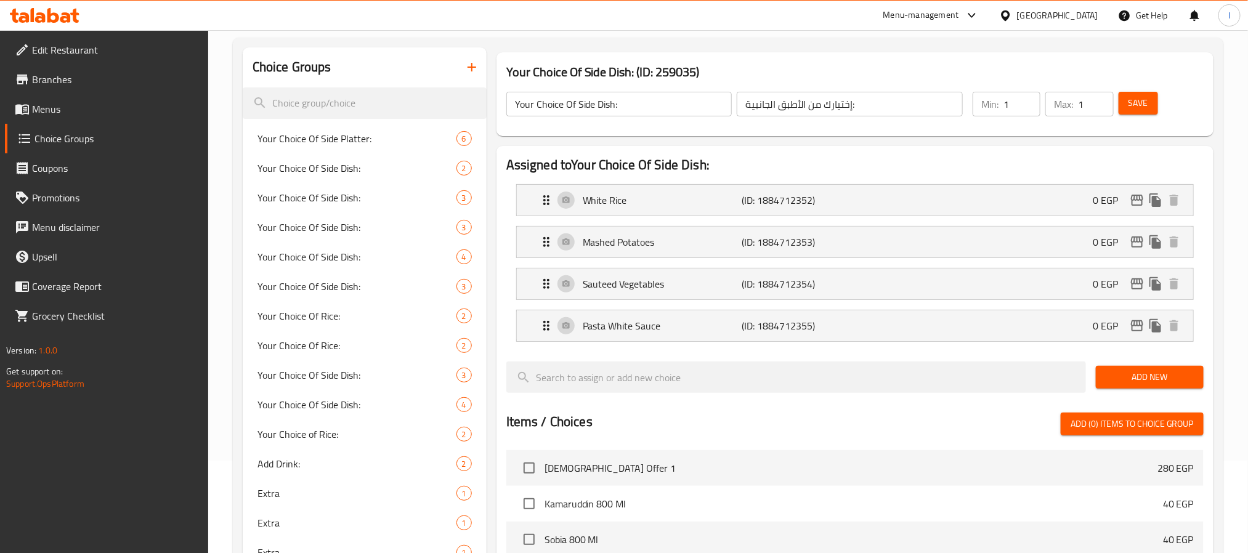
click at [521, 104] on input "Your Choice Of Side Dish:" at bounding box center [619, 104] width 226 height 25
drag, startPoint x: 521, startPoint y: 104, endPoint x: 568, endPoint y: 109, distance: 47.1
click at [568, 109] on input "Your Choice Of Side Dish:" at bounding box center [619, 104] width 226 height 25
click at [529, 102] on input "Your Choice Of Side Dish:" at bounding box center [619, 104] width 226 height 25
drag, startPoint x: 529, startPoint y: 102, endPoint x: 567, endPoint y: 100, distance: 38.8
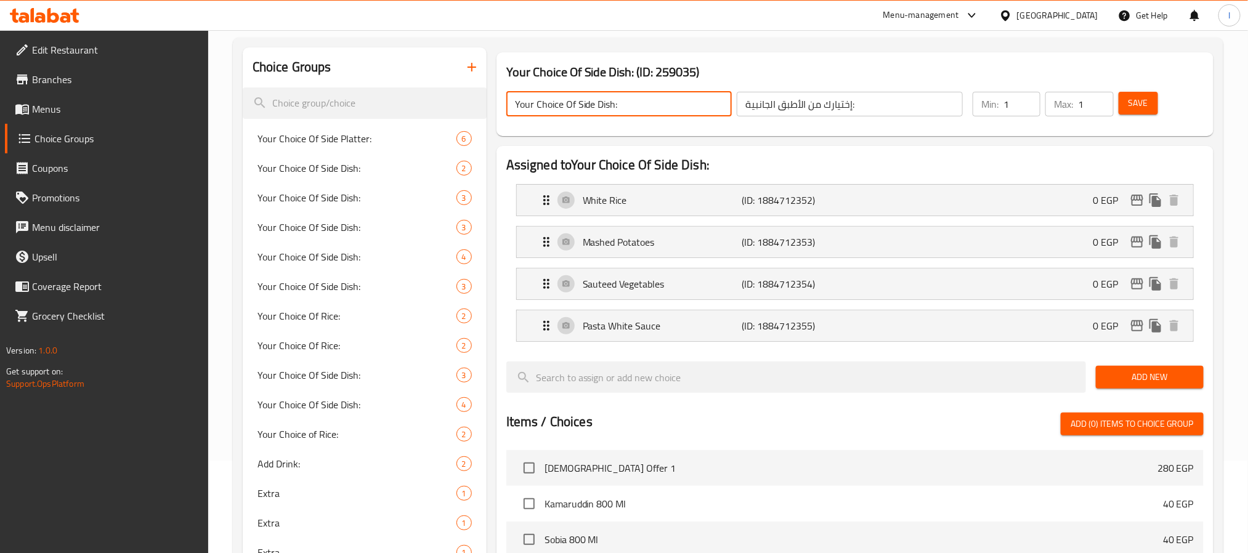
click at [567, 100] on input "Your Choice Of Side Dish:" at bounding box center [619, 104] width 226 height 25
click at [829, 106] on input "إختيارك من الأطبق الجانبية:" at bounding box center [850, 104] width 226 height 25
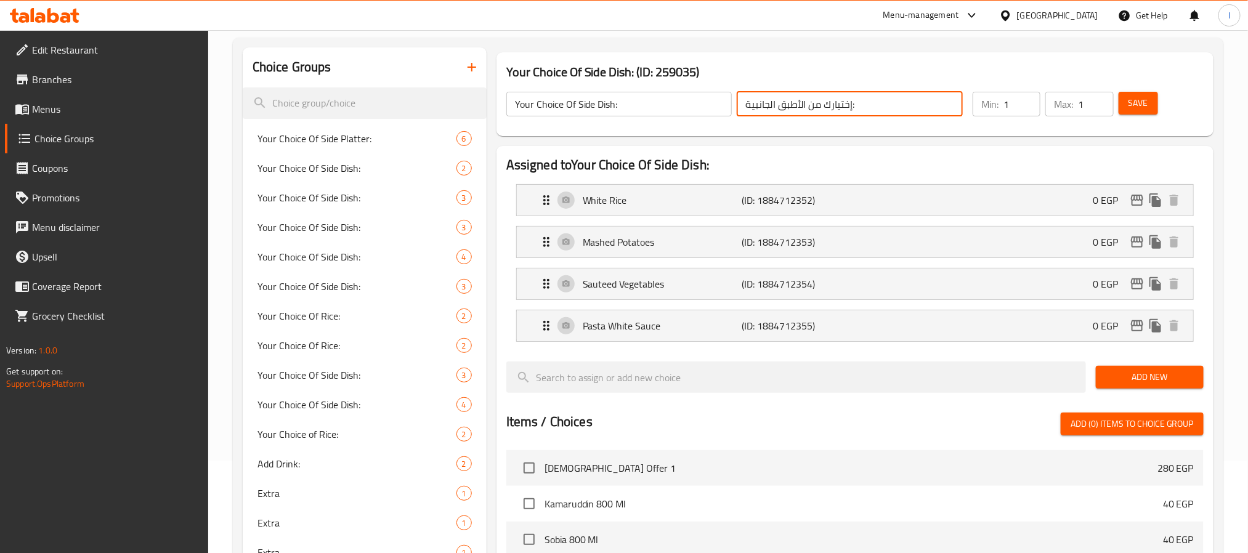
click at [829, 106] on input "إختيارك من الأطبق الجانبية:" at bounding box center [850, 104] width 226 height 25
click at [525, 50] on div "Your Choice Of Side Dish: (ID: 259035) Your Choice Of Side Dish: ​ إختيارك من ا…" at bounding box center [855, 94] width 727 height 94
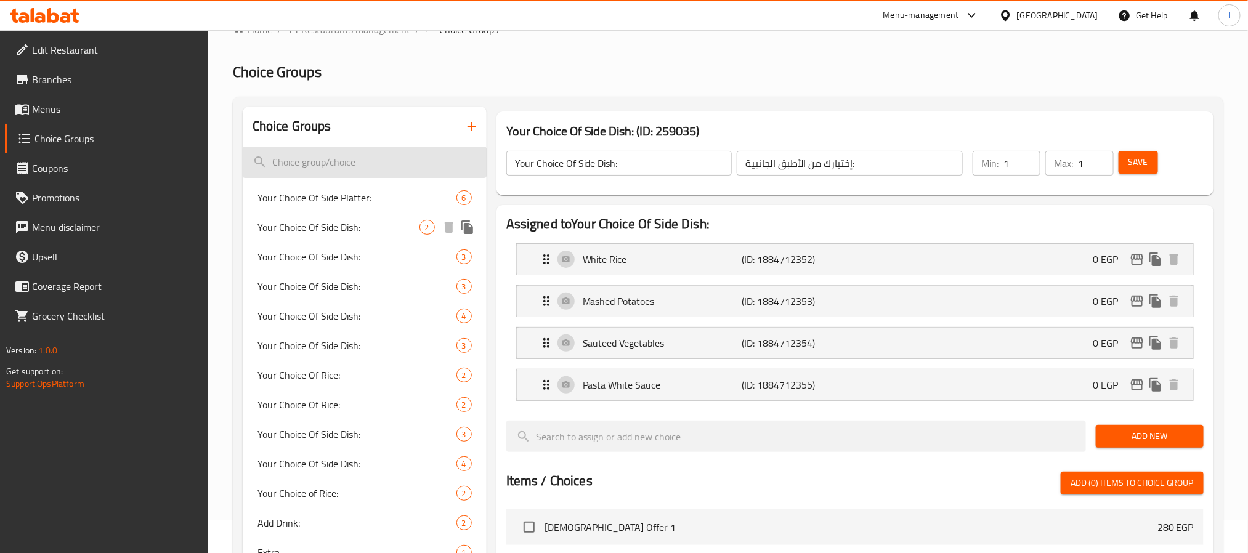
scroll to position [0, 0]
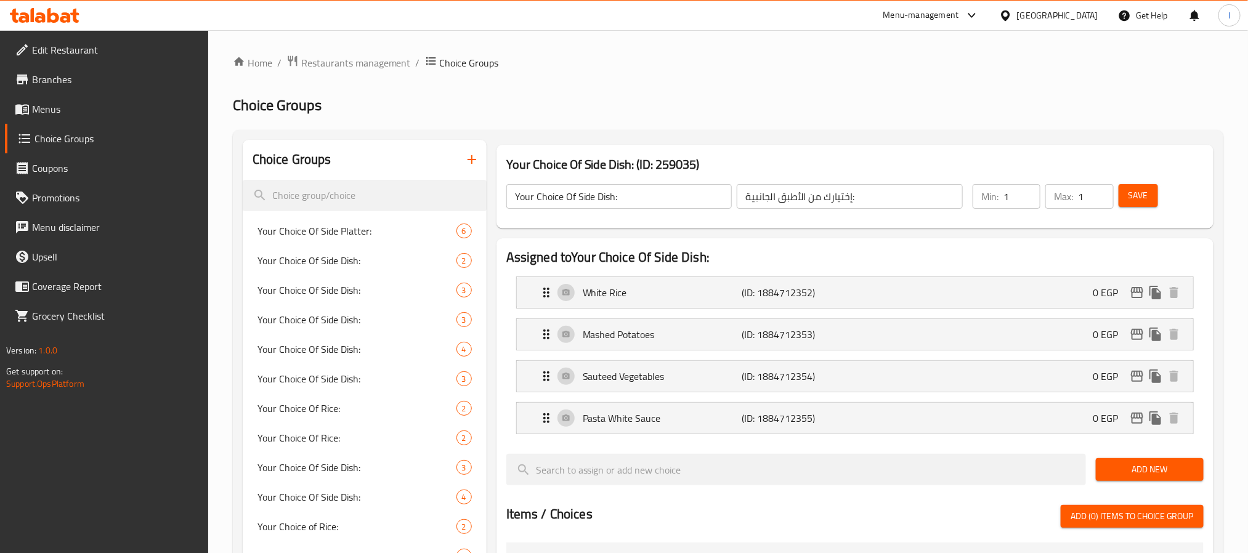
click at [474, 161] on icon "button" at bounding box center [471, 159] width 15 height 15
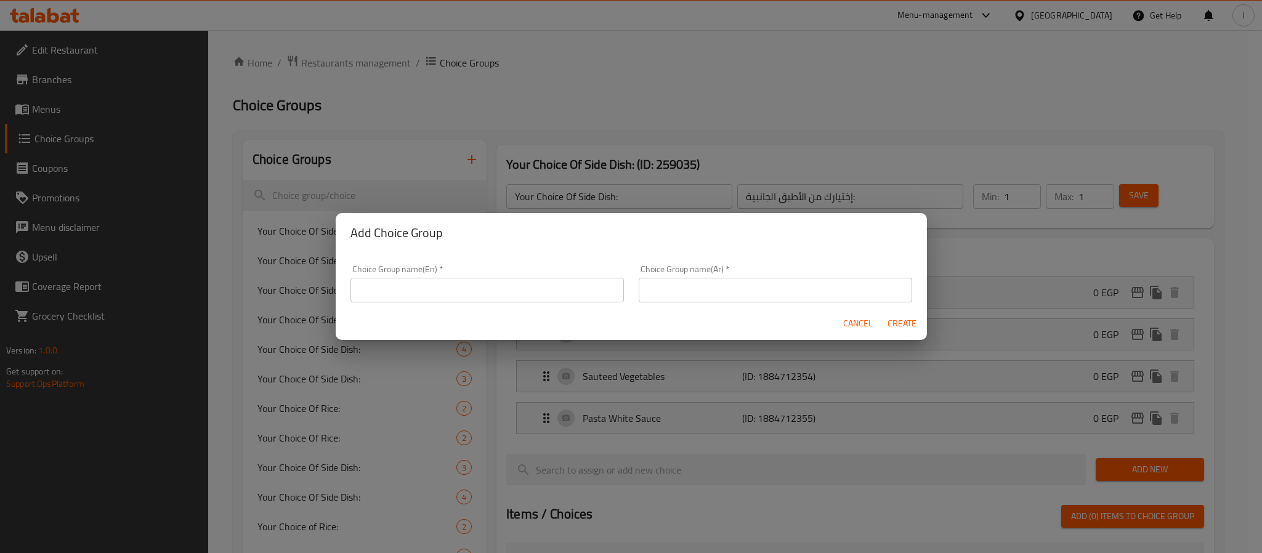
click at [499, 296] on input "text" at bounding box center [488, 290] width 274 height 25
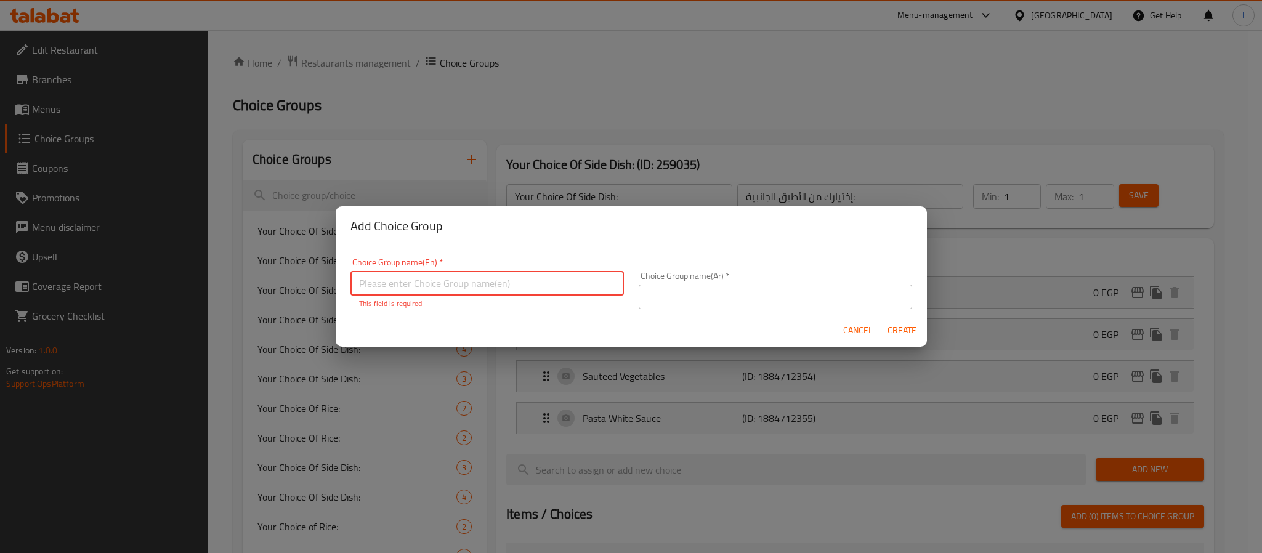
click at [523, 283] on input "text" at bounding box center [488, 283] width 274 height 25
paste input "Your Choice Of Extra Protein"
type input "Your Choice Of Extra Protein"
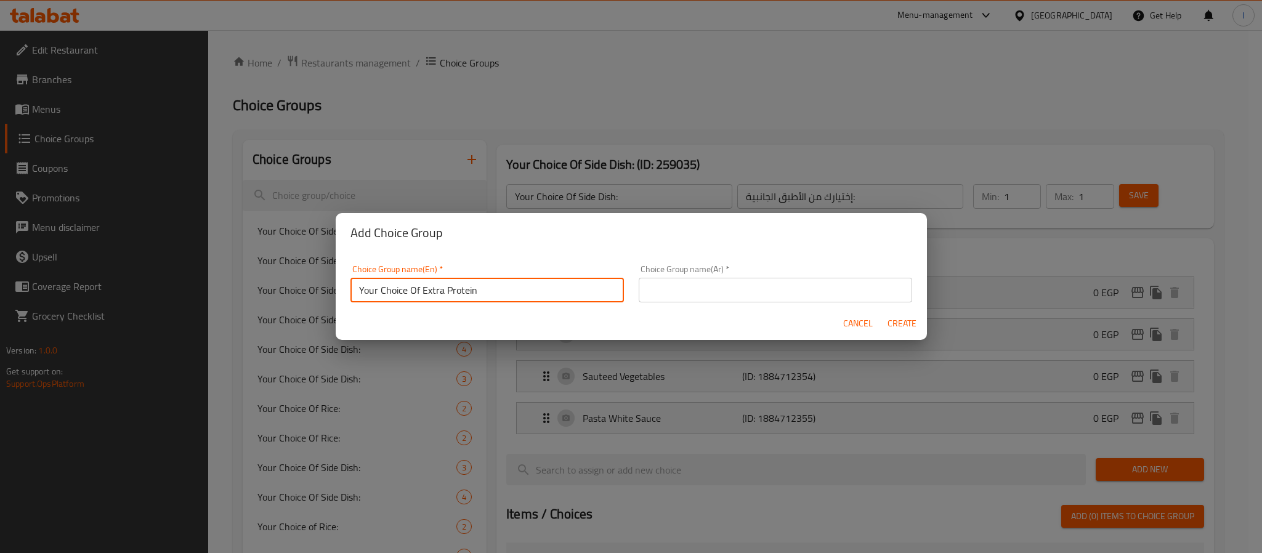
click at [679, 293] on input "text" at bounding box center [776, 290] width 274 height 25
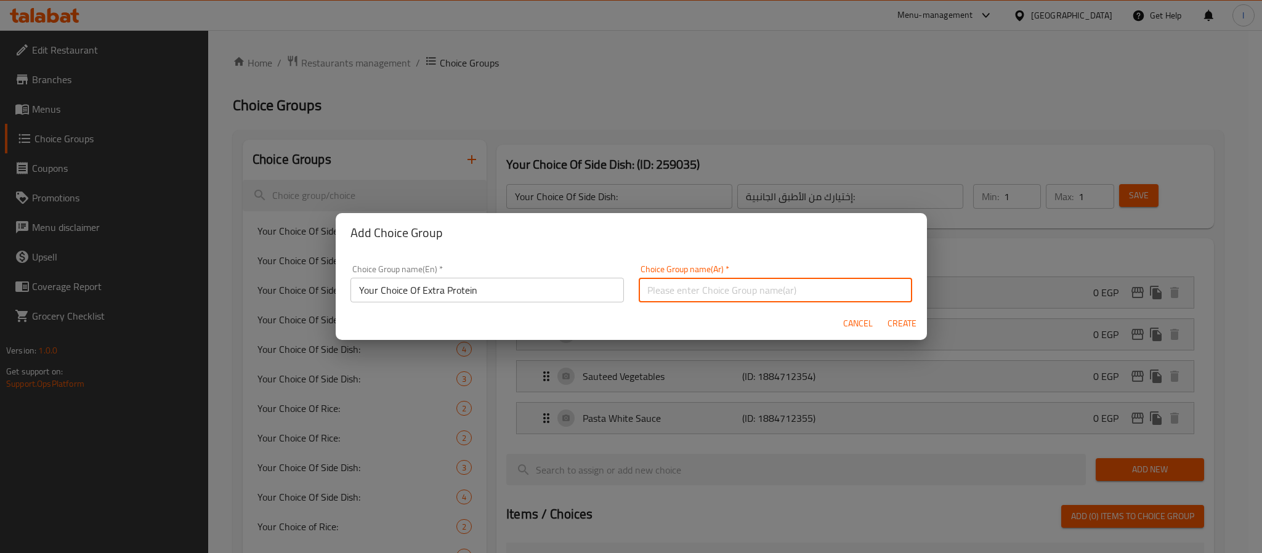
paste input "إختيارك بروتين إضافي"
type input "إختيارك بروتين إضافي"
click at [904, 326] on span "Create" at bounding box center [903, 323] width 30 height 15
type input "Your Choice Of Extra Protein"
type input "إختيارك بروتين إضافي"
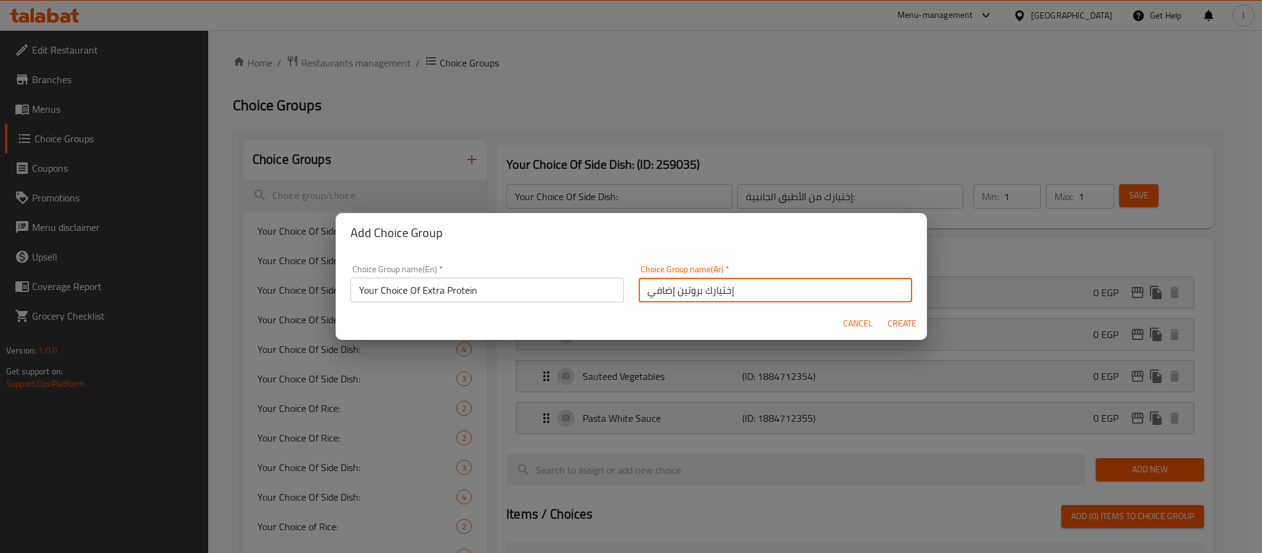
type input "0"
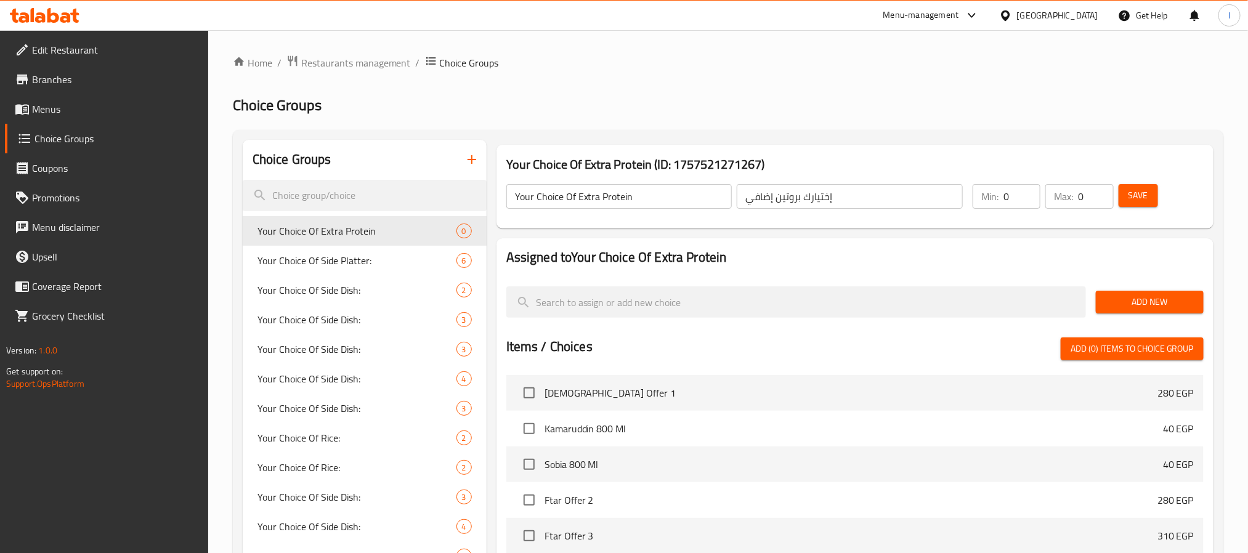
click at [726, 126] on div "Home / Restaurants management / Choice Groups Choice Groups Choice Groups Your …" at bounding box center [728, 439] width 991 height 768
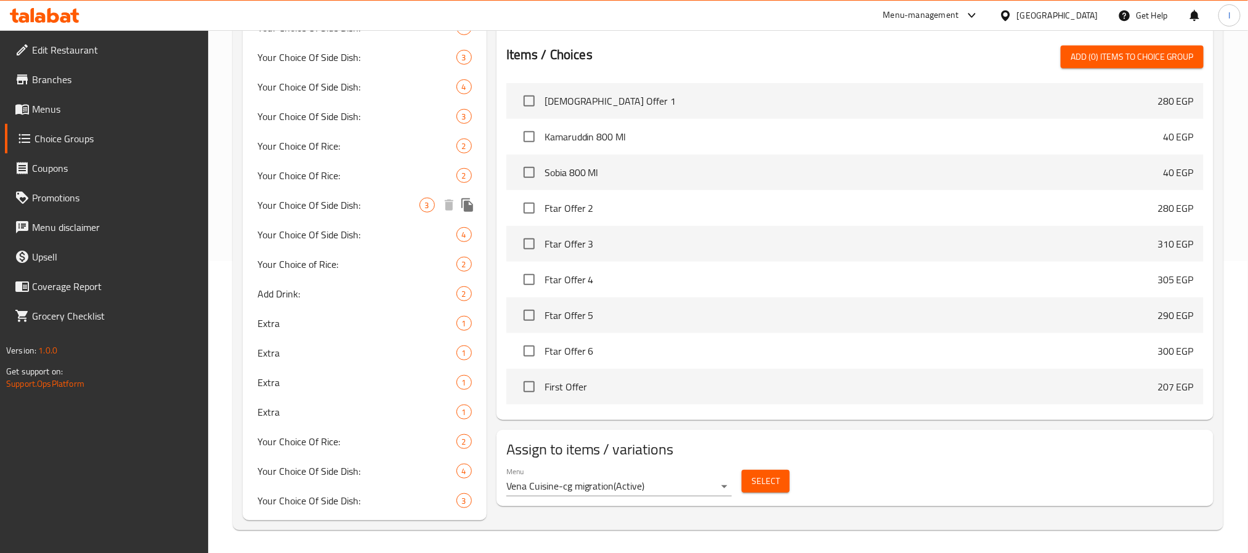
scroll to position [293, 0]
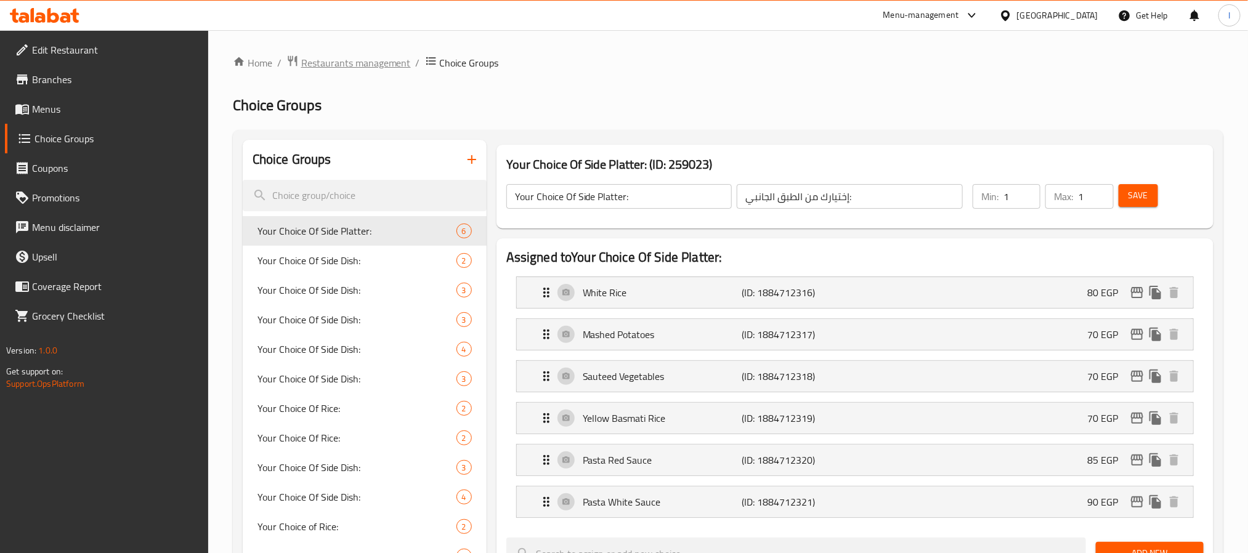
click at [379, 67] on span "Restaurants management" at bounding box center [356, 62] width 110 height 15
click at [62, 108] on span "Menus" at bounding box center [115, 109] width 166 height 15
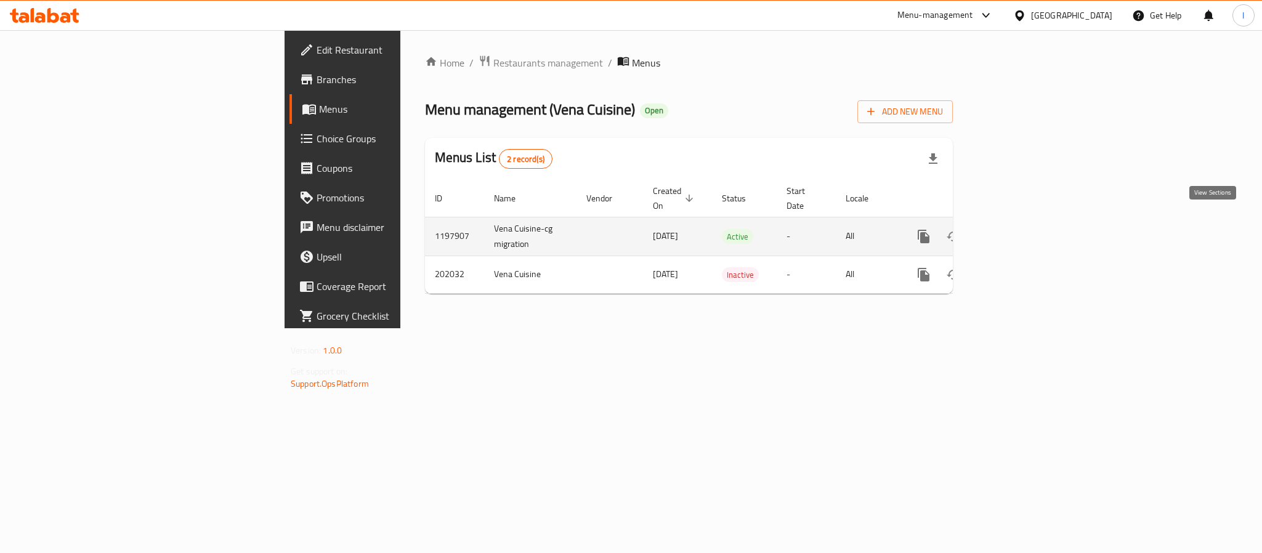
click at [1020, 230] on icon "enhanced table" at bounding box center [1012, 236] width 15 height 15
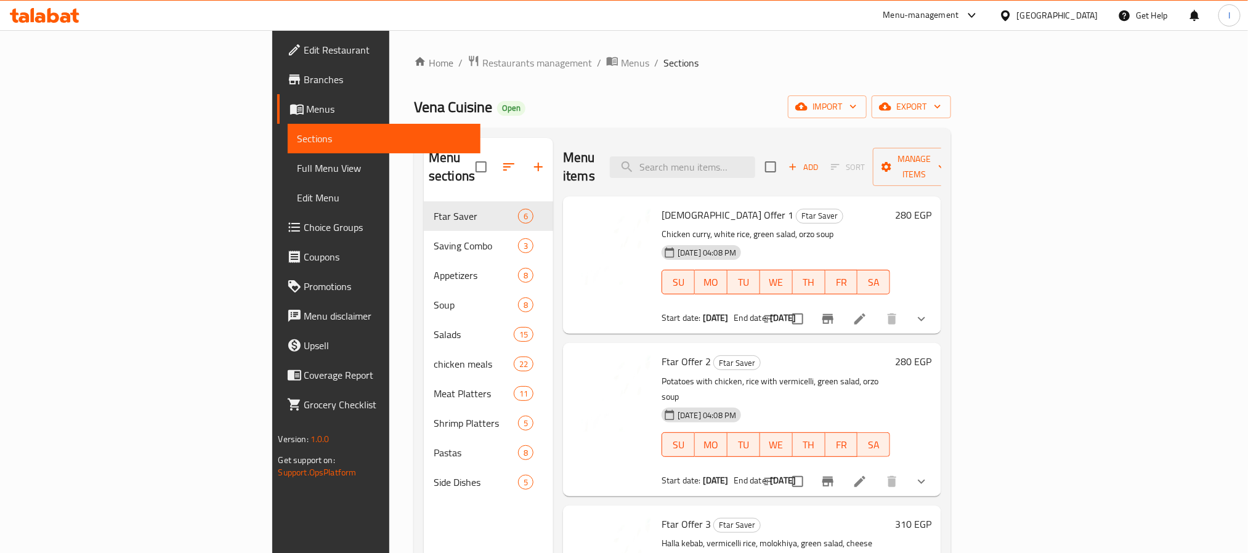
click at [298, 169] on span "Full Menu View" at bounding box center [384, 168] width 173 height 15
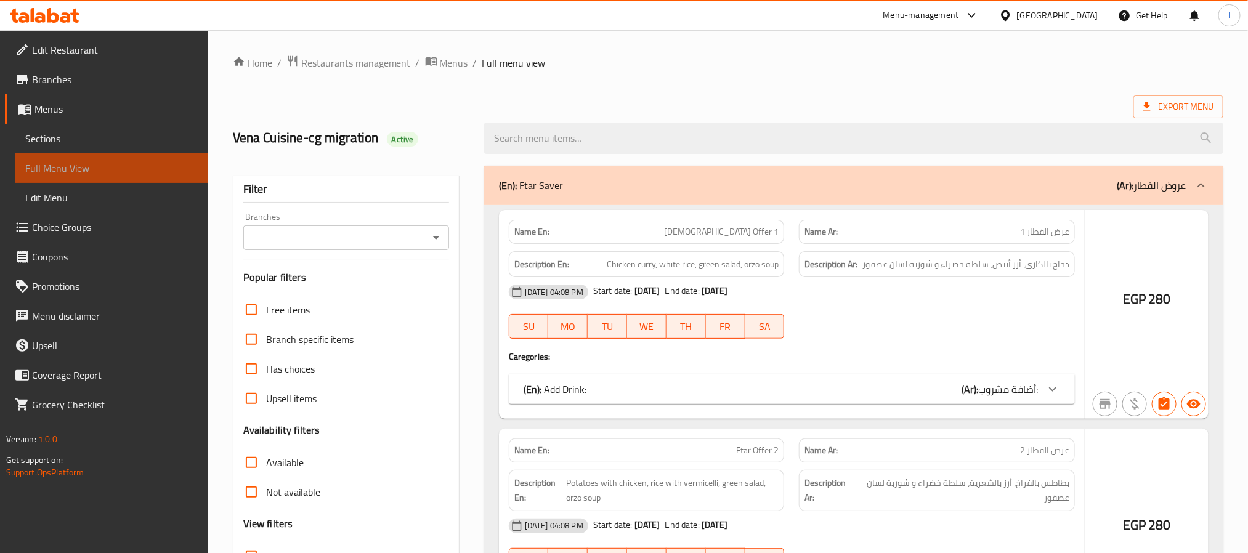
click at [63, 168] on span "Full Menu View" at bounding box center [111, 168] width 173 height 15
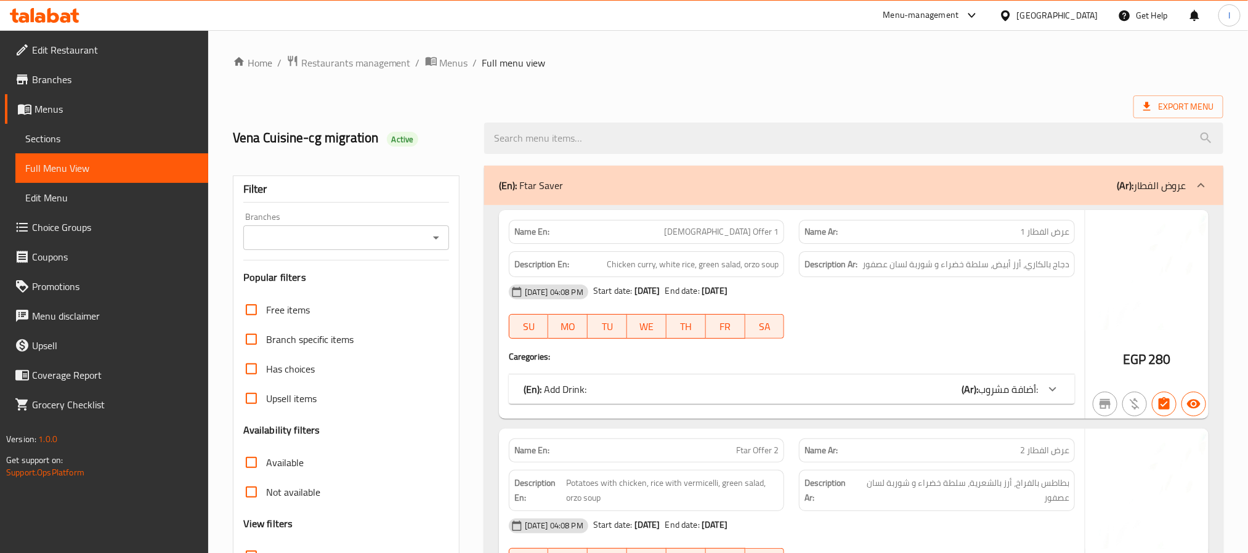
click at [638, 395] on div "(En): Add Drink: (Ar): أضافة مشروب:" at bounding box center [781, 389] width 514 height 15
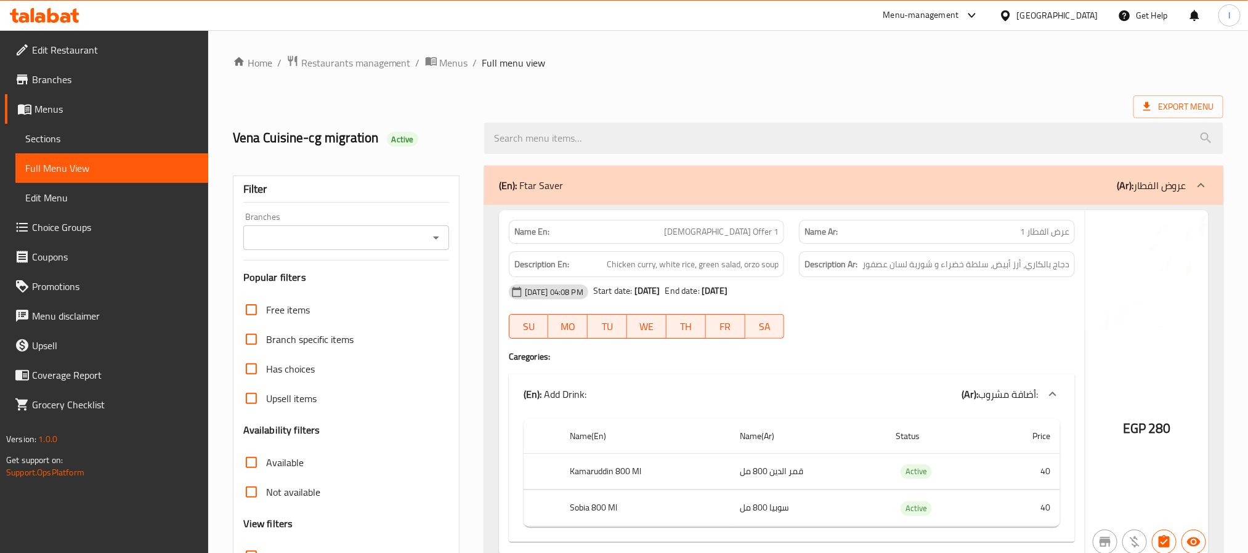
click at [640, 395] on div "(En): Add Drink: (Ar): أضافة مشروب:" at bounding box center [781, 394] width 514 height 15
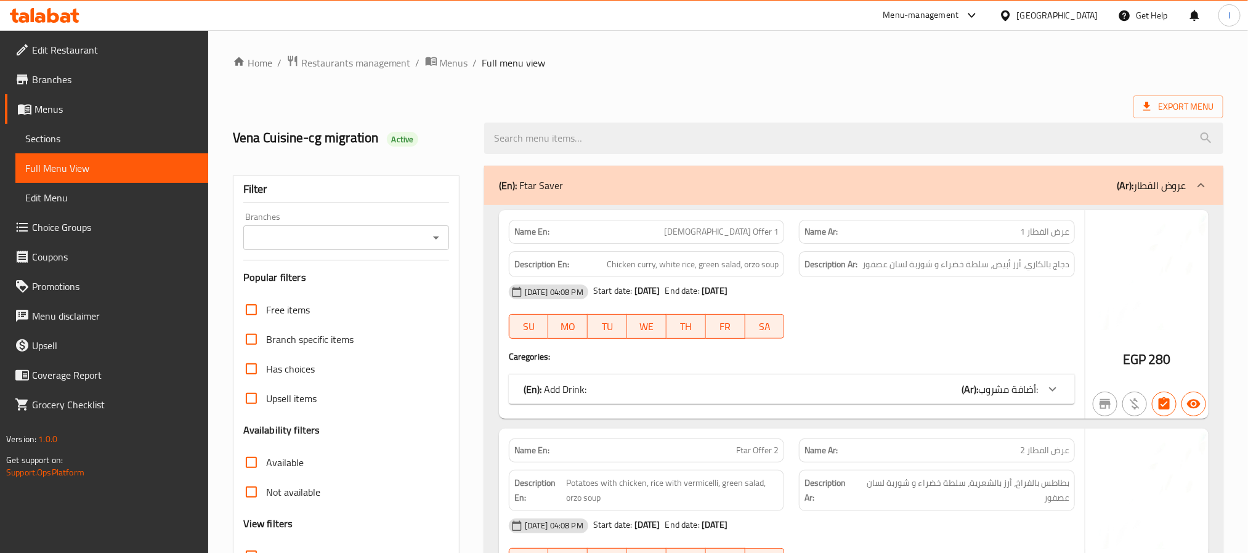
click at [76, 222] on span "Choice Groups" at bounding box center [115, 227] width 166 height 15
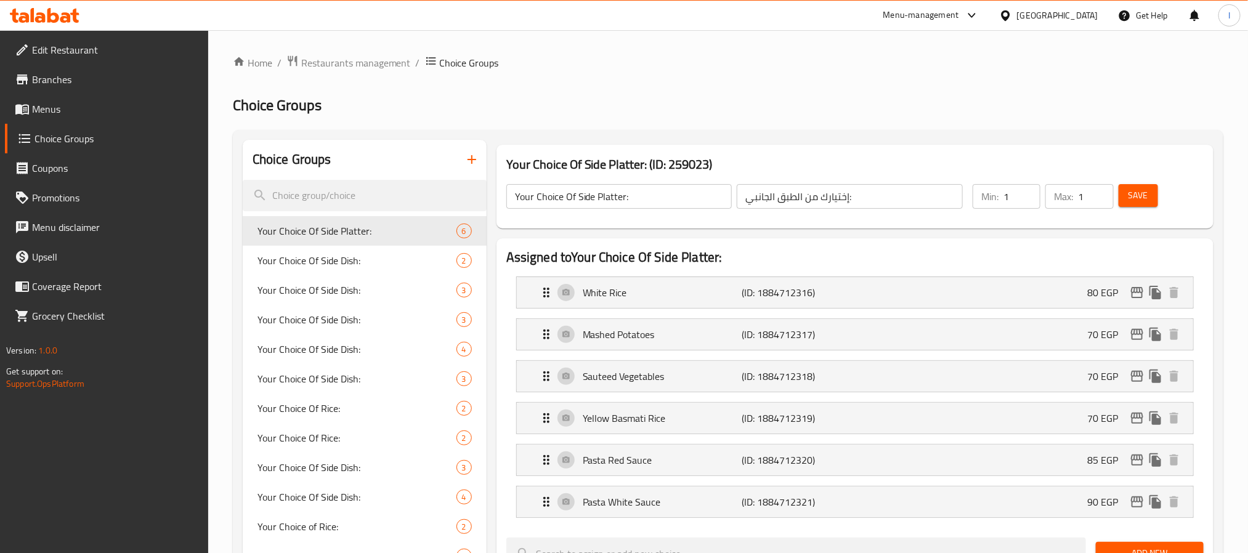
click at [524, 95] on h2 "Choice Groups" at bounding box center [728, 105] width 991 height 20
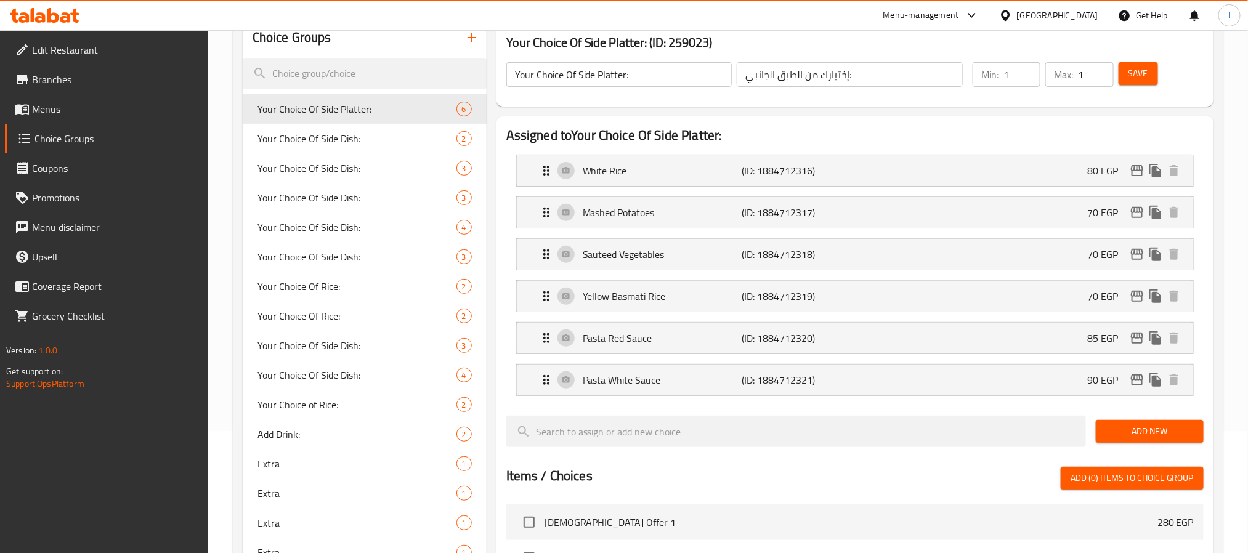
scroll to position [92, 0]
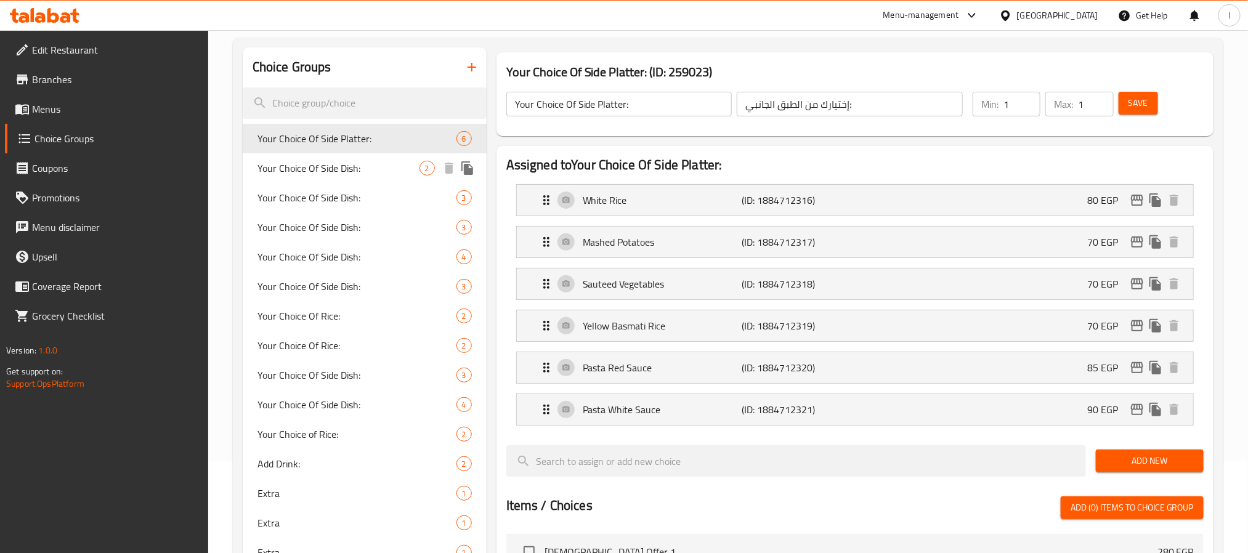
click at [357, 179] on div "Your Choice Of Side Dish: 2" at bounding box center [365, 168] width 244 height 30
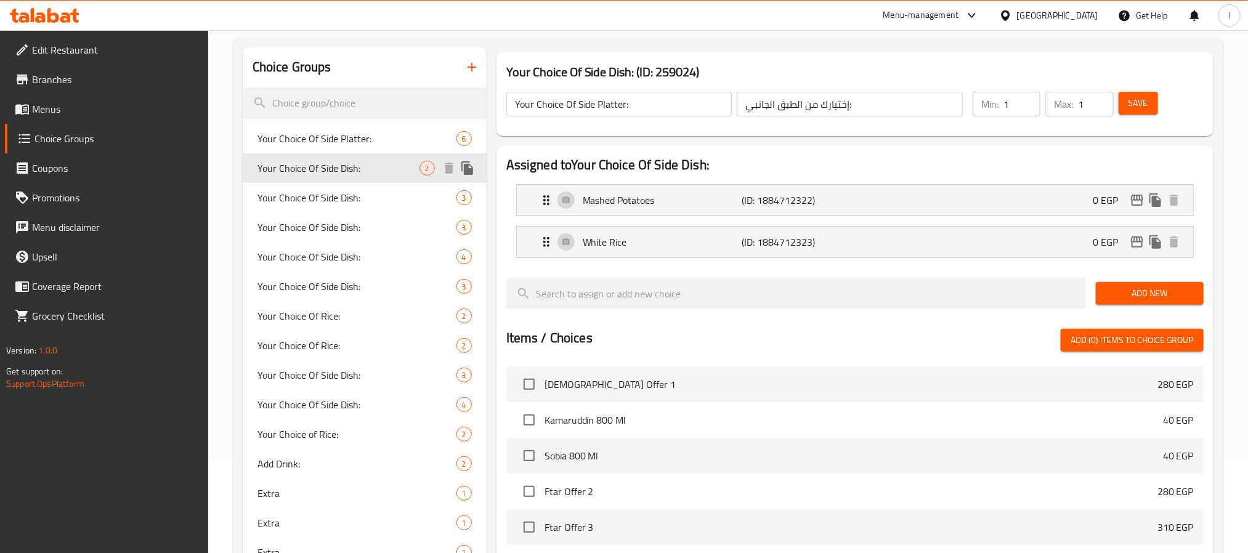
type input "Your Choice Of Side Dish:"
click at [344, 200] on span "Your Choice Of Side Dish:" at bounding box center [338, 197] width 162 height 15
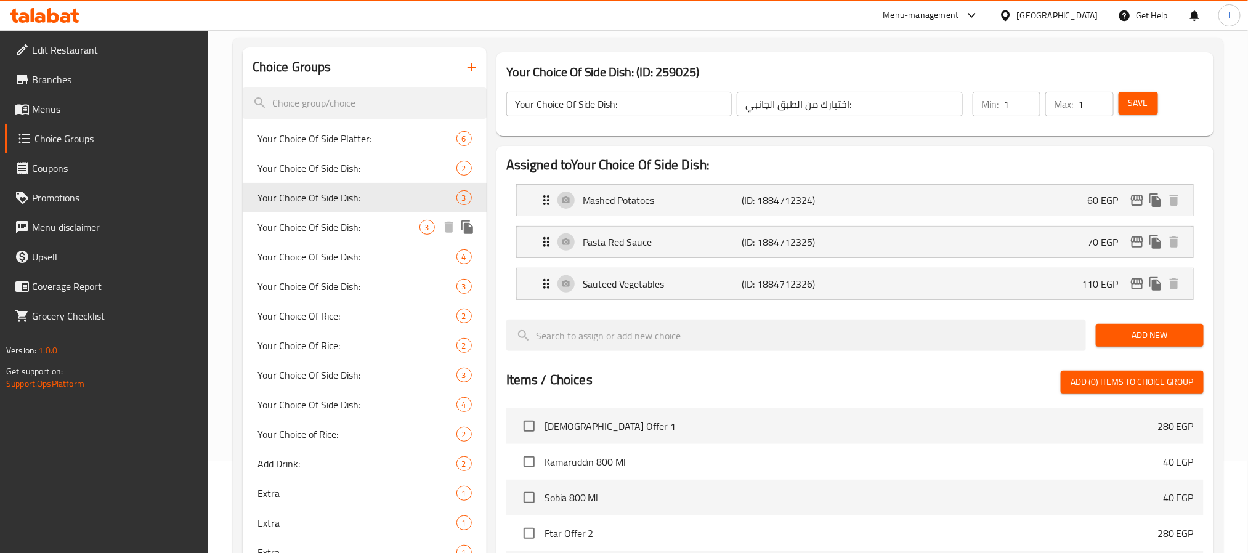
click at [344, 224] on span "Your Choice Of Side Dish:" at bounding box center [338, 227] width 162 height 15
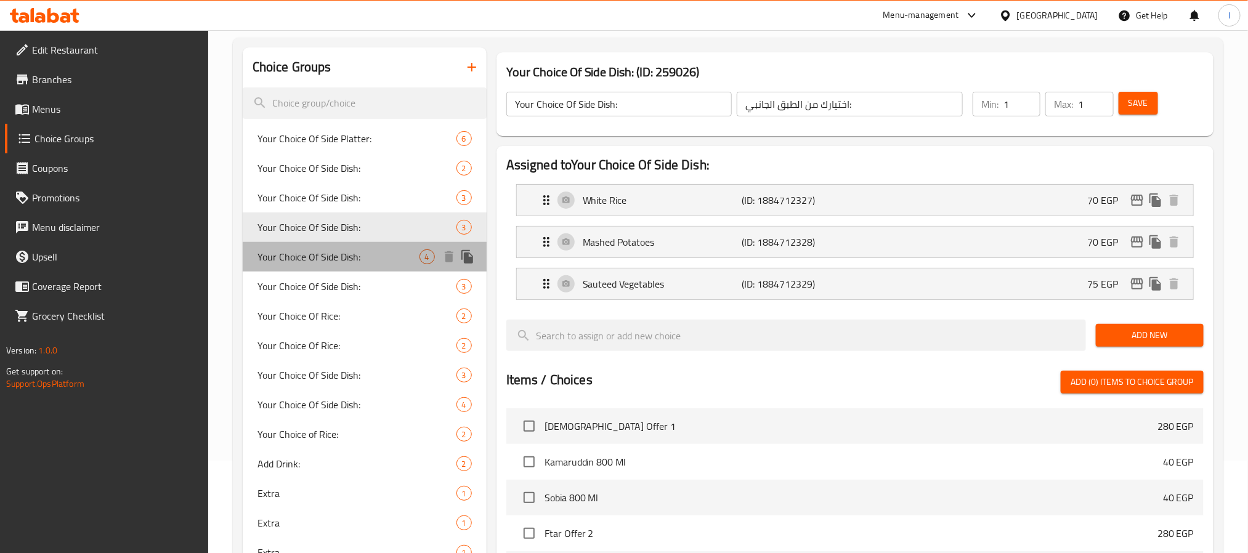
click at [381, 255] on span "Your Choice Of Side Dish:" at bounding box center [338, 256] width 162 height 15
type input "إختيارك من الطبق الجانبي:"
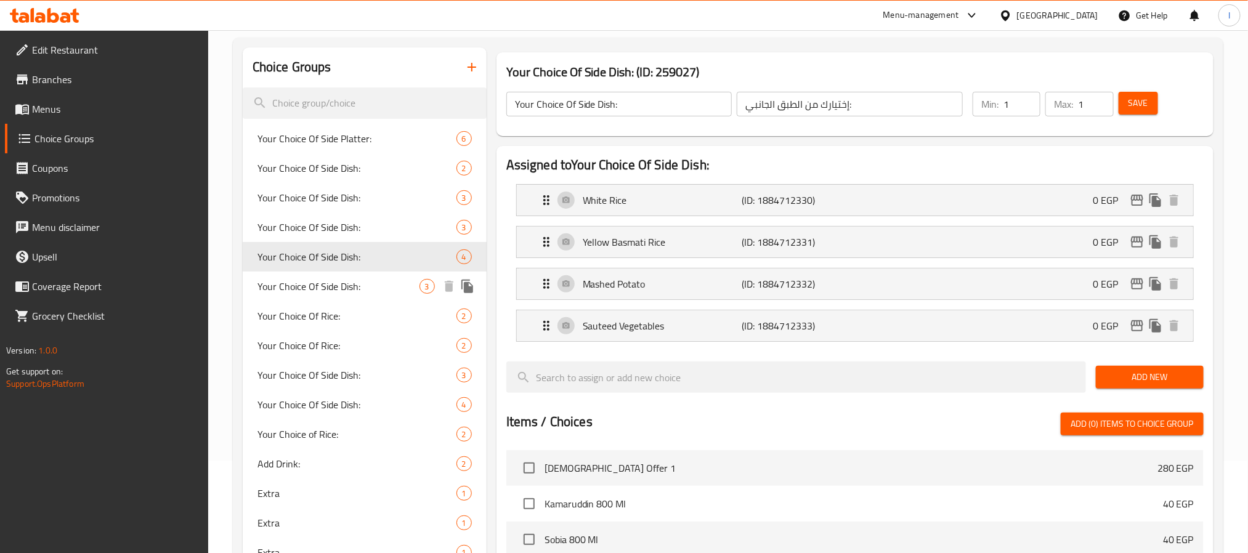
click at [377, 285] on span "Your Choice Of Side Dish:" at bounding box center [338, 286] width 162 height 15
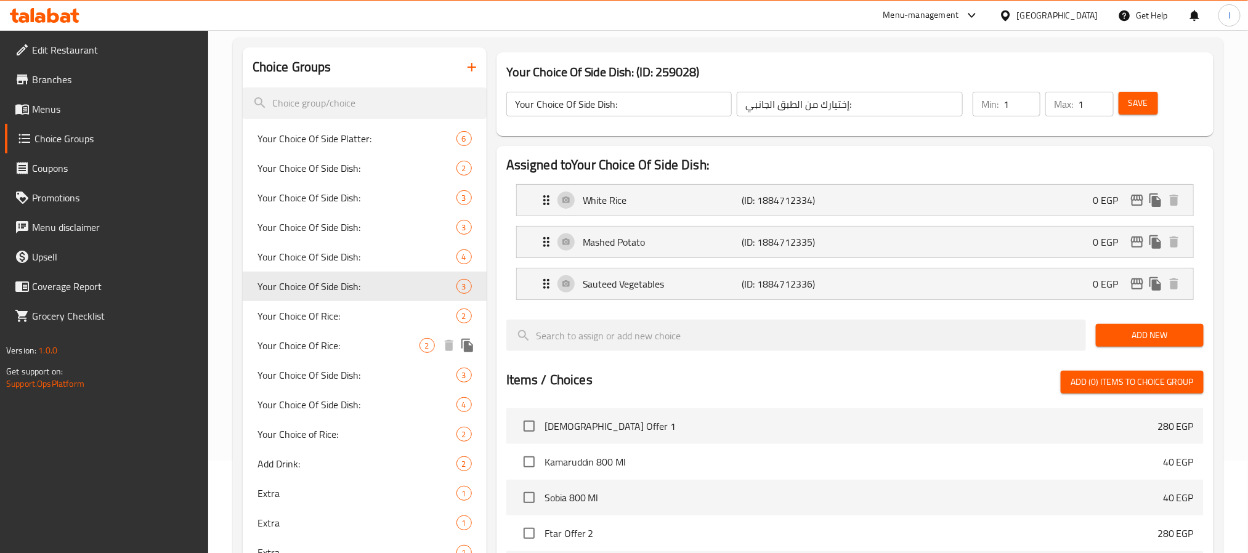
click at [368, 331] on div "Your Choice Of Rice: 2" at bounding box center [365, 346] width 244 height 30
type input "Your Choice Of Rice:"
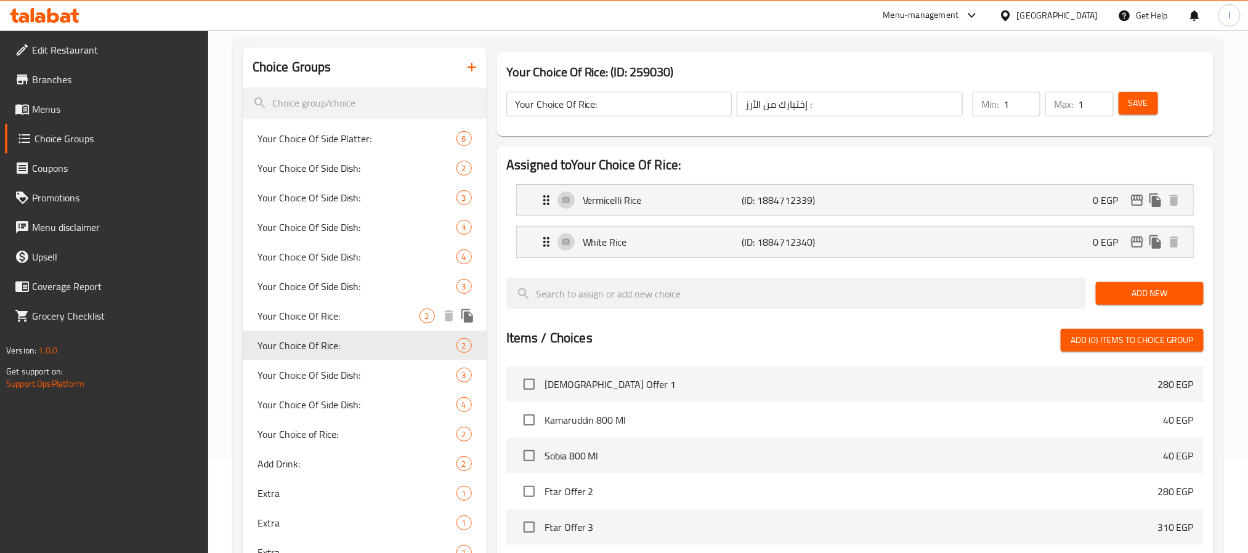
click at [362, 325] on div "Your Choice Of Rice: 2" at bounding box center [365, 316] width 244 height 30
type input "اختيارك من الأرز :"
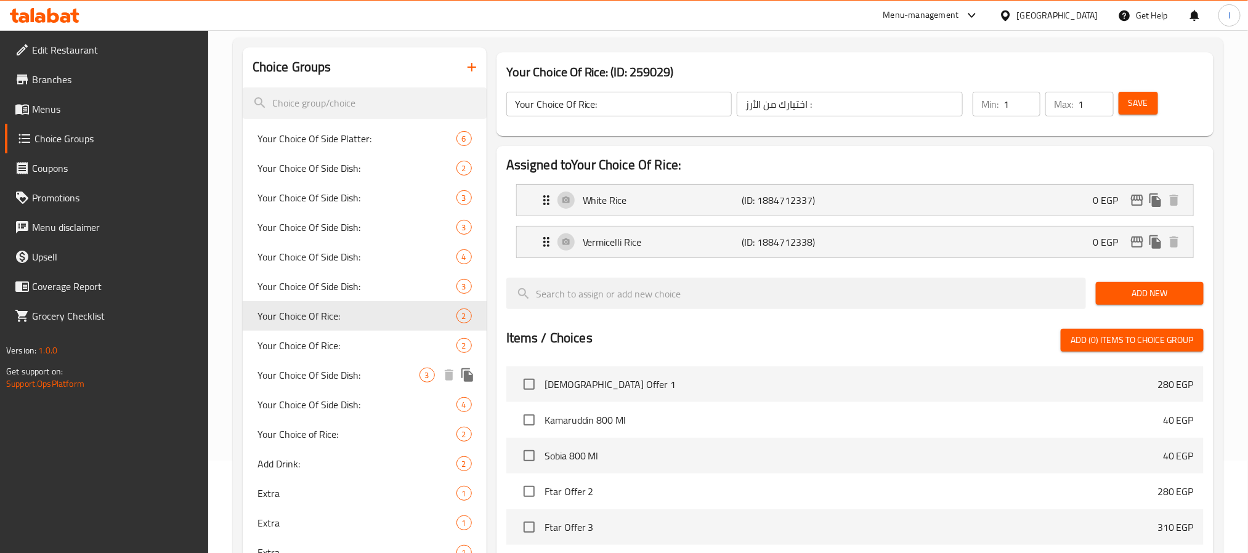
click at [360, 366] on div "Your Choice Of Side Dish: 3" at bounding box center [365, 375] width 244 height 30
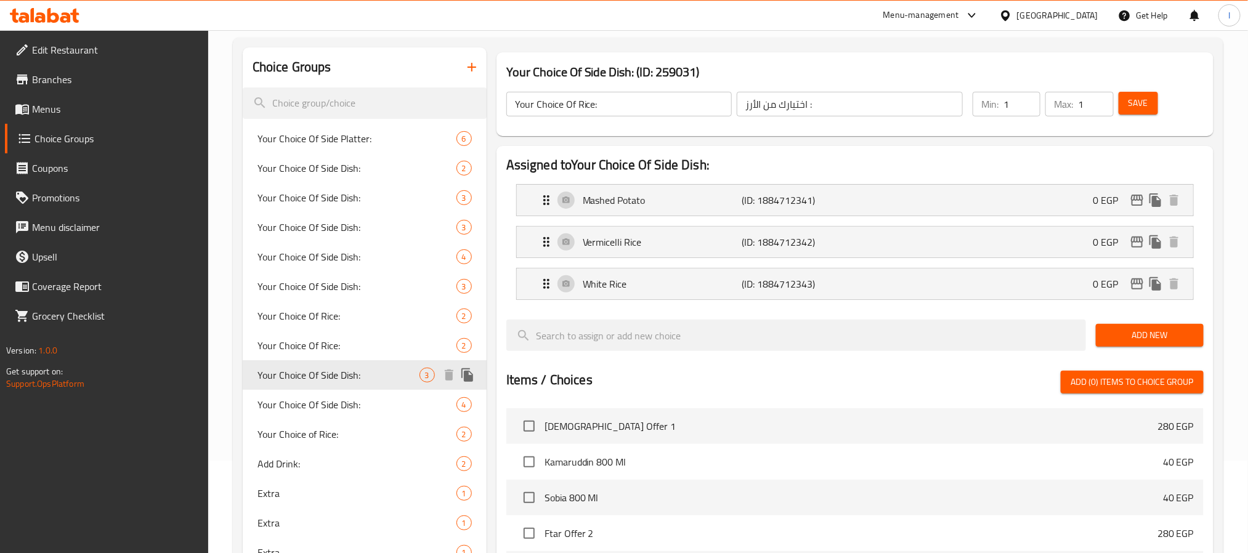
type input "Your Choice Of Side Dish:"
type input "إختيارك من الطبق الجانبي:"
click at [360, 391] on div "Your Choice Of Side Dish: 4" at bounding box center [365, 405] width 244 height 30
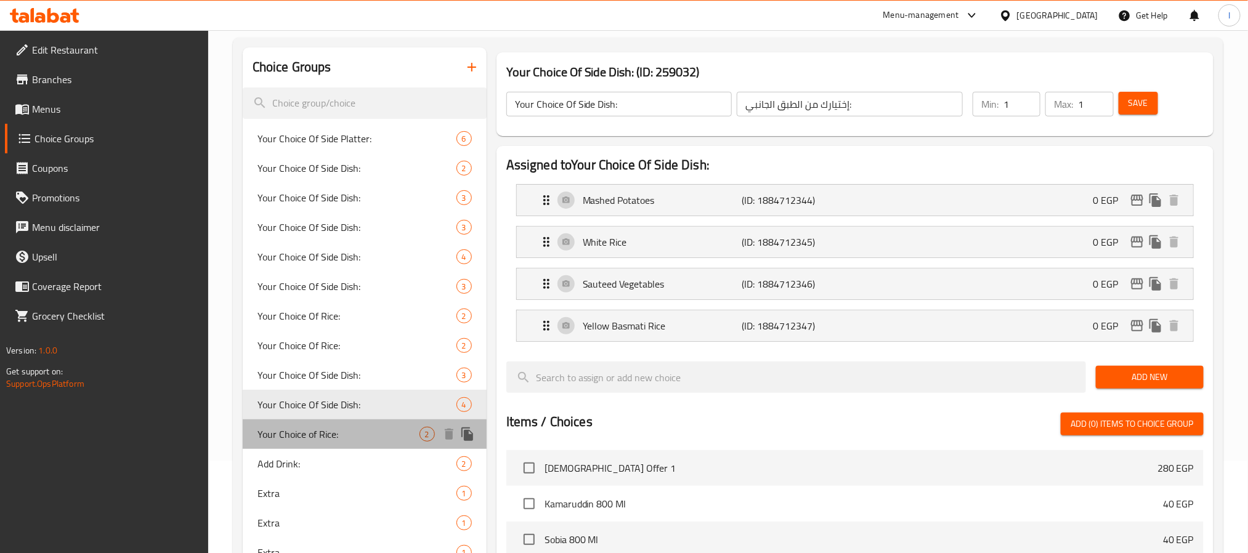
click at [359, 427] on span "Your Choice of Rice:" at bounding box center [338, 434] width 162 height 15
type input "Your Choice of Rice:"
type input "اختيارك من الارز:"
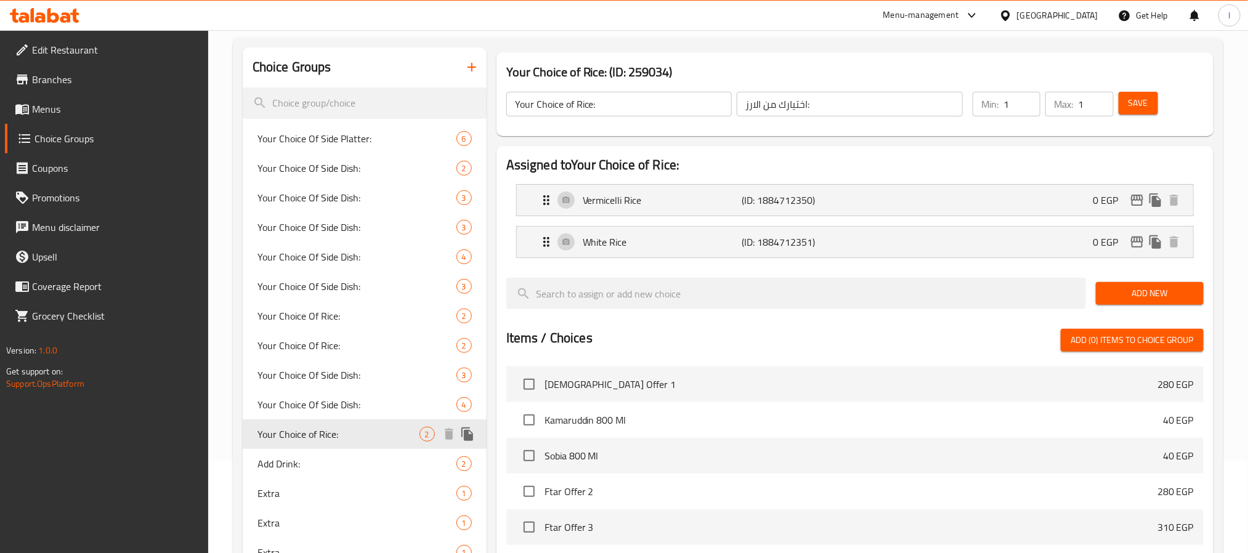
click at [353, 445] on div "Your Choice of Rice: 2" at bounding box center [365, 435] width 244 height 30
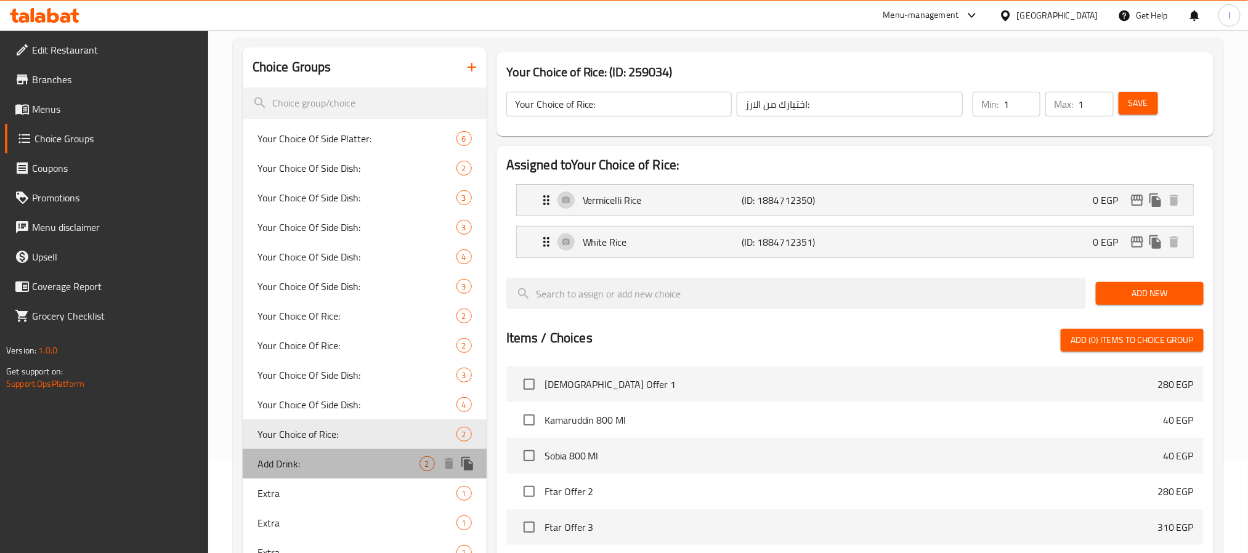
click at [353, 466] on span "Add Drink:" at bounding box center [338, 463] width 162 height 15
type input "Add Drink:"
type input "أضافة مشروب:"
type input "0"
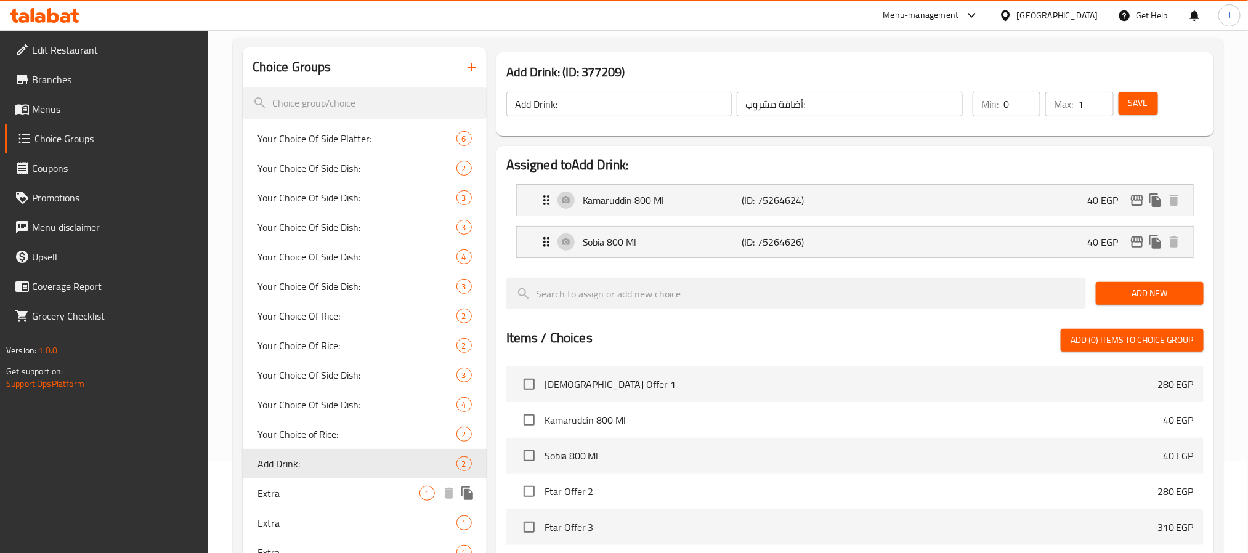
click at [342, 489] on span "Extra" at bounding box center [338, 493] width 162 height 15
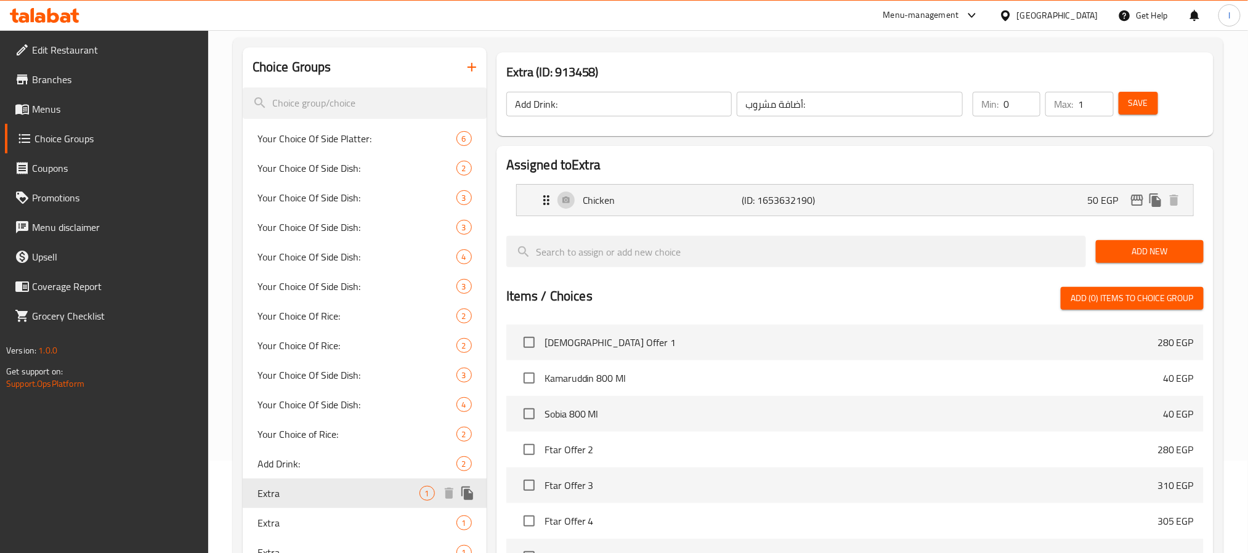
type input "Extra"
type input "اضافة"
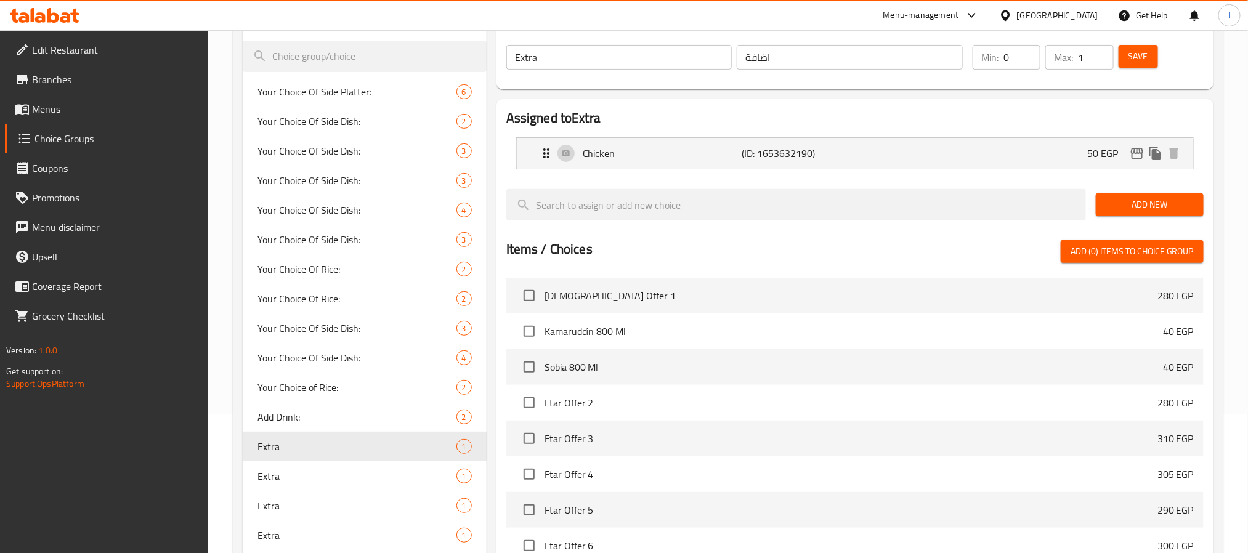
scroll to position [185, 0]
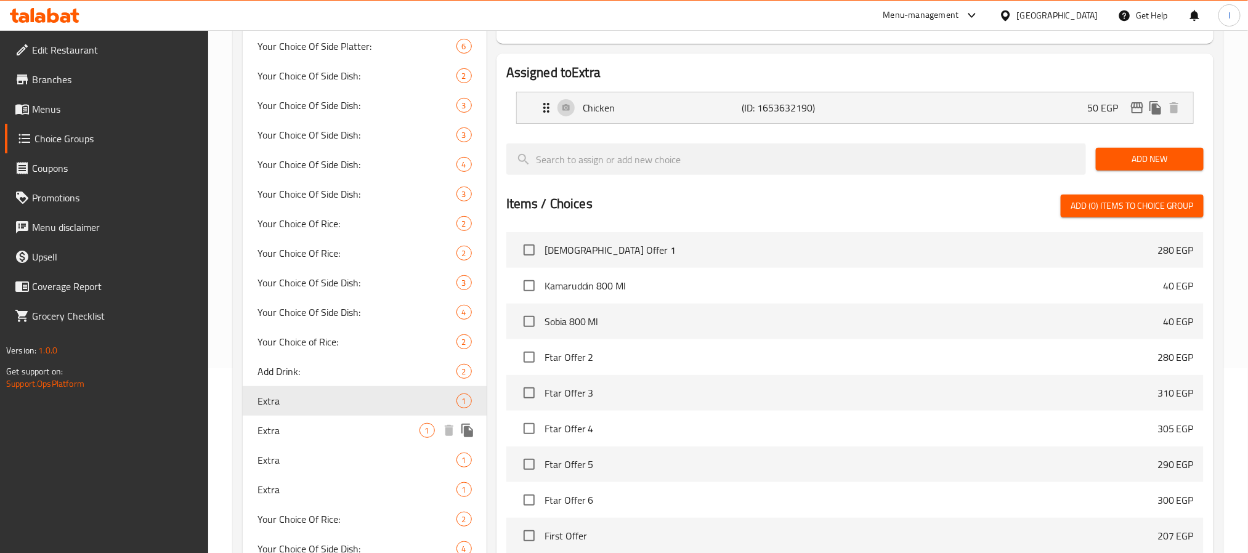
click at [336, 440] on div "Extra 1" at bounding box center [365, 431] width 244 height 30
type input "Extra"
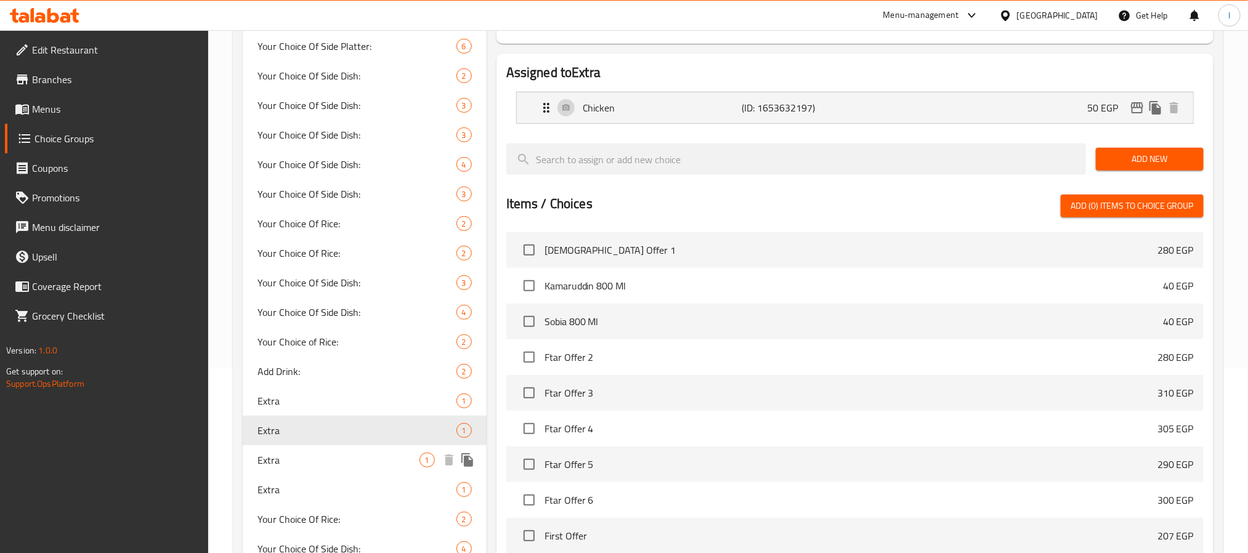
click at [331, 468] on div "Extra 1" at bounding box center [365, 460] width 244 height 30
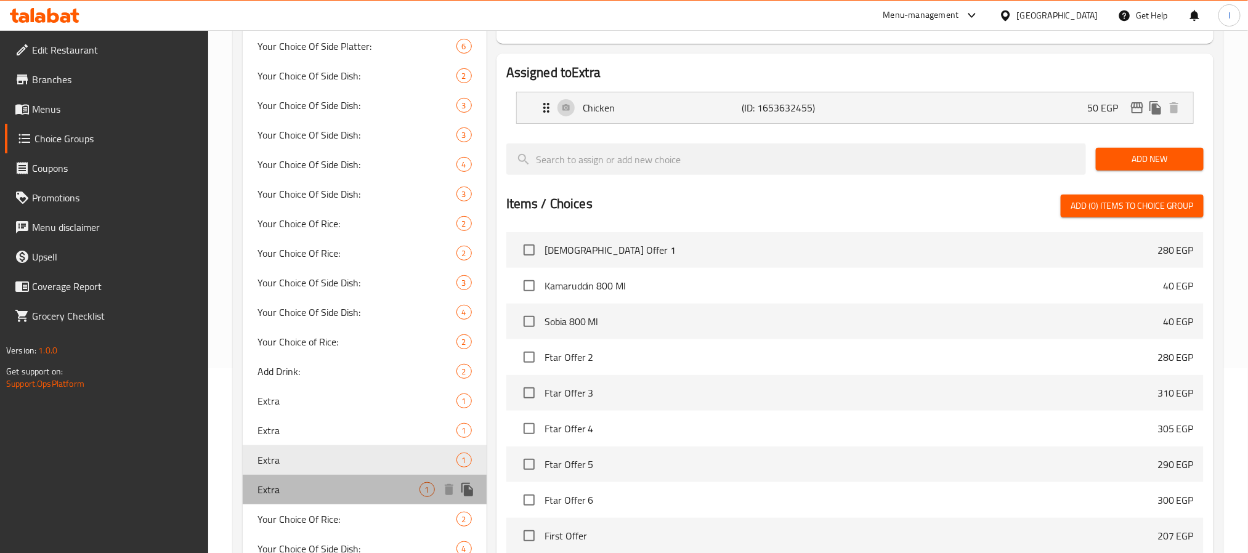
click at [328, 489] on span "Extra" at bounding box center [338, 489] width 162 height 15
type input "اضافة"
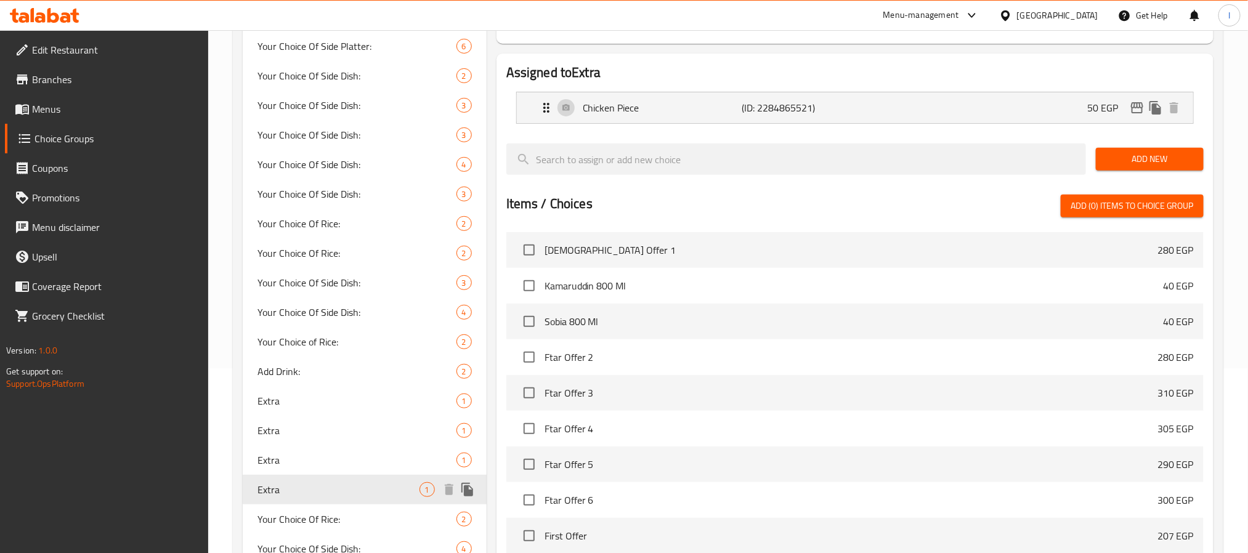
scroll to position [277, 0]
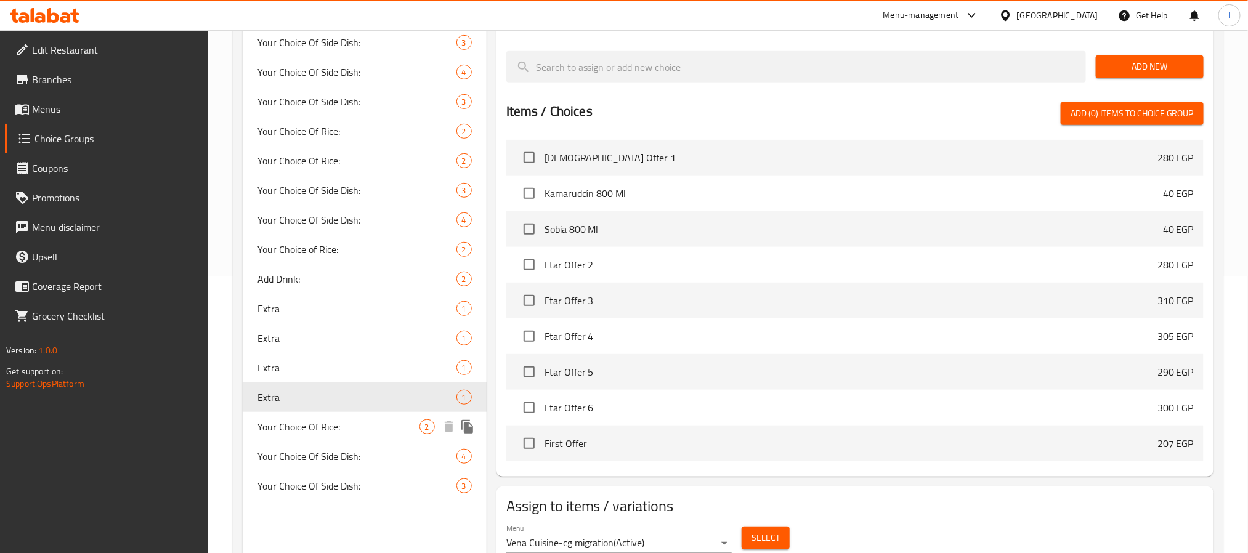
click at [320, 432] on span "Your Choice Of Rice:" at bounding box center [338, 427] width 162 height 15
type input "Your Choice Of Rice:"
type input "إختيارك من الارز:"
type input "1"
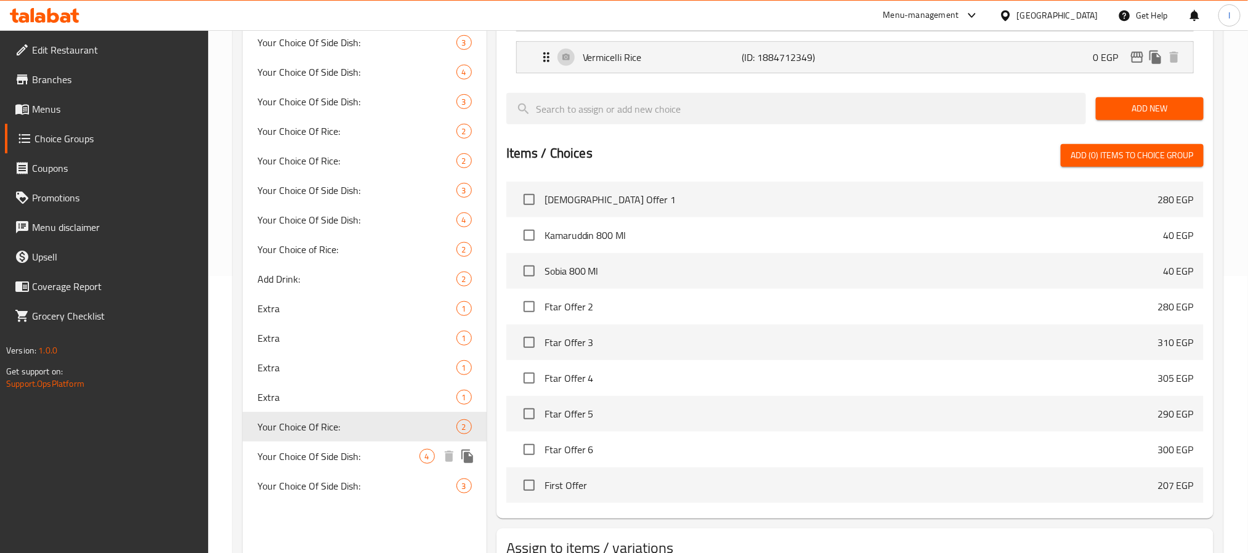
click at [322, 458] on span "Your Choice Of Side Dish:" at bounding box center [338, 456] width 162 height 15
type input "Your Choice Of Side Dish:"
type input "إختيارك من الأطبق الجانبية:"
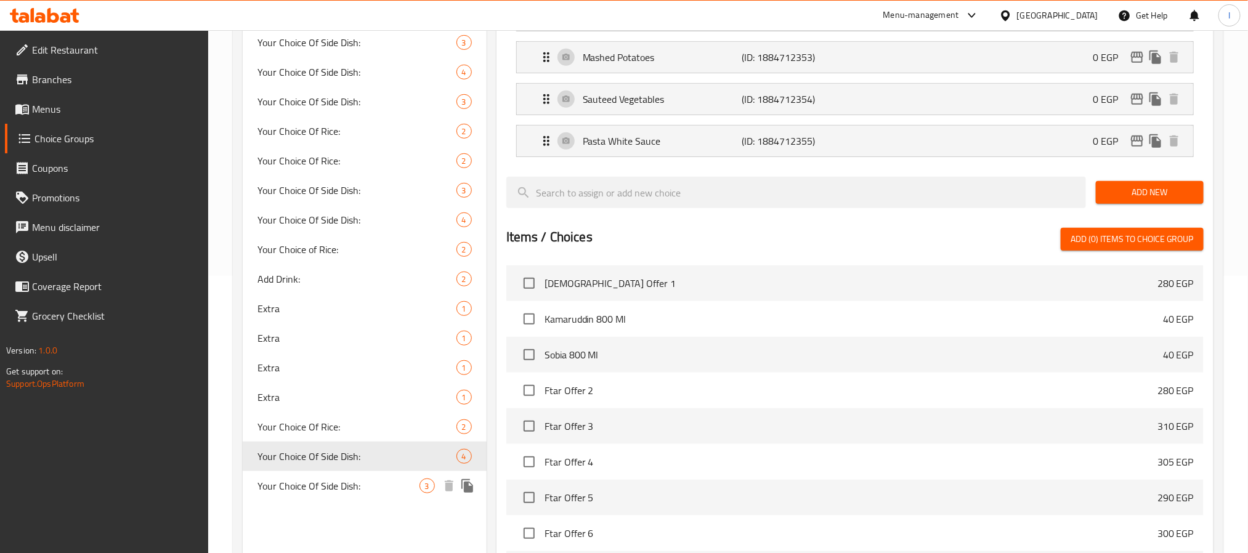
click at [336, 499] on div "Your Choice Of Side Dish: 3" at bounding box center [365, 486] width 244 height 30
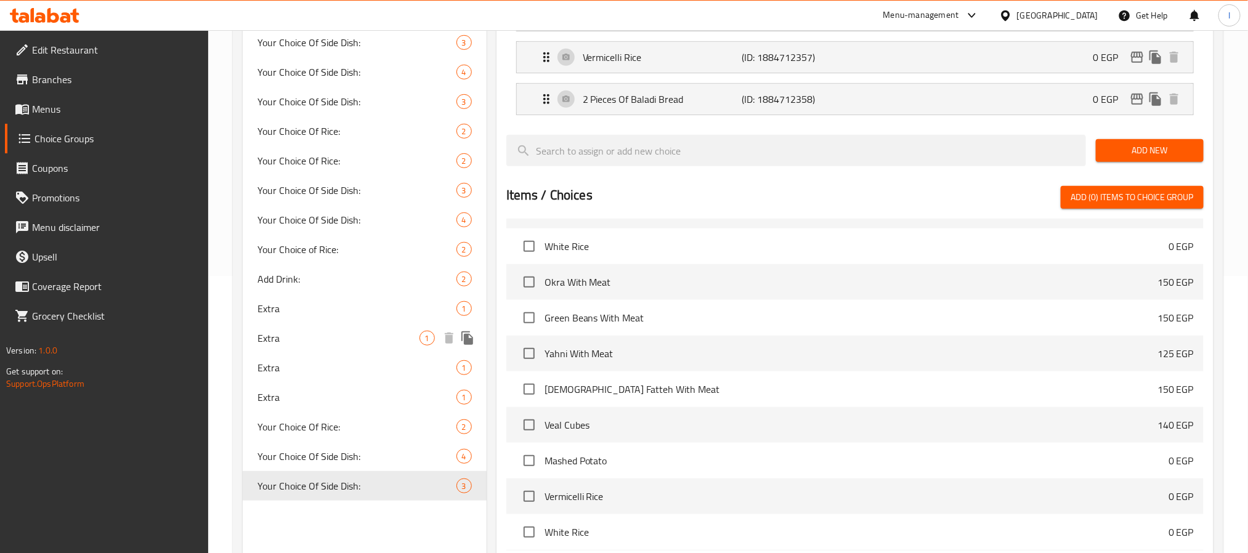
scroll to position [92, 0]
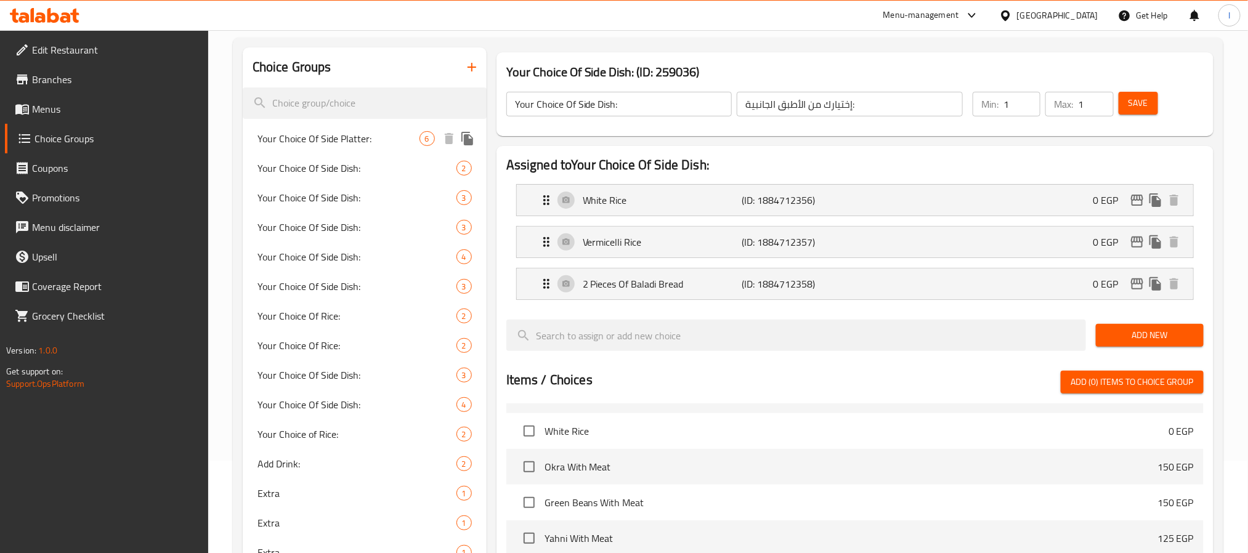
click at [357, 145] on span "Your Choice Of Side Platter:" at bounding box center [338, 138] width 162 height 15
type input "Your Choice Of Side Platter:"
type input "إختيارك من الطبق الجانبي:"
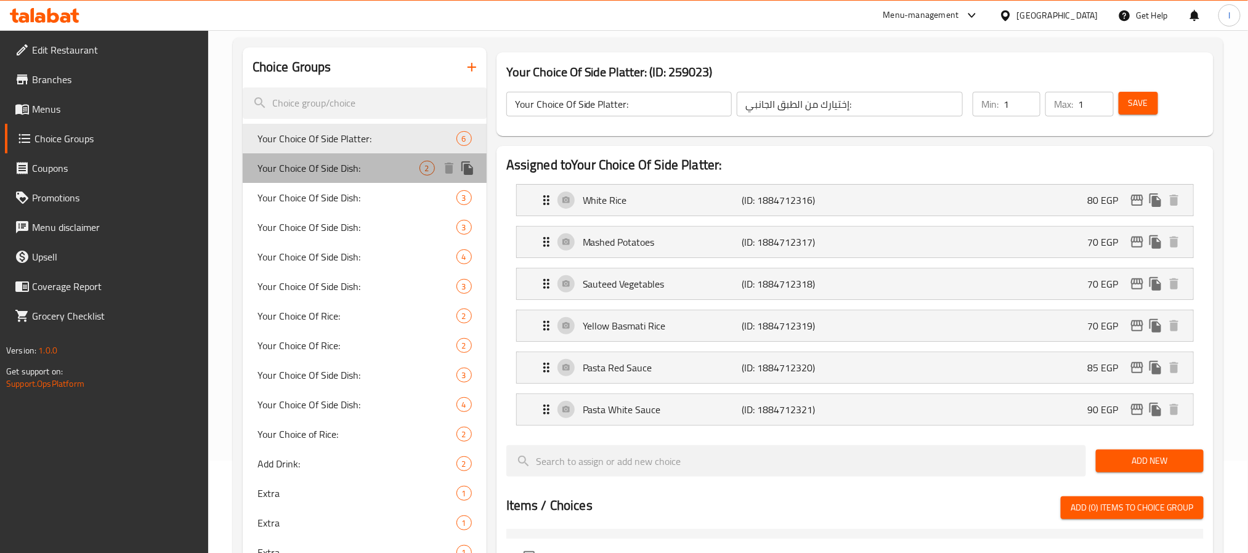
click at [349, 171] on span "Your Choice Of Side Dish:" at bounding box center [338, 168] width 162 height 15
type input "Your Choice Of Side Dish:"
type input "اختيارك من الاطباق الجانبية:"
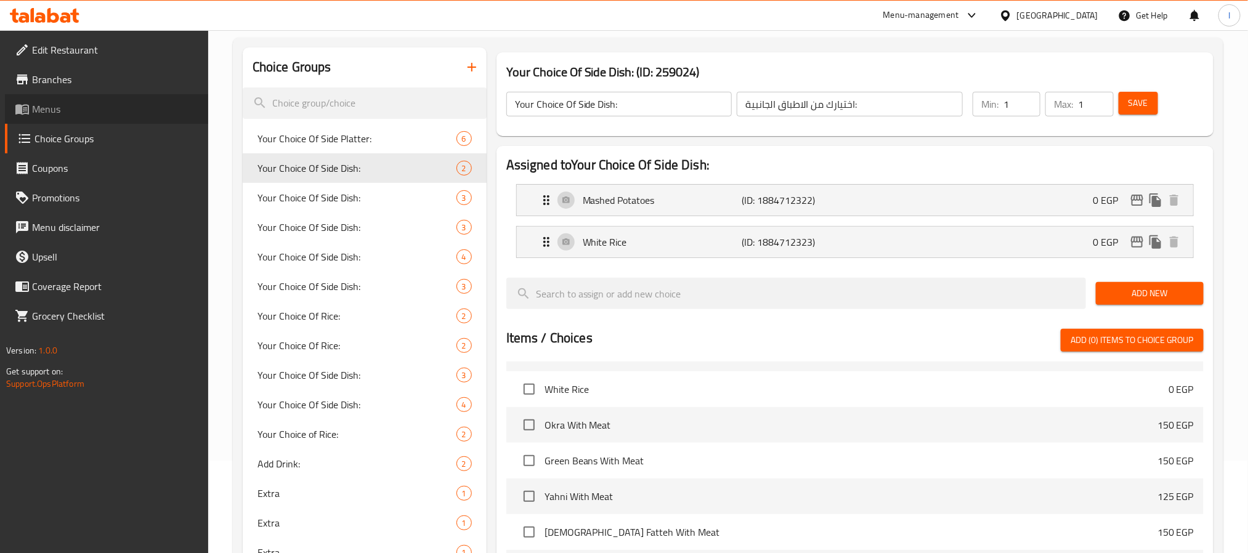
click at [95, 103] on span "Menus" at bounding box center [115, 109] width 166 height 15
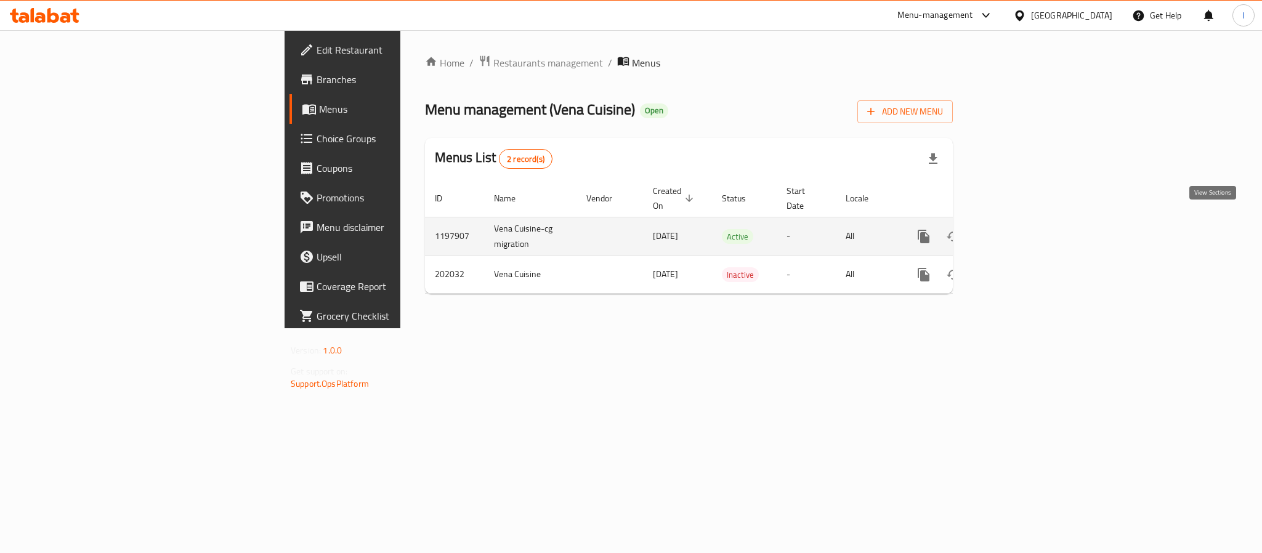
click at [1018, 231] on icon "enhanced table" at bounding box center [1012, 236] width 11 height 11
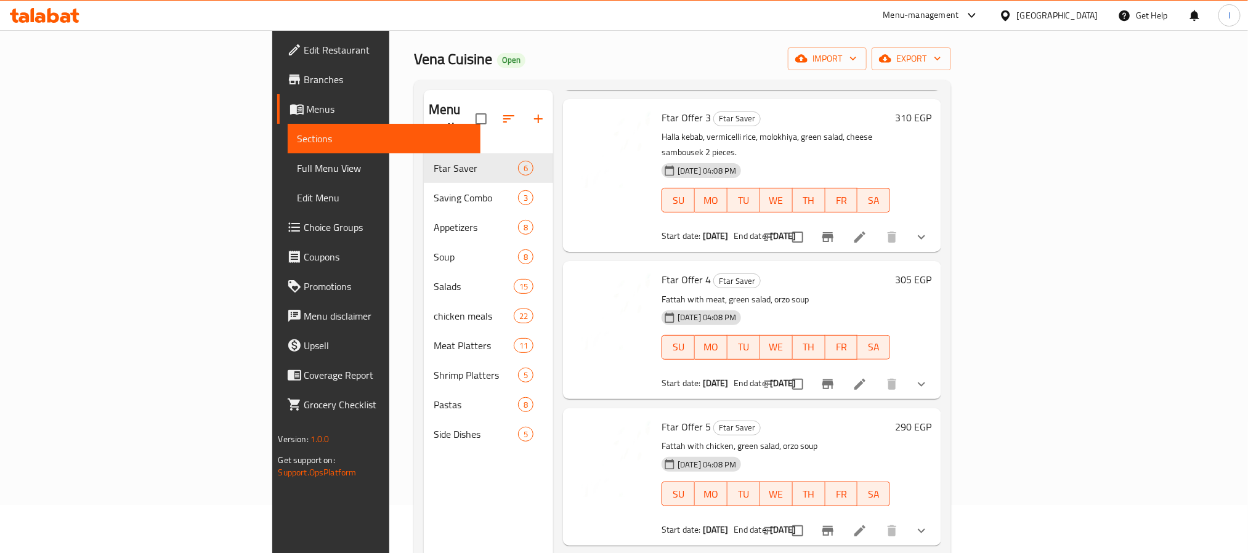
scroll to position [172, 0]
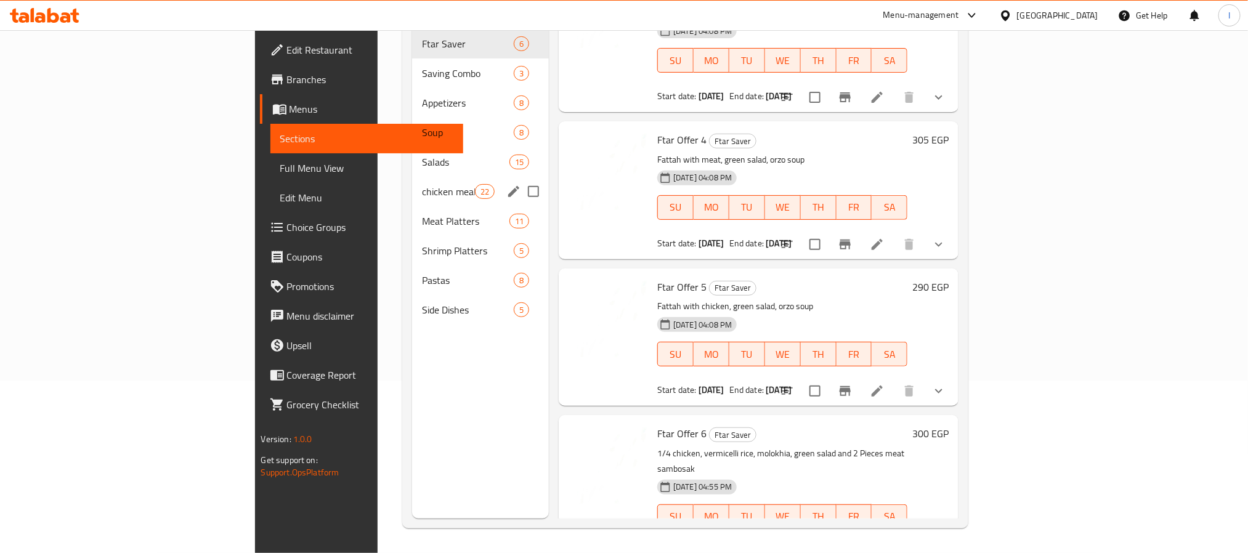
click at [422, 184] on span "chicken meals" at bounding box center [448, 191] width 52 height 15
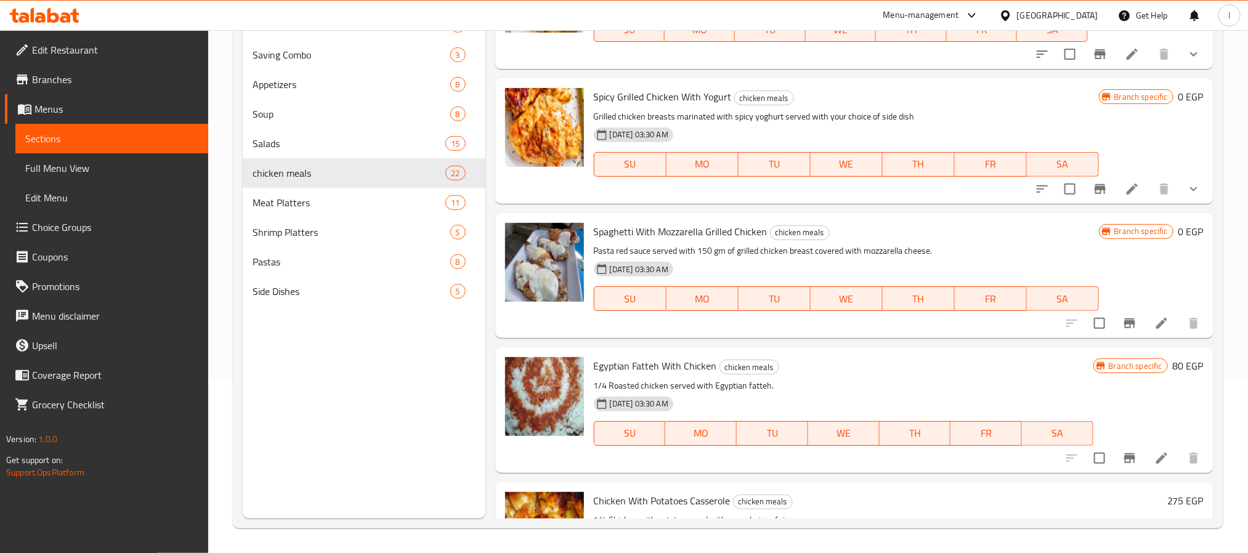
scroll to position [2483, 0]
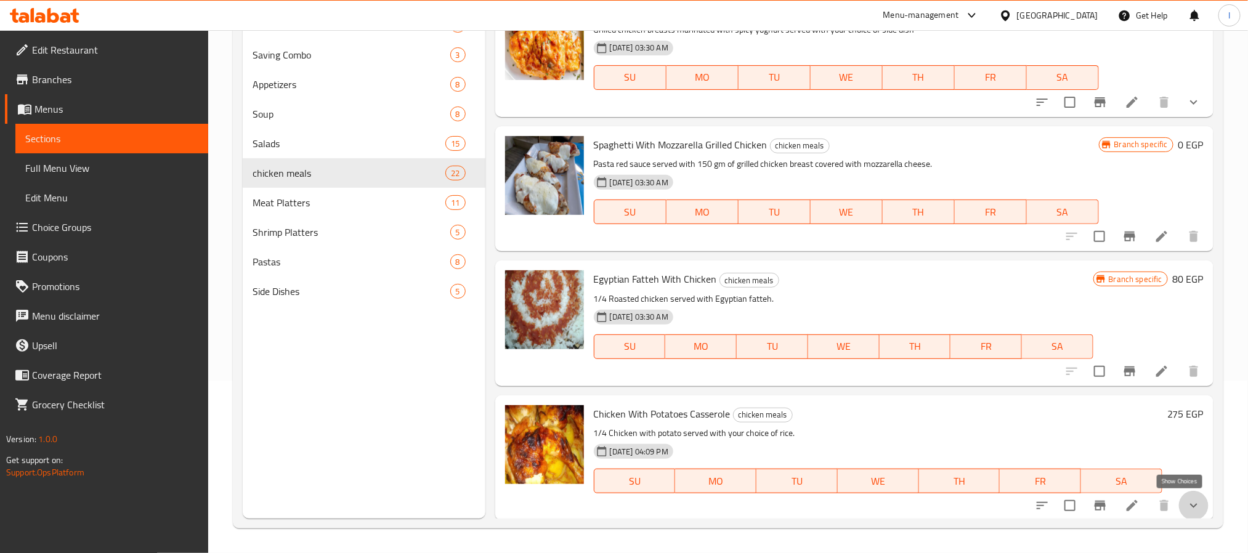
click at [1186, 501] on icon "show more" at bounding box center [1193, 505] width 15 height 15
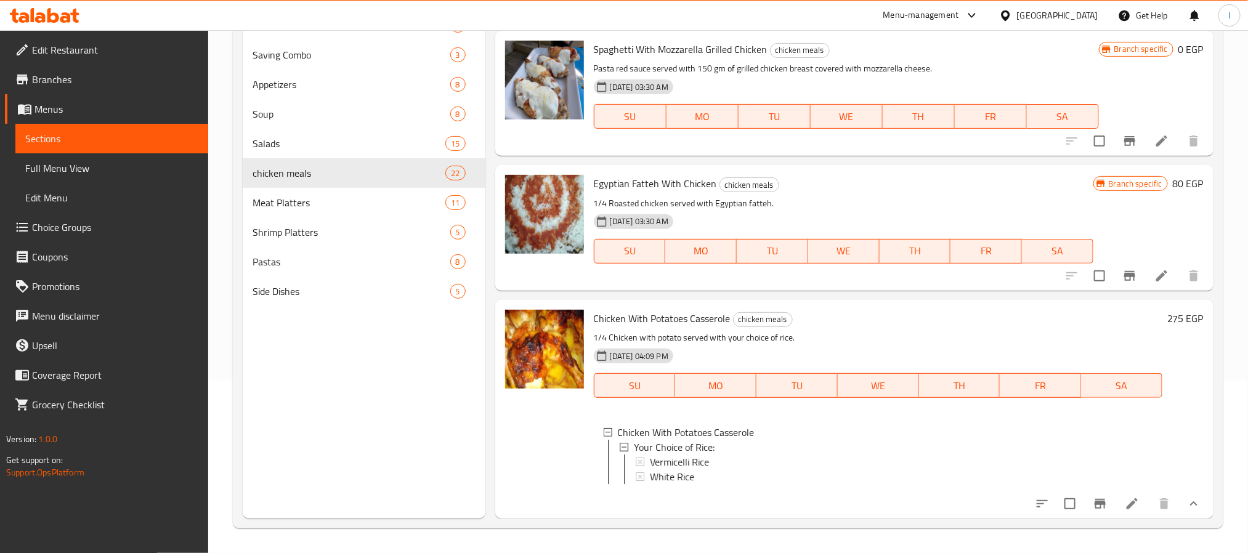
scroll to position [2590, 0]
click at [1125, 505] on icon at bounding box center [1132, 504] width 15 height 15
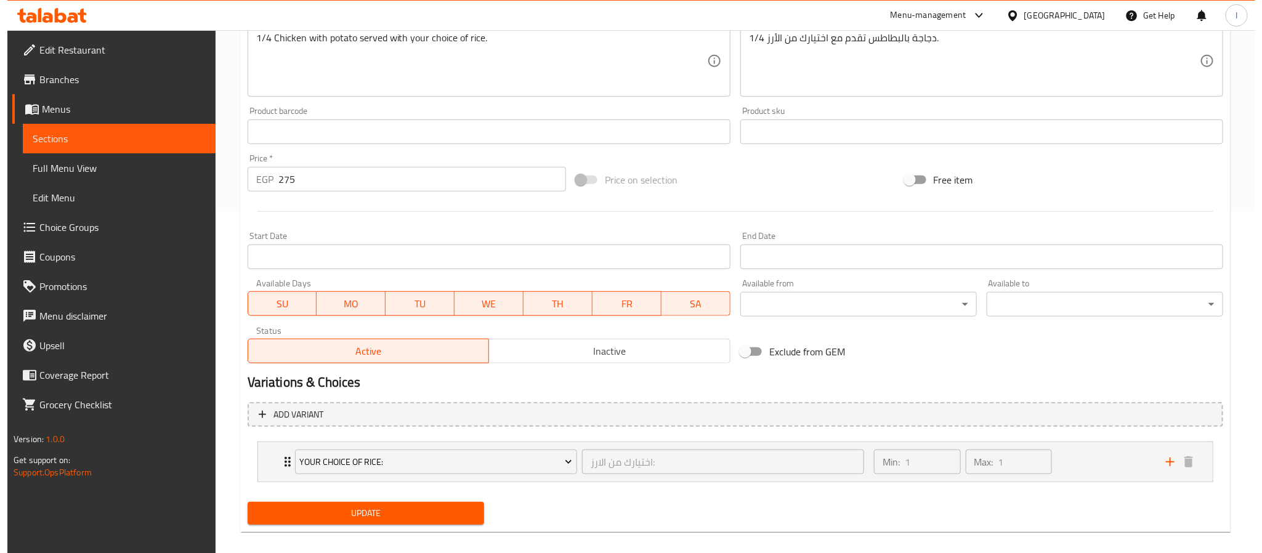
scroll to position [355, 0]
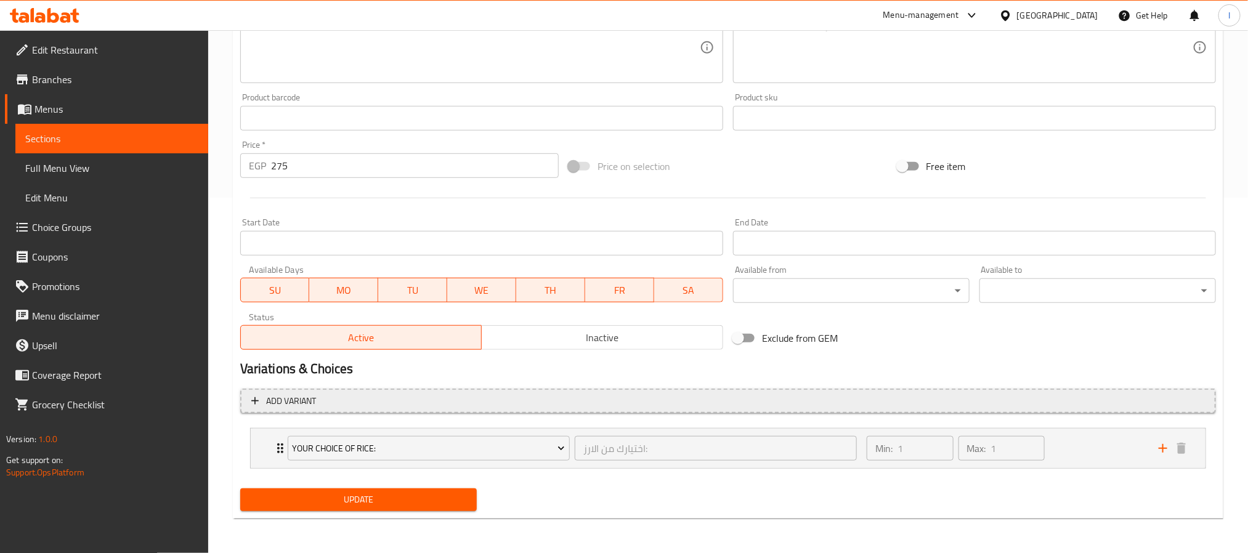
click at [571, 400] on span "Add variant" at bounding box center [728, 401] width 954 height 15
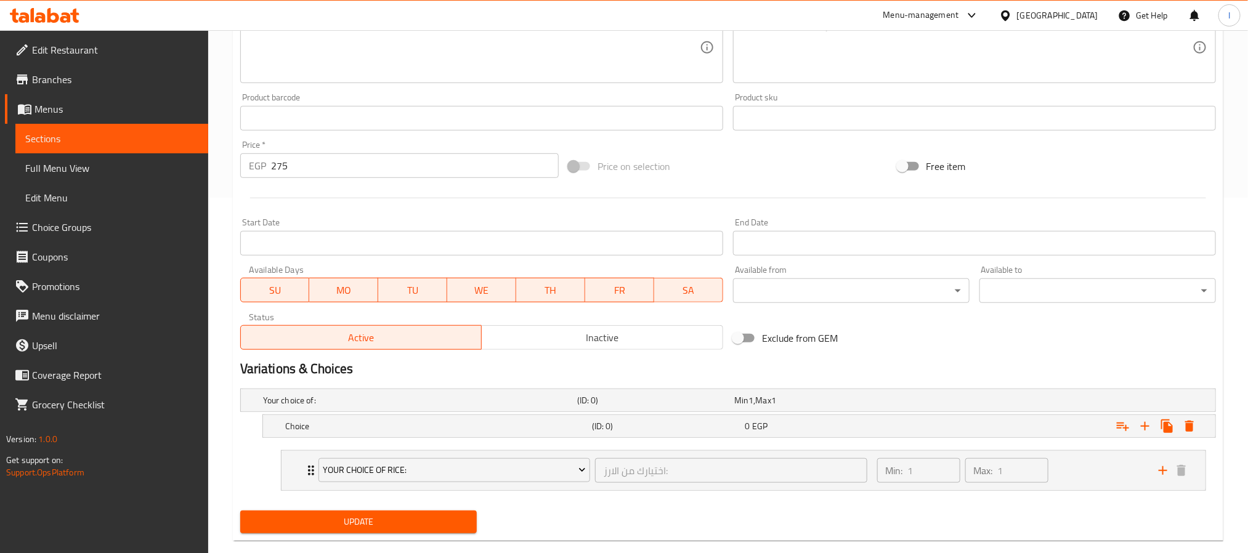
click at [571, 400] on h5 "Your choice of:" at bounding box center [417, 400] width 309 height 12
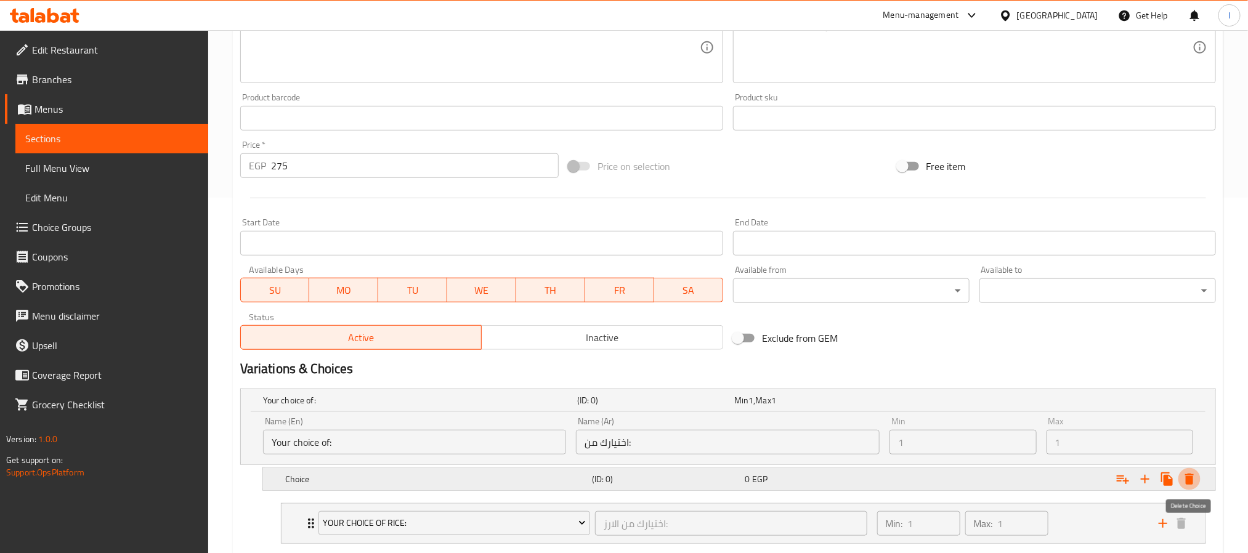
click at [1194, 479] on icon "Expand" at bounding box center [1189, 479] width 15 height 15
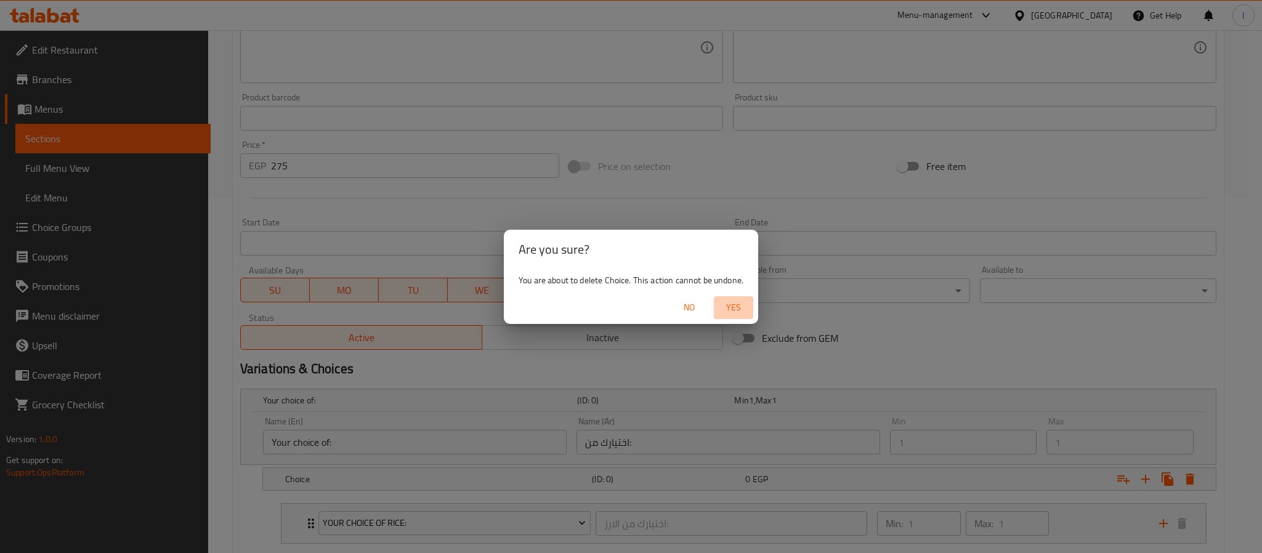
click at [732, 305] on span "Yes" at bounding box center [734, 307] width 30 height 15
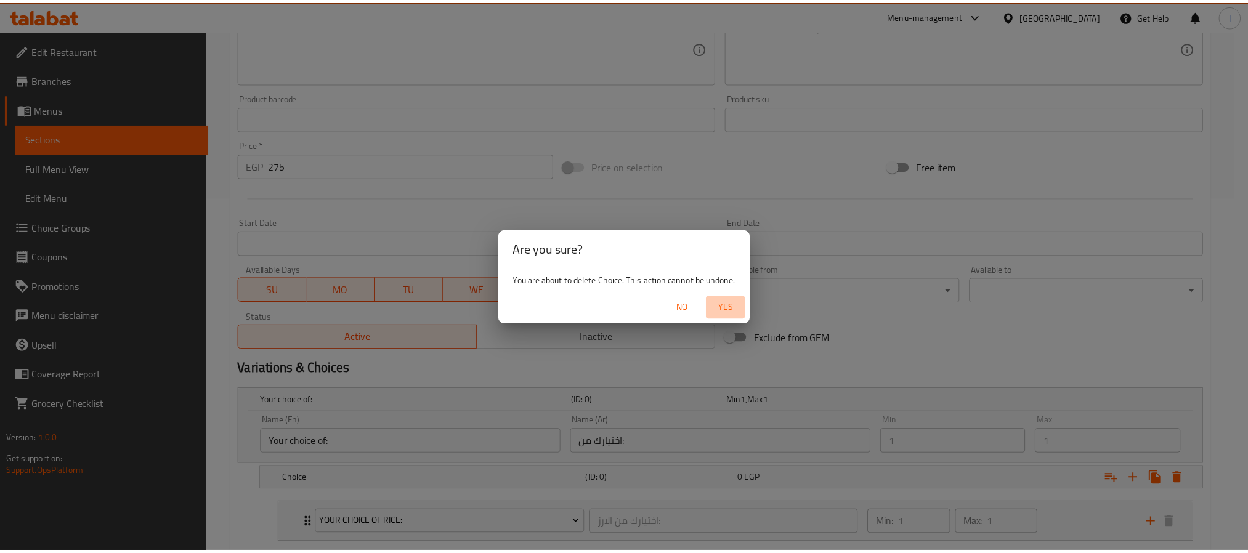
scroll to position [353, 0]
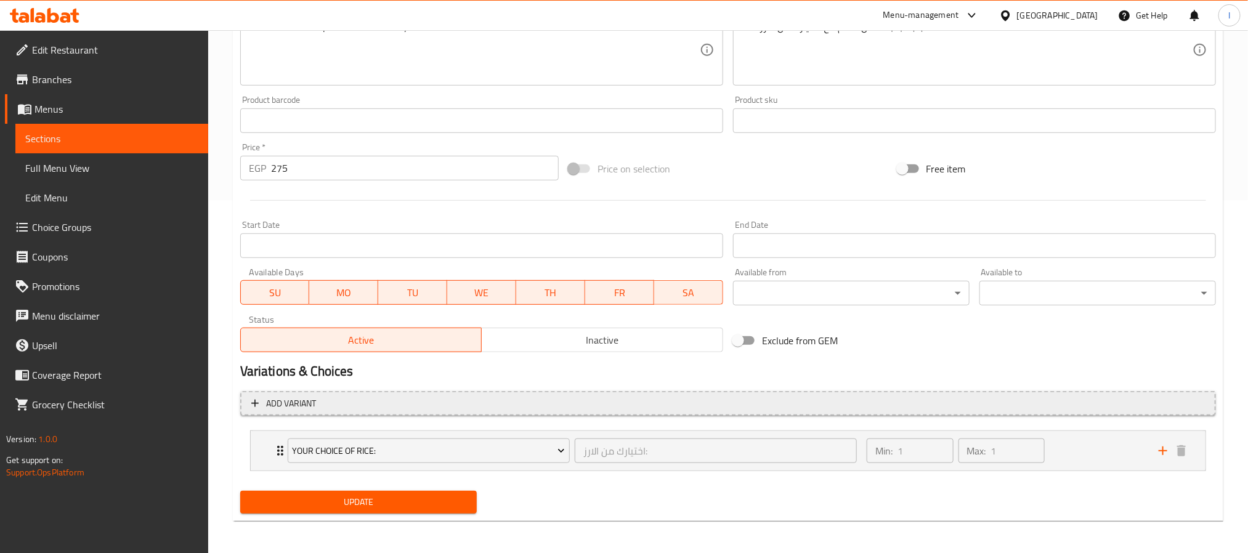
click at [791, 397] on span "Add variant" at bounding box center [728, 403] width 954 height 15
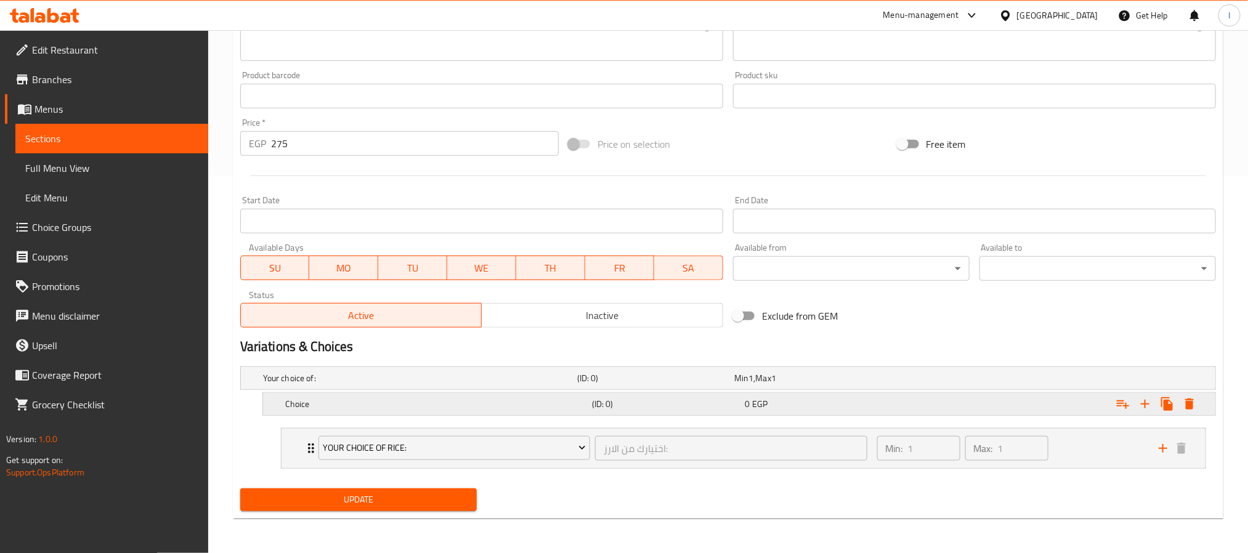
click at [1013, 407] on div "Expand" at bounding box center [1049, 404] width 307 height 27
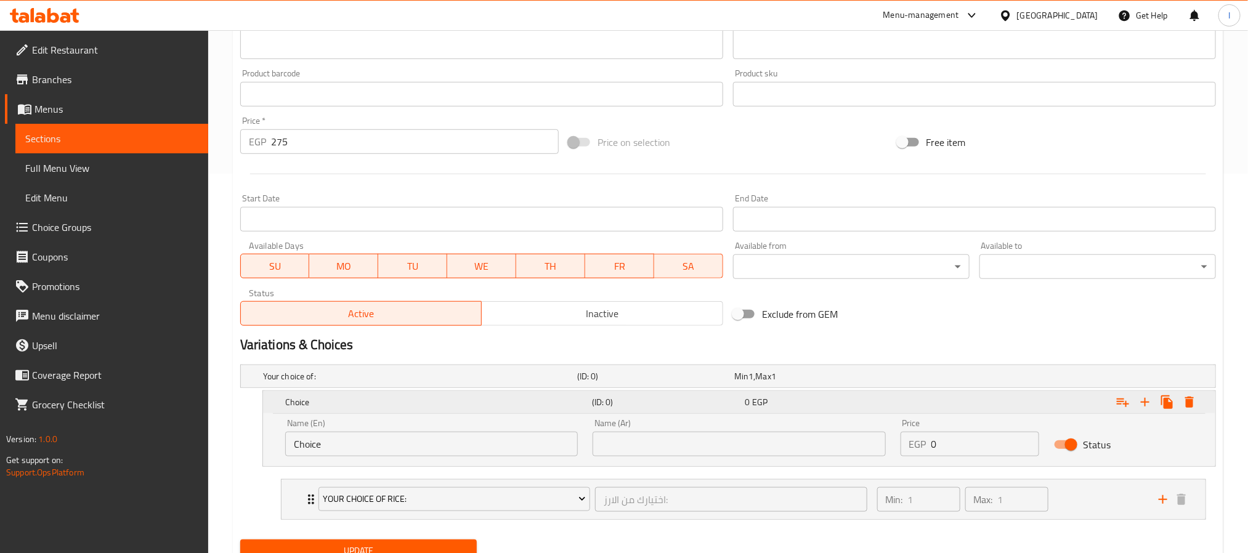
scroll to position [432, 0]
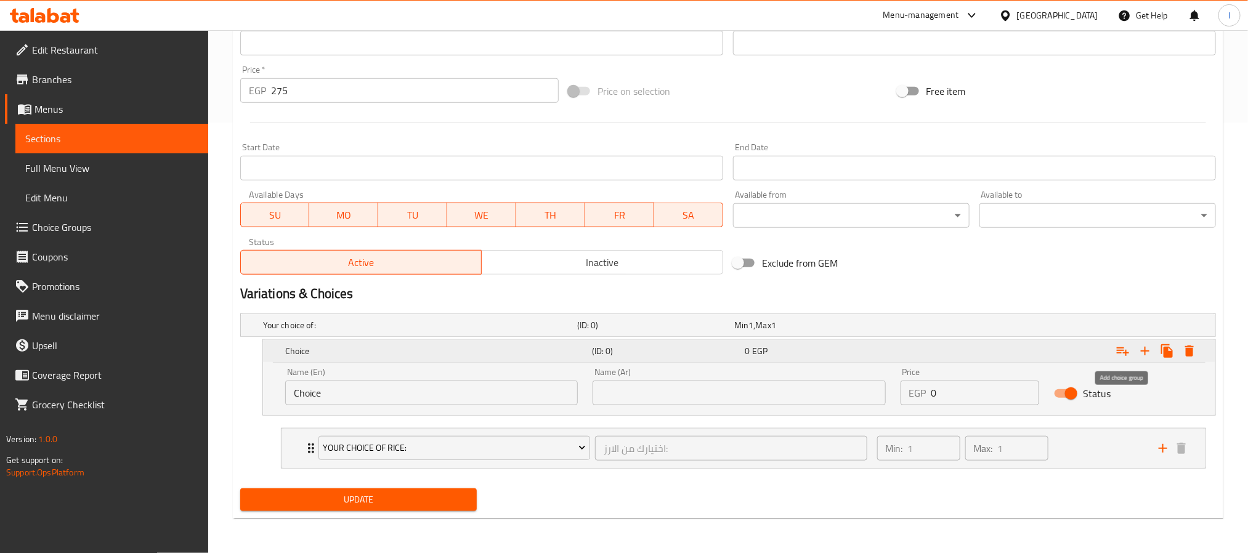
click at [1117, 353] on icon "Expand" at bounding box center [1123, 351] width 15 height 15
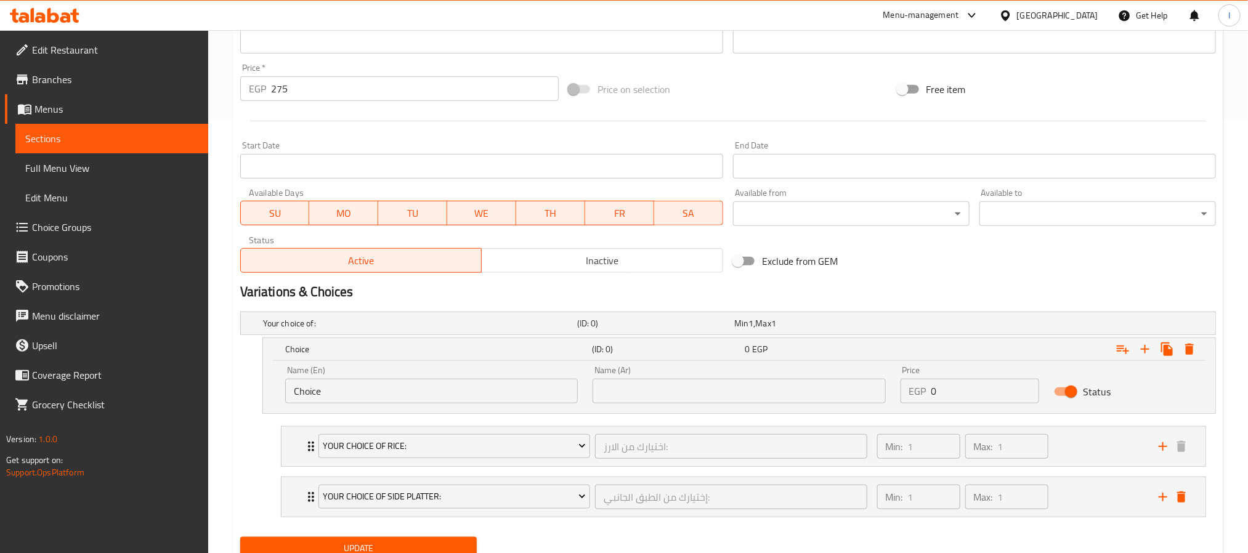
scroll to position [484, 0]
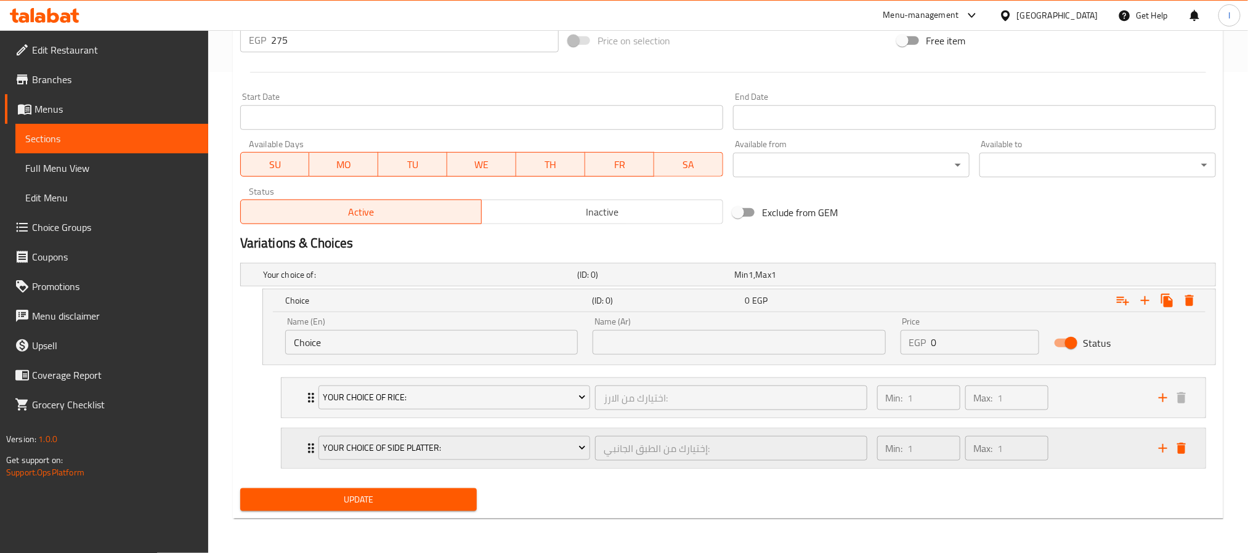
click at [1100, 459] on div "Min: 1 ​ Max: 1 ​" at bounding box center [1011, 448] width 282 height 39
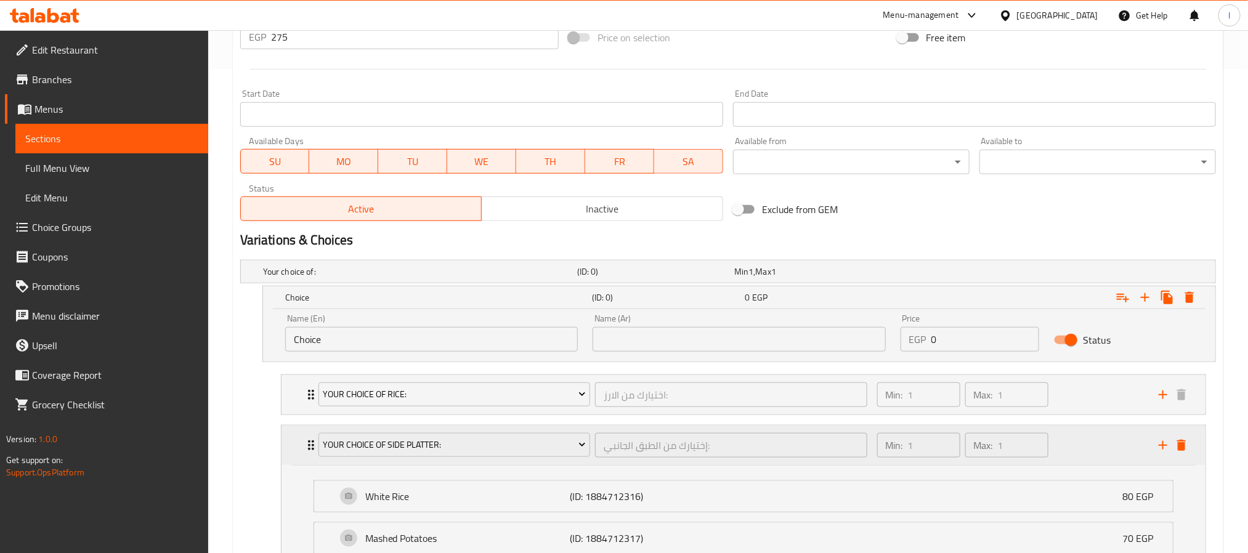
scroll to position [577, 0]
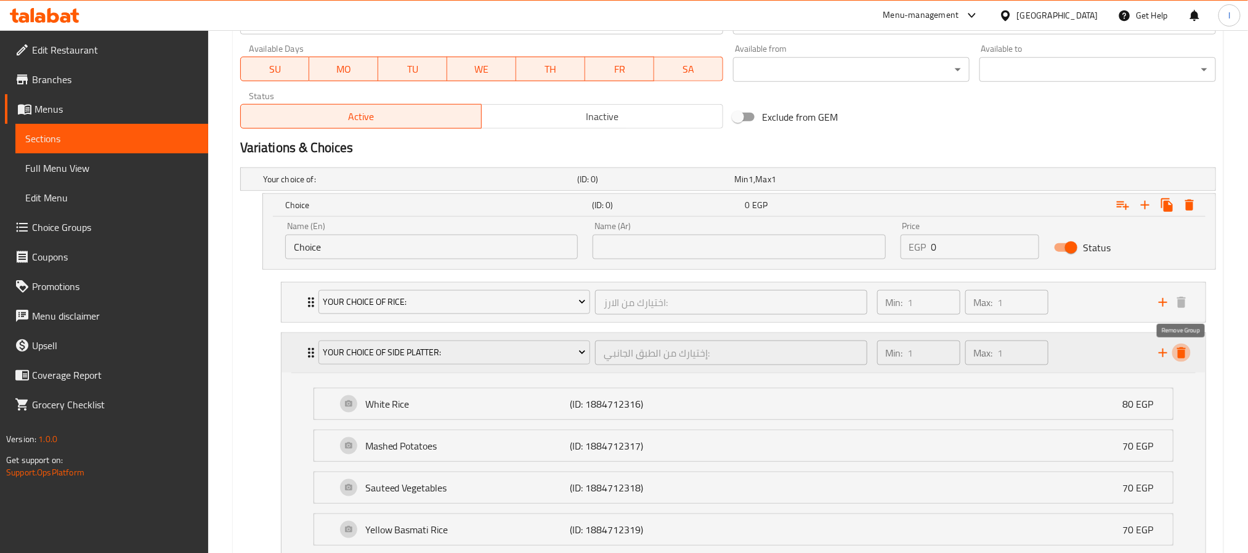
click at [1183, 357] on icon "delete" at bounding box center [1181, 352] width 9 height 11
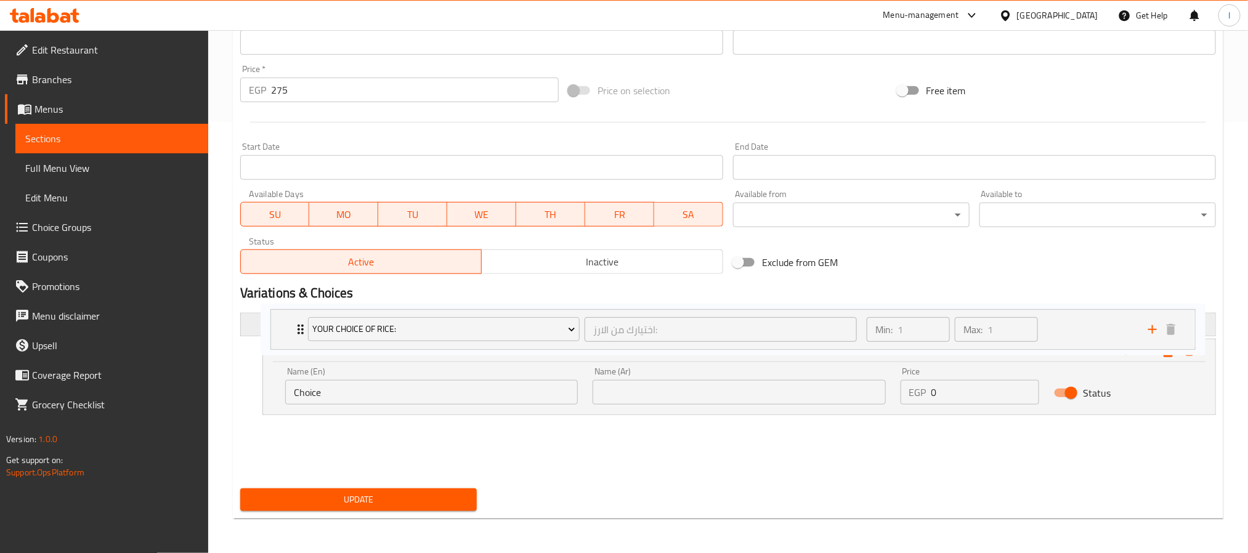
drag, startPoint x: 306, startPoint y: 442, endPoint x: 298, endPoint y: 322, distance: 121.0
click at [298, 322] on div "Your choice of: (ID: 0) Min 1 , Max 1 Name (En) Your choice of: Name (En) Name …" at bounding box center [728, 396] width 986 height 176
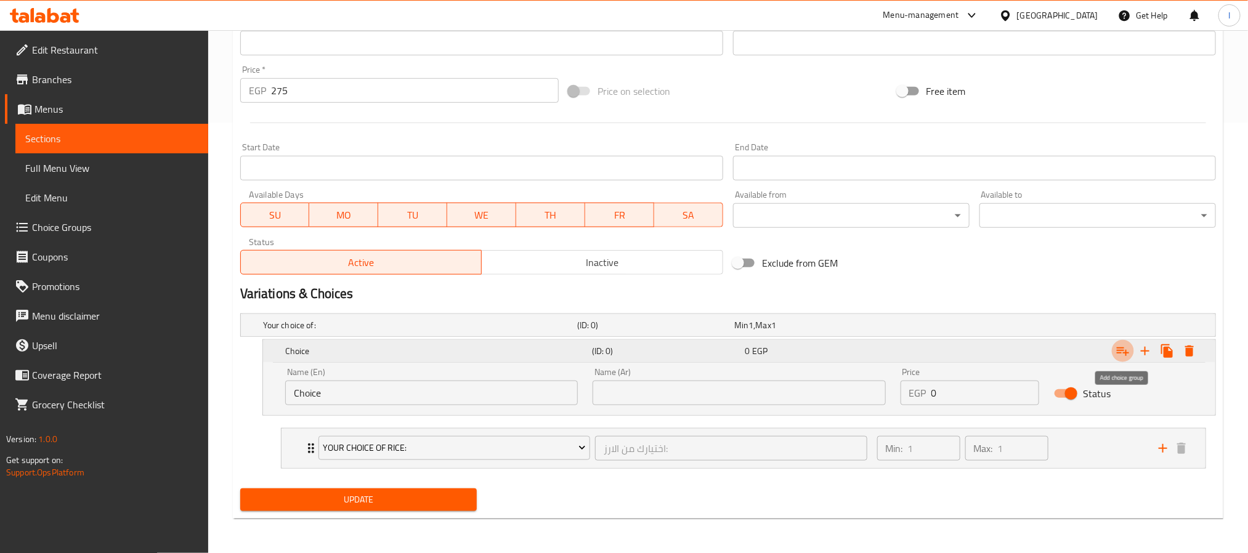
click at [1126, 351] on icon "Expand" at bounding box center [1123, 351] width 12 height 9
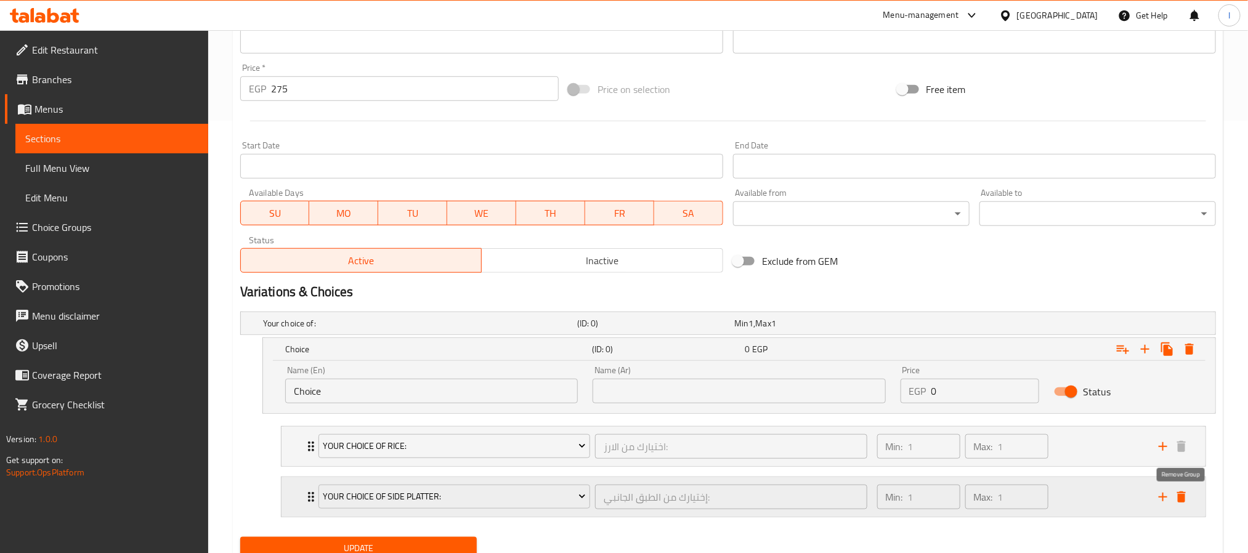
click at [1186, 501] on icon "delete" at bounding box center [1181, 497] width 15 height 15
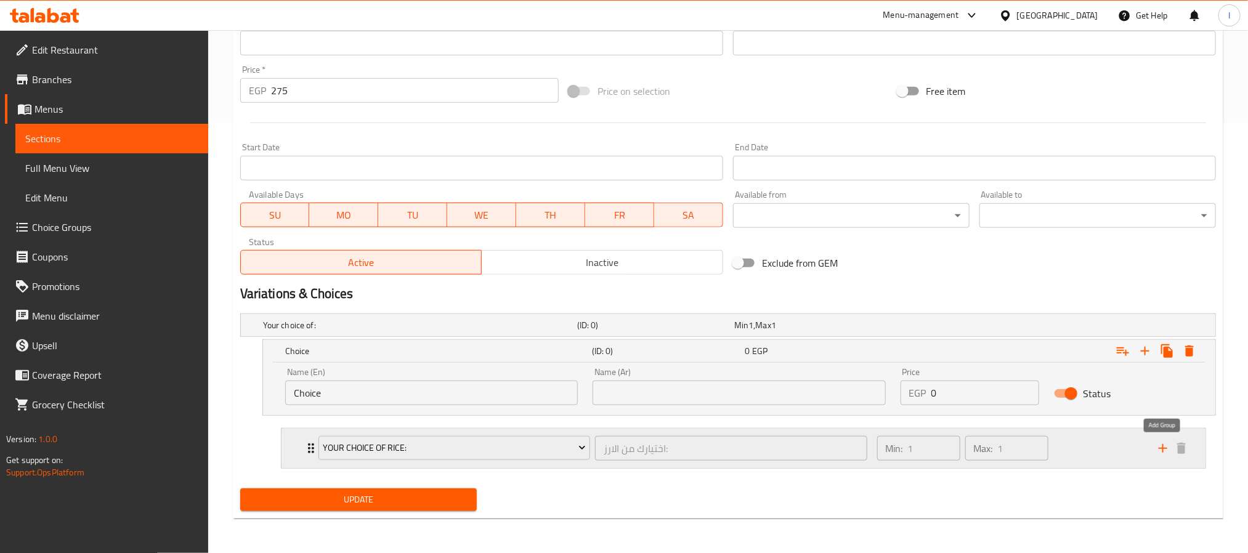
click at [1161, 445] on icon "add" at bounding box center [1163, 448] width 15 height 15
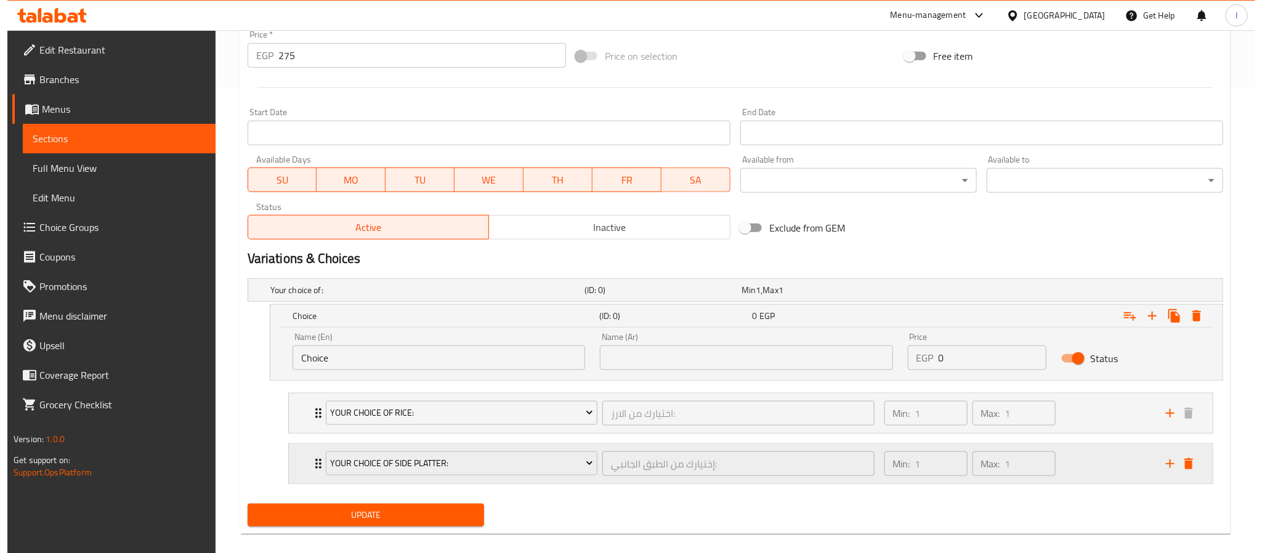
scroll to position [484, 0]
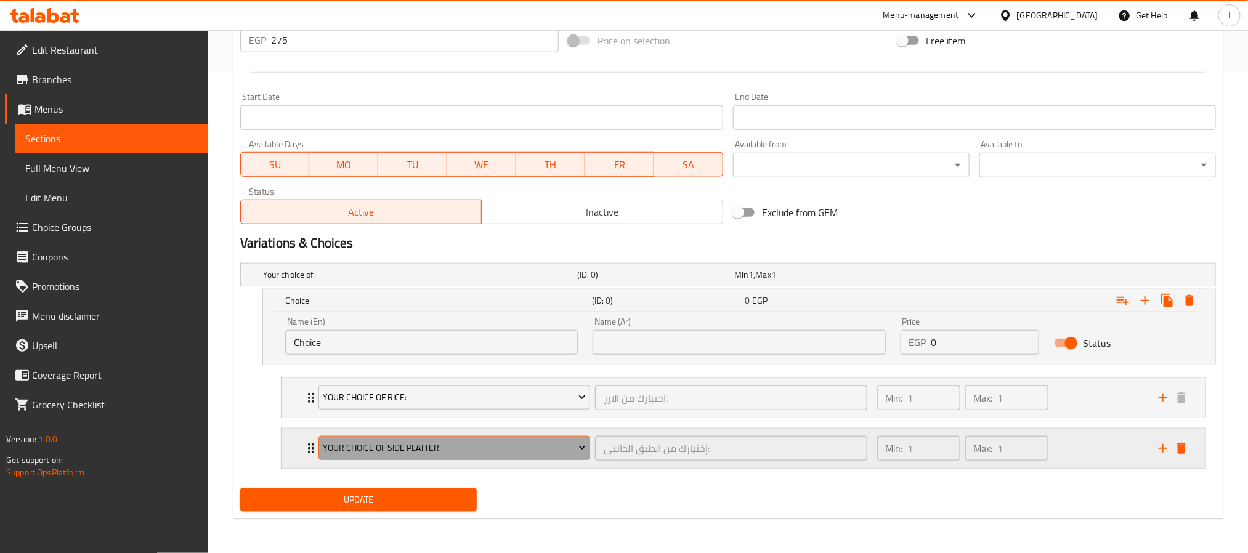
click at [475, 459] on button "Your Choice Of Side Platter:" at bounding box center [454, 448] width 272 height 25
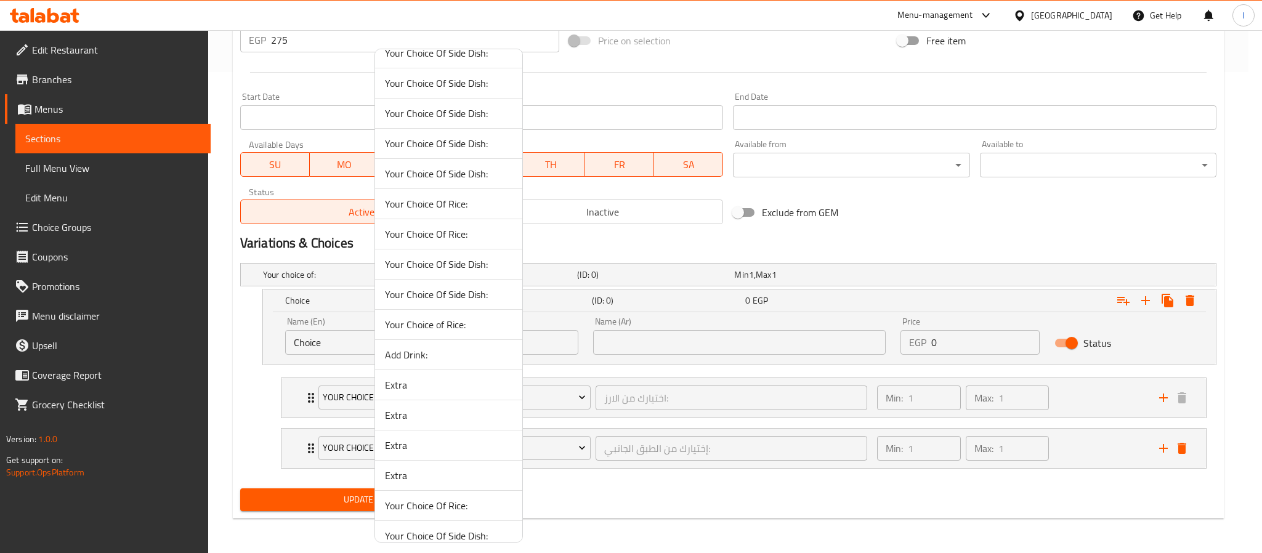
scroll to position [0, 0]
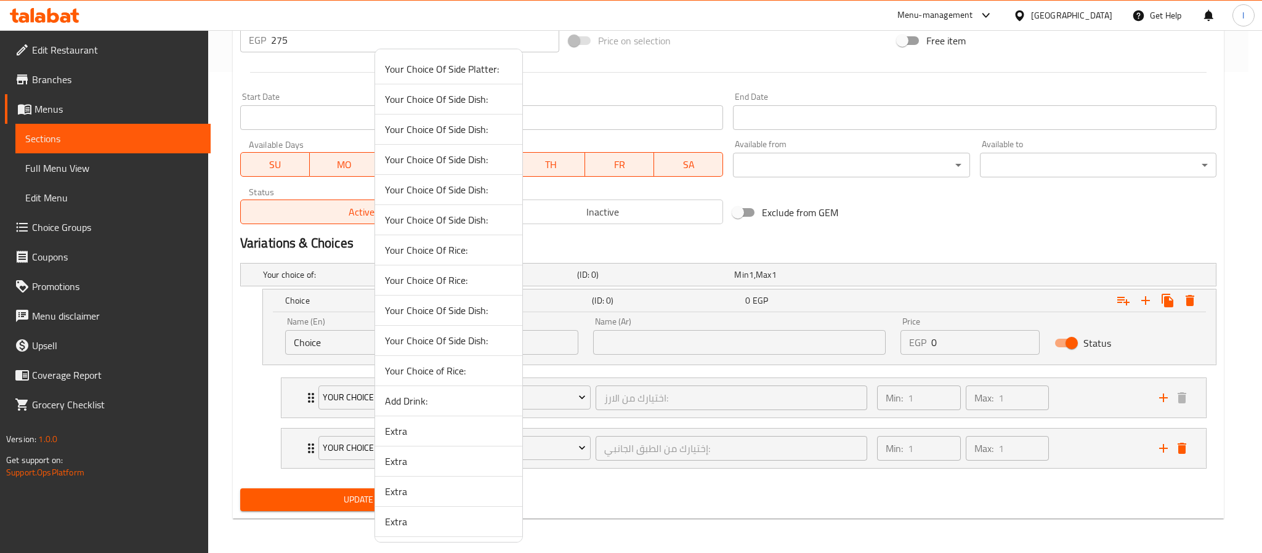
click at [662, 507] on div at bounding box center [631, 276] width 1262 height 553
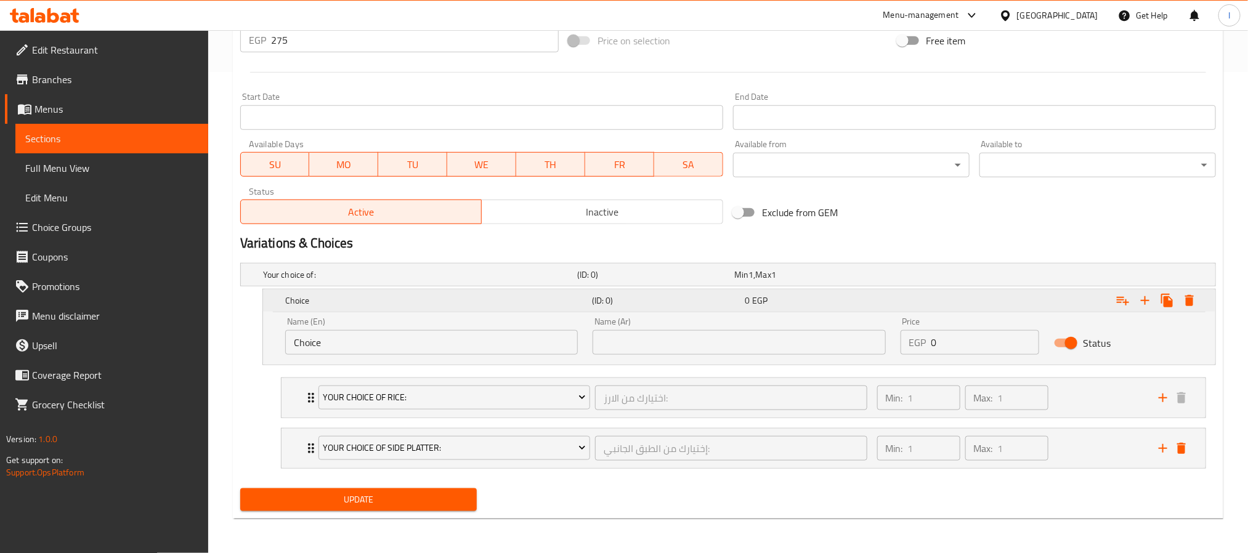
click at [1198, 294] on button "Expand" at bounding box center [1189, 301] width 22 height 22
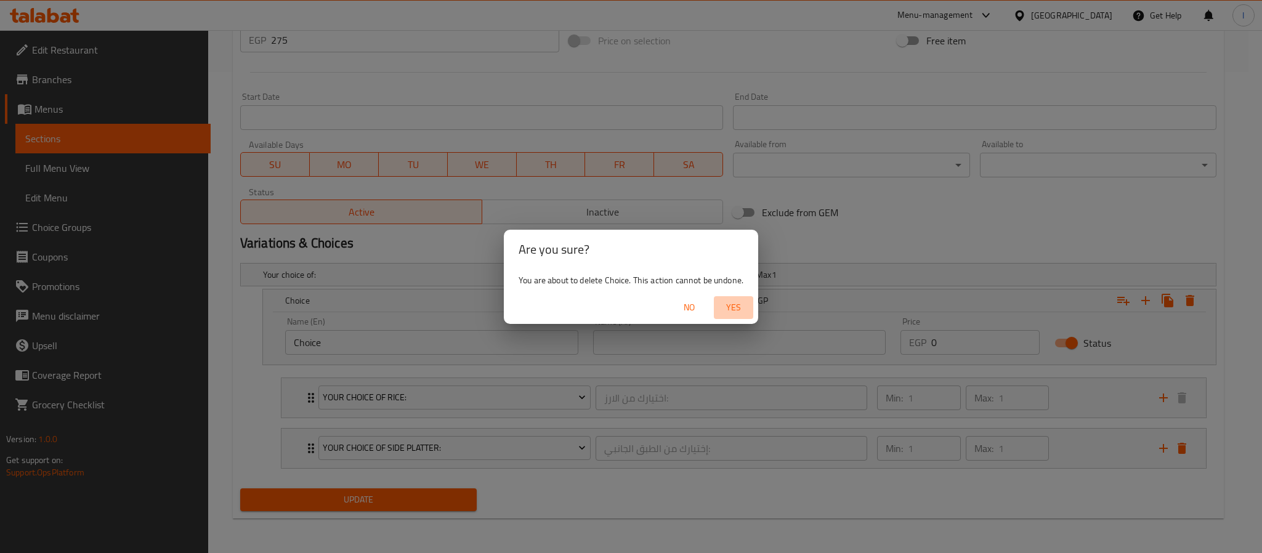
click at [736, 305] on span "Yes" at bounding box center [734, 307] width 30 height 15
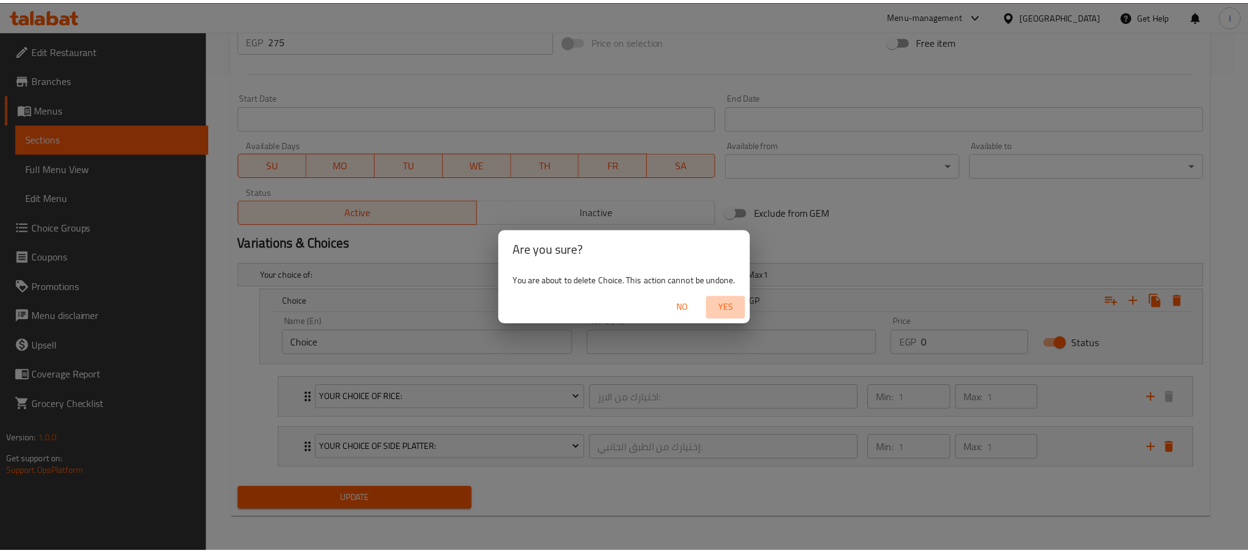
scroll to position [407, 0]
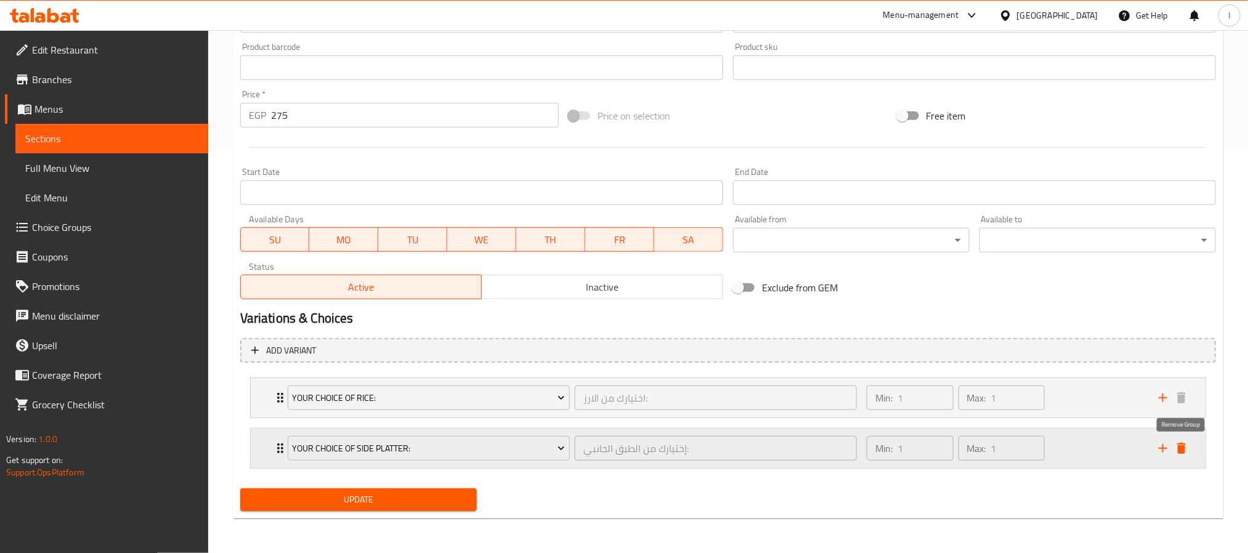
click at [1177, 449] on icon "delete" at bounding box center [1181, 448] width 15 height 15
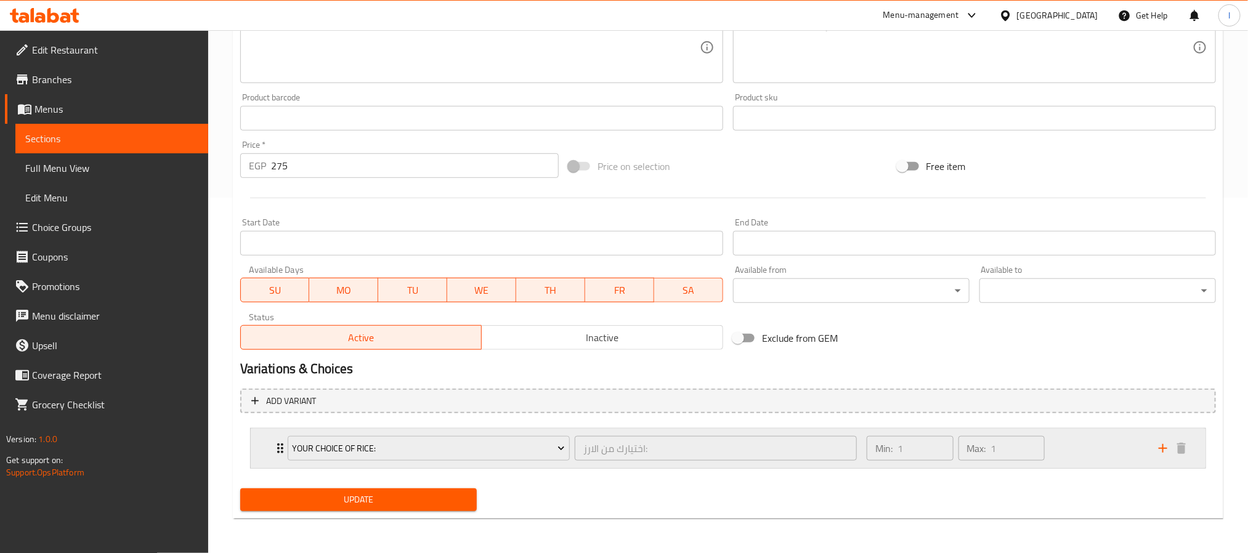
click at [1098, 456] on div "Min: 1 ​ Max: 1 ​" at bounding box center [1005, 448] width 292 height 39
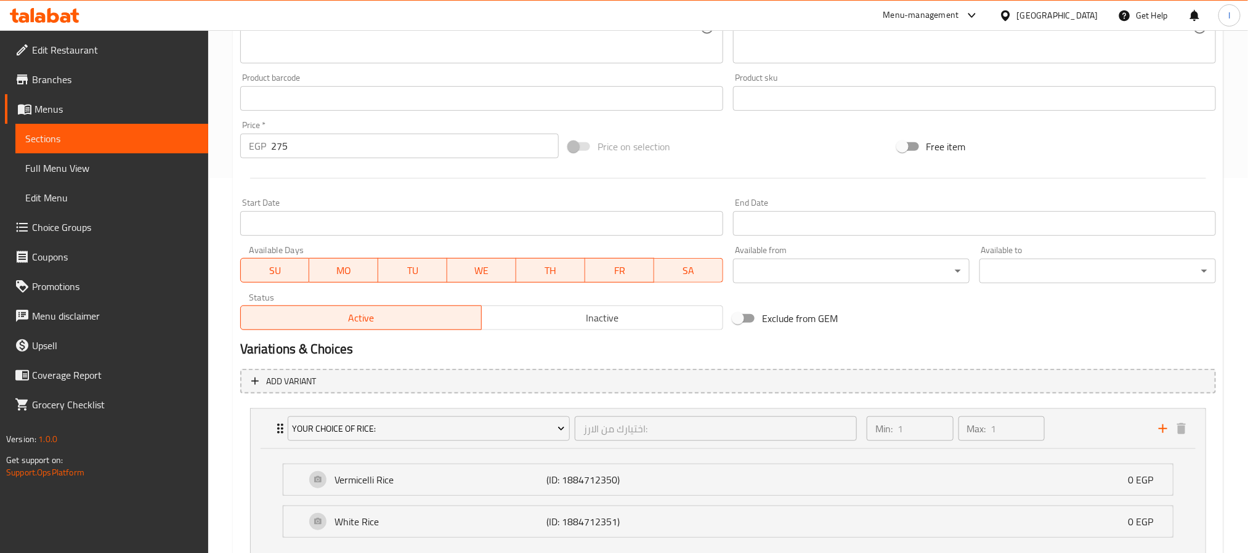
scroll to position [374, 0]
click at [97, 230] on span "Choice Groups" at bounding box center [115, 227] width 166 height 15
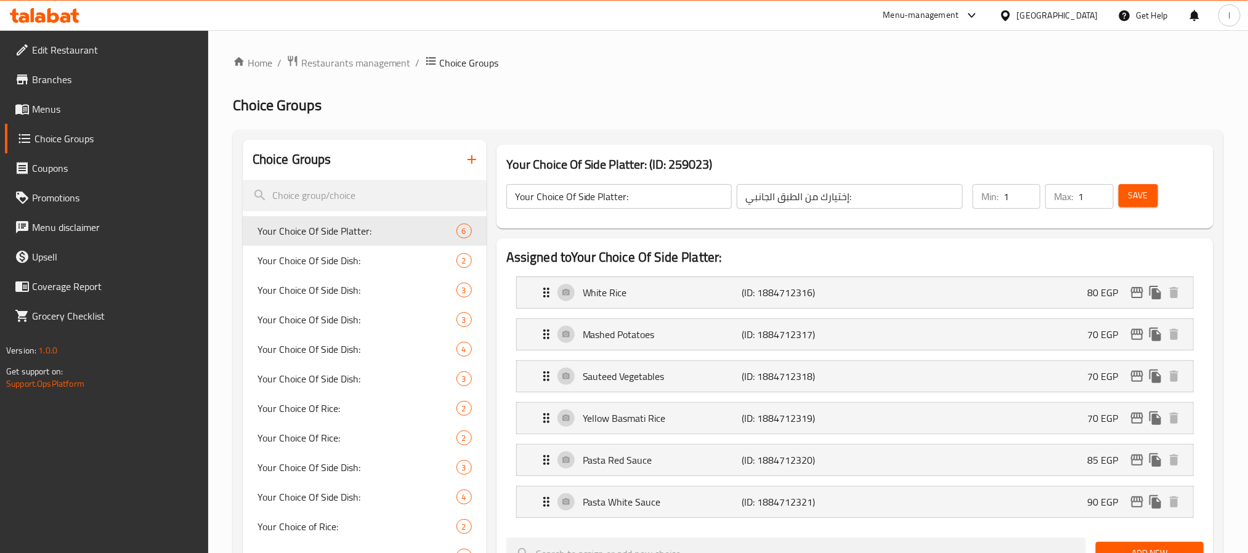
click at [787, 256] on h2 "Assigned to Your Choice Of Side Platter:" at bounding box center [854, 257] width 697 height 18
click at [473, 161] on icon "button" at bounding box center [471, 159] width 15 height 15
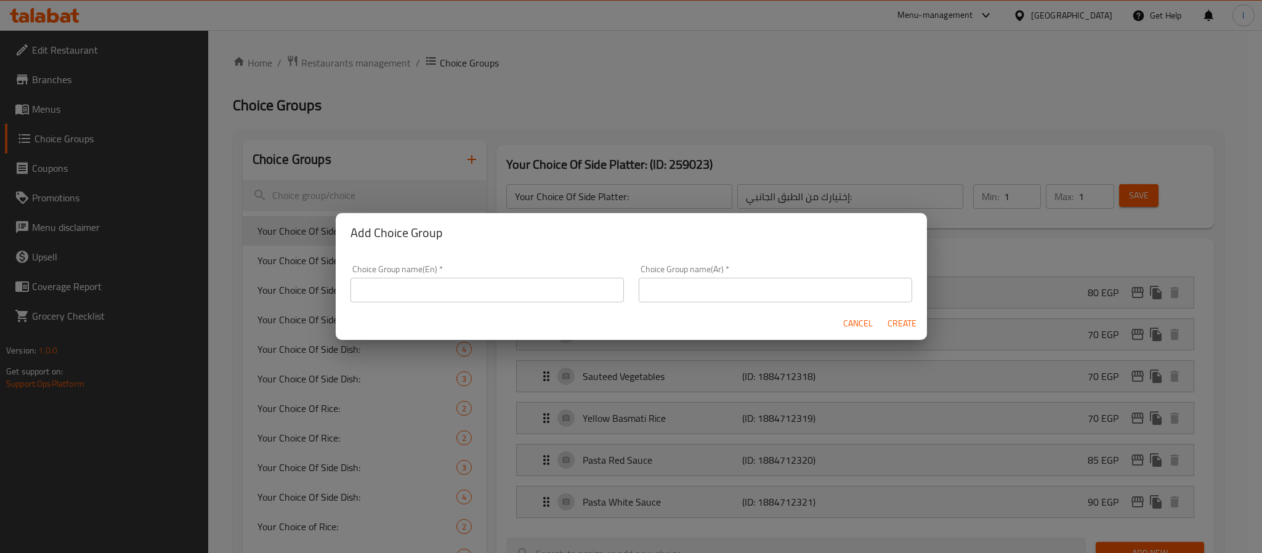
click at [466, 285] on input "text" at bounding box center [488, 290] width 274 height 25
click at [468, 285] on input "text" at bounding box center [488, 290] width 274 height 25
paste input "Your Choice Of Extra Protein"
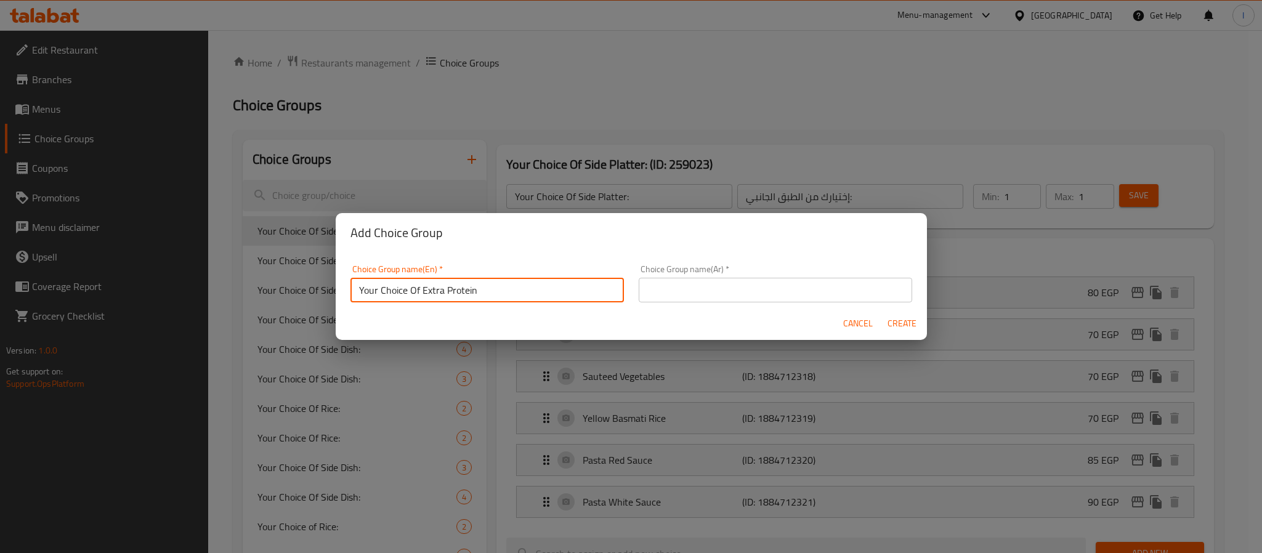
click at [429, 293] on input "Your Choice Of Extra Protein" at bounding box center [488, 290] width 274 height 25
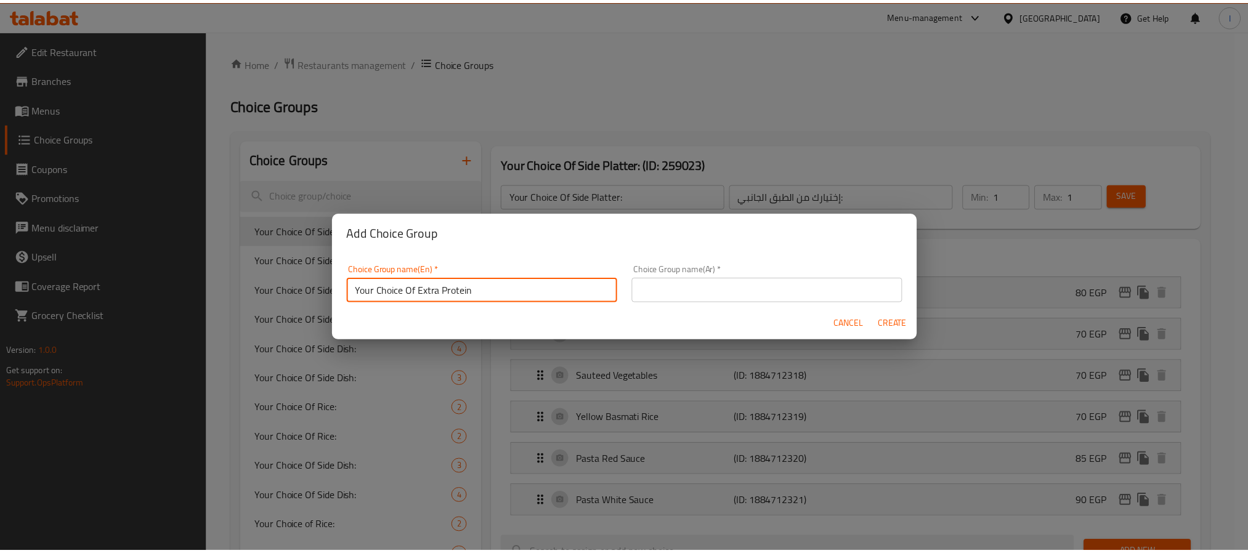
scroll to position [2, 0]
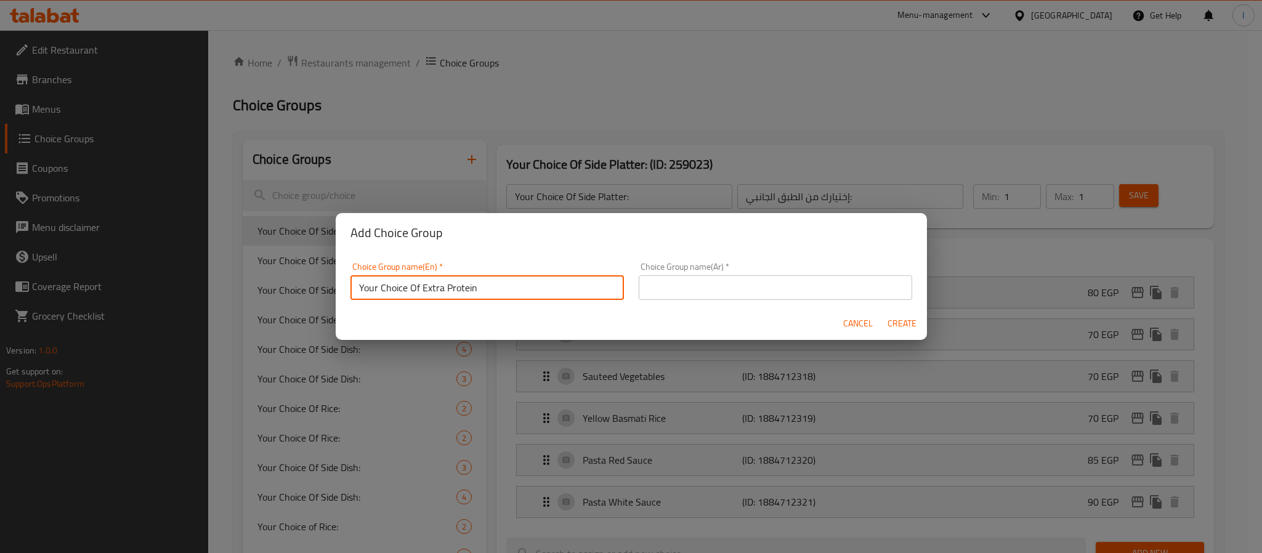
drag, startPoint x: 429, startPoint y: 293, endPoint x: 415, endPoint y: 289, distance: 15.2
click at [415, 289] on input "Your Choice Of Extra Protein" at bounding box center [488, 287] width 274 height 25
type input "Your Choice Of Extra Protein"
click at [866, 323] on span "Cancel" at bounding box center [858, 323] width 30 height 15
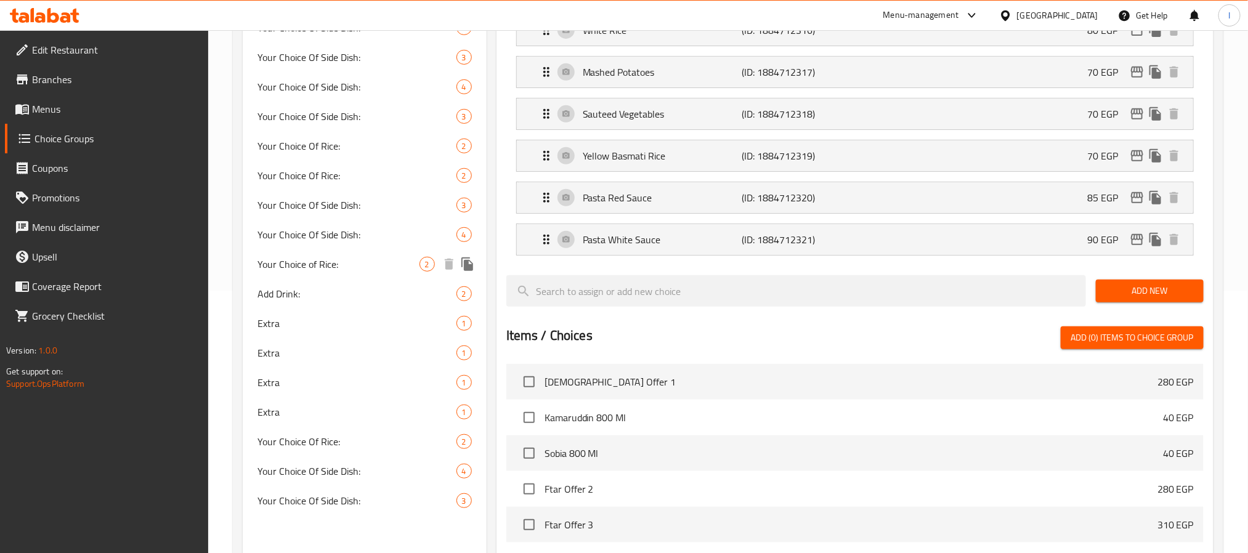
scroll to position [370, 0]
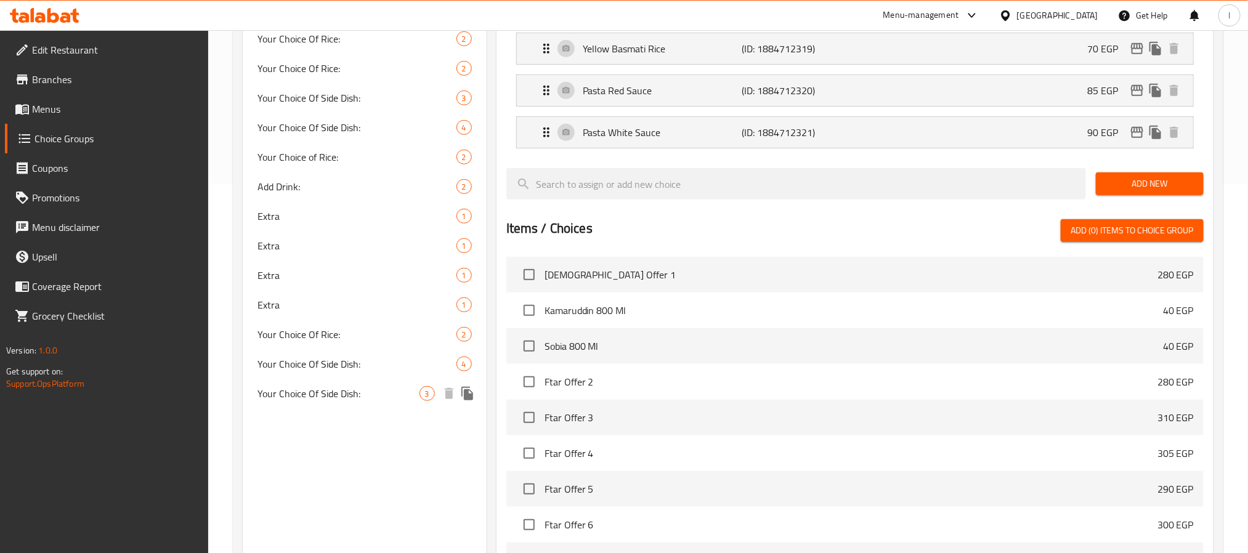
drag, startPoint x: 354, startPoint y: 399, endPoint x: 359, endPoint y: 390, distance: 10.8
click at [355, 399] on span "Your Choice Of Side Dish:" at bounding box center [338, 393] width 162 height 15
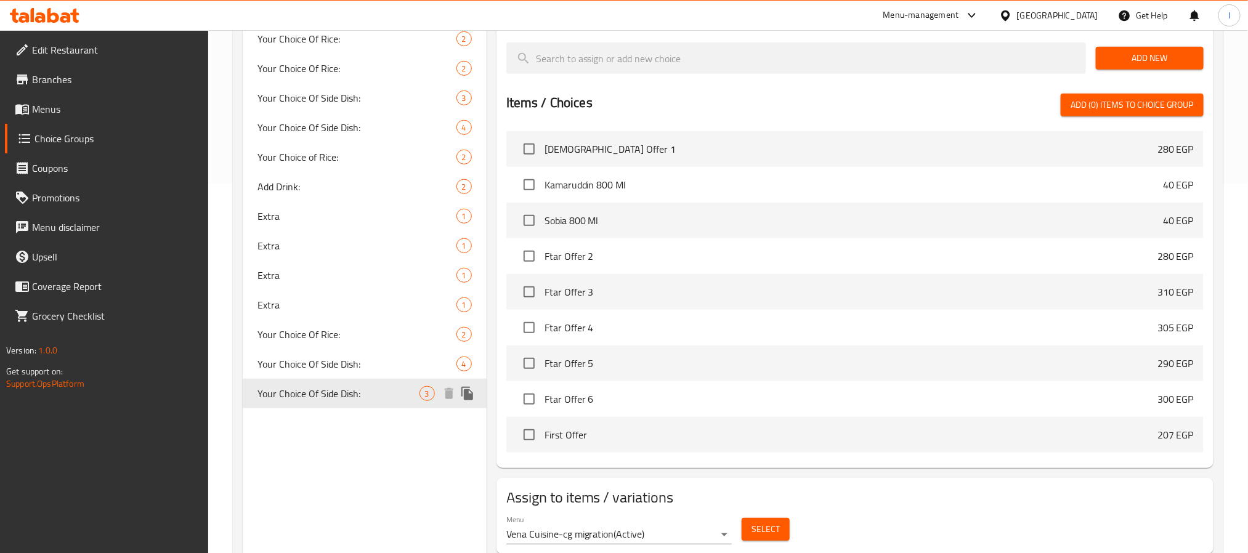
type input "Your Choice Of Side Dish:"
type input "إختيارك من الأطبق الجانبية:"
click at [373, 357] on span "Your Choice Of Side Dish:" at bounding box center [338, 364] width 162 height 15
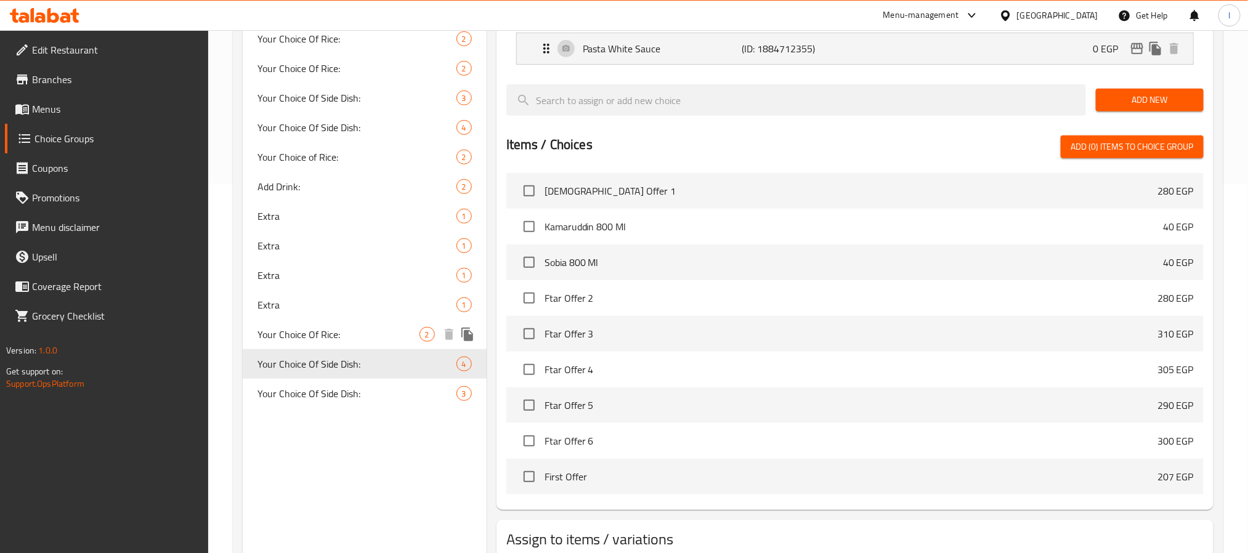
click at [349, 337] on span "Your Choice Of Rice:" at bounding box center [338, 334] width 162 height 15
type input "Your Choice Of Rice:"
type input "إختيارك من الارز:"
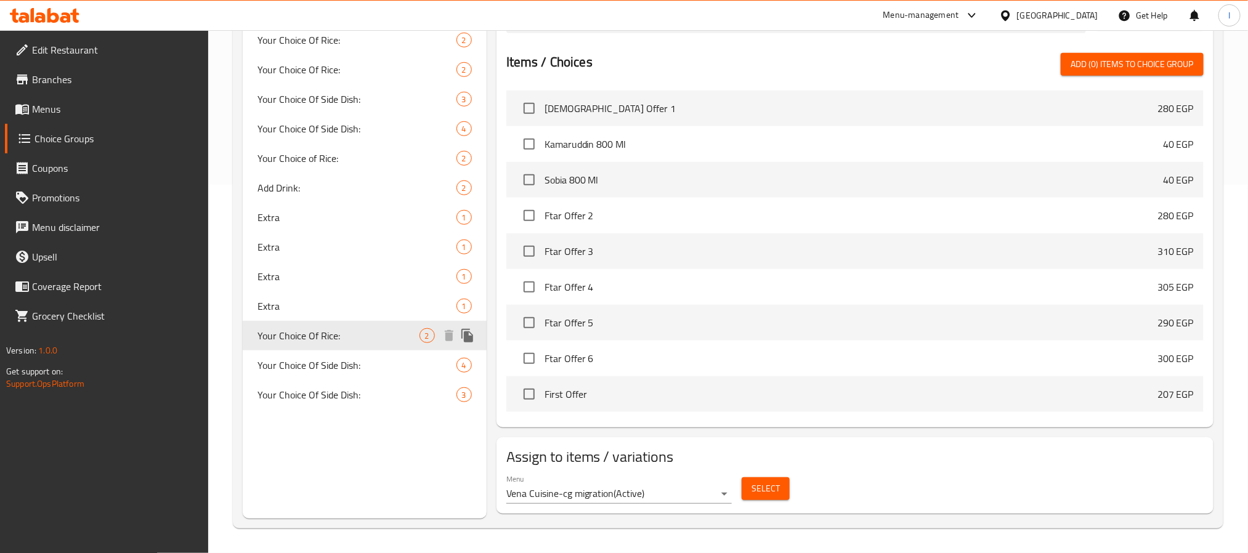
scroll to position [368, 0]
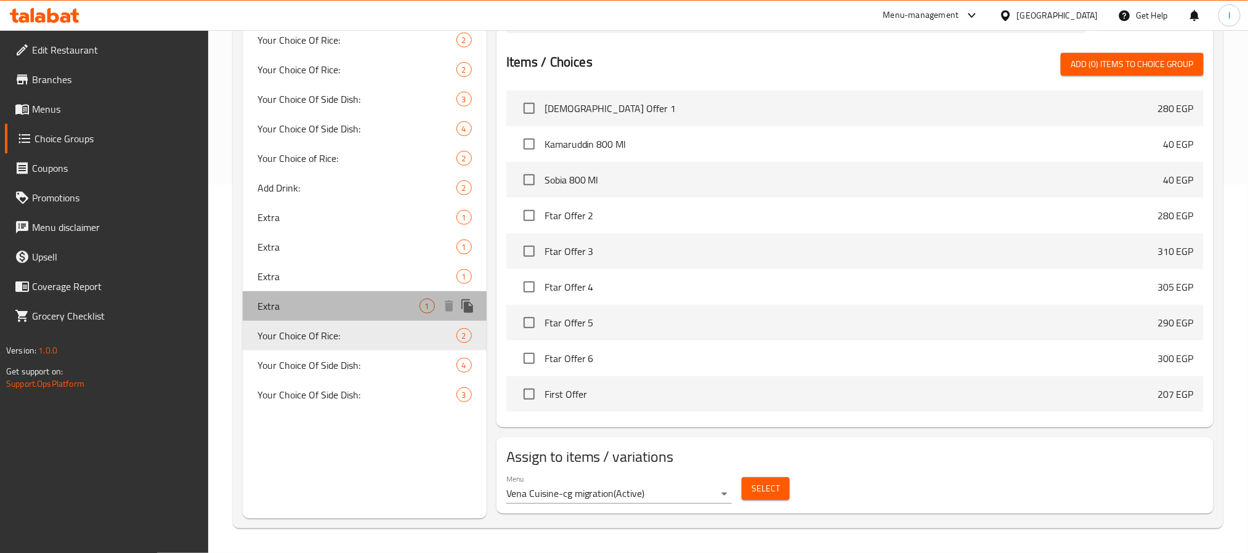
click at [322, 315] on div "Extra 1" at bounding box center [365, 306] width 244 height 30
type input "Extra"
type input "اضافة"
type input "0"
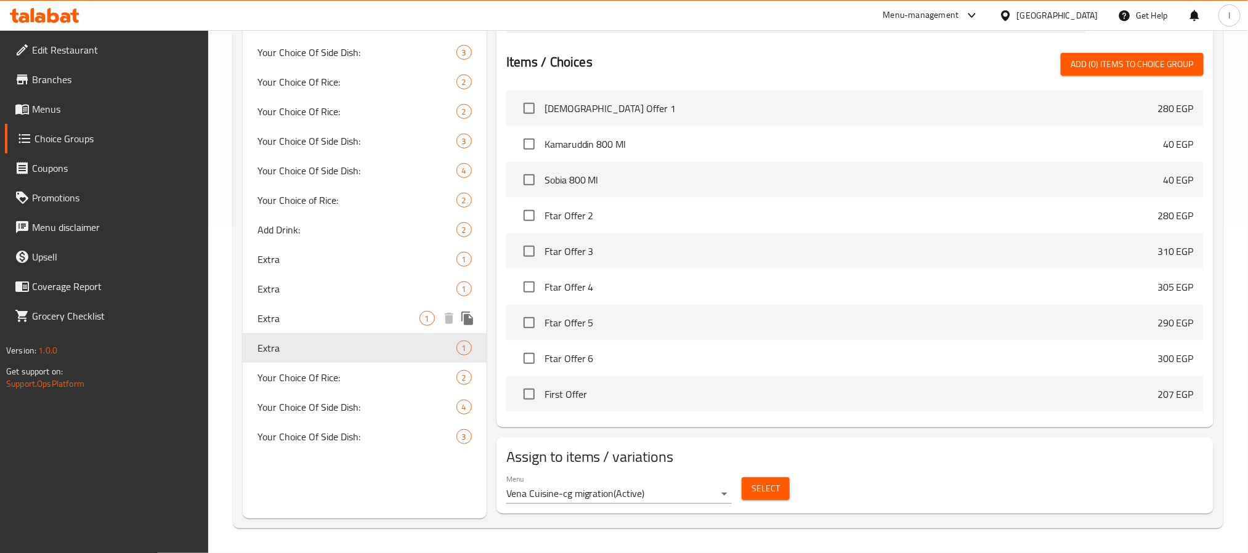
scroll to position [326, 0]
click at [316, 314] on span "Extra" at bounding box center [338, 319] width 162 height 15
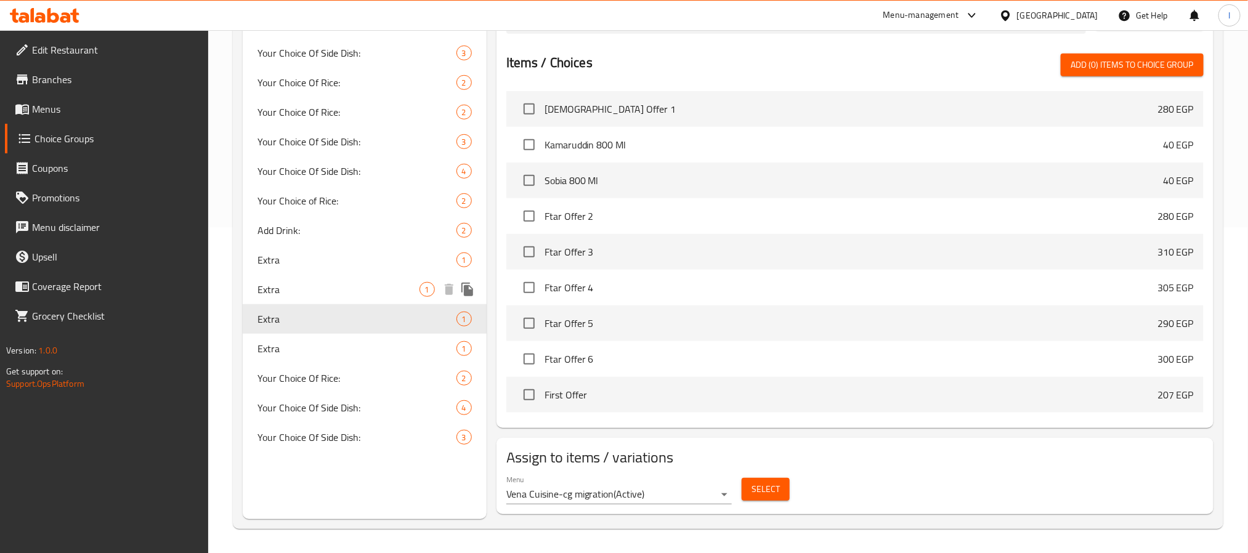
click at [320, 287] on span "Extra" at bounding box center [338, 289] width 162 height 15
type input "اضافة"
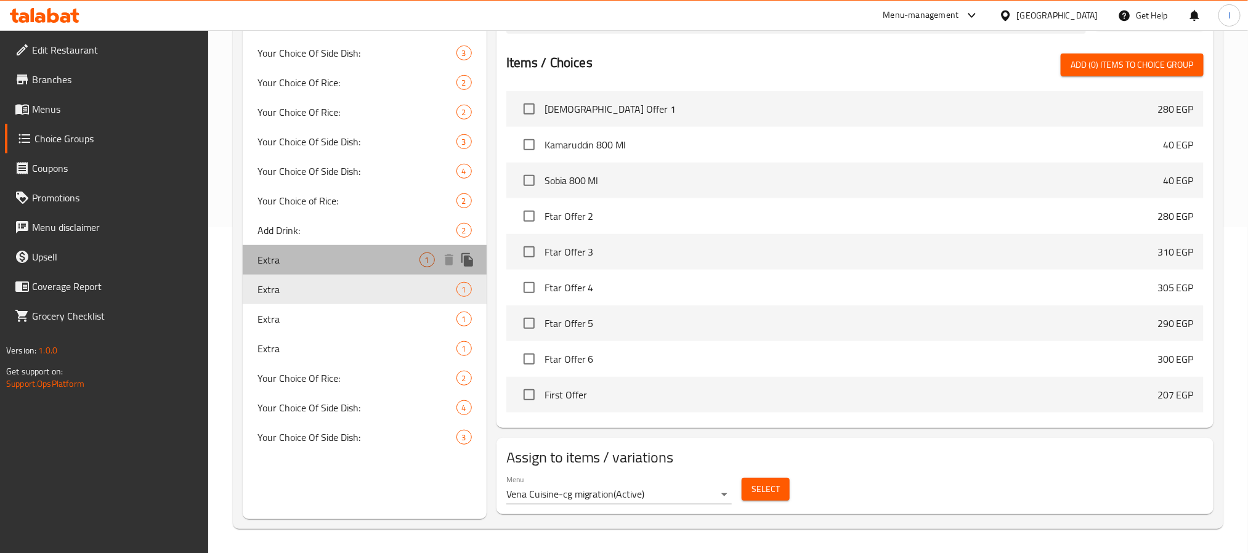
click at [320, 264] on span "Extra" at bounding box center [338, 260] width 162 height 15
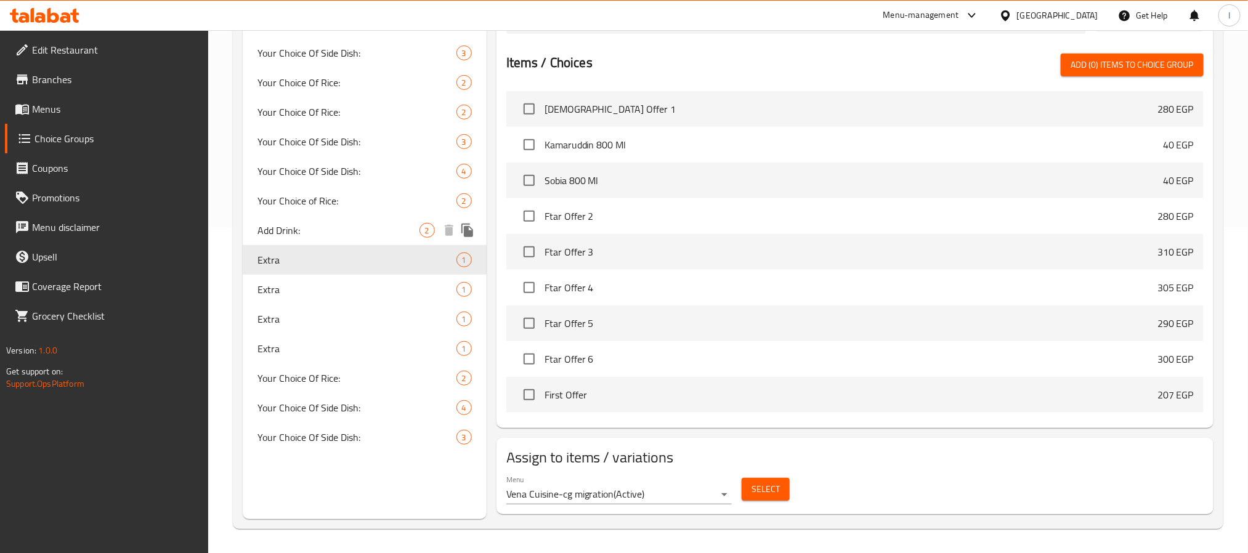
click at [322, 232] on span "Add Drink:" at bounding box center [338, 230] width 162 height 15
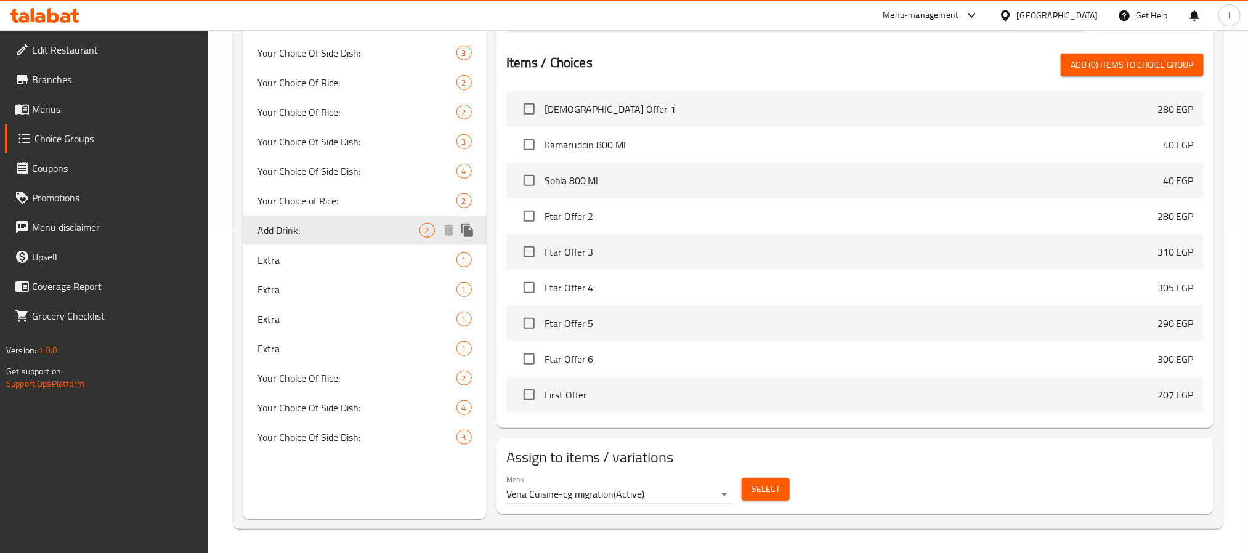
type input "Add Drink:"
type input "أضافة مشروب:"
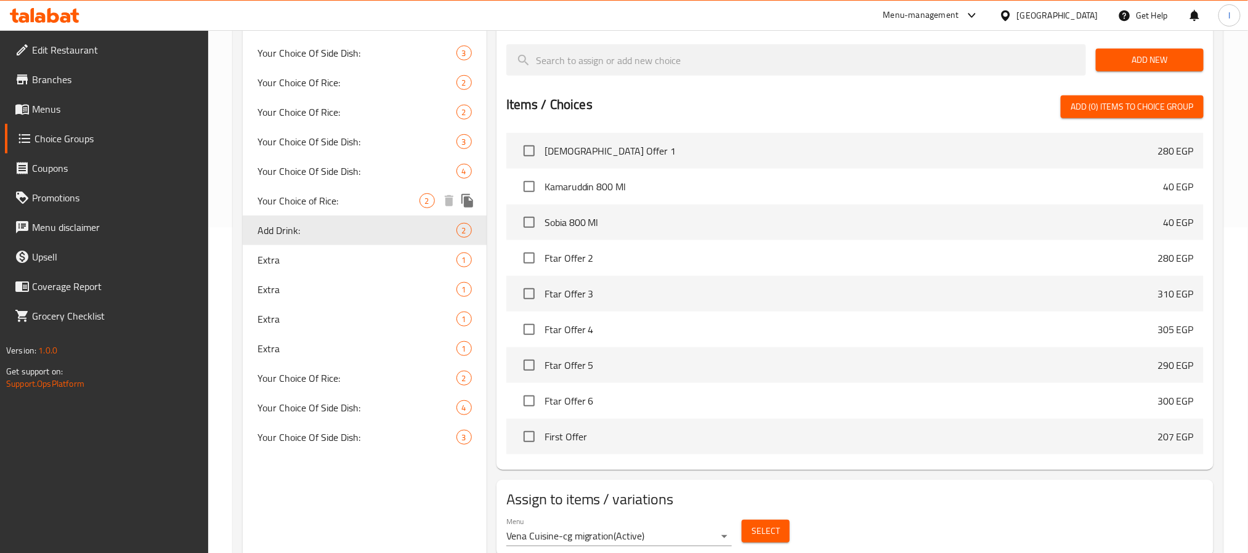
click at [346, 198] on span "Your Choice of Rice:" at bounding box center [338, 200] width 162 height 15
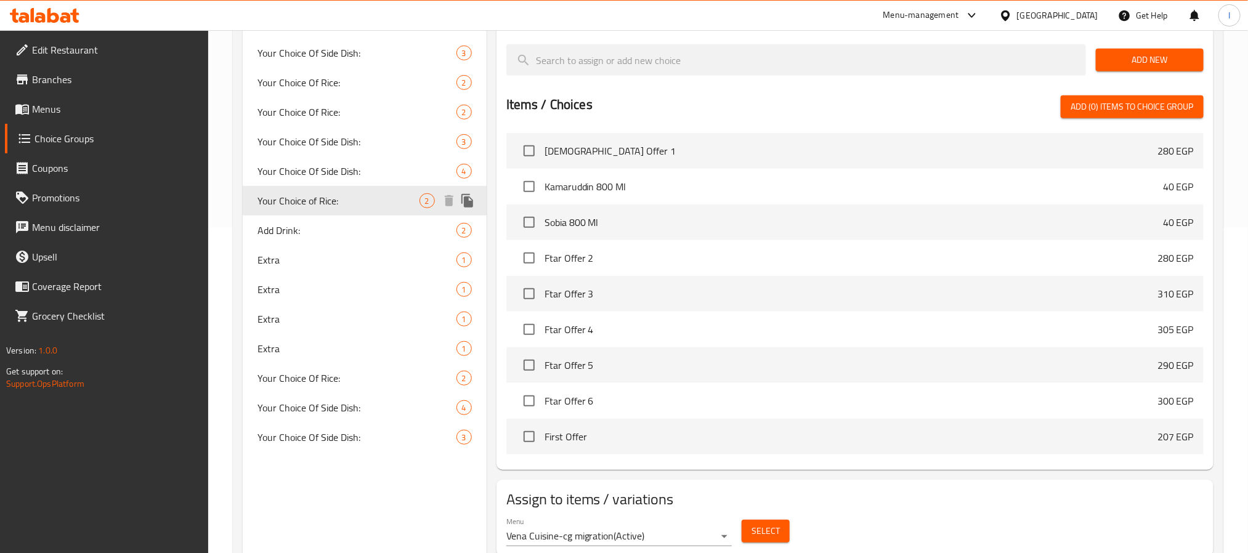
type input "Your Choice of Rice:"
type input "اختيارك من الارز:"
type input "1"
click at [342, 176] on span "Your Choice Of Side Dish:" at bounding box center [338, 171] width 162 height 15
type input "Your Choice Of Side Dish:"
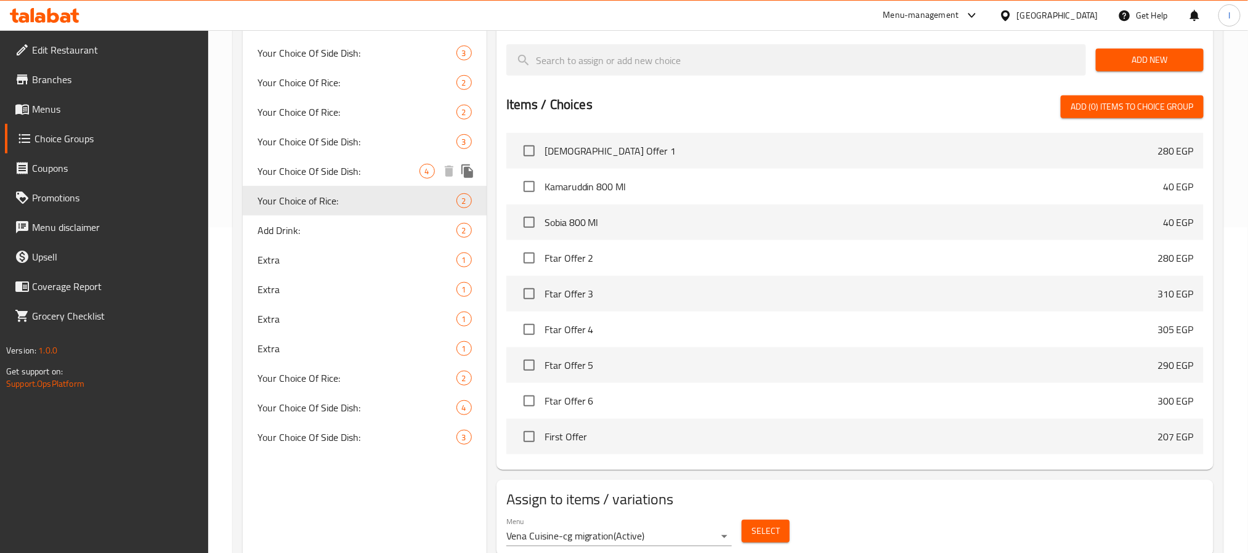
type input "إختيارك من الطبق الجانبي:"
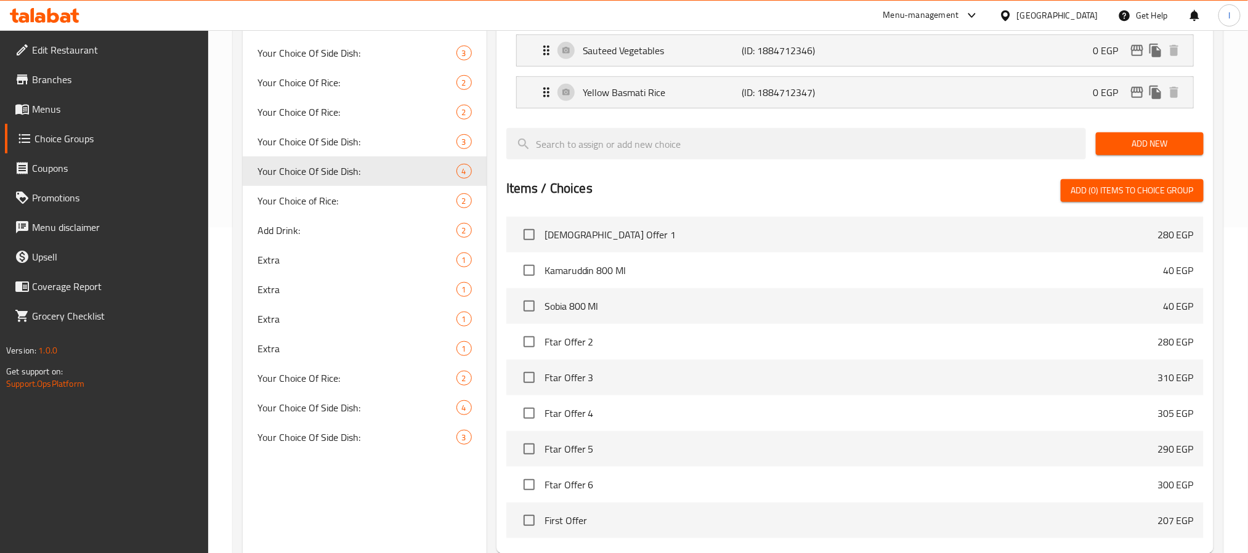
scroll to position [141, 0]
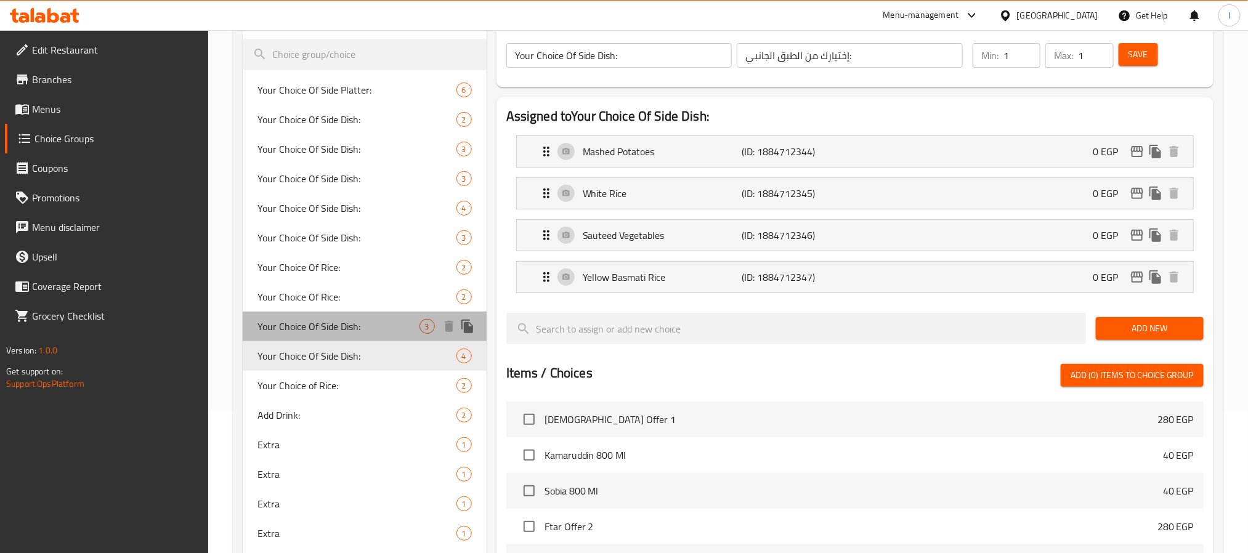
click at [340, 335] on div "Your Choice Of Side Dish: 3" at bounding box center [365, 327] width 244 height 30
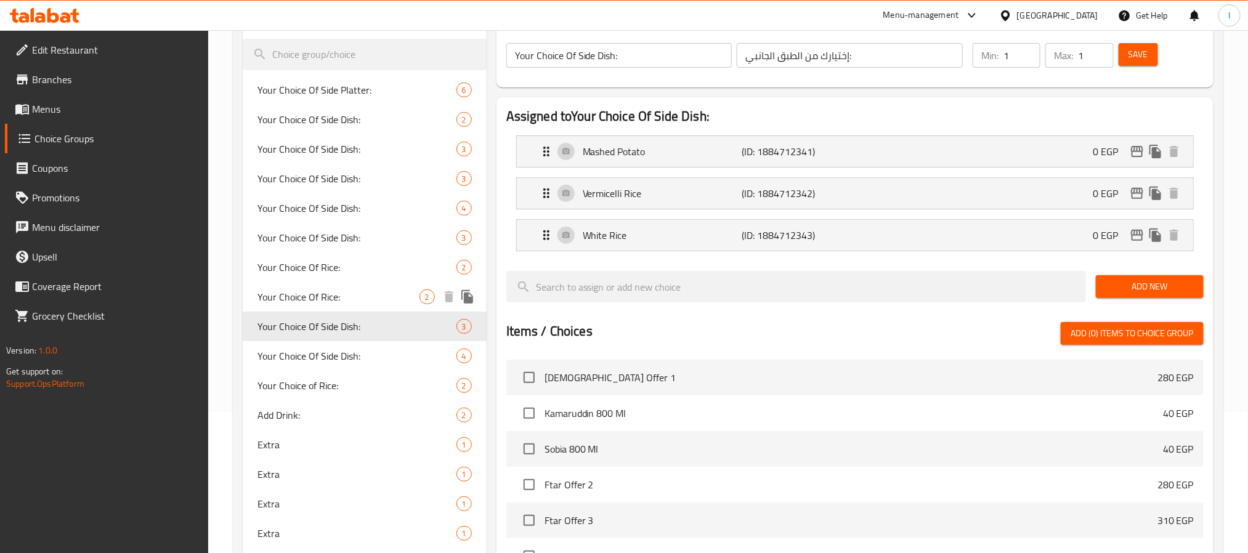
click at [333, 307] on div "Your Choice Of Rice: 2" at bounding box center [365, 297] width 244 height 30
type input "Your Choice Of Rice:"
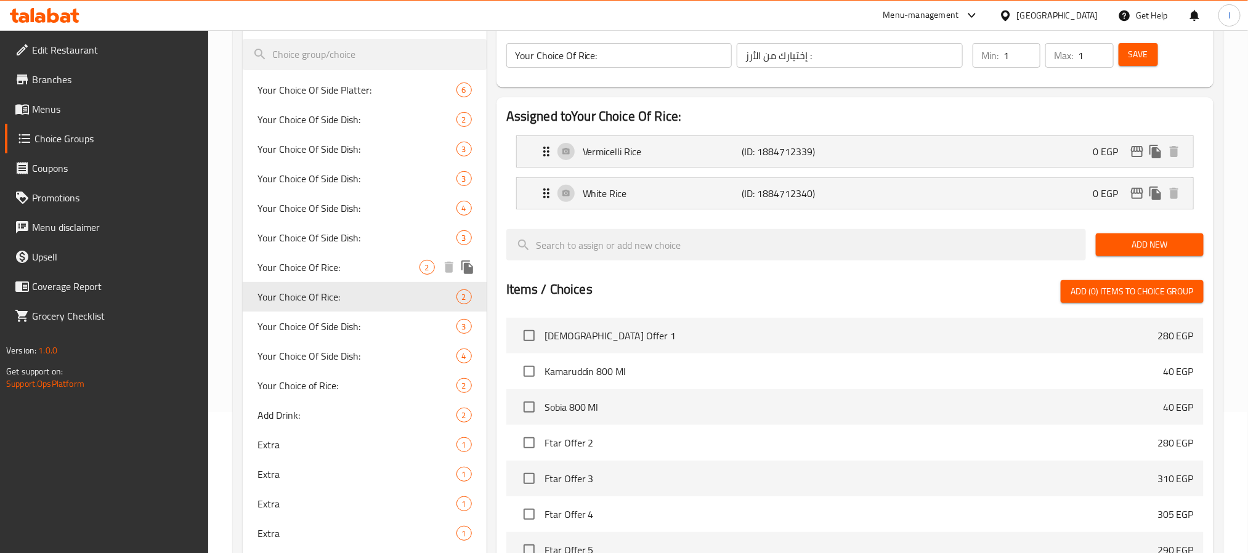
click at [338, 278] on div "Your Choice Of Rice: 2" at bounding box center [365, 268] width 244 height 30
type input "اختيارك من الأرز :"
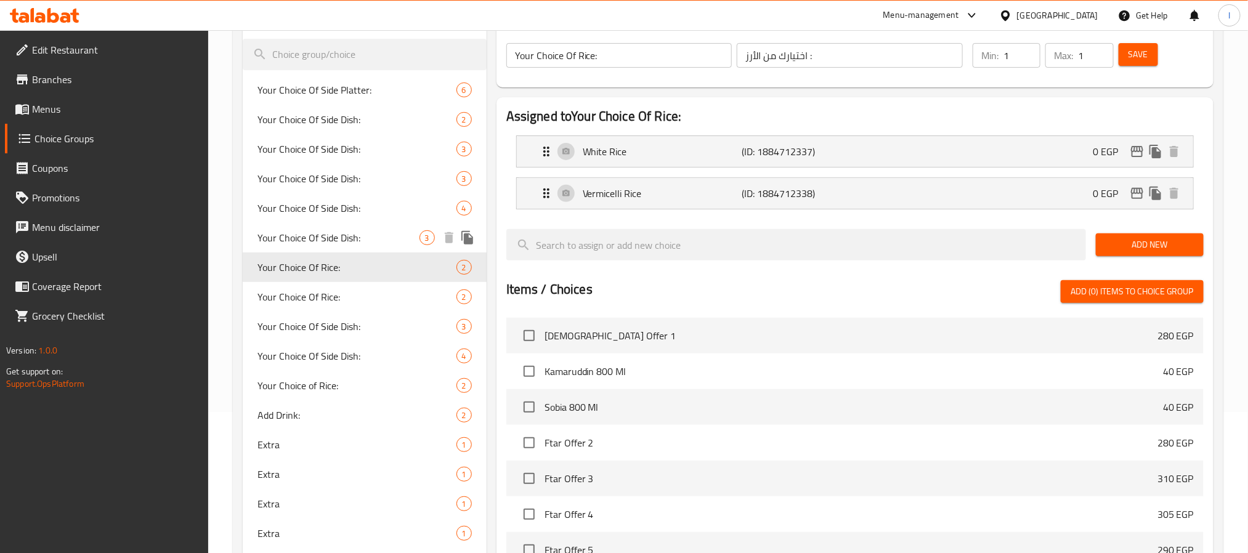
click at [346, 248] on div "Your Choice Of Side Dish: 3" at bounding box center [365, 238] width 244 height 30
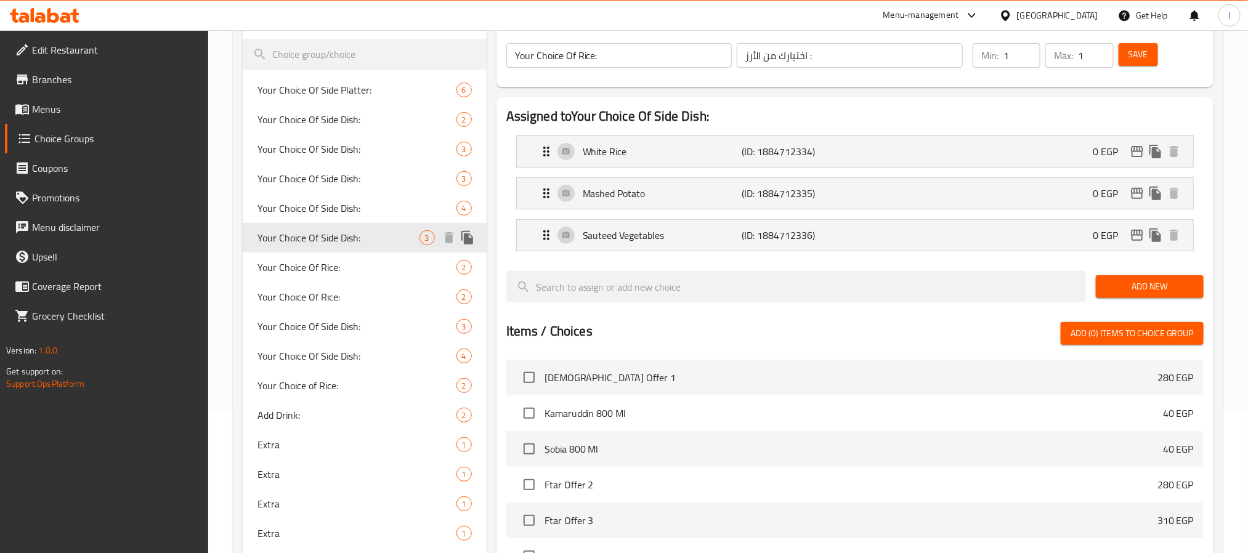
type input "Your Choice Of Side Dish:"
type input "إختيارك من الطبق الجانبي:"
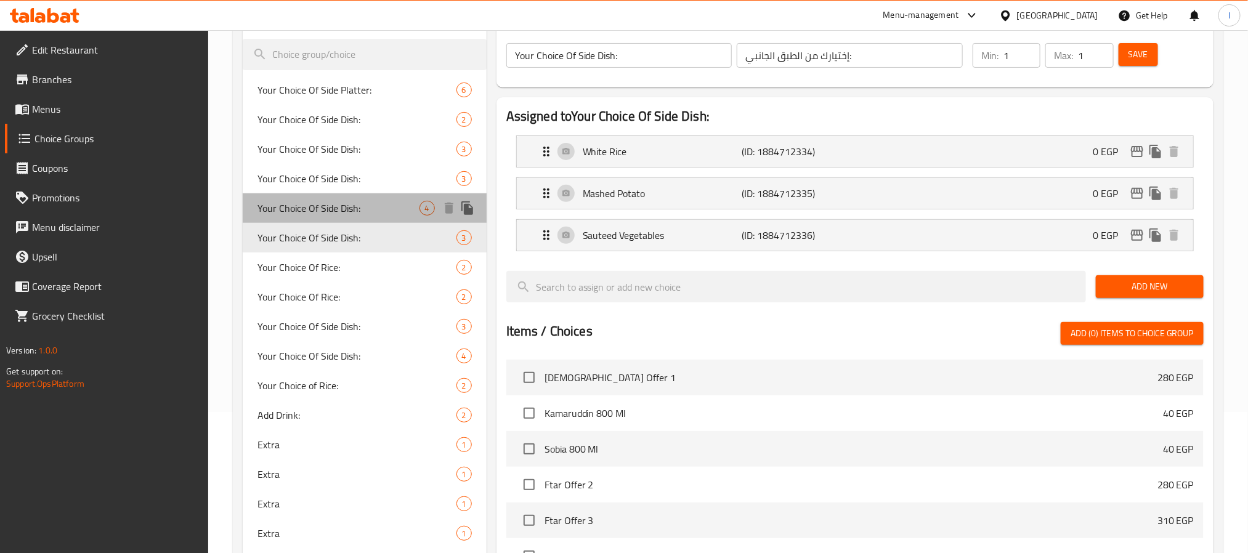
click at [368, 213] on span "Your Choice Of Side Dish:" at bounding box center [338, 208] width 162 height 15
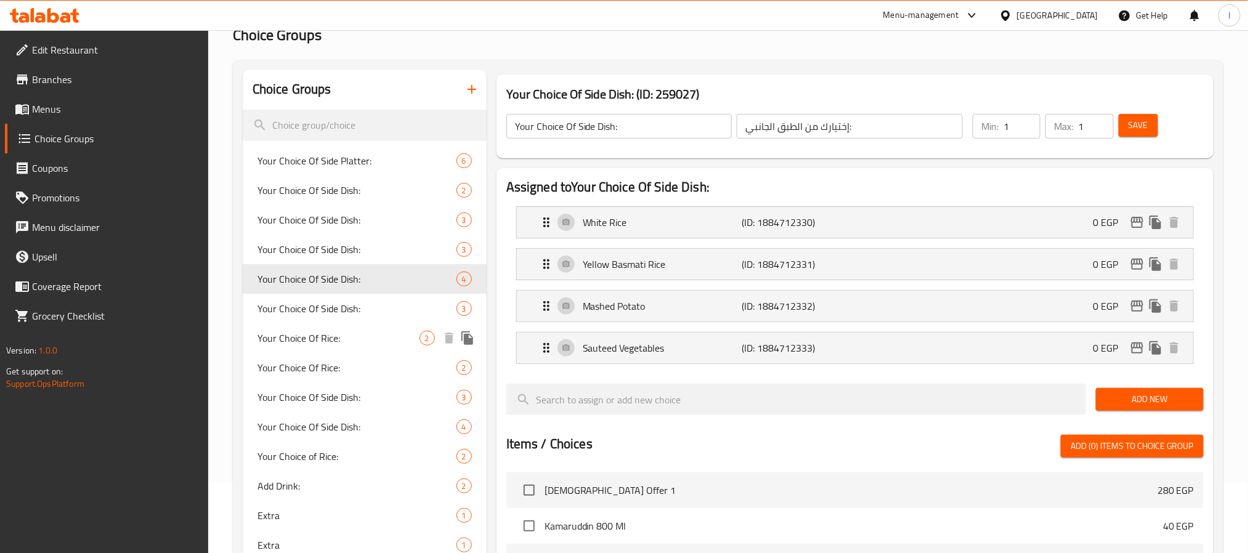
scroll to position [49, 0]
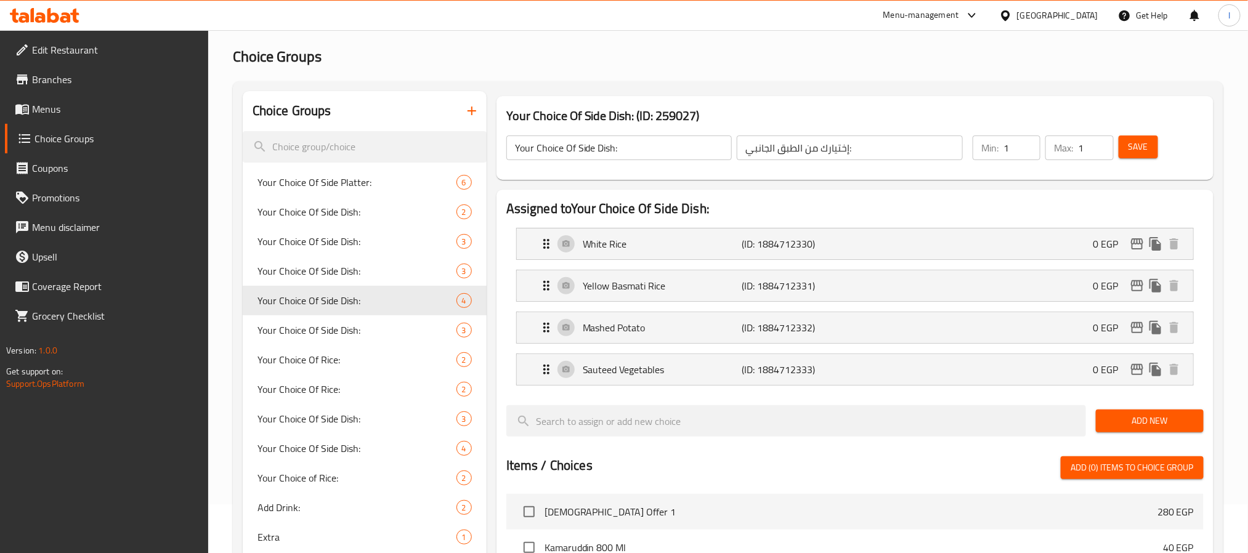
click at [420, 100] on div "Choice Groups" at bounding box center [365, 111] width 244 height 40
click at [473, 111] on icon "button" at bounding box center [472, 111] width 9 height 9
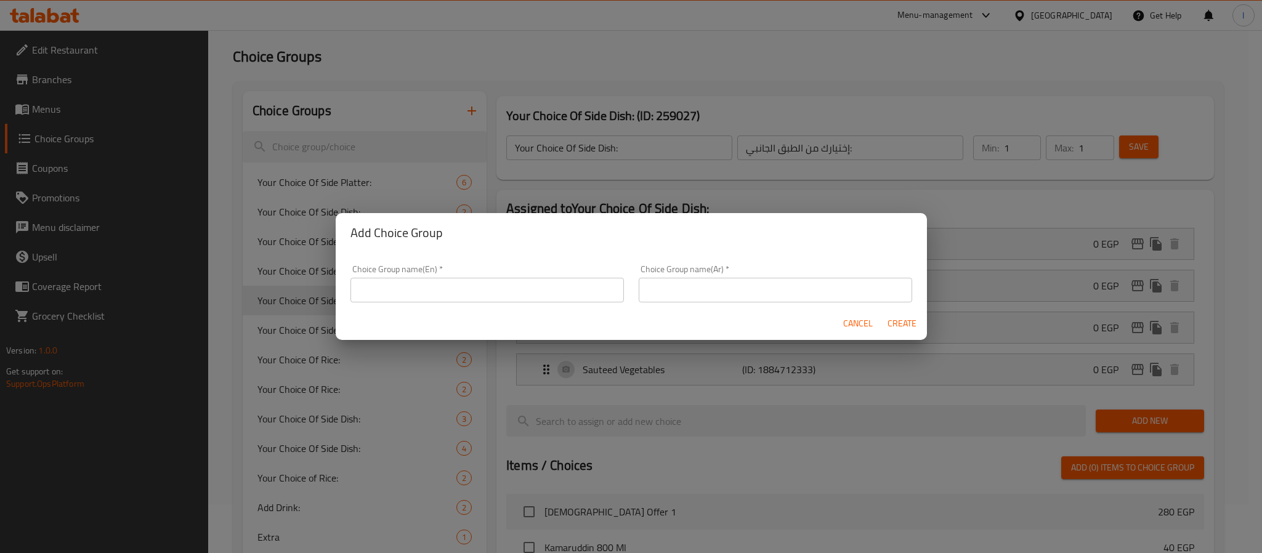
click at [474, 291] on input "text" at bounding box center [488, 290] width 274 height 25
click at [845, 322] on span "Cancel" at bounding box center [858, 323] width 30 height 15
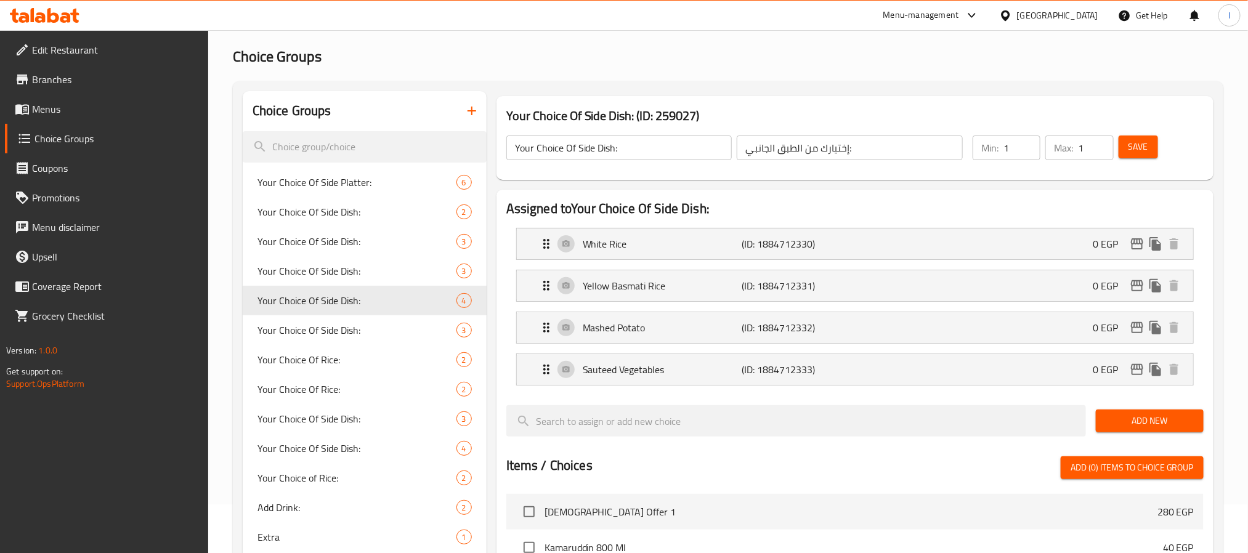
click at [469, 115] on icon "button" at bounding box center [471, 110] width 15 height 15
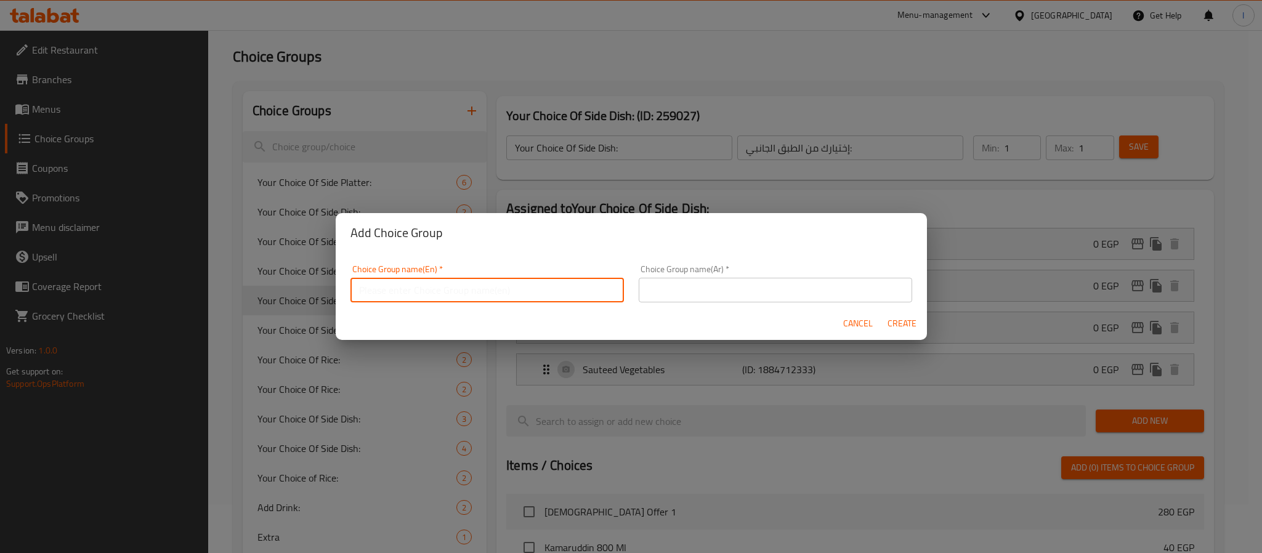
drag, startPoint x: 425, startPoint y: 298, endPoint x: 429, endPoint y: 304, distance: 7.0
click at [425, 298] on input "text" at bounding box center [488, 290] width 274 height 25
paste input "Your Choice Of Extra Protein"
type input "Your Choice Of Extra Protein"
drag, startPoint x: 778, startPoint y: 287, endPoint x: 791, endPoint y: 294, distance: 14.9
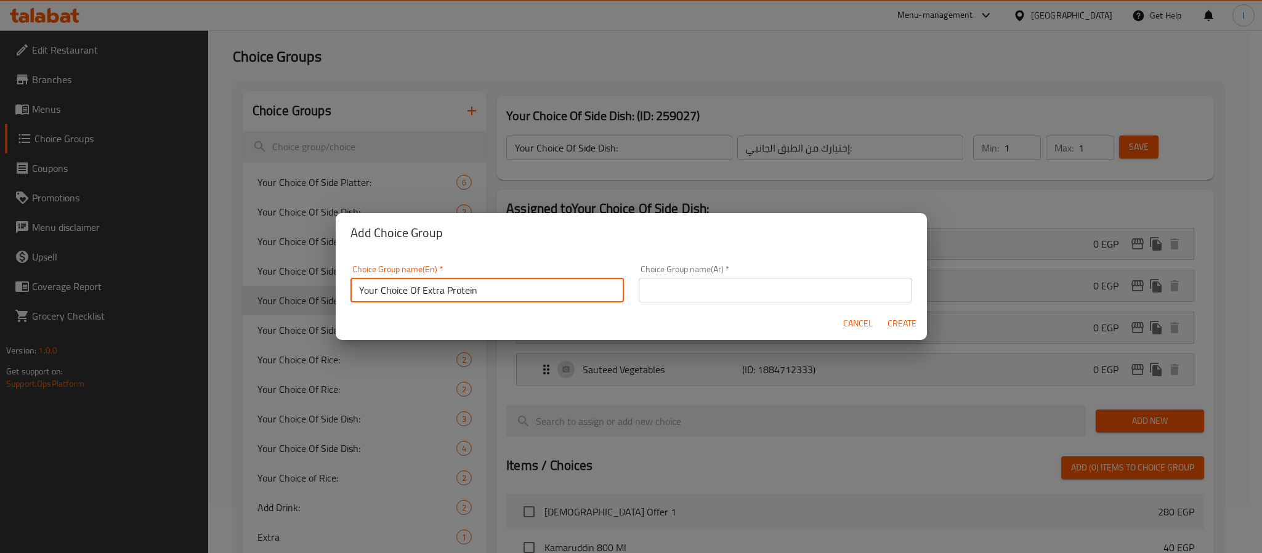
click at [778, 287] on input "text" at bounding box center [776, 290] width 274 height 25
paste input "إختيارك بروتين إضافي"
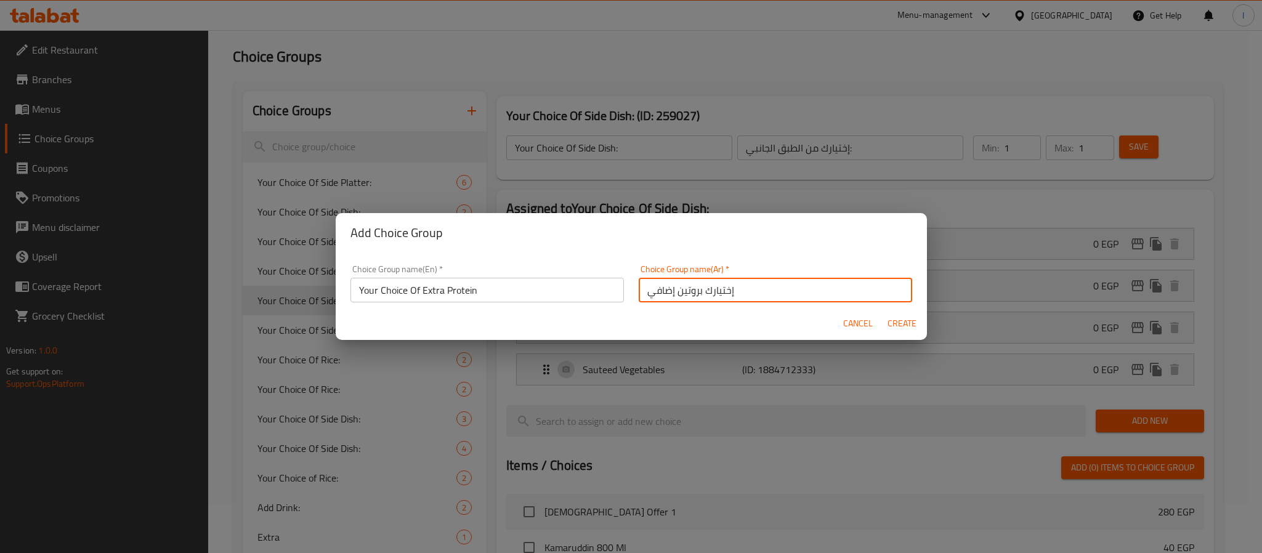
type input "إختيارك بروتين إضافي"
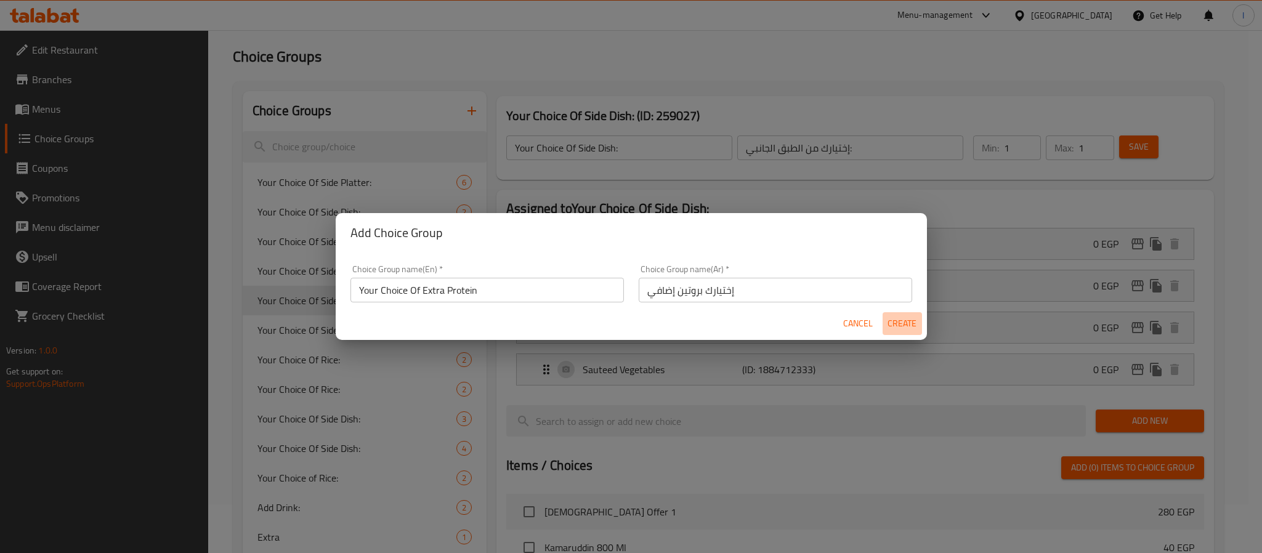
click at [904, 320] on span "Create" at bounding box center [903, 323] width 30 height 15
type input "Your Choice Of Extra Protein"
type input "إختيارك بروتين إضافي"
type input "0"
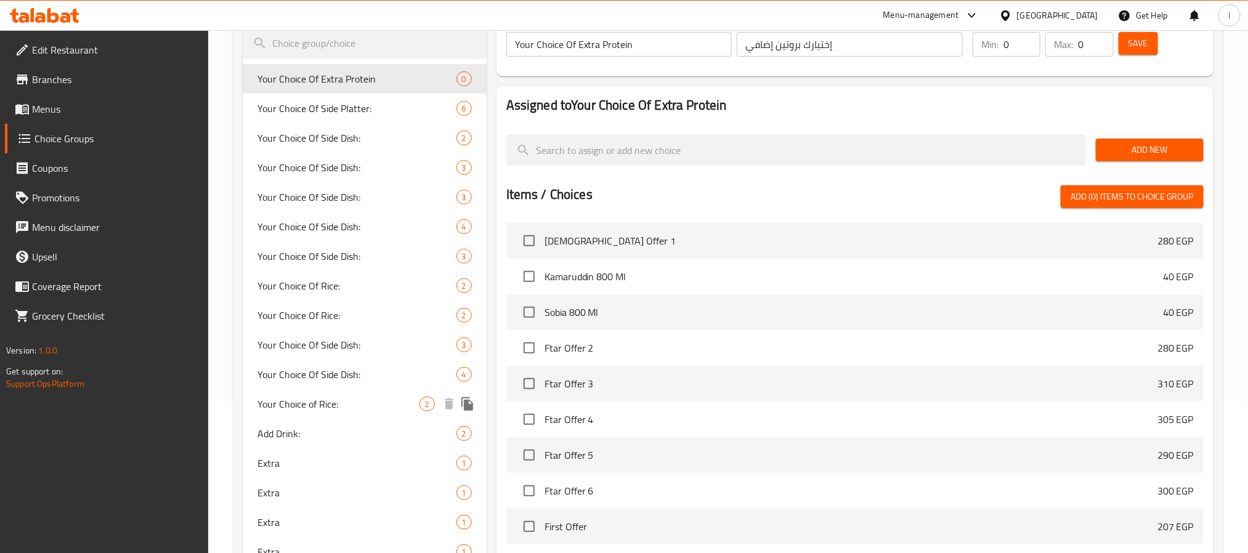
scroll to position [293, 0]
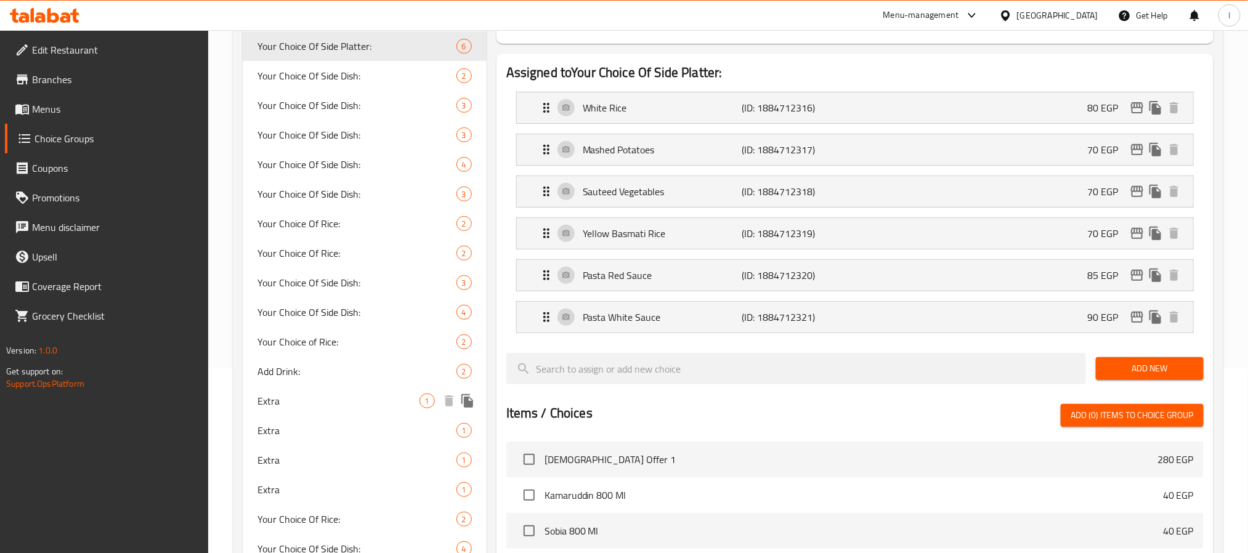
scroll to position [277, 0]
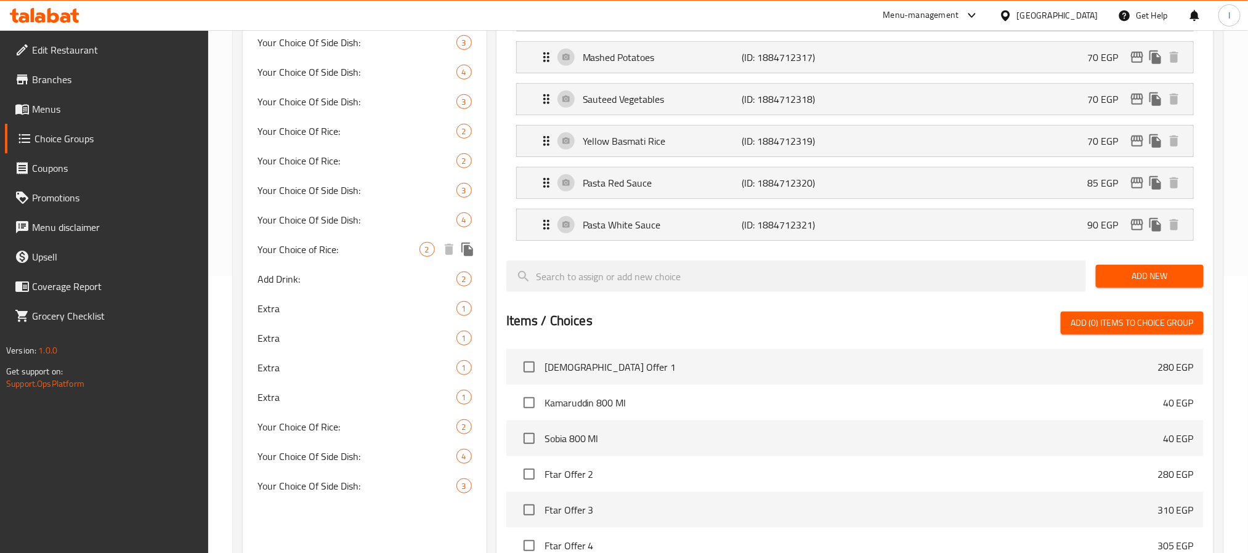
click at [341, 257] on div "Your Choice of Rice: 2" at bounding box center [365, 250] width 244 height 30
type input "Your Choice of Rice:"
type input "اختيارك من الارز:"
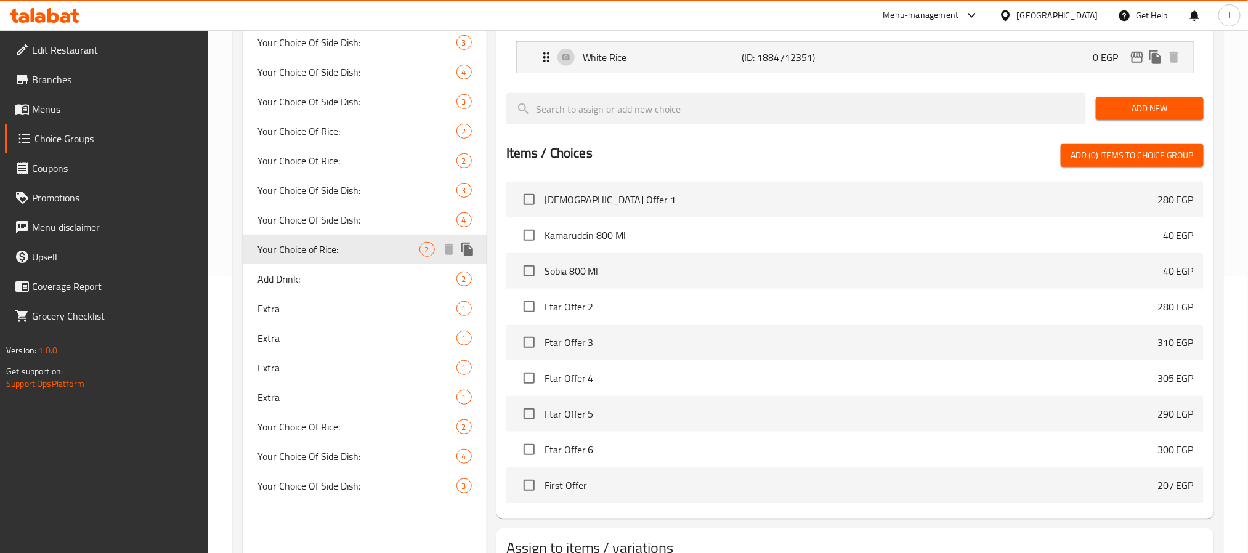
click at [337, 259] on div "Your Choice of Rice: 2" at bounding box center [365, 250] width 244 height 30
click at [330, 277] on span "Add Drink:" at bounding box center [338, 279] width 162 height 15
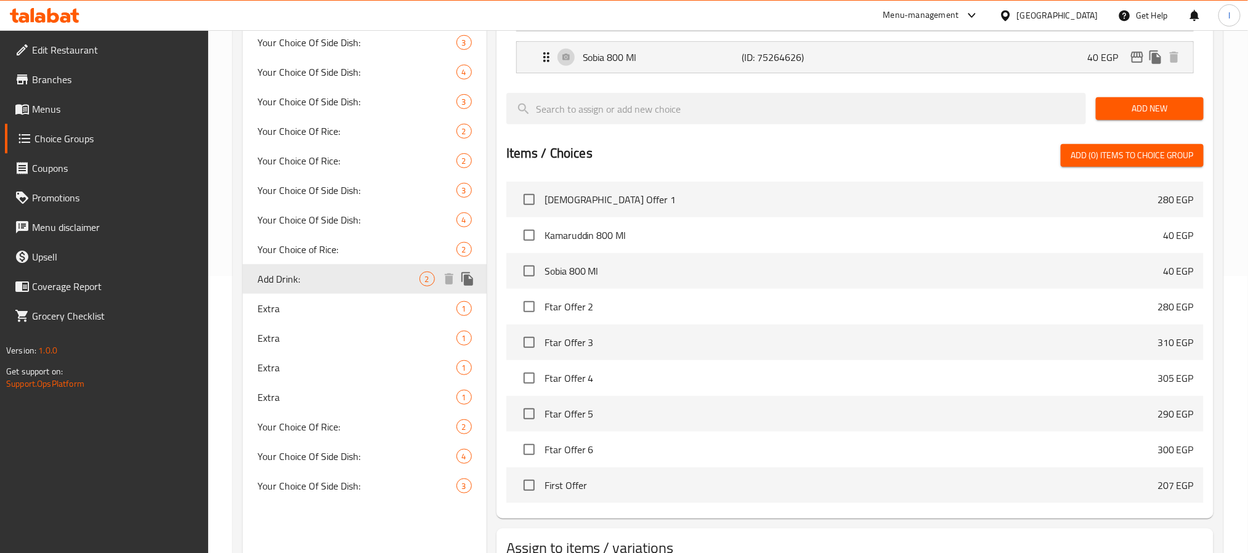
type input "Add Drink:"
type input "أضافة مشروب:"
type input "0"
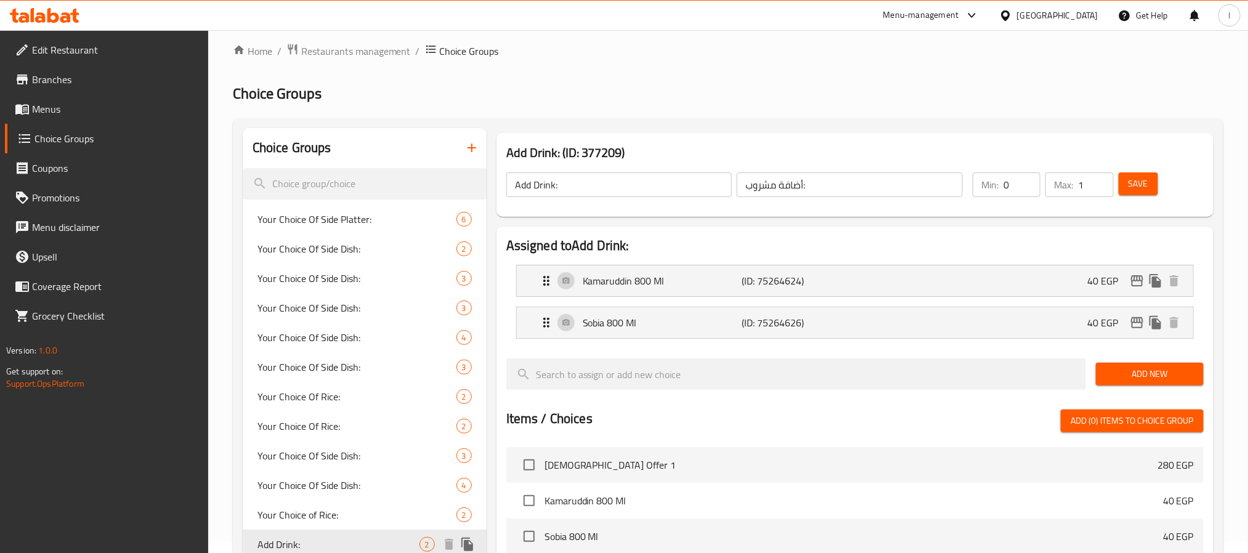
scroll to position [0, 0]
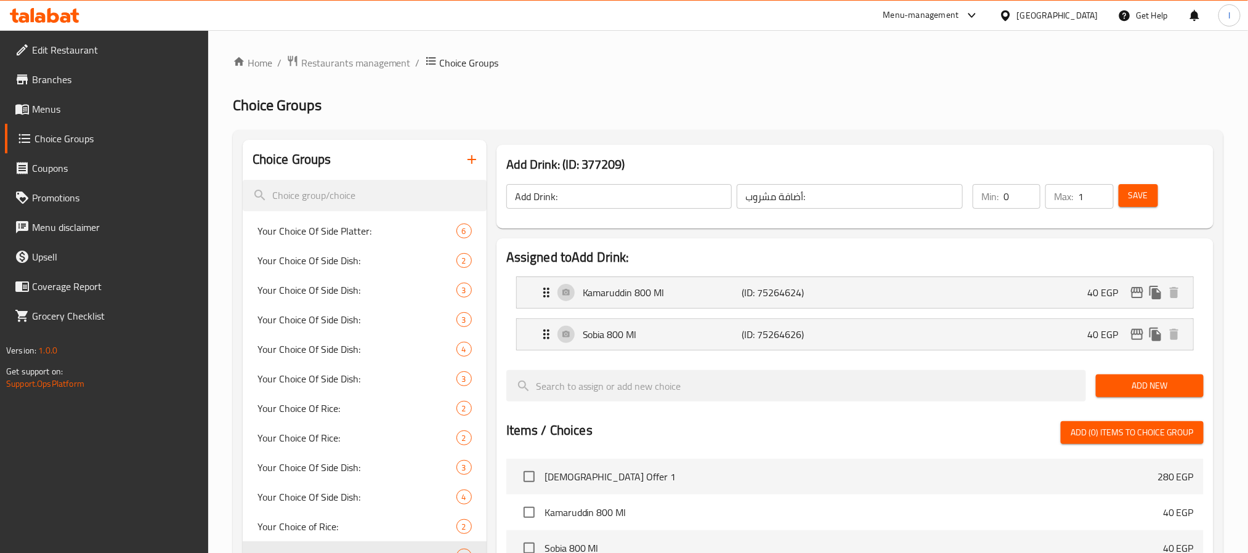
click at [793, 103] on h2 "Choice Groups" at bounding box center [728, 105] width 991 height 20
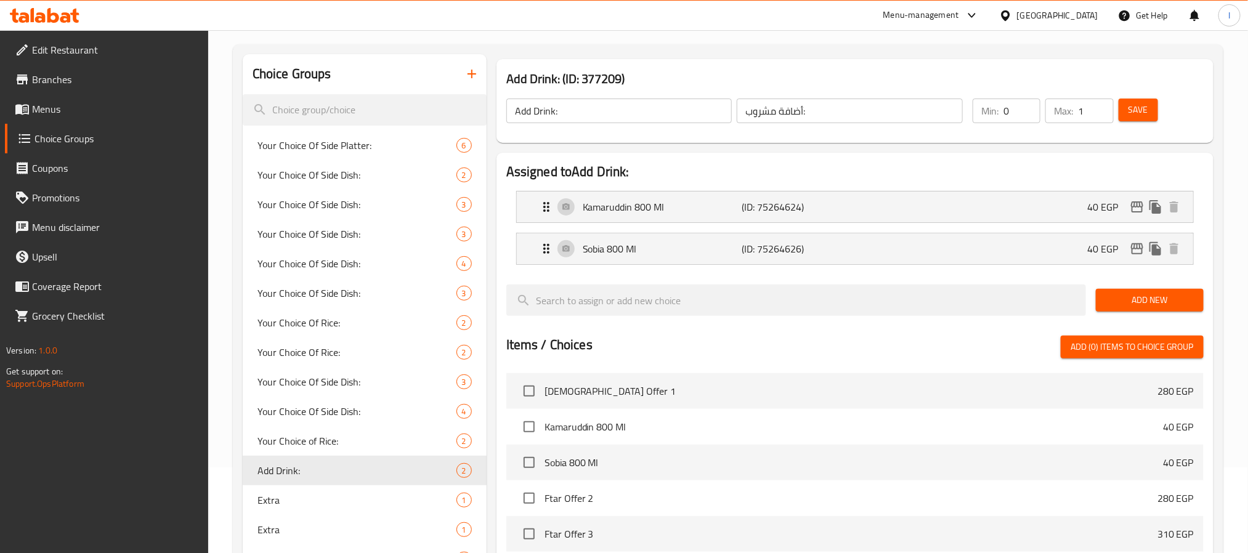
scroll to position [185, 0]
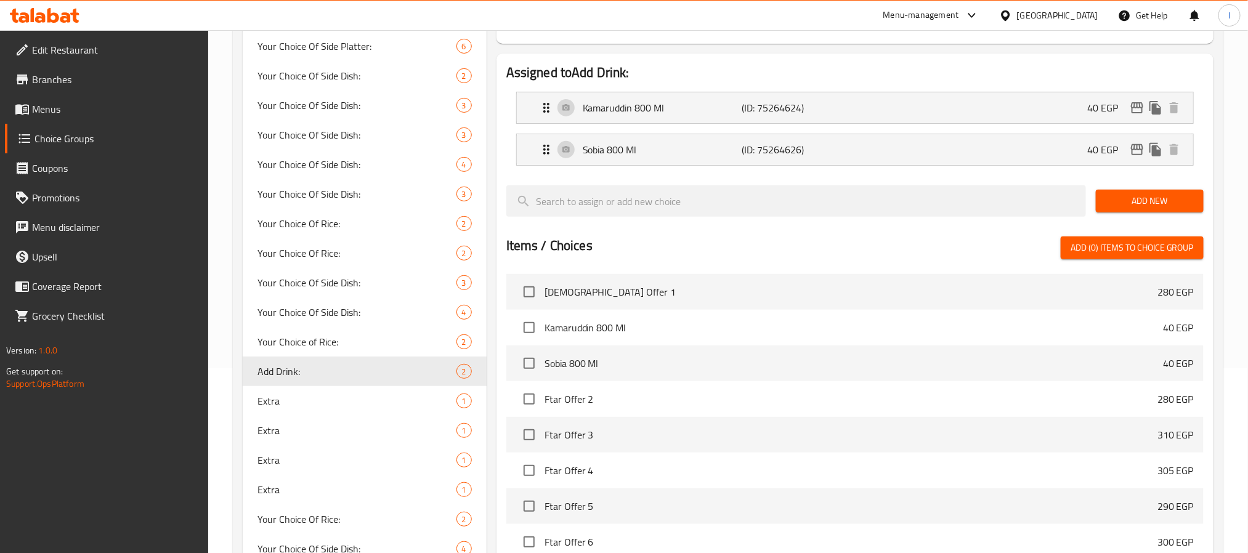
click at [1135, 239] on button "Add (0) items to choice group" at bounding box center [1132, 248] width 143 height 23
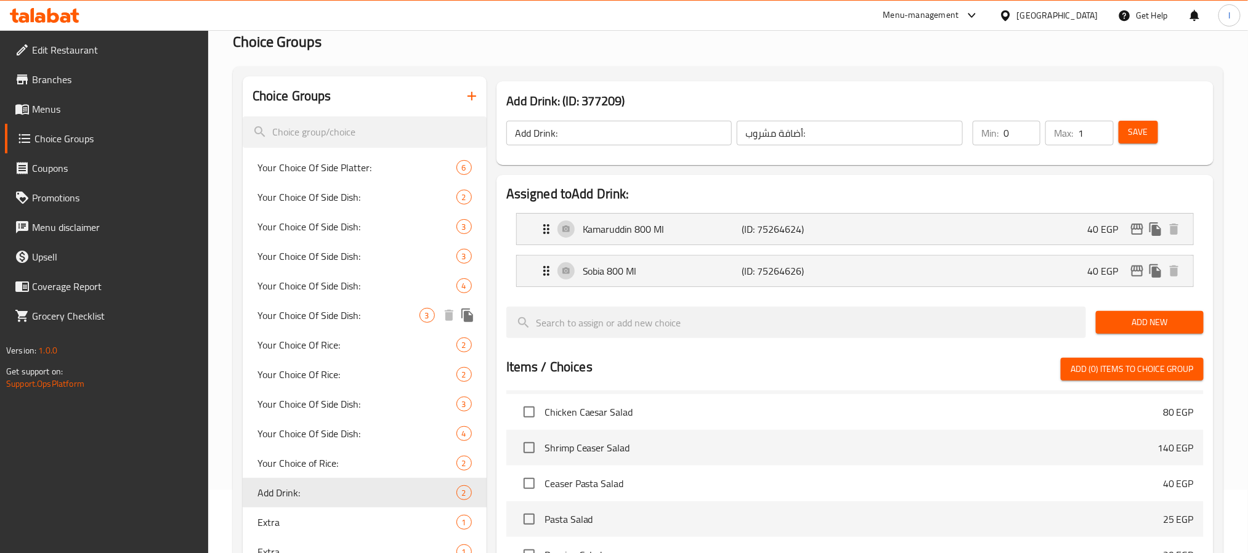
scroll to position [0, 0]
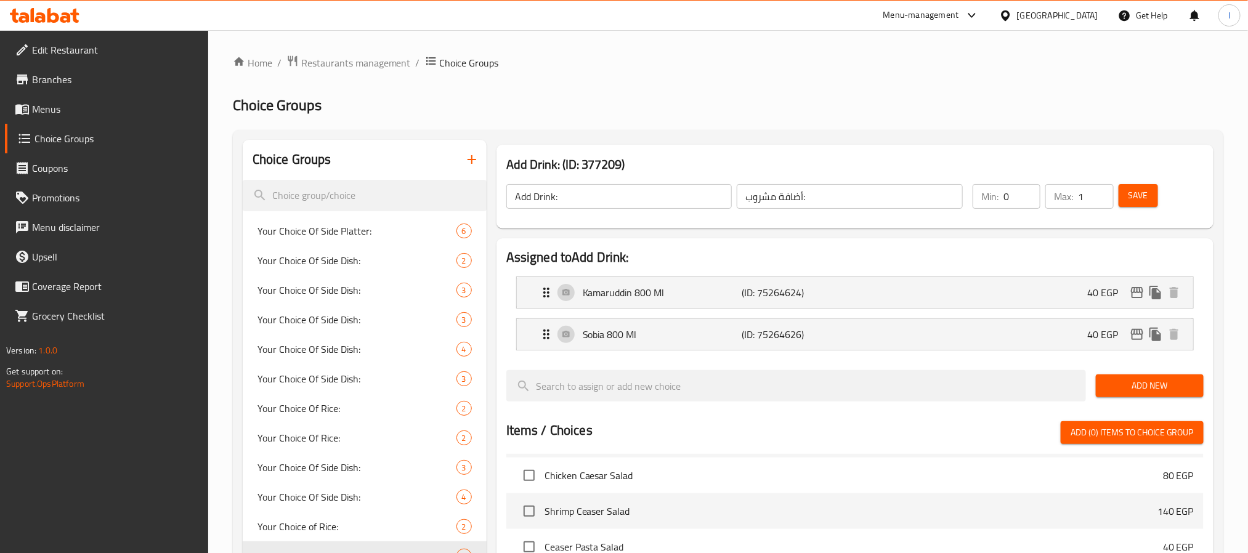
drag, startPoint x: 96, startPoint y: 113, endPoint x: 109, endPoint y: 132, distance: 22.6
click at [96, 113] on span "Menus" at bounding box center [115, 109] width 166 height 15
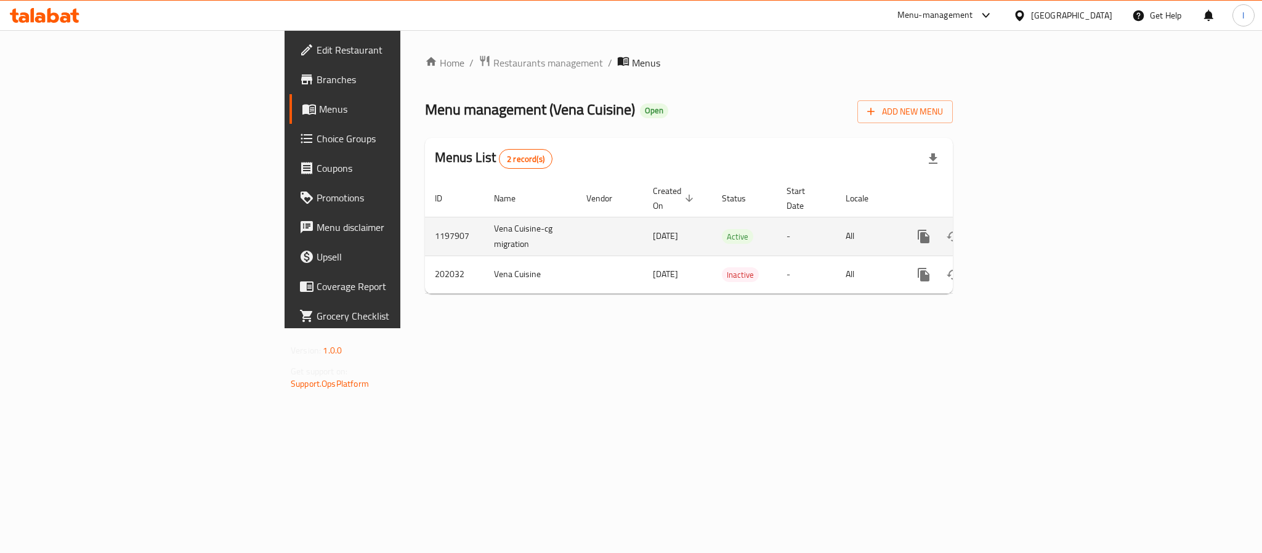
click at [1018, 231] on icon "enhanced table" at bounding box center [1012, 236] width 11 height 11
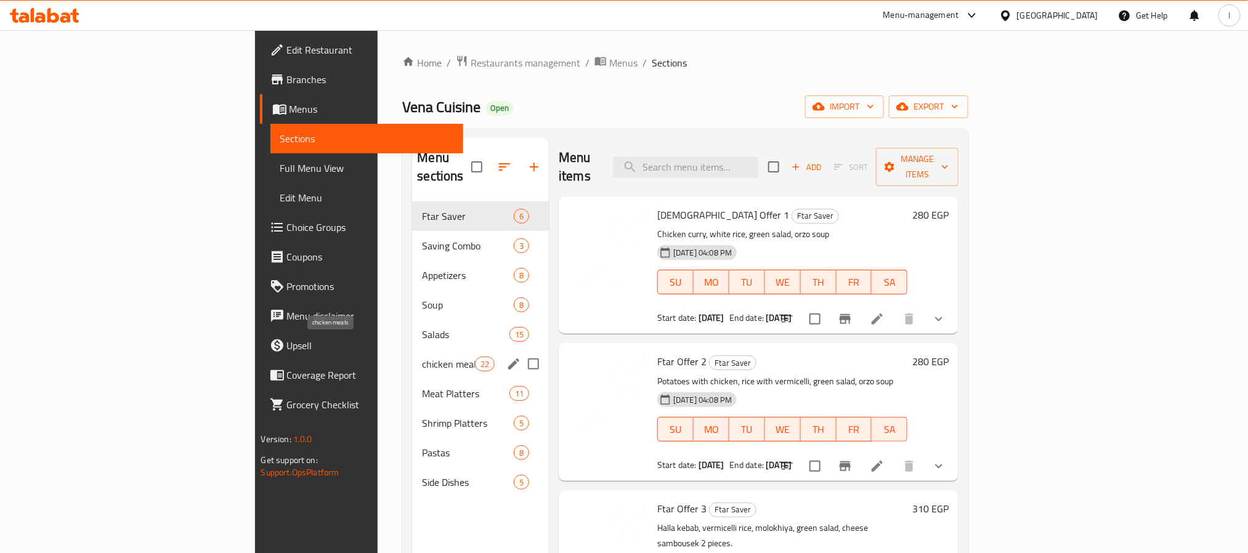
click at [422, 357] on span "chicken meals" at bounding box center [448, 364] width 52 height 15
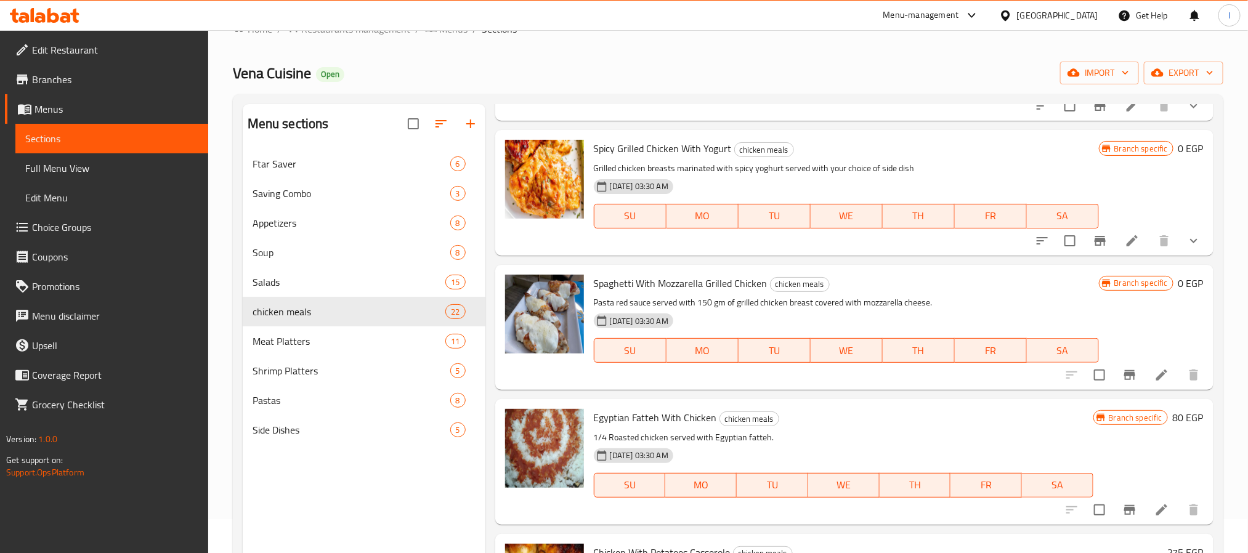
scroll to position [172, 0]
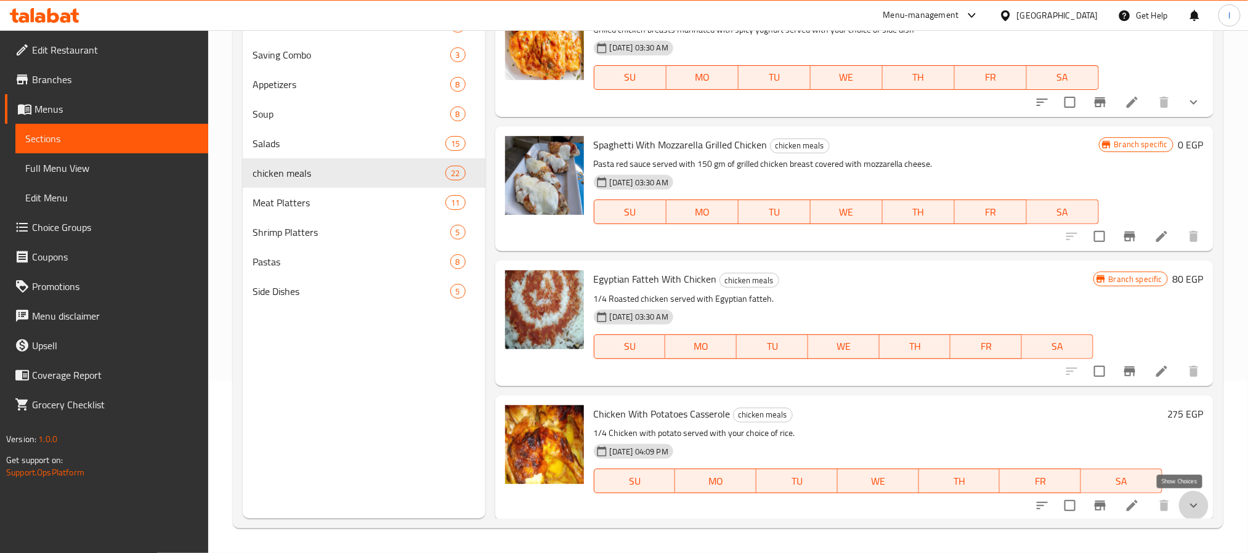
click at [1186, 510] on icon "show more" at bounding box center [1193, 505] width 15 height 15
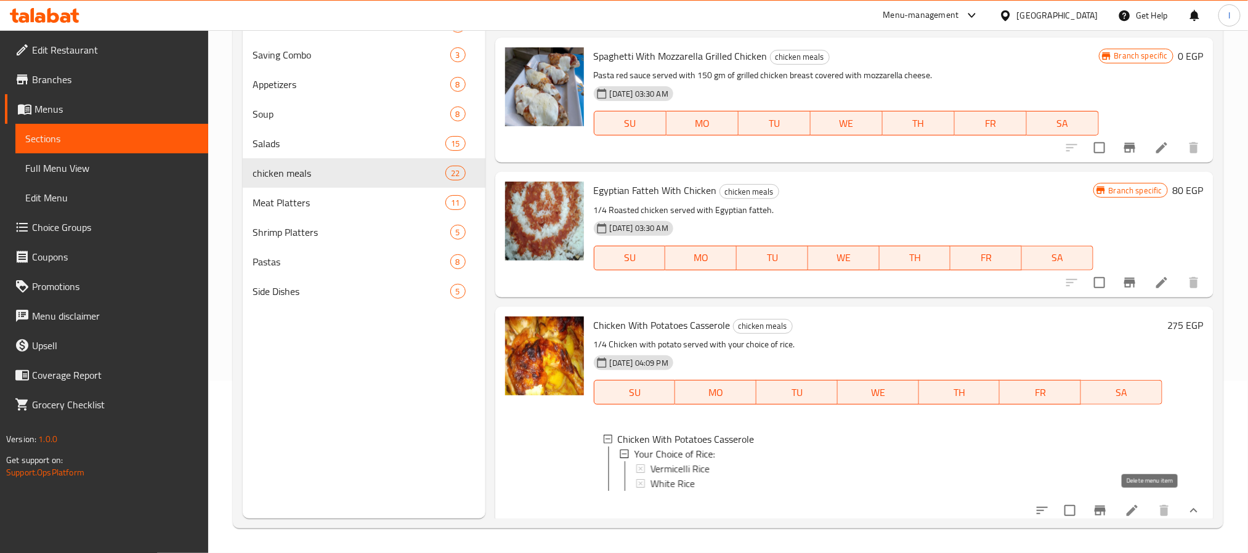
scroll to position [2584, 0]
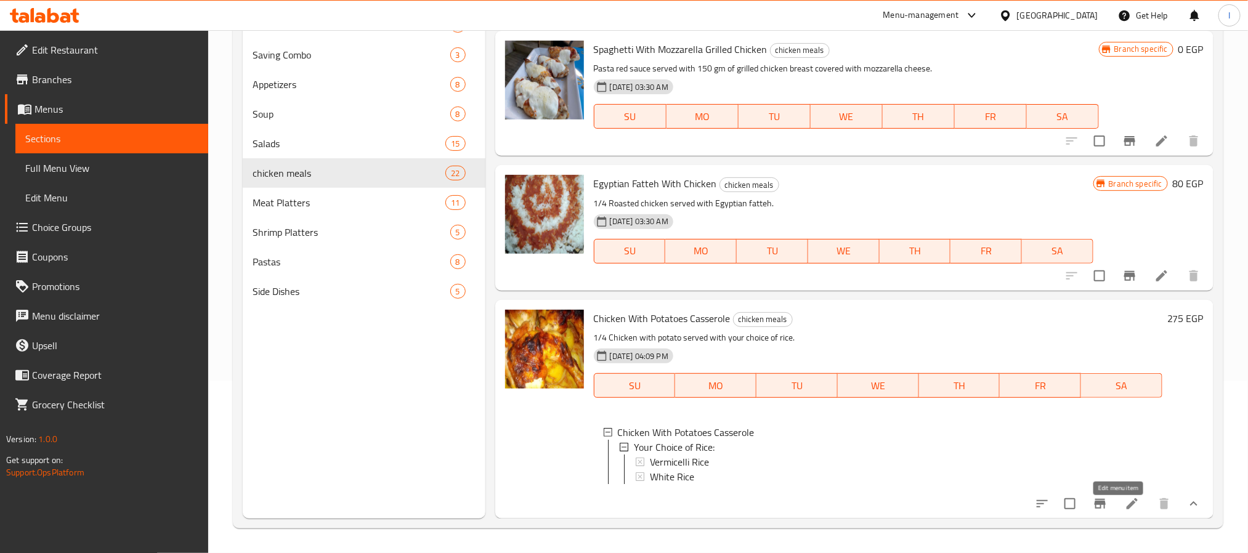
click at [1127, 509] on icon at bounding box center [1132, 503] width 11 height 11
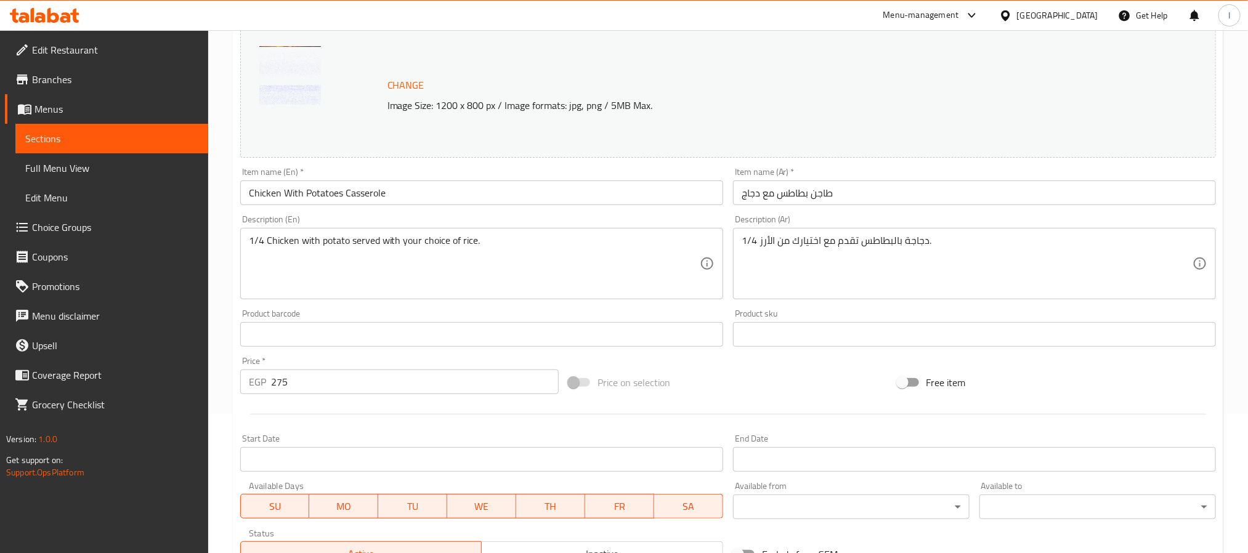
scroll to position [355, 0]
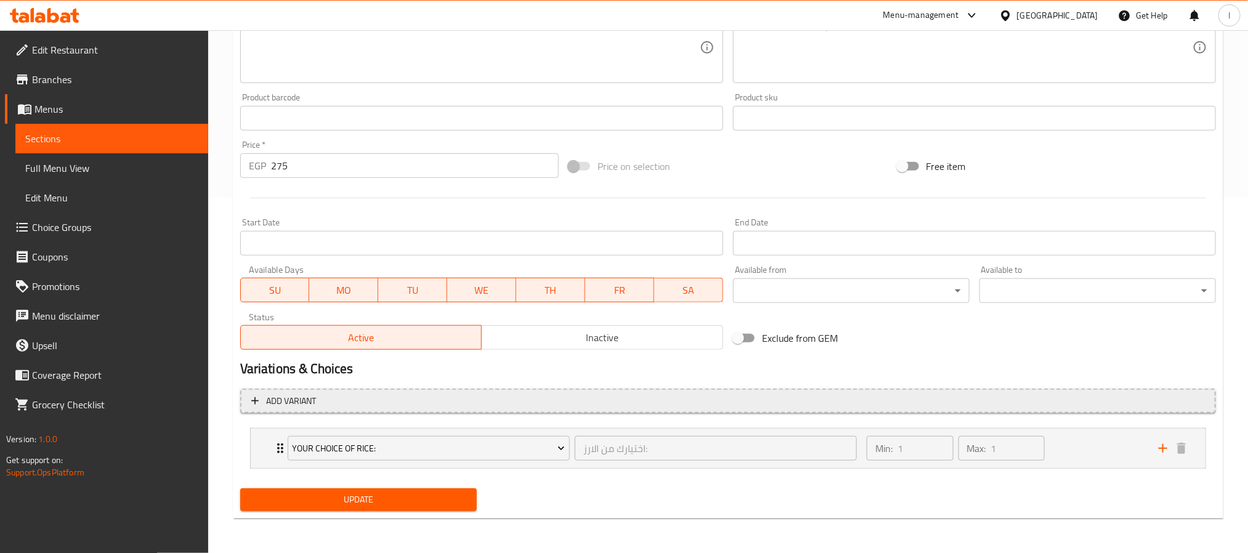
click at [663, 407] on span "Add variant" at bounding box center [728, 401] width 954 height 15
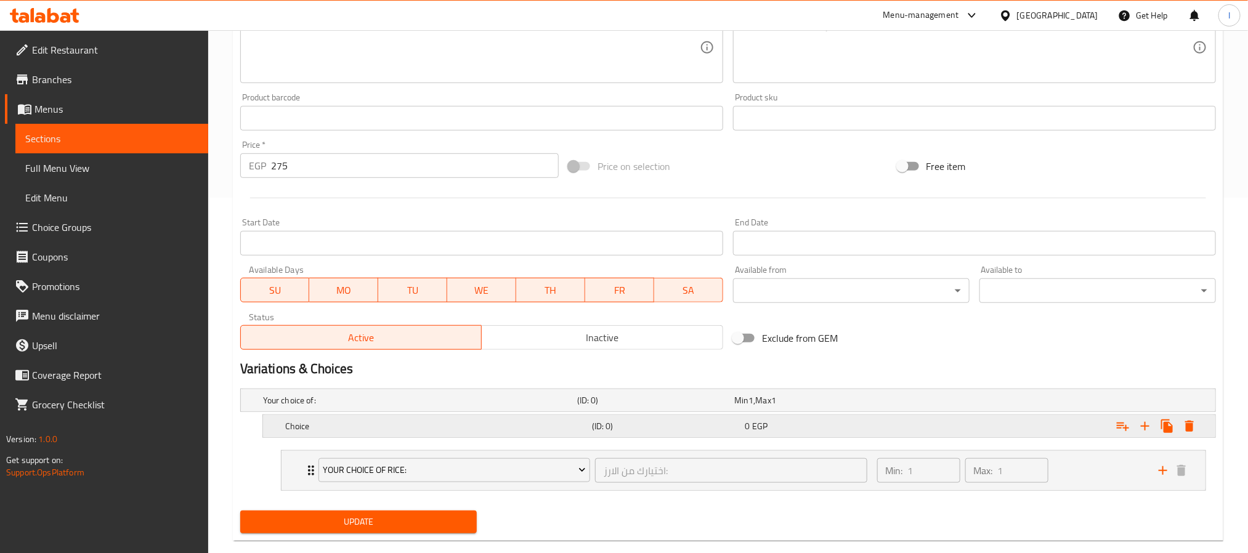
click at [753, 427] on span "EGP" at bounding box center [759, 426] width 15 height 16
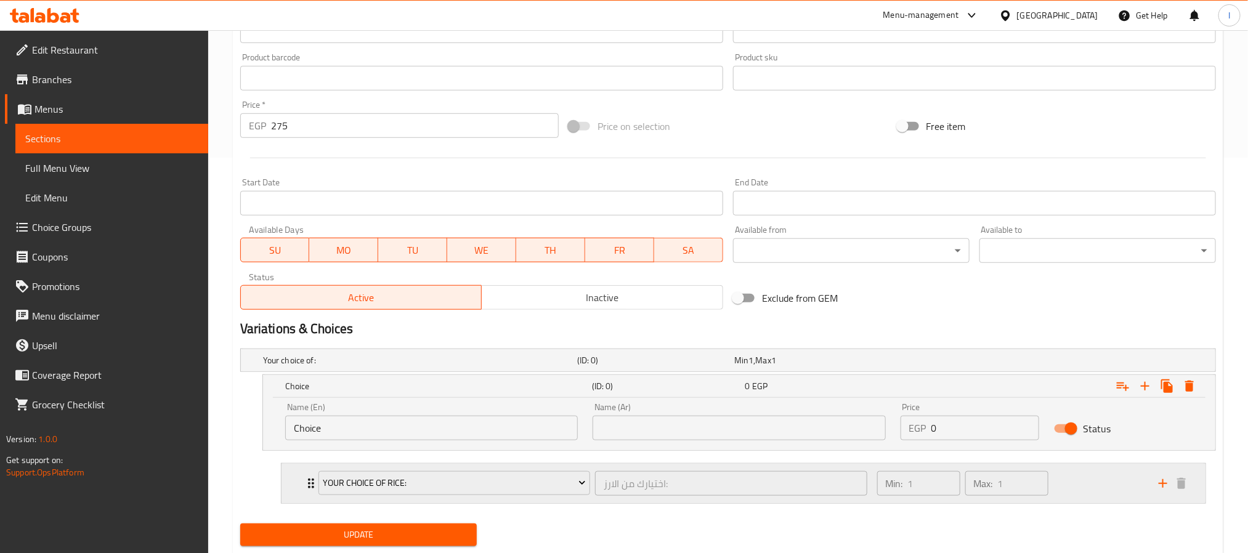
scroll to position [432, 0]
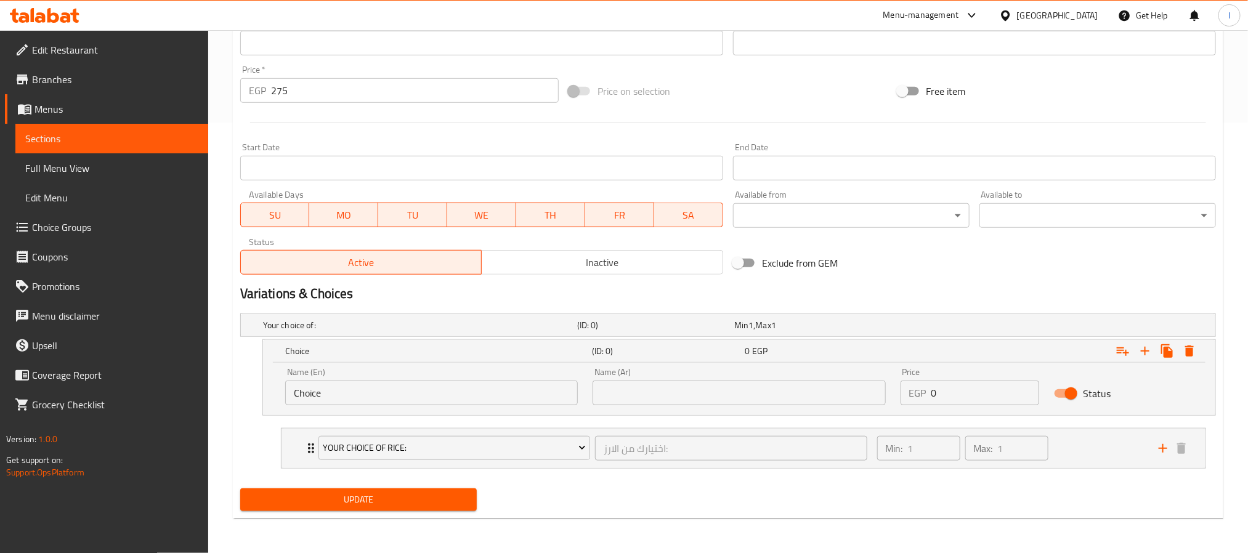
click at [579, 522] on div "Home / Restaurants management / Menus / Sections / item / update chicken meals …" at bounding box center [728, 76] width 991 height 904
click at [924, 268] on div "Exclude from GEM" at bounding box center [892, 262] width 328 height 33
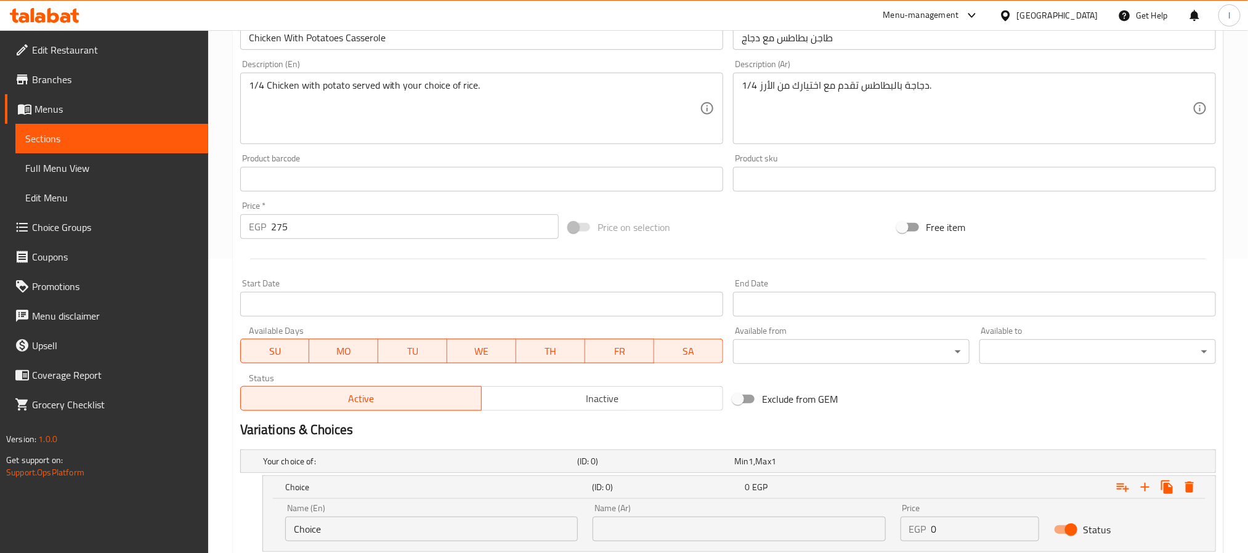
scroll to position [0, 0]
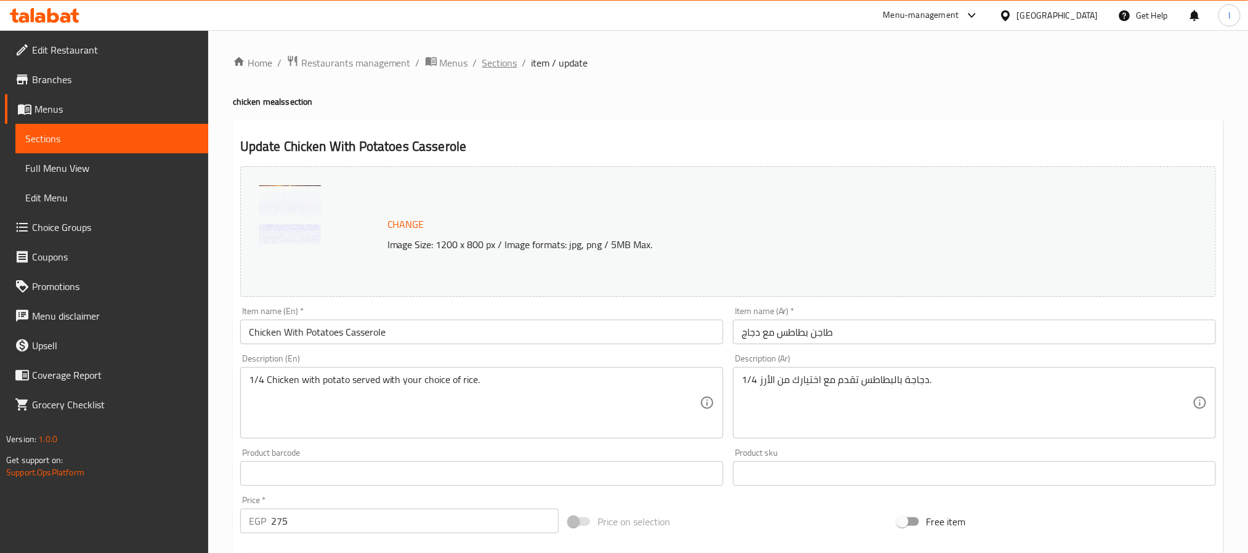
click at [503, 65] on span "Sections" at bounding box center [499, 62] width 35 height 15
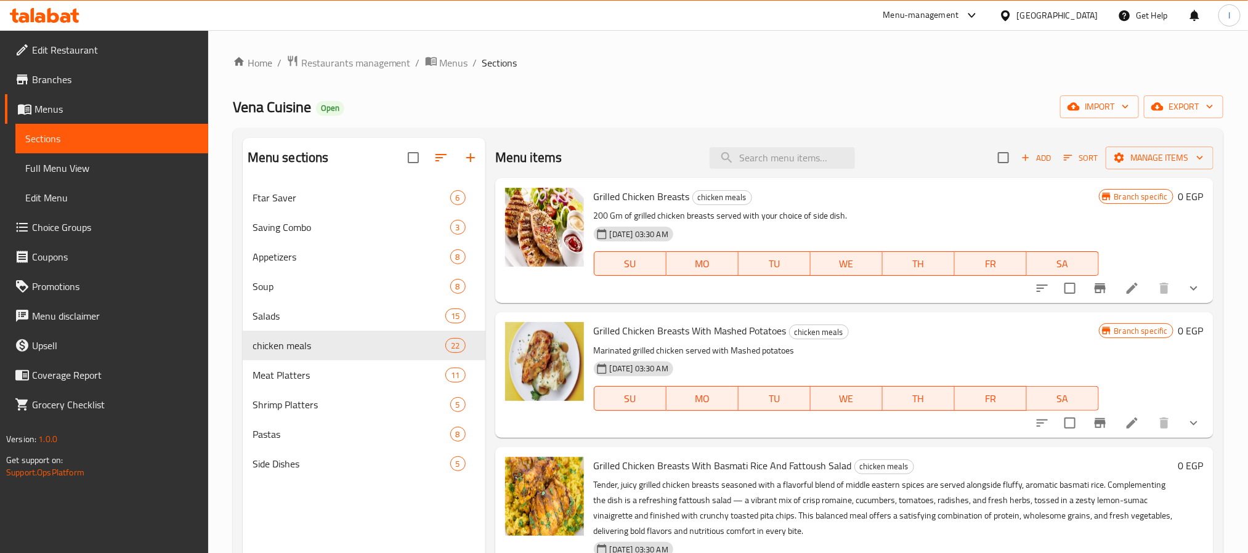
click at [612, 141] on div "Menu items Add Sort Manage items" at bounding box center [854, 158] width 718 height 40
click at [566, 145] on div "Menu items Add Sort Manage items" at bounding box center [854, 158] width 718 height 40
click at [598, 152] on div "Menu items Add Sort Manage items" at bounding box center [854, 158] width 718 height 40
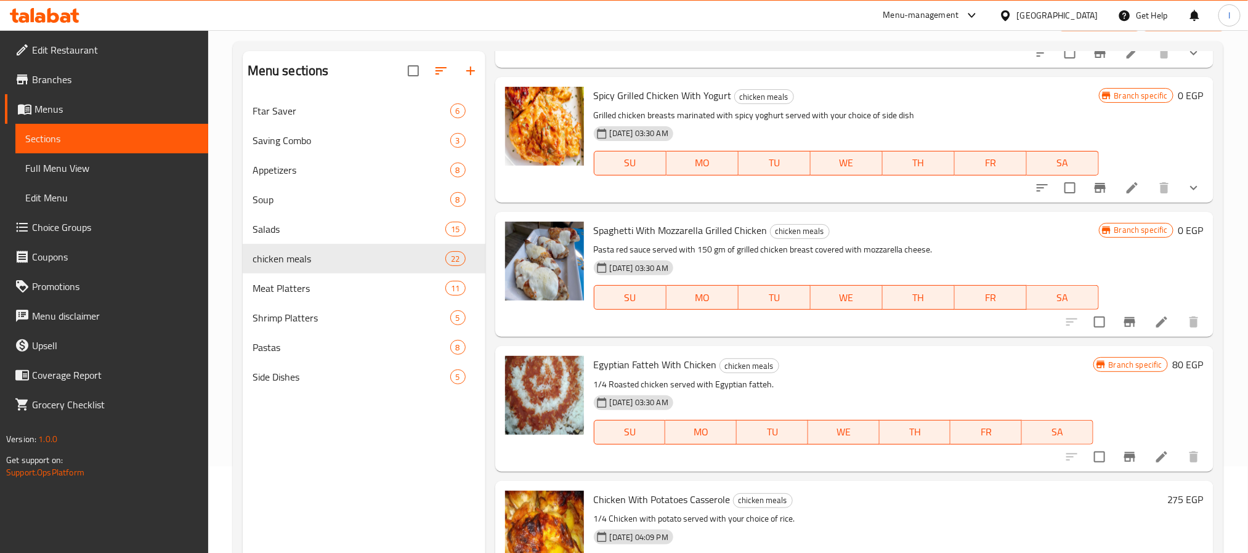
scroll to position [172, 0]
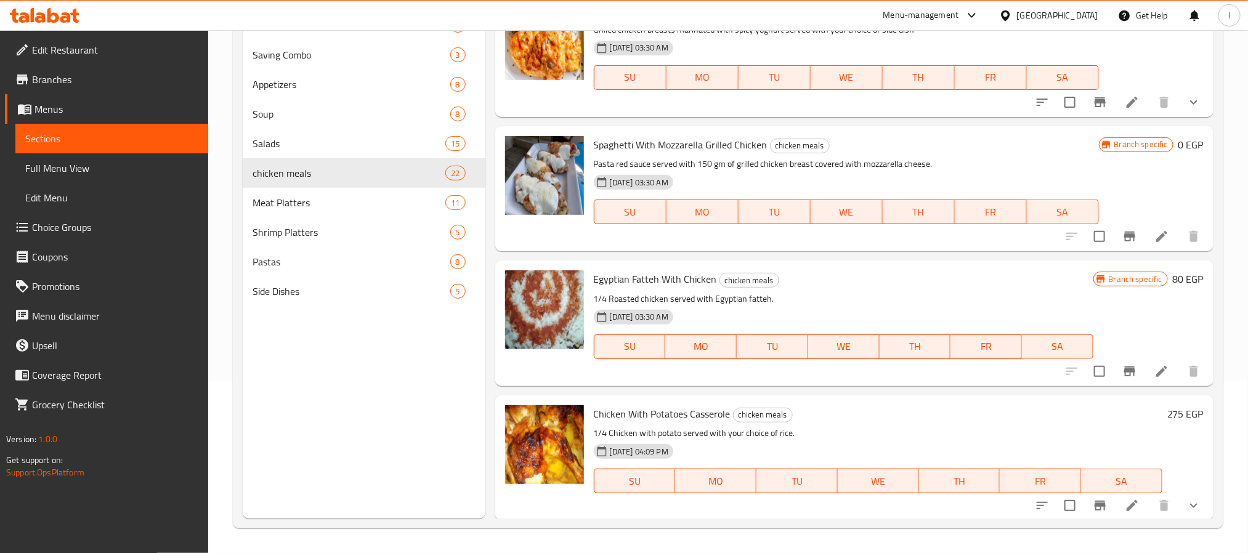
click at [449, 435] on div "Menu sections Ftar Saver 6 Saving Combo 3 Appetizers 8 Soup 8 Salads 15 chicken…" at bounding box center [364, 242] width 243 height 553
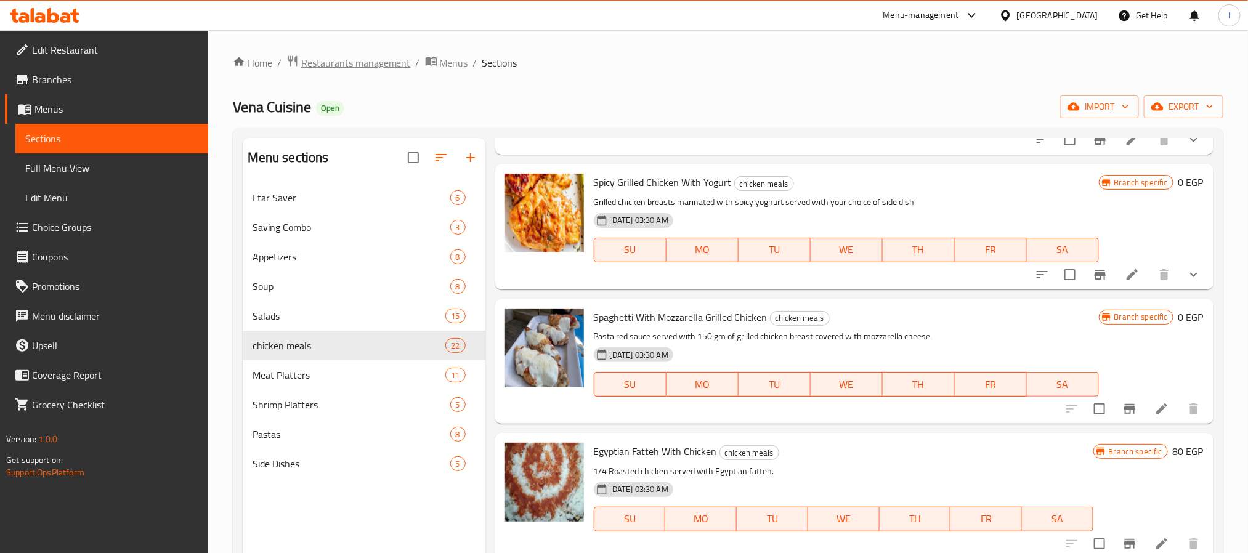
click at [381, 63] on span "Restaurants management" at bounding box center [356, 62] width 110 height 15
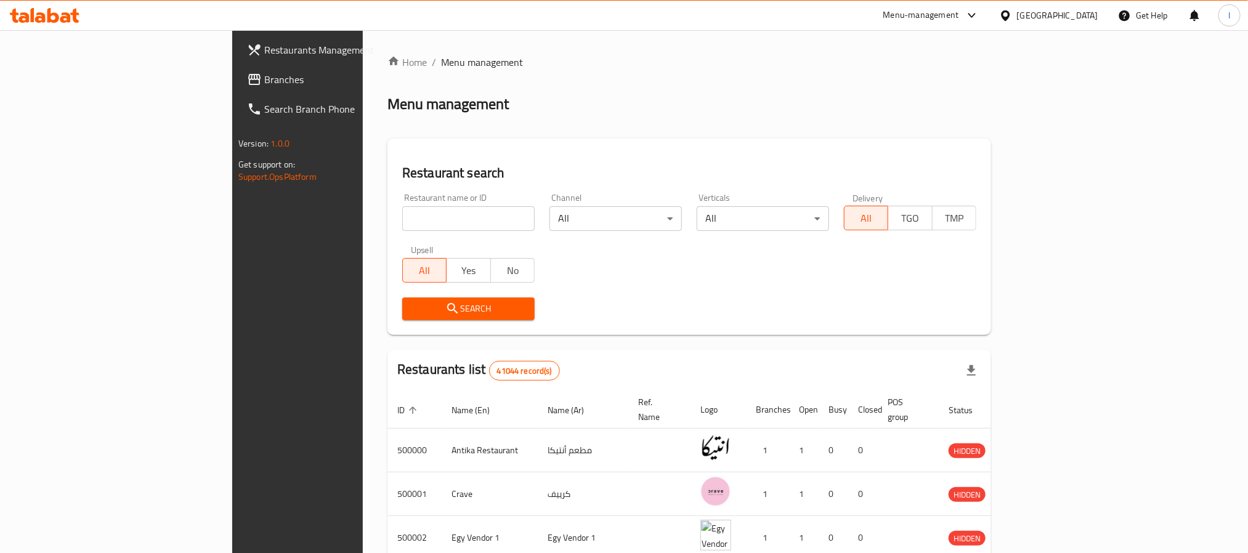
click at [264, 82] on span "Branches" at bounding box center [347, 79] width 166 height 15
